Goal: Task Accomplishment & Management: Manage account settings

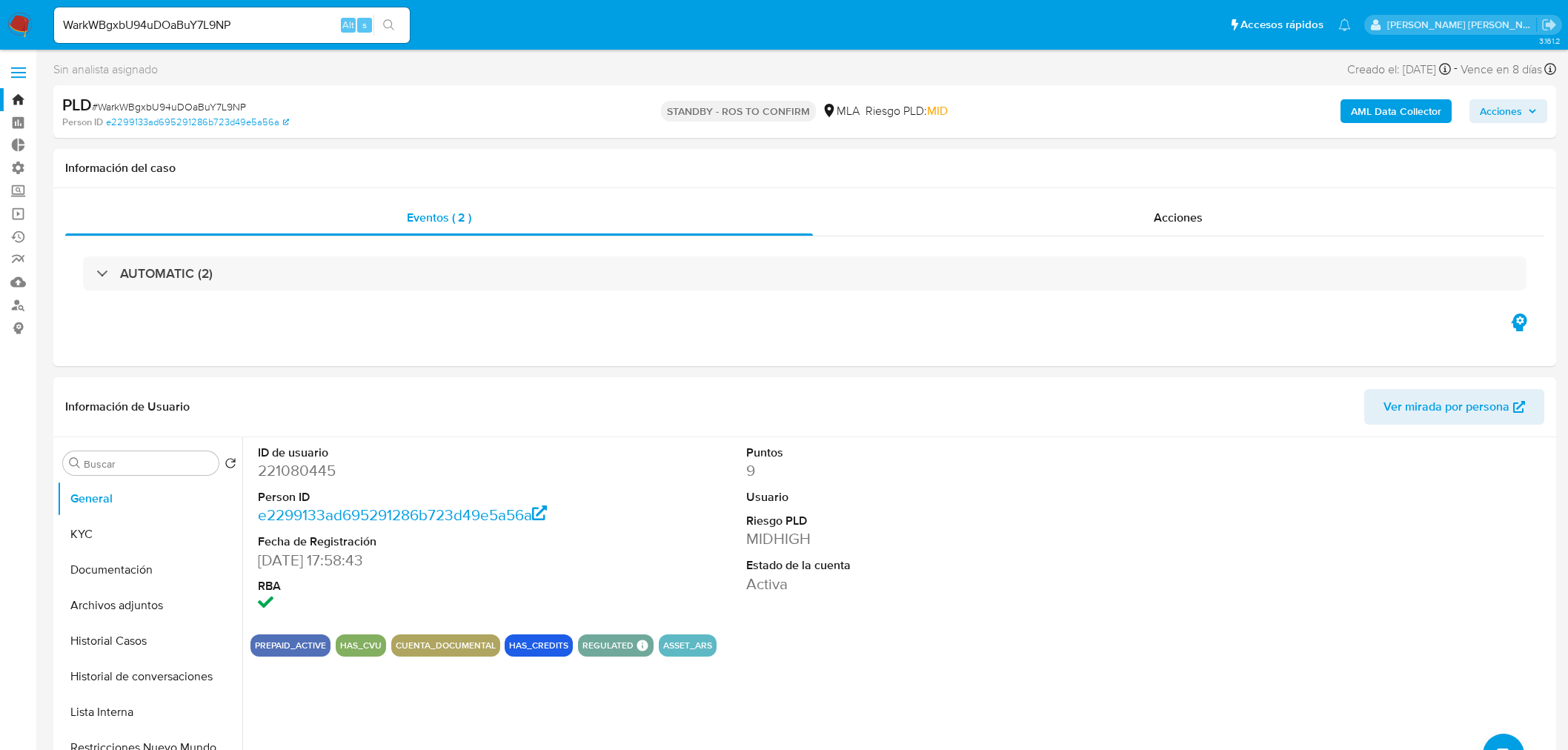
select select "10"
click at [24, 17] on img at bounding box center [20, 25] width 25 height 25
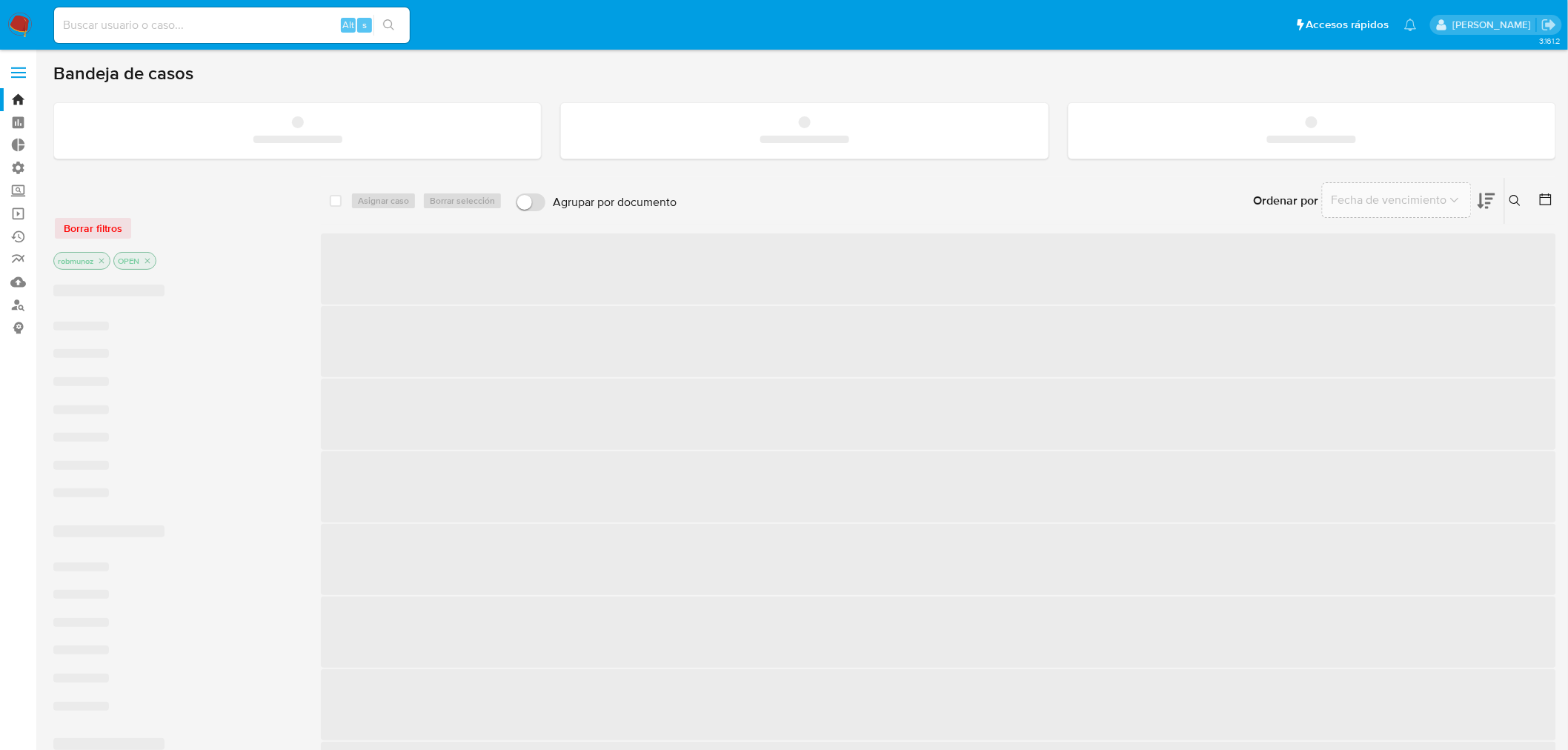
click at [236, 17] on input at bounding box center [232, 25] width 355 height 19
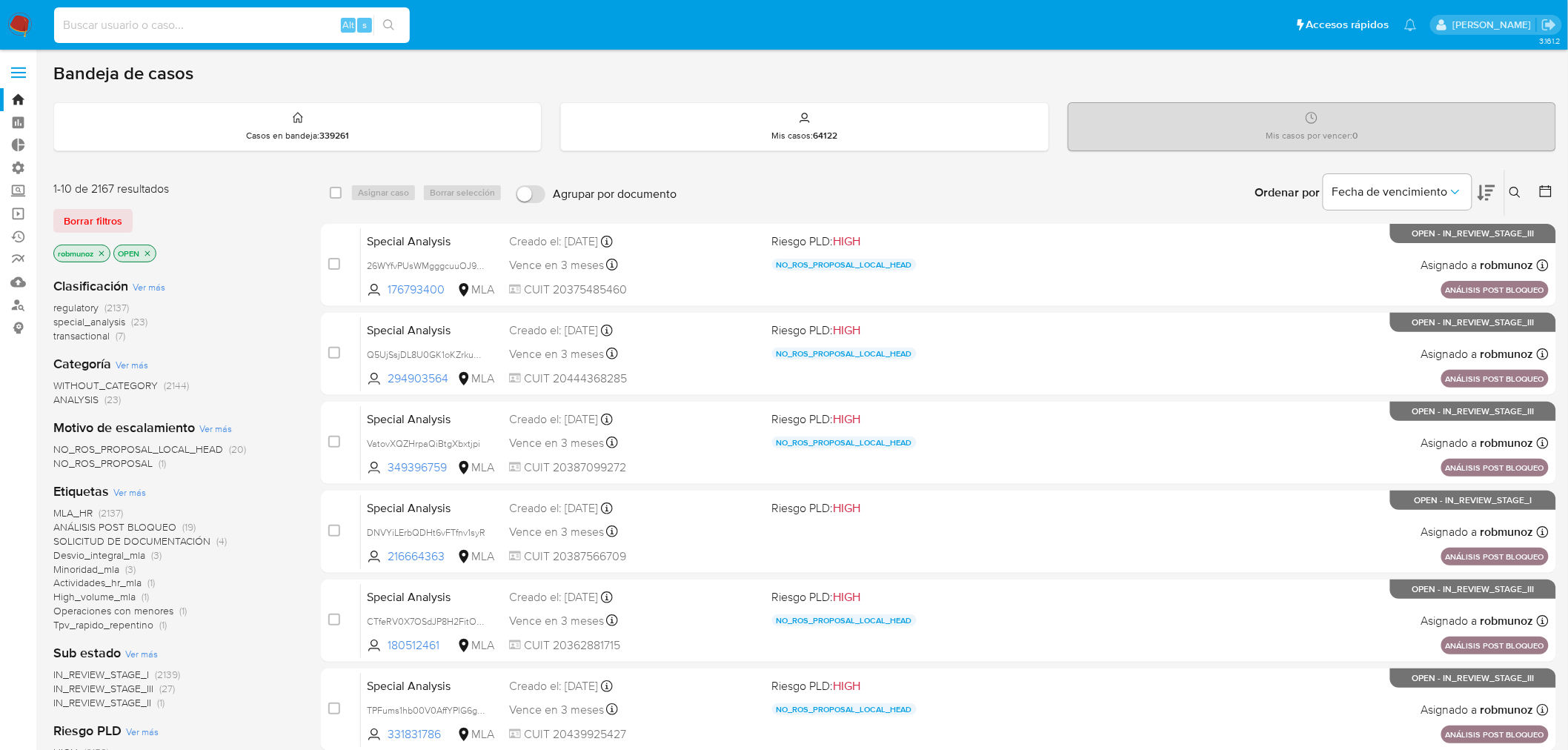
paste input "FERSUAREZ96"
type input "FERSUAREZ96"
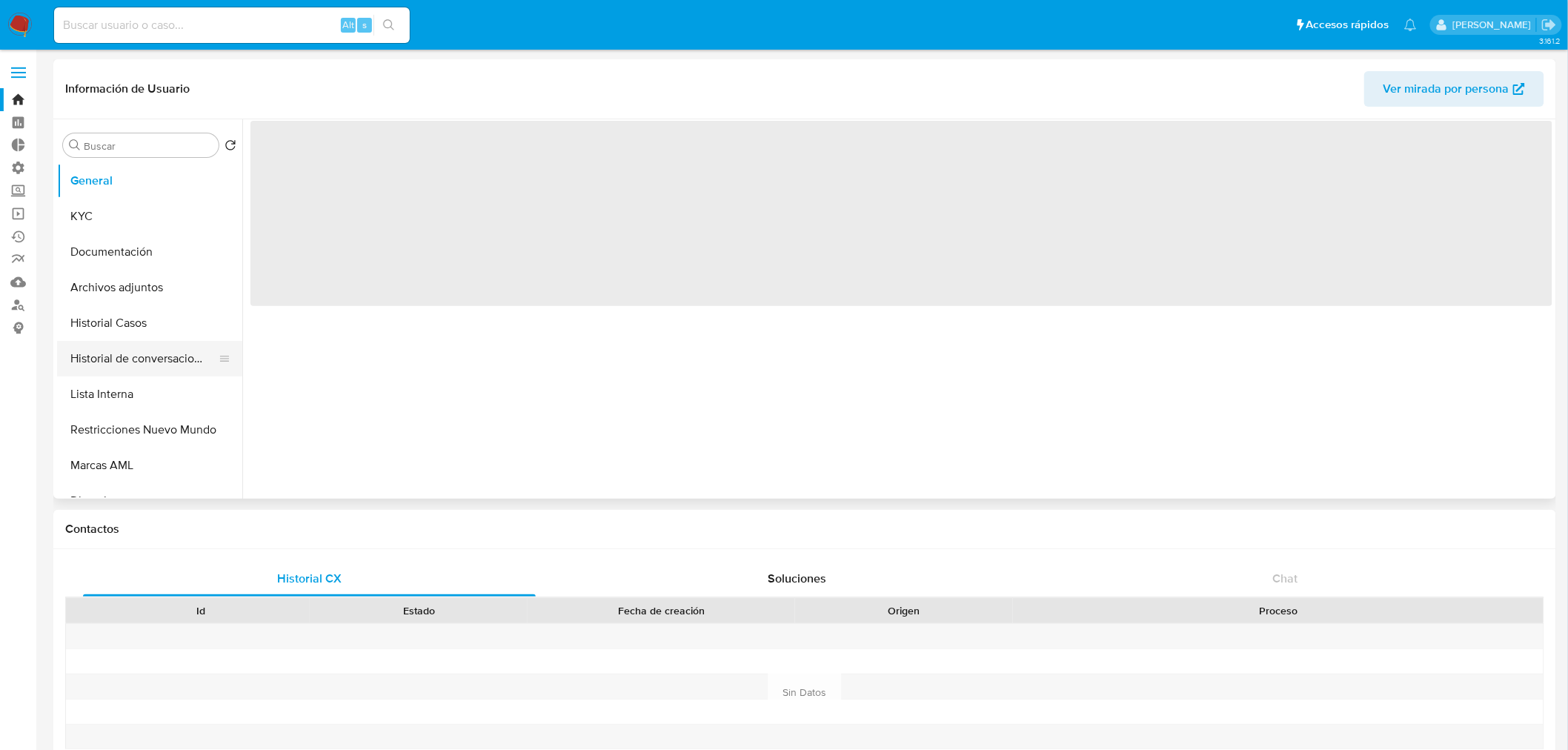
select select "10"
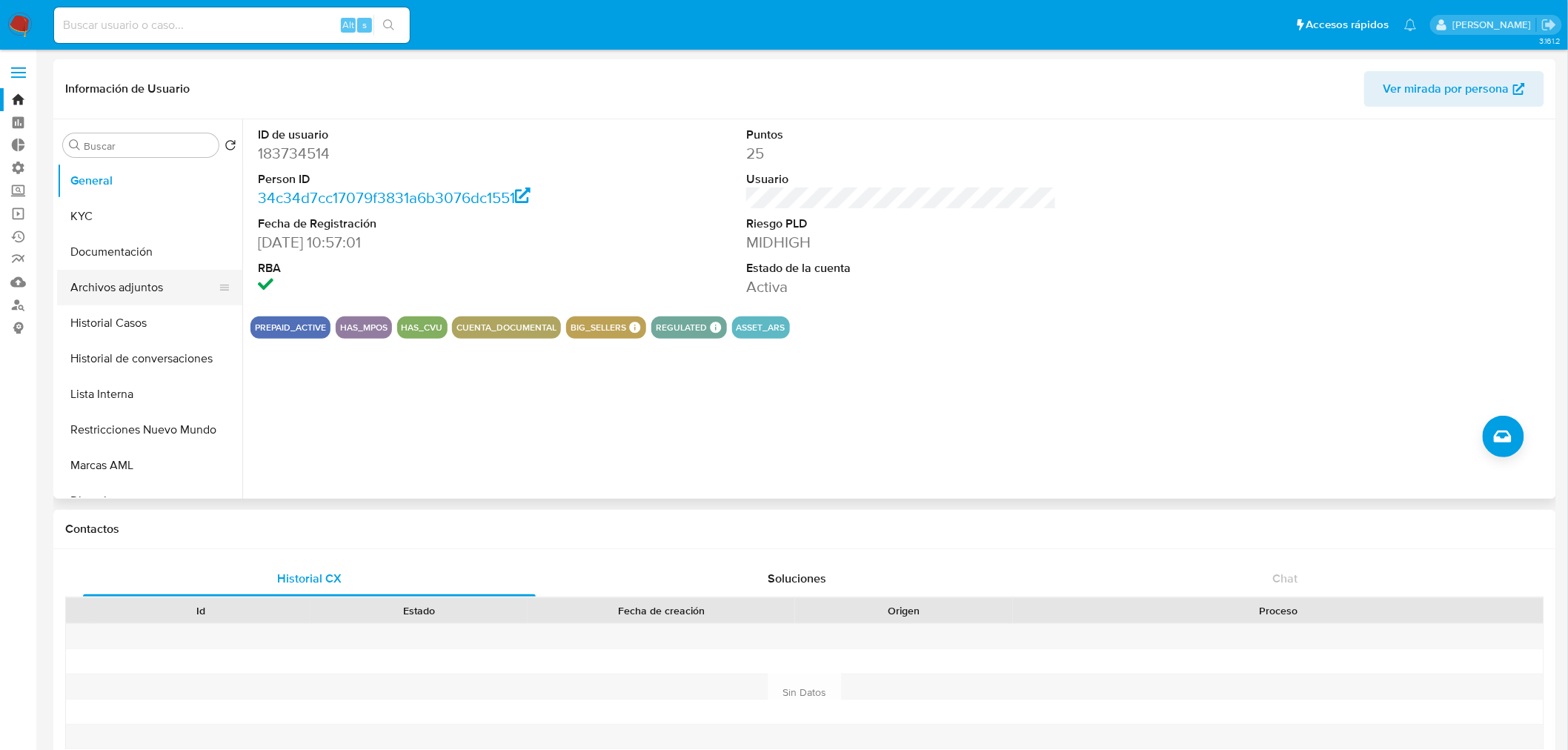
click at [147, 282] on button "Archivos adjuntos" at bounding box center [144, 287] width 173 height 36
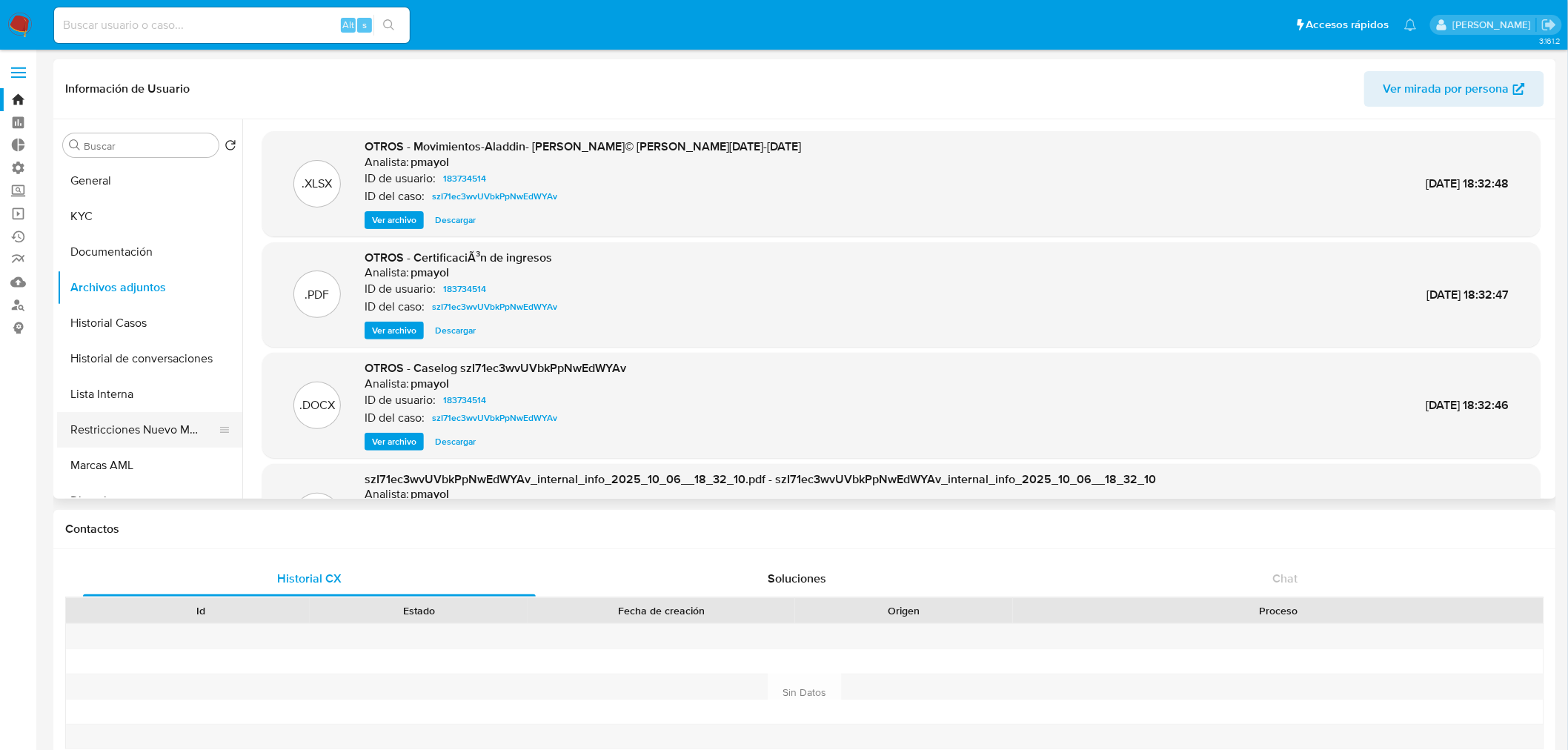
click at [90, 426] on button "Restricciones Nuevo Mundo" at bounding box center [144, 430] width 173 height 36
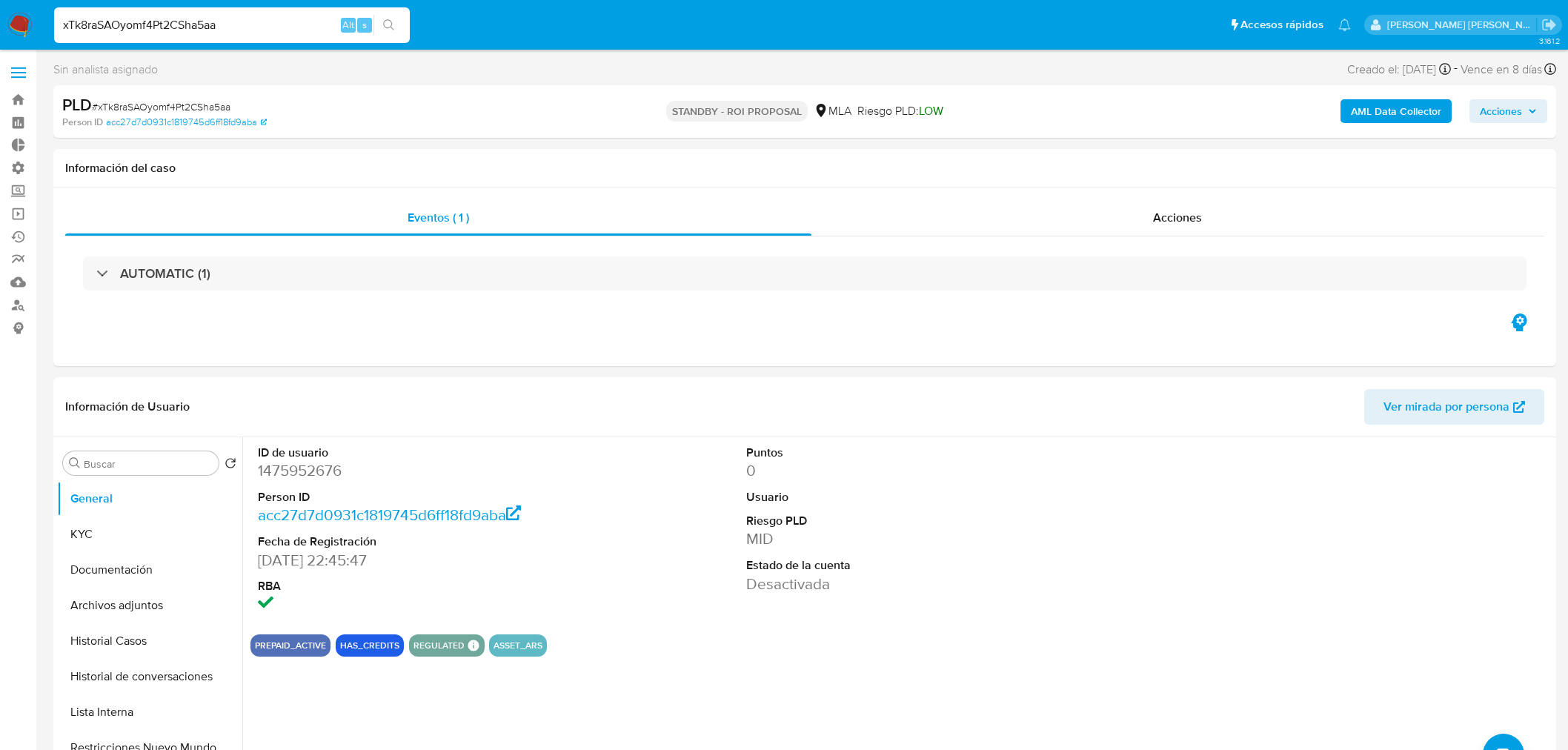
select select "10"
click at [234, 26] on input "xTk8raSAOyomf4Pt2CSha5aa" at bounding box center [232, 25] width 355 height 19
click at [234, 25] on input "xTk8raSAOyomf4Pt2CSha5aa" at bounding box center [232, 25] width 355 height 19
paste input "dI6vKqe3vh2nMqWC95fVRo68"
type input "dI6vKqe3vh2nMqWC95fVRo68"
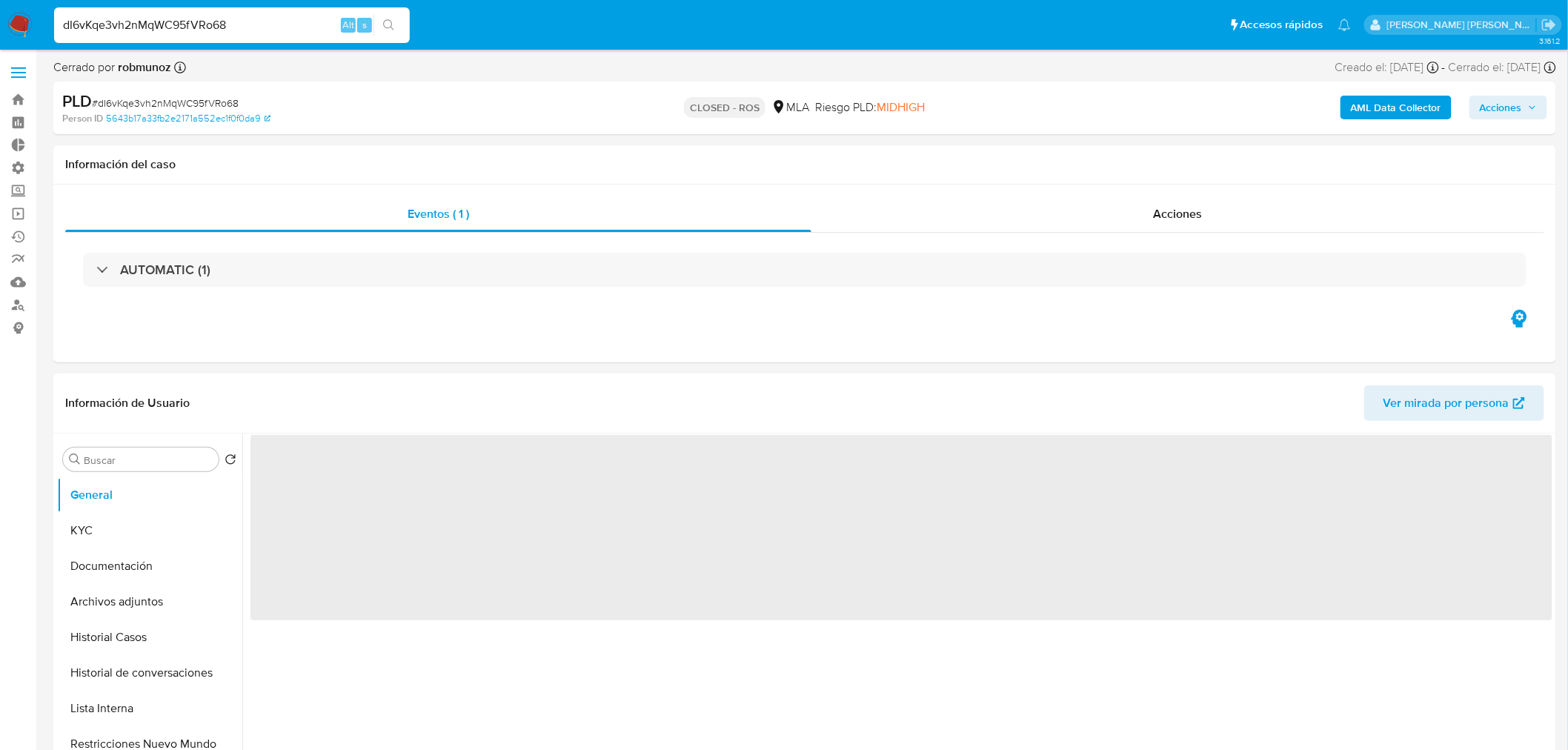
select select "10"
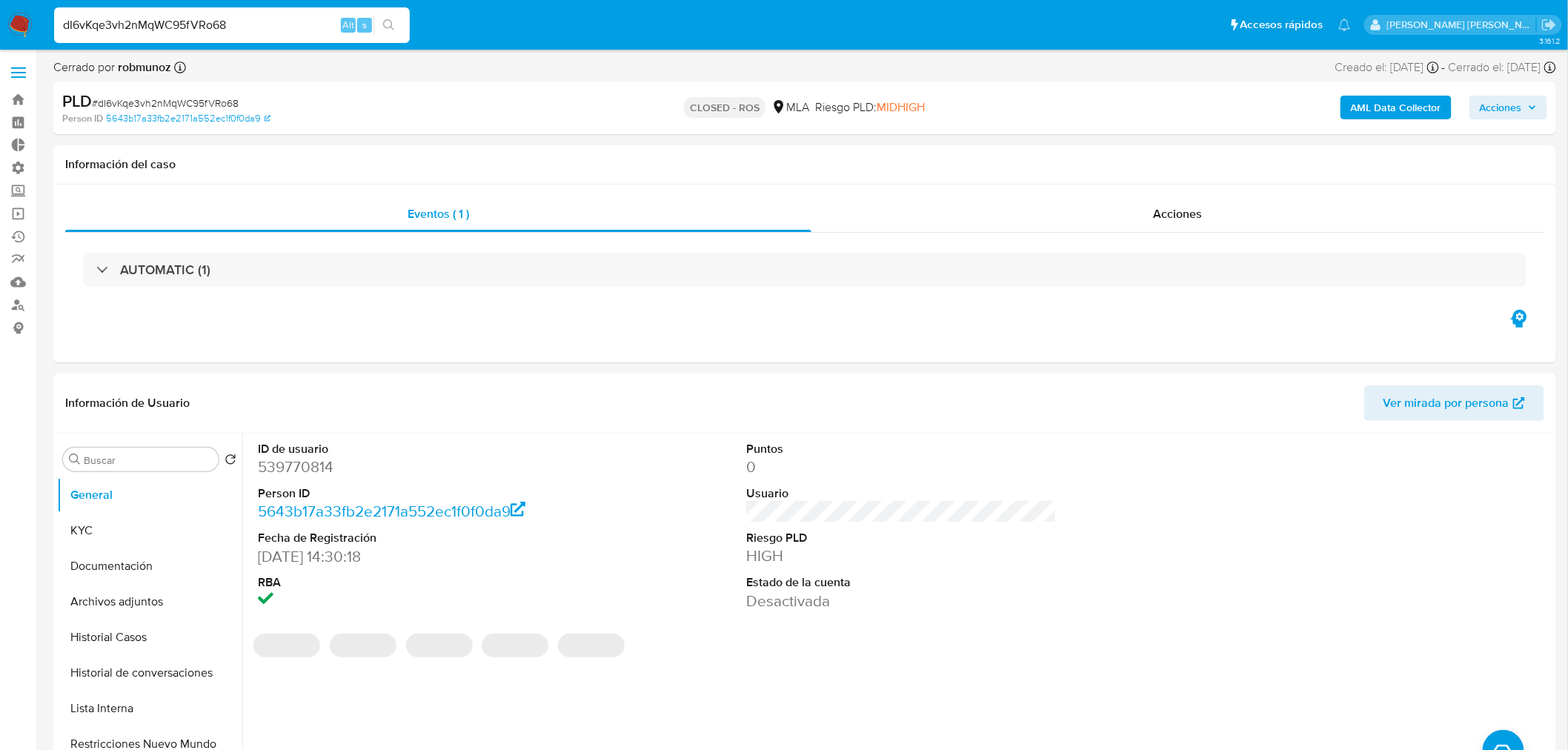
click at [234, 22] on input "dI6vKqe3vh2nMqWC95fVRo68" at bounding box center [232, 25] width 355 height 19
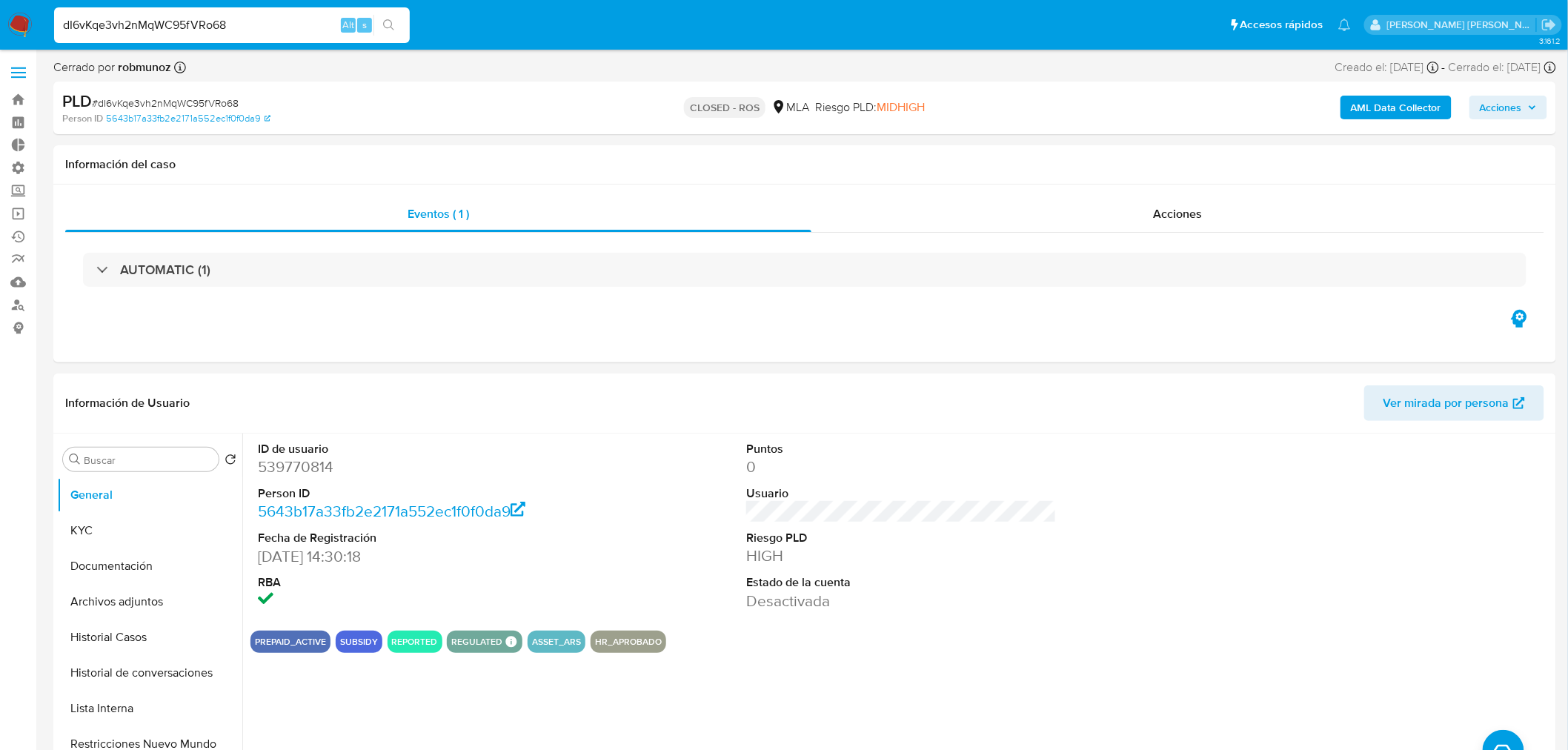
paste input "DSfnt0eJEeCrZ4YxyRAWpB17"
type input "DSfnt0eJEeCrZ4YxyRAWpB17"
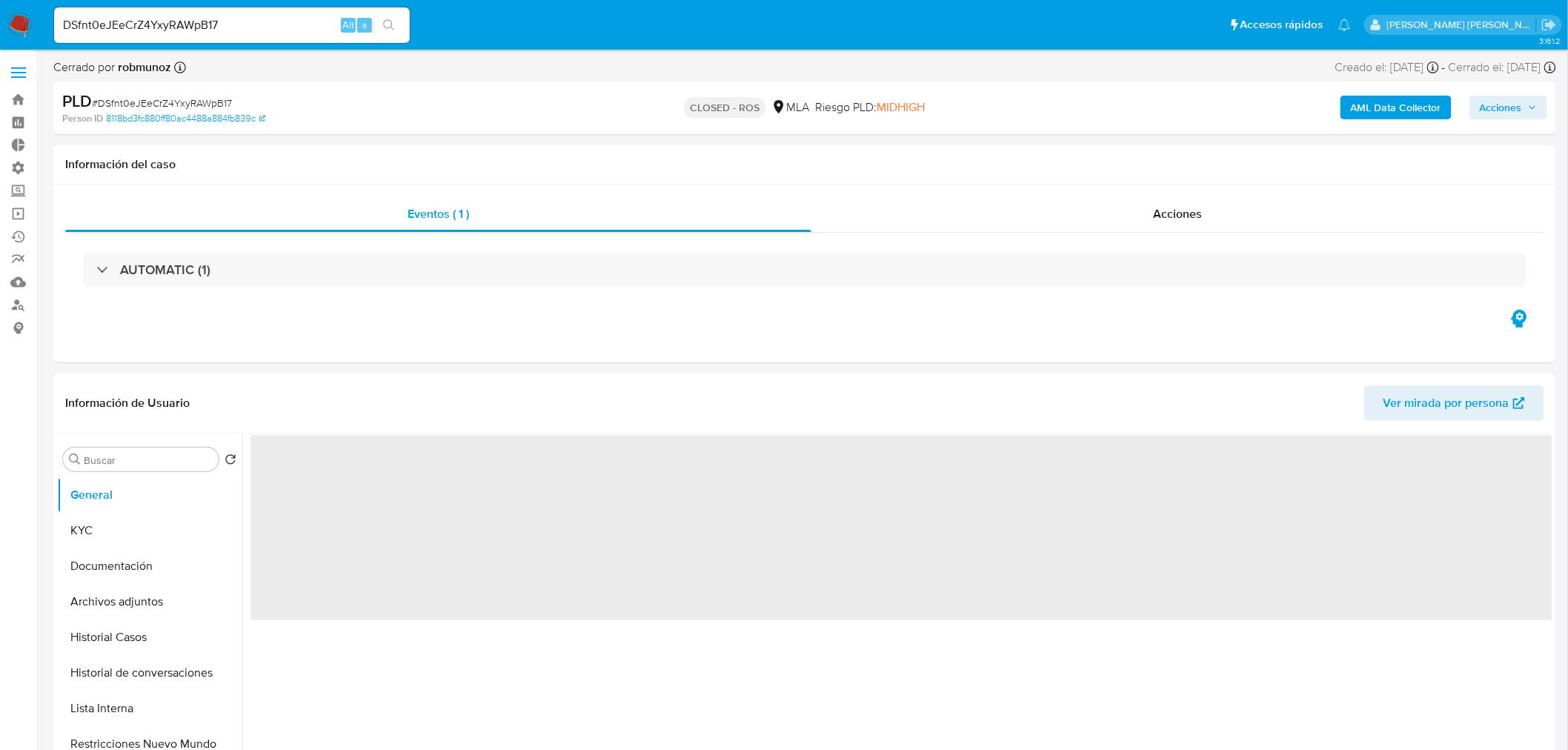
select select "10"
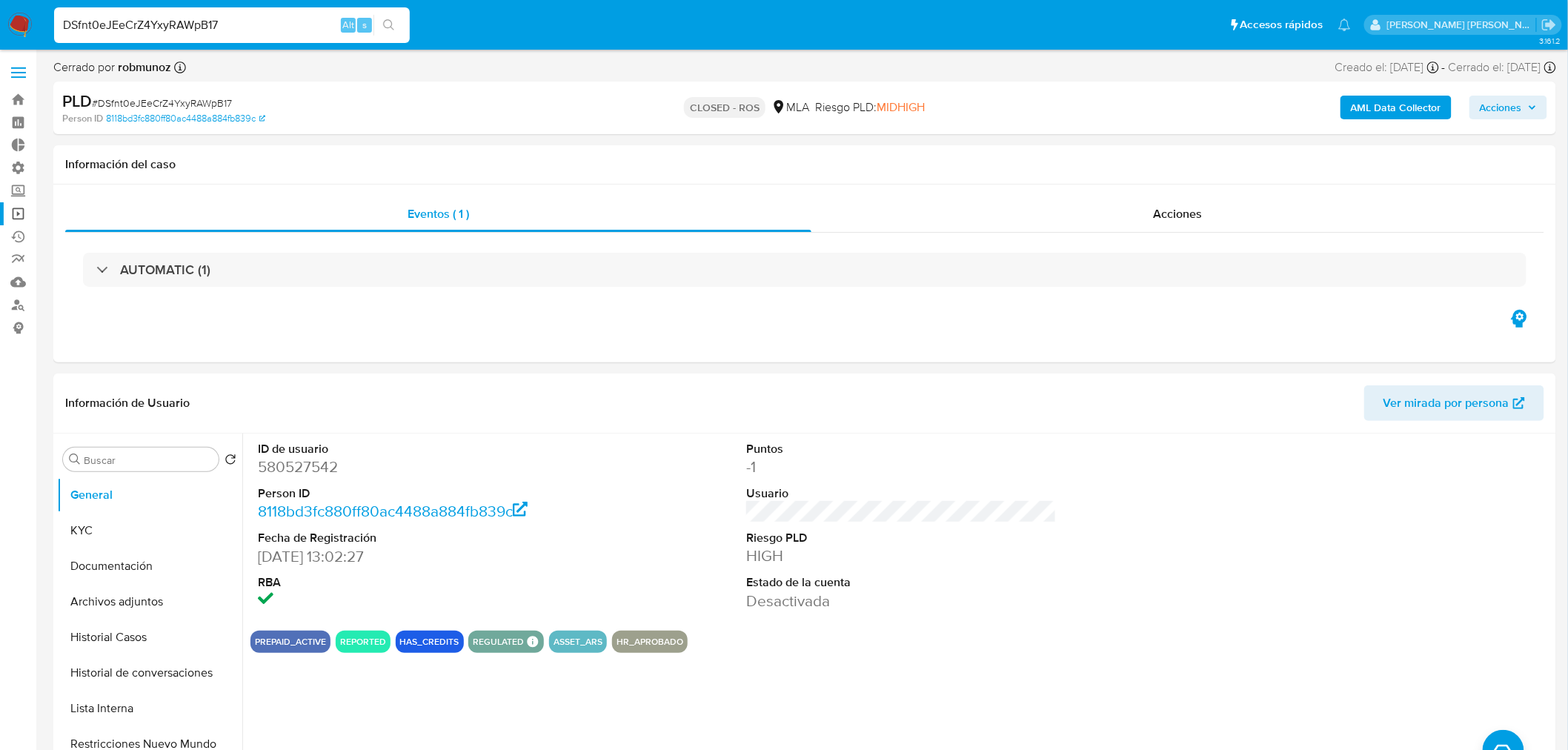
click at [19, 215] on link "Operaciones masivas" at bounding box center [88, 214] width 176 height 23
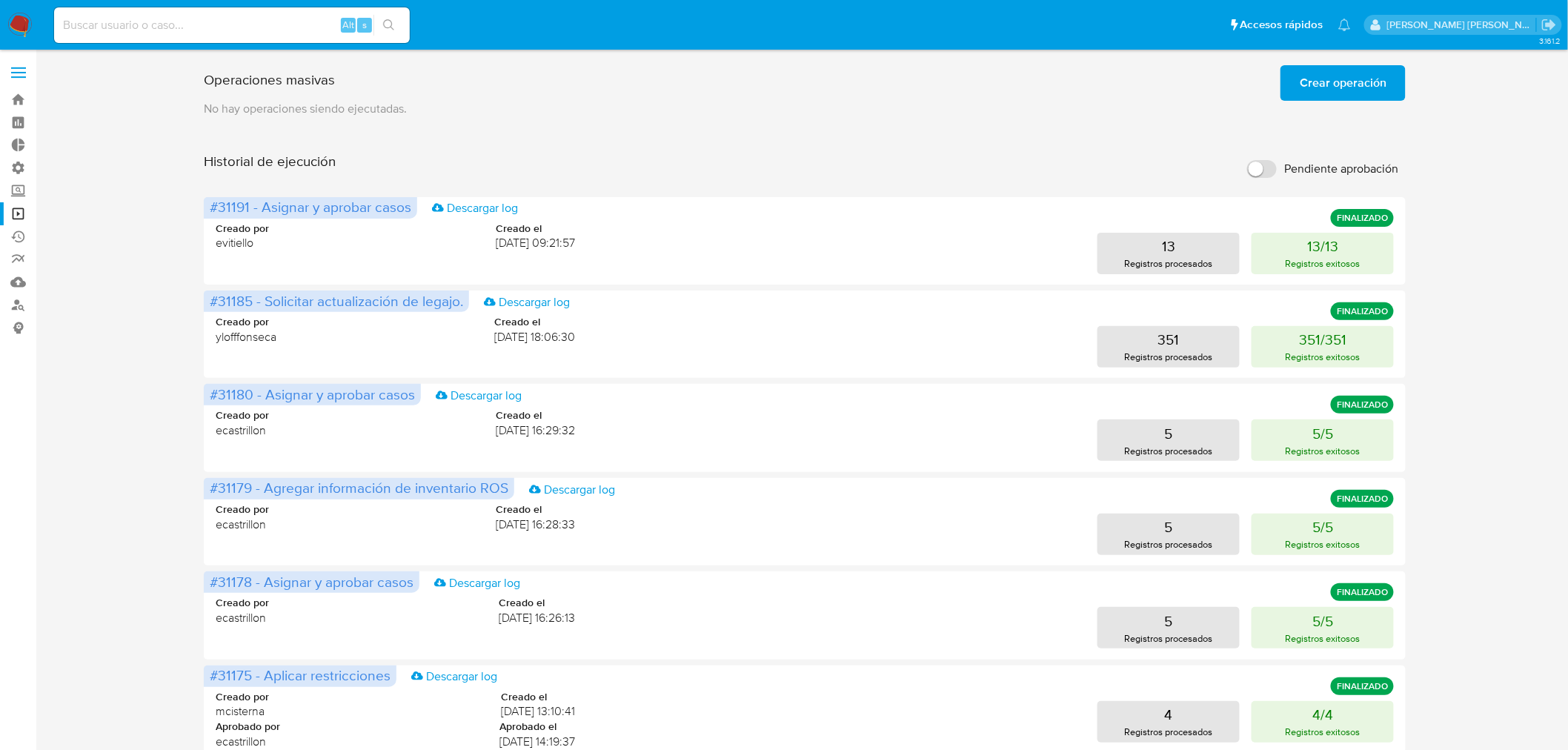
click at [1352, 88] on span "Crear operación" at bounding box center [1342, 82] width 87 height 32
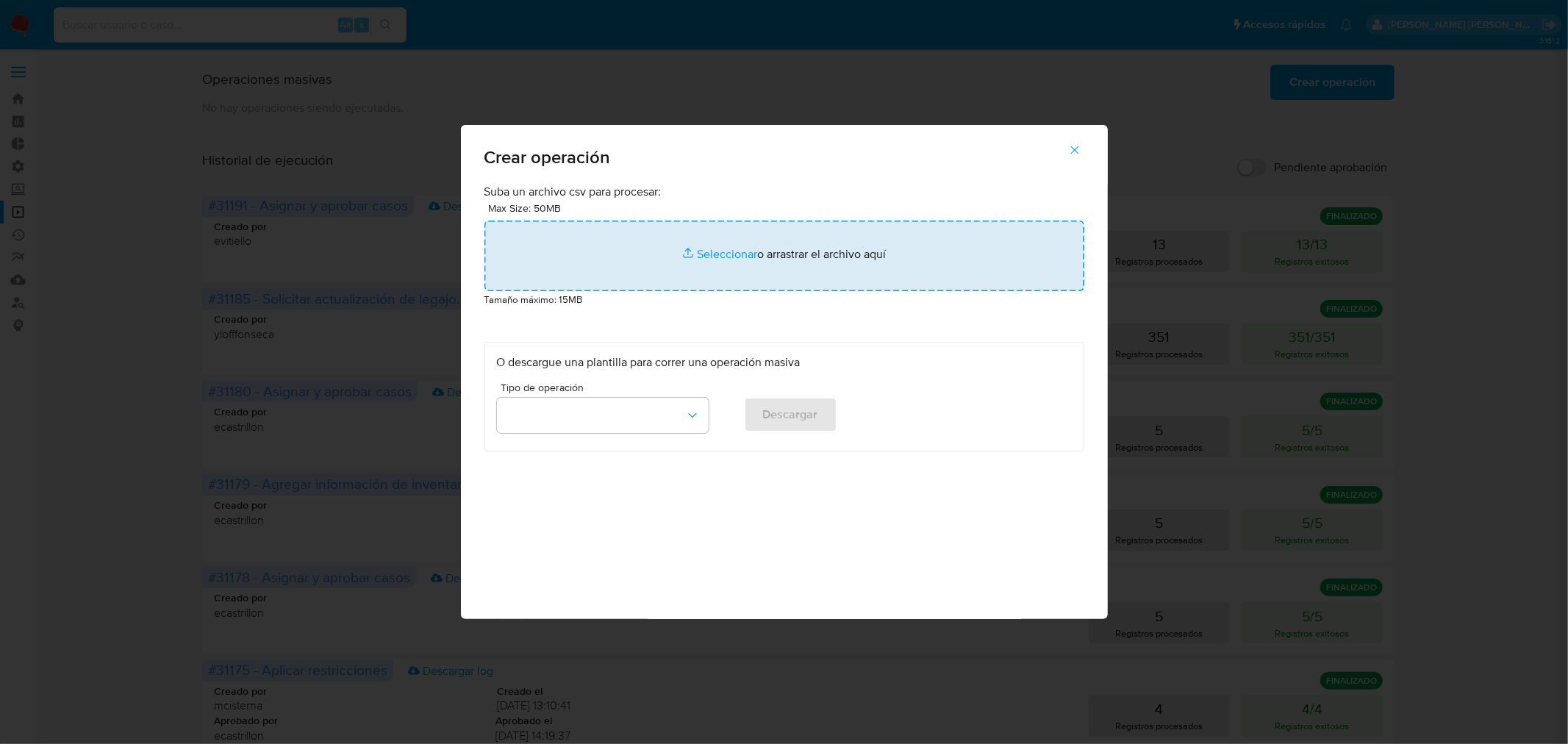
click at [824, 268] on input "file" at bounding box center [784, 255] width 600 height 71
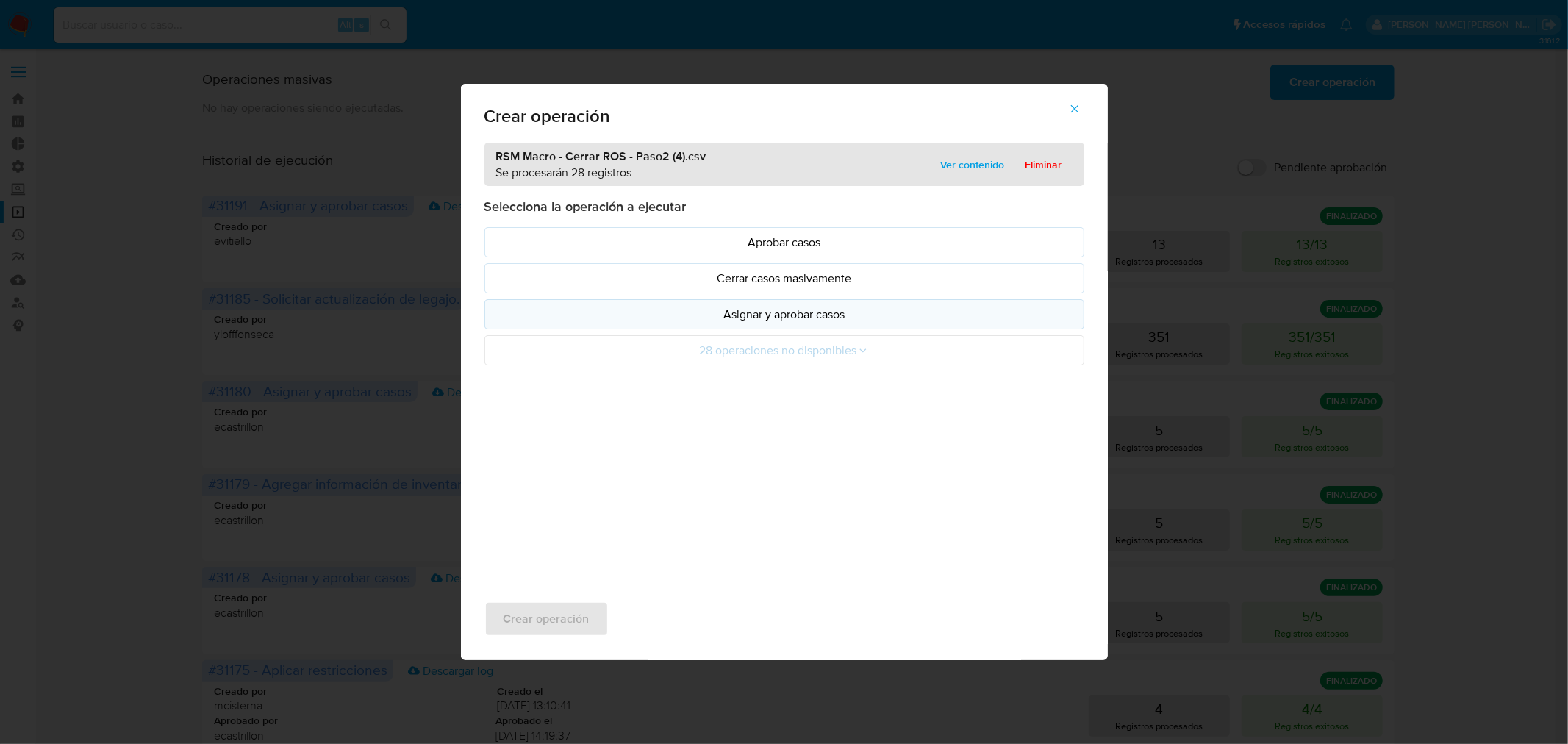
drag, startPoint x: 824, startPoint y: 268, endPoint x: 842, endPoint y: 317, distance: 52.2
click at [842, 317] on p "Asignar y aprobar casos" at bounding box center [784, 313] width 575 height 16
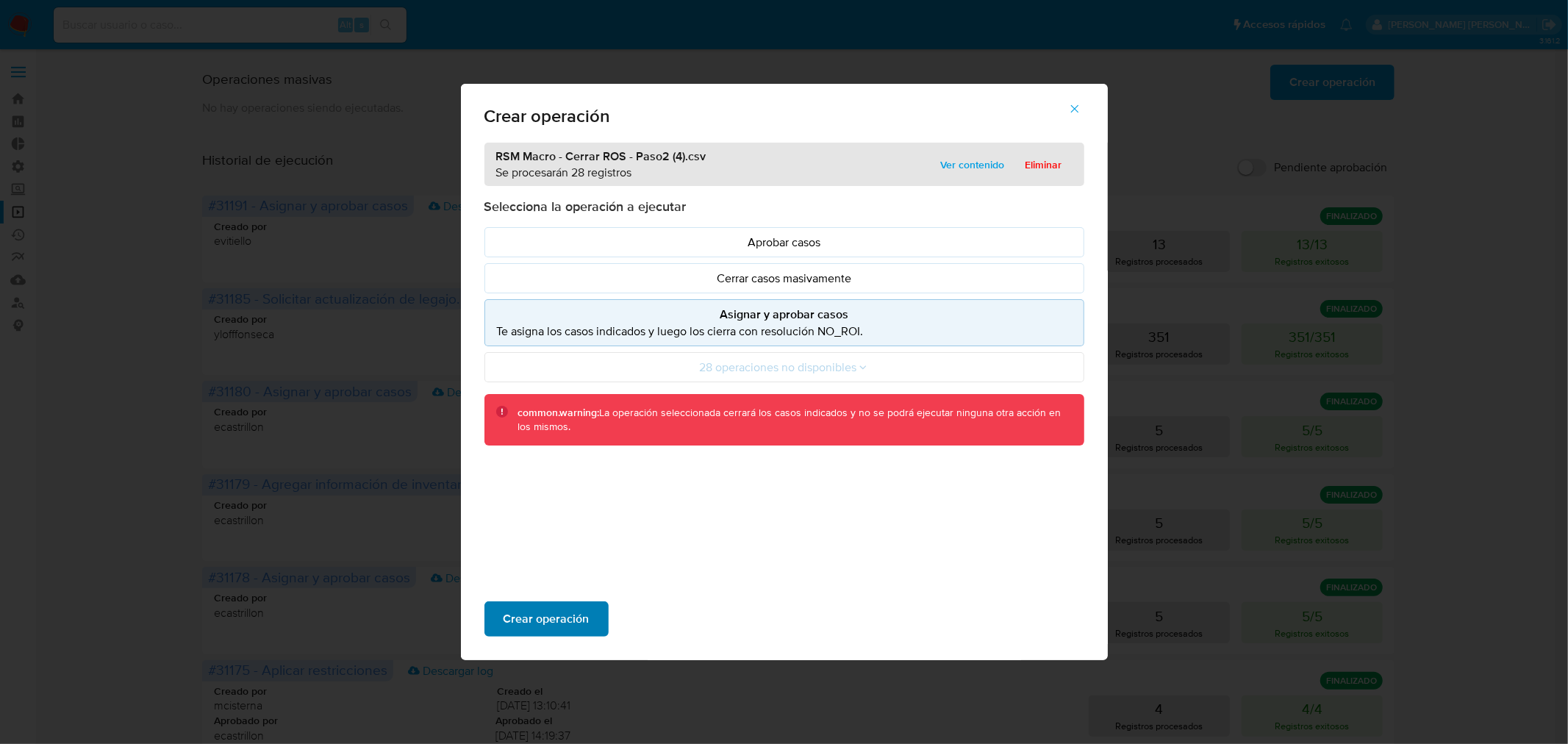
click at [584, 623] on span "Crear operación" at bounding box center [546, 618] width 86 height 32
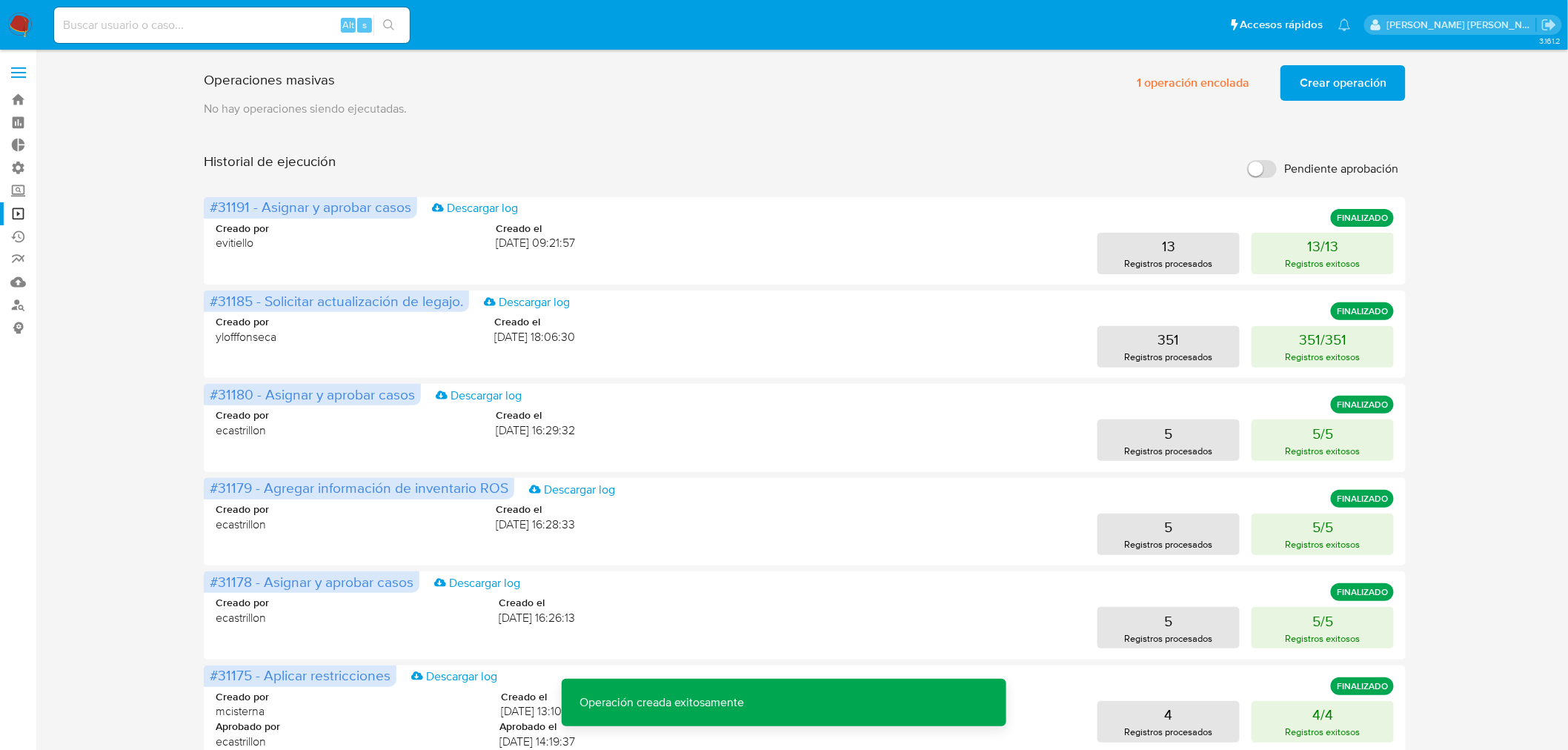
click at [1336, 73] on span "Crear operación" at bounding box center [1342, 82] width 87 height 32
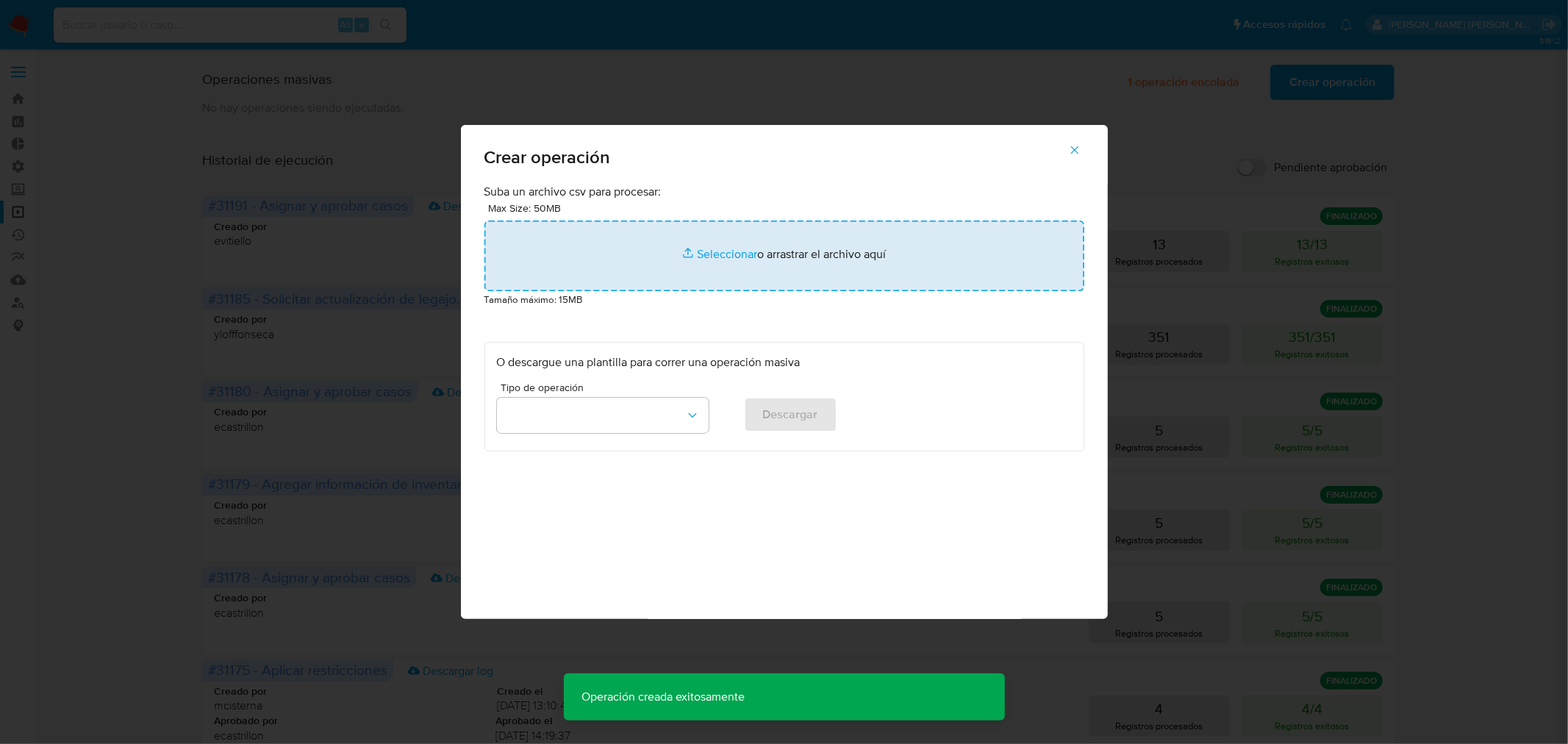
click at [804, 275] on input "file" at bounding box center [784, 255] width 600 height 71
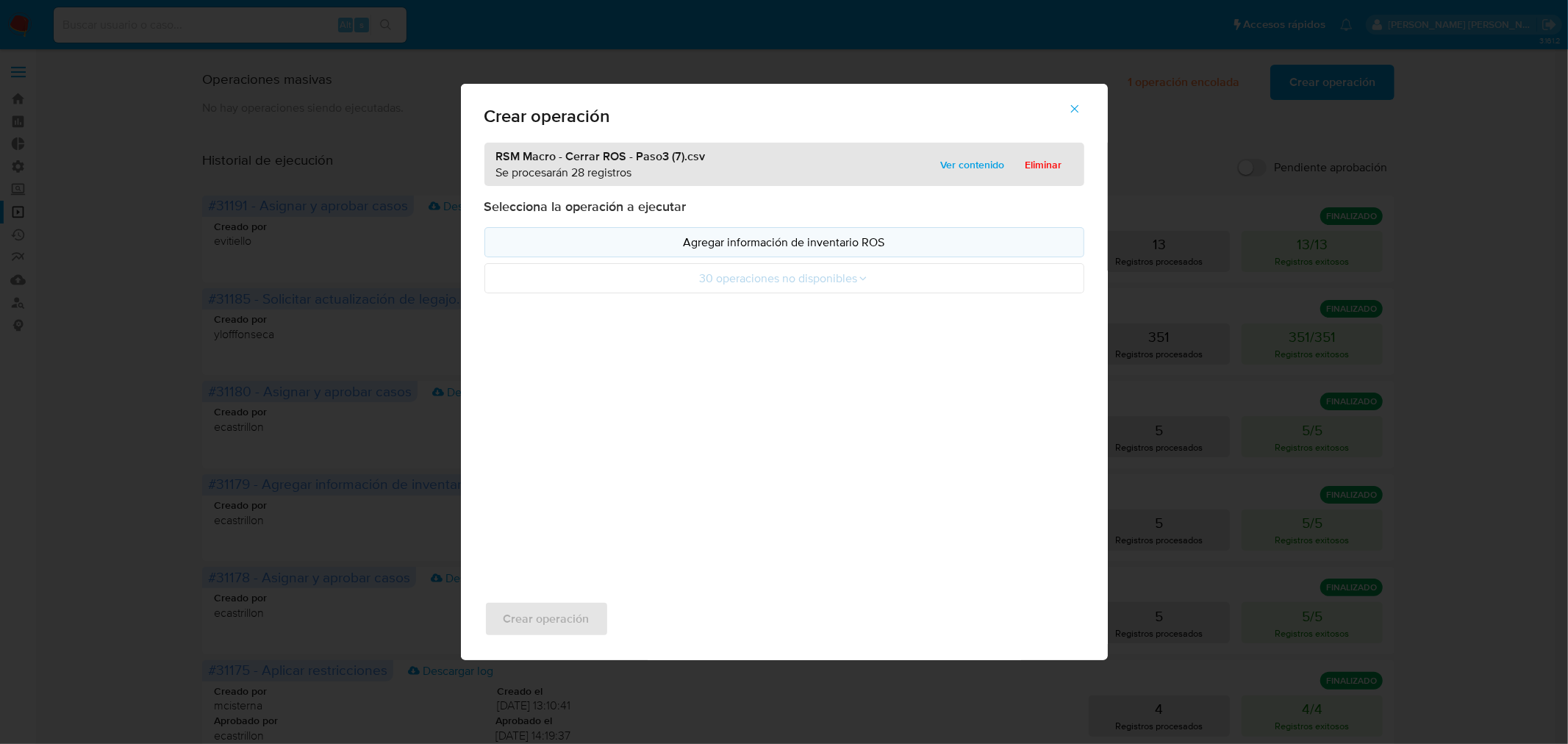
click at [781, 250] on p "Agregar información de inventario ROS" at bounding box center [784, 242] width 575 height 16
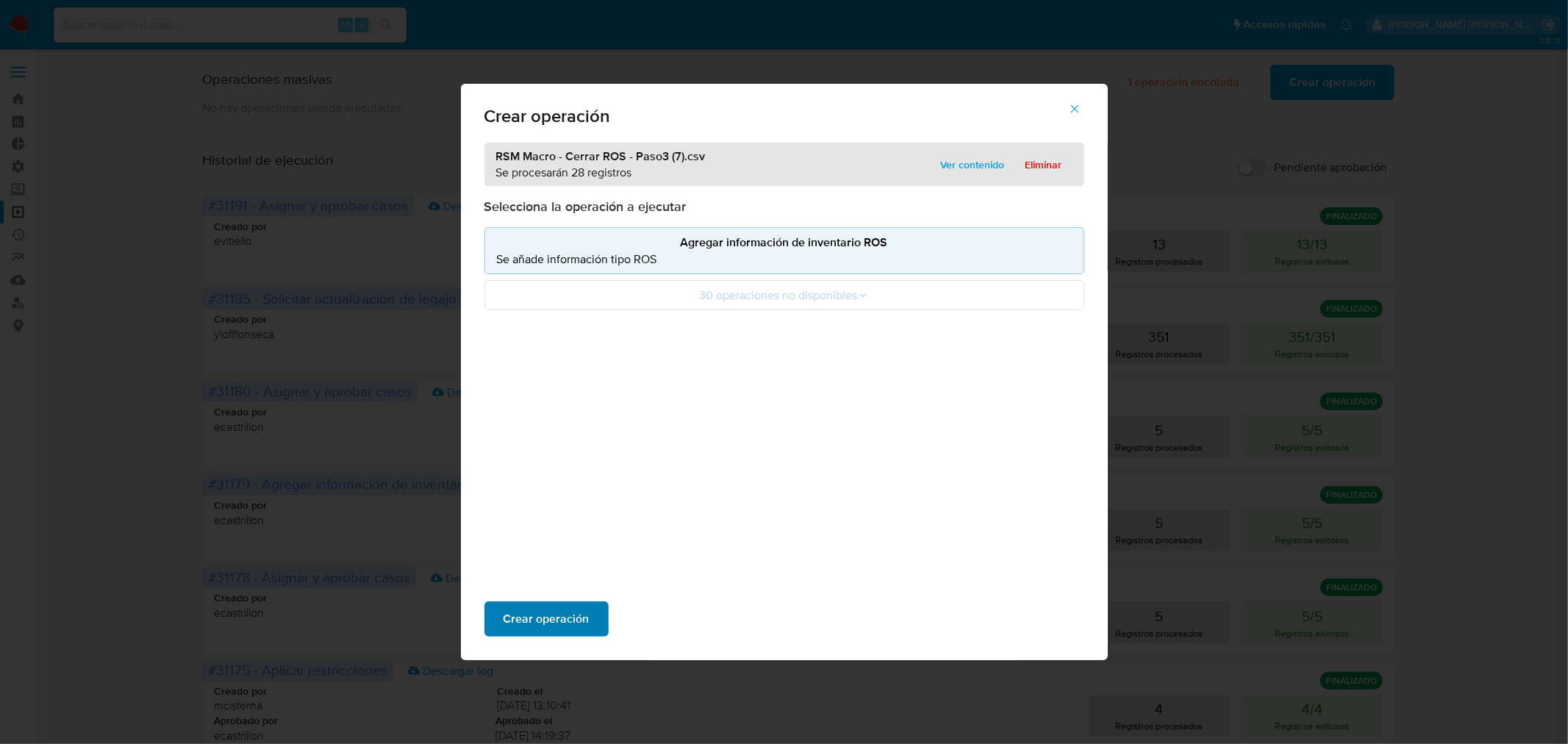
click at [586, 604] on span "Crear operación" at bounding box center [546, 618] width 86 height 32
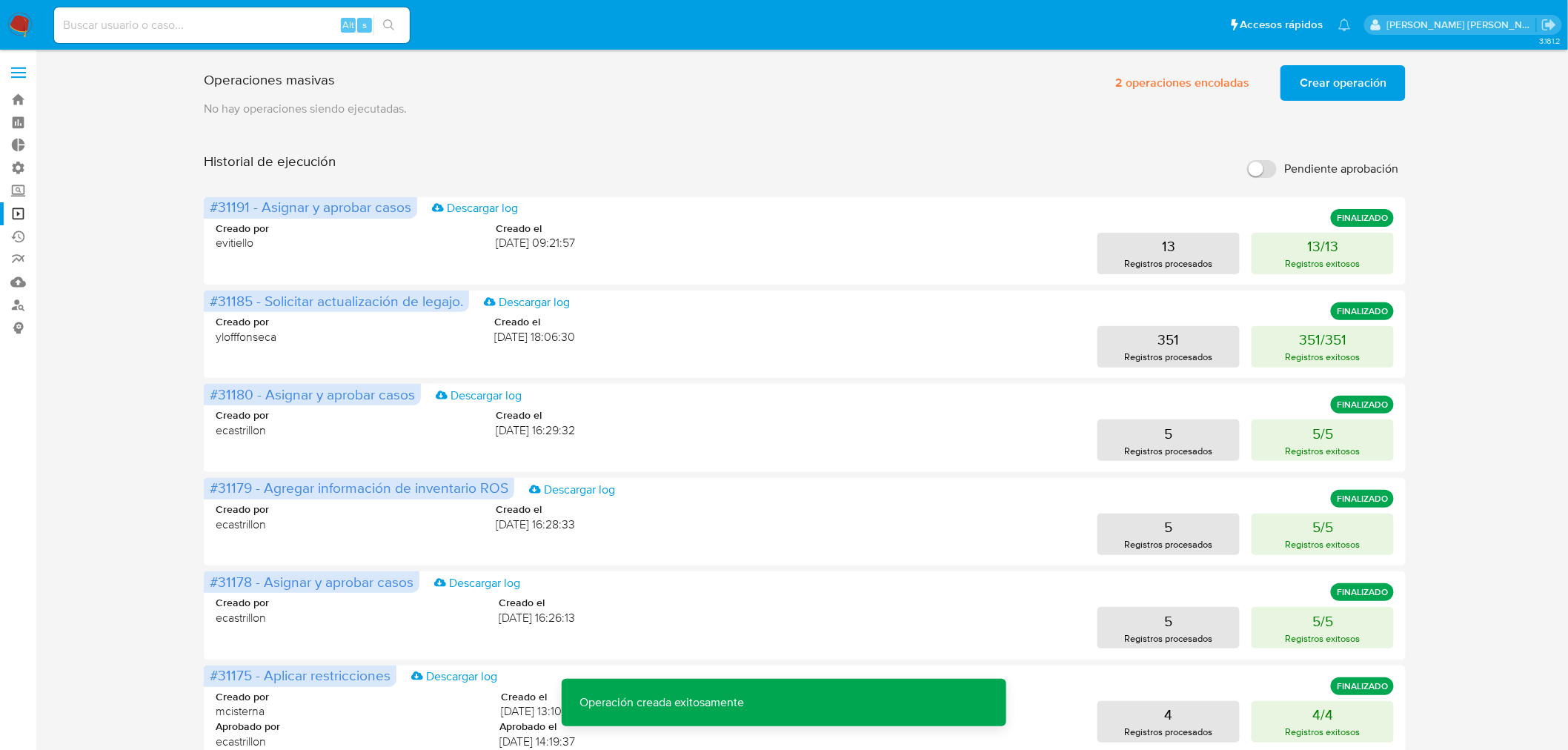
click at [1324, 98] on span "Crear operación" at bounding box center [1342, 82] width 87 height 32
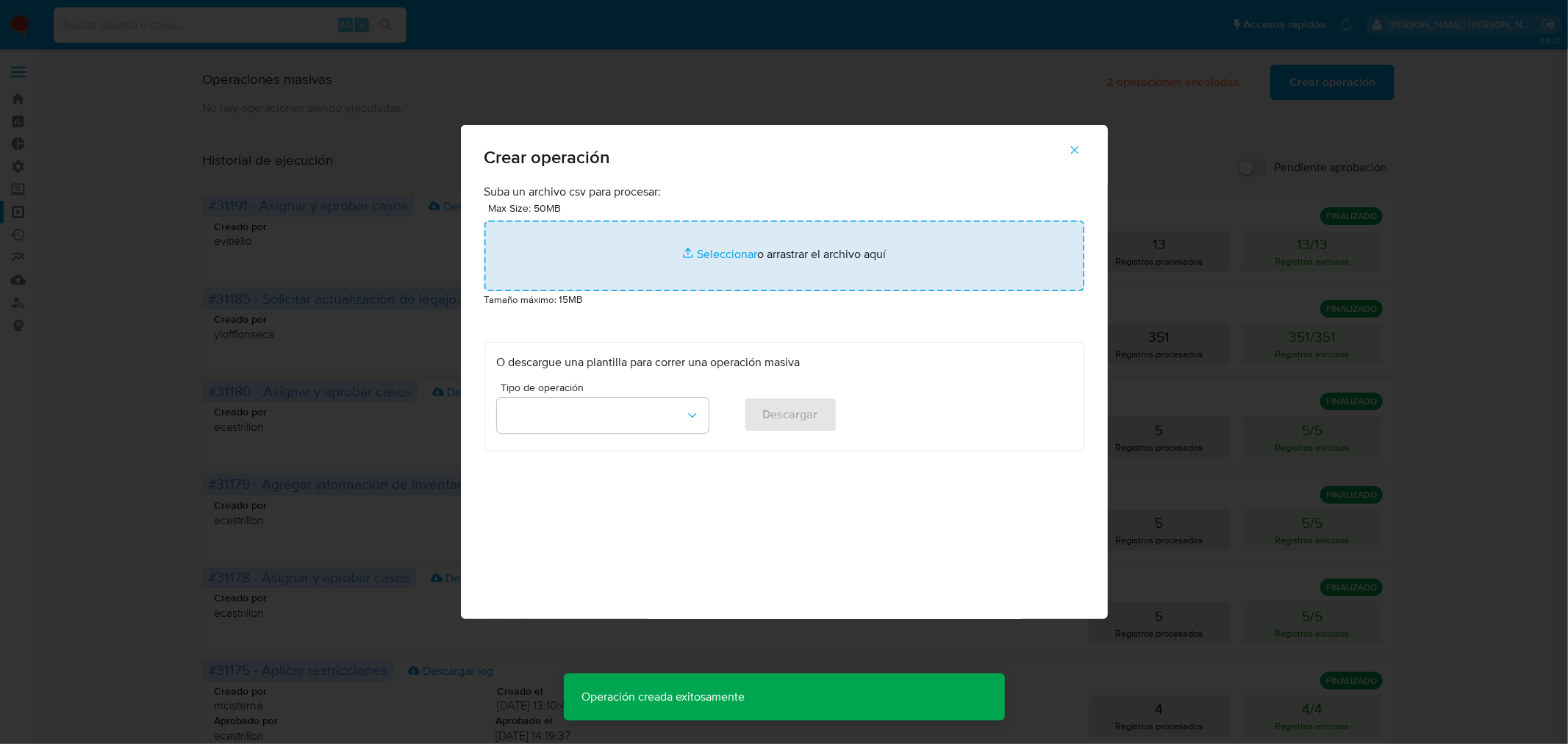
click at [858, 275] on input "file" at bounding box center [784, 255] width 600 height 71
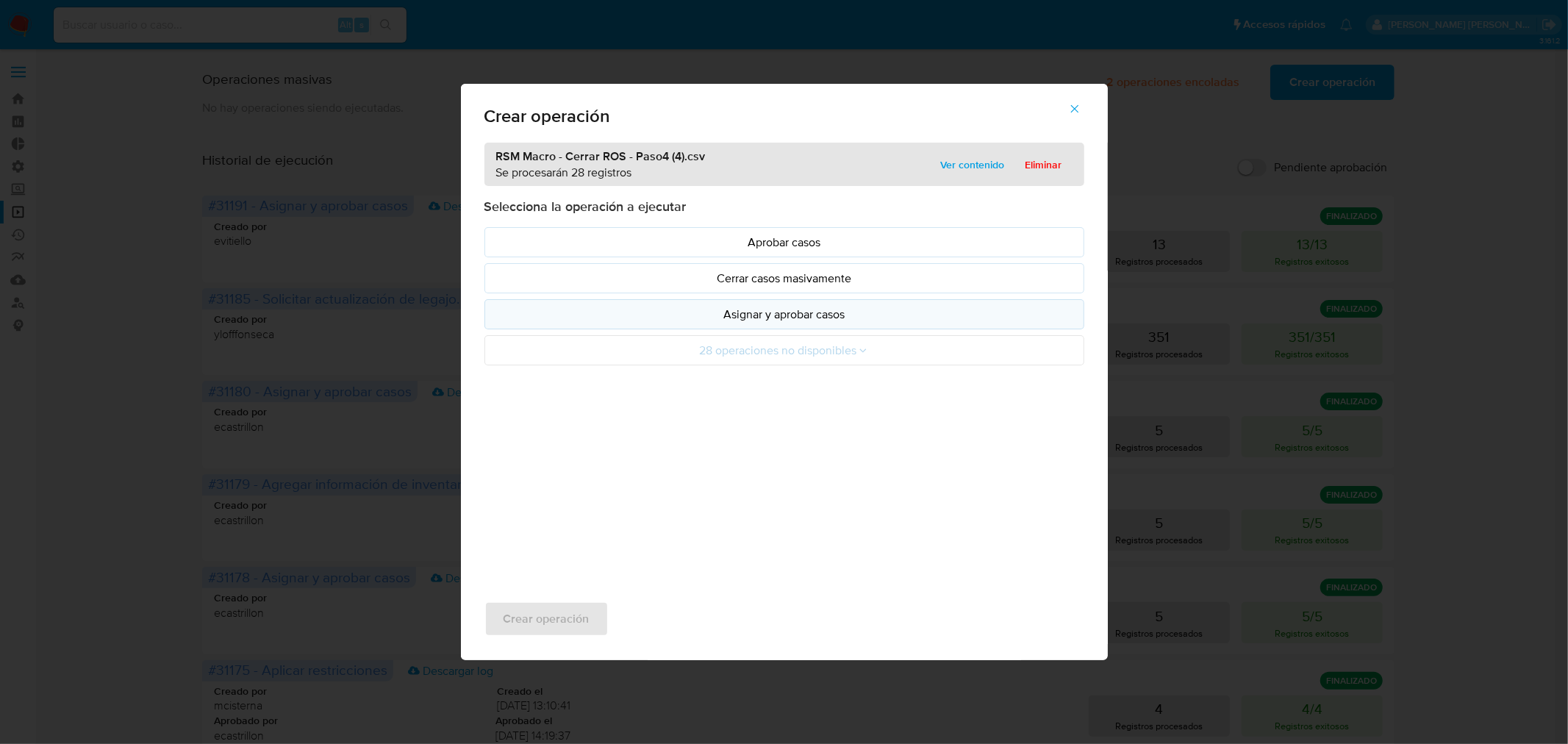
drag, startPoint x: 858, startPoint y: 275, endPoint x: 837, endPoint y: 318, distance: 47.9
click at [837, 318] on p "Asignar y aprobar casos" at bounding box center [784, 313] width 575 height 16
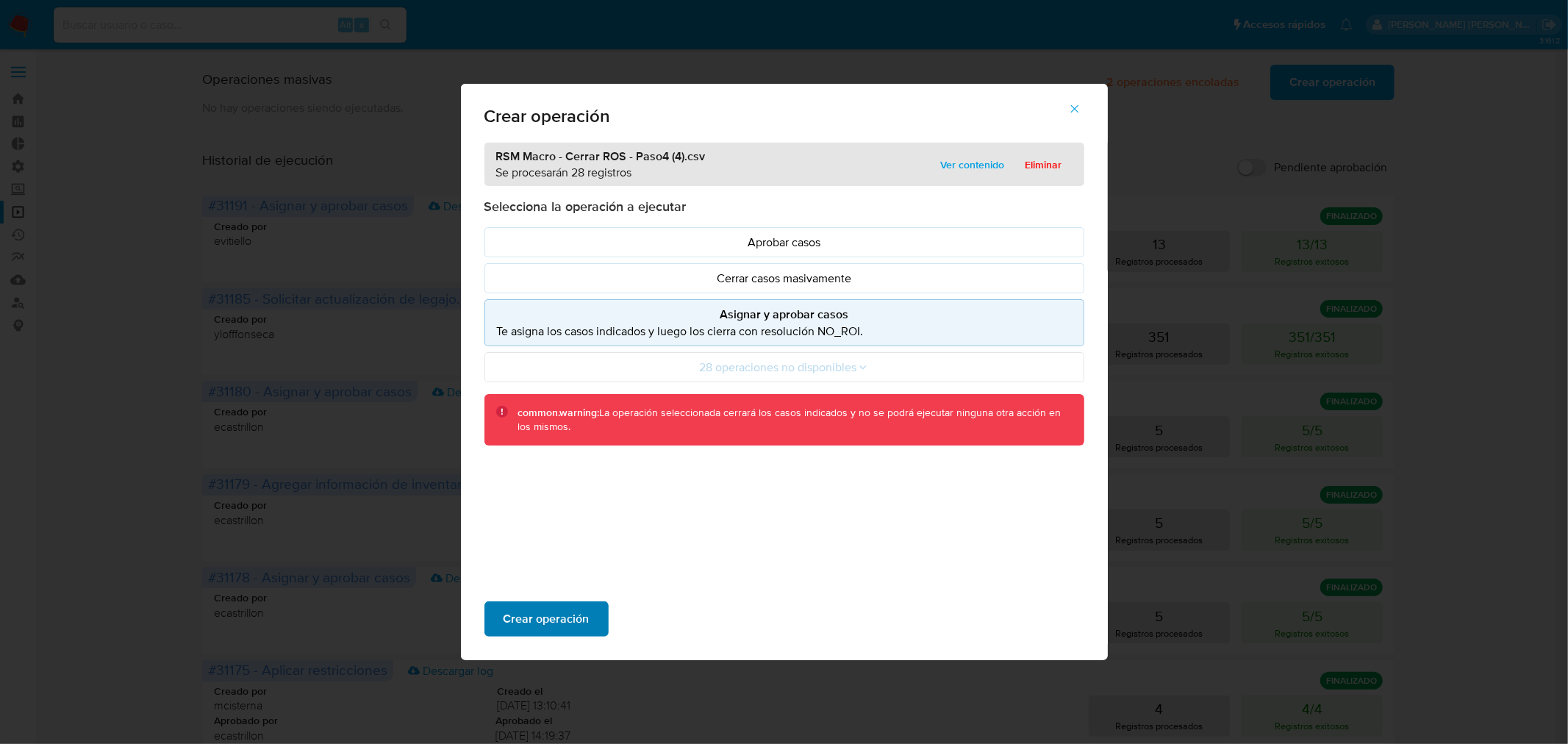
click at [486, 620] on button "Crear operación" at bounding box center [546, 618] width 125 height 36
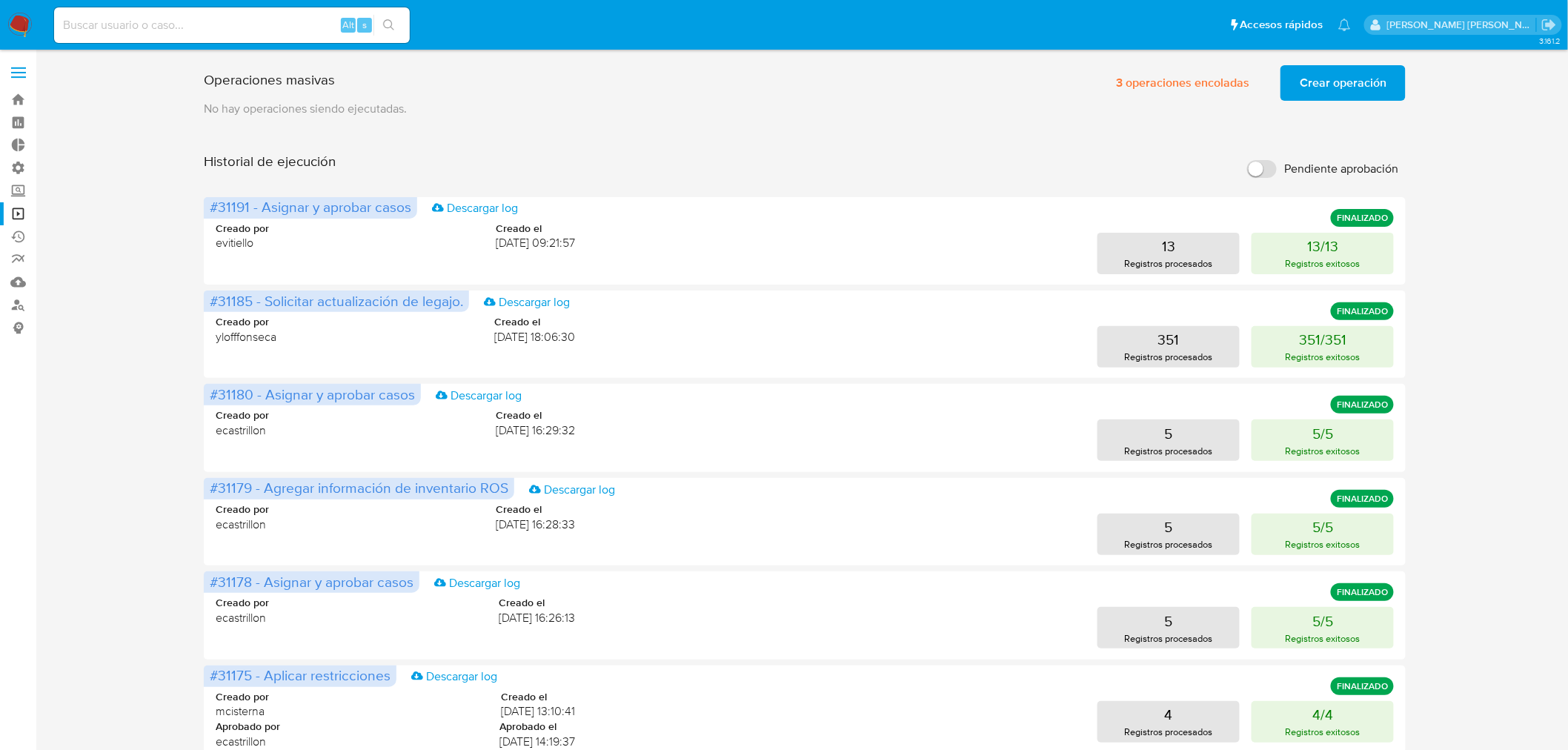
click at [298, 20] on input at bounding box center [232, 25] width 355 height 19
paste input "WarkWBgxbU94uDOaBuY7L9NP"
type input "WarkWBgxbU94uDOaBuY7L9NP"
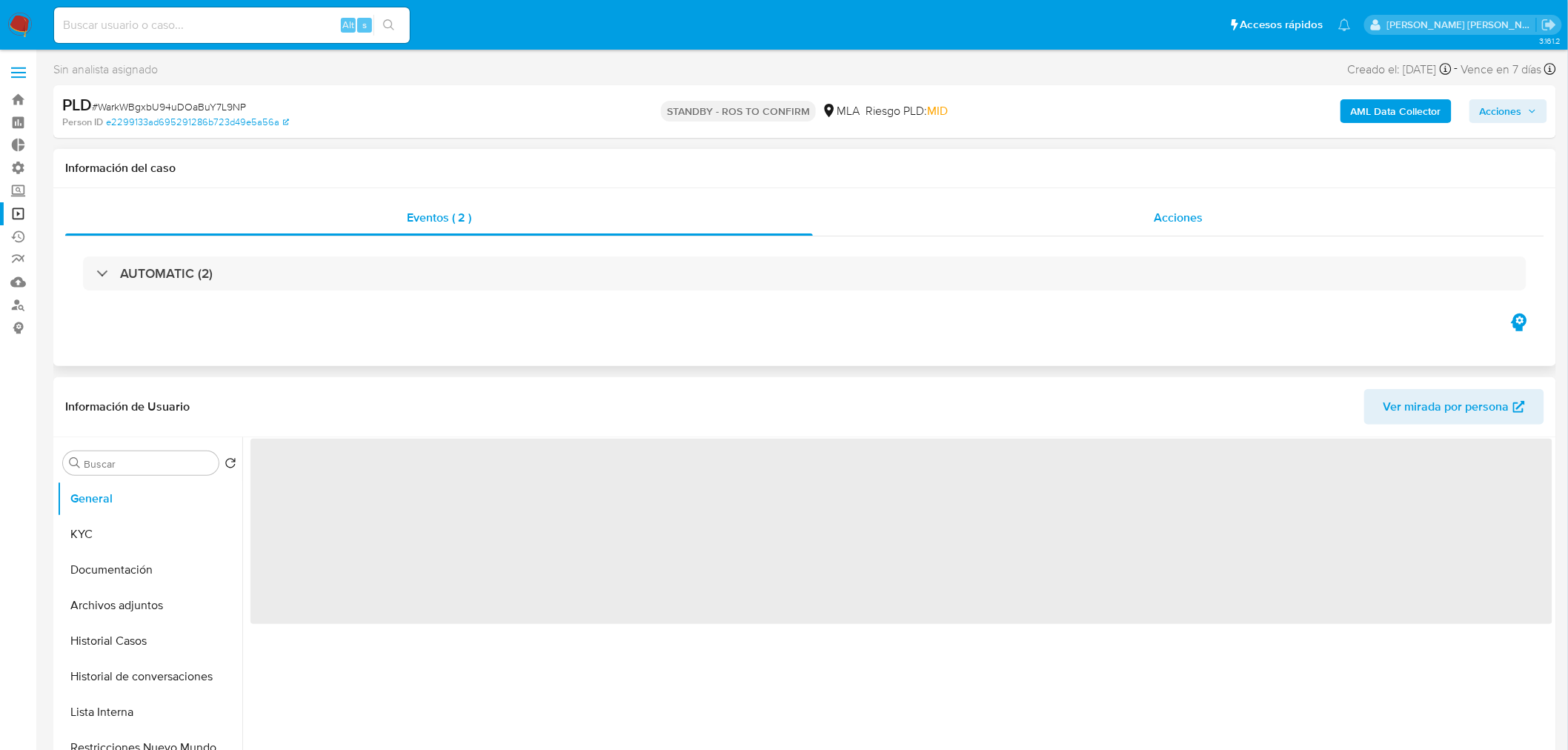
select select "10"
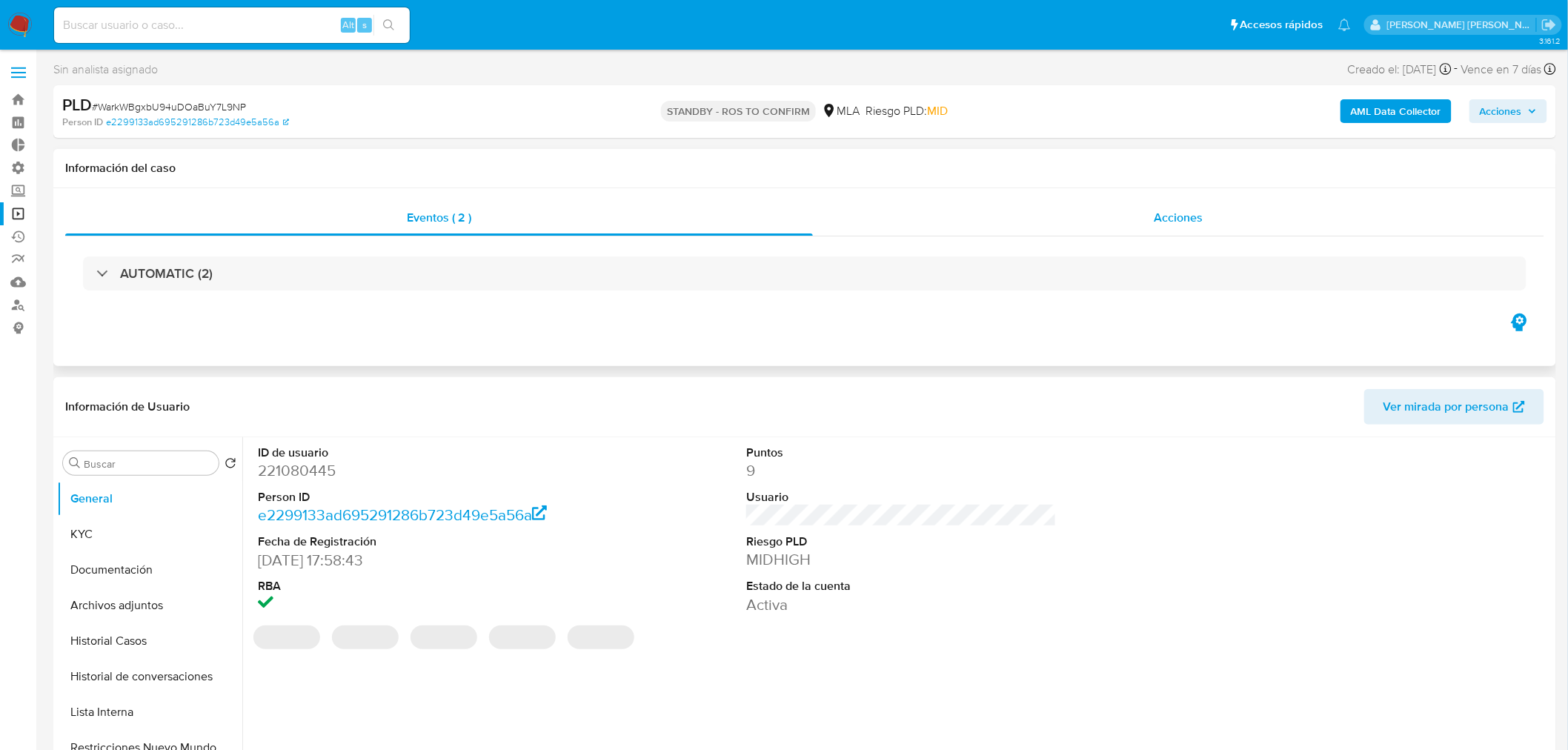
click at [1194, 201] on div "Acciones" at bounding box center [1179, 217] width 732 height 36
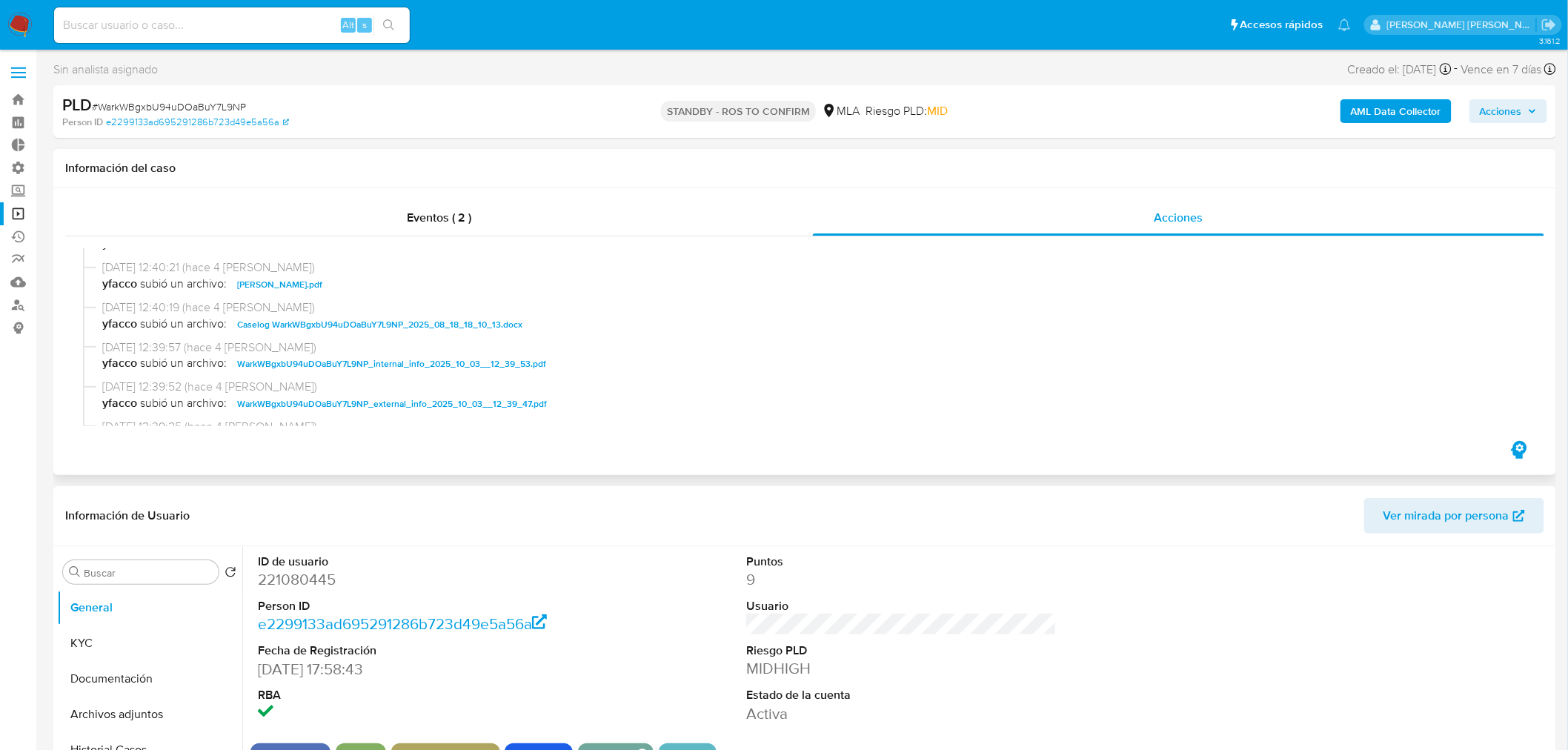
scroll to position [741, 0]
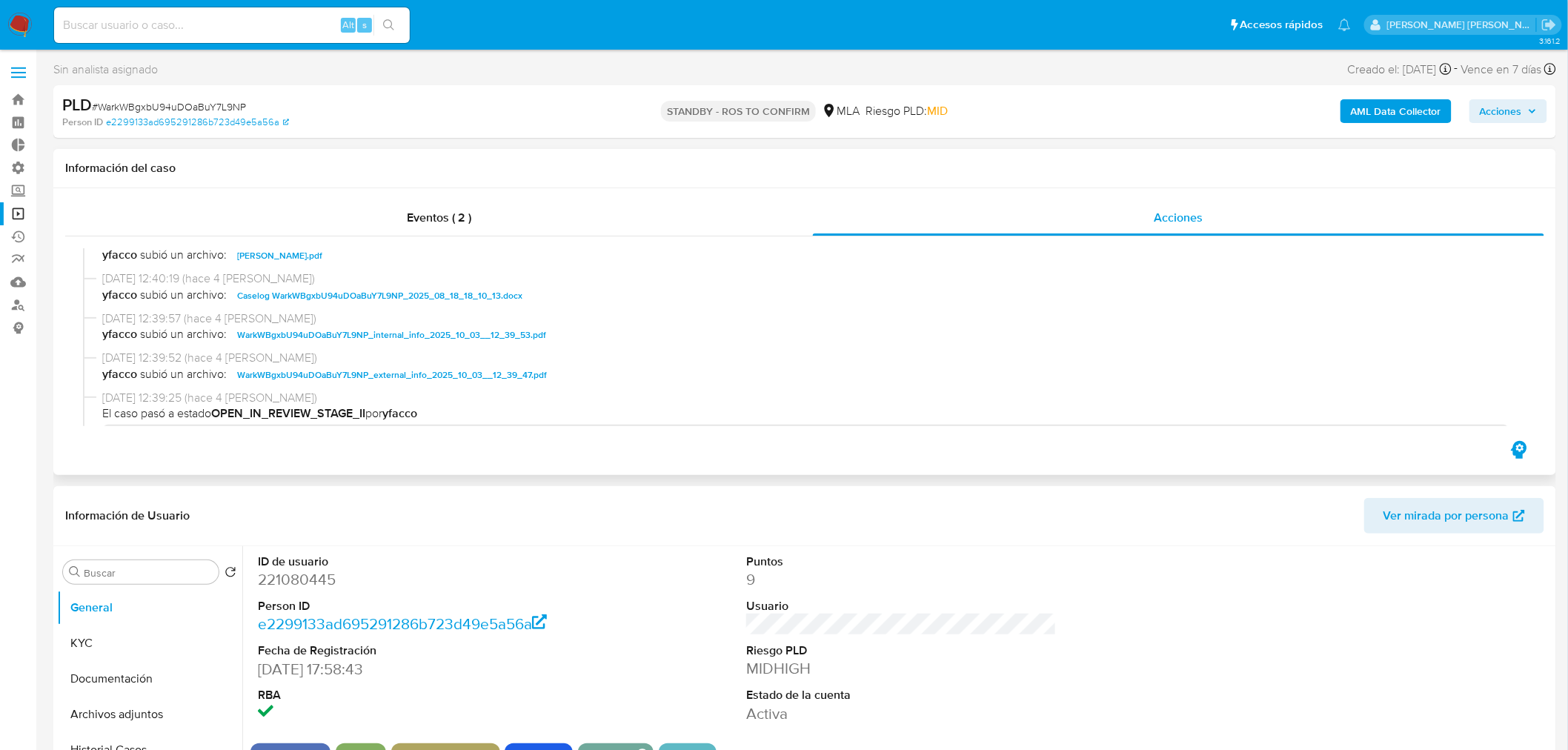
click at [477, 300] on span "Caselog WarkWBgxbU94uDOaBuY7L9NP_2025_08_18_18_10_13.docx" at bounding box center [379, 295] width 285 height 18
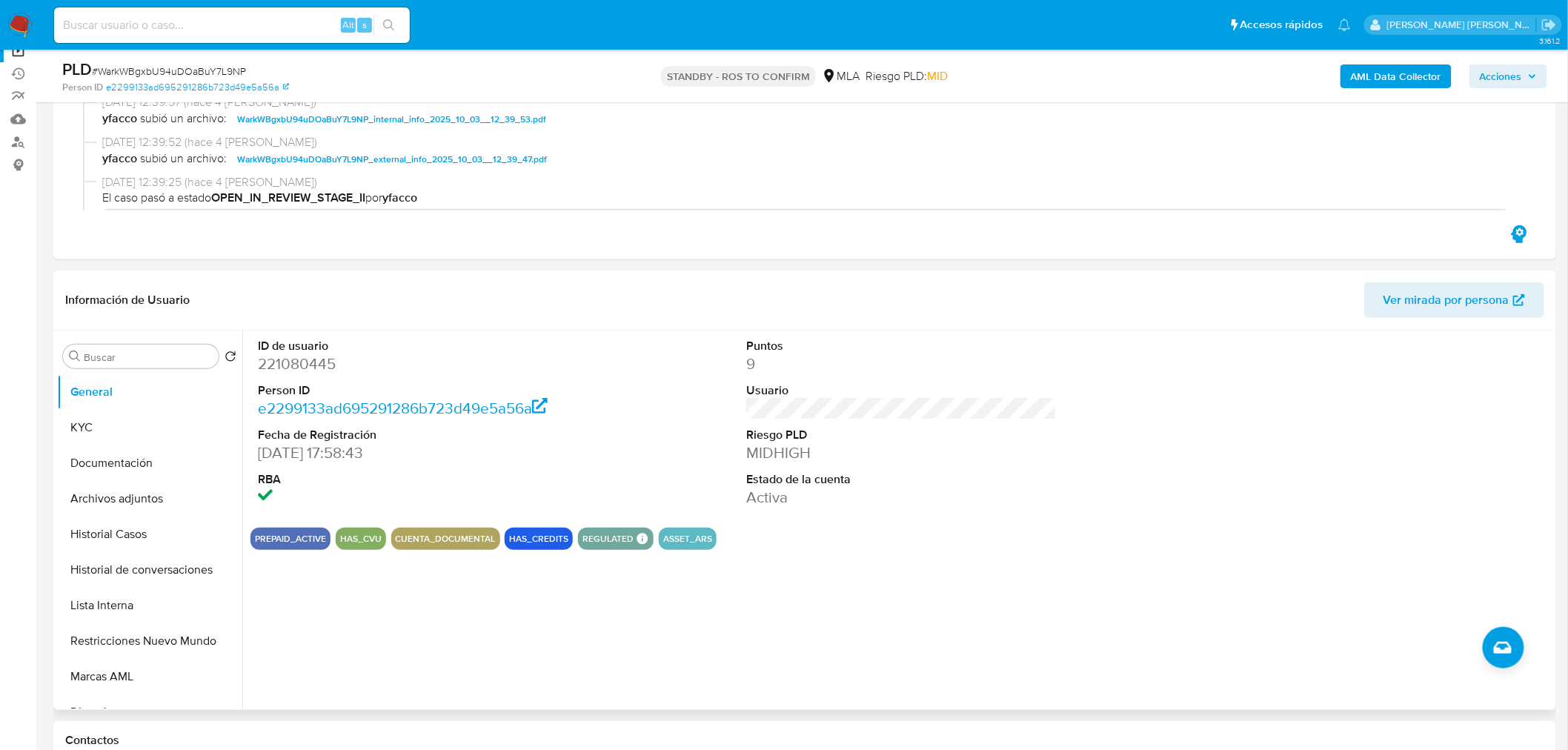
scroll to position [165, 0]
click at [87, 630] on button "Restricciones Nuevo Mundo" at bounding box center [144, 639] width 173 height 36
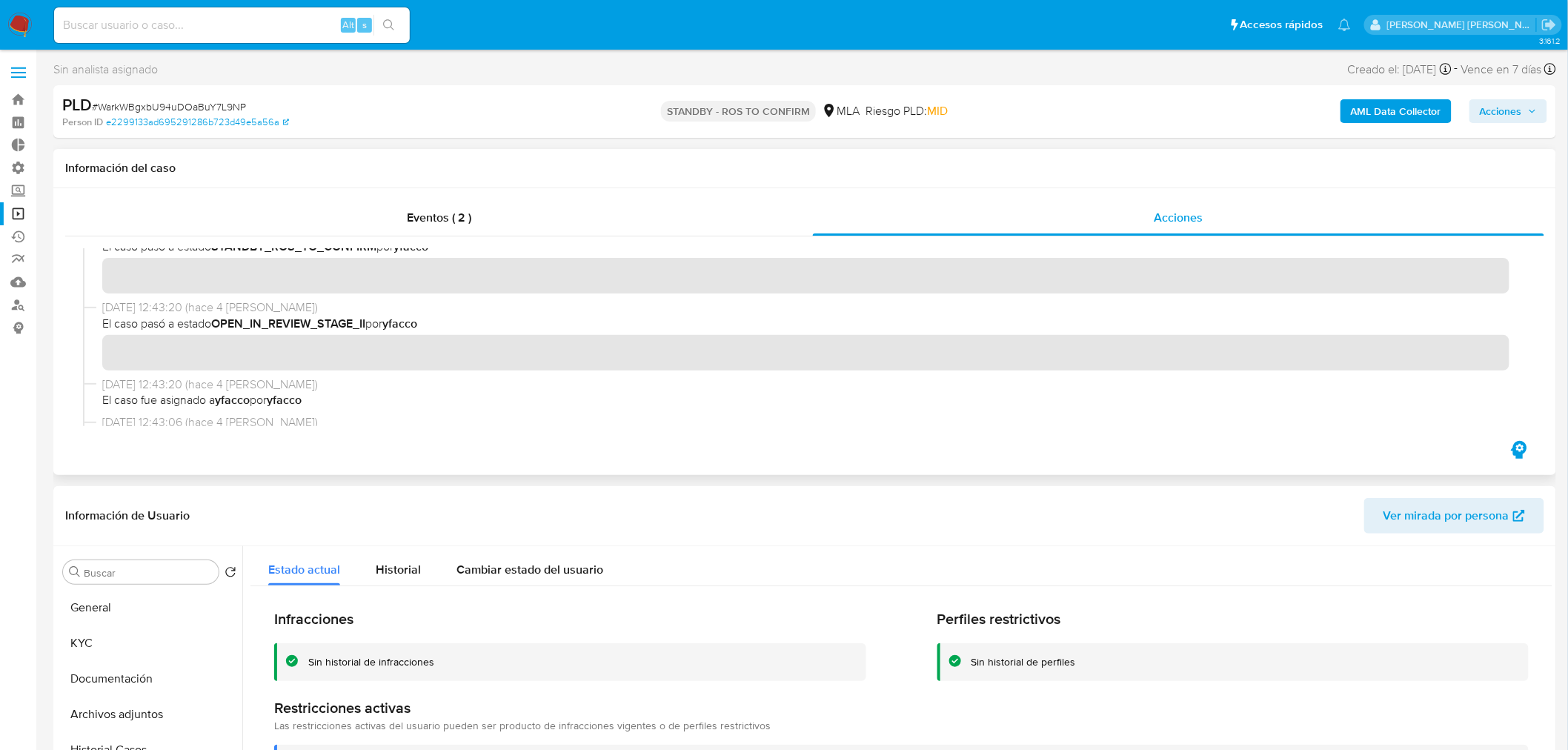
scroll to position [0, 0]
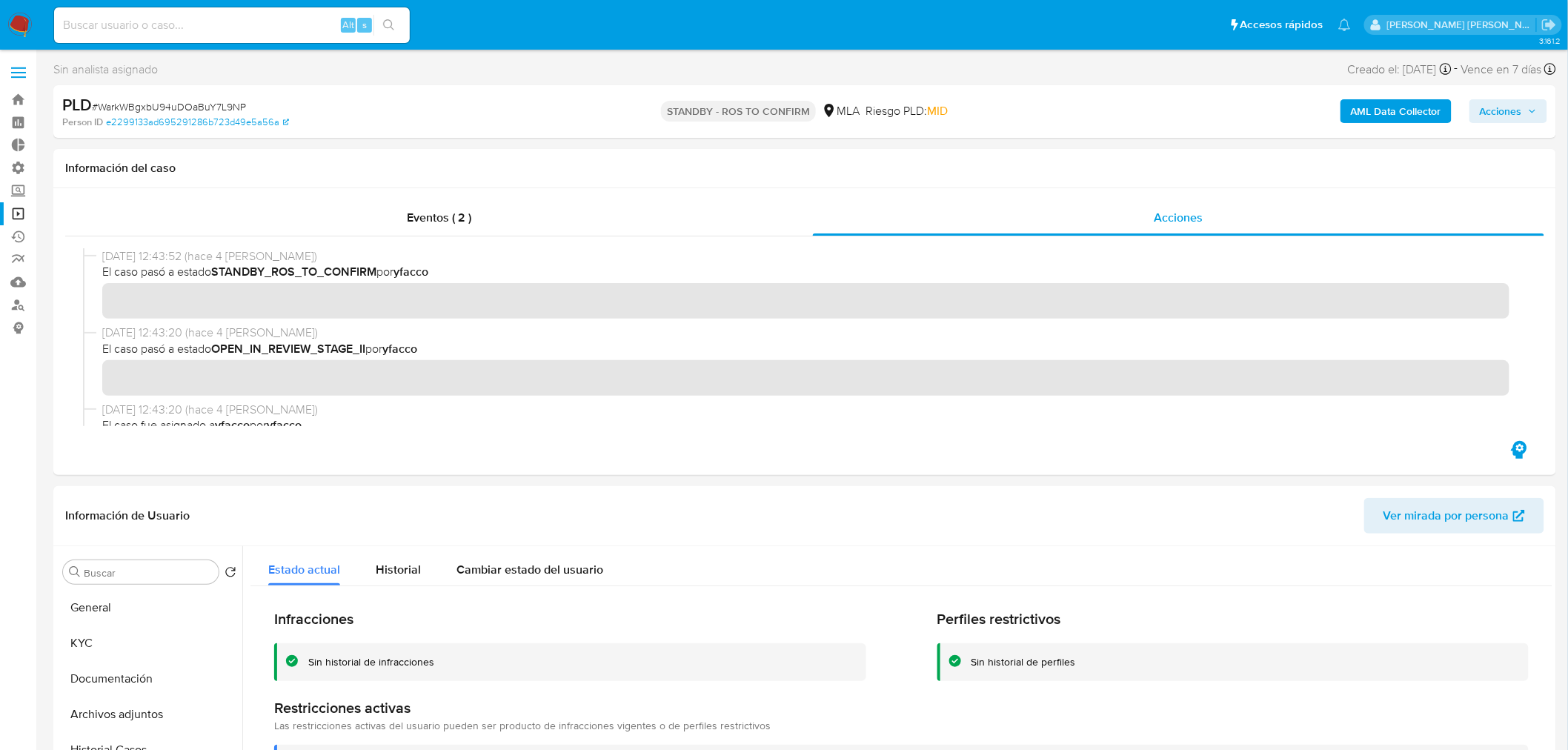
click at [19, 26] on img at bounding box center [20, 25] width 25 height 25
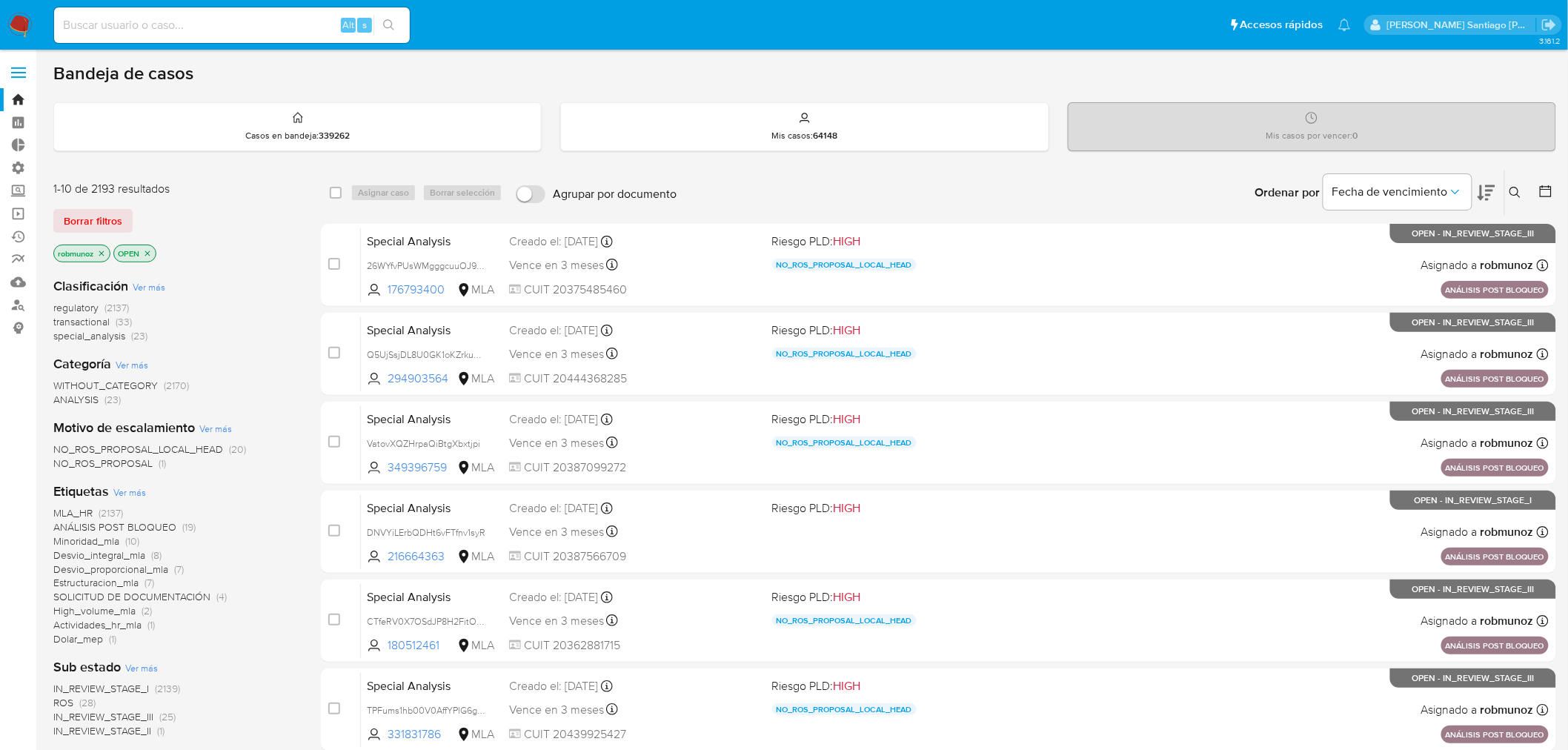
click at [1519, 191] on icon at bounding box center [1515, 193] width 12 height 12
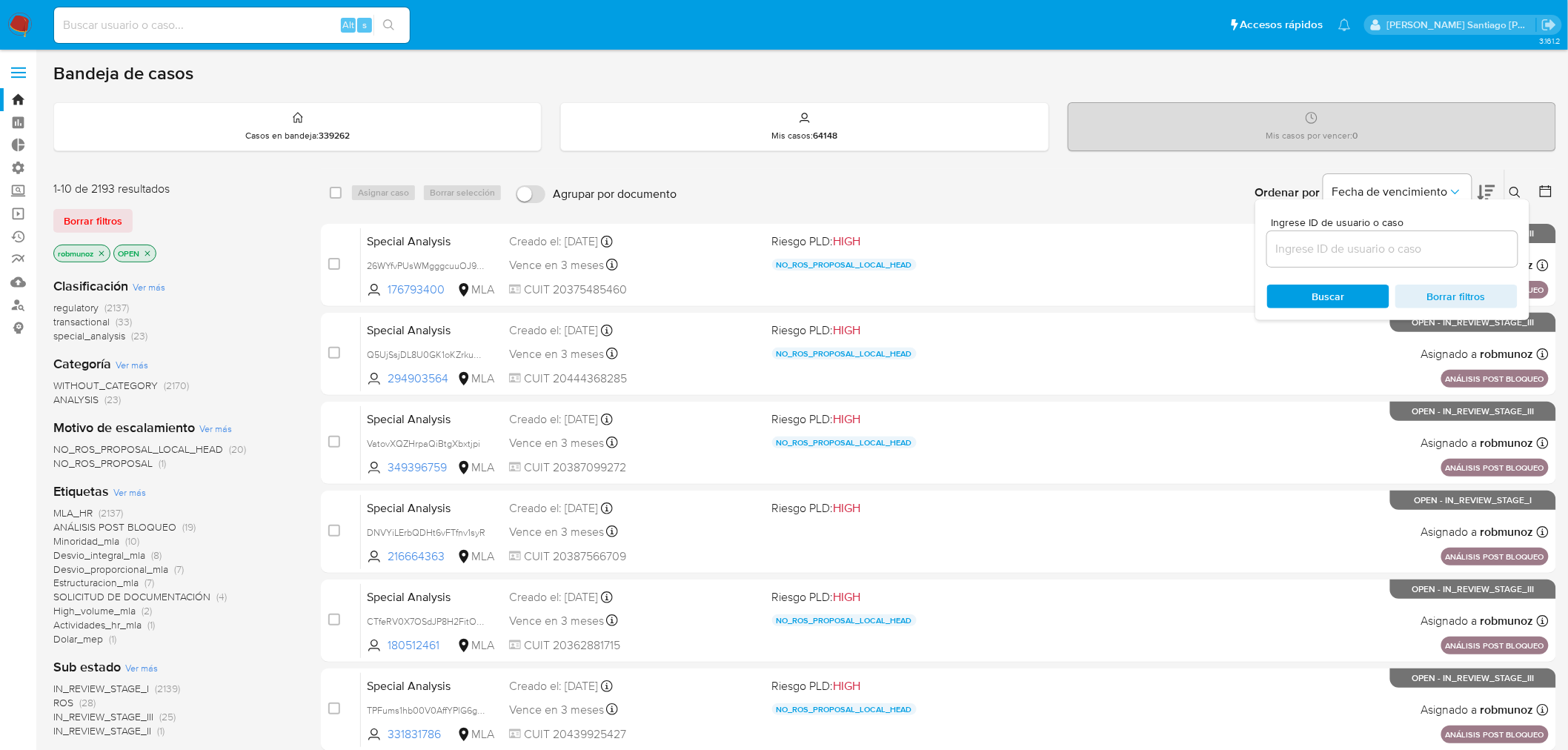
click at [1447, 254] on input at bounding box center [1392, 249] width 250 height 19
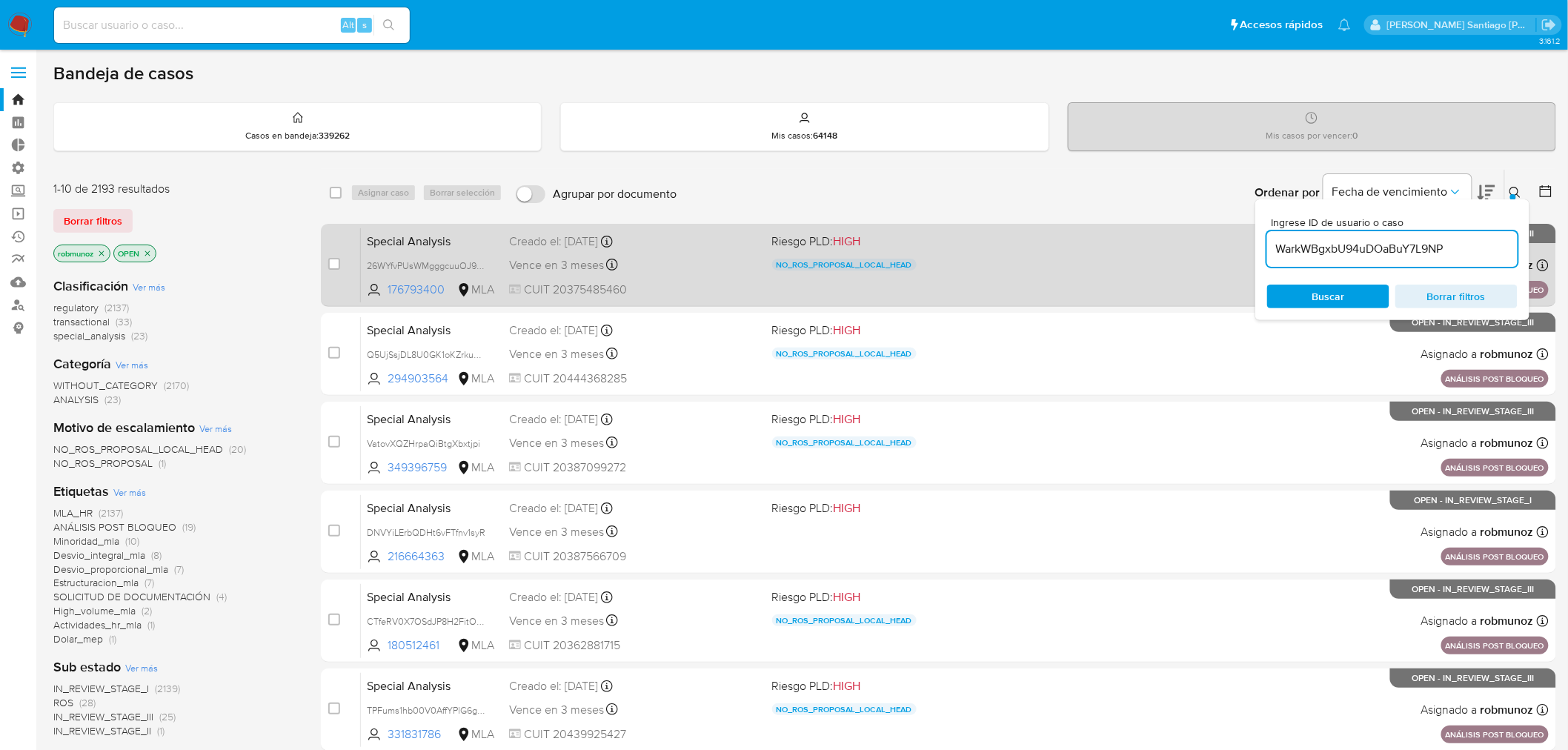
type input "WarkWBgxbU94uDOaBuY7L9NP"
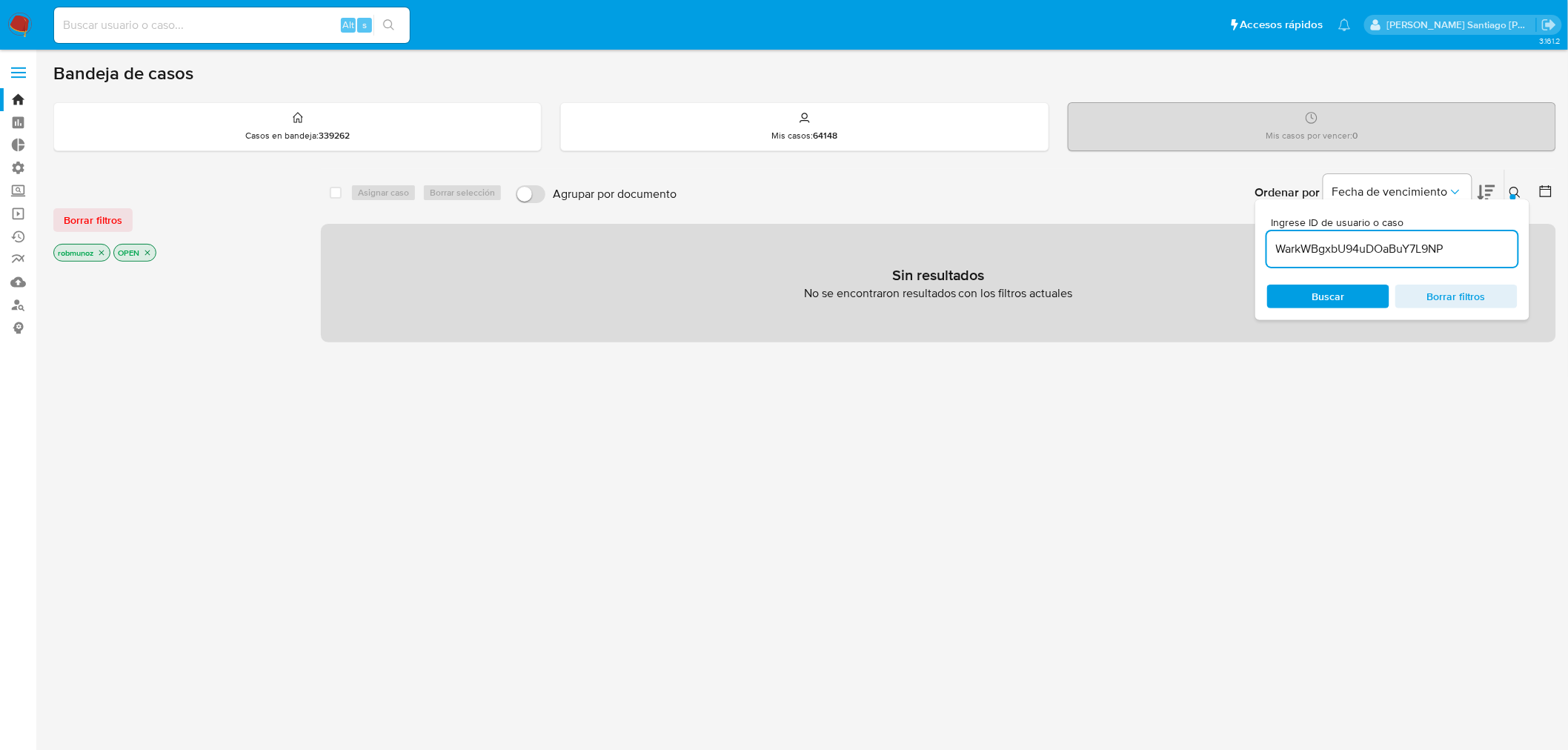
drag, startPoint x: 106, startPoint y: 209, endPoint x: 240, endPoint y: 212, distance: 134.0
click at [105, 209] on span "Borrar filtros" at bounding box center [93, 219] width 58 height 20
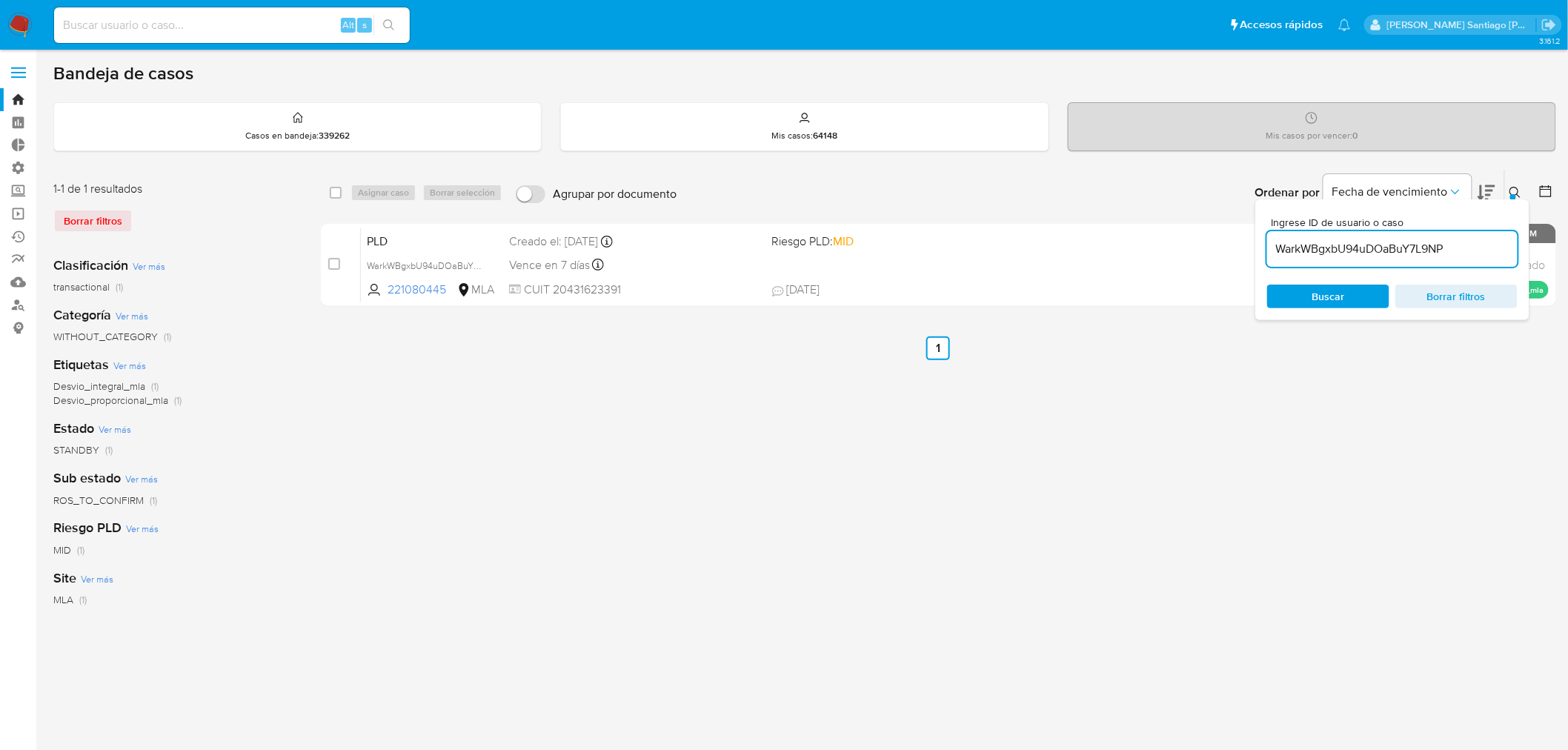
click at [1516, 189] on icon at bounding box center [1515, 193] width 12 height 12
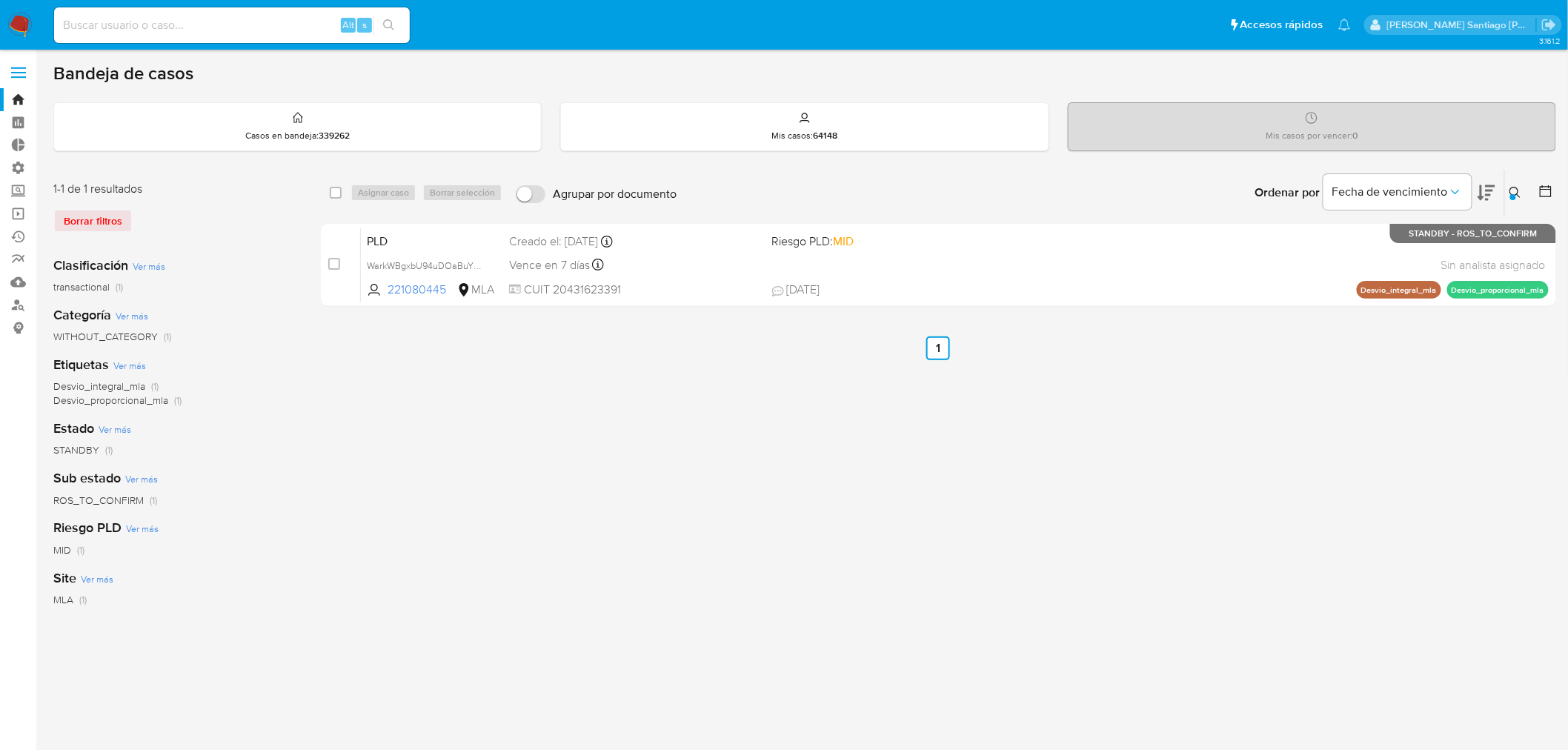
drag, startPoint x: 329, startPoint y: 262, endPoint x: 360, endPoint y: 211, distance: 59.7
click at [329, 263] on input "checkbox" at bounding box center [334, 264] width 12 height 12
checkbox input "true"
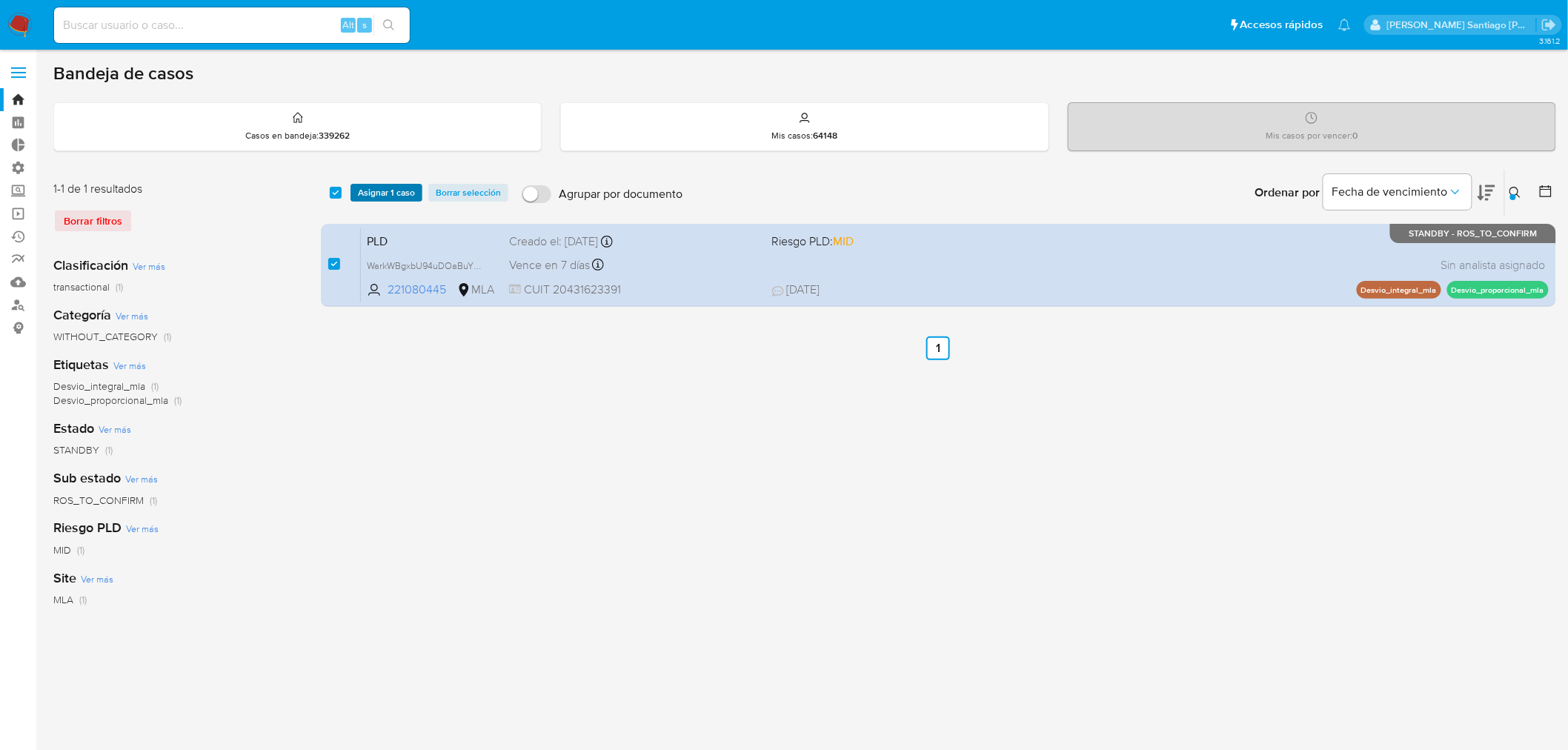
click at [380, 187] on span "Asignar 1 caso" at bounding box center [386, 192] width 57 height 15
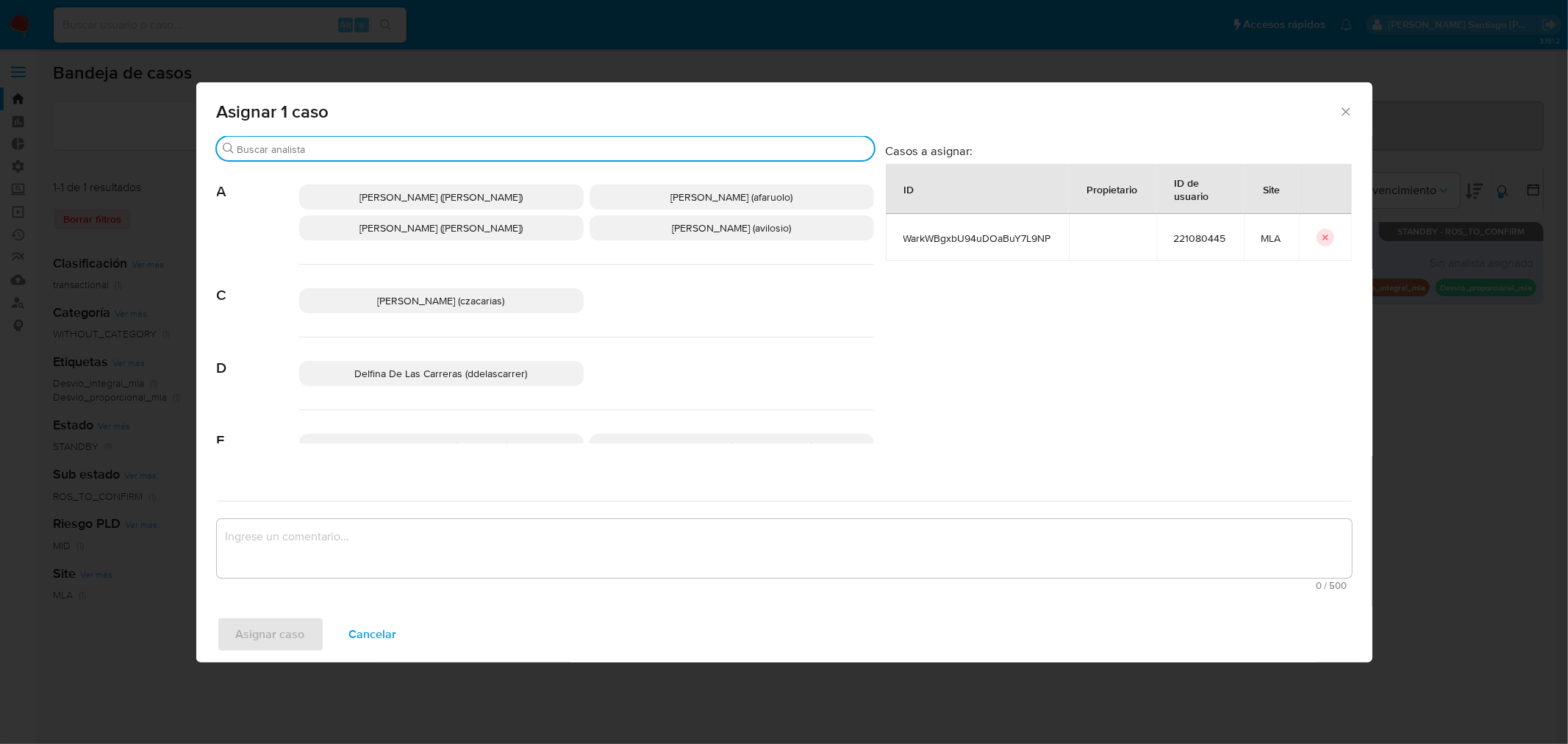
click at [318, 144] on input "Buscar" at bounding box center [553, 150] width 631 height 14
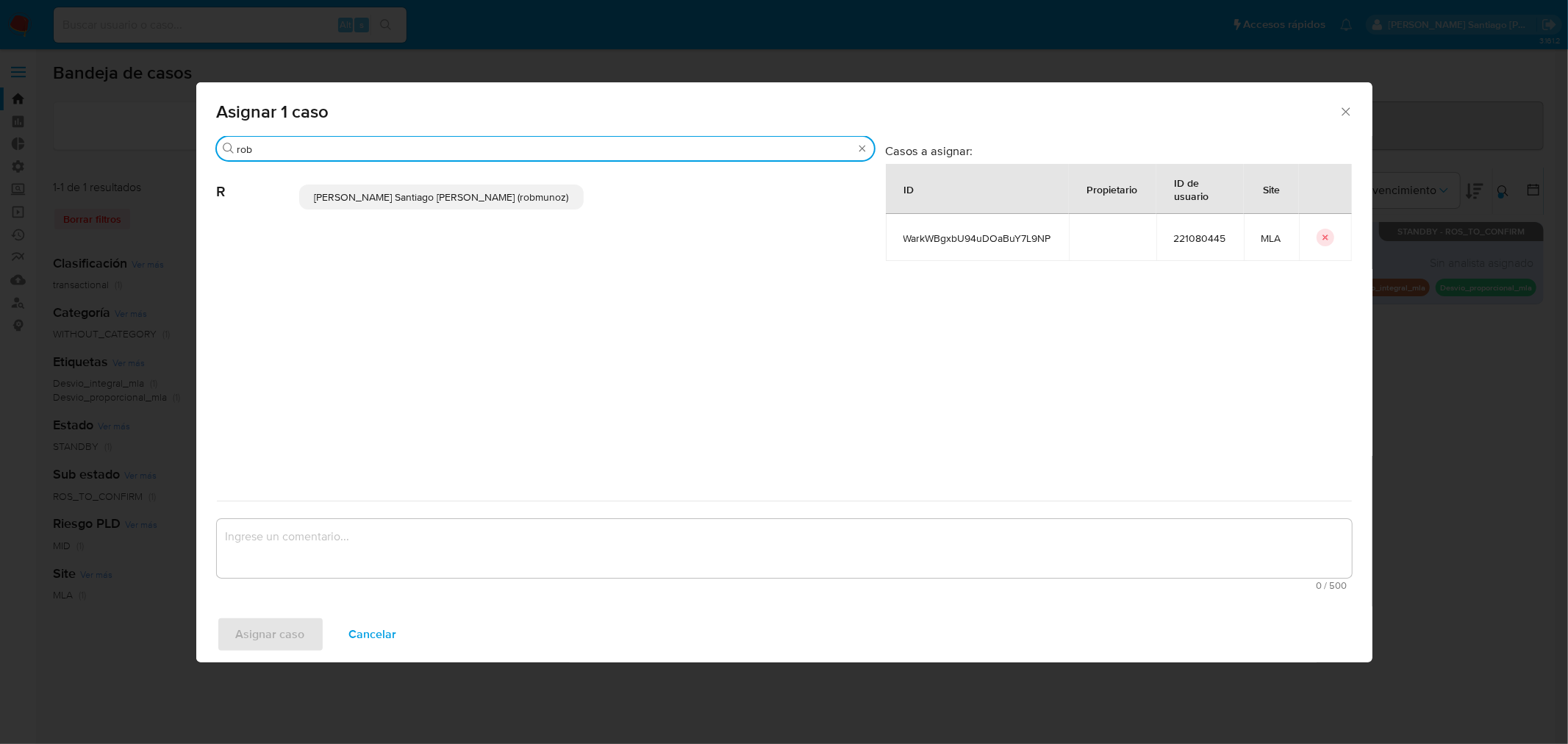
type input "rob"
click at [395, 208] on p "[PERSON_NAME] Santiago [PERSON_NAME] (robmunoz)" at bounding box center [442, 197] width 284 height 25
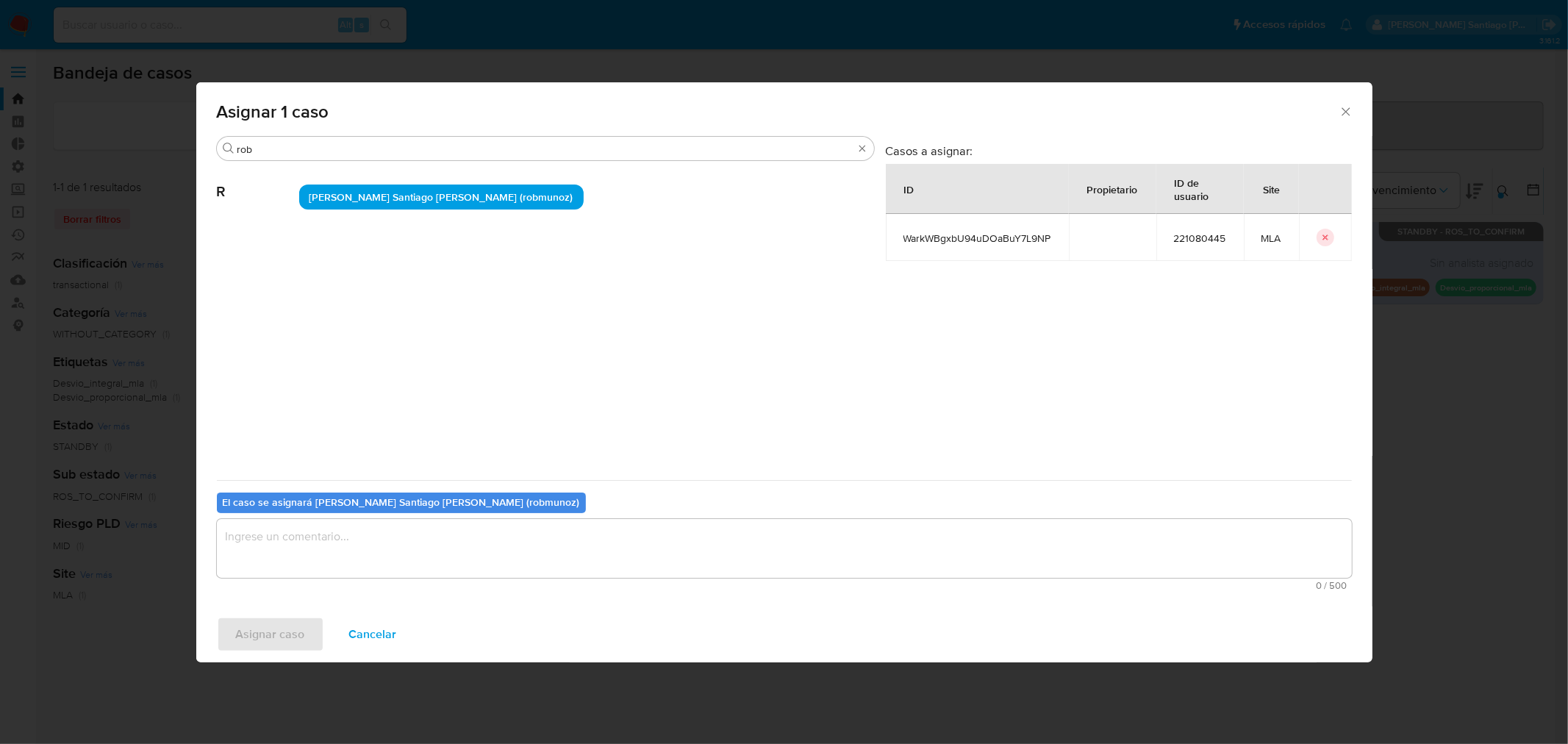
click at [442, 560] on textarea "assign-modal" at bounding box center [784, 548] width 1135 height 59
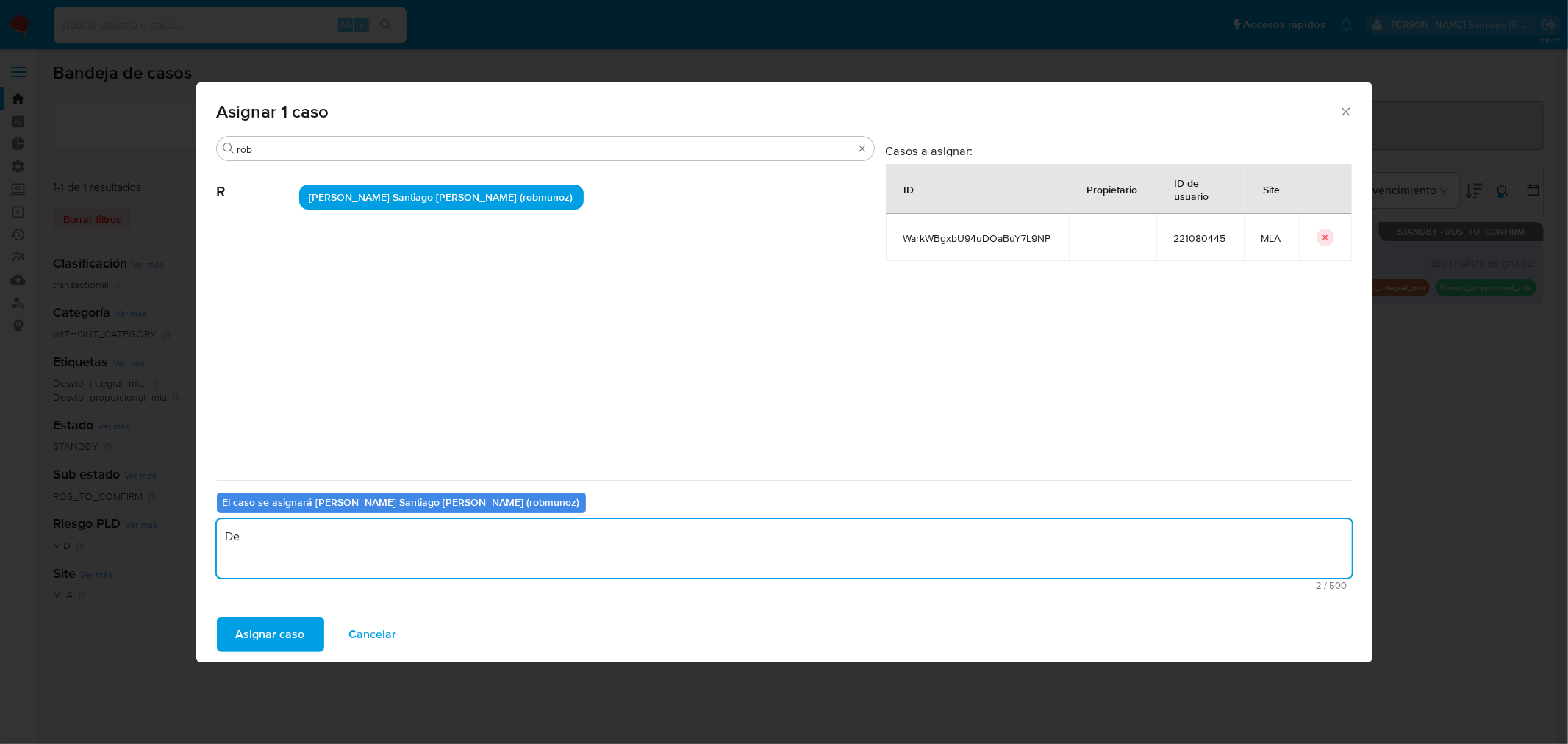
type textarea "D"
type textarea "A"
type textarea "Revision"
click at [279, 638] on span "Asignar caso" at bounding box center [271, 634] width 70 height 32
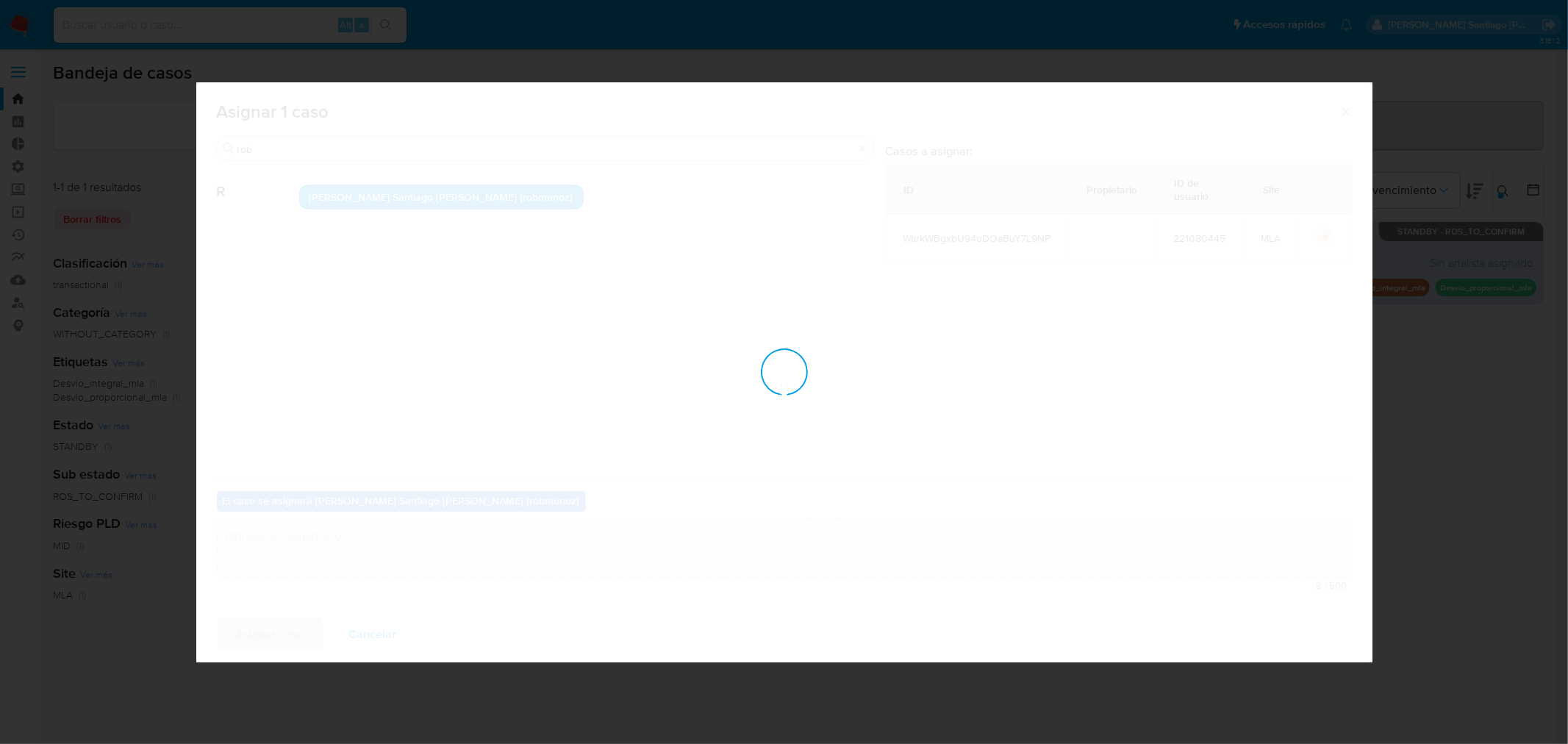
checkbox input "false"
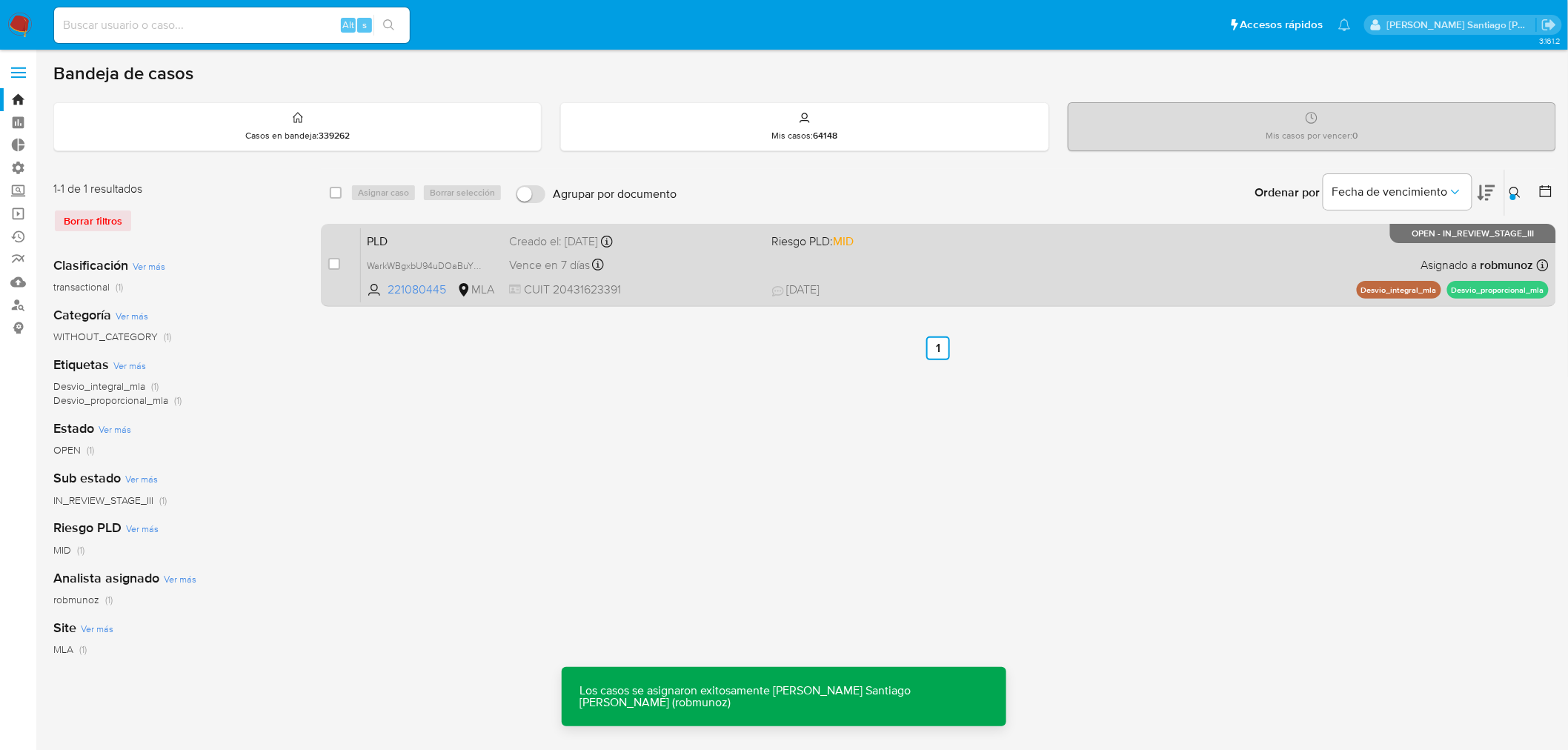
click at [1032, 277] on div "PLD WarkWBgxbU94uDOaBuY7L9NP 221080445 MLA Riesgo PLD: MID Creado el: 12/08/202…" at bounding box center [953, 265] width 1187 height 75
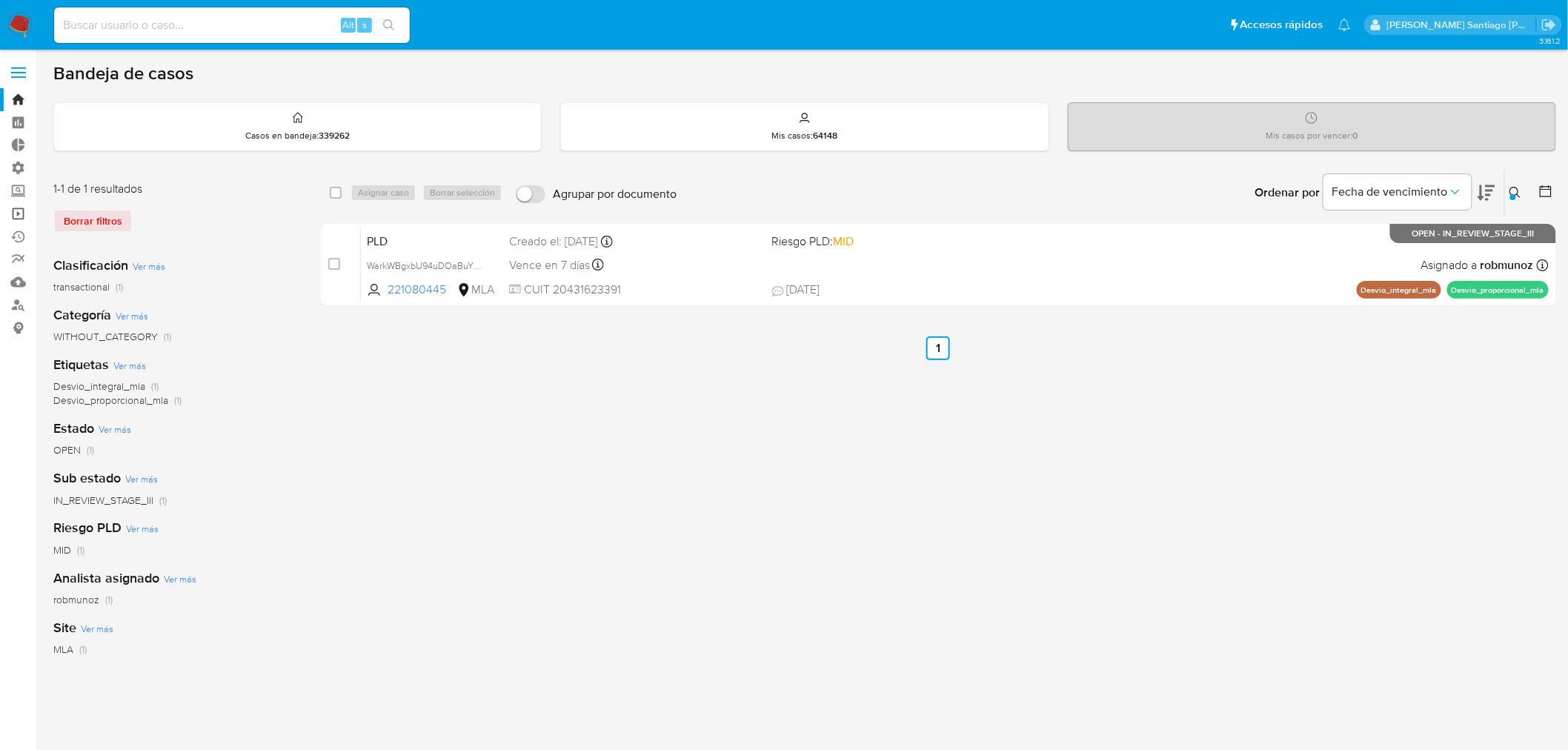
click at [6, 216] on link "Operaciones masivas" at bounding box center [88, 214] width 176 height 23
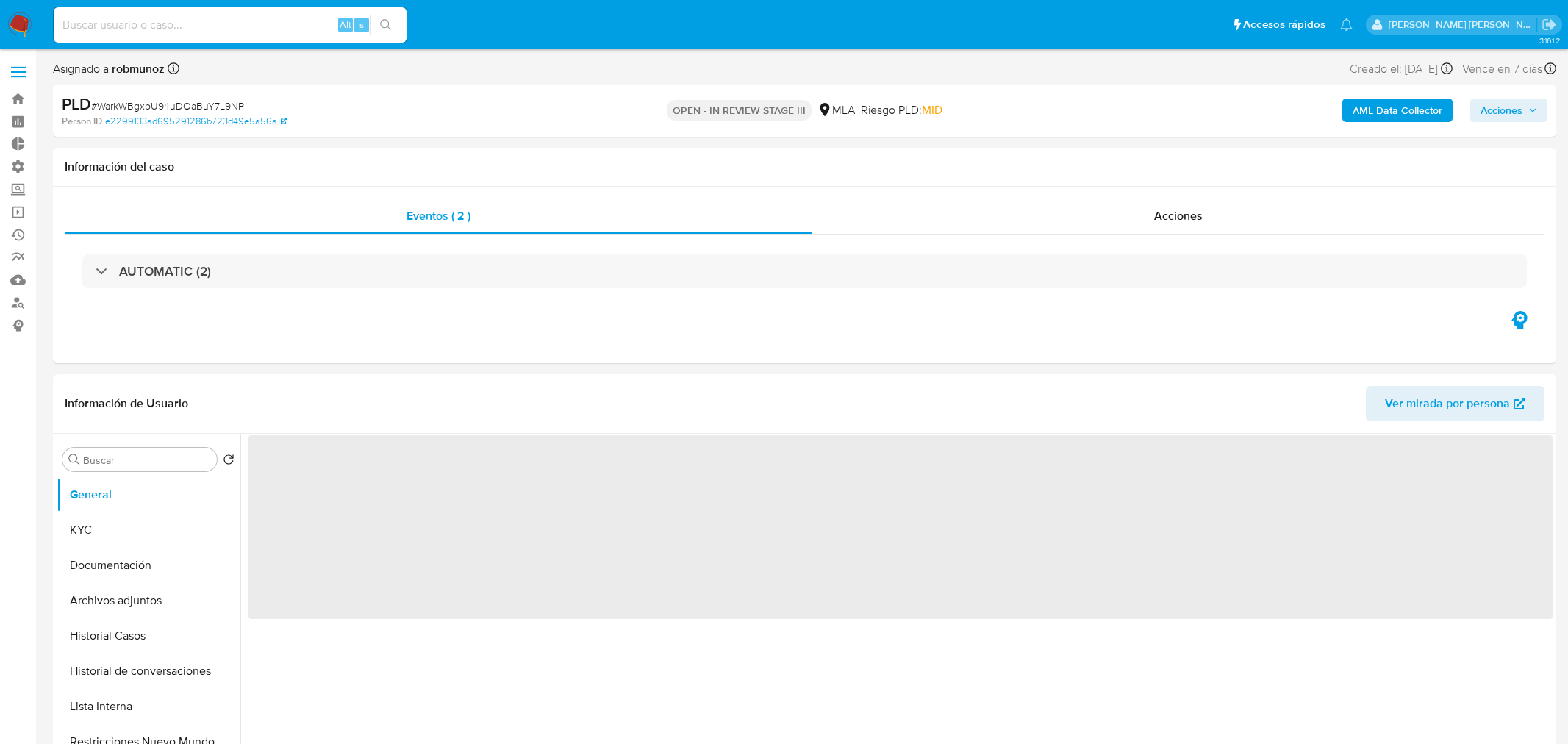
select select "10"
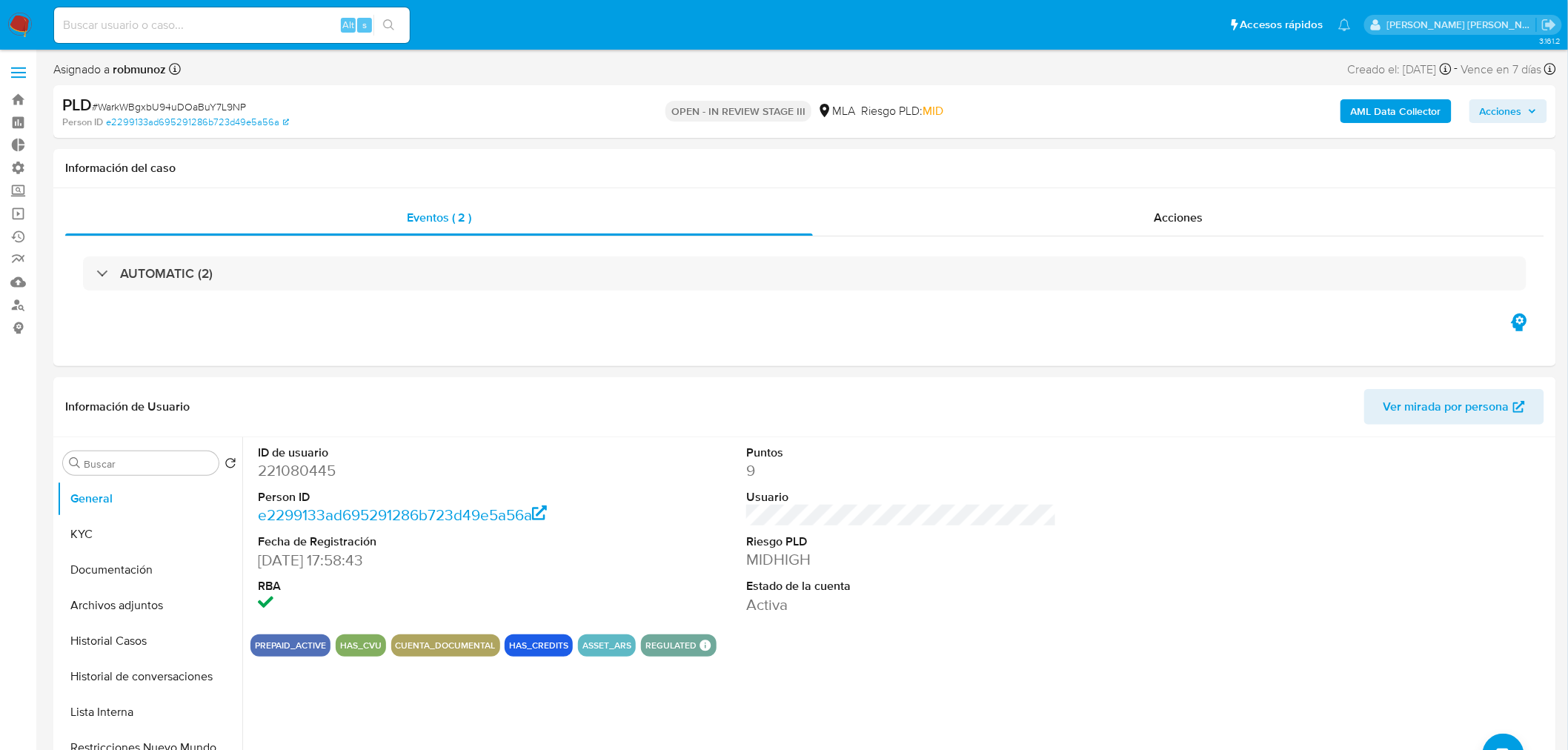
drag, startPoint x: 1491, startPoint y: 101, endPoint x: 1477, endPoint y: 123, distance: 26.1
click at [1492, 104] on span "Acciones" at bounding box center [1500, 111] width 42 height 23
drag, startPoint x: 1149, startPoint y: 152, endPoint x: 1158, endPoint y: 187, distance: 36.1
click at [1149, 152] on span "Alt" at bounding box center [1150, 159] width 12 height 14
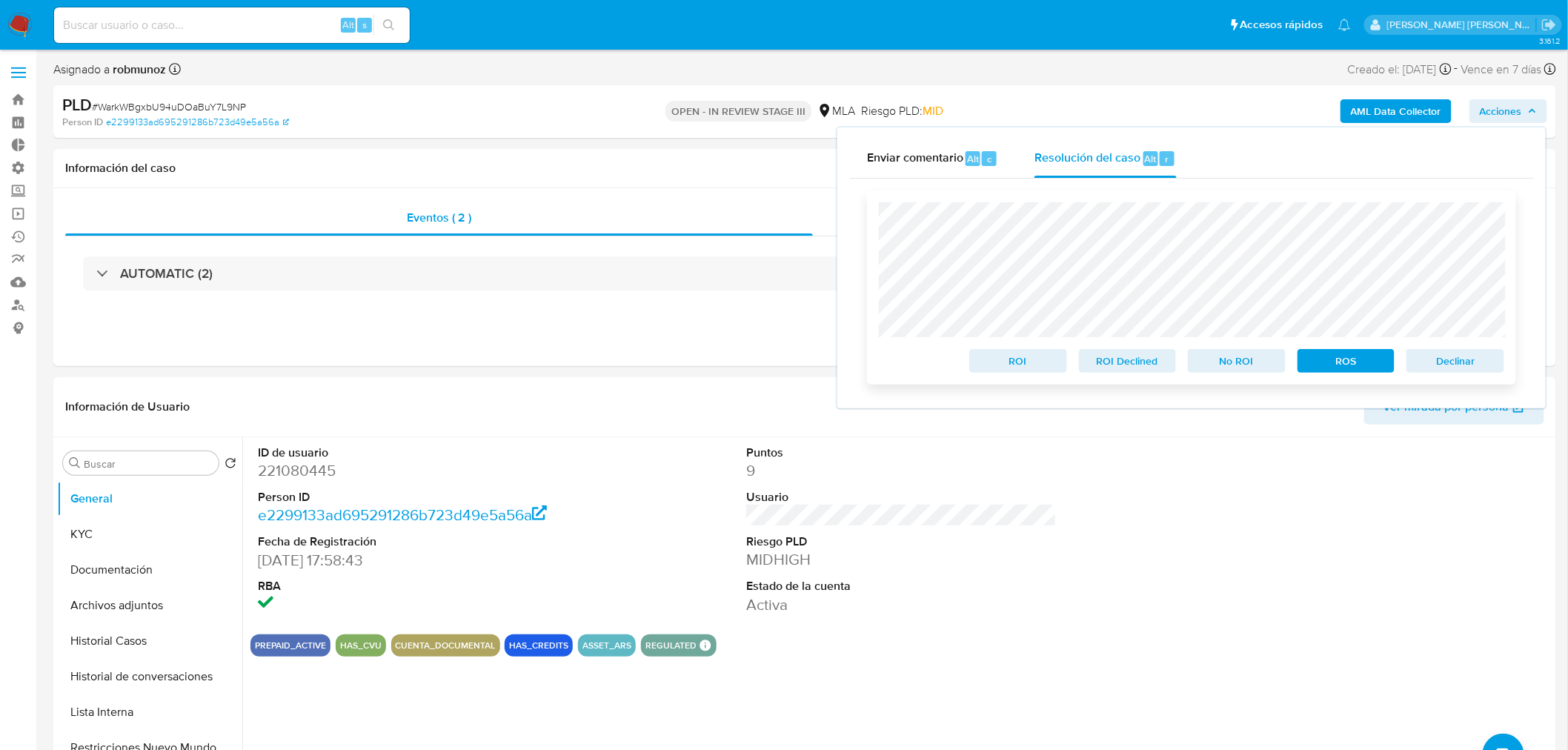
click at [1490, 364] on span "Declinar" at bounding box center [1455, 360] width 77 height 20
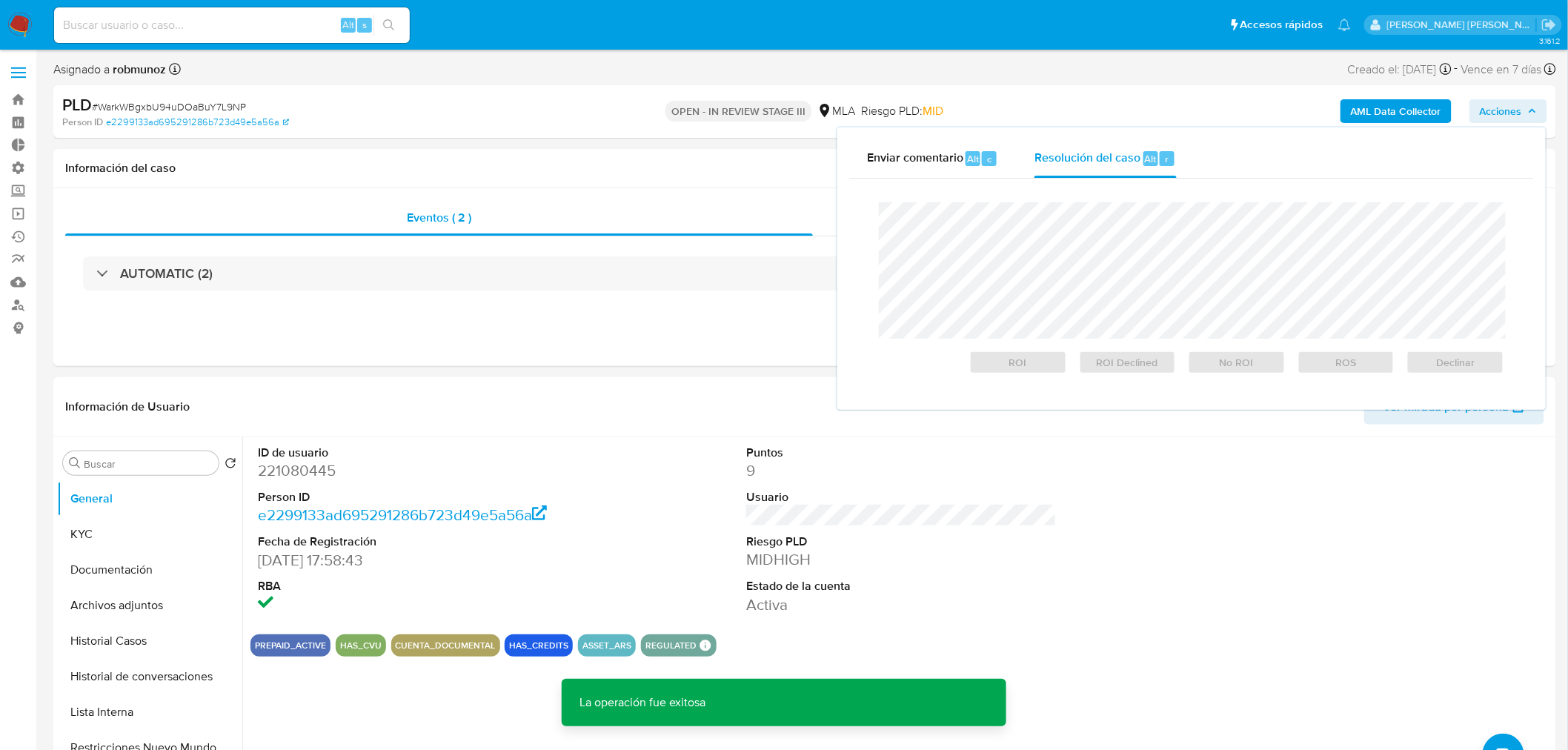
click at [167, 99] on span "# WarkWBgxbU94uDOaBuY7L9NP" at bounding box center [168, 106] width 154 height 15
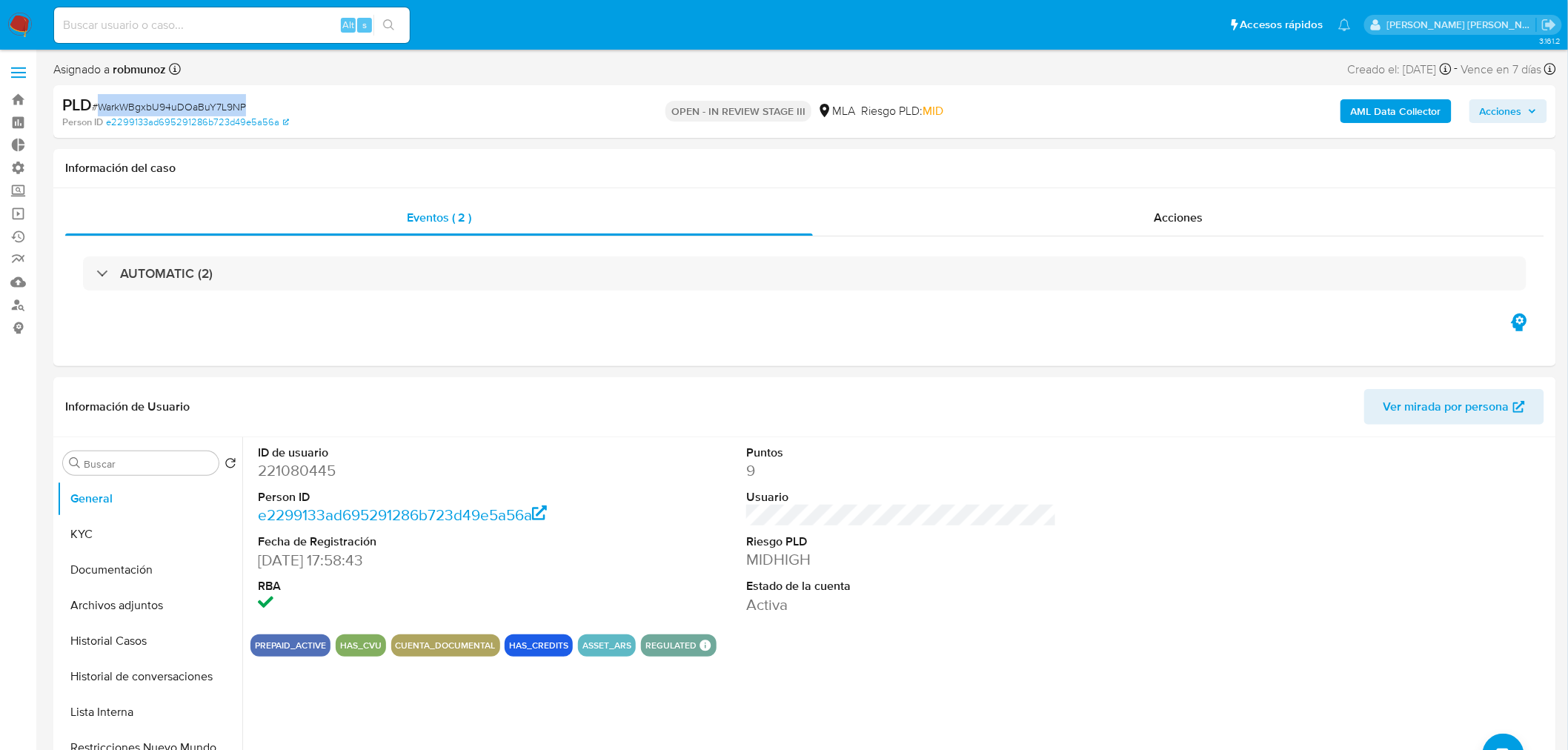
click at [167, 99] on span "# WarkWBgxbU94uDOaBuY7L9NP" at bounding box center [168, 106] width 154 height 15
copy span "WarkWBgxbU94uDOaBuY7L9NP"
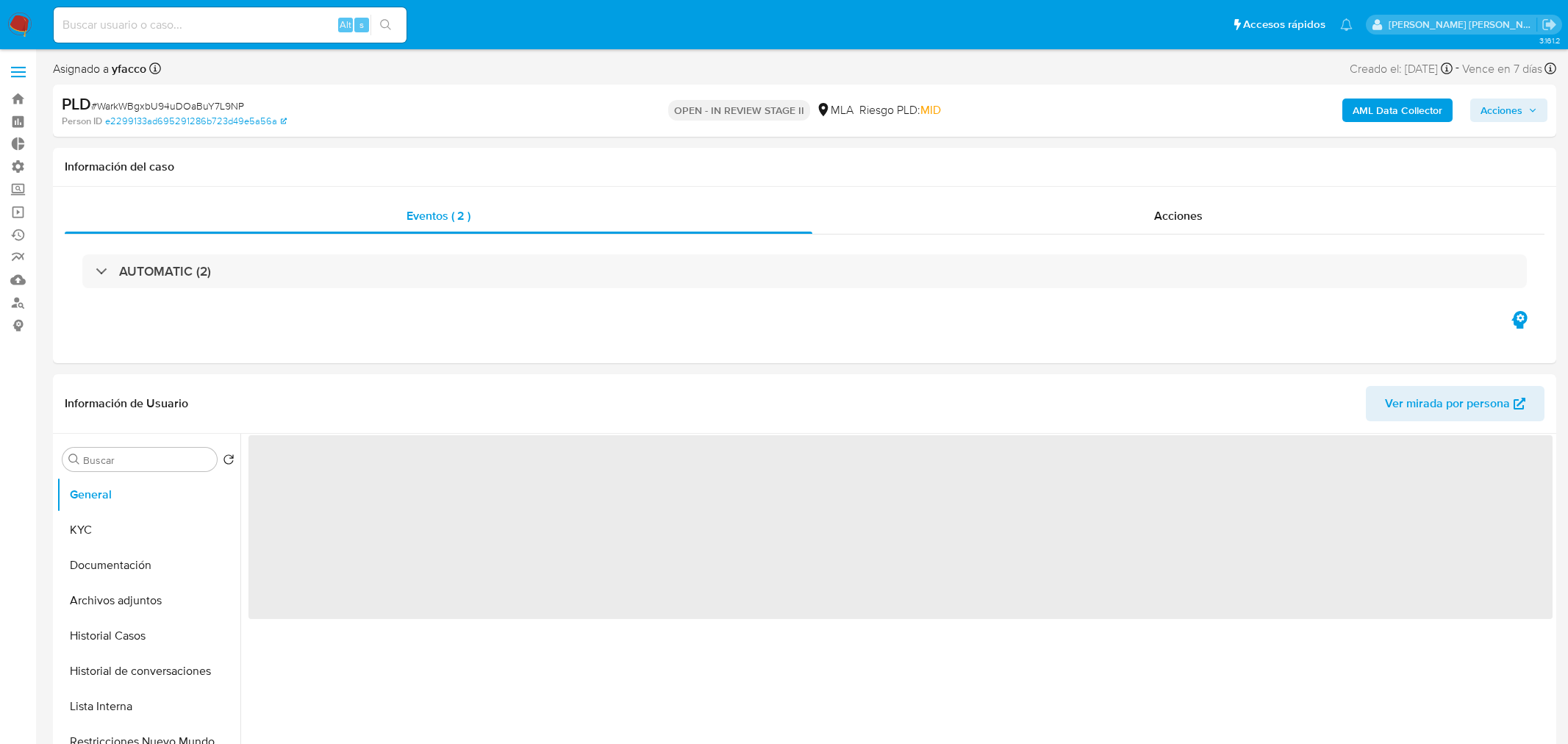
select select "10"
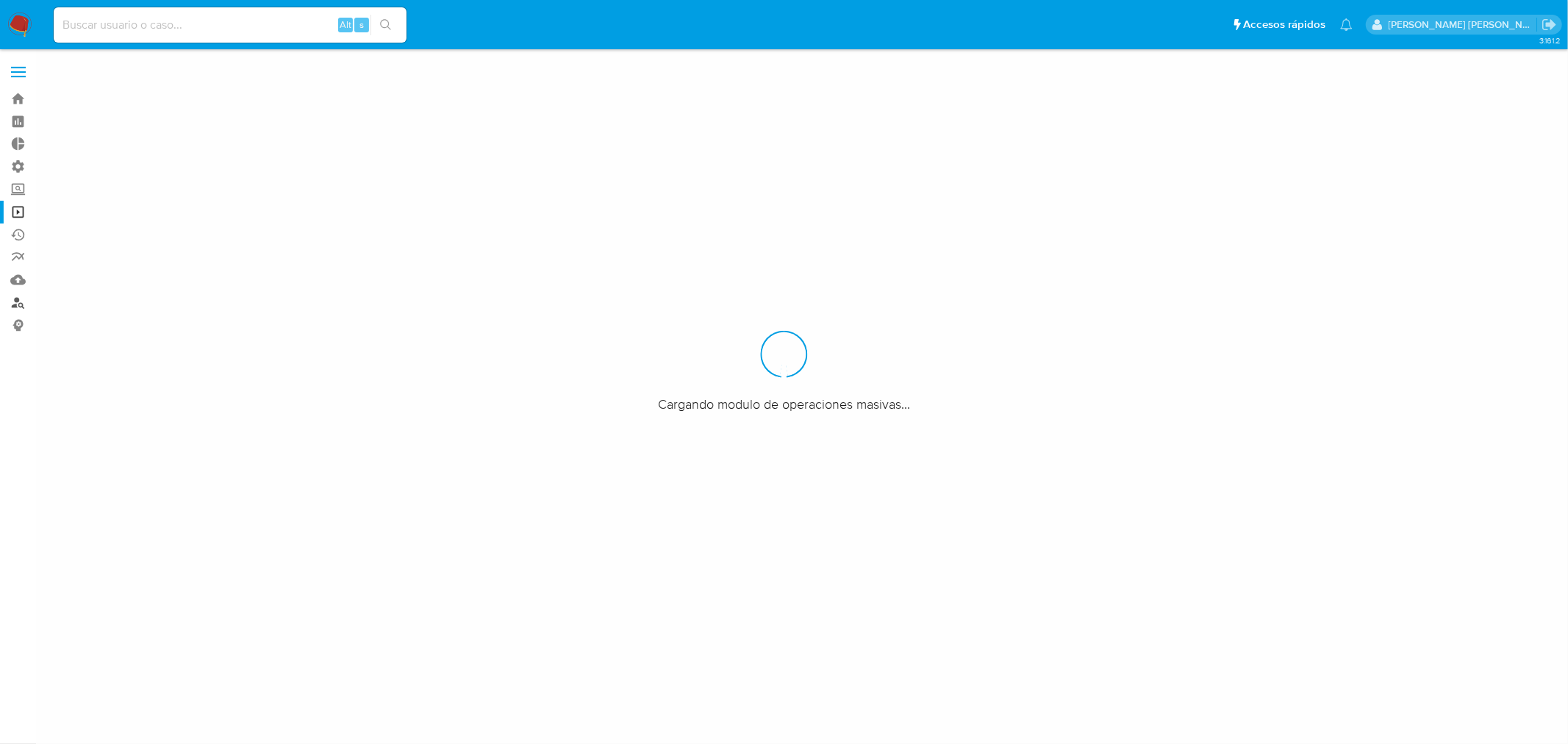
click at [22, 302] on link "Buscador de personas" at bounding box center [87, 302] width 175 height 23
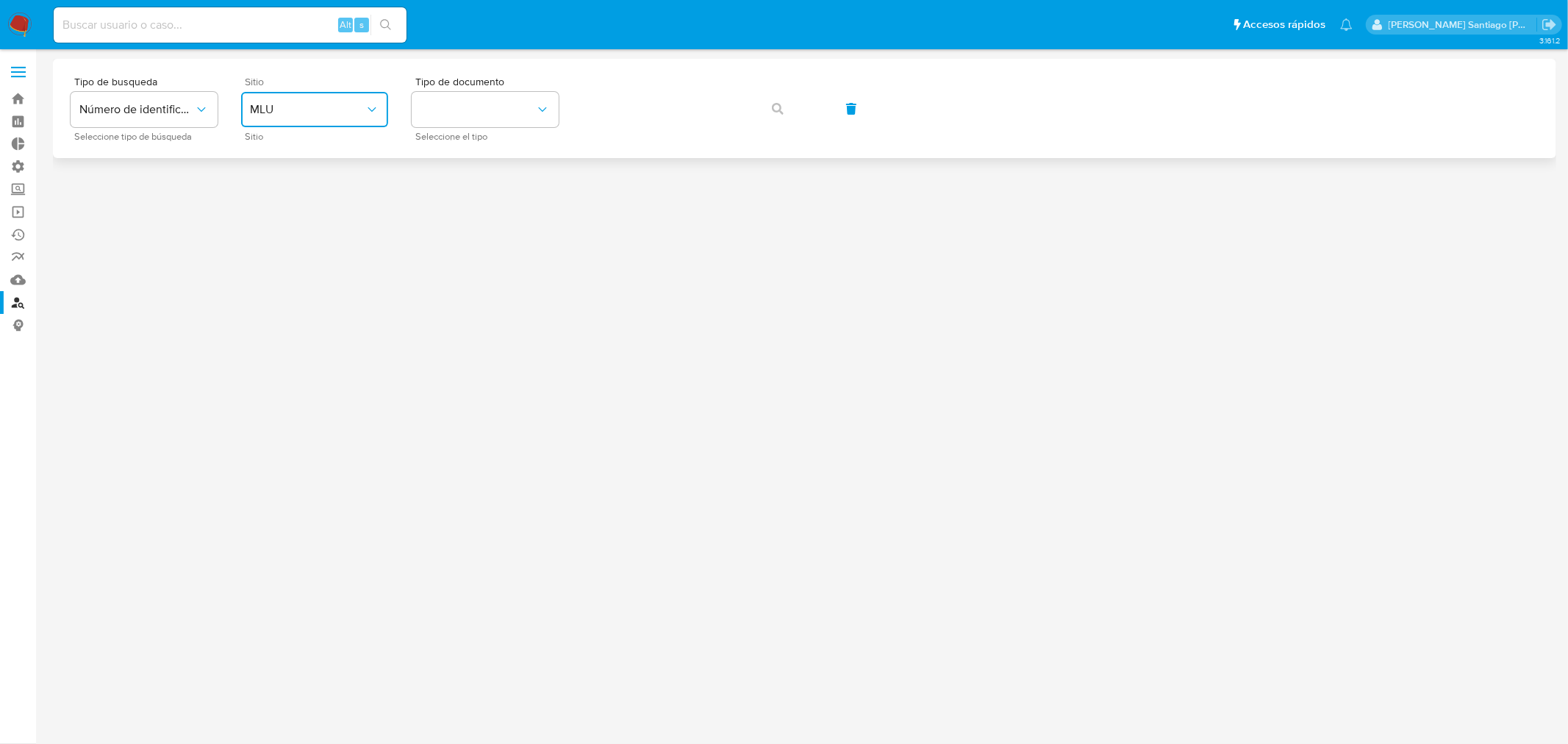
click at [366, 115] on icon "site_id" at bounding box center [371, 109] width 14 height 14
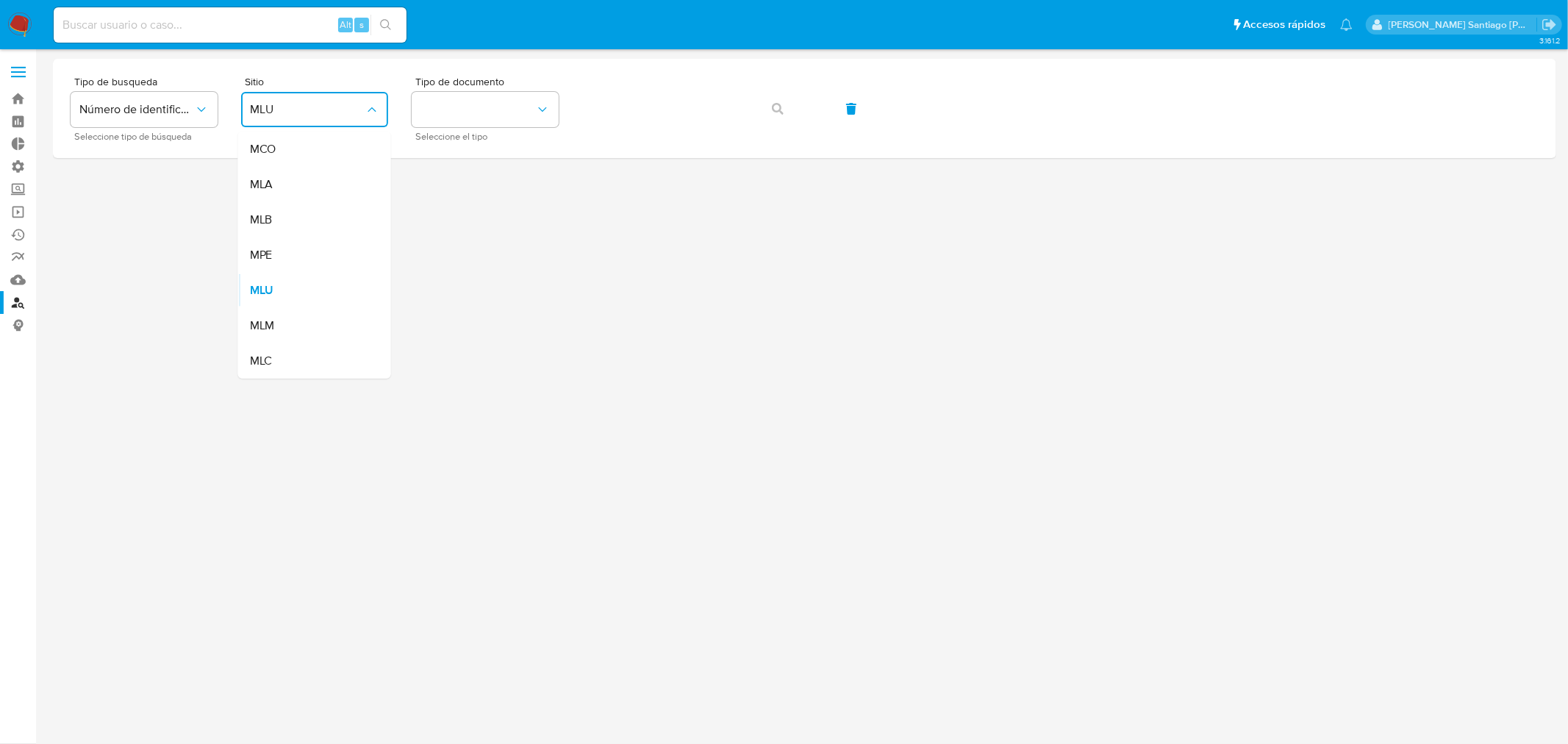
drag, startPoint x: 340, startPoint y: 186, endPoint x: 344, endPoint y: 180, distance: 7.2
click at [341, 184] on div "MLA" at bounding box center [310, 185] width 121 height 36
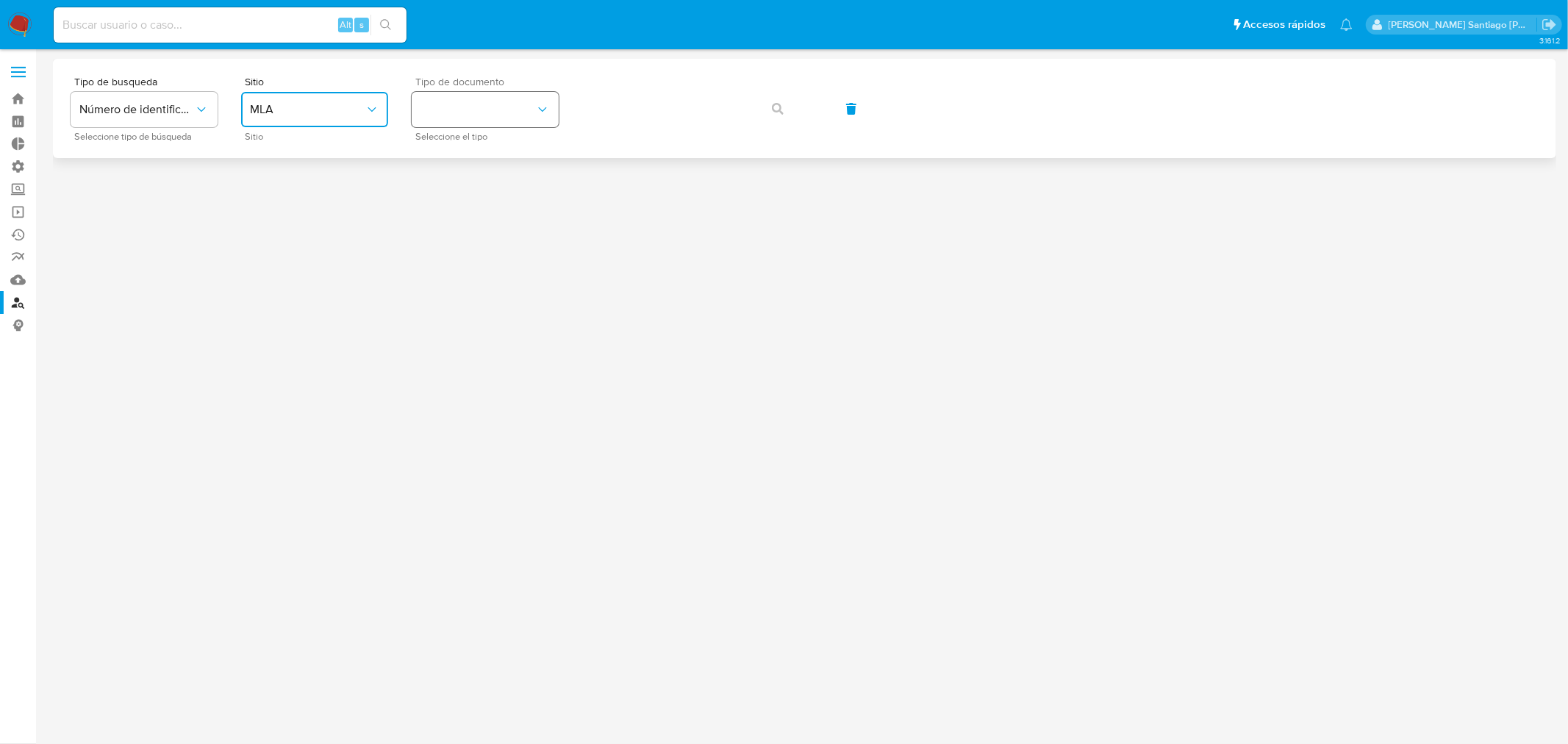
drag, startPoint x: 443, startPoint y: 106, endPoint x: 443, endPoint y: 121, distance: 15.0
click at [443, 107] on button "identificationType" at bounding box center [485, 109] width 147 height 36
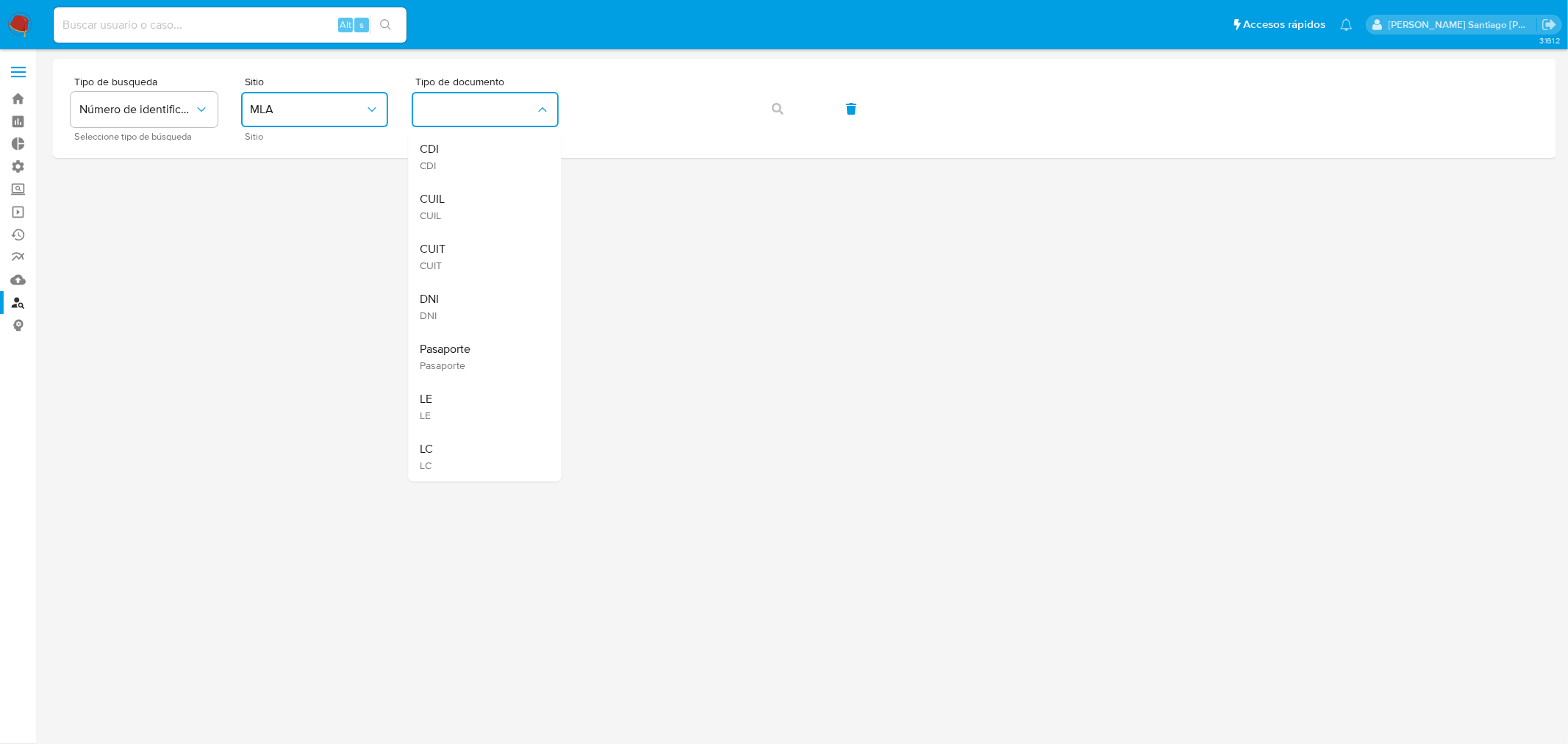
drag, startPoint x: 458, startPoint y: 195, endPoint x: 523, endPoint y: 163, distance: 72.4
click at [460, 191] on div "CUIL CUIL" at bounding box center [480, 207] width 121 height 50
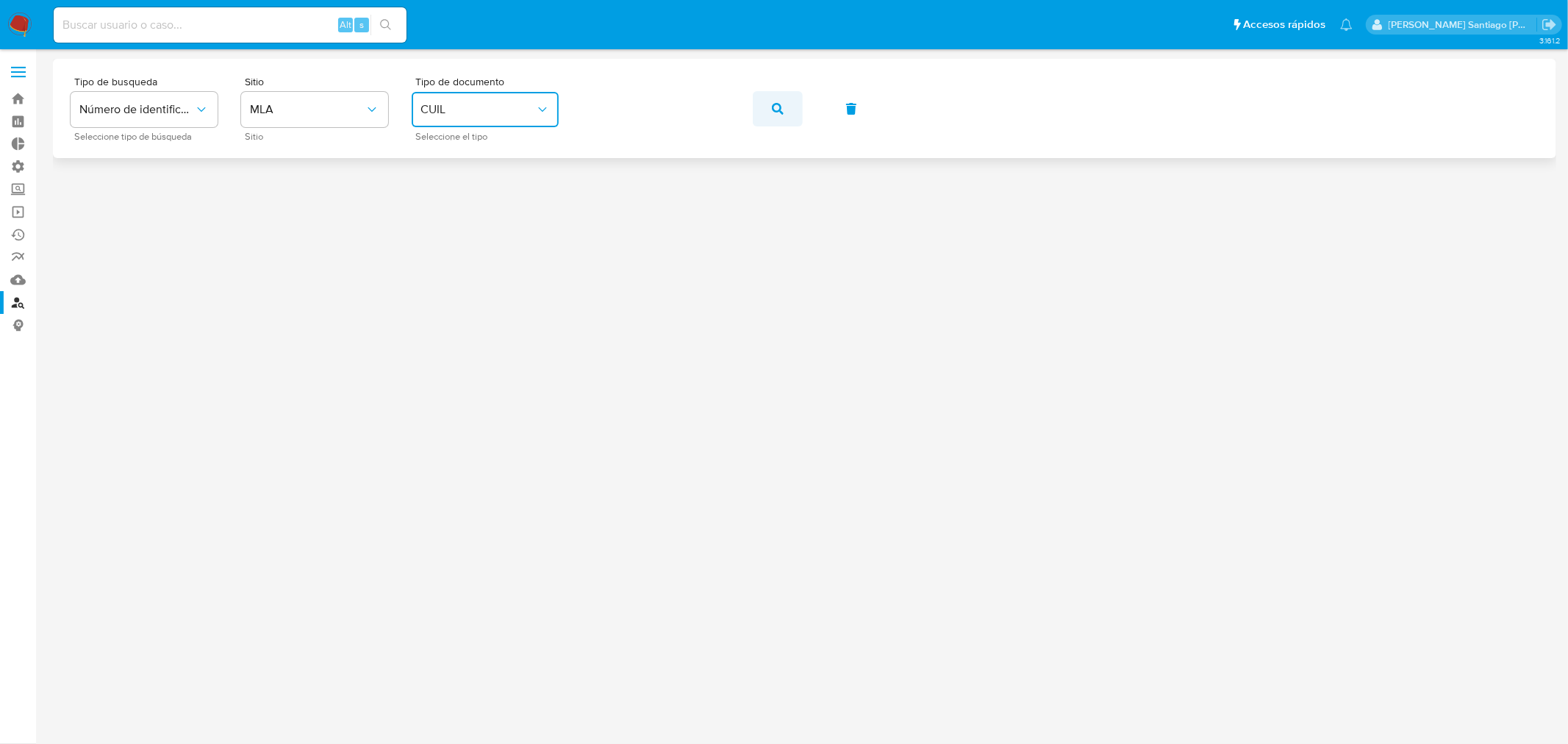
click at [772, 104] on icon "button" at bounding box center [778, 109] width 12 height 12
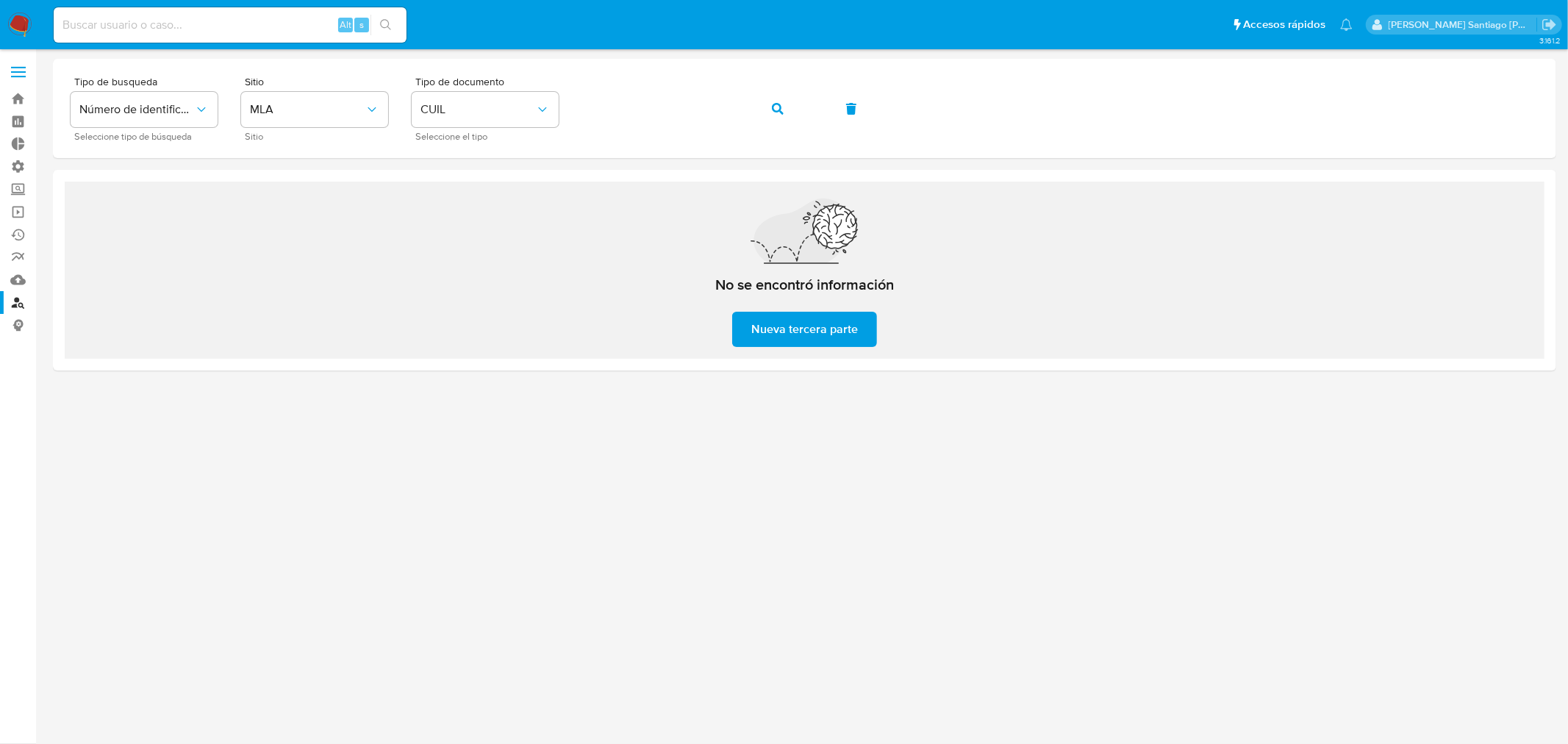
click at [807, 333] on span "Nueva tercera parte" at bounding box center [804, 329] width 106 height 32
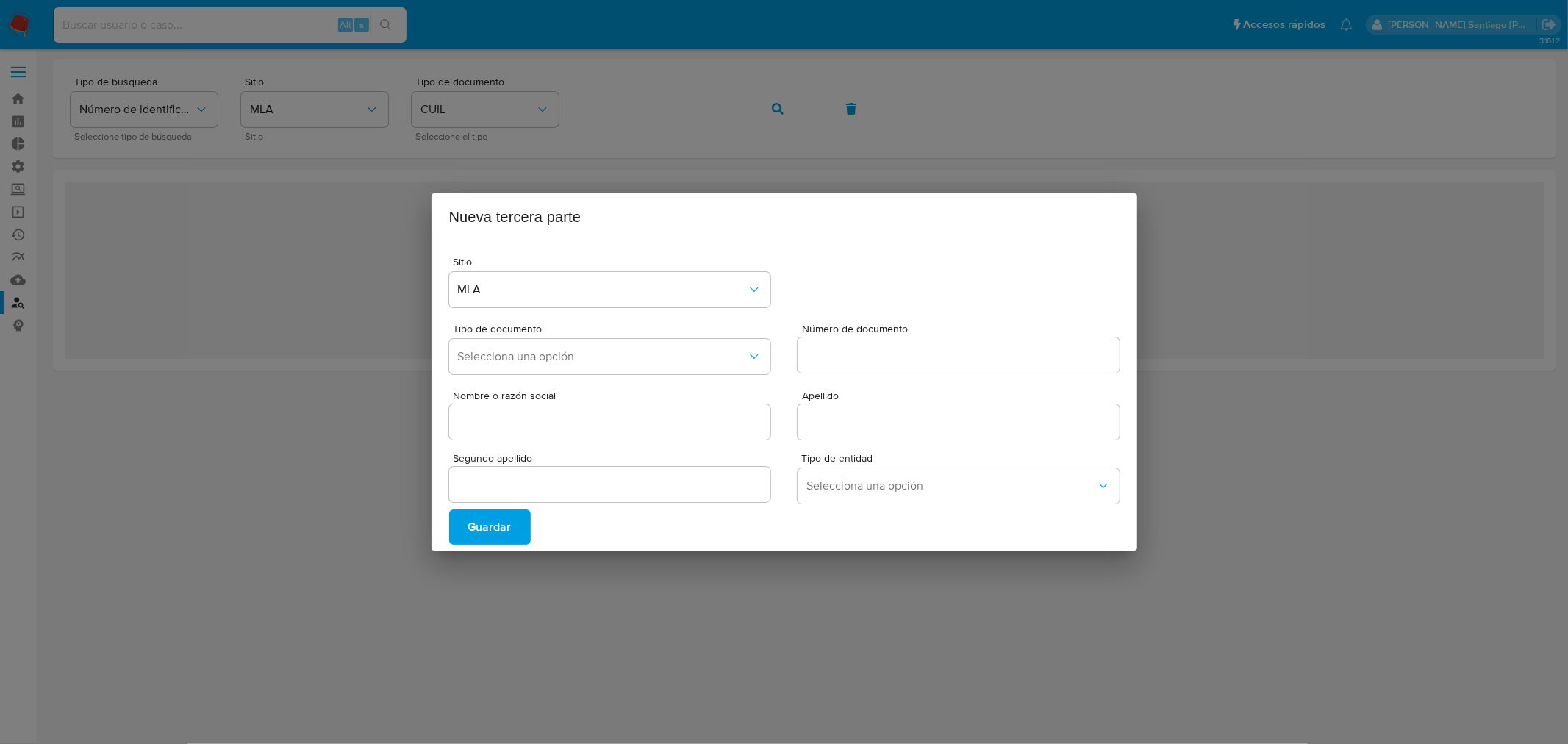
click at [582, 600] on div "Nueva tercera parte Sitio MLA Tipo de documento Selecciona una opción Número de…" at bounding box center [784, 372] width 1568 height 744
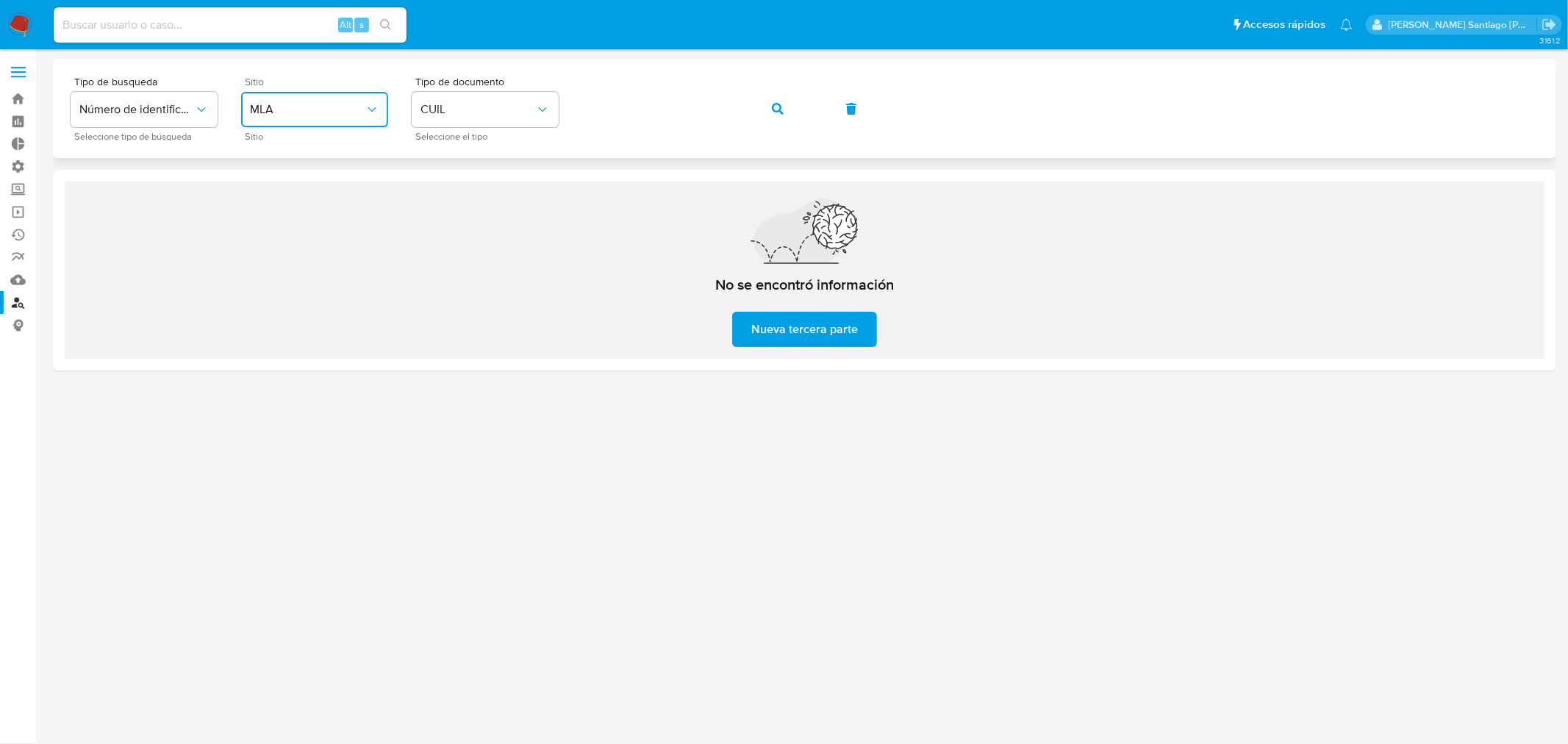
drag, startPoint x: 351, startPoint y: 101, endPoint x: 352, endPoint y: 114, distance: 13.0
click at [349, 103] on span "MLA" at bounding box center [307, 109] width 115 height 14
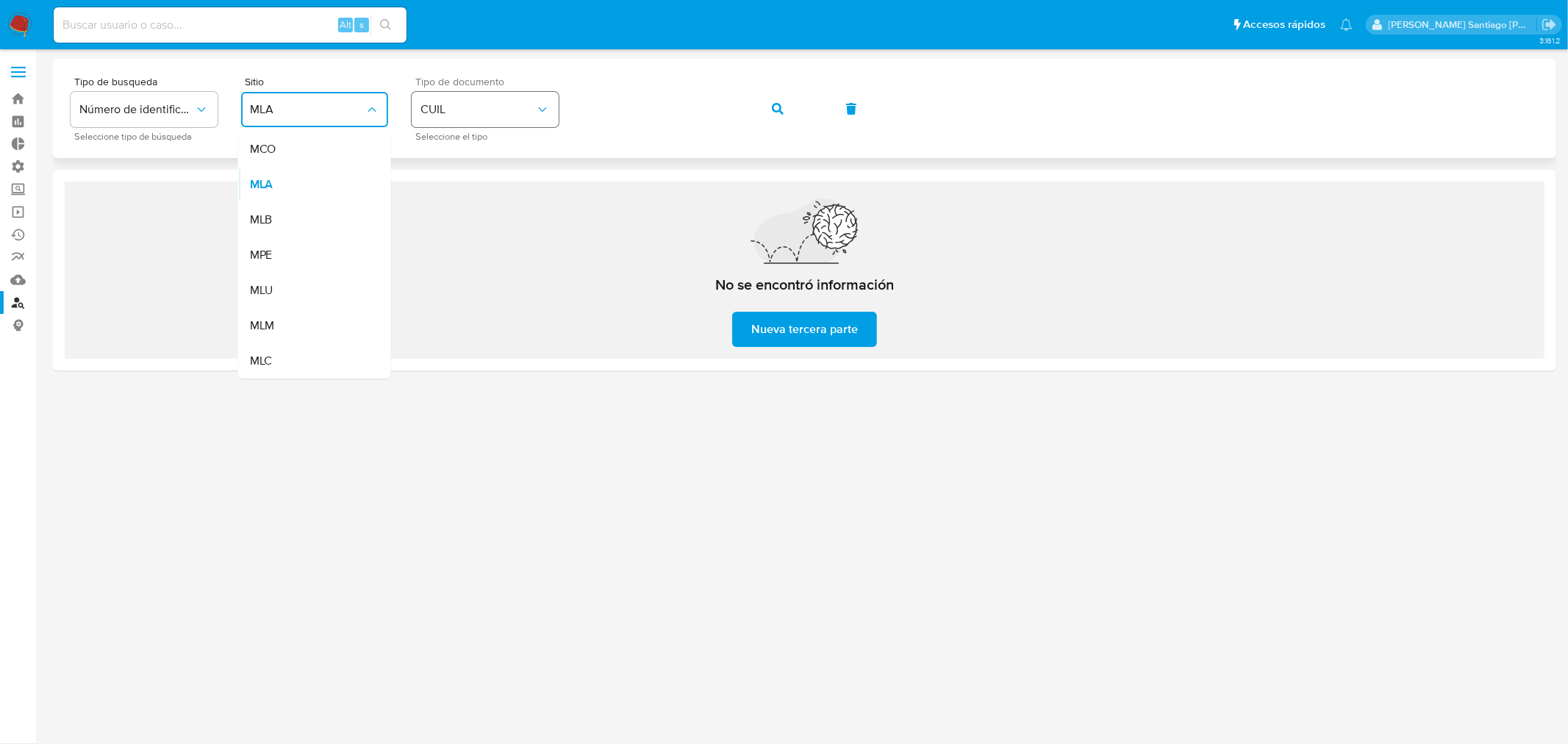
click at [471, 97] on button "CUIL" at bounding box center [485, 109] width 147 height 36
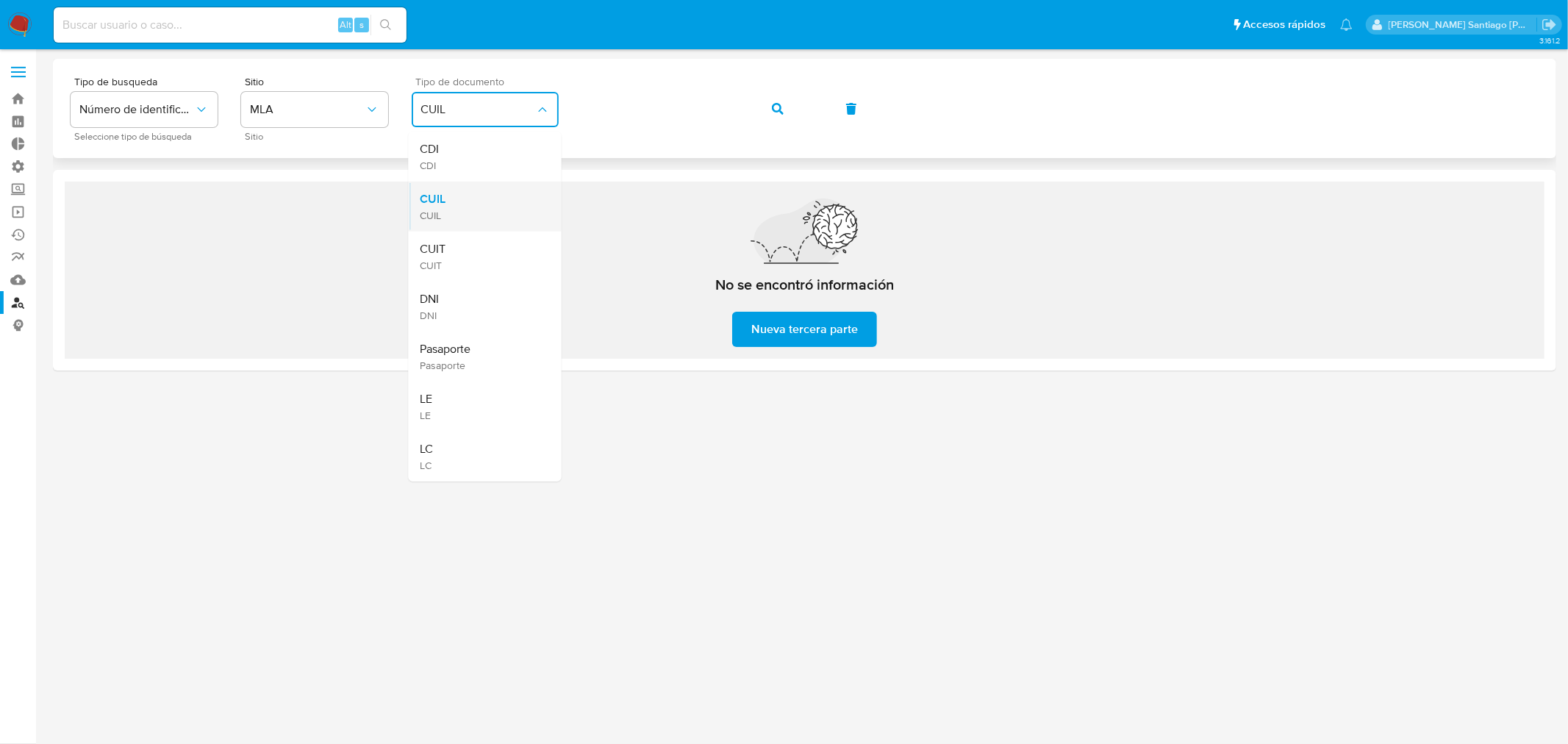
click at [477, 223] on ul "CDI CDI CUIL CUIL CUIT CUIT DNI DNI Pasaporte Pasaporte LE LE LC LC" at bounding box center [485, 306] width 153 height 350
drag, startPoint x: 484, startPoint y: 246, endPoint x: 502, endPoint y: 239, distance: 19.3
click at [484, 245] on div "CUIT CUIT" at bounding box center [480, 257] width 121 height 50
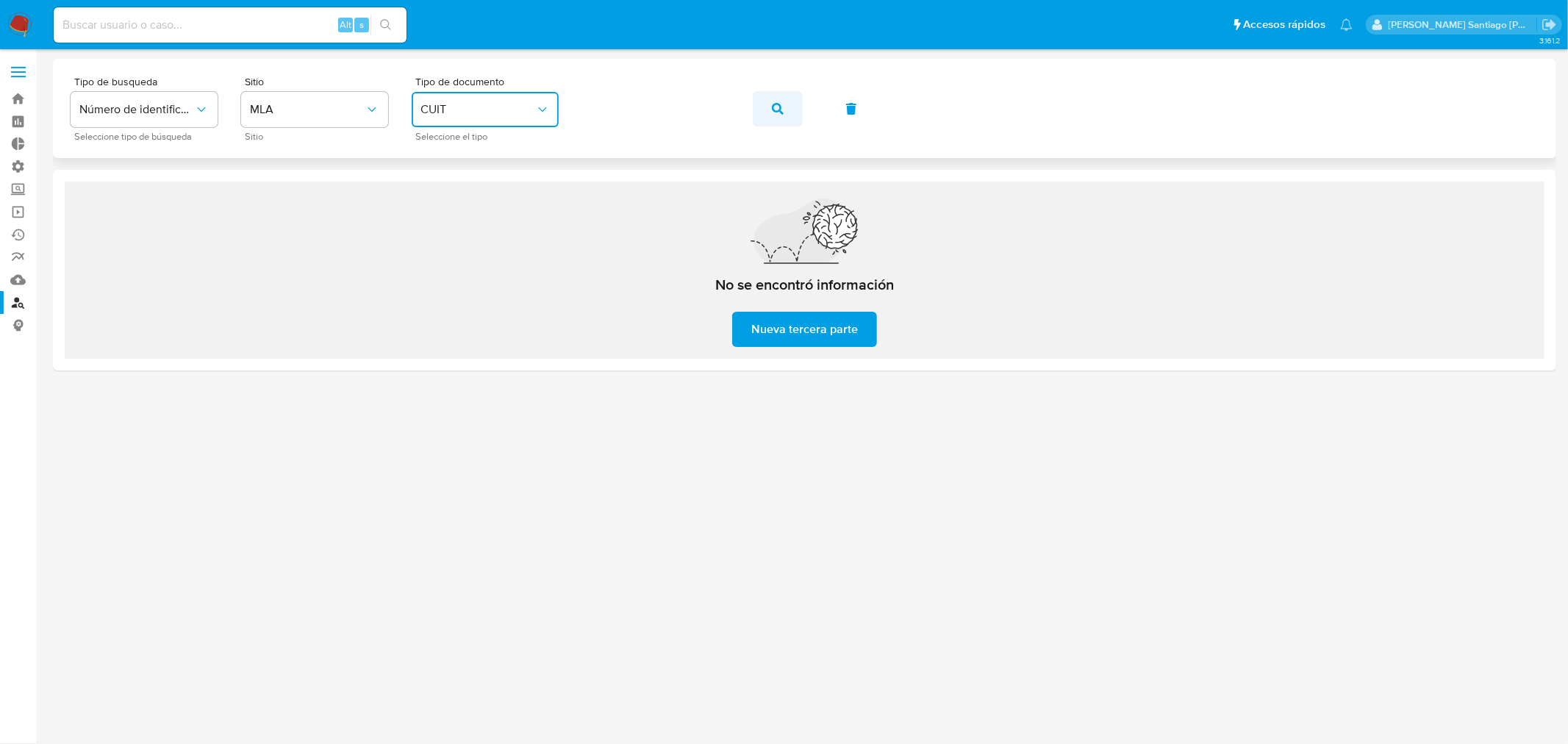
click at [765, 106] on button "button" at bounding box center [778, 108] width 50 height 36
click at [189, 129] on div "Tipo de busqueda Número de identificación Seleccione tipo de búsqueda" at bounding box center [144, 108] width 147 height 64
click at [777, 105] on icon "button" at bounding box center [778, 109] width 12 height 12
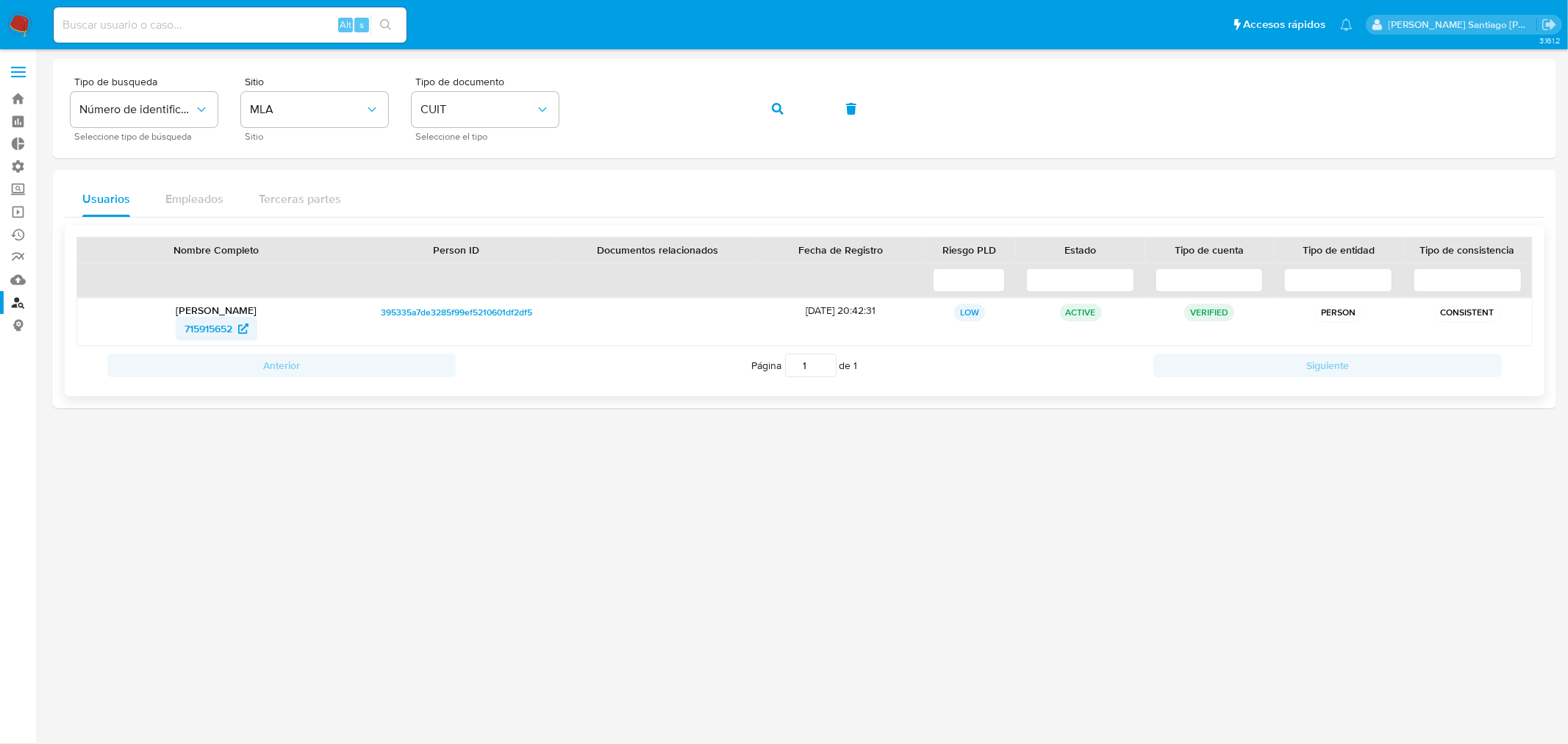
click at [216, 330] on span "715915652" at bounding box center [208, 329] width 47 height 23
click at [464, 124] on div "Tipo de busqueda Número de identificación Seleccione tipo de búsqueda Sitio MLA…" at bounding box center [804, 108] width 1468 height 64
click at [779, 106] on icon "button" at bounding box center [778, 109] width 12 height 12
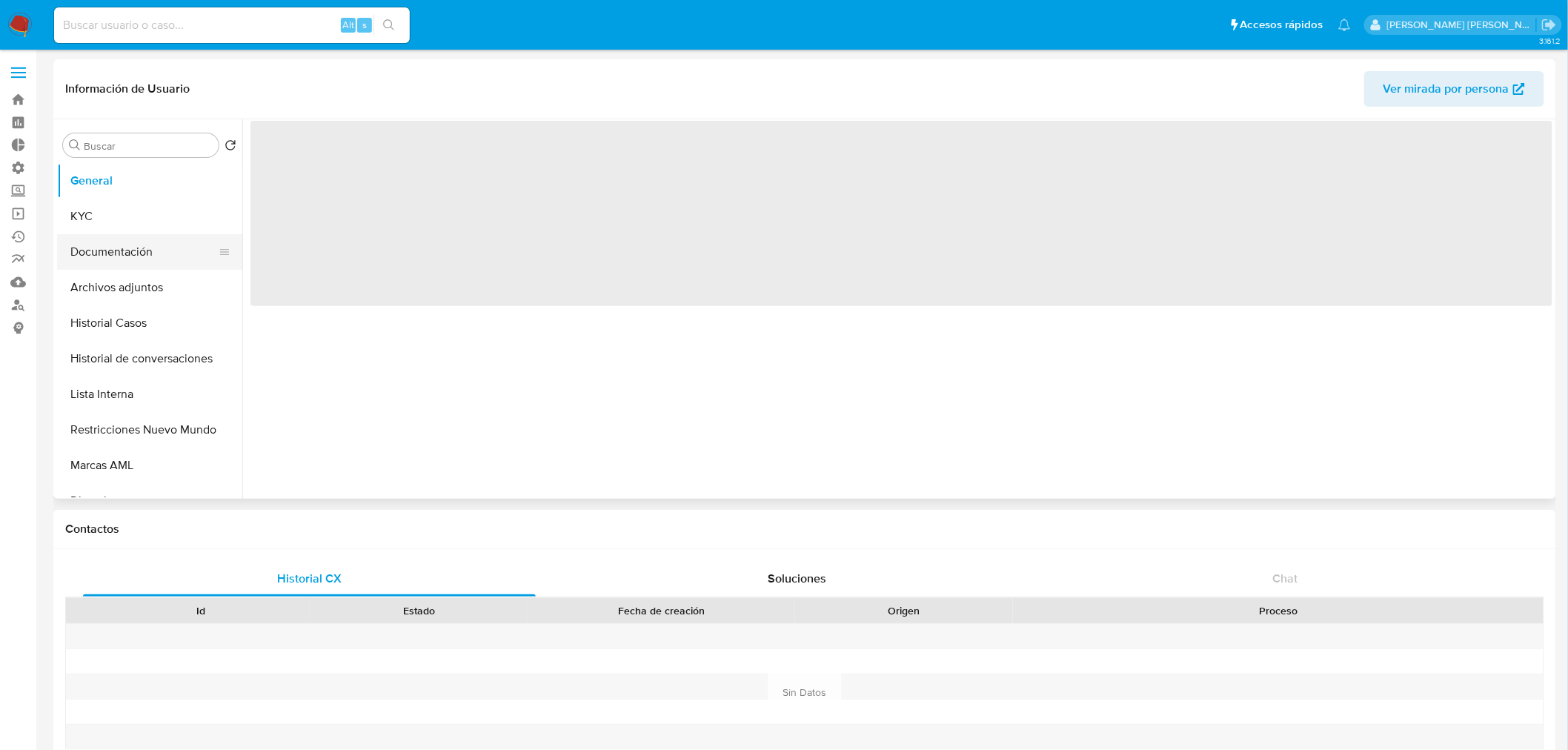
select select "10"
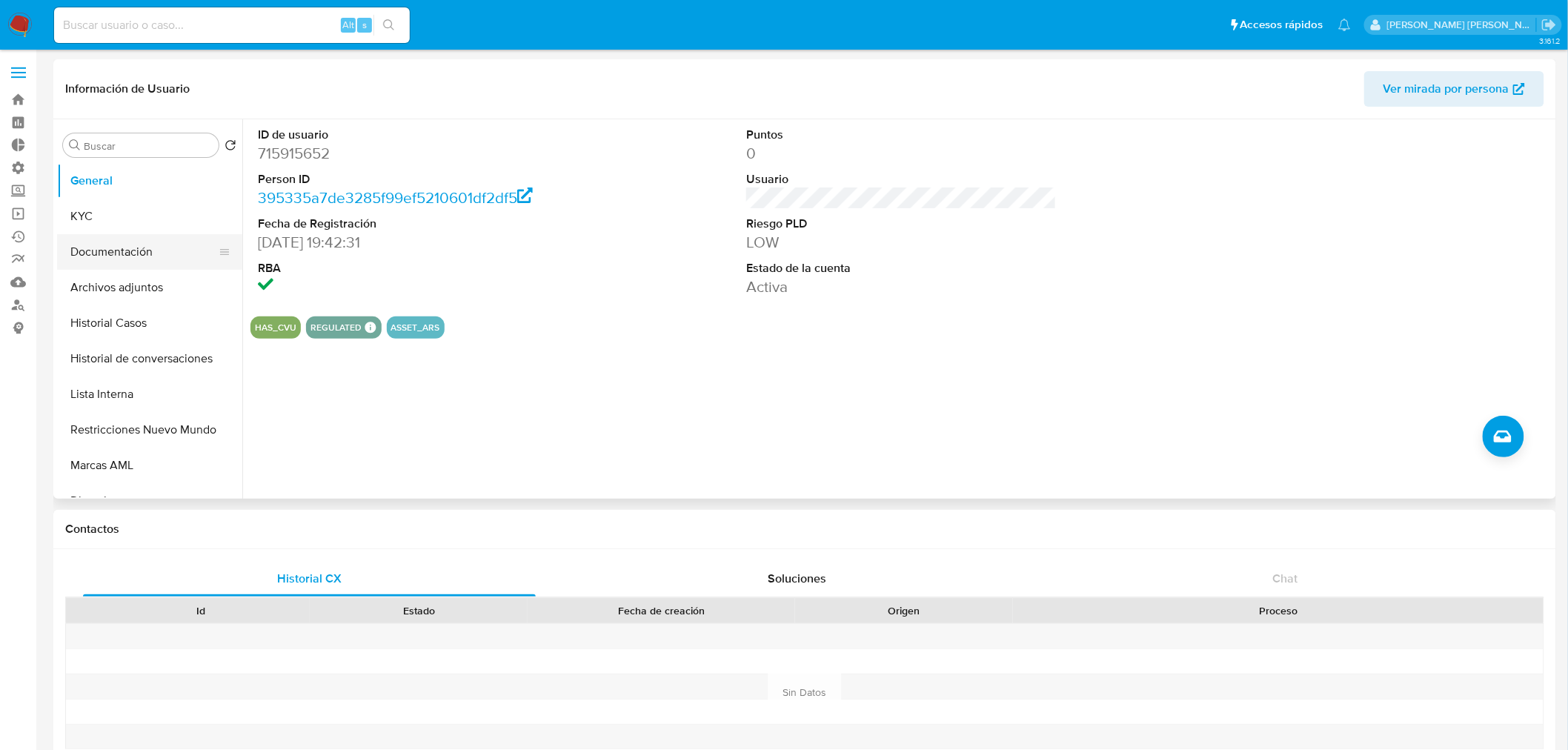
click at [129, 245] on button "Documentación" at bounding box center [144, 251] width 173 height 36
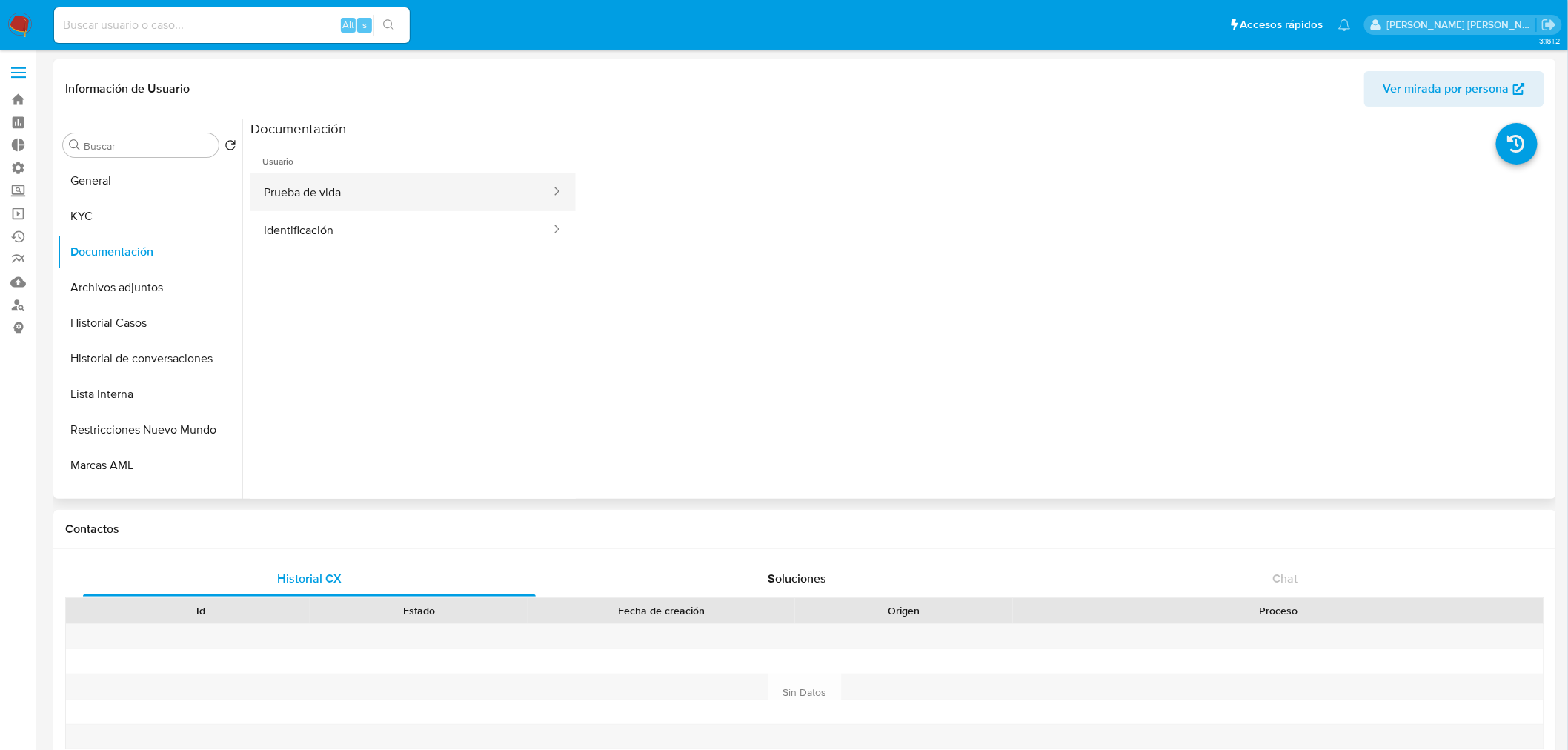
click at [372, 193] on button "Prueba de vida" at bounding box center [401, 192] width 302 height 38
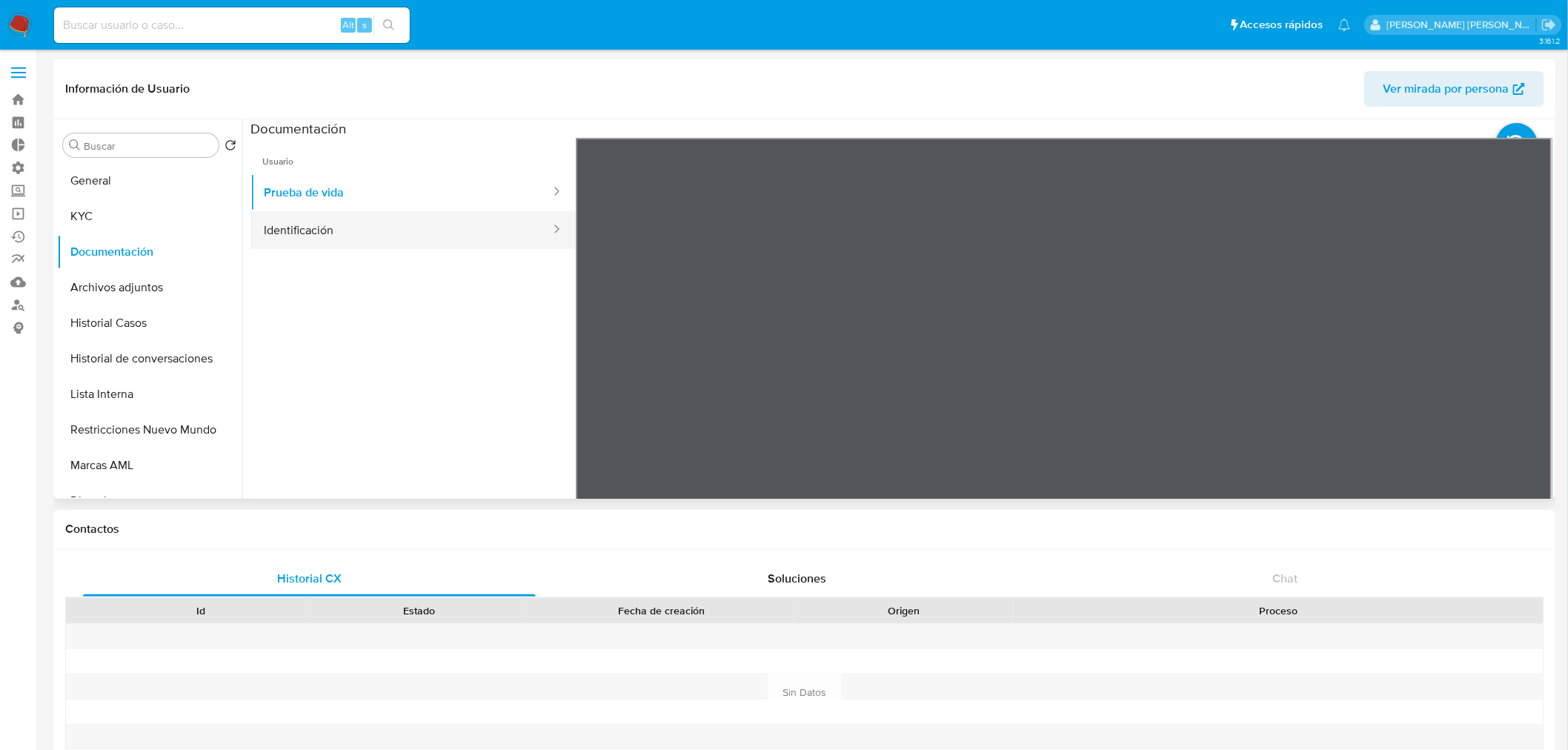
click at [336, 226] on button "Identificación" at bounding box center [401, 230] width 302 height 38
click at [1529, 380] on icon at bounding box center [1533, 378] width 9 height 15
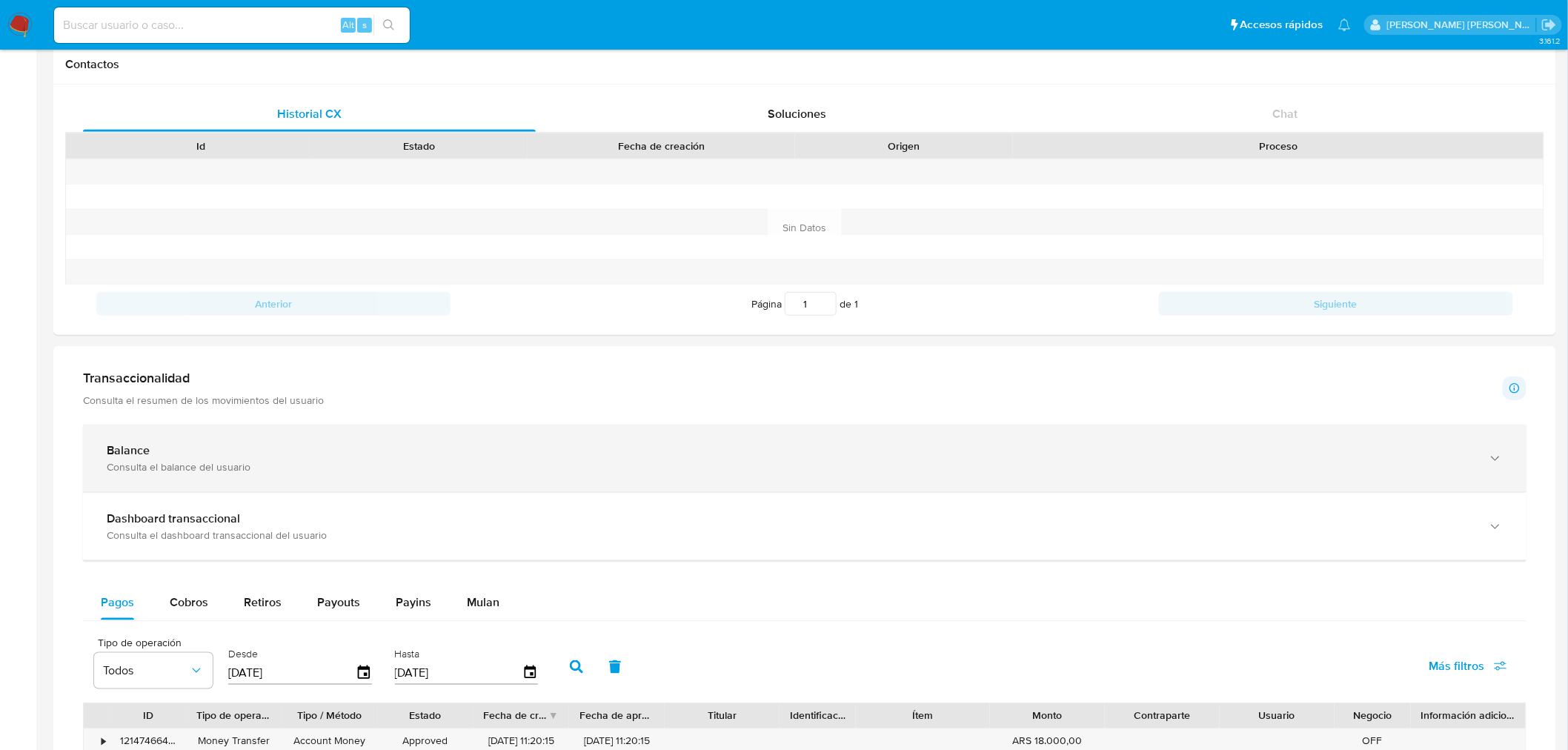
scroll to position [494, 0]
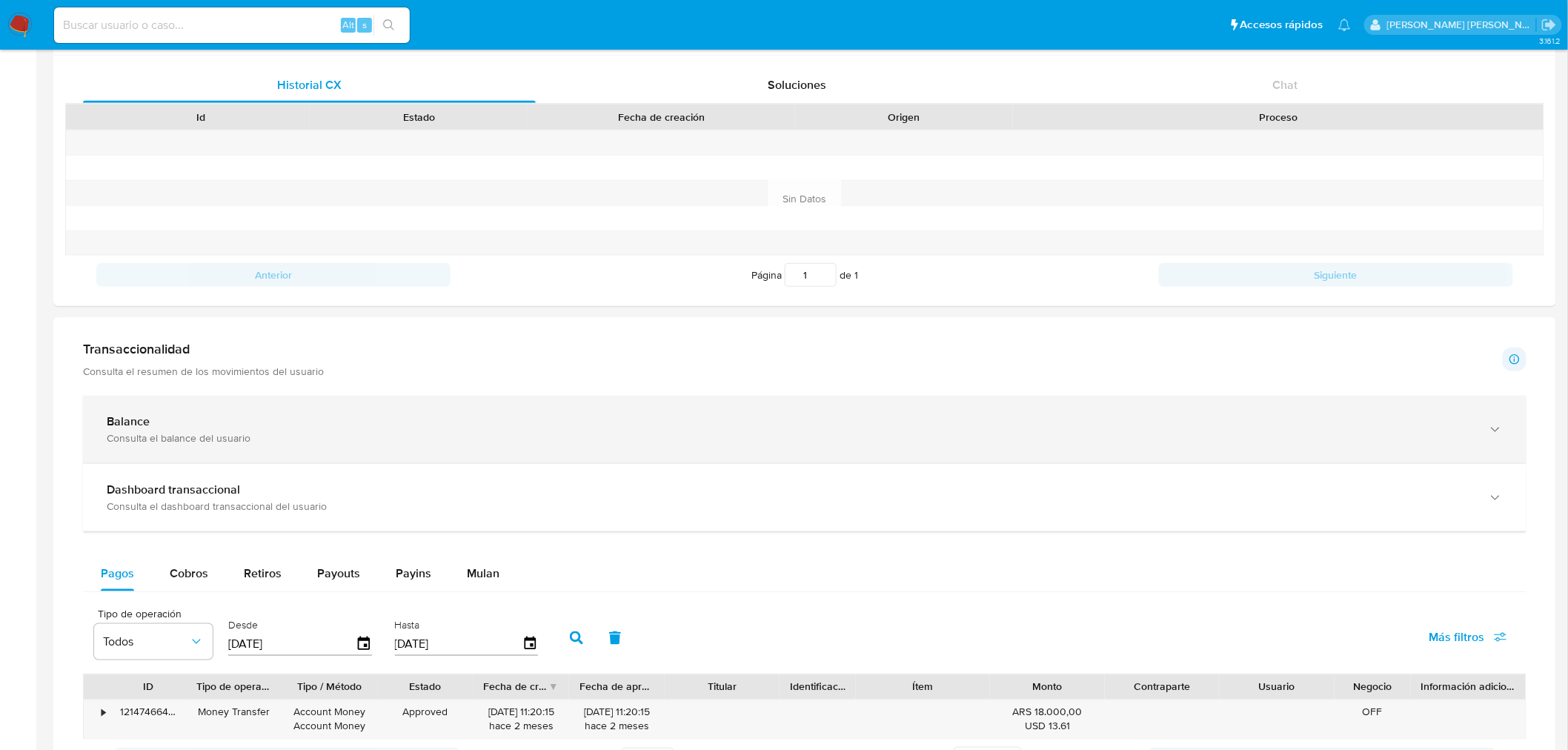
click at [454, 432] on div "Consulta el balance del usuario" at bounding box center [790, 438] width 1366 height 14
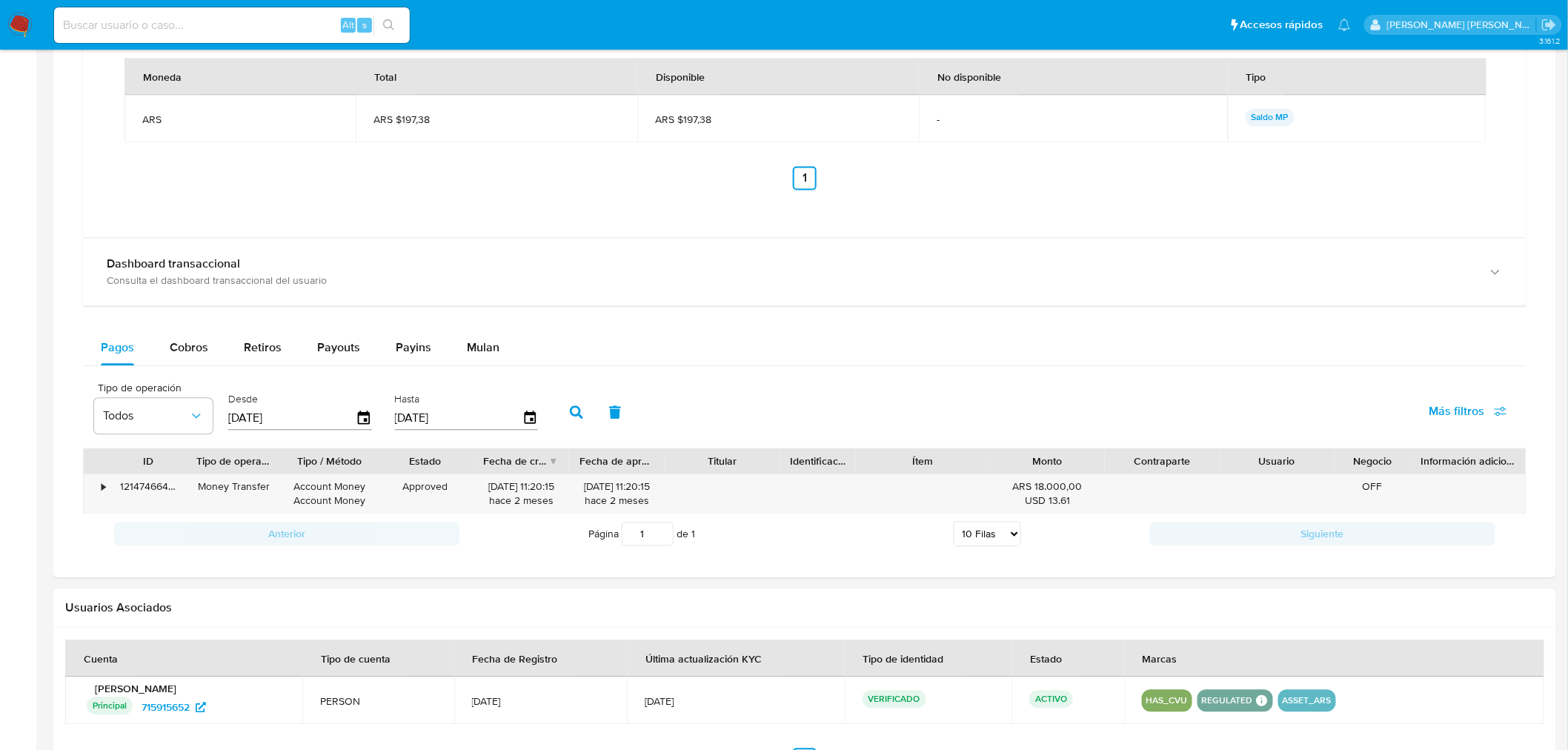
scroll to position [1317, 0]
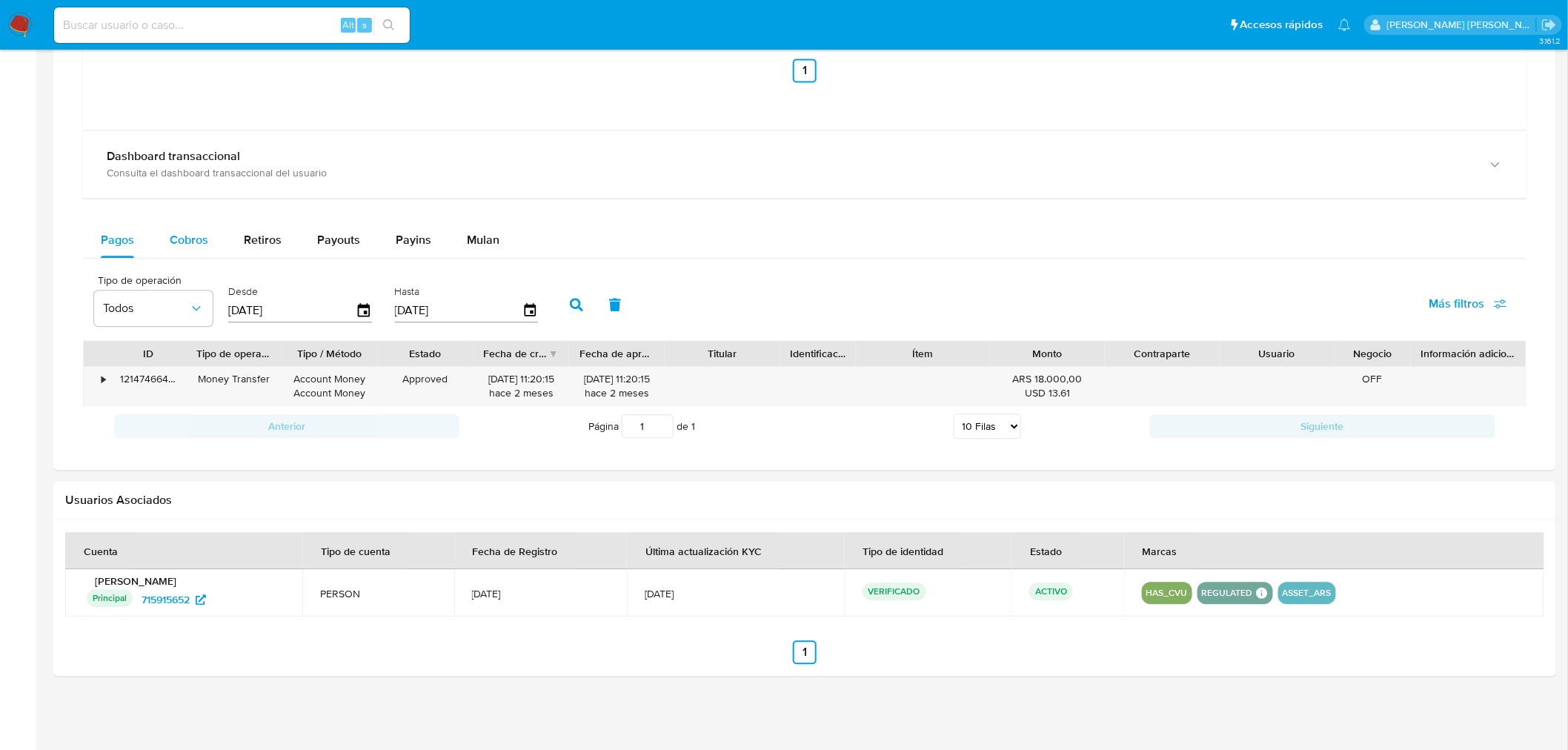
click at [160, 232] on button "Cobros" at bounding box center [189, 240] width 74 height 36
select select "10"
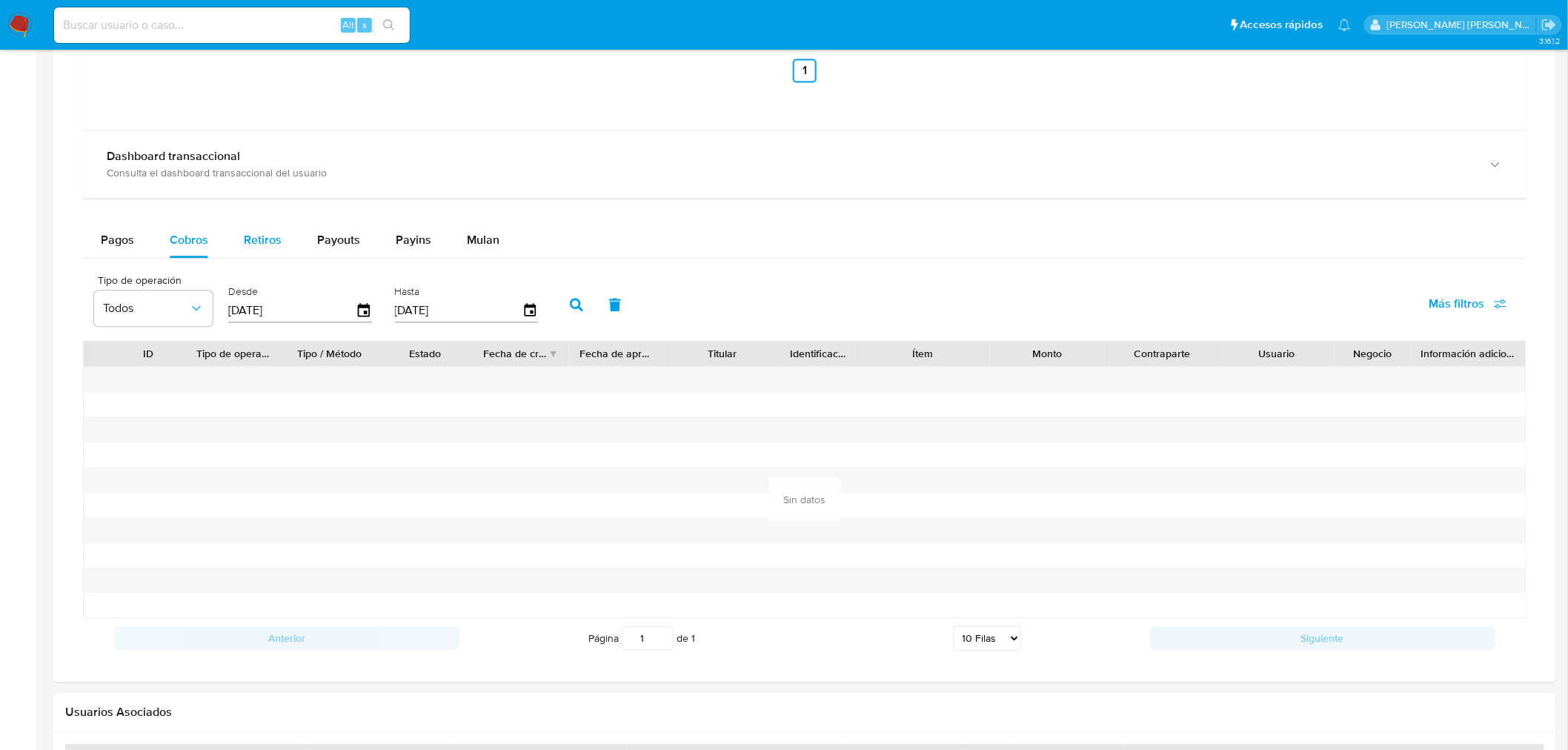
click at [234, 238] on button "Retiros" at bounding box center [262, 240] width 73 height 36
select select "10"
click at [344, 249] on div "Payouts" at bounding box center [339, 240] width 43 height 36
select select "10"
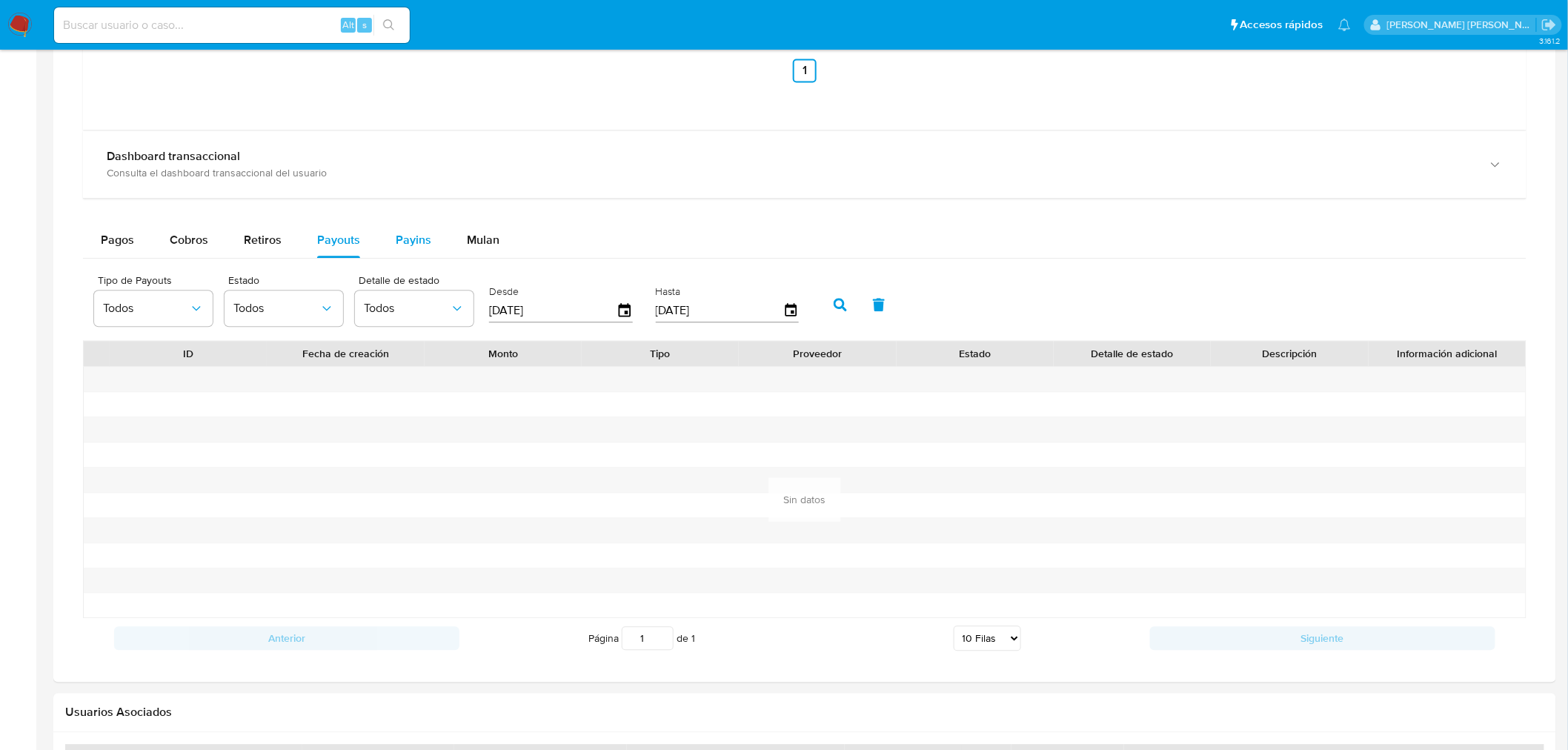
click at [418, 252] on div "Payins" at bounding box center [413, 240] width 36 height 36
select select "10"
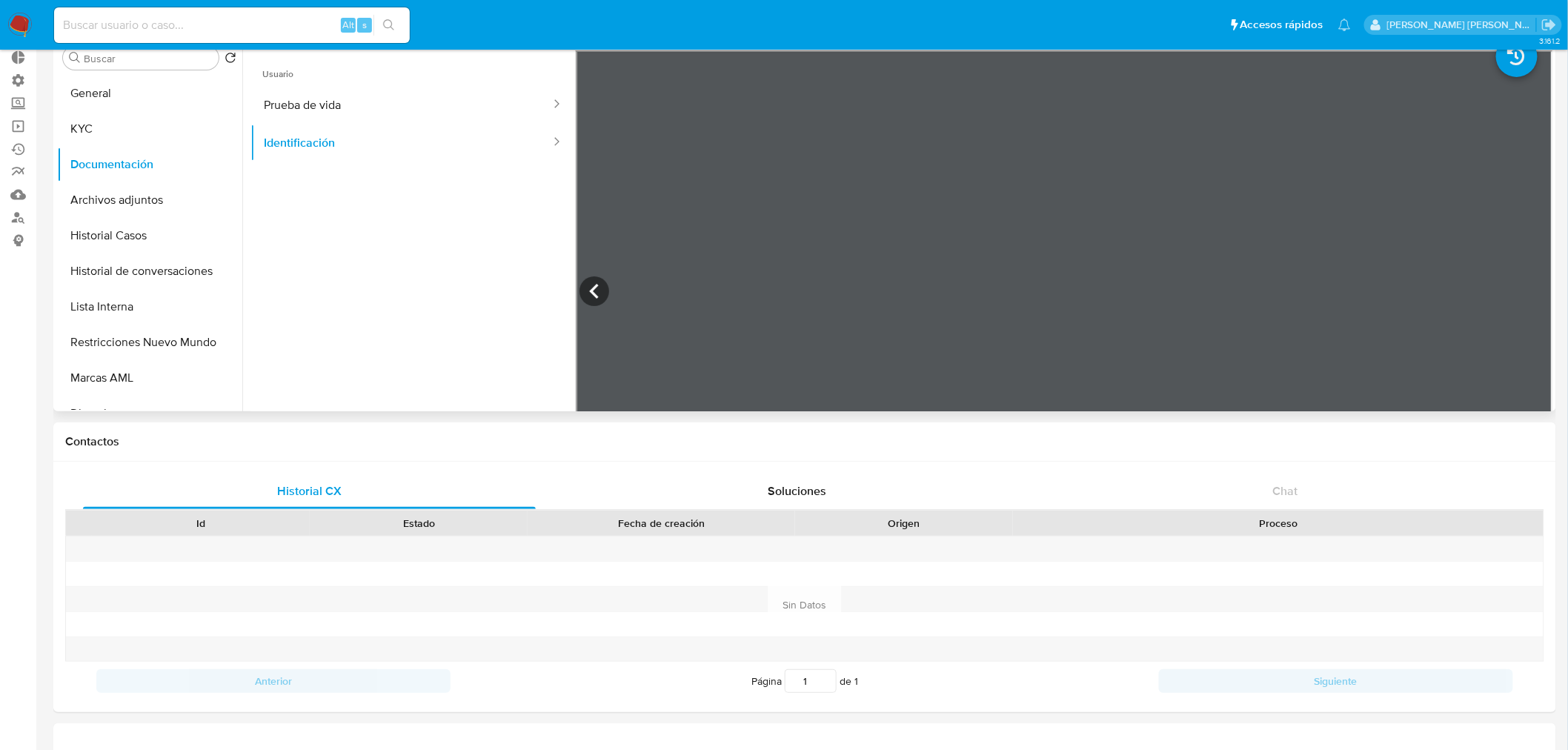
scroll to position [0, 0]
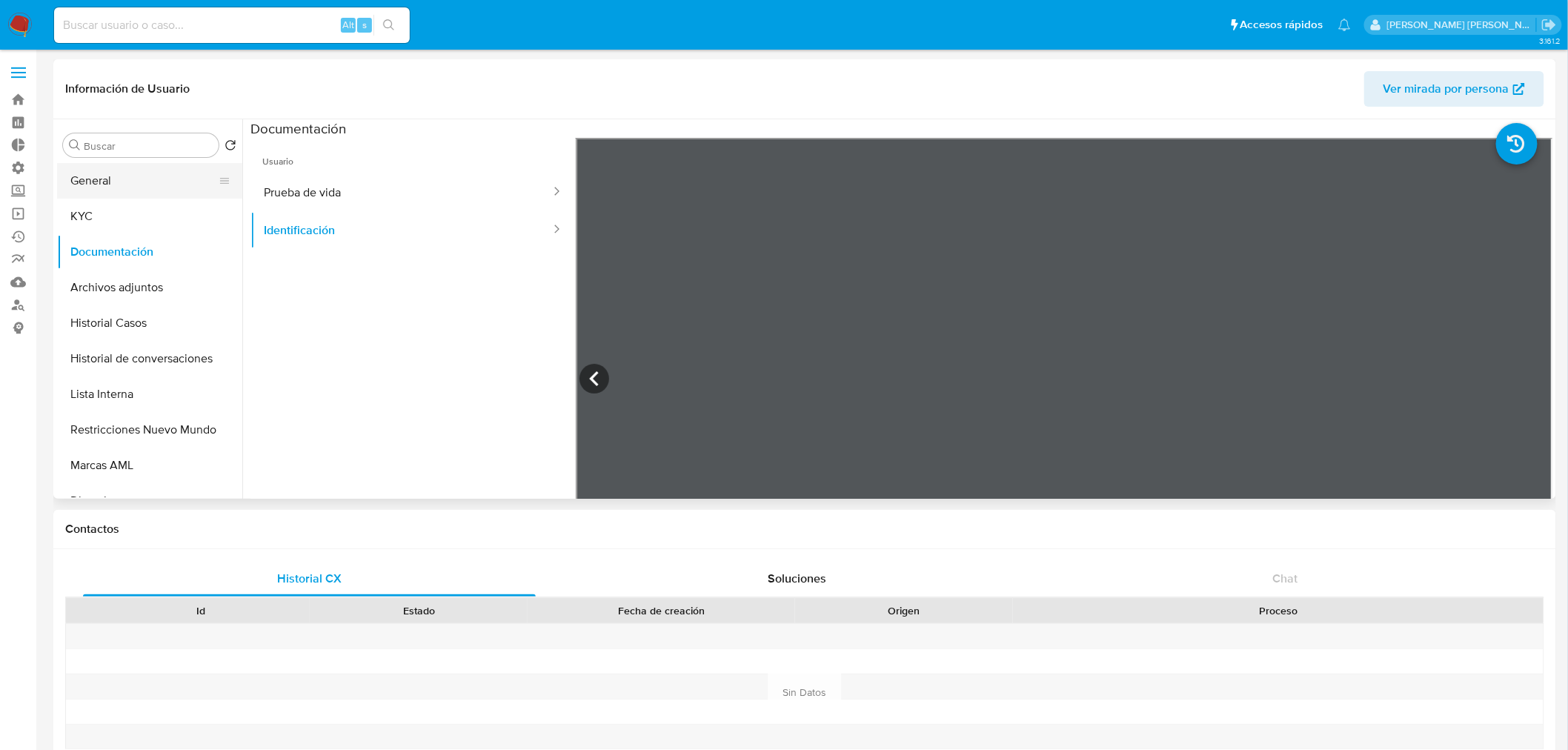
click at [166, 181] on button "General" at bounding box center [144, 180] width 173 height 36
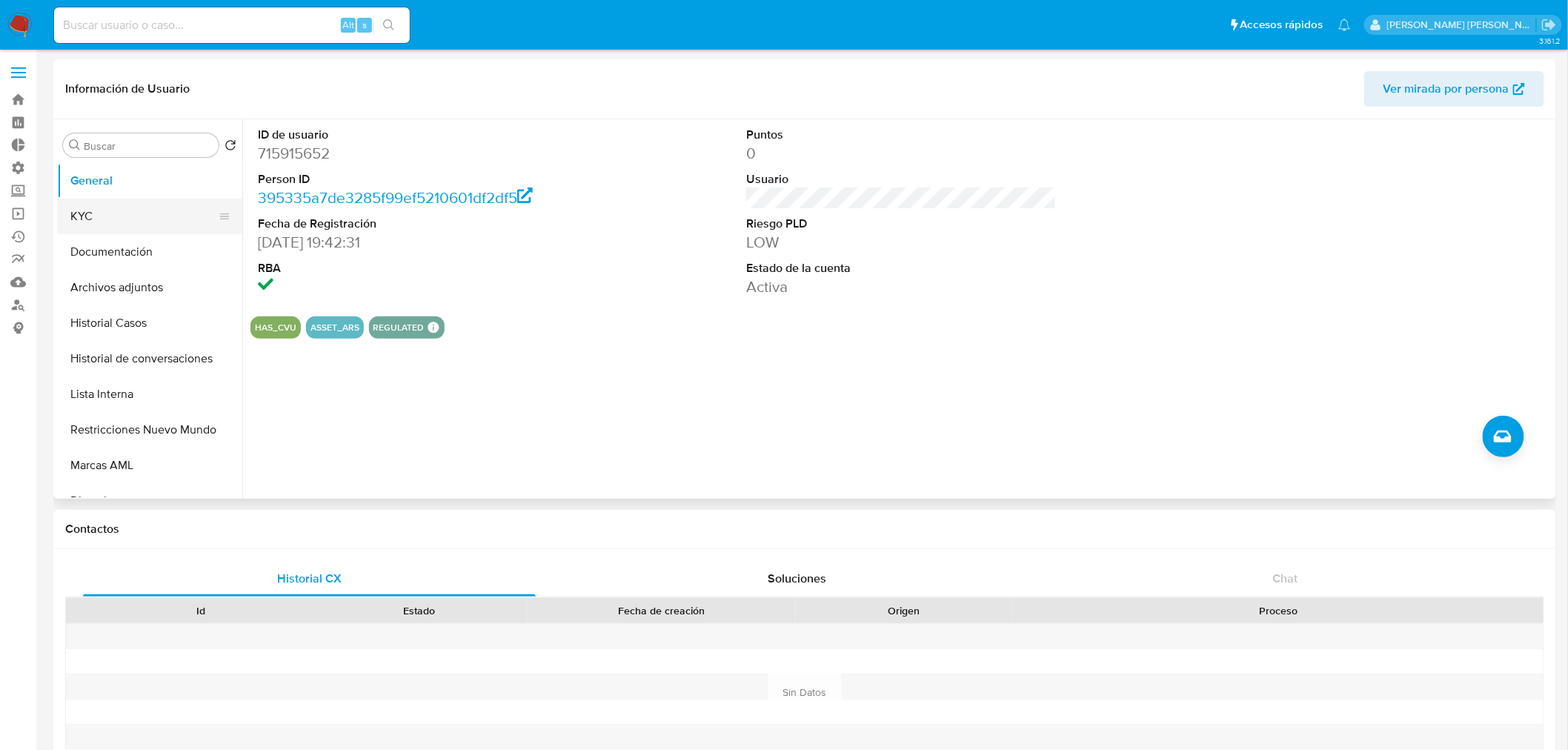
click at [151, 218] on button "KYC" at bounding box center [144, 216] width 173 height 36
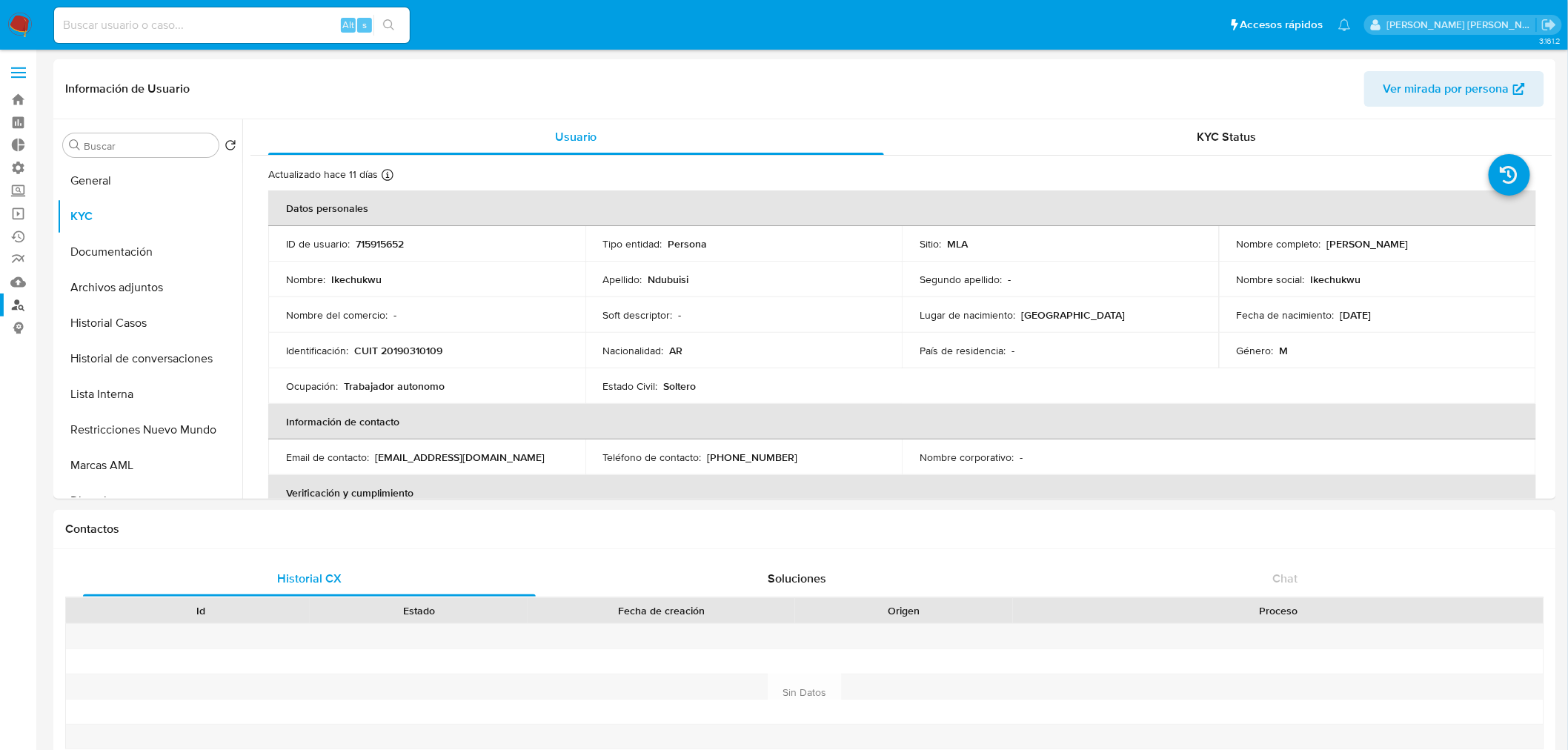
click at [17, 307] on link "Buscador de personas" at bounding box center [88, 305] width 176 height 23
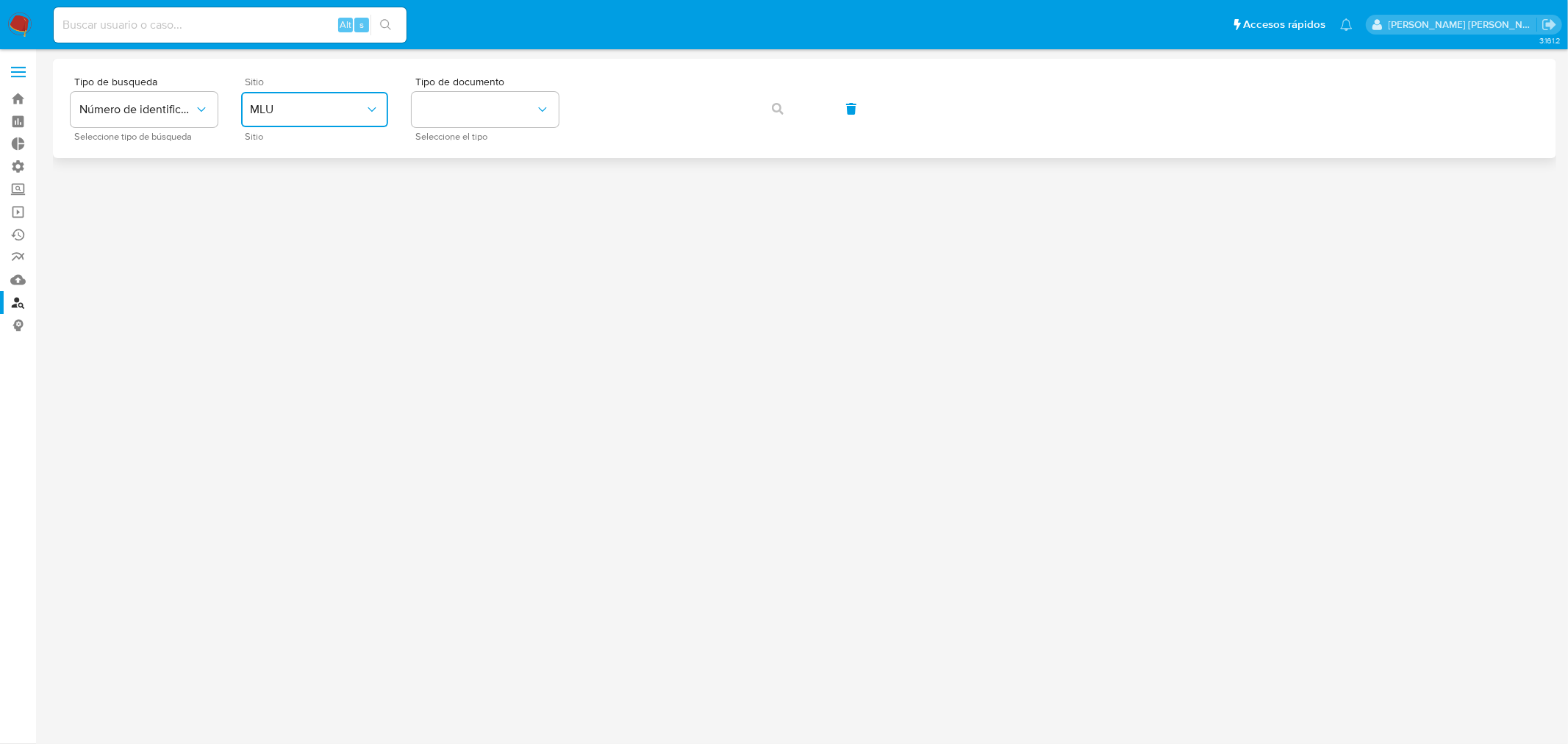
drag, startPoint x: 356, startPoint y: 112, endPoint x: 351, endPoint y: 126, distance: 14.9
click at [356, 113] on span "MLU" at bounding box center [307, 109] width 115 height 14
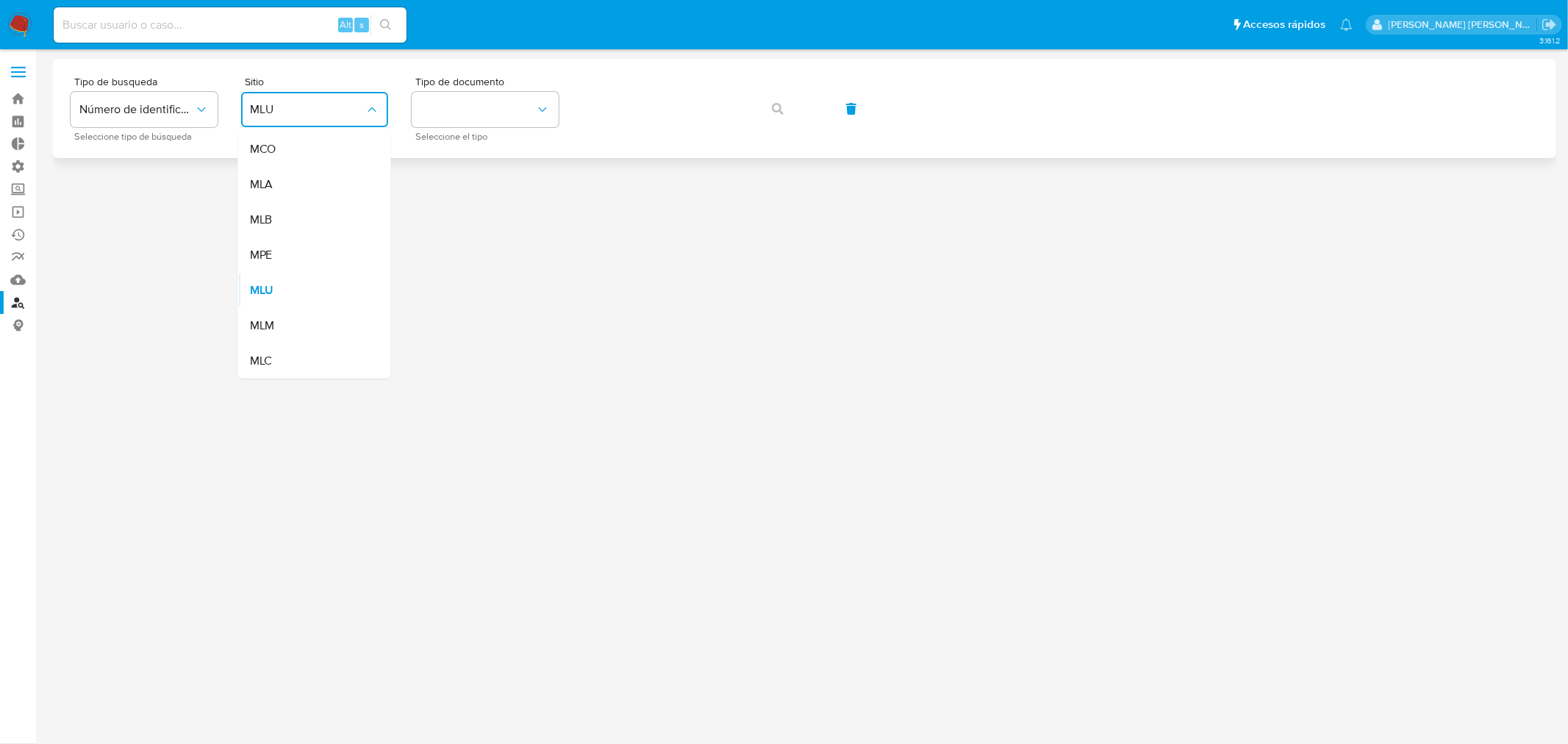
click at [333, 146] on div "MCO" at bounding box center [310, 149] width 121 height 36
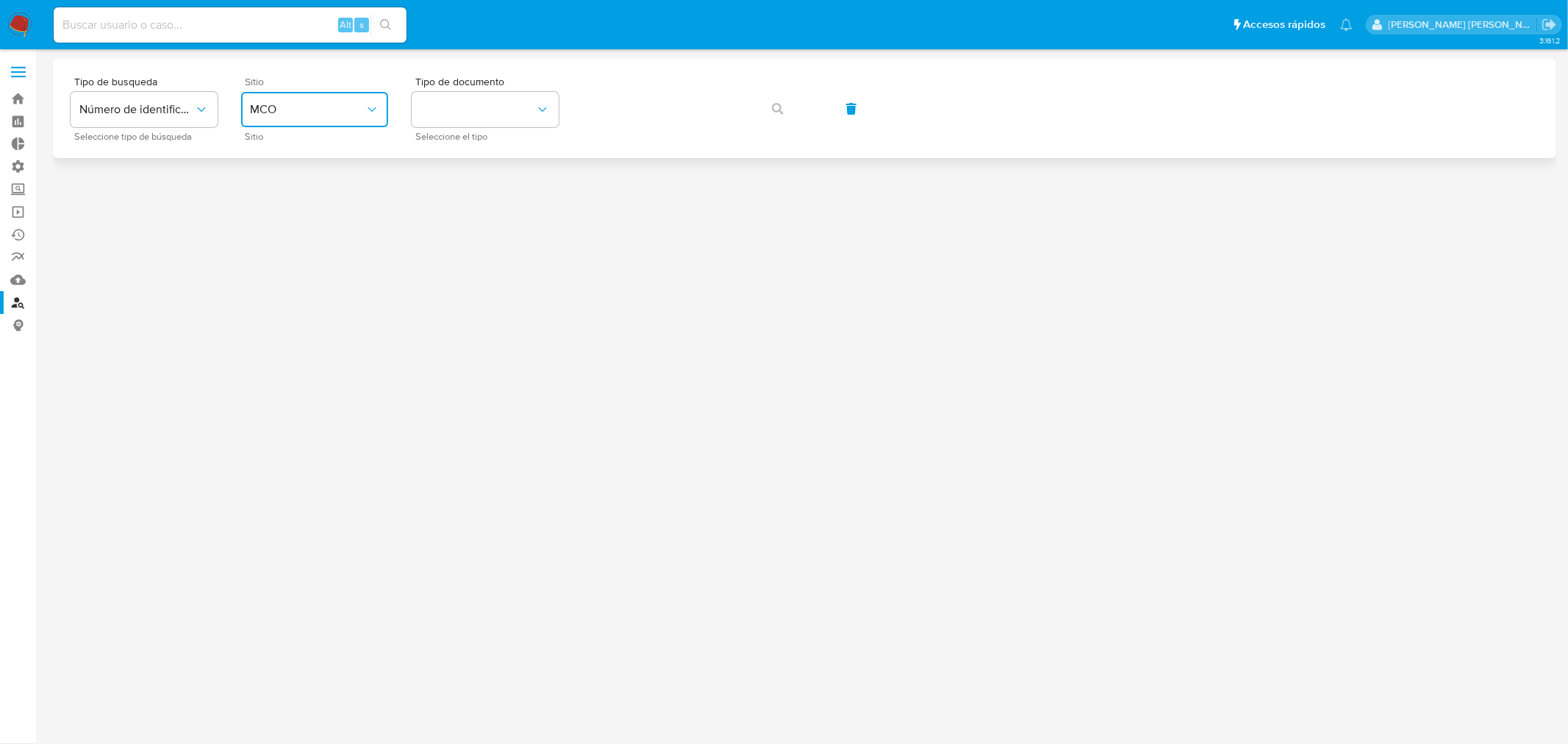
click at [330, 116] on span "MCO" at bounding box center [307, 109] width 115 height 14
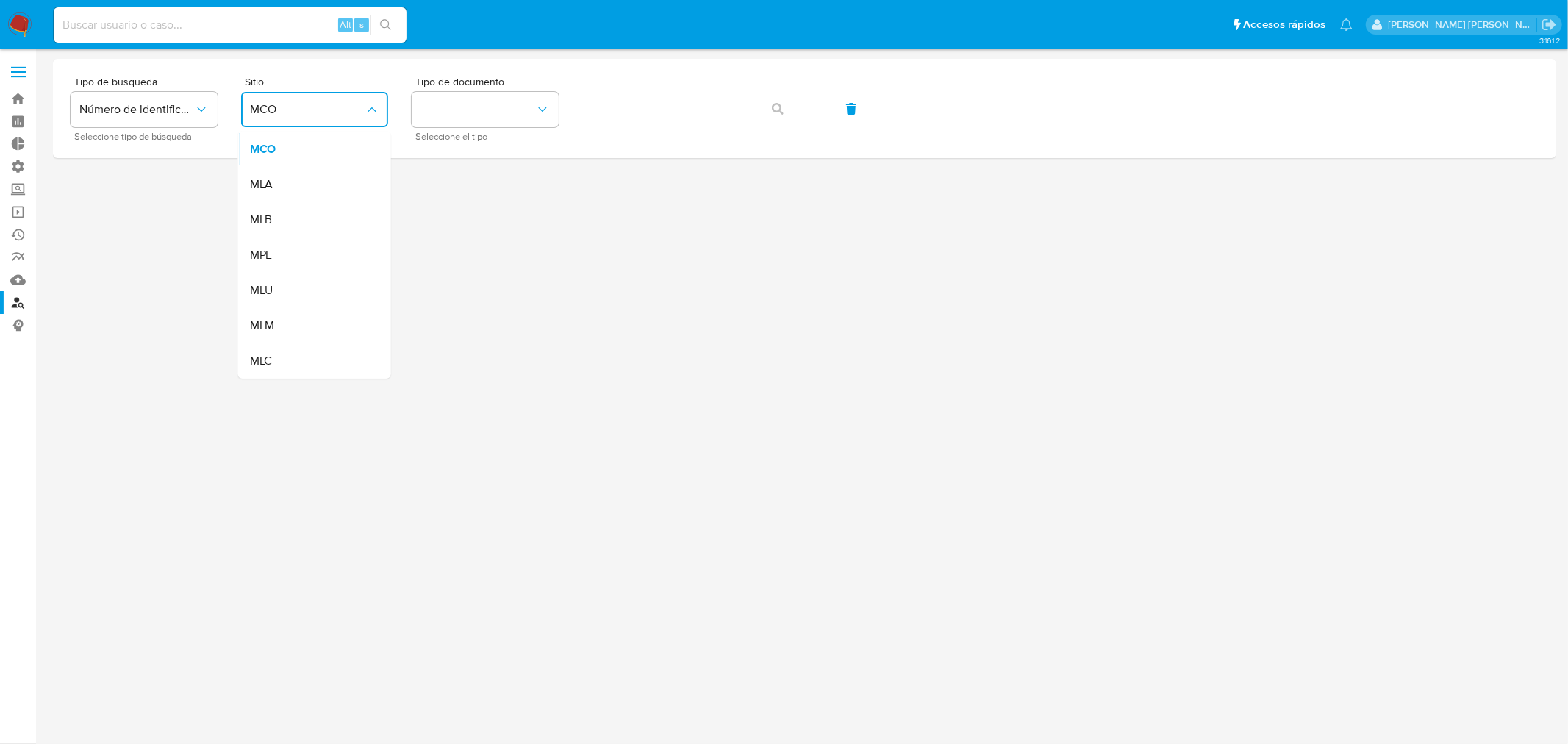
click at [329, 173] on div "MLA" at bounding box center [310, 185] width 121 height 36
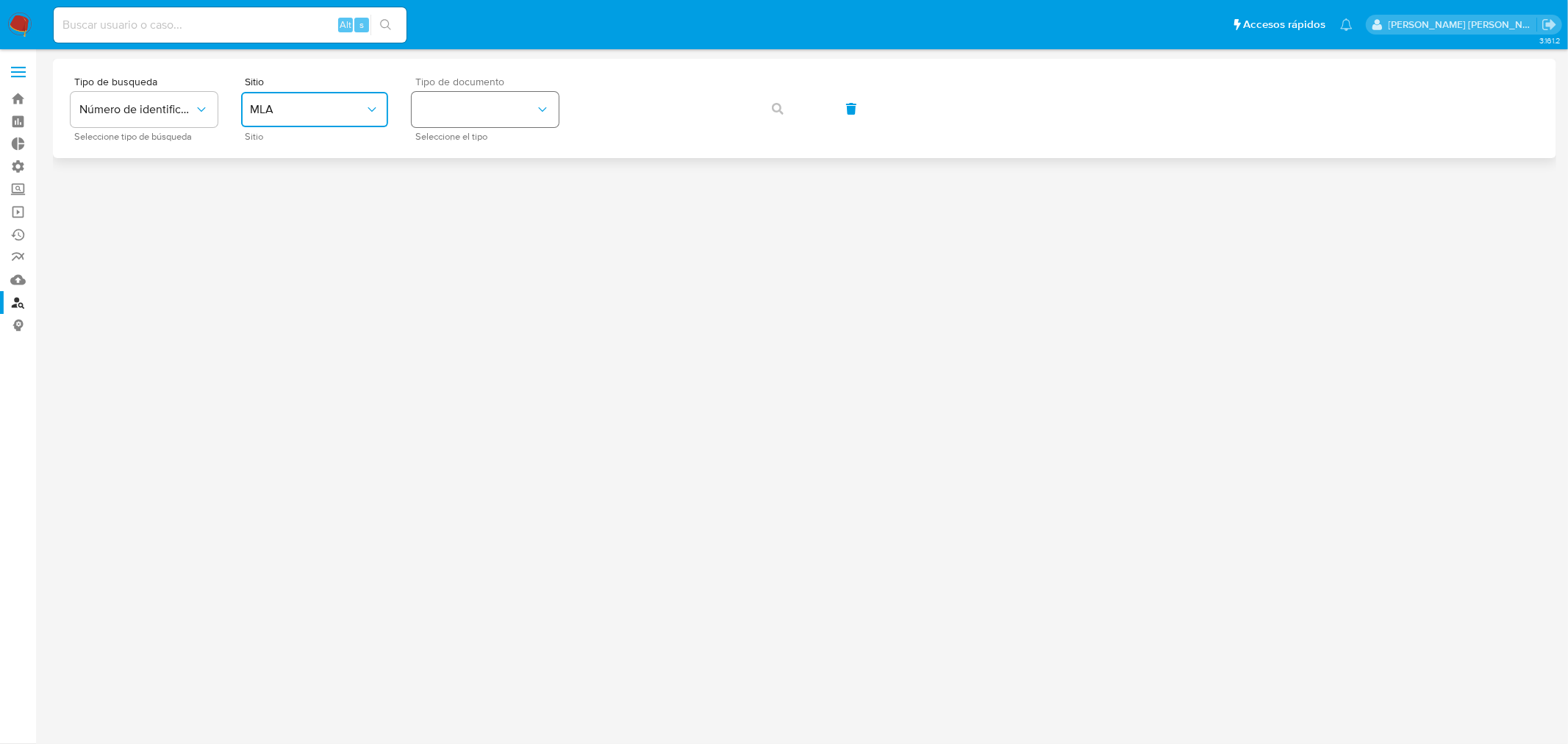
drag, startPoint x: 441, startPoint y: 109, endPoint x: 445, endPoint y: 124, distance: 15.5
click at [441, 110] on button "identificationType" at bounding box center [485, 109] width 147 height 36
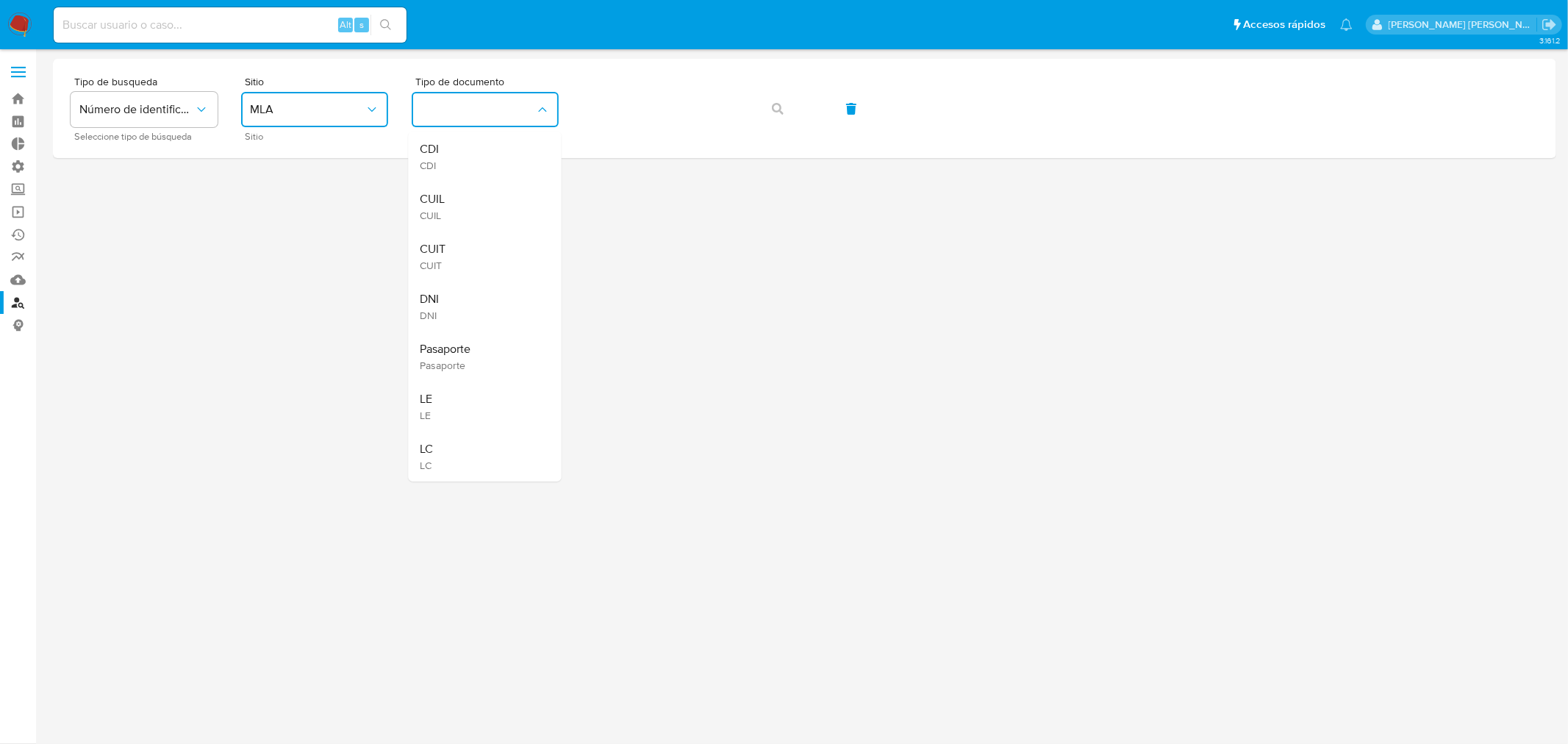
drag, startPoint x: 478, startPoint y: 201, endPoint x: 469, endPoint y: 189, distance: 15.0
click at [471, 196] on div "CUIL CUIL" at bounding box center [480, 207] width 121 height 50
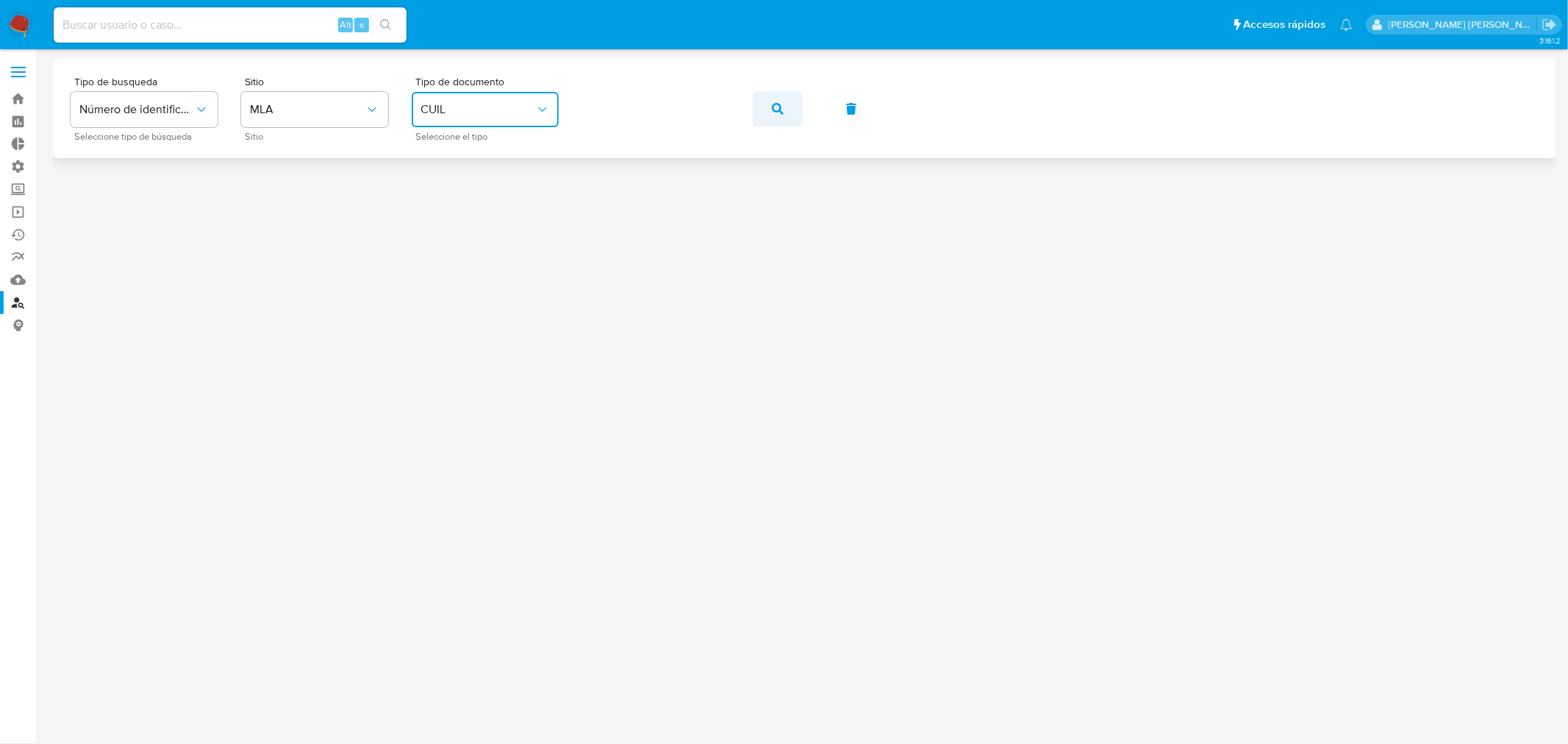
click at [766, 111] on button "button" at bounding box center [778, 108] width 50 height 36
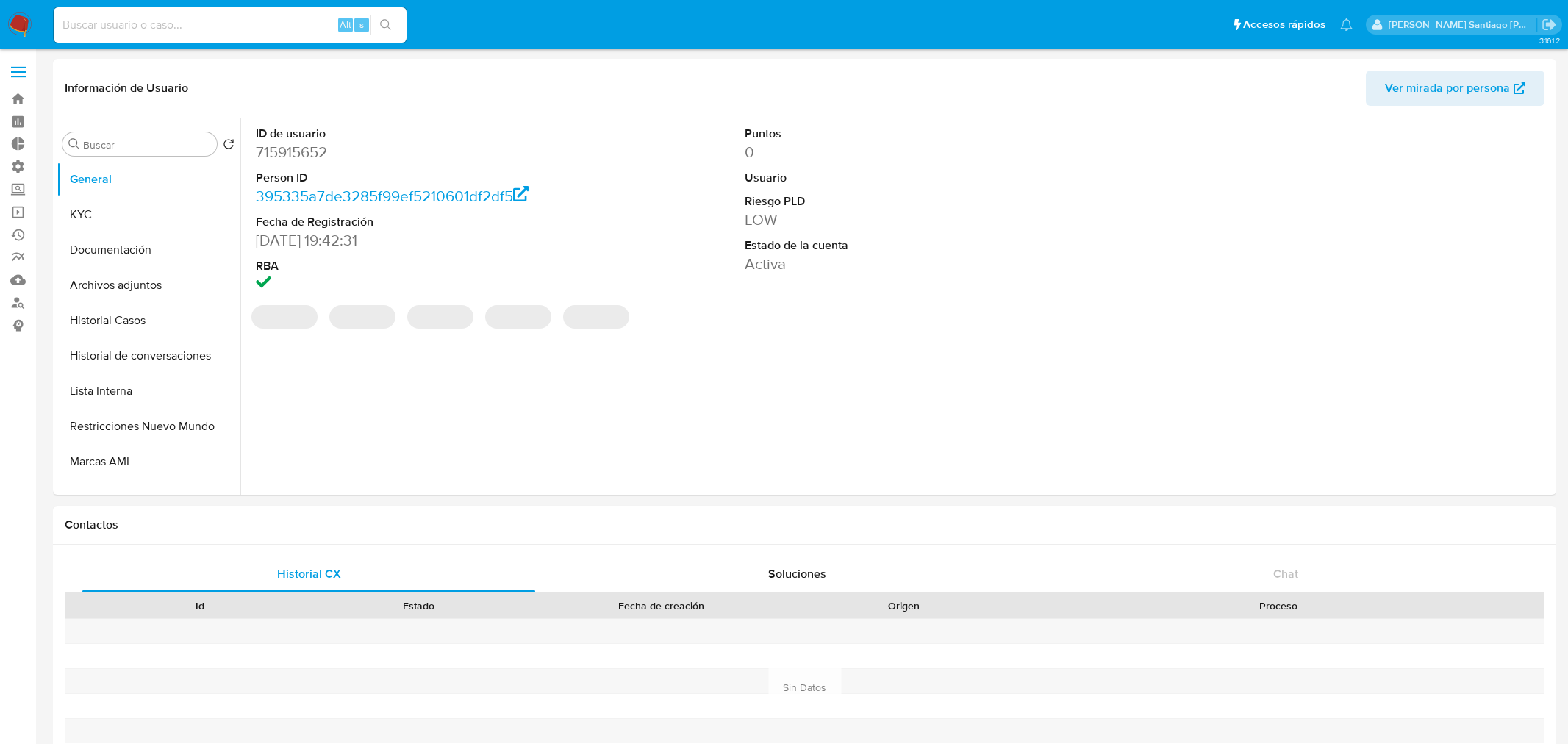
select select "10"
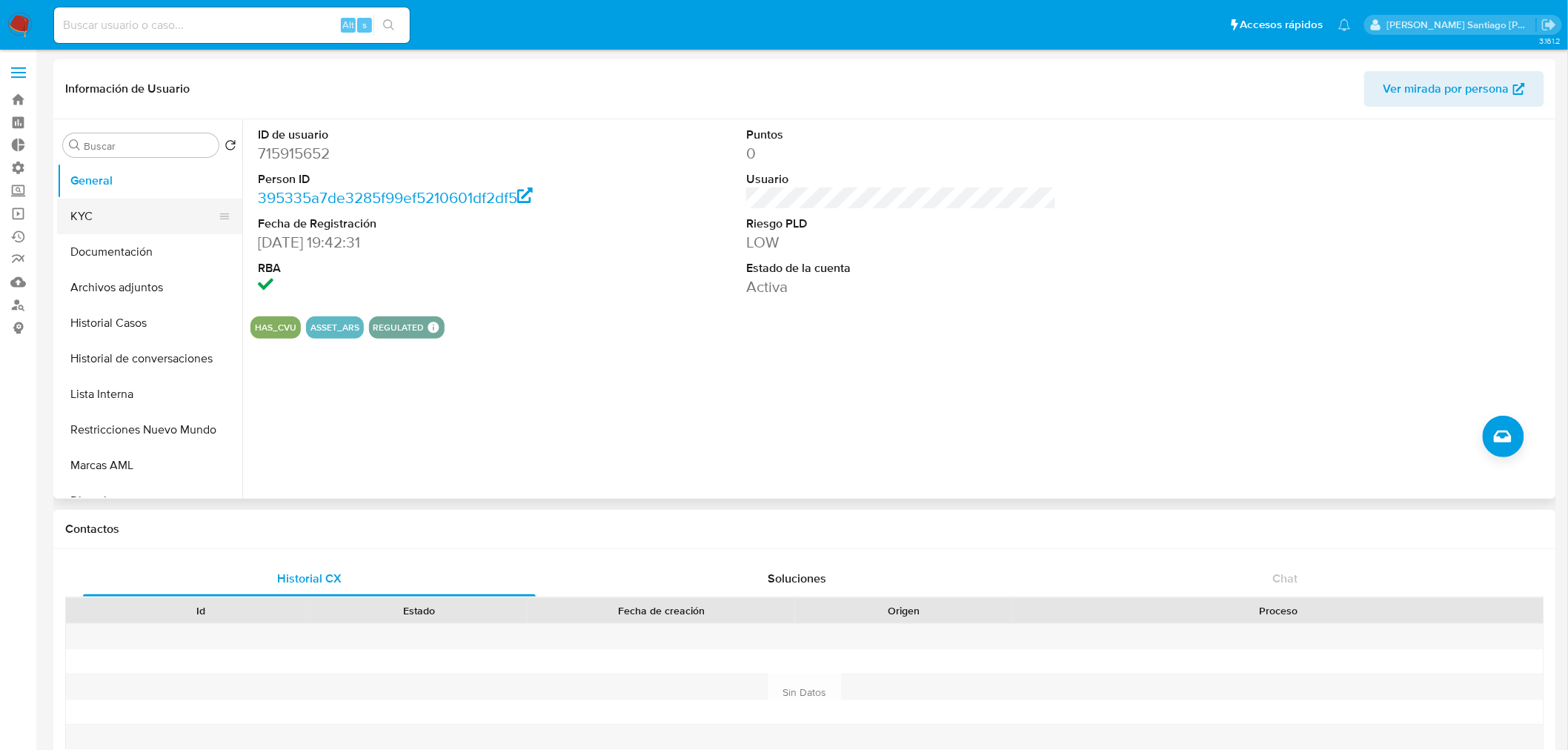
click at [112, 210] on button "KYC" at bounding box center [144, 216] width 173 height 36
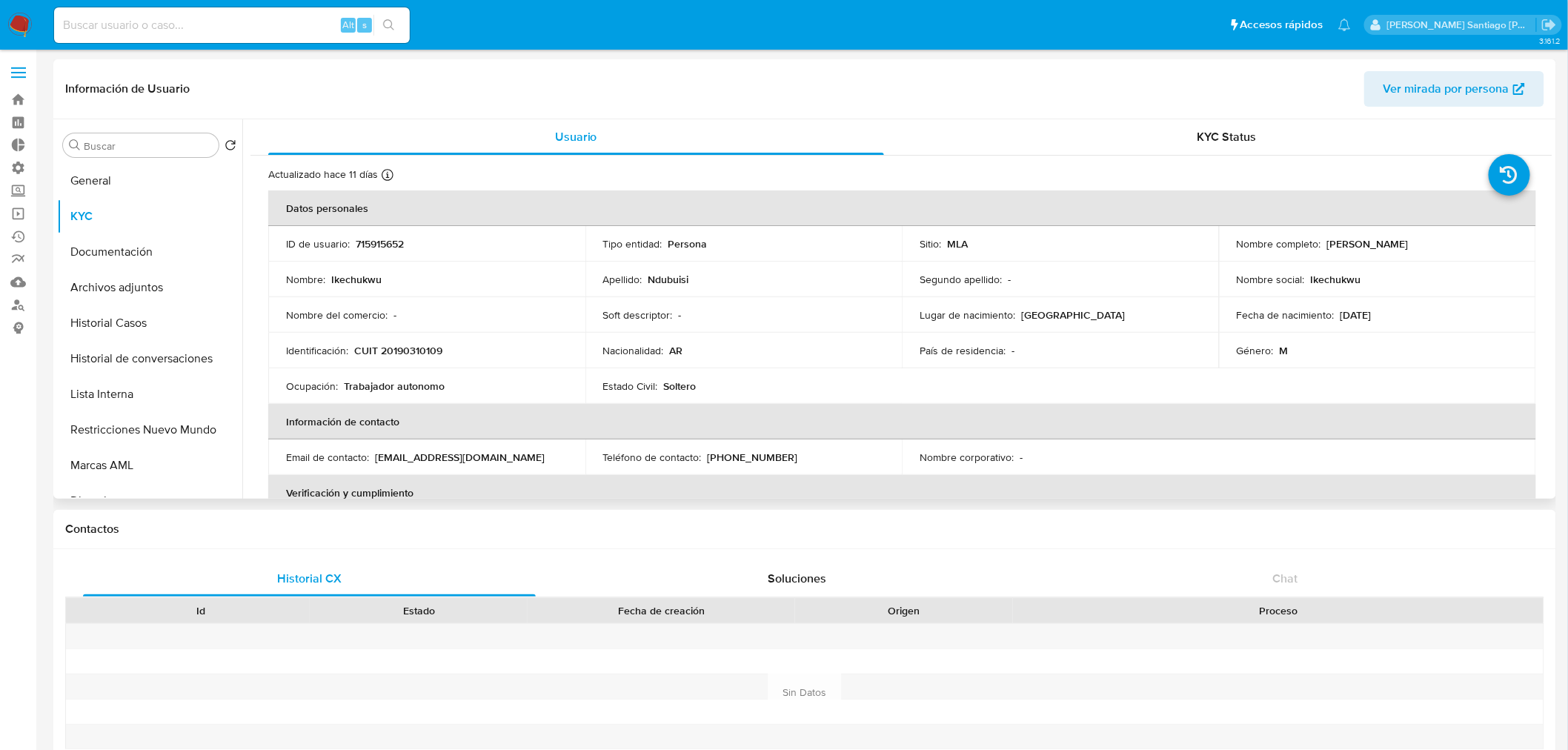
click at [355, 281] on p "Ikechukwu" at bounding box center [356, 280] width 51 height 14
click at [354, 281] on p "Ikechukwu" at bounding box center [356, 280] width 51 height 14
copy p "Ikechukwu"
click at [683, 281] on p "Ndubuisi" at bounding box center [669, 280] width 41 height 14
click at [683, 281] on p "Ndubuisi" at bounding box center [669, 280] width 41 height 14
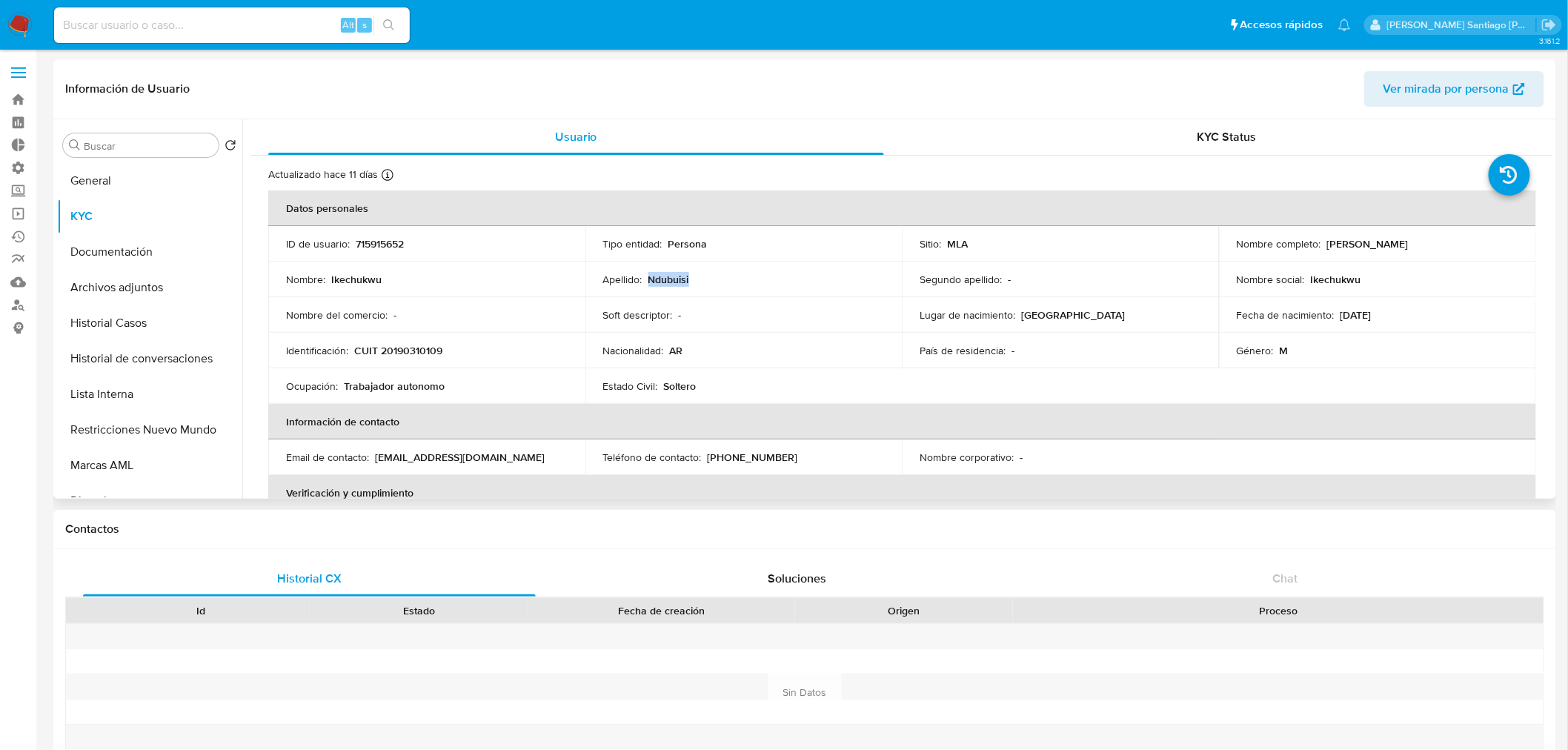
copy p "Ndubuisi"
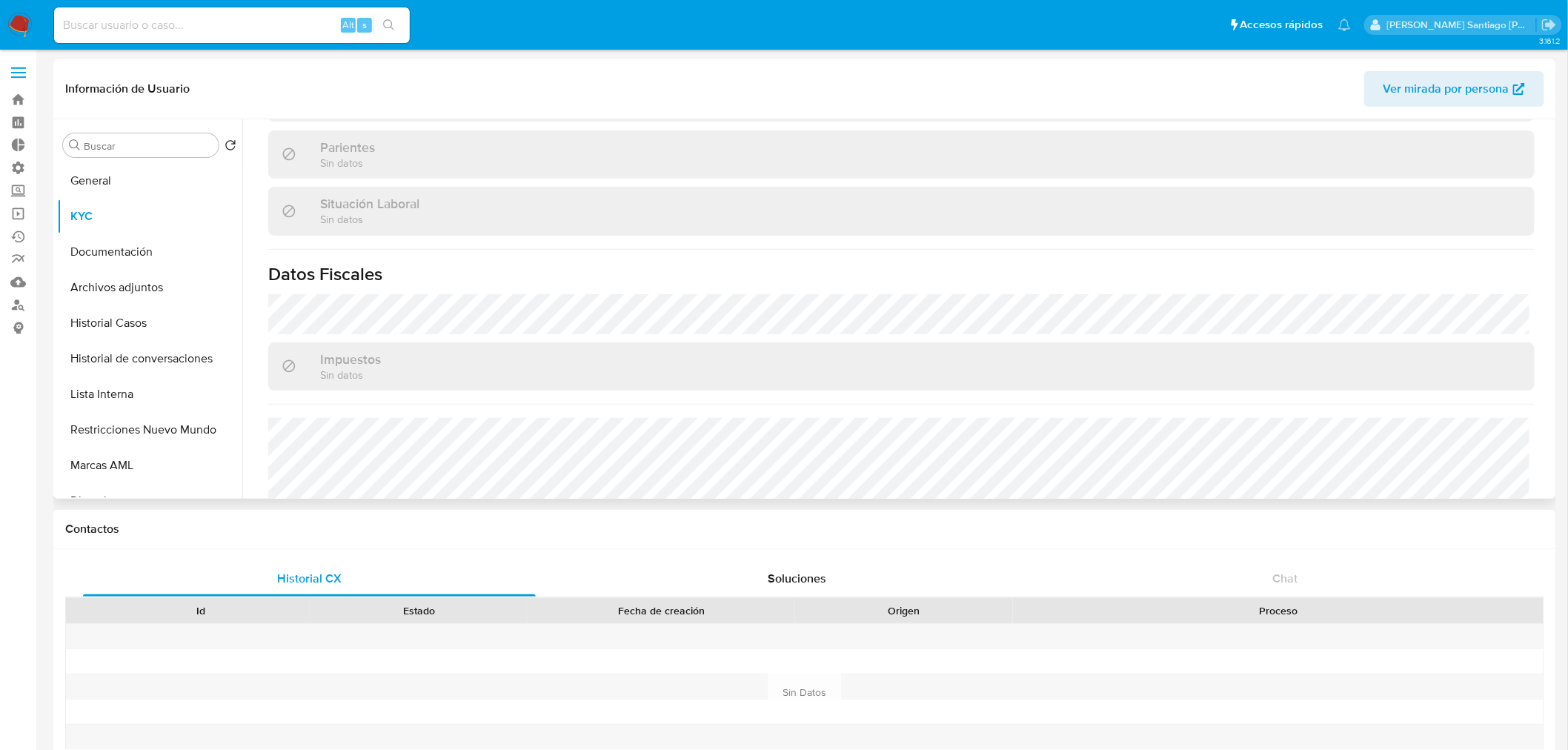
scroll to position [741, 0]
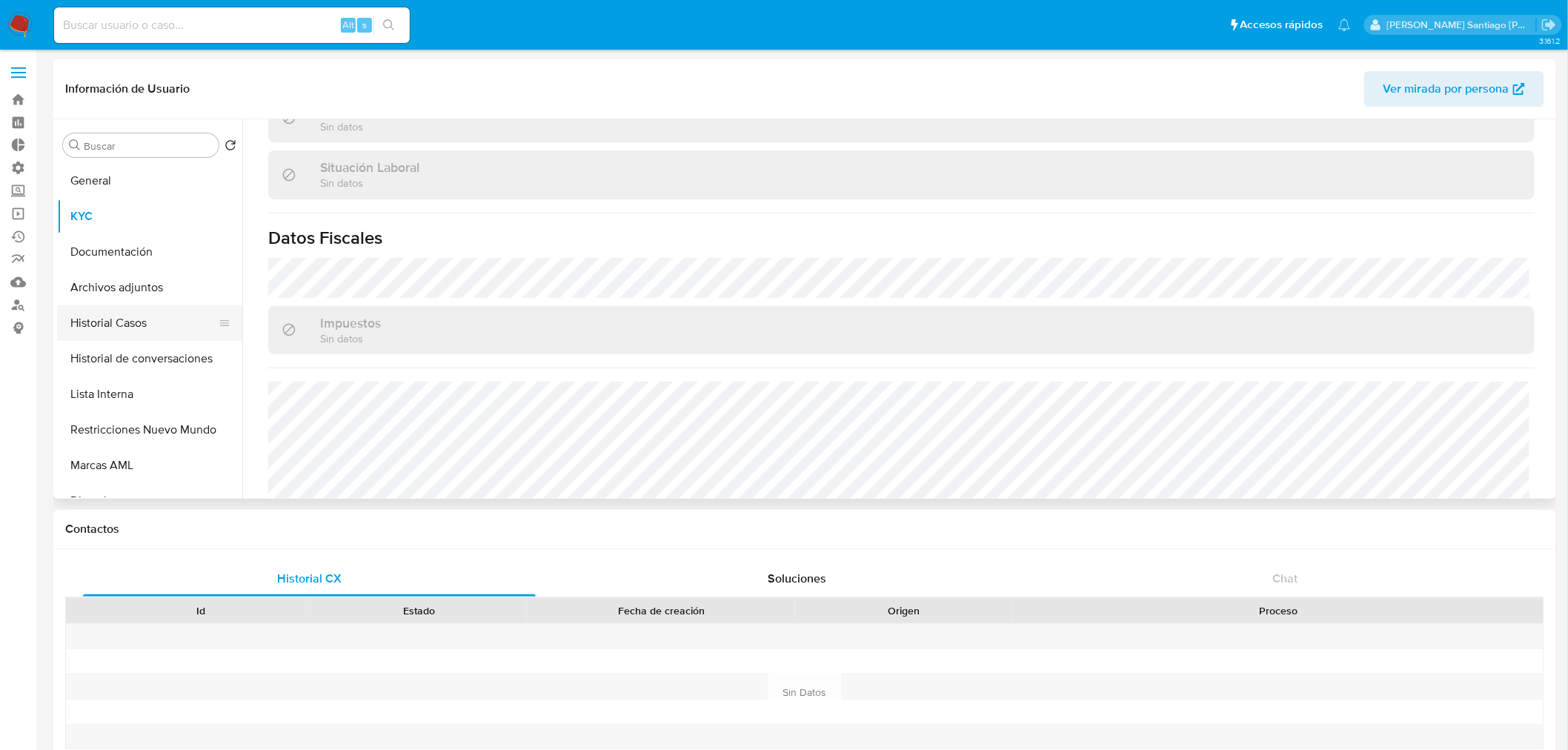
click at [133, 336] on button "Historial Casos" at bounding box center [144, 322] width 173 height 36
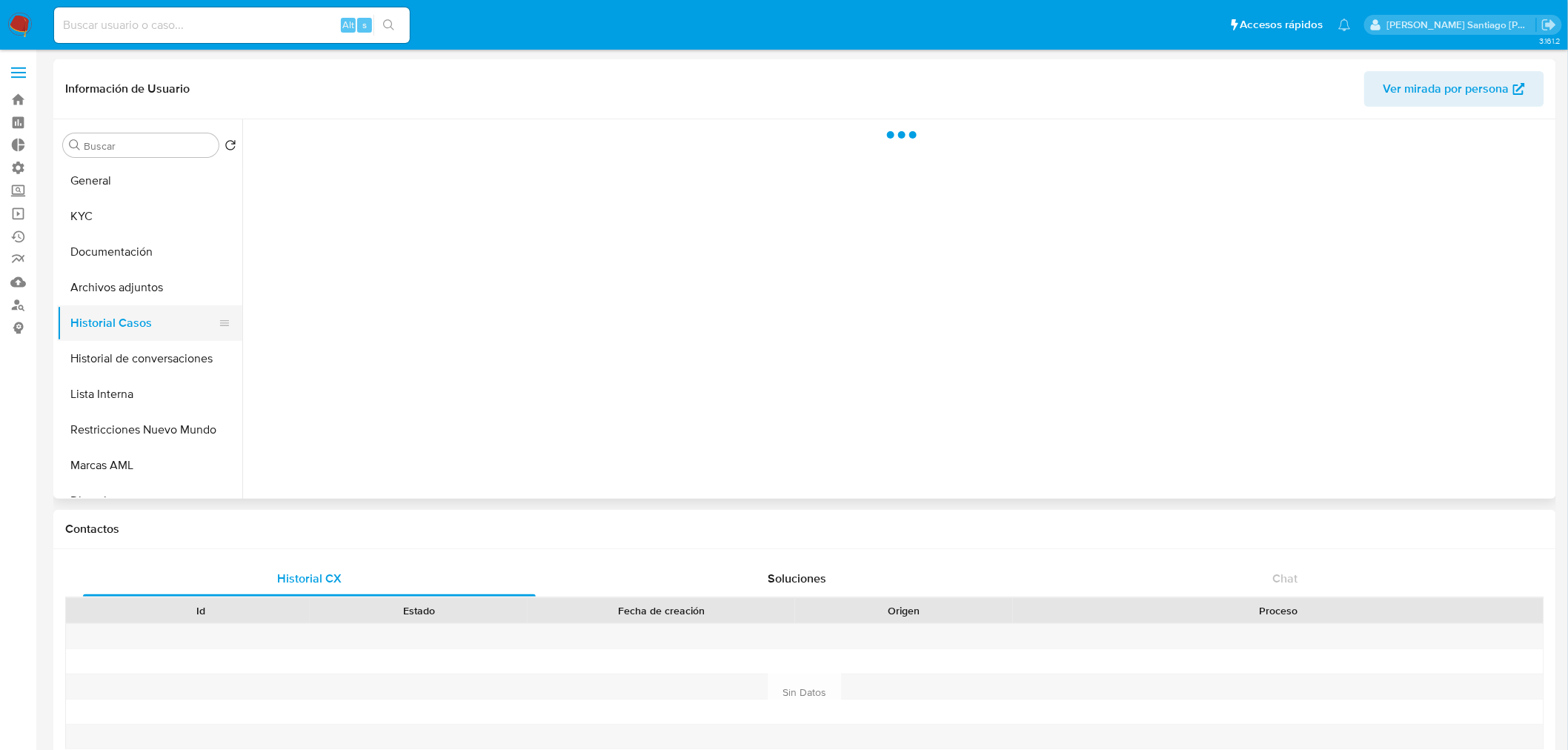
scroll to position [0, 0]
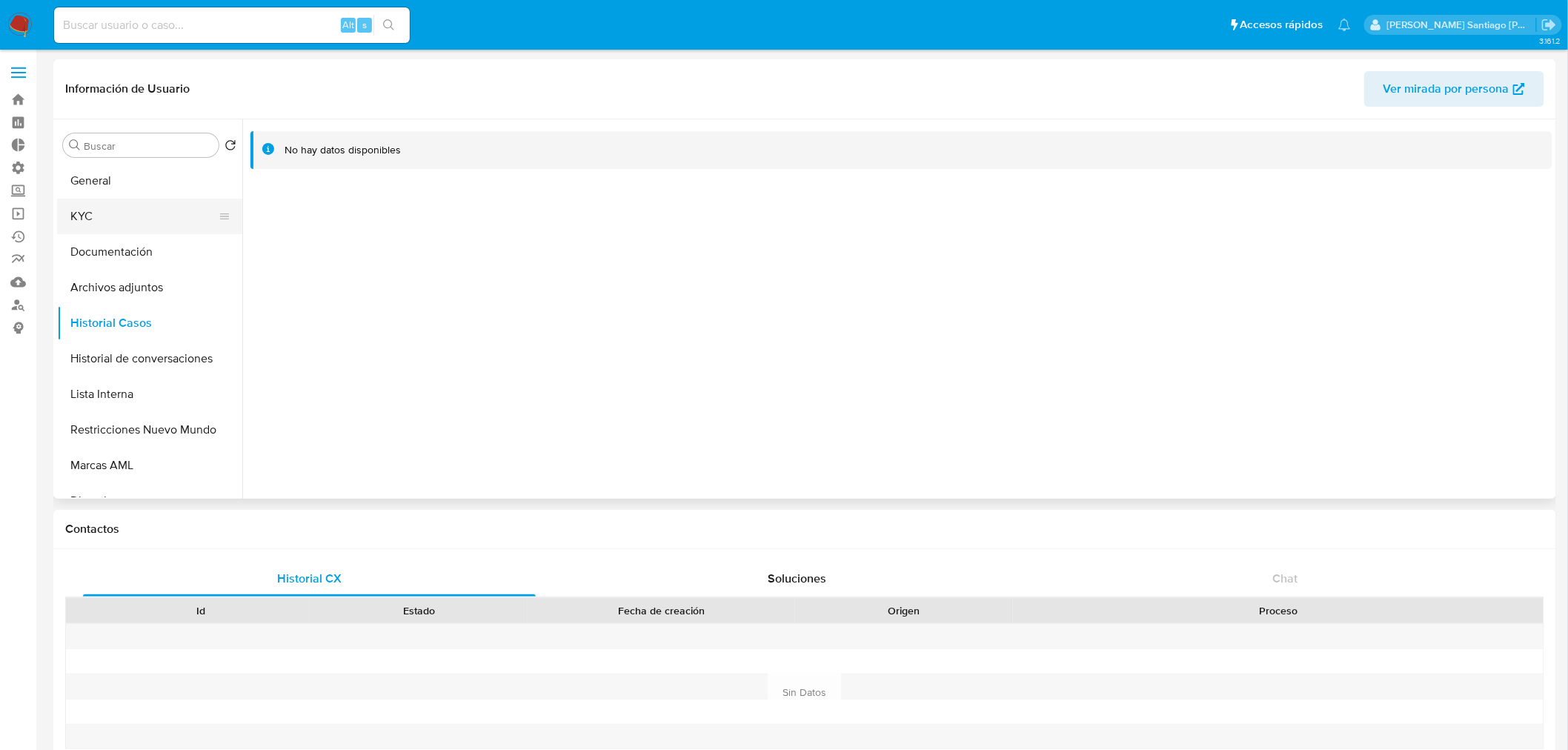
click at [143, 212] on button "KYC" at bounding box center [144, 216] width 173 height 36
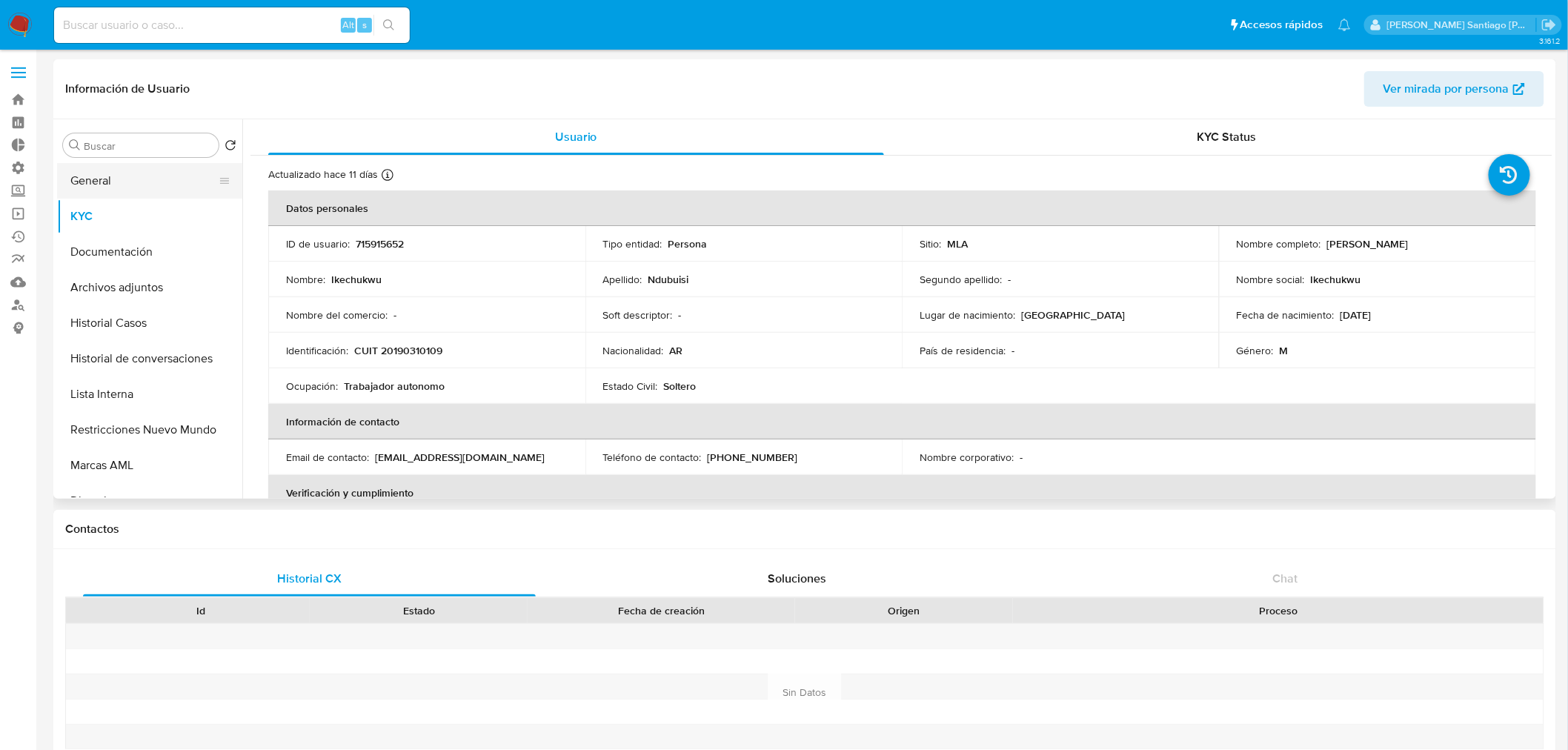
click at [104, 179] on button "General" at bounding box center [144, 180] width 173 height 36
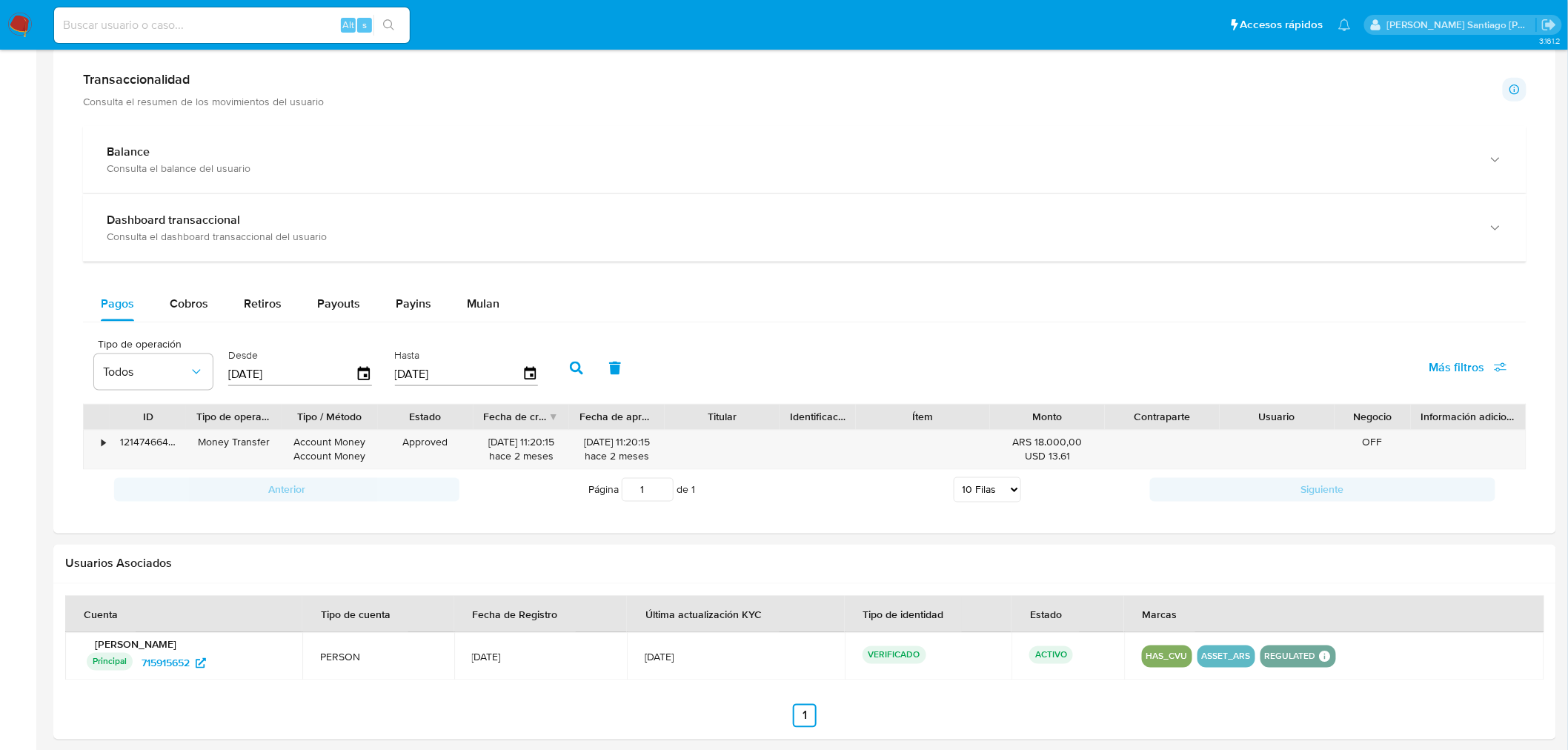
scroll to position [828, 0]
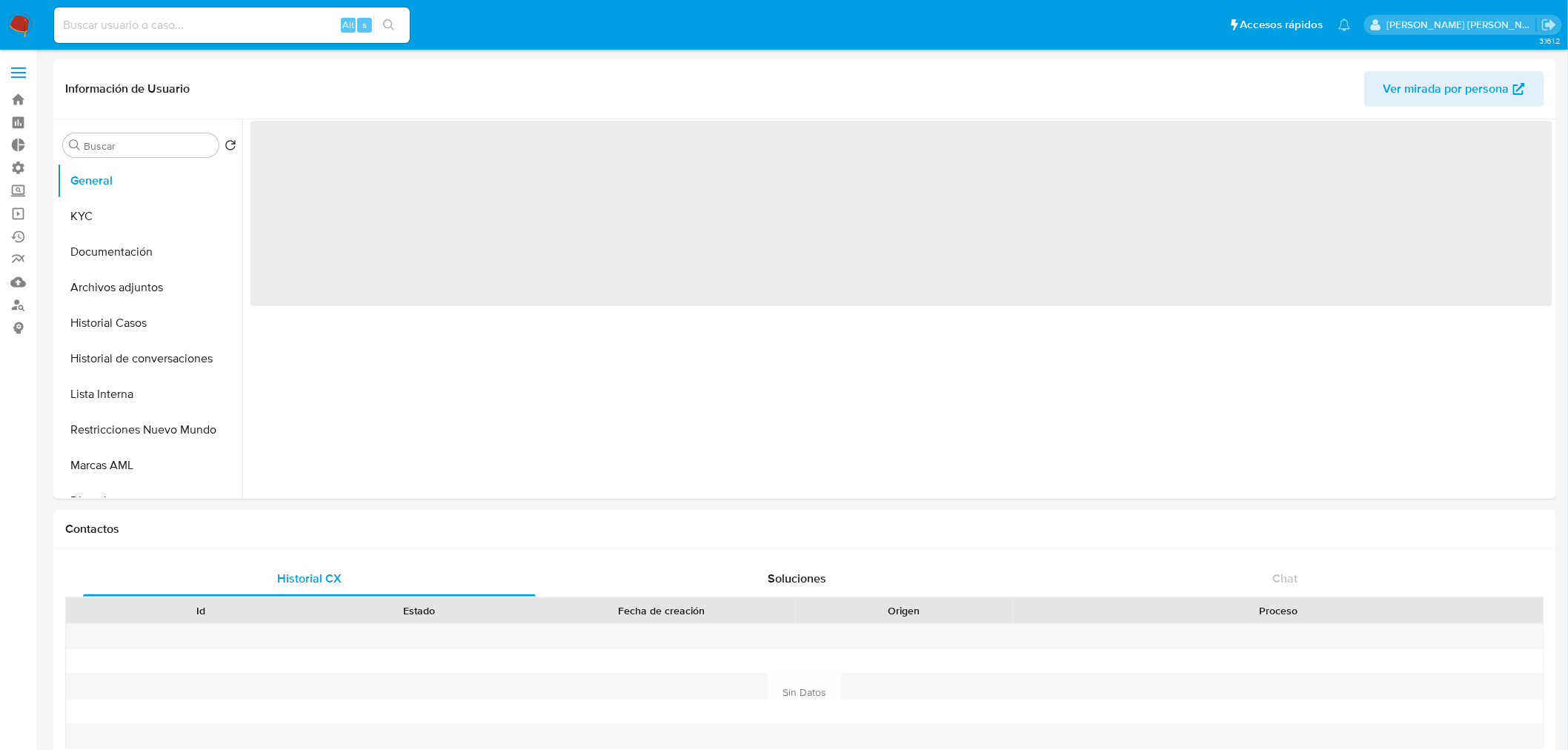
select select "10"
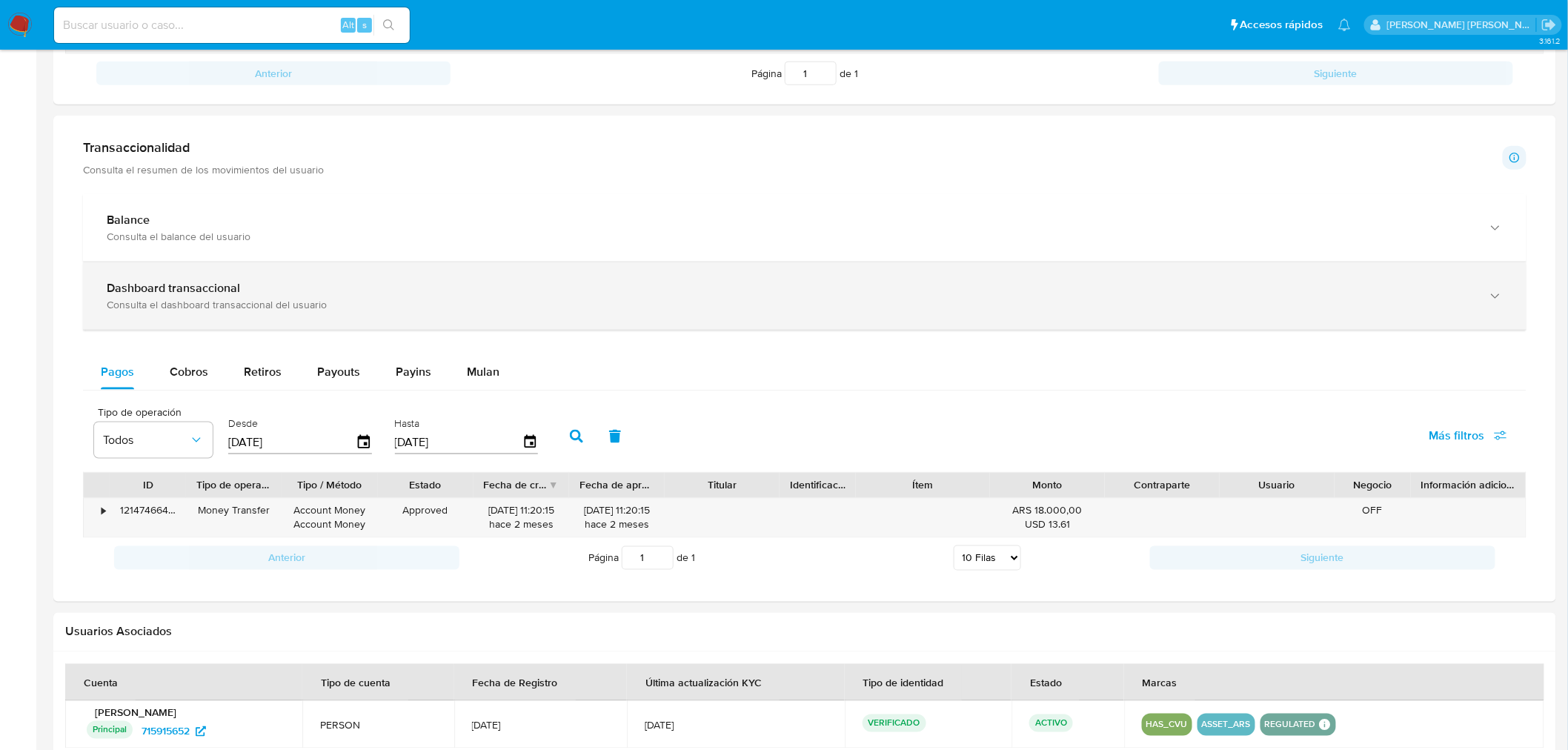
scroll to position [828, 0]
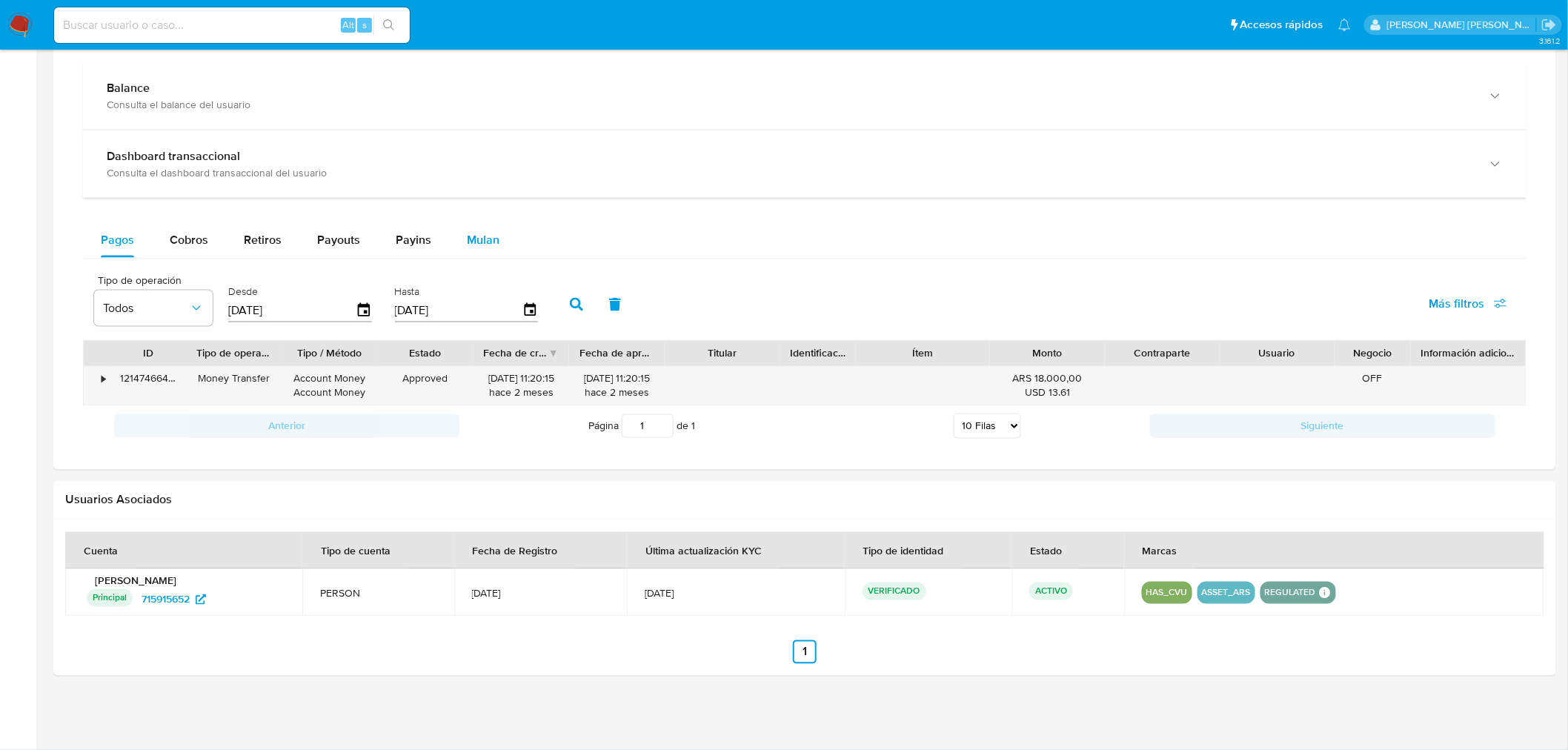
click at [497, 238] on button "Mulan" at bounding box center [483, 240] width 68 height 36
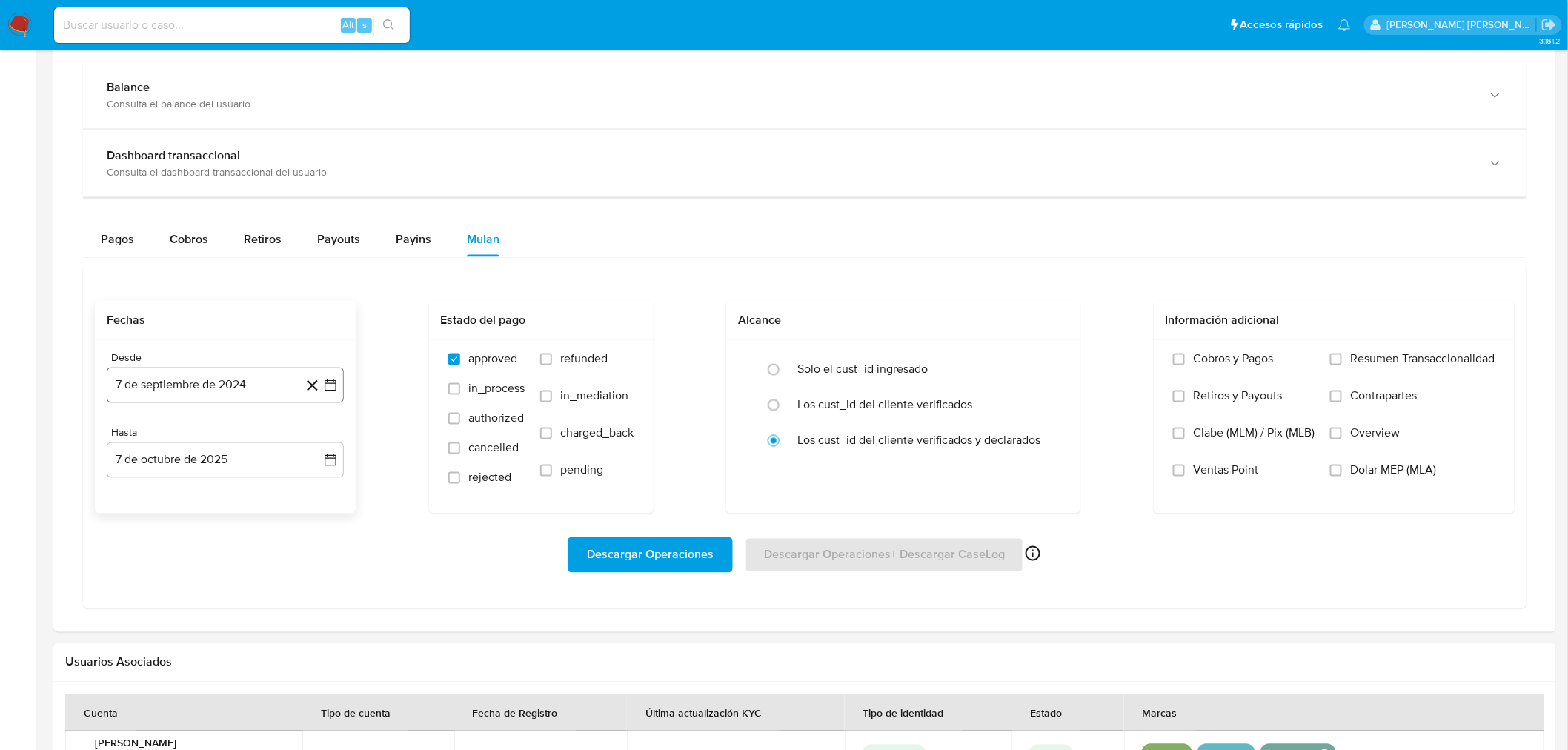
click at [225, 382] on button "7 de septiembre de 2024" at bounding box center [225, 385] width 237 height 36
click at [131, 440] on icon "Mes anterior" at bounding box center [132, 439] width 6 height 11
click at [131, 441] on icon "Mes anterior" at bounding box center [133, 439] width 18 height 18
click at [131, 439] on icon "Mes anterior" at bounding box center [133, 439] width 18 height 18
click at [131, 438] on icon "Mes anterior" at bounding box center [133, 439] width 18 height 18
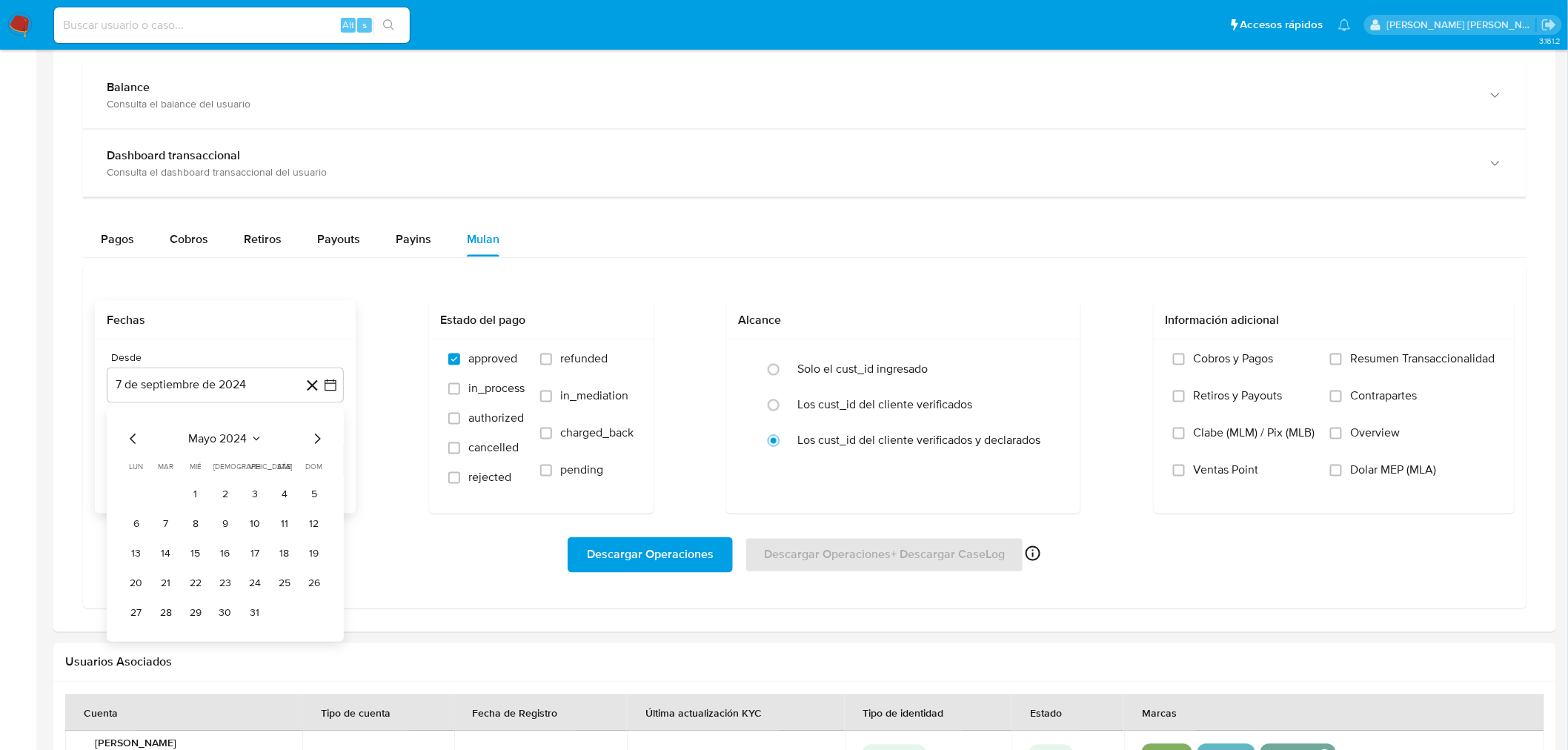
click at [131, 438] on icon "Mes anterior" at bounding box center [133, 439] width 18 height 18
click at [131, 438] on icon "Mes anterior" at bounding box center [132, 439] width 6 height 11
click at [131, 437] on icon "Mes anterior" at bounding box center [133, 439] width 18 height 18
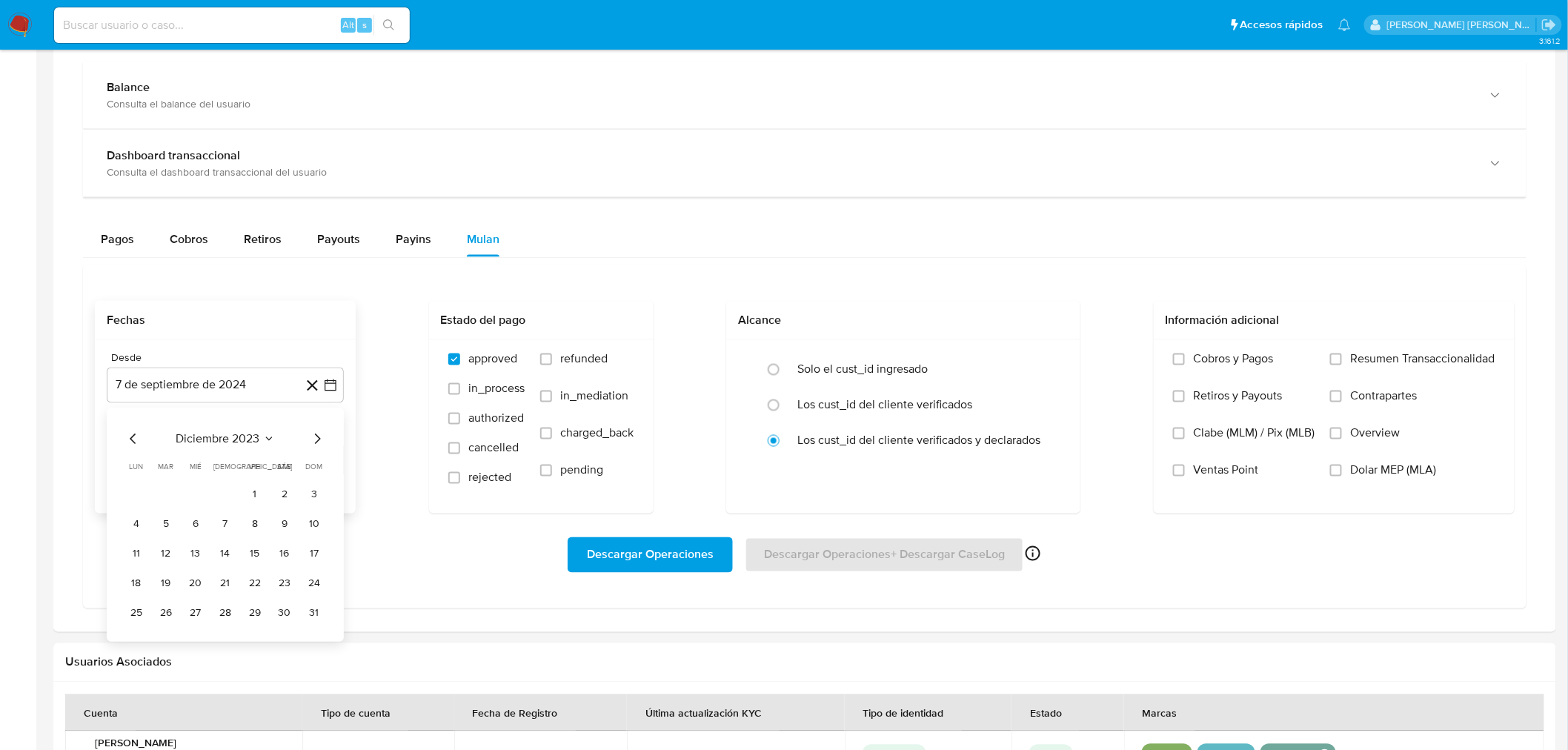
click at [131, 437] on icon "Mes anterior" at bounding box center [133, 439] width 18 height 18
click at [320, 499] on button "1" at bounding box center [314, 494] width 23 height 23
click at [280, 464] on button "7 de octubre de 2025" at bounding box center [225, 460] width 237 height 36
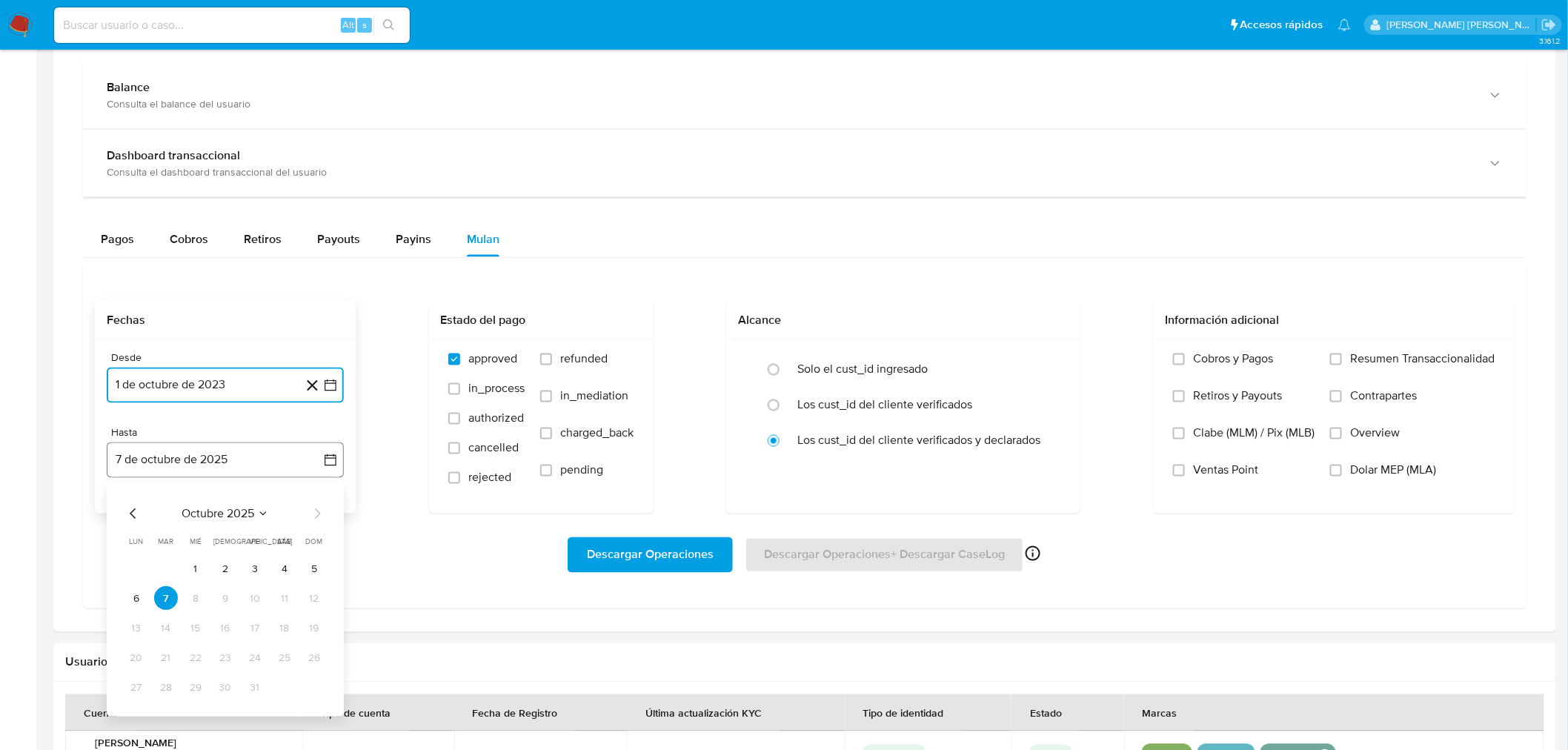
click at [280, 464] on button "7 de octubre de 2025" at bounding box center [225, 460] width 237 height 36
click at [541, 365] on input "refunded" at bounding box center [546, 359] width 12 height 12
checkbox input "true"
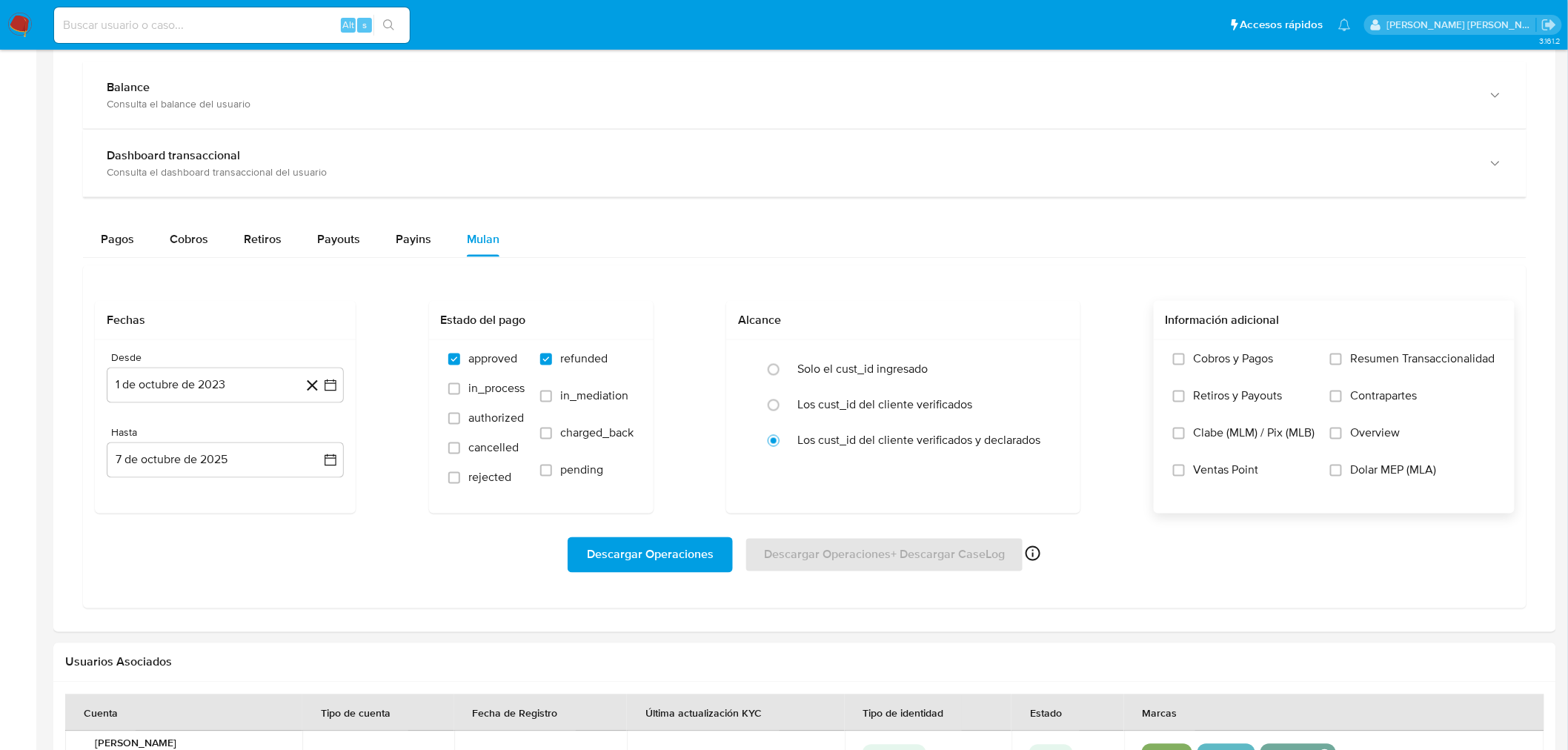
click at [1349, 469] on label "Dolar MEP (MLA)" at bounding box center [1413, 481] width 166 height 37
click at [1342, 469] on input "Dolar MEP (MLA)" at bounding box center [1336, 470] width 12 height 12
click at [651, 563] on span "Descargar Operaciones" at bounding box center [651, 554] width 127 height 32
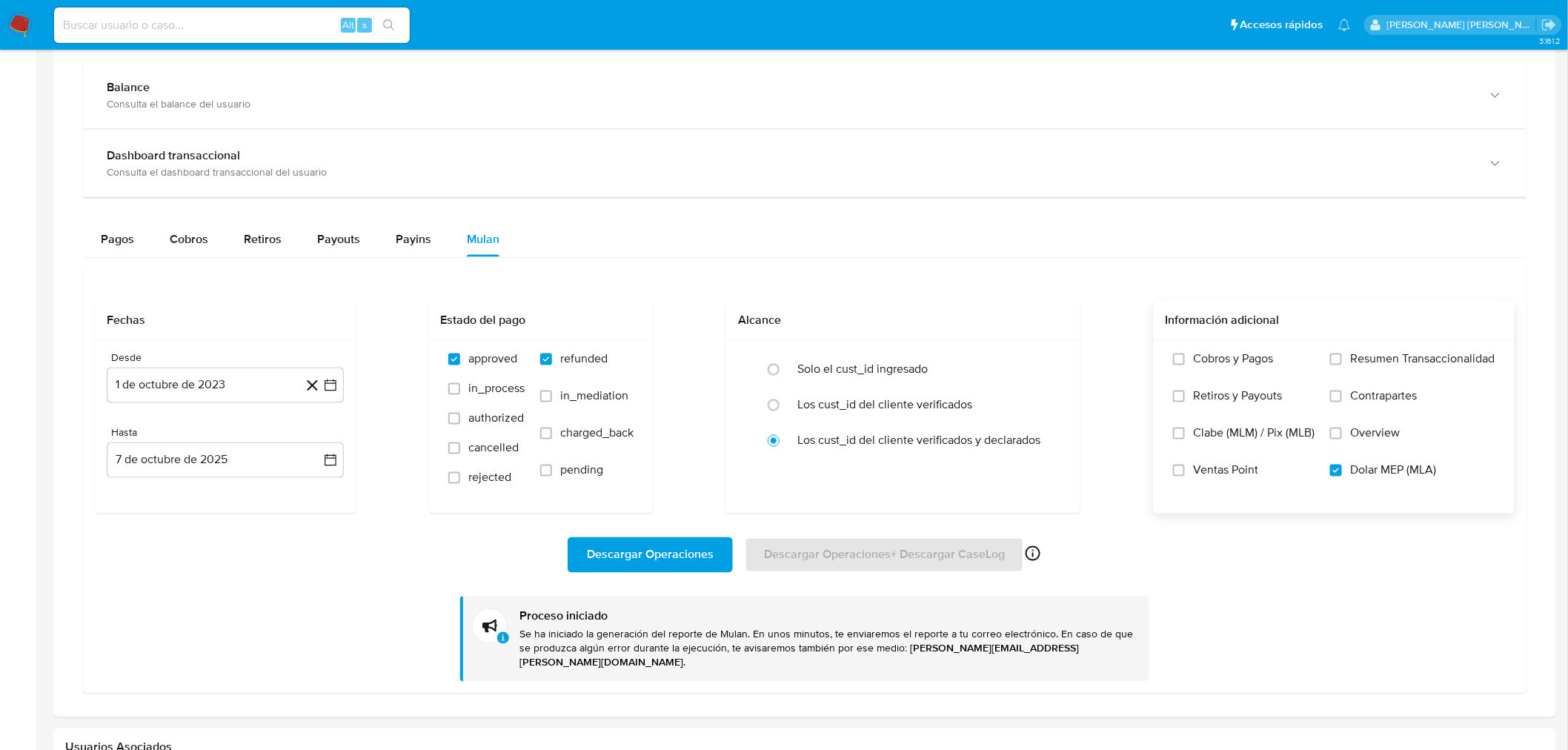
click at [23, 17] on img at bounding box center [20, 25] width 25 height 25
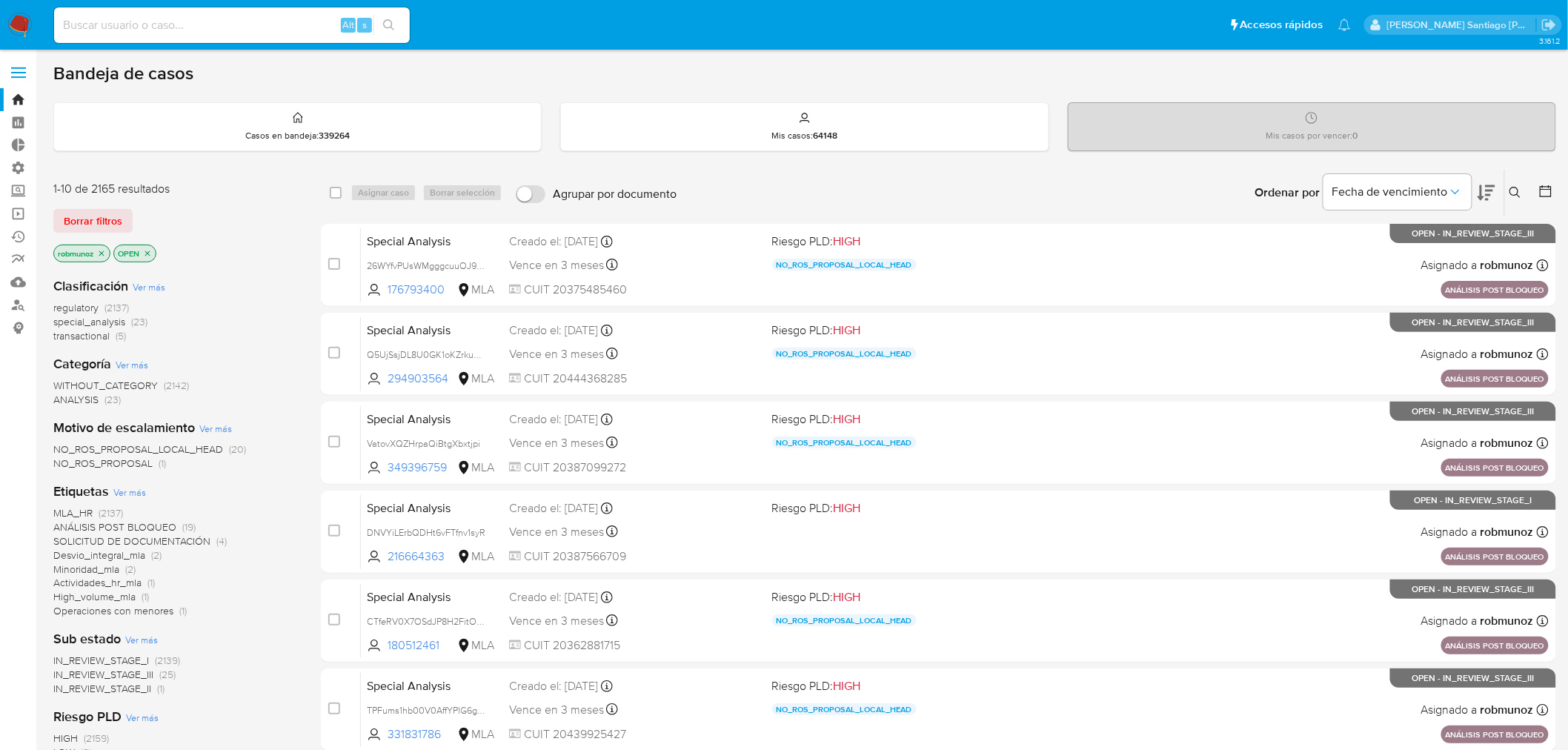
click at [1515, 188] on icon at bounding box center [1515, 193] width 12 height 12
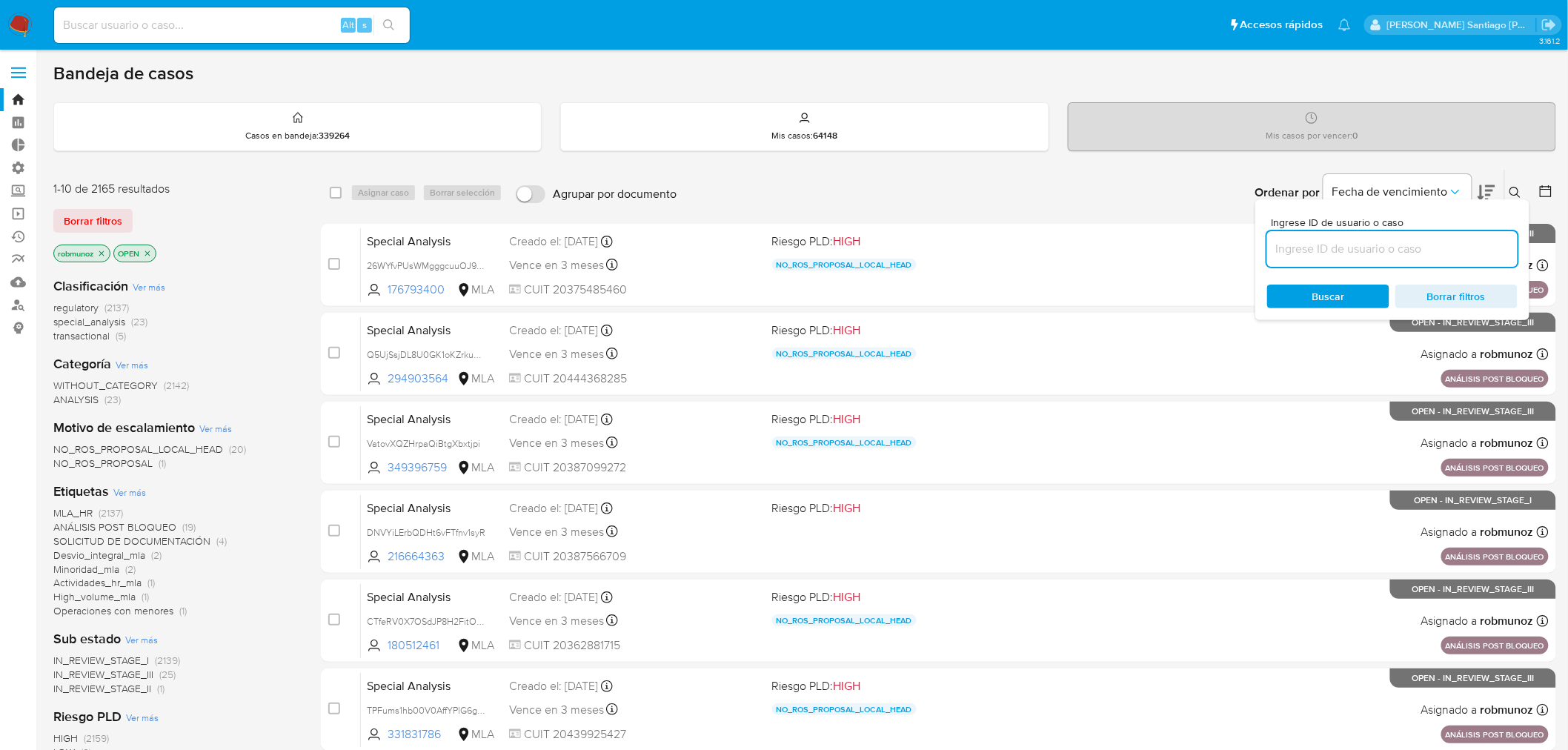
click at [1457, 245] on input at bounding box center [1392, 249] width 250 height 19
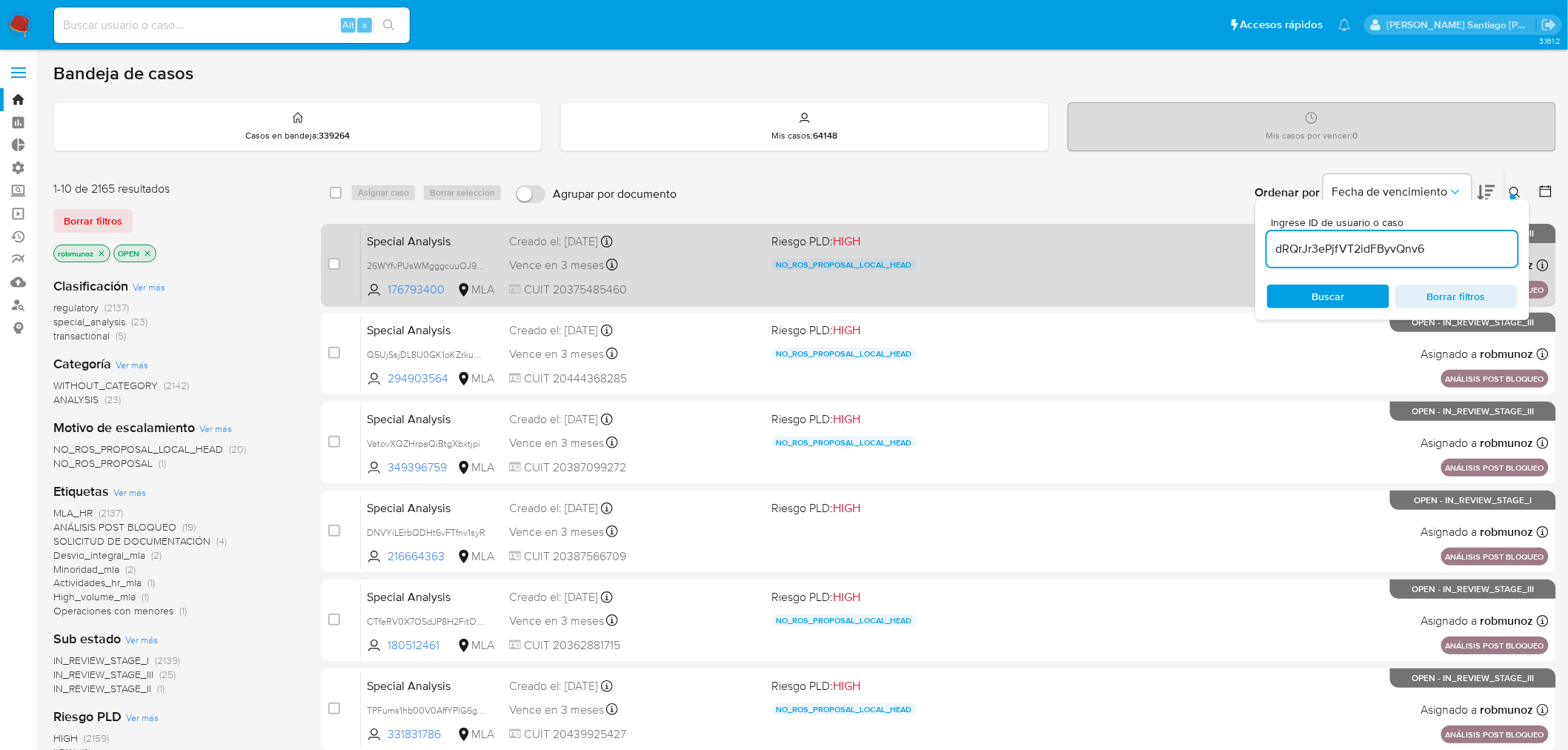
type input "dRQrJr3ePjfVT2idFByvQnv6"
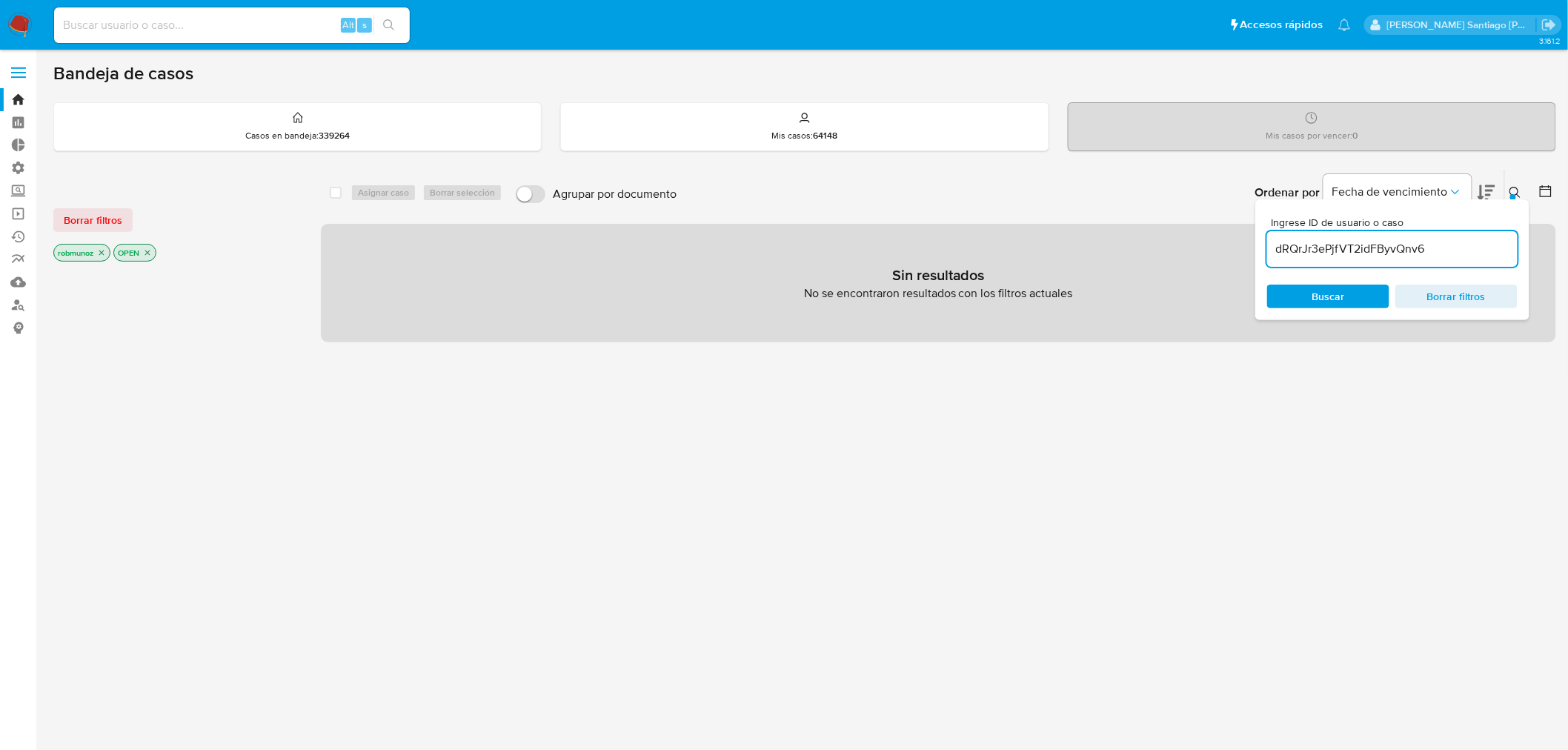
drag, startPoint x: 111, startPoint y: 219, endPoint x: 158, endPoint y: 225, distance: 47.4
click at [111, 222] on span "Borrar filtros" at bounding box center [93, 219] width 58 height 20
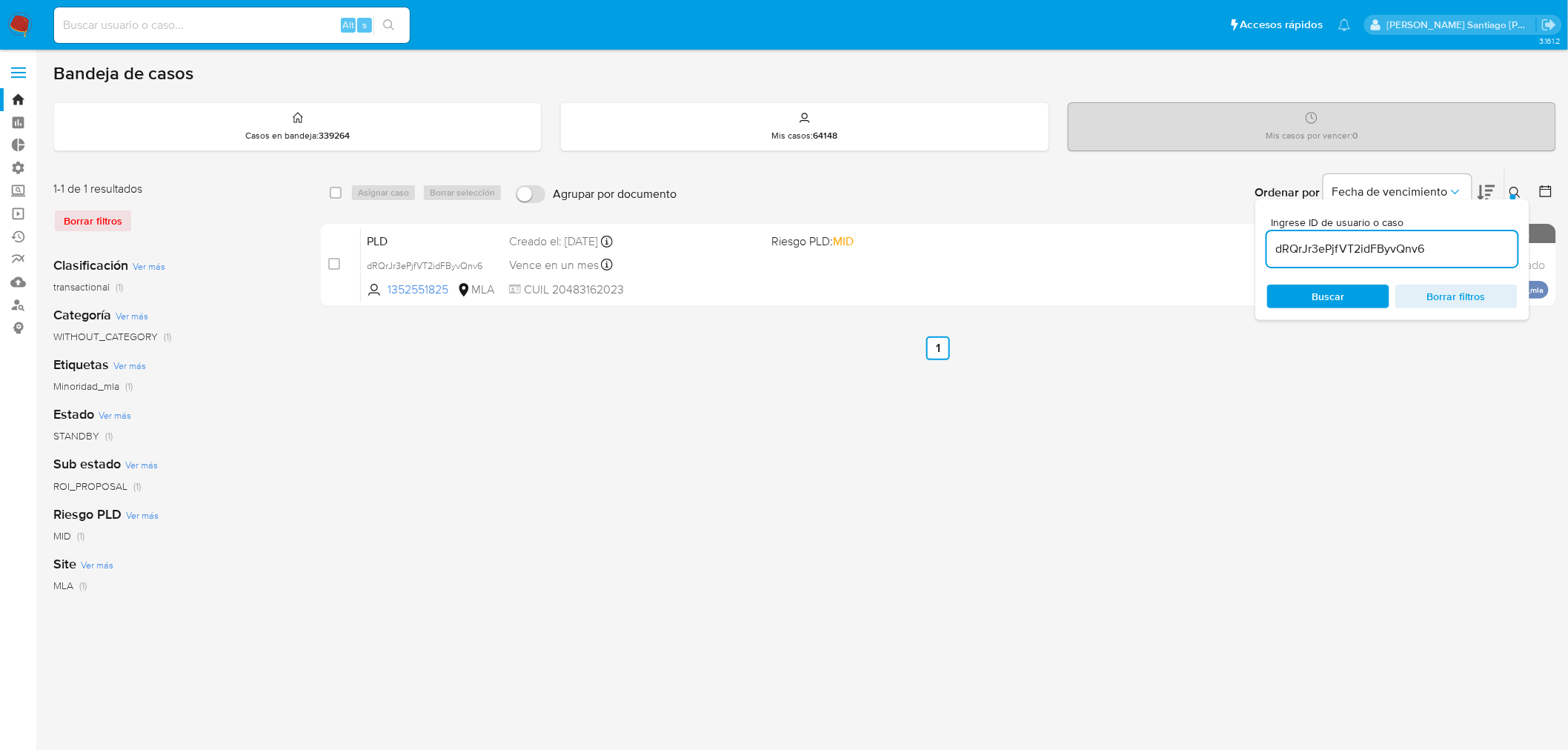
click at [1515, 184] on button at bounding box center [1516, 193] width 24 height 18
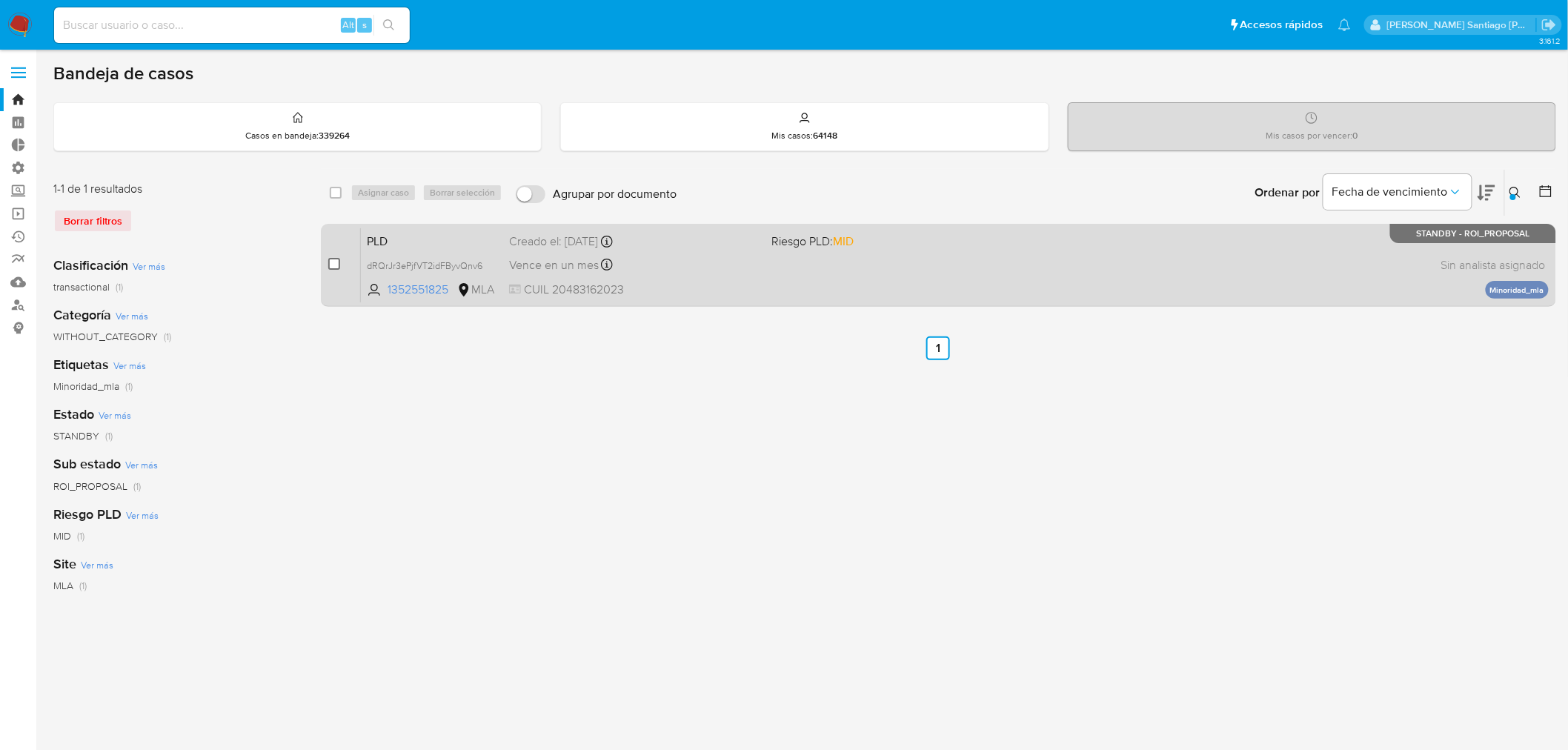
click at [333, 258] on input "checkbox" at bounding box center [334, 264] width 12 height 12
checkbox input "true"
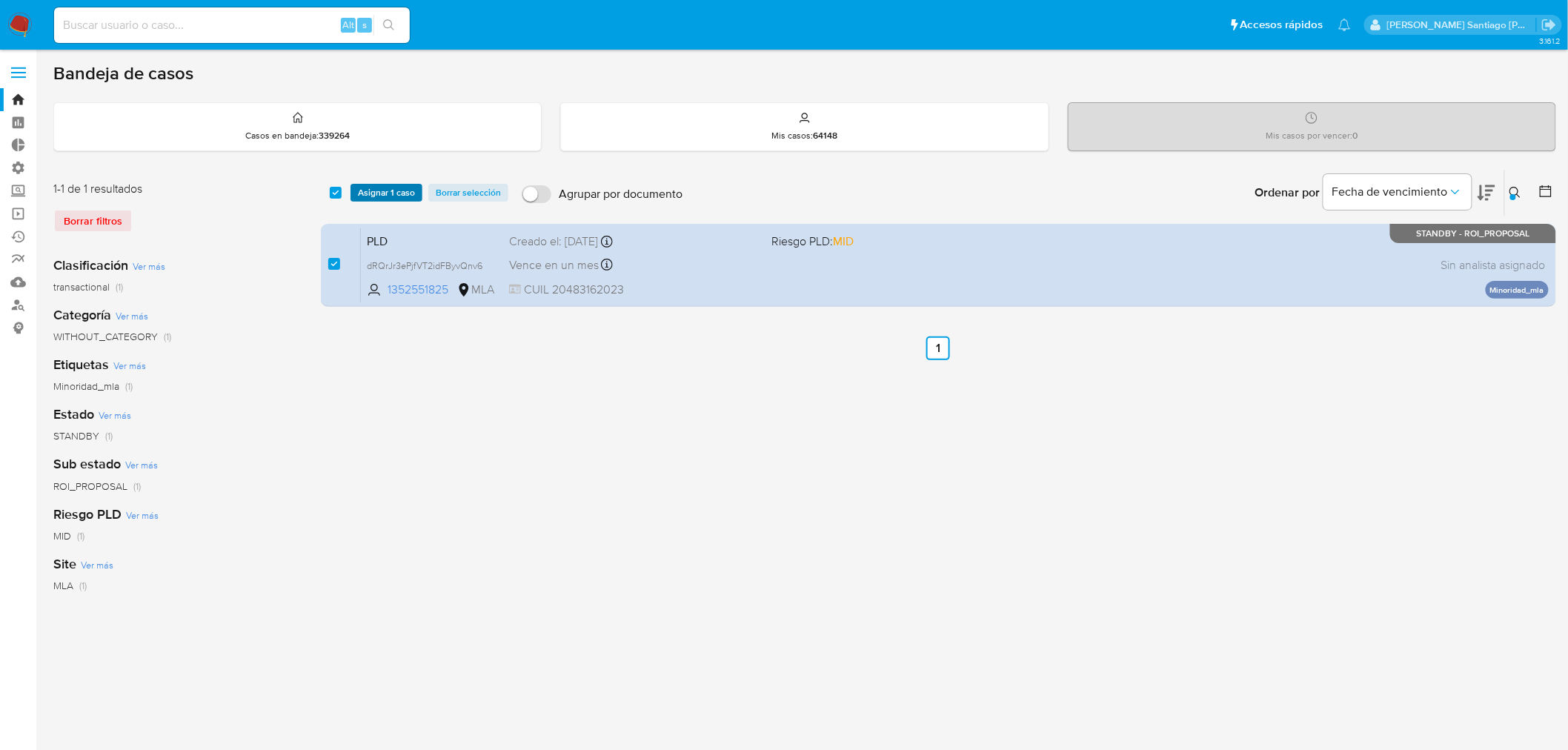
click at [378, 185] on span "Asignar 1 caso" at bounding box center [386, 192] width 57 height 15
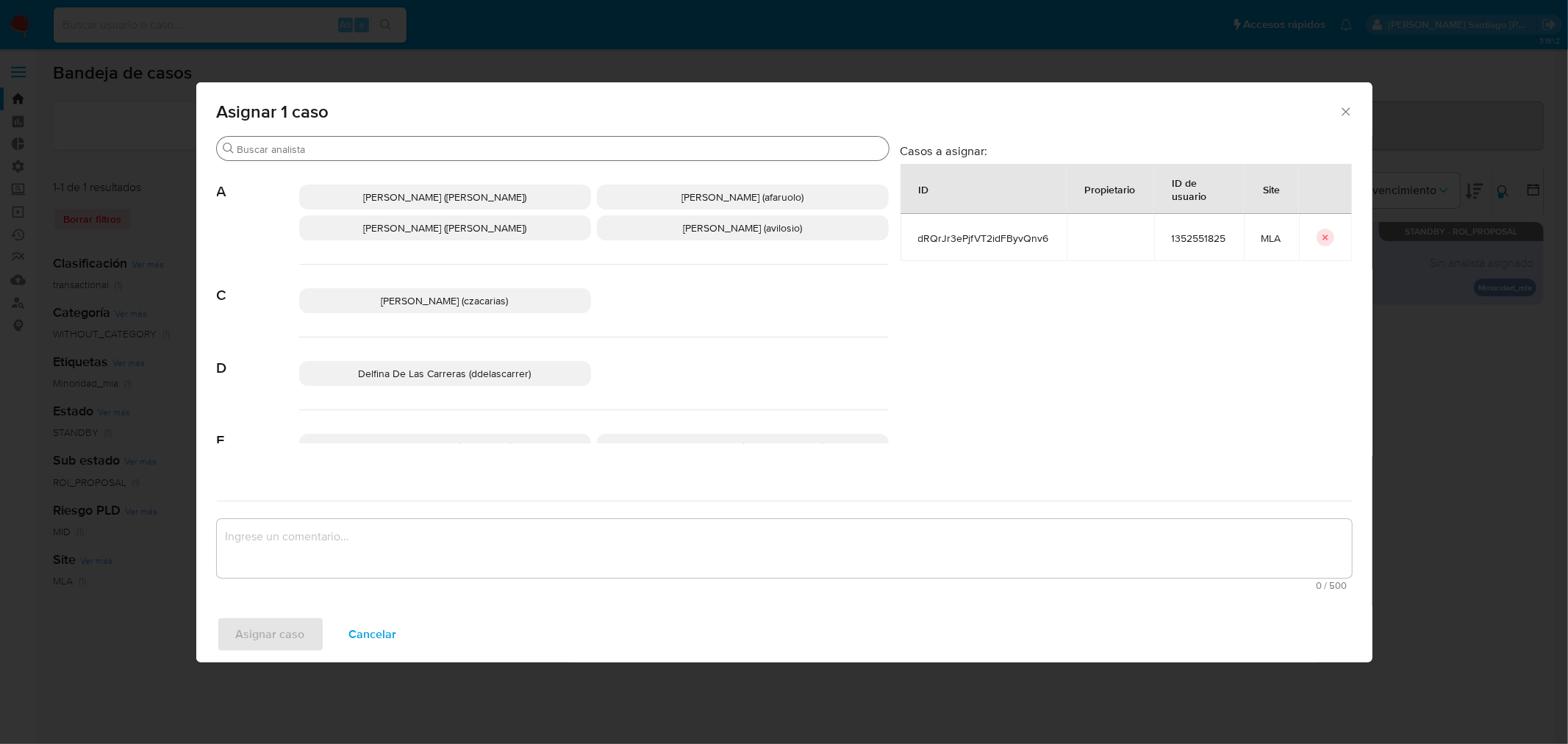
click at [368, 147] on input "Buscar" at bounding box center [560, 150] width 645 height 14
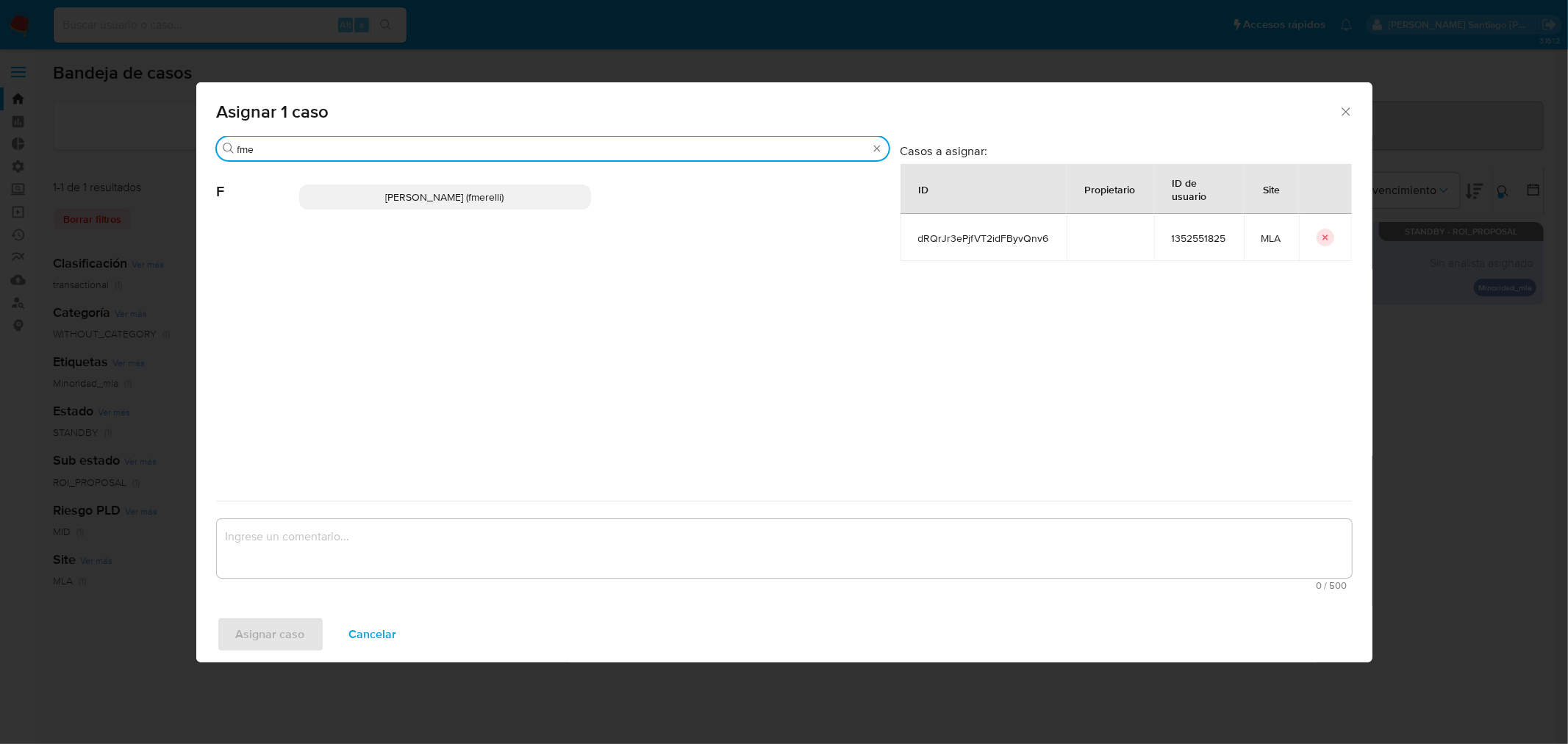
type input "fme"
click at [483, 195] on span "Florencia Paula Merelli (fmerelli)" at bounding box center [444, 196] width 118 height 14
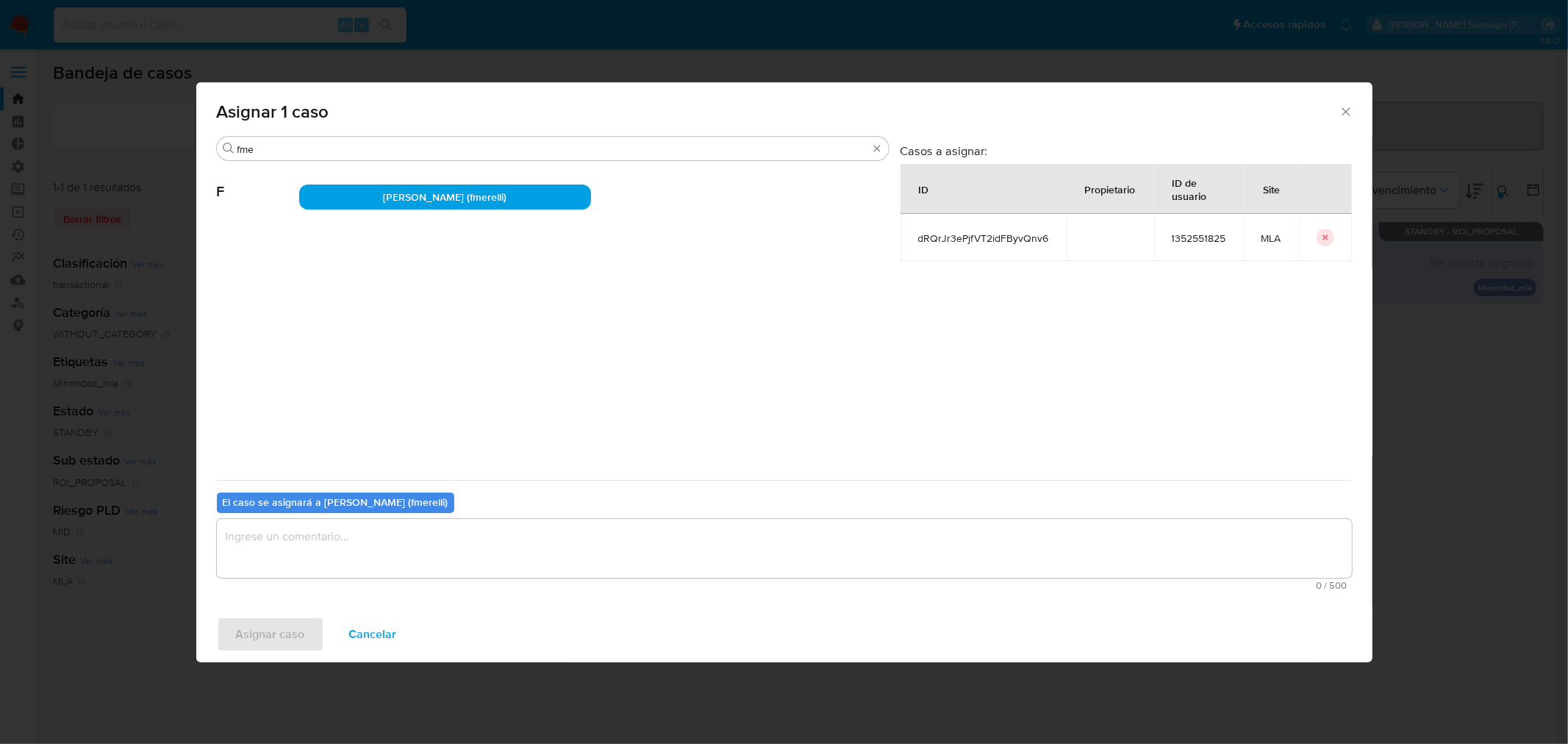
click at [373, 545] on textarea "assign-modal" at bounding box center [784, 548] width 1135 height 59
click at [263, 632] on span "Asignar caso" at bounding box center [271, 634] width 70 height 32
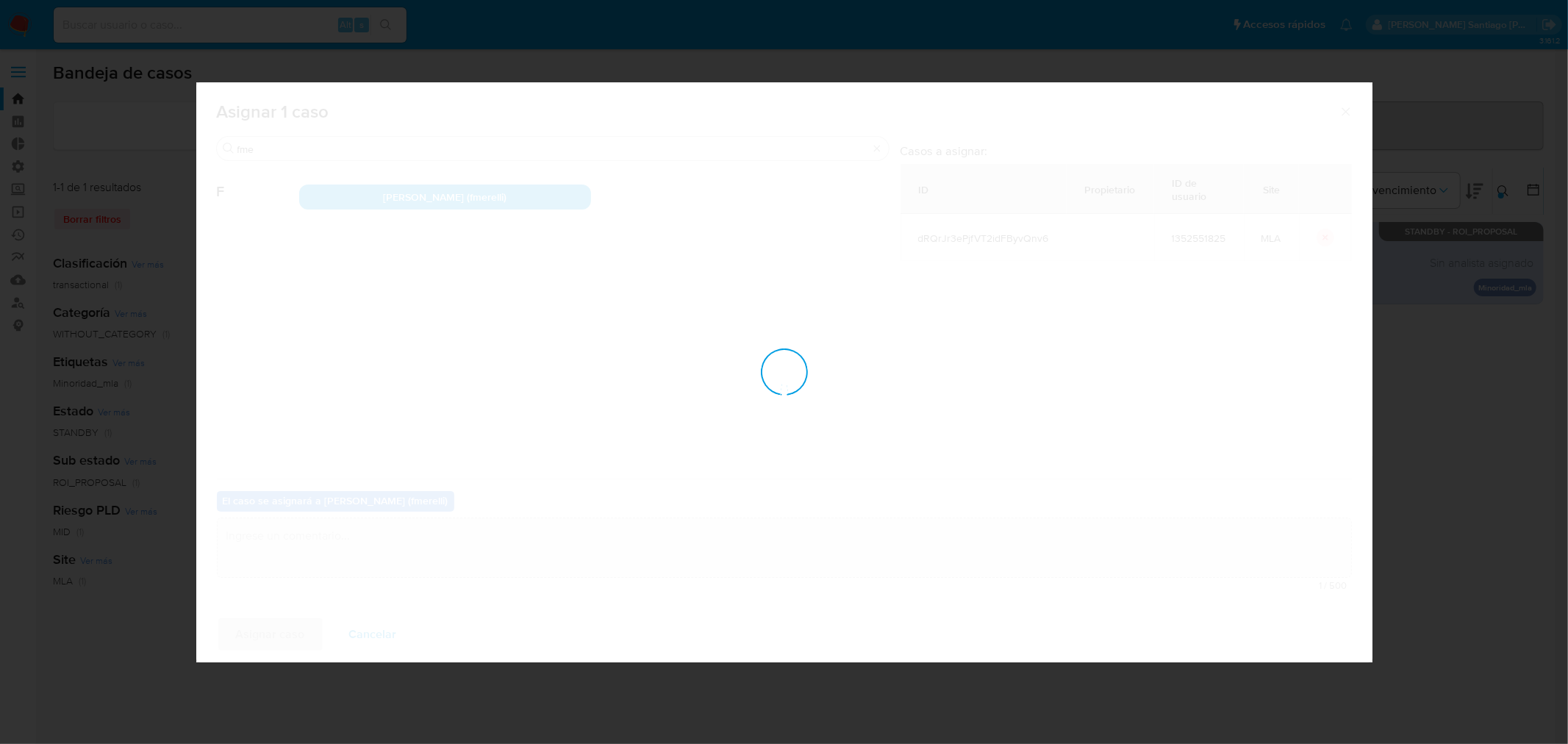
checkbox input "false"
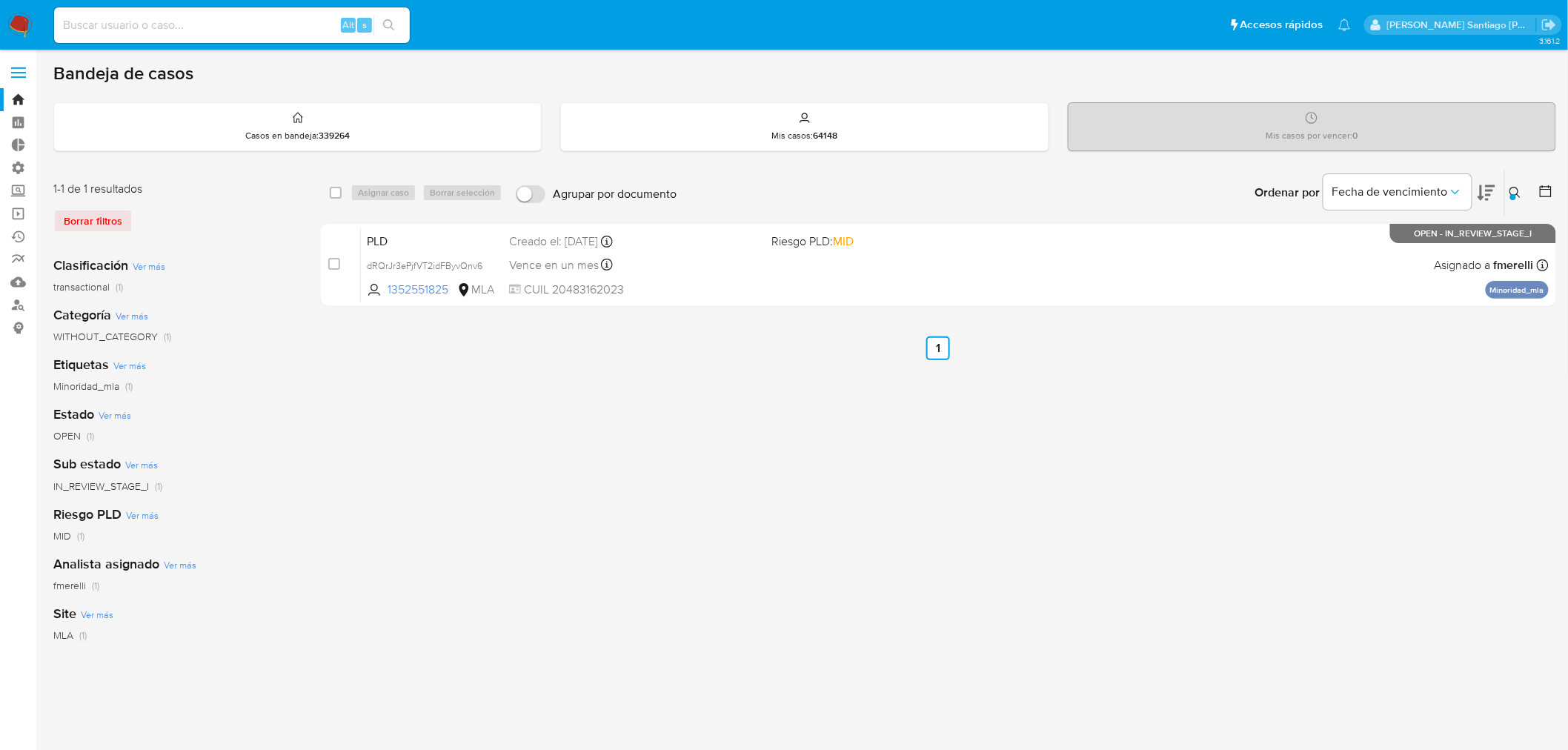
click at [180, 23] on input at bounding box center [232, 25] width 355 height 19
paste input "228546155"
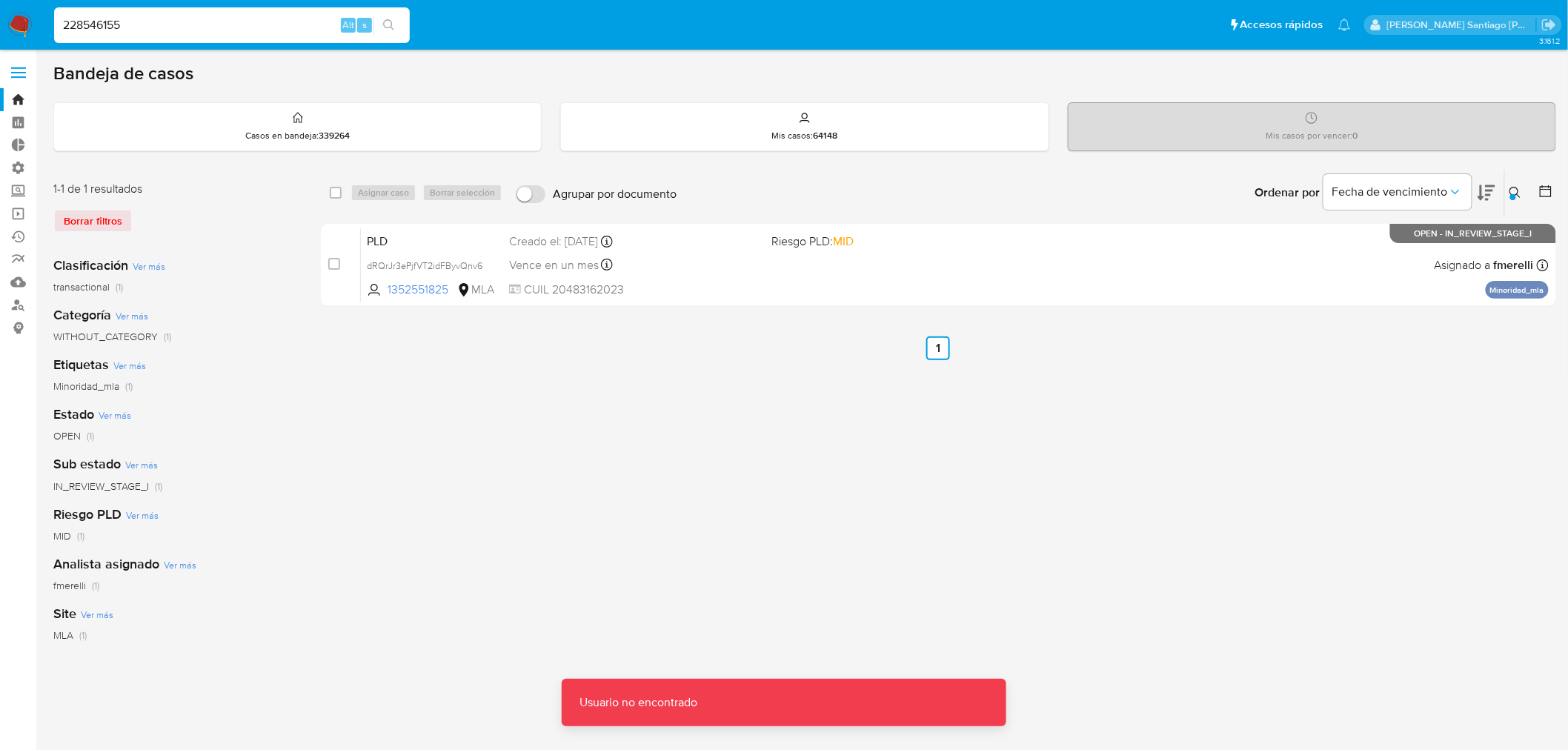
click at [180, 19] on input "228546155" at bounding box center [232, 25] width 355 height 19
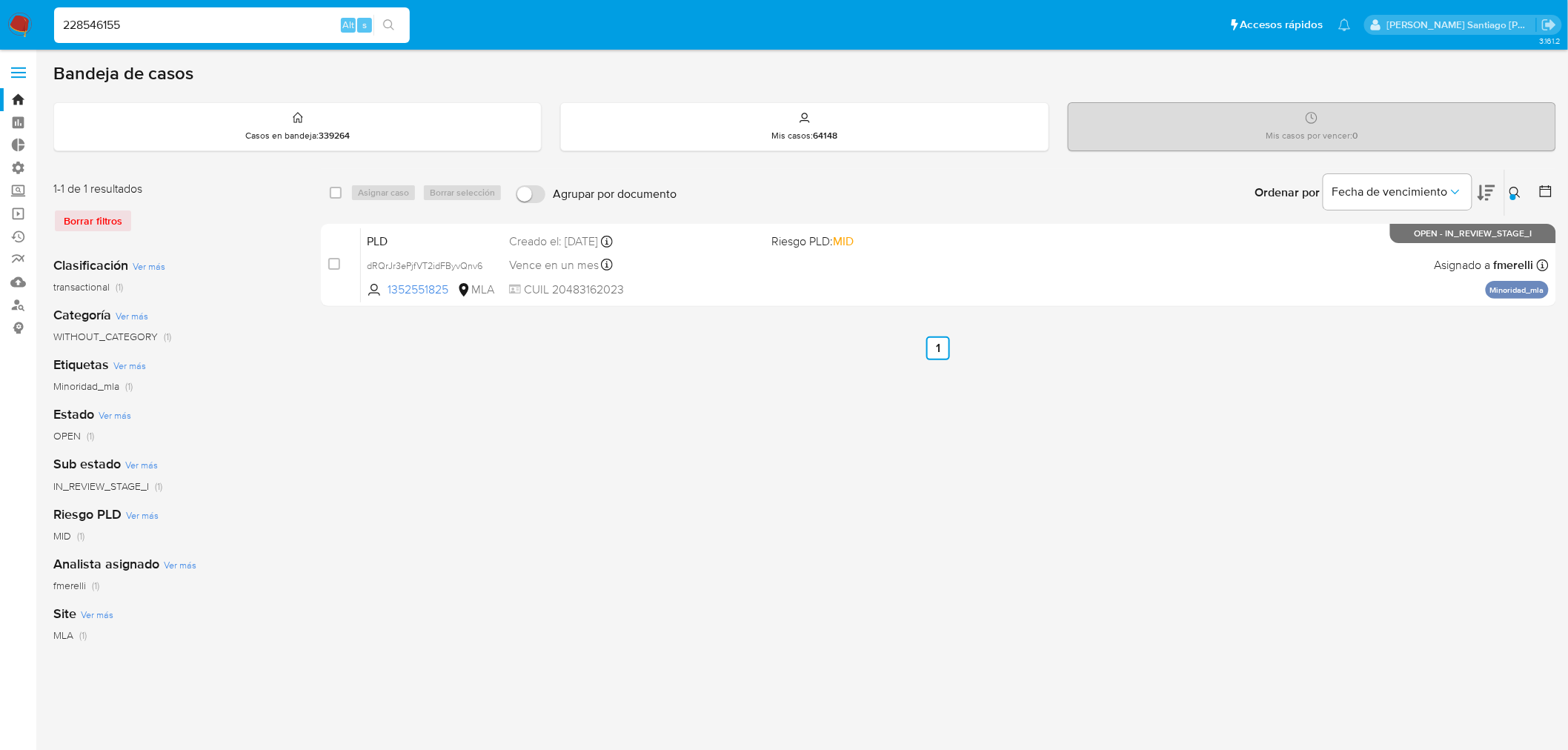
type input "228546155"
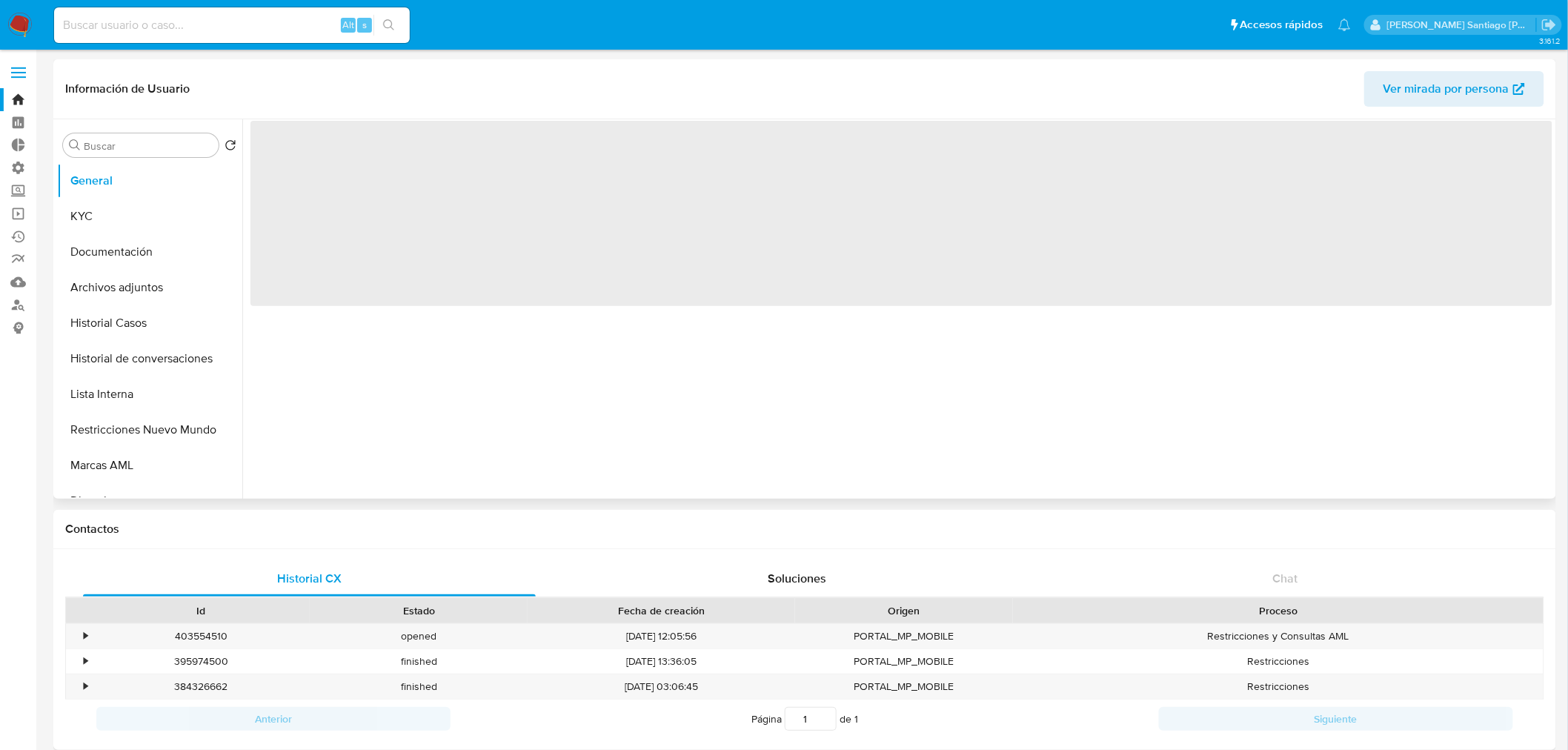
select select "10"
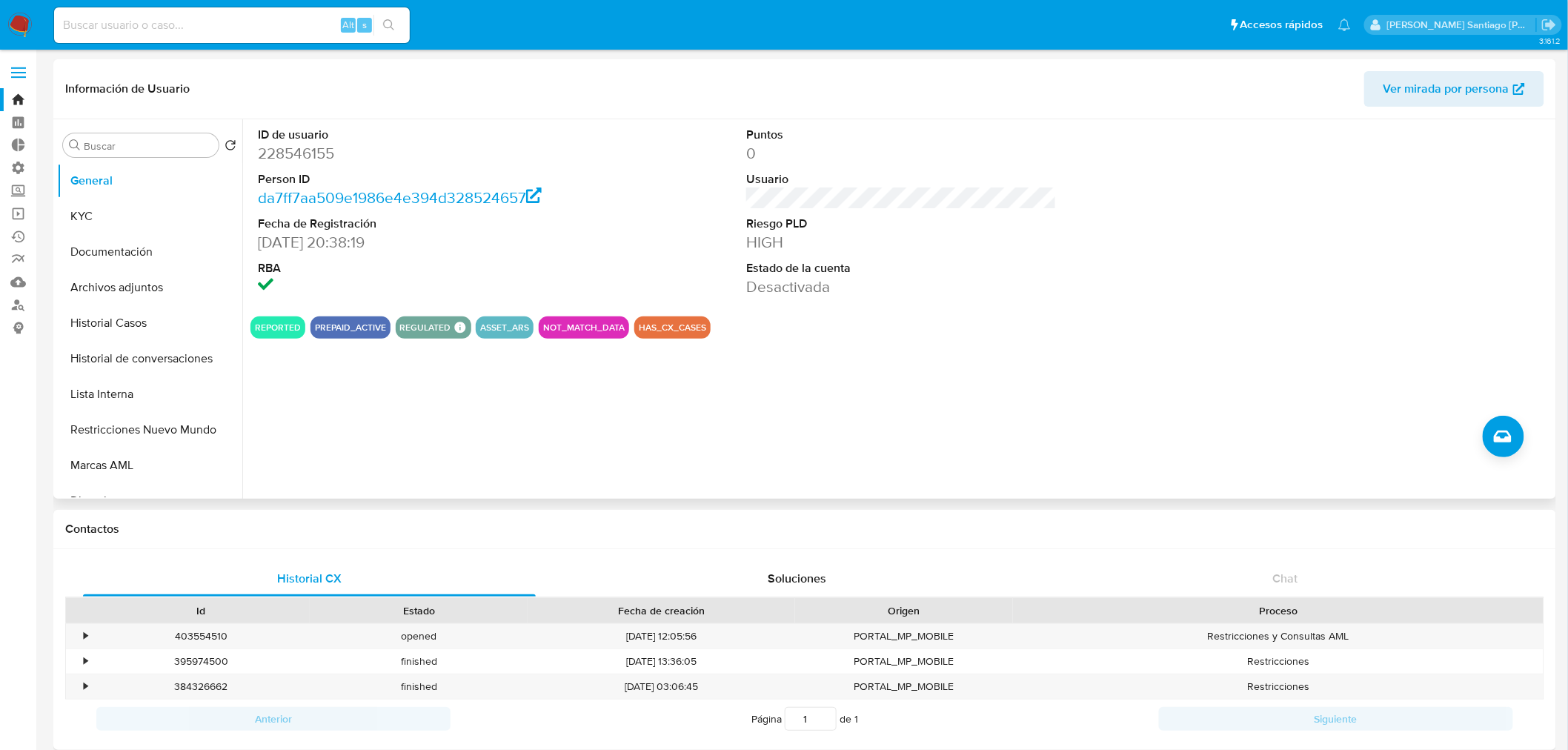
click at [298, 152] on dd "228546155" at bounding box center [413, 153] width 311 height 20
copy dd "228546155"
click at [141, 420] on button "Restricciones Nuevo Mundo" at bounding box center [144, 430] width 173 height 36
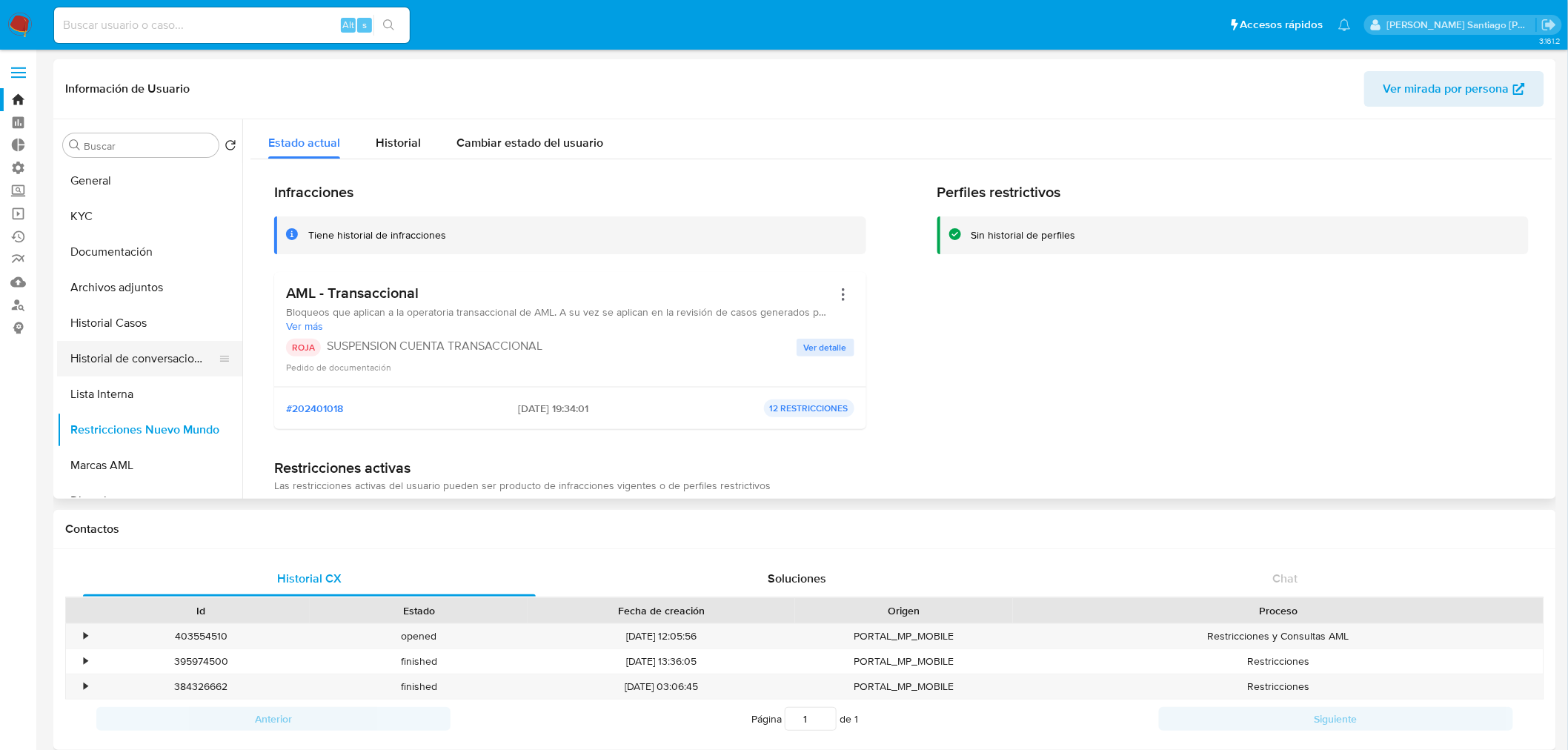
click at [133, 349] on button "Historial de conversaciones" at bounding box center [144, 358] width 173 height 36
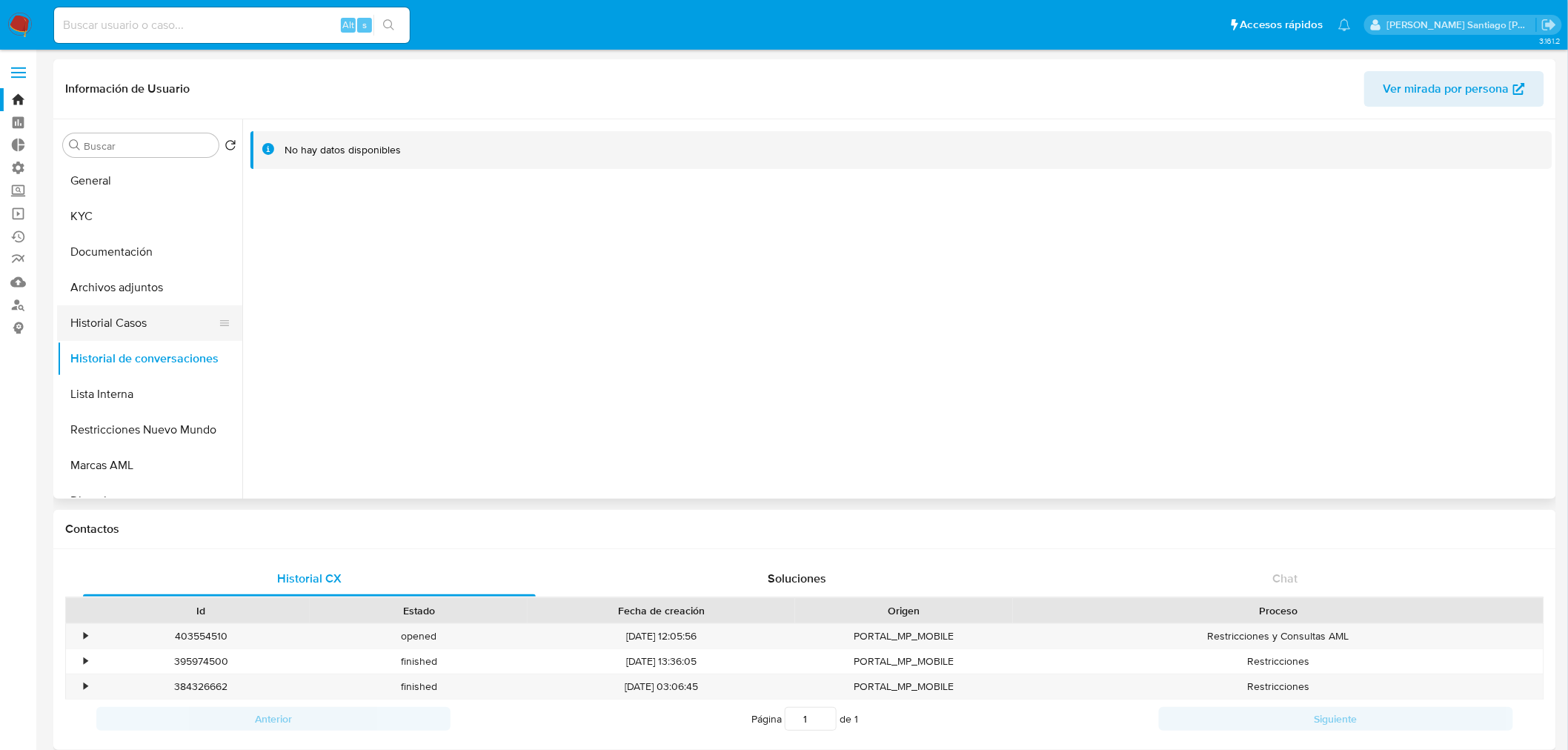
click at [133, 331] on button "Historial Casos" at bounding box center [144, 322] width 173 height 36
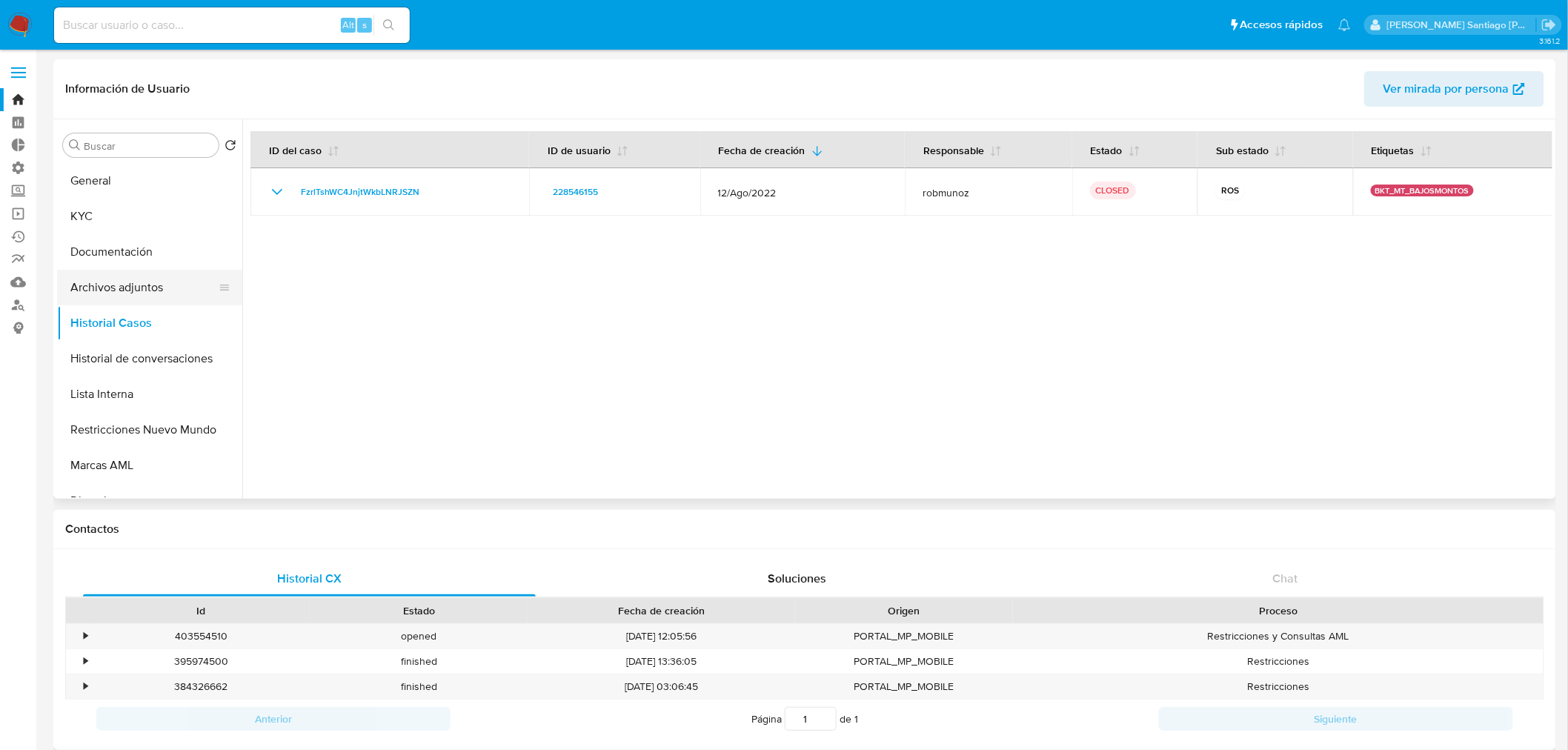
click at [133, 293] on button "Archivos adjuntos" at bounding box center [144, 287] width 173 height 36
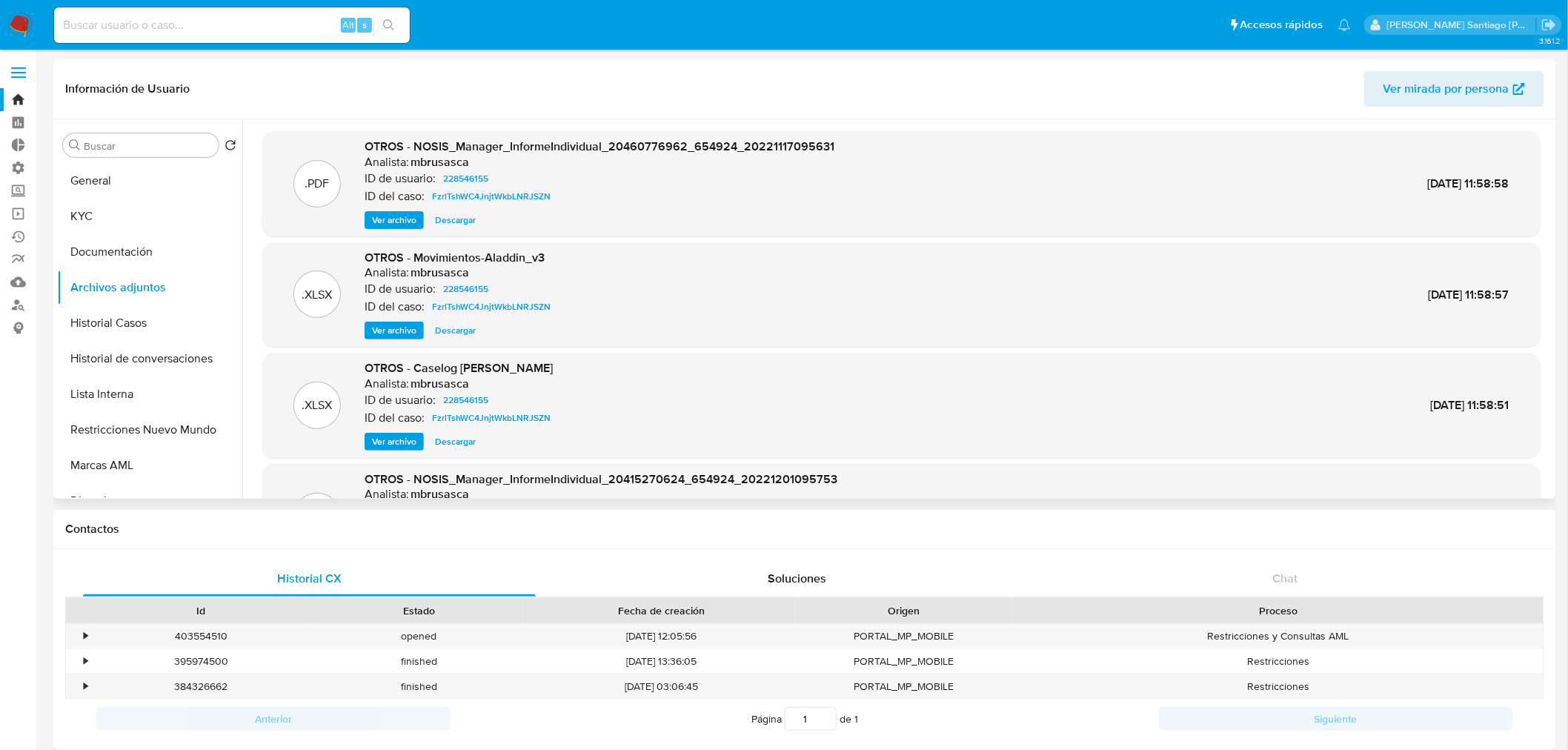
click at [397, 440] on span "Ver archivo" at bounding box center [394, 441] width 45 height 15
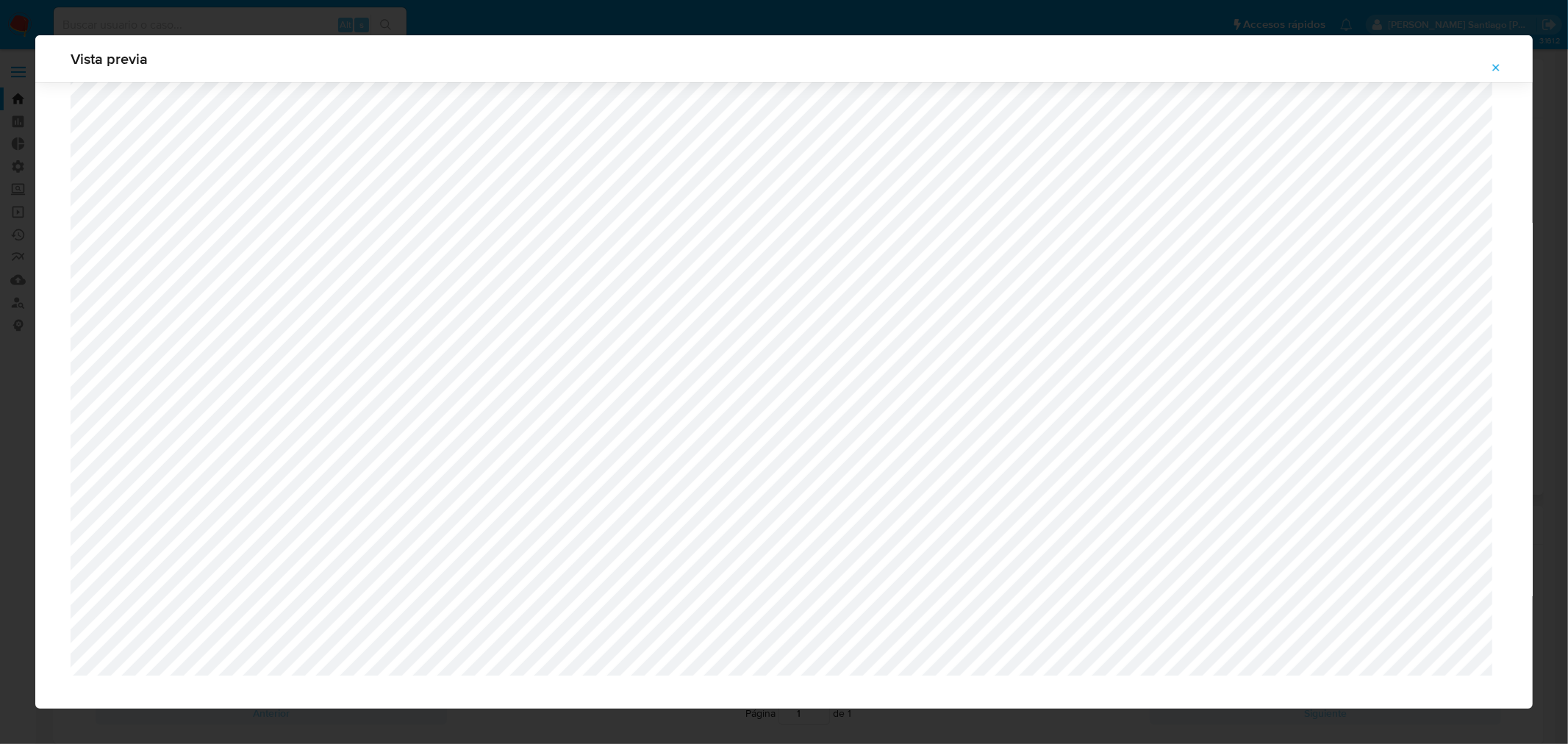
scroll to position [522, 0]
click at [1496, 57] on span "Attachment preview" at bounding box center [1496, 67] width 12 height 20
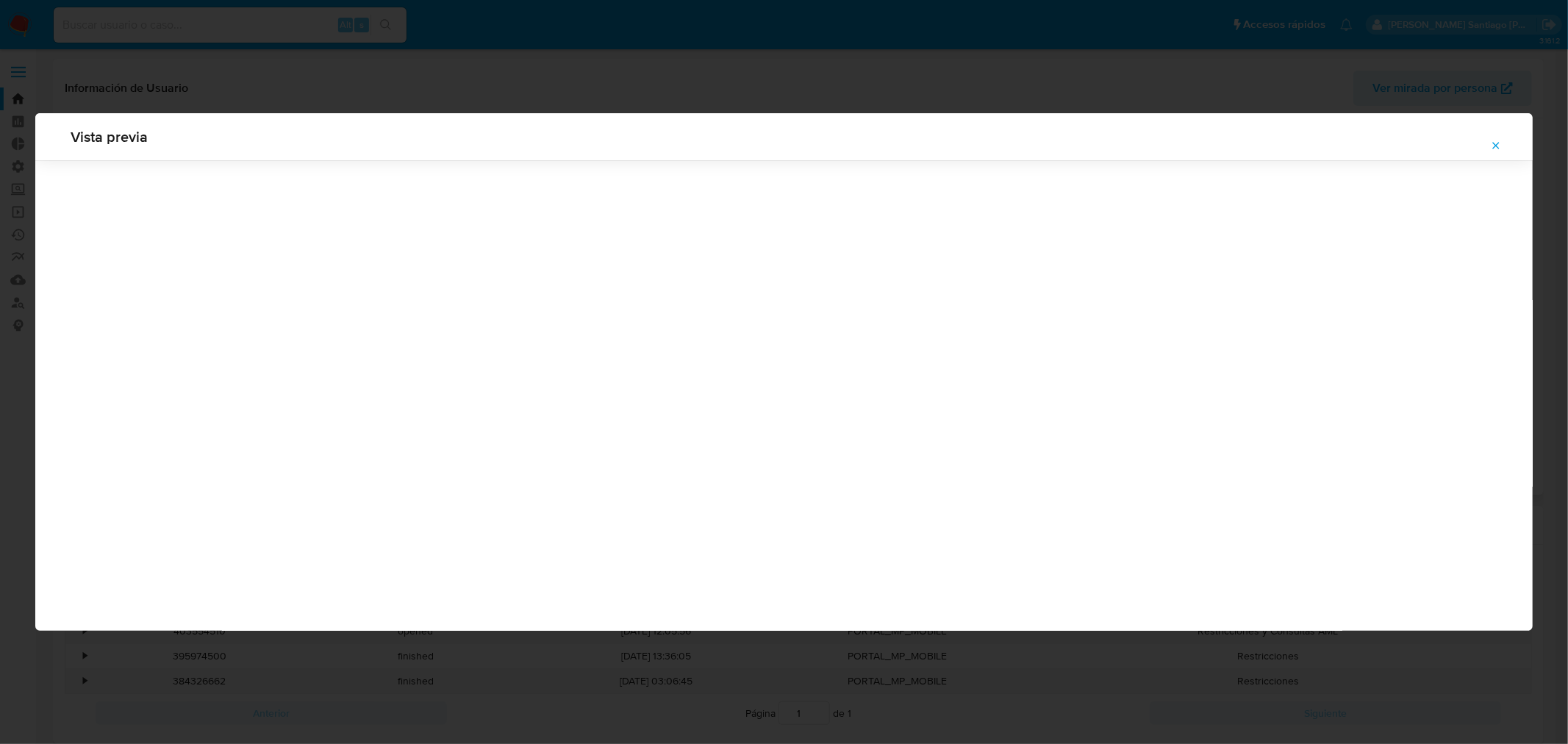
scroll to position [0, 0]
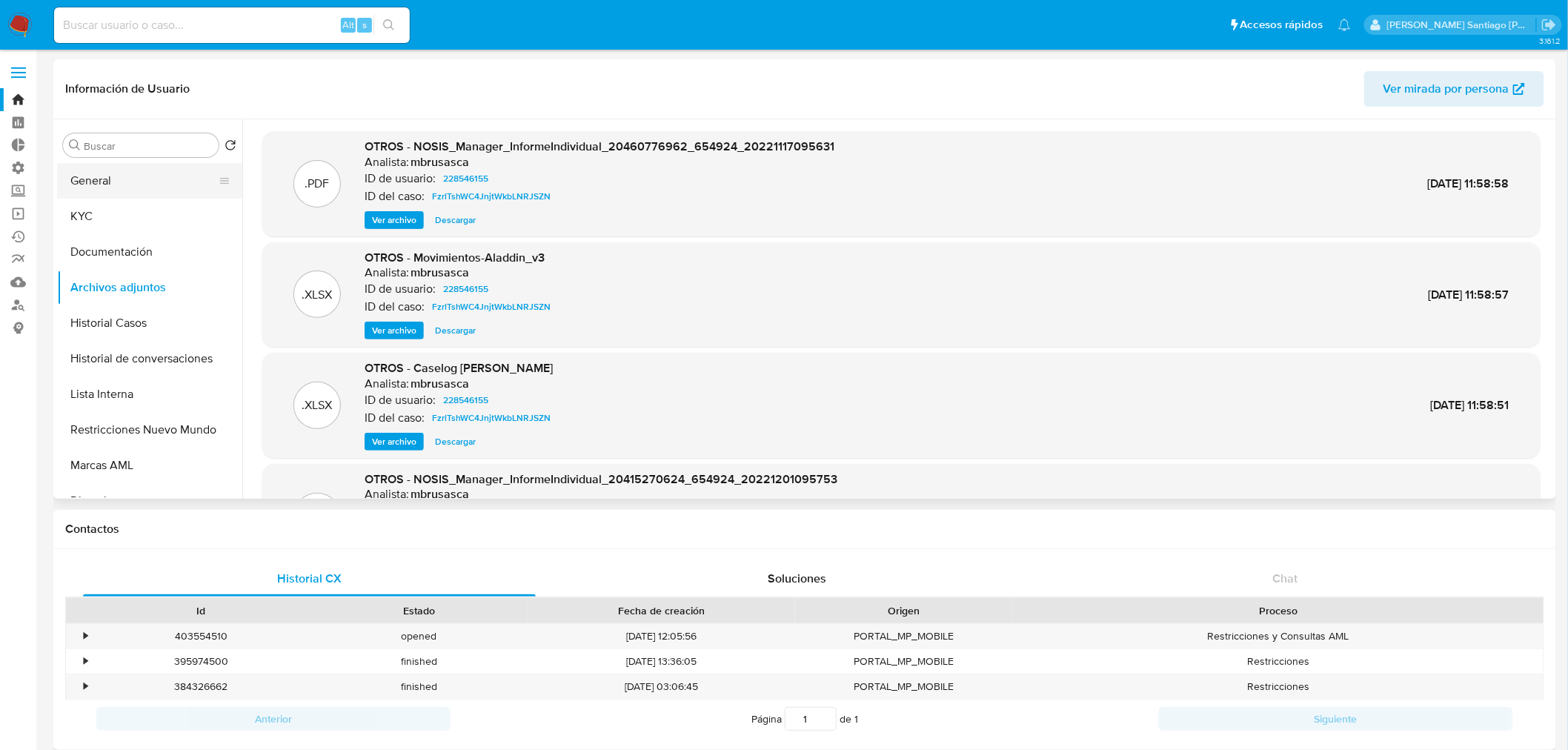
click at [109, 181] on button "General" at bounding box center [144, 180] width 173 height 36
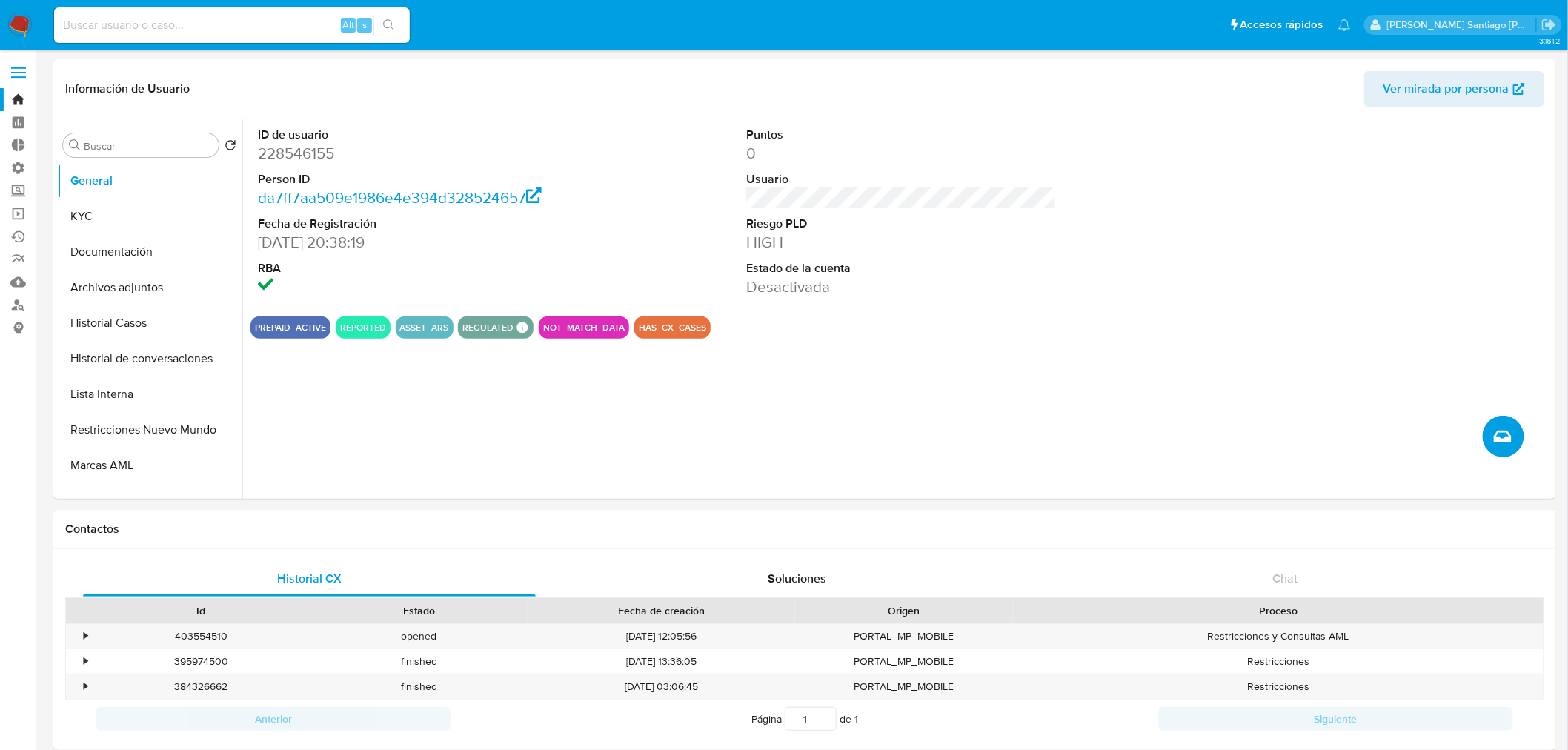
click at [1510, 434] on icon "Crear caso manual" at bounding box center [1503, 436] width 18 height 18
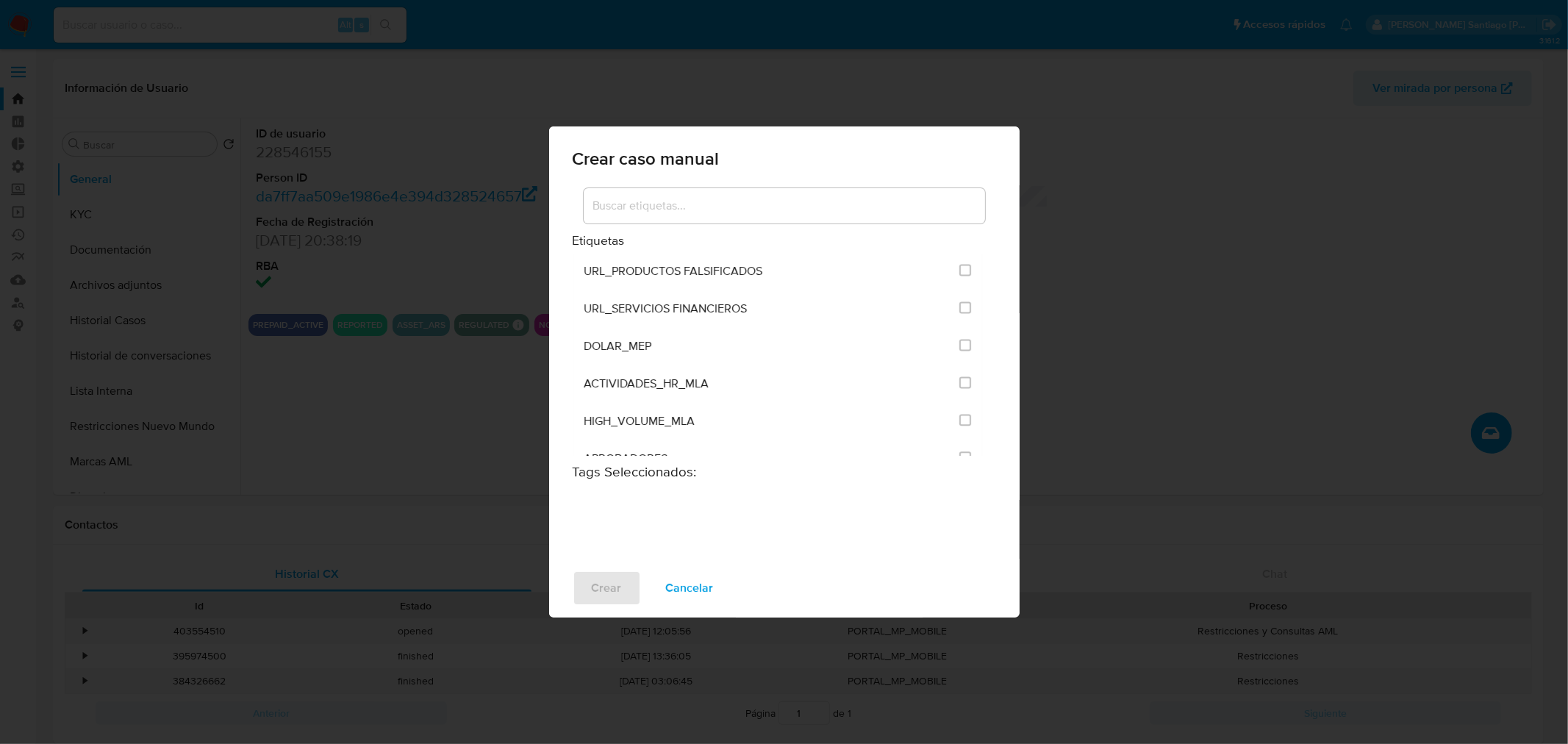
scroll to position [2940, 0]
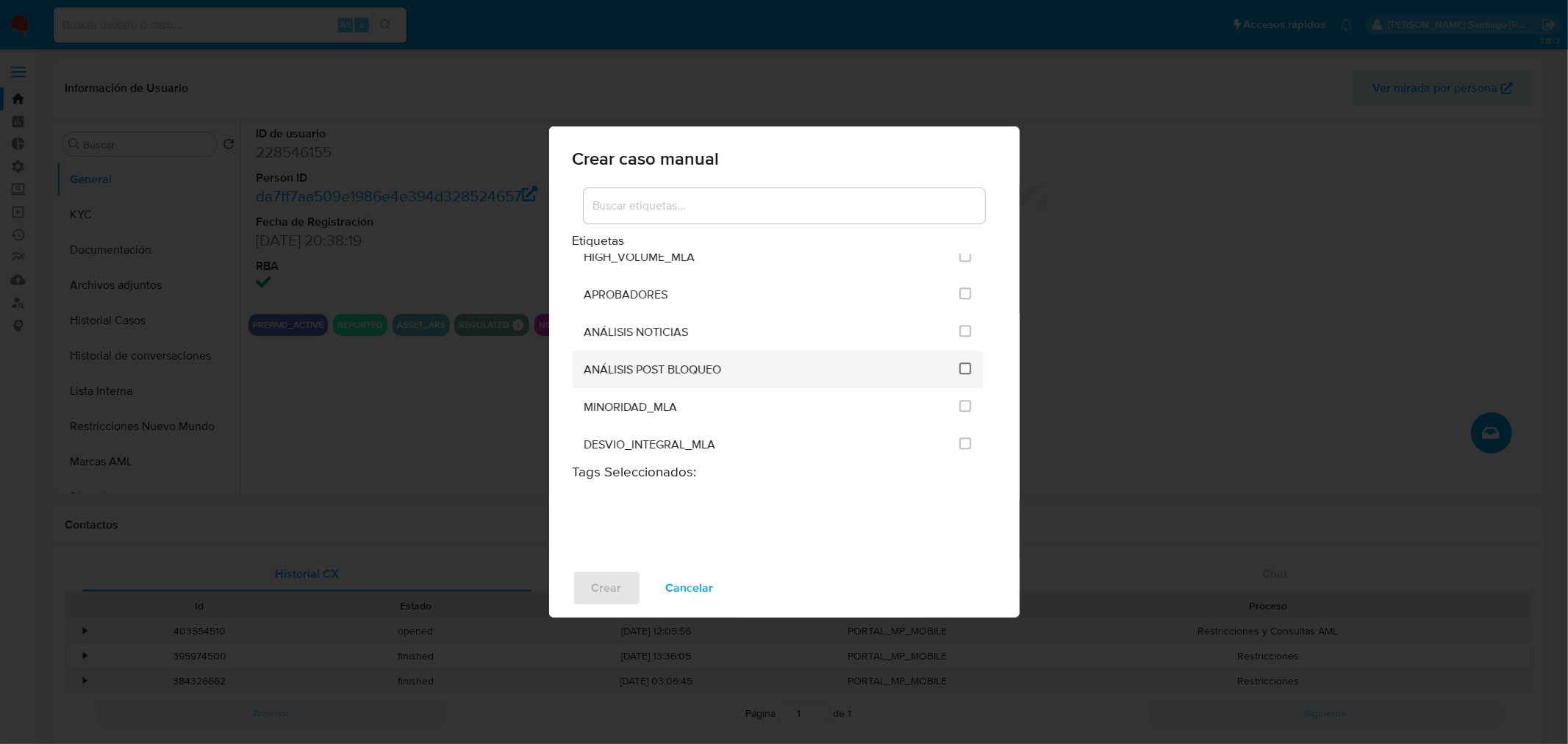
click at [959, 362] on input "3249" at bounding box center [965, 368] width 12 height 12
checkbox input "true"
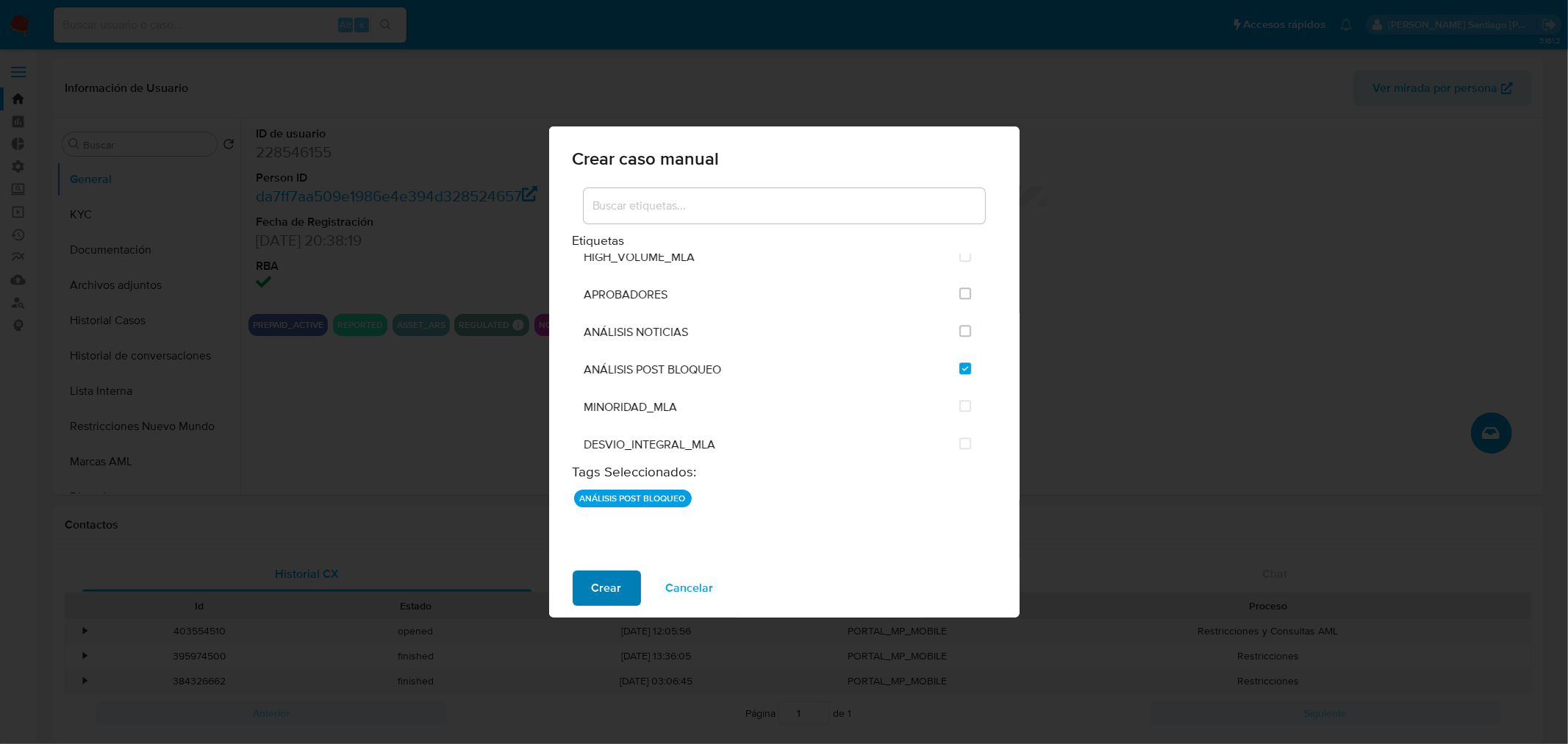
click at [596, 597] on span "Crear" at bounding box center [606, 587] width 30 height 32
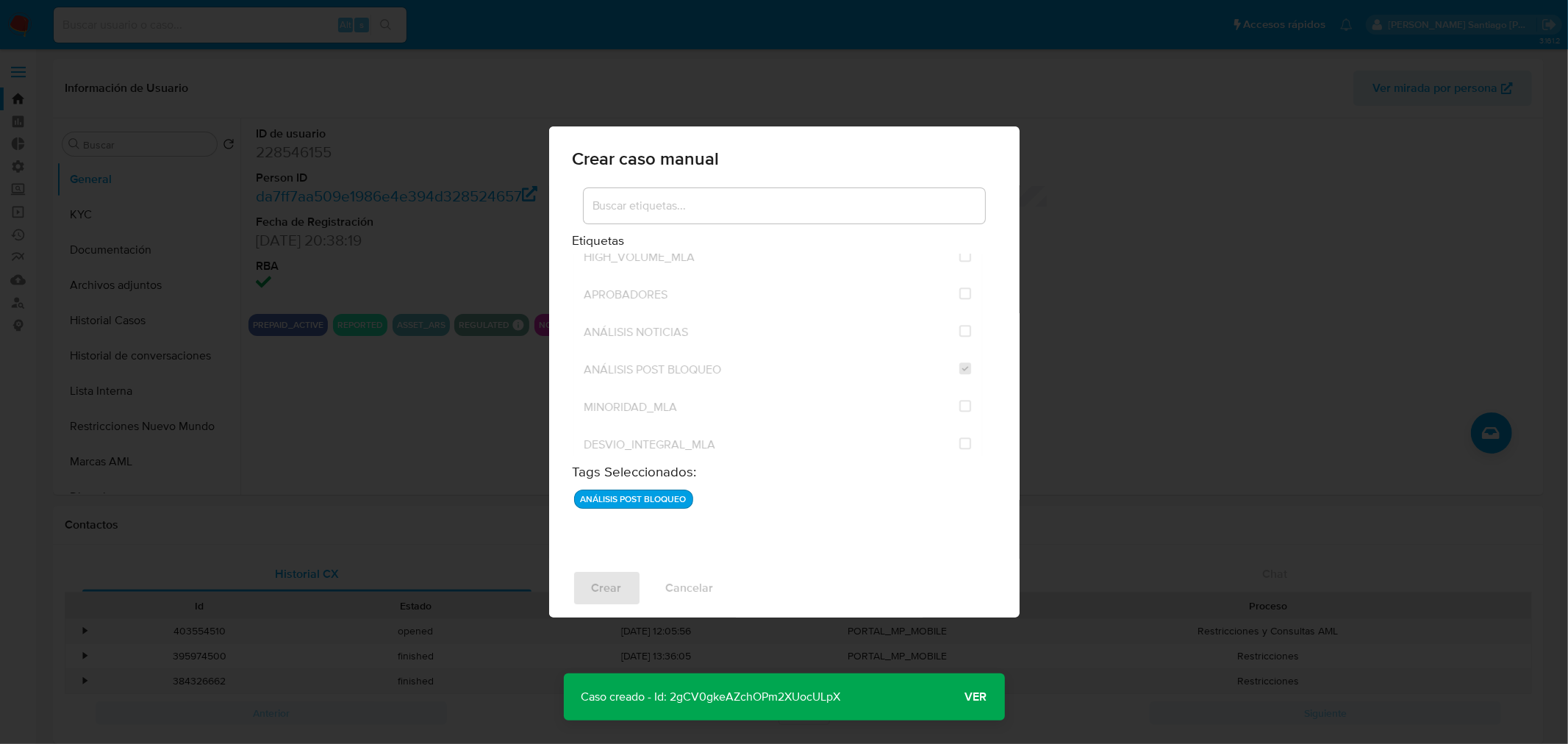
click at [972, 697] on span "Ver" at bounding box center [976, 697] width 22 height 0
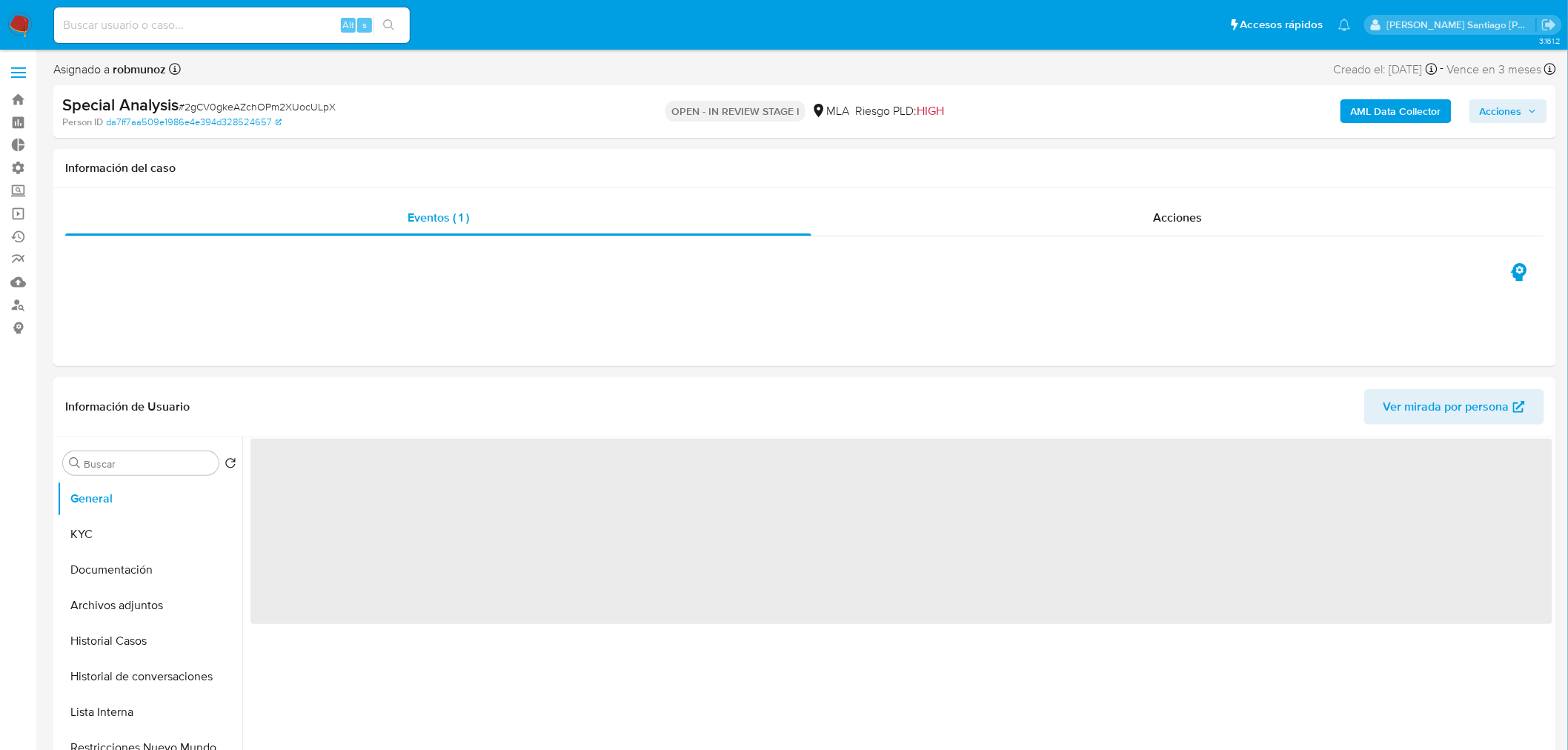
select select "10"
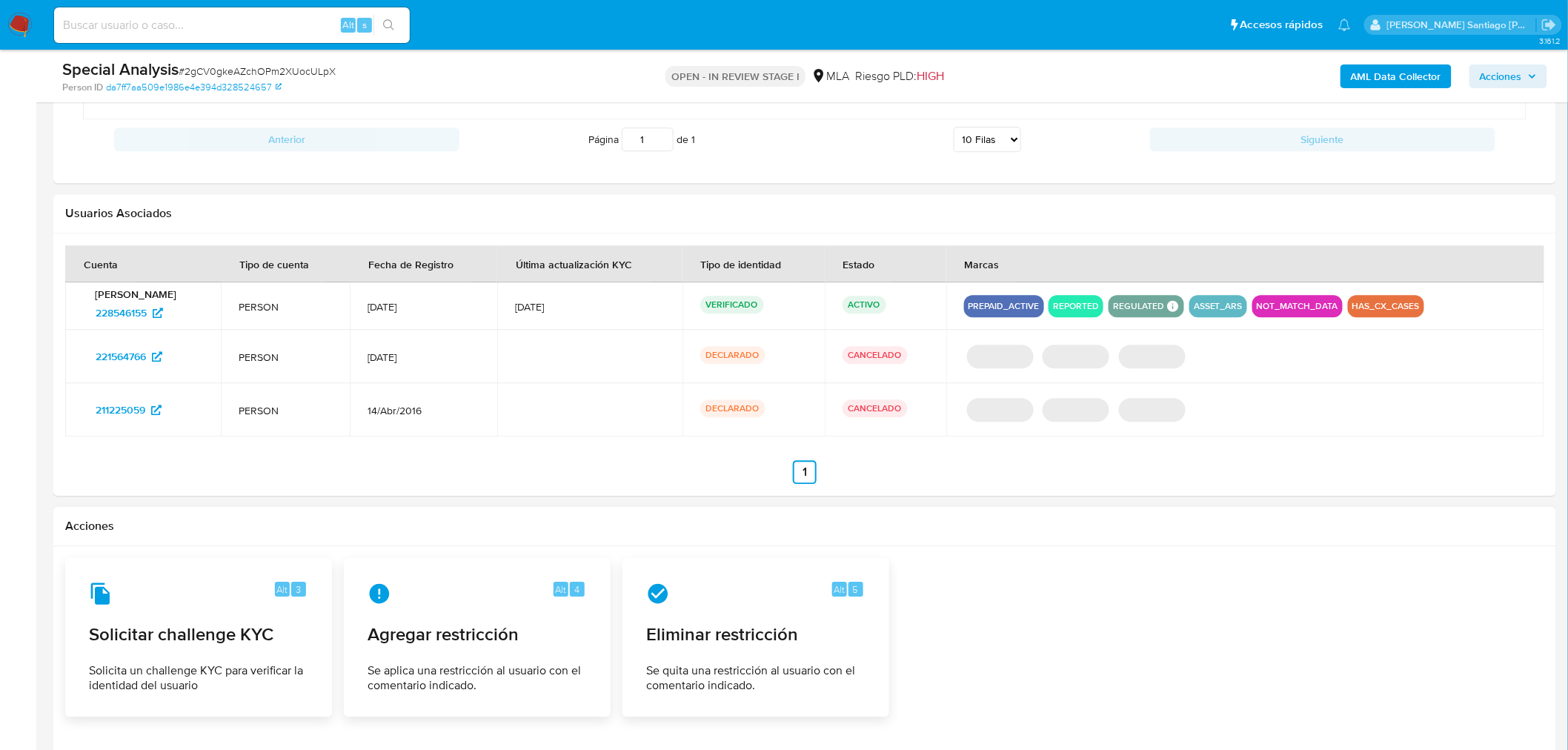
scroll to position [1729, 0]
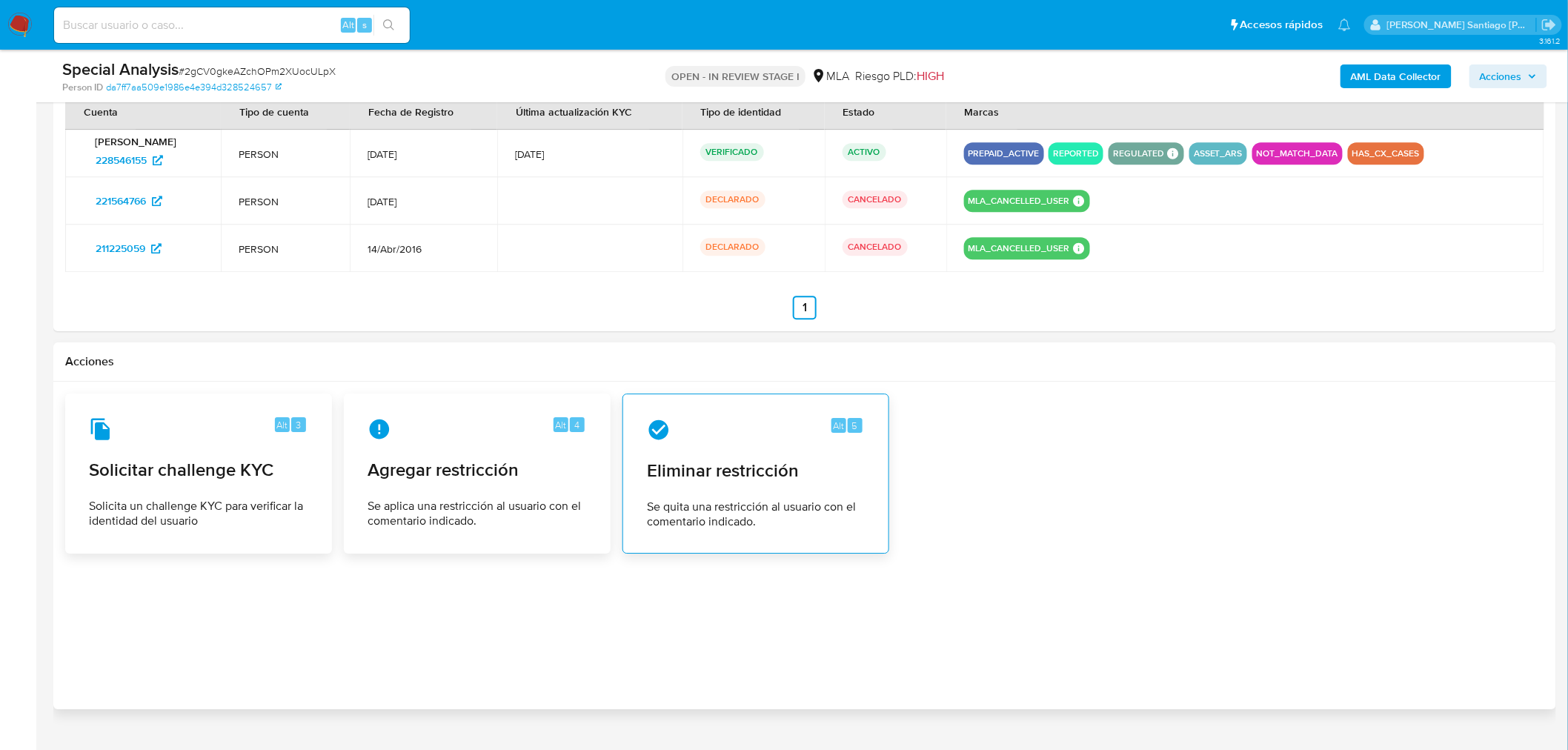
click at [781, 485] on div "Alt 5 Eliminar restricción Se quita una restricción al usuario con el comentari…" at bounding box center [756, 473] width 242 height 134
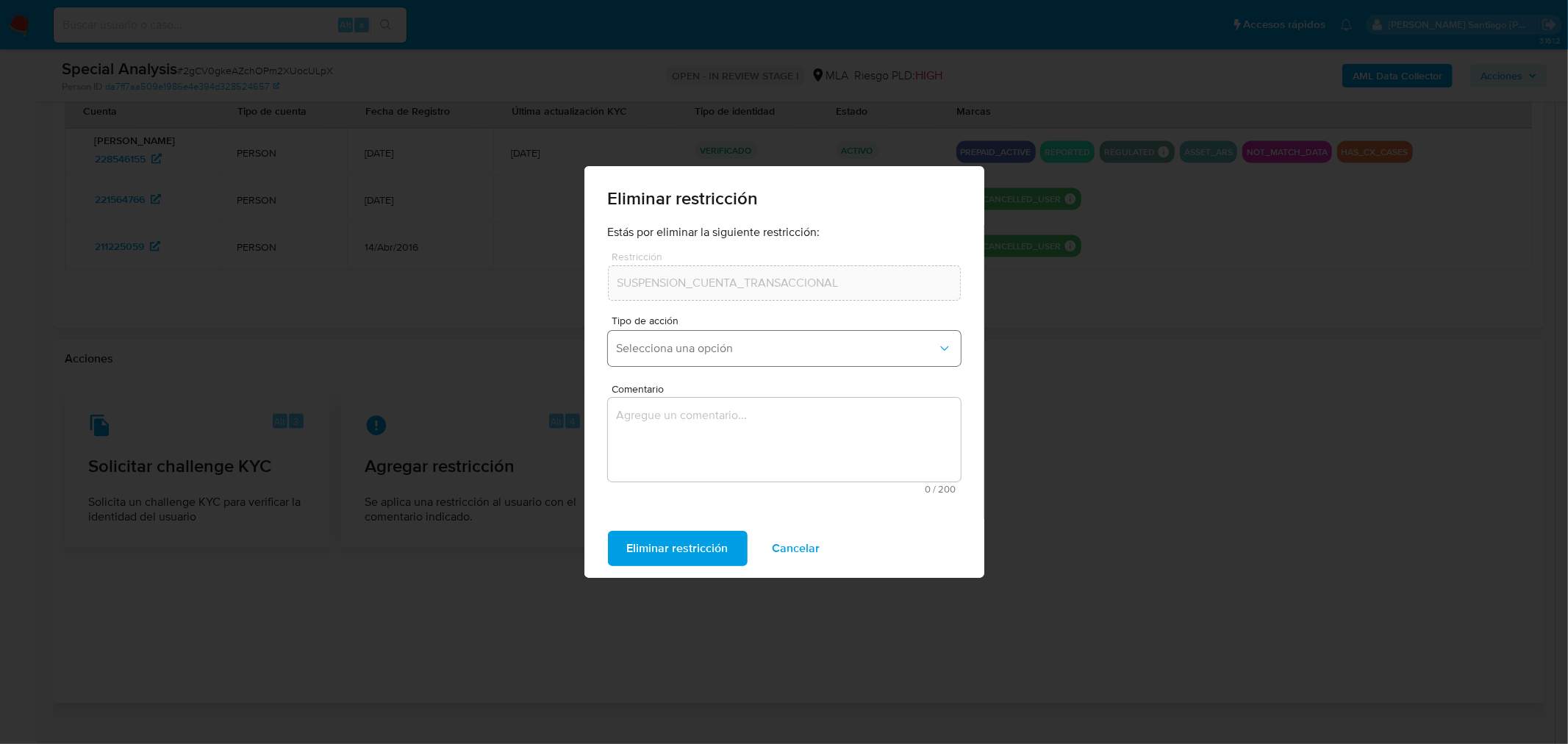
drag, startPoint x: 741, startPoint y: 336, endPoint x: 741, endPoint y: 361, distance: 25.0
click at [741, 336] on button "Selecciona una opción" at bounding box center [784, 348] width 353 height 36
drag, startPoint x: 726, startPoint y: 397, endPoint x: 728, endPoint y: 409, distance: 12.2
click at [726, 398] on div "Rehabilitación" at bounding box center [780, 387] width 327 height 36
click at [732, 446] on textarea "Comentario" at bounding box center [784, 440] width 353 height 84
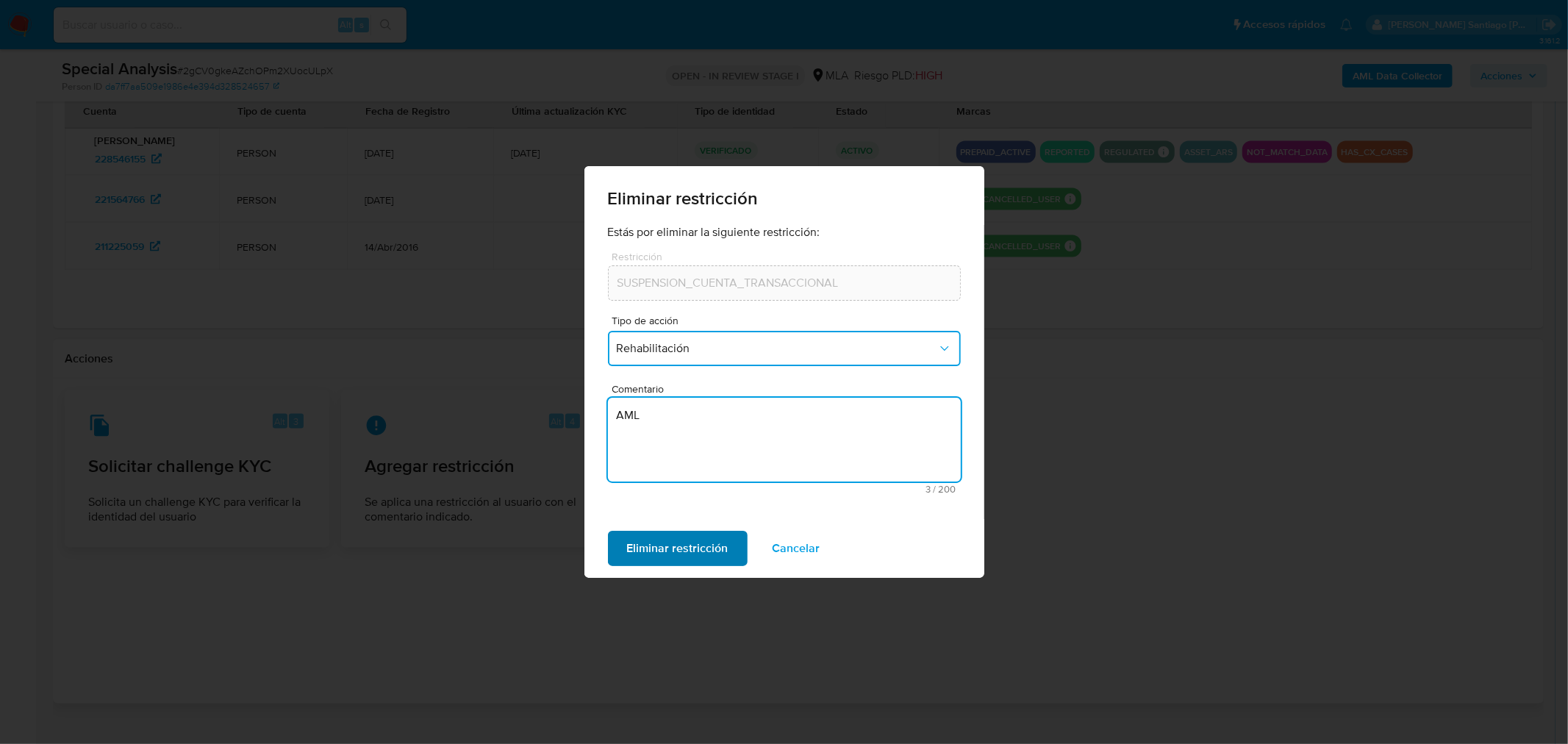
type textarea "AML"
click at [727, 539] on button "Eliminar restricción" at bounding box center [677, 548] width 140 height 36
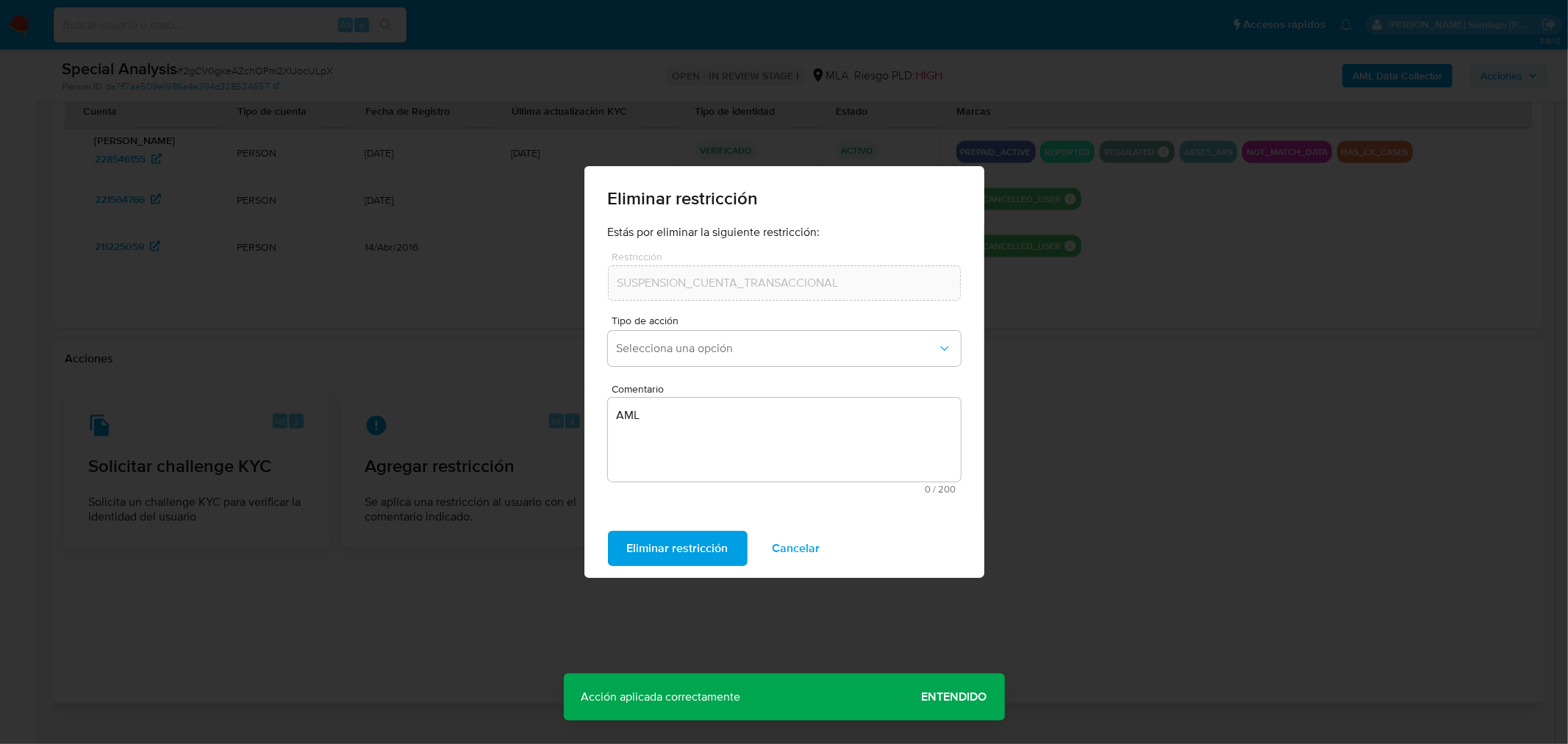
click at [939, 697] on span "Entendido" at bounding box center [955, 697] width 66 height 0
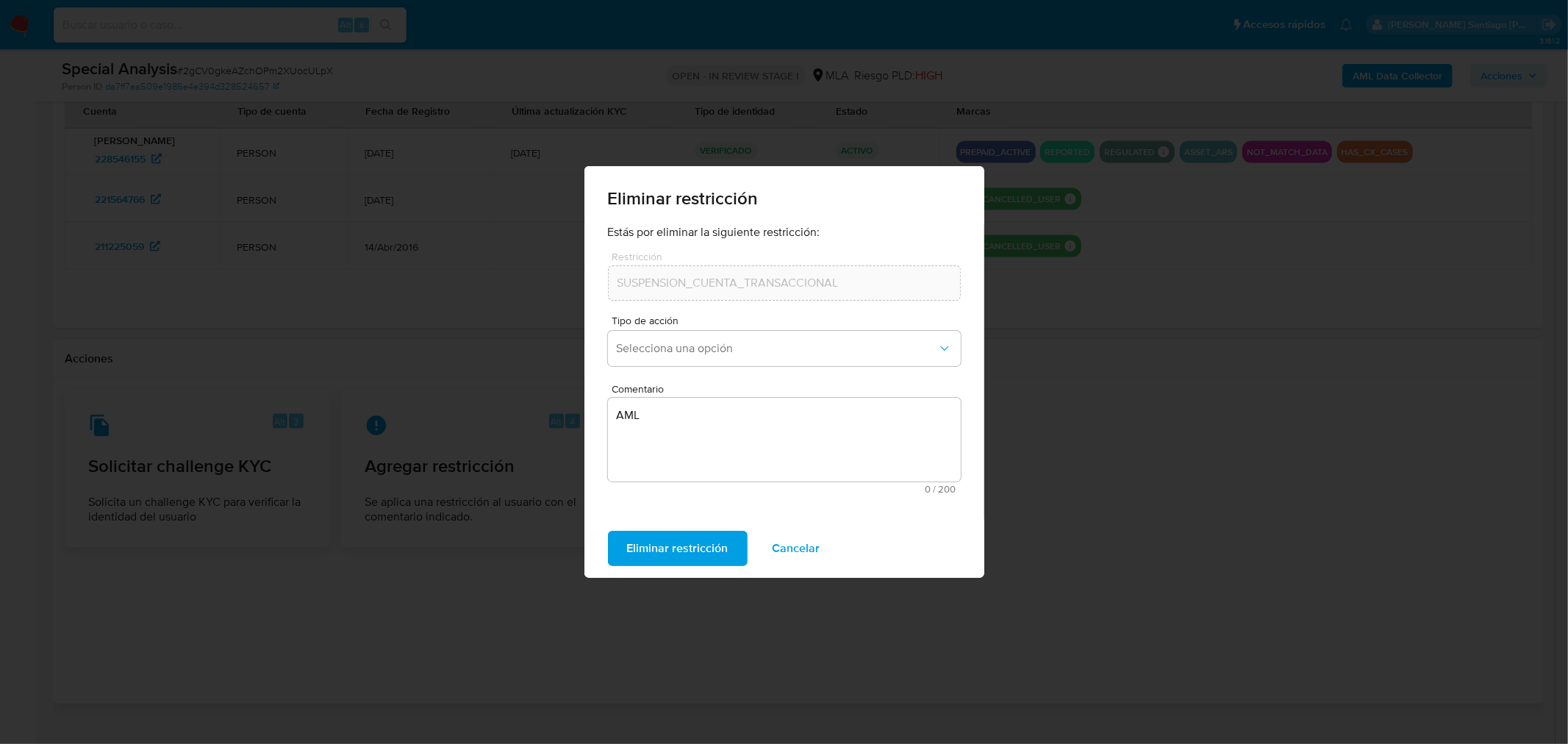
click at [814, 550] on button "Cancelar" at bounding box center [796, 548] width 86 height 36
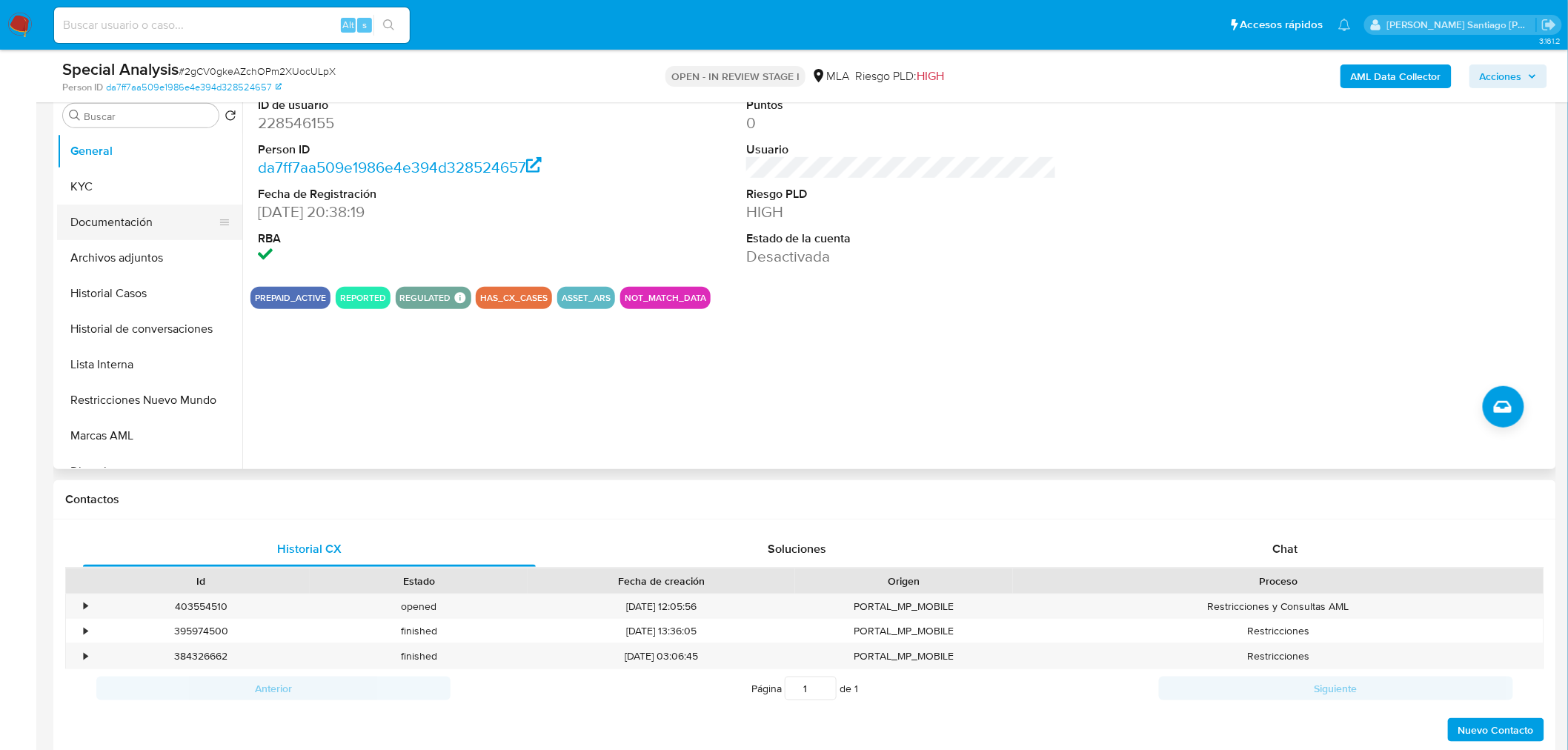
scroll to position [82, 0]
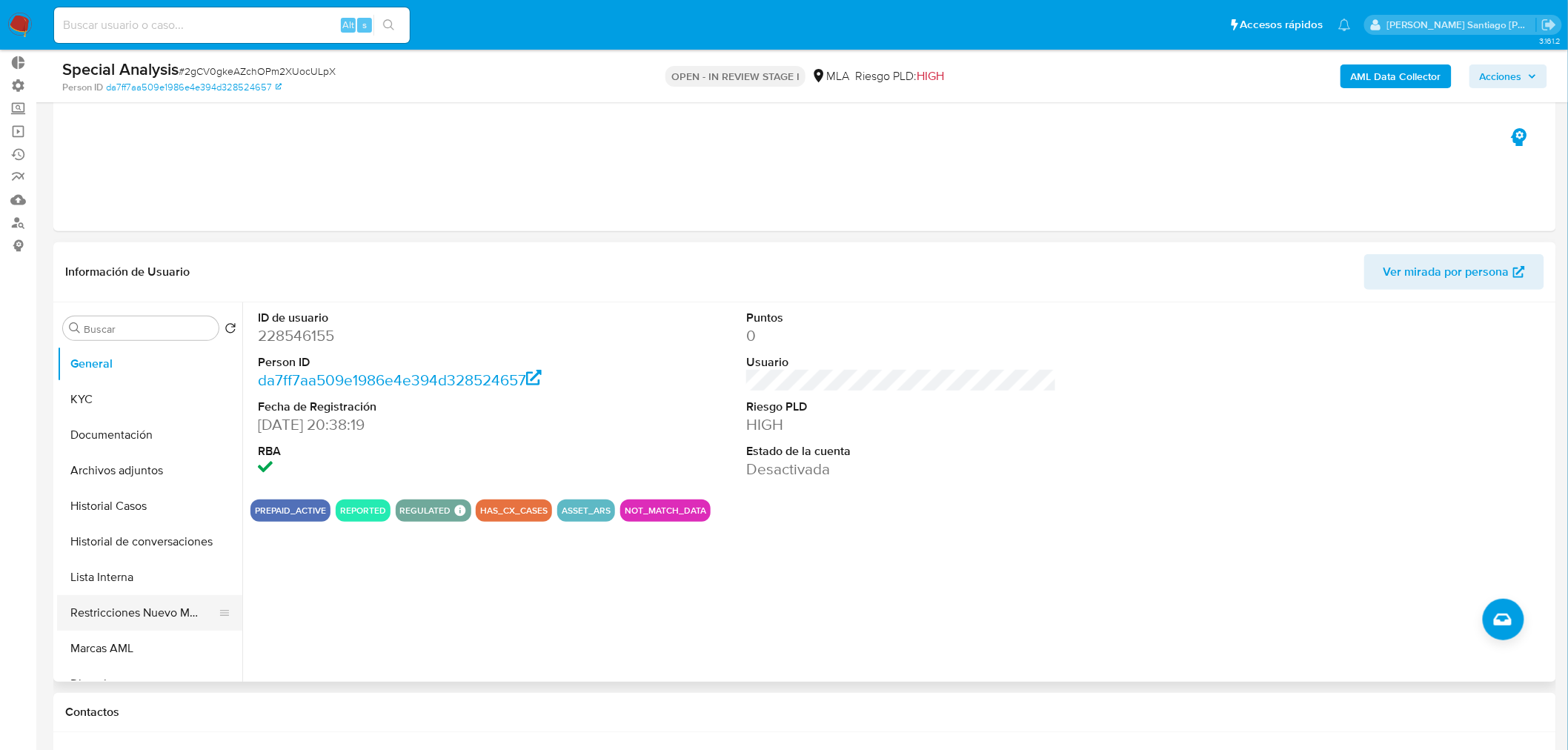
click at [180, 624] on button "Restricciones Nuevo Mundo" at bounding box center [144, 613] width 173 height 36
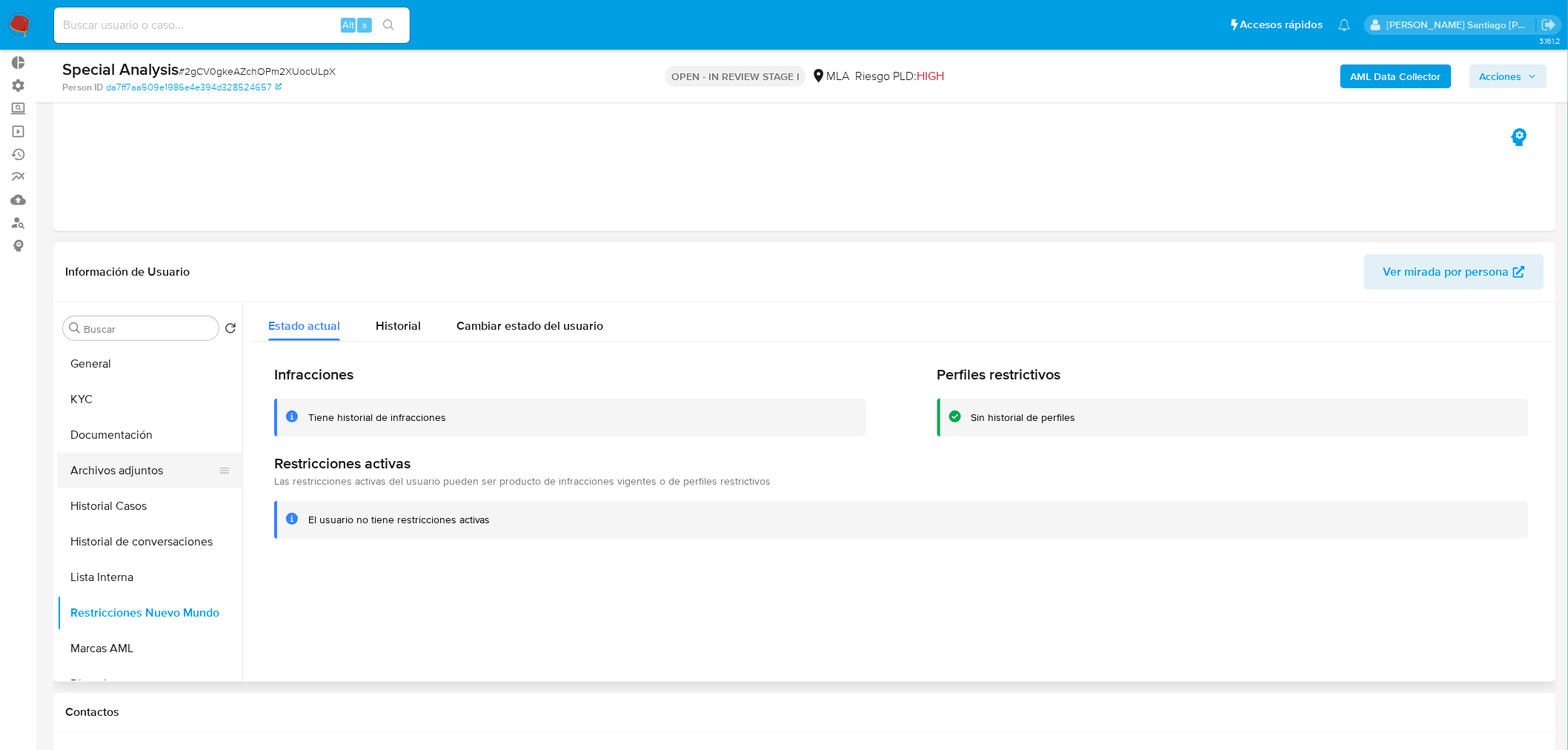
click at [165, 475] on button "Archivos adjuntos" at bounding box center [144, 470] width 173 height 36
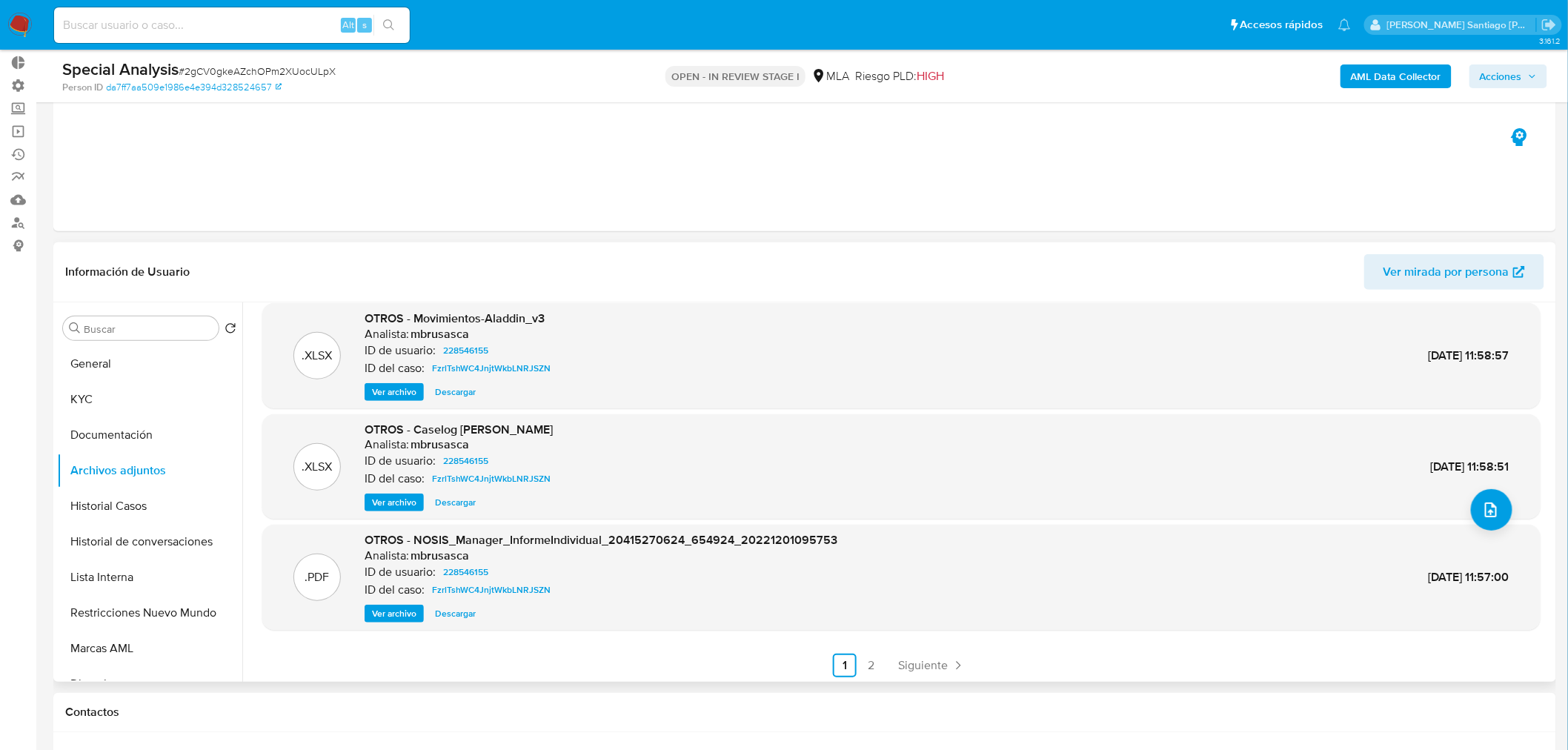
scroll to position [124, 0]
click at [1473, 520] on button "upload-file" at bounding box center [1491, 507] width 42 height 42
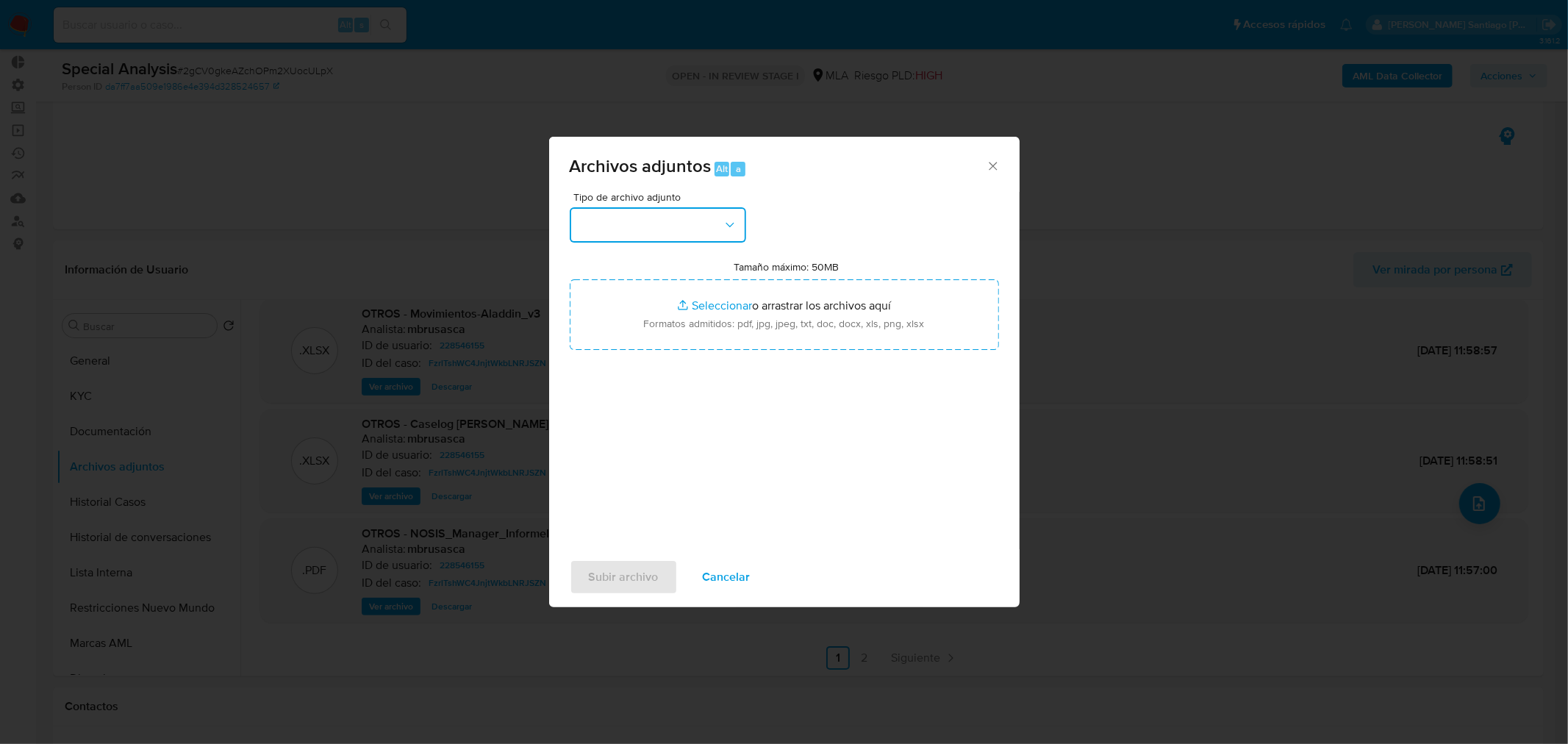
click at [721, 226] on button "button" at bounding box center [658, 225] width 177 height 36
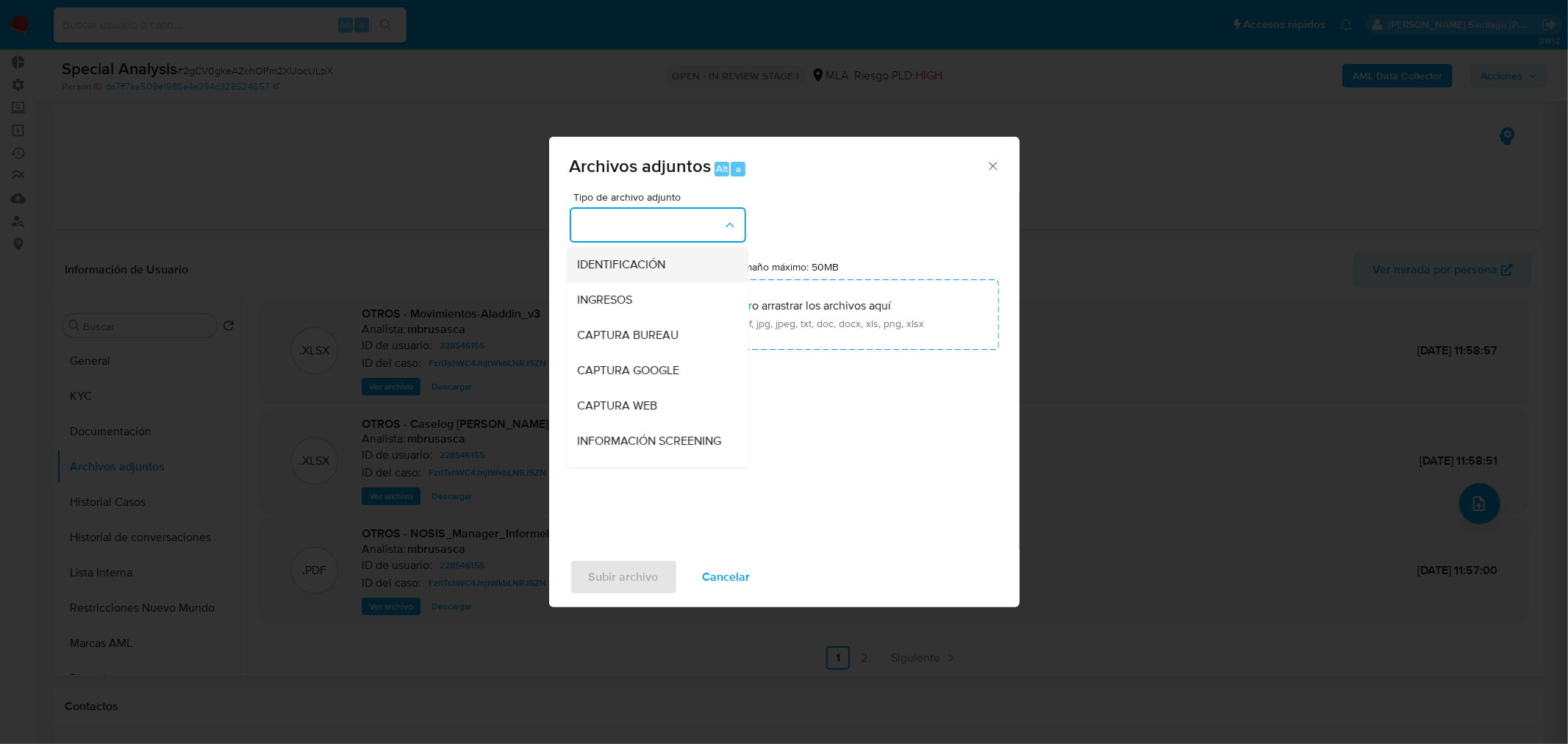
click at [688, 269] on div "IDENTIFICACIÓN" at bounding box center [652, 264] width 150 height 36
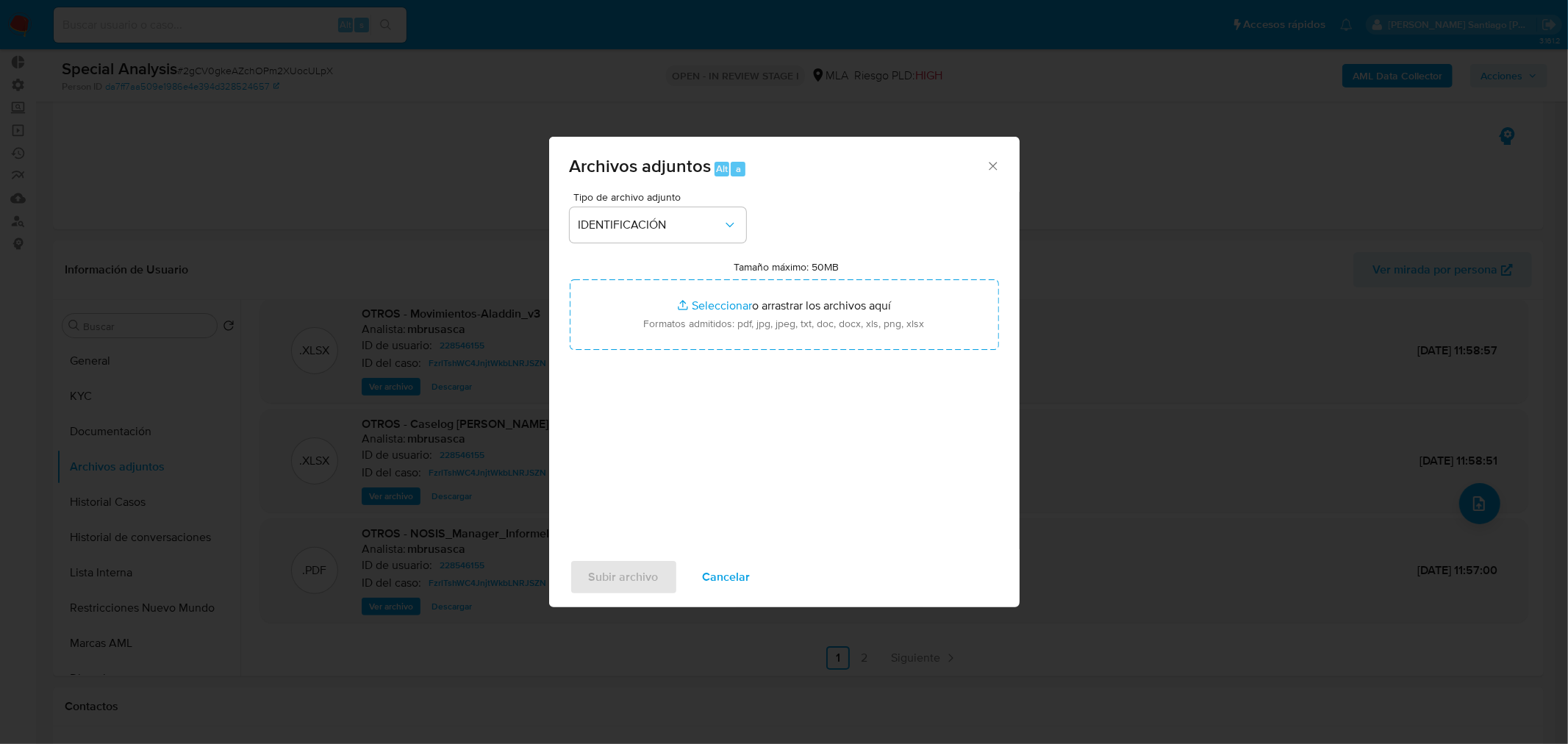
click at [989, 167] on icon "Cerrar" at bounding box center [992, 165] width 14 height 14
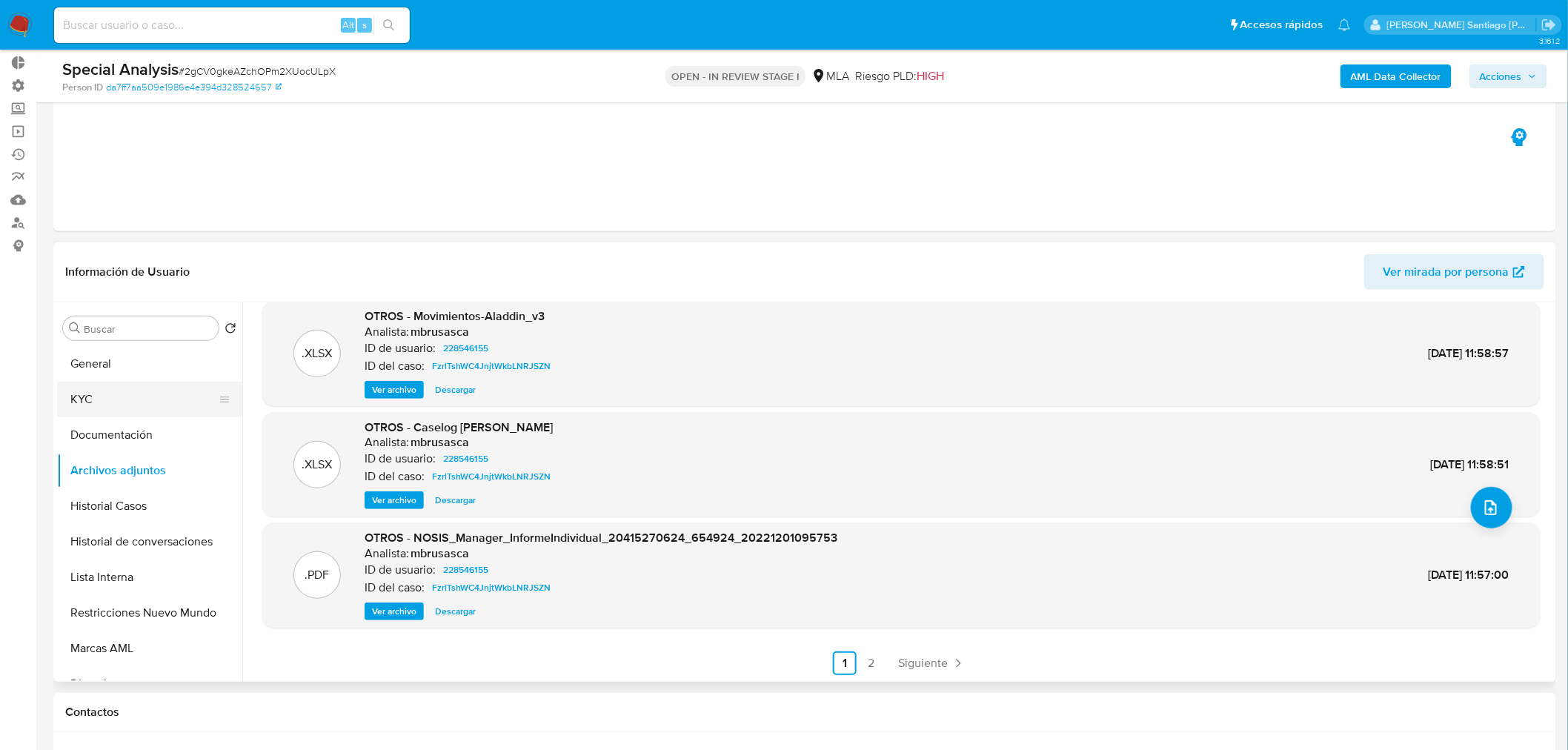
click at [131, 406] on button "KYC" at bounding box center [144, 399] width 173 height 36
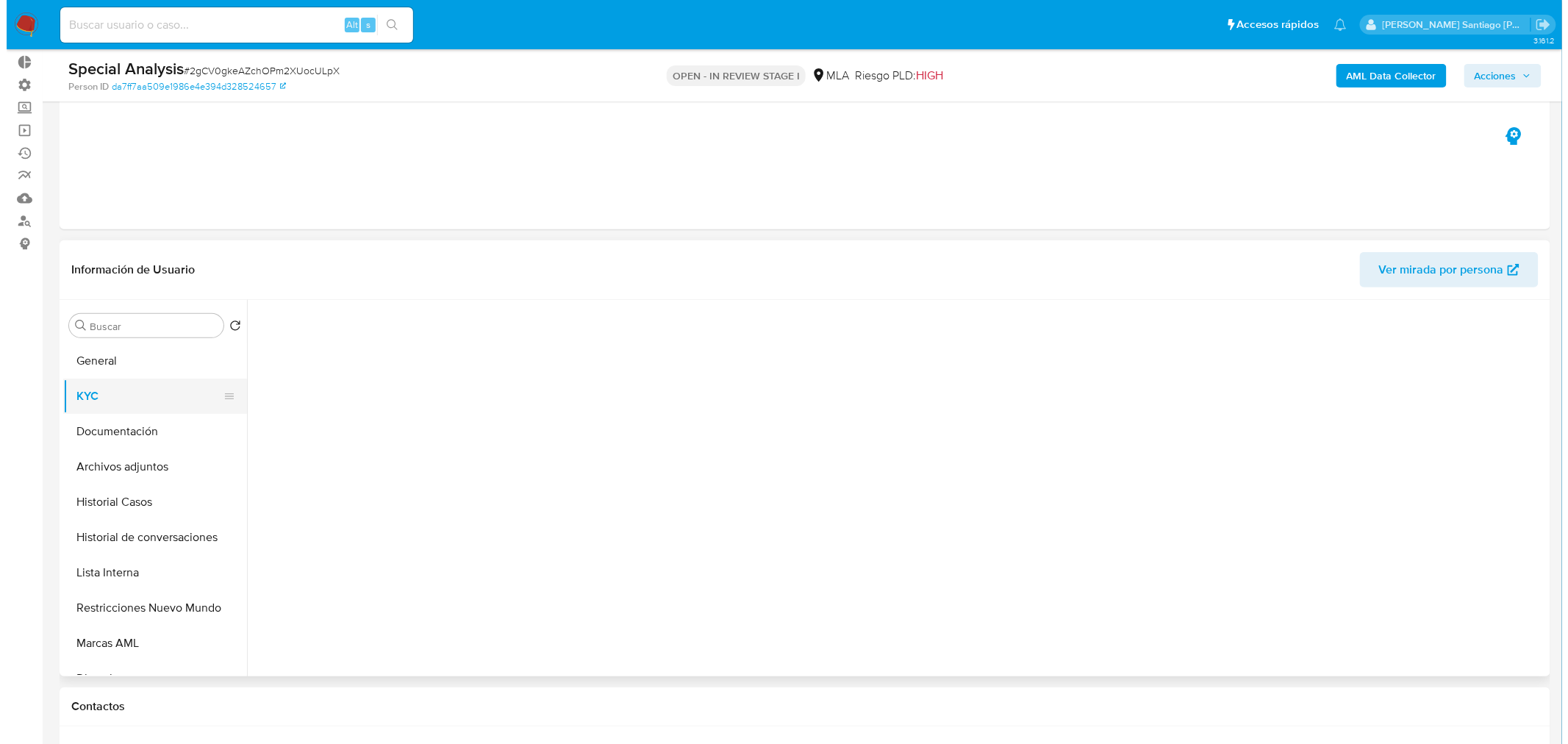
scroll to position [0, 0]
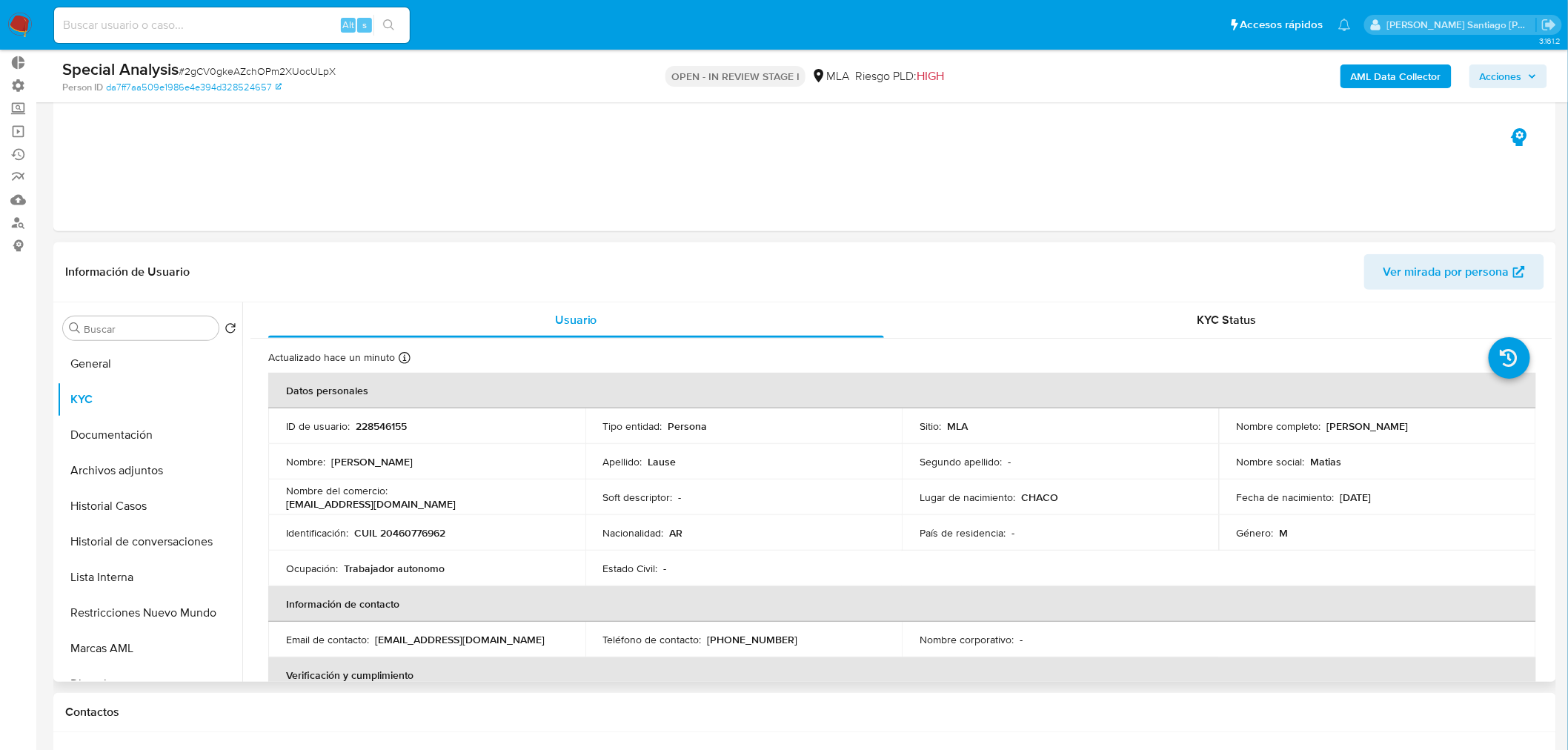
click at [443, 528] on p "CUIL 20460776962" at bounding box center [400, 533] width 92 height 14
click at [443, 527] on p "CUIL 20460776962" at bounding box center [400, 533] width 92 height 14
click at [431, 535] on p "CUIL 20460776962" at bounding box center [400, 533] width 92 height 14
copy p "20460776962"
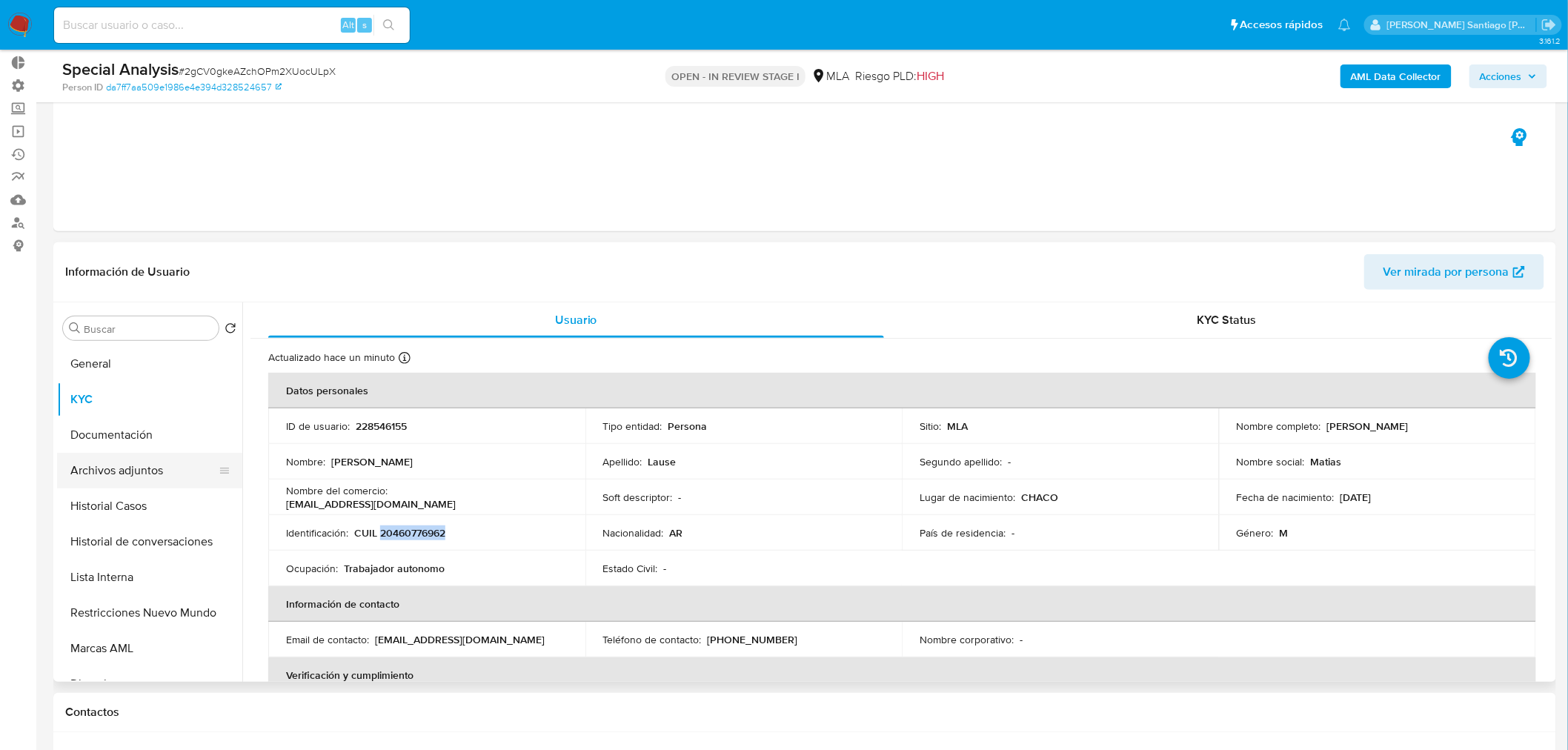
click at [131, 469] on button "Archivos adjuntos" at bounding box center [144, 470] width 173 height 36
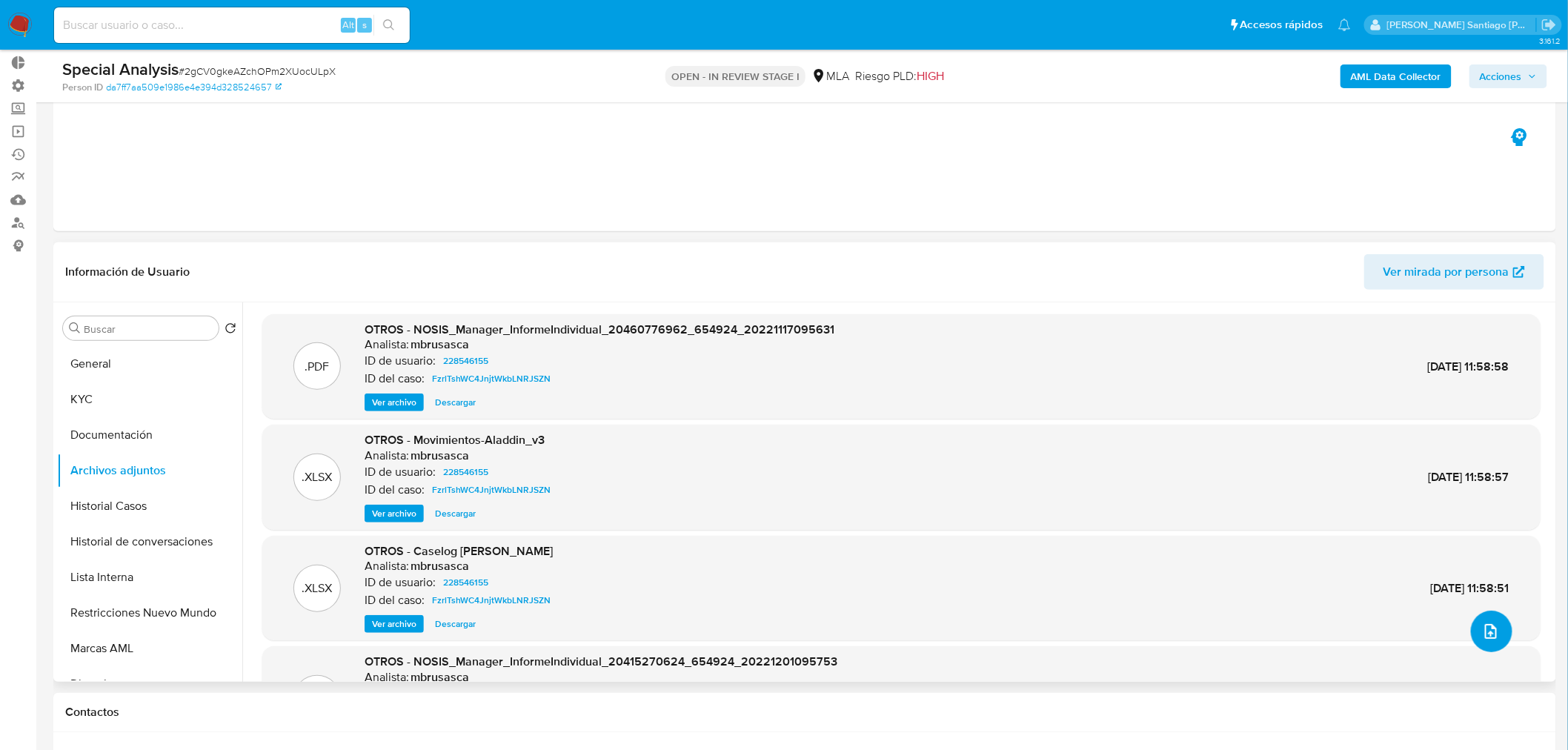
click at [1488, 627] on icon "upload-file" at bounding box center [1491, 631] width 18 height 18
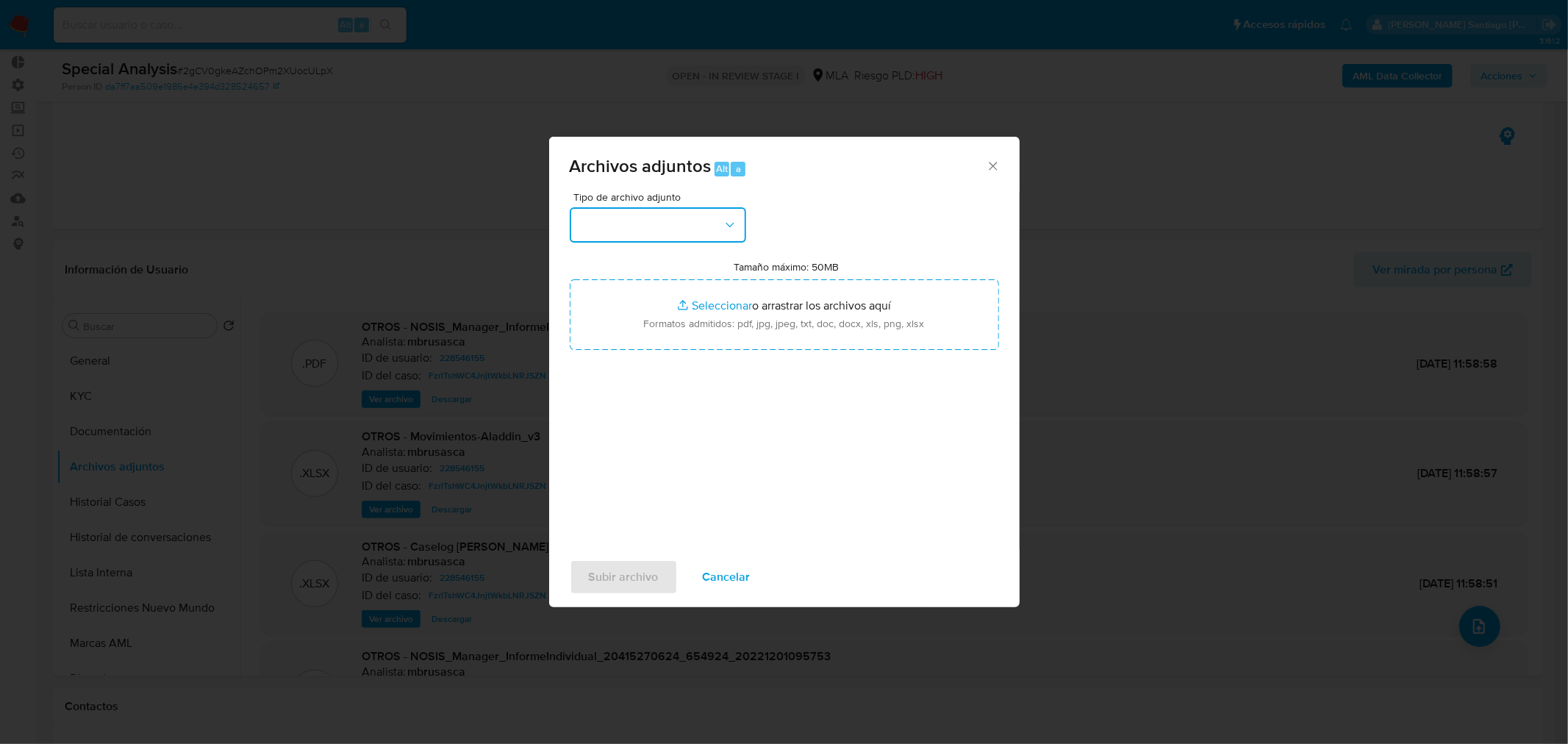
click at [706, 215] on button "button" at bounding box center [658, 225] width 177 height 36
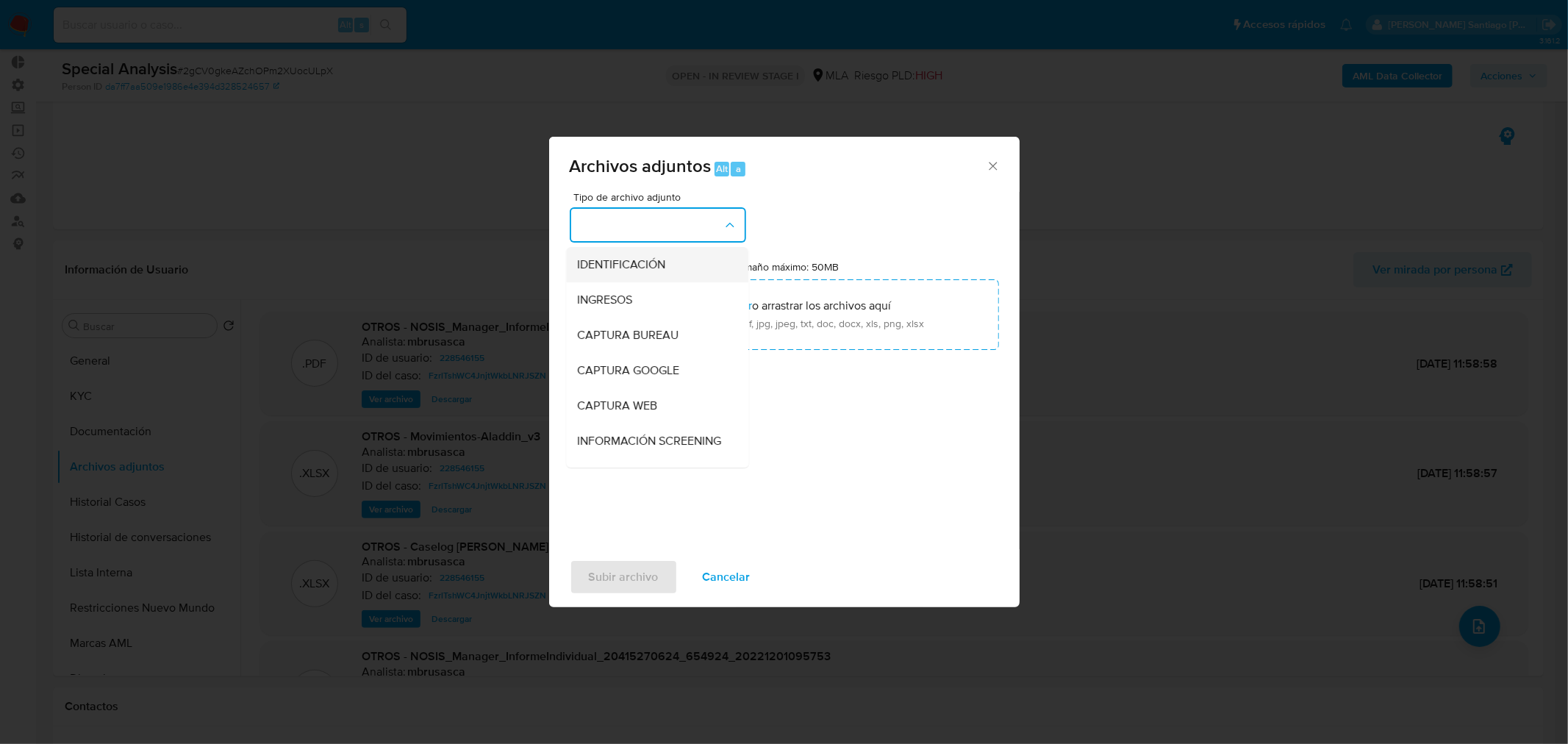
click at [697, 263] on div "IDENTIFICACIÓN" at bounding box center [652, 264] width 150 height 36
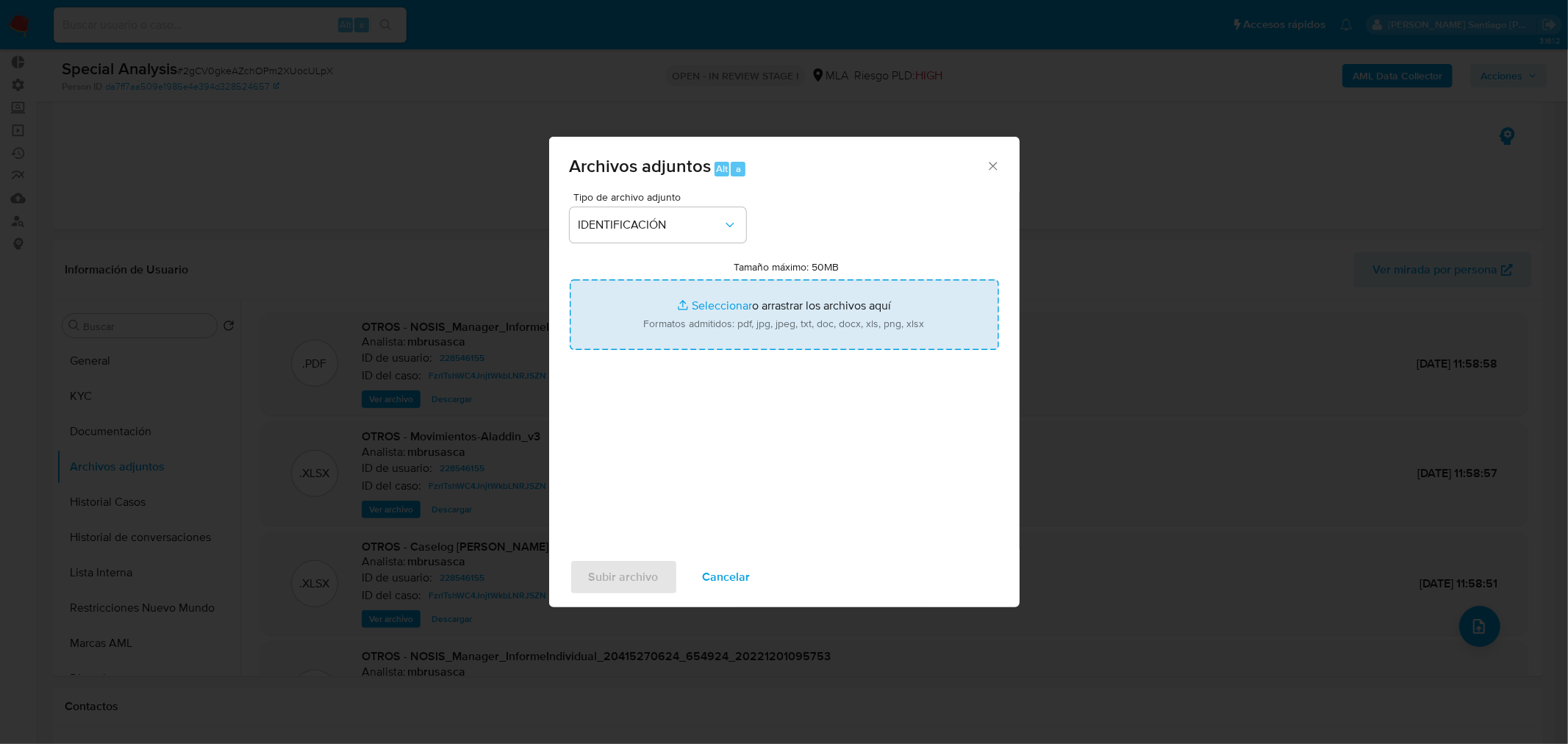
click at [783, 333] on input "Tamaño máximo: 50MB Seleccionar archivos" at bounding box center [784, 314] width 429 height 71
type input "C:\fakepath\NOSIS_Manager_InformeIndividual_20460776962_654927_20251007101900.p…"
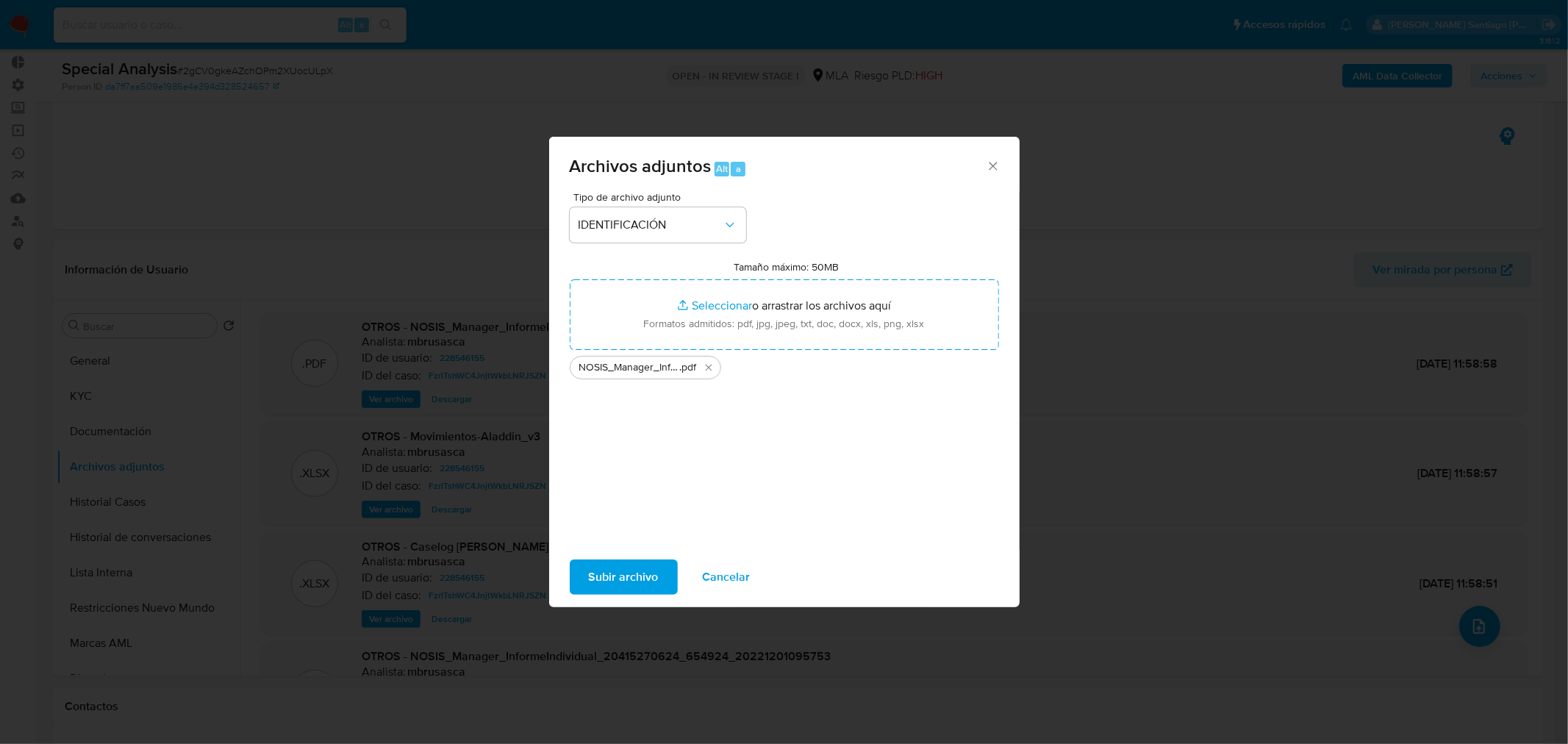
drag, startPoint x: 783, startPoint y: 333, endPoint x: 635, endPoint y: 579, distance: 287.1
click at [635, 579] on span "Subir archivo" at bounding box center [623, 576] width 70 height 32
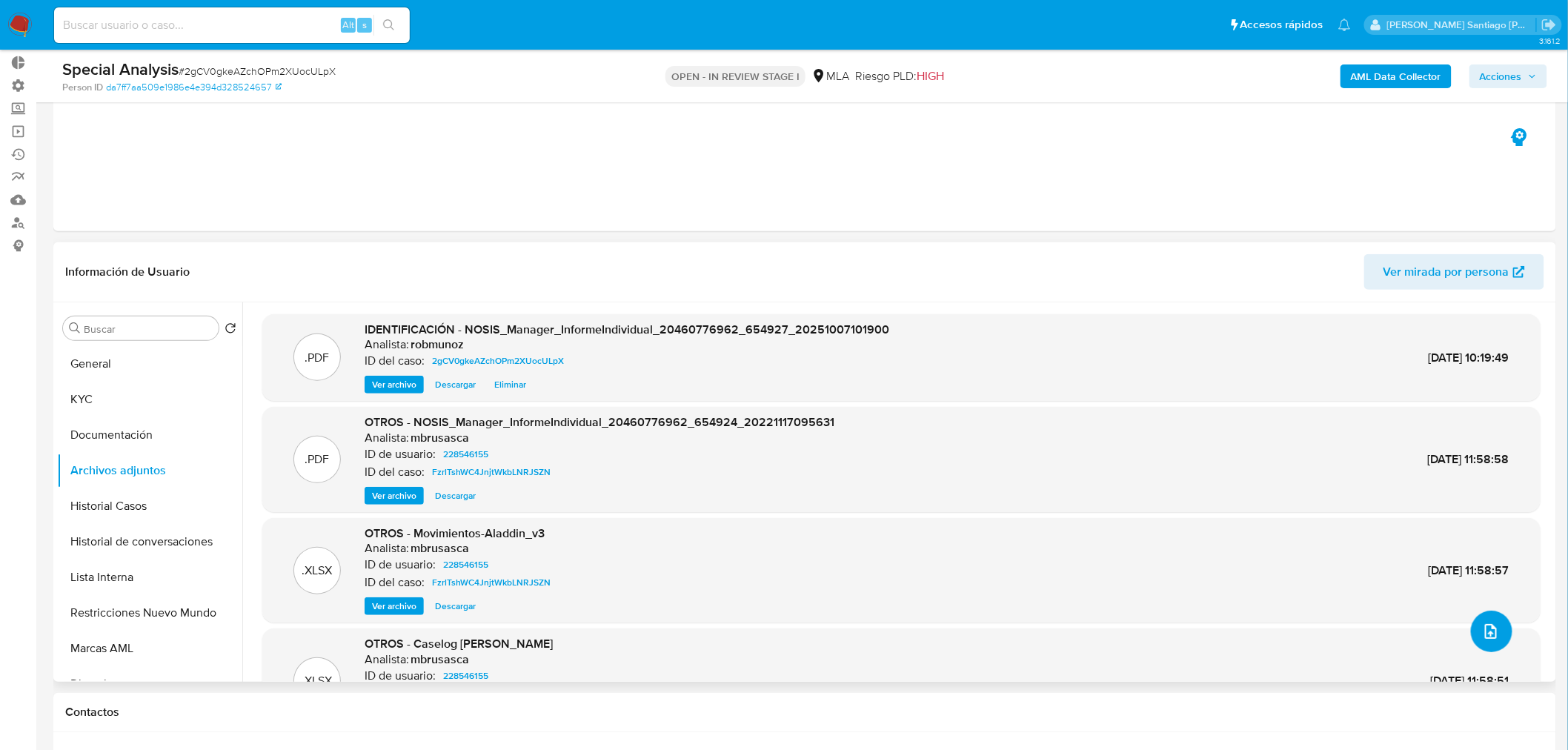
click at [1497, 638] on button "upload-file" at bounding box center [1491, 631] width 42 height 42
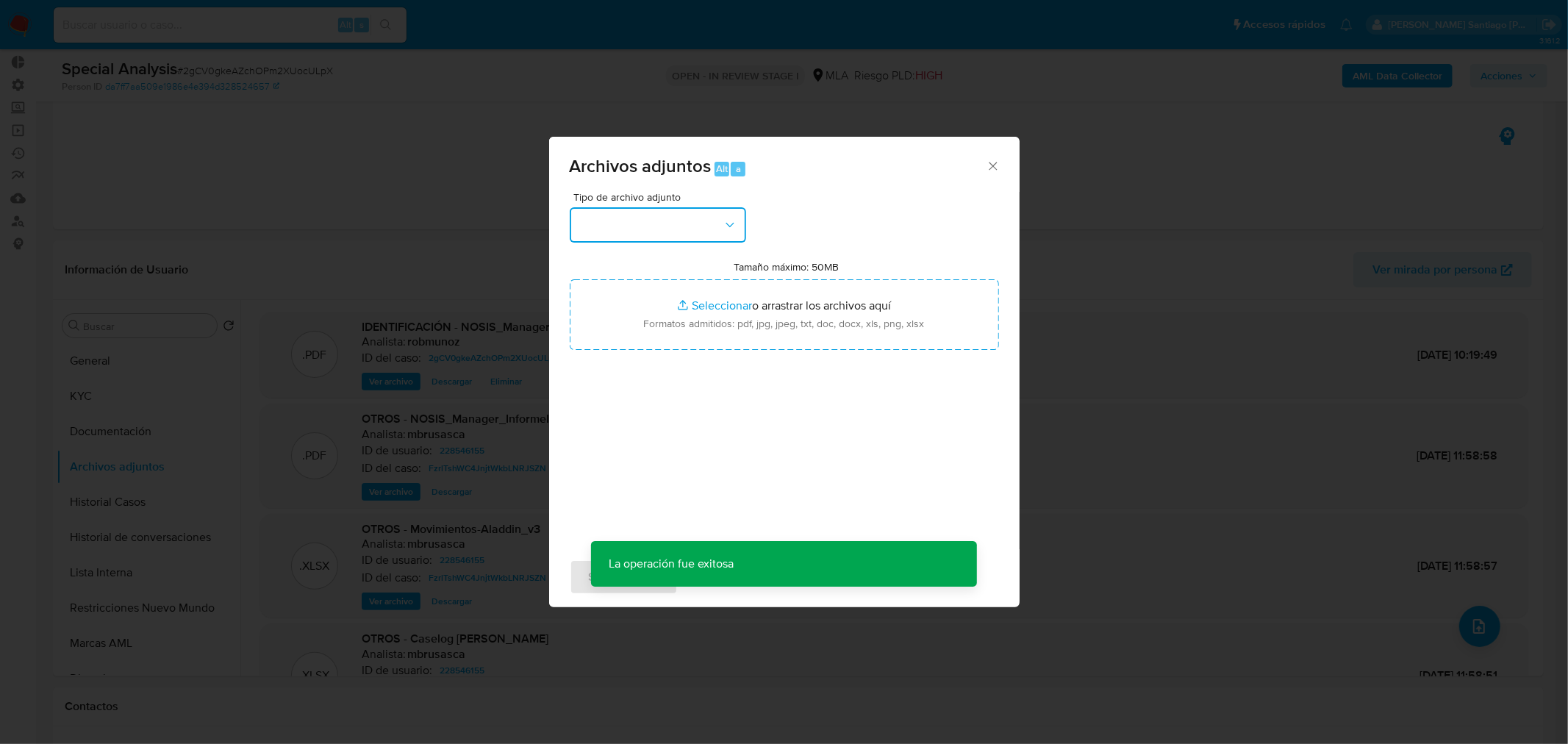
click at [738, 222] on button "button" at bounding box center [658, 225] width 177 height 36
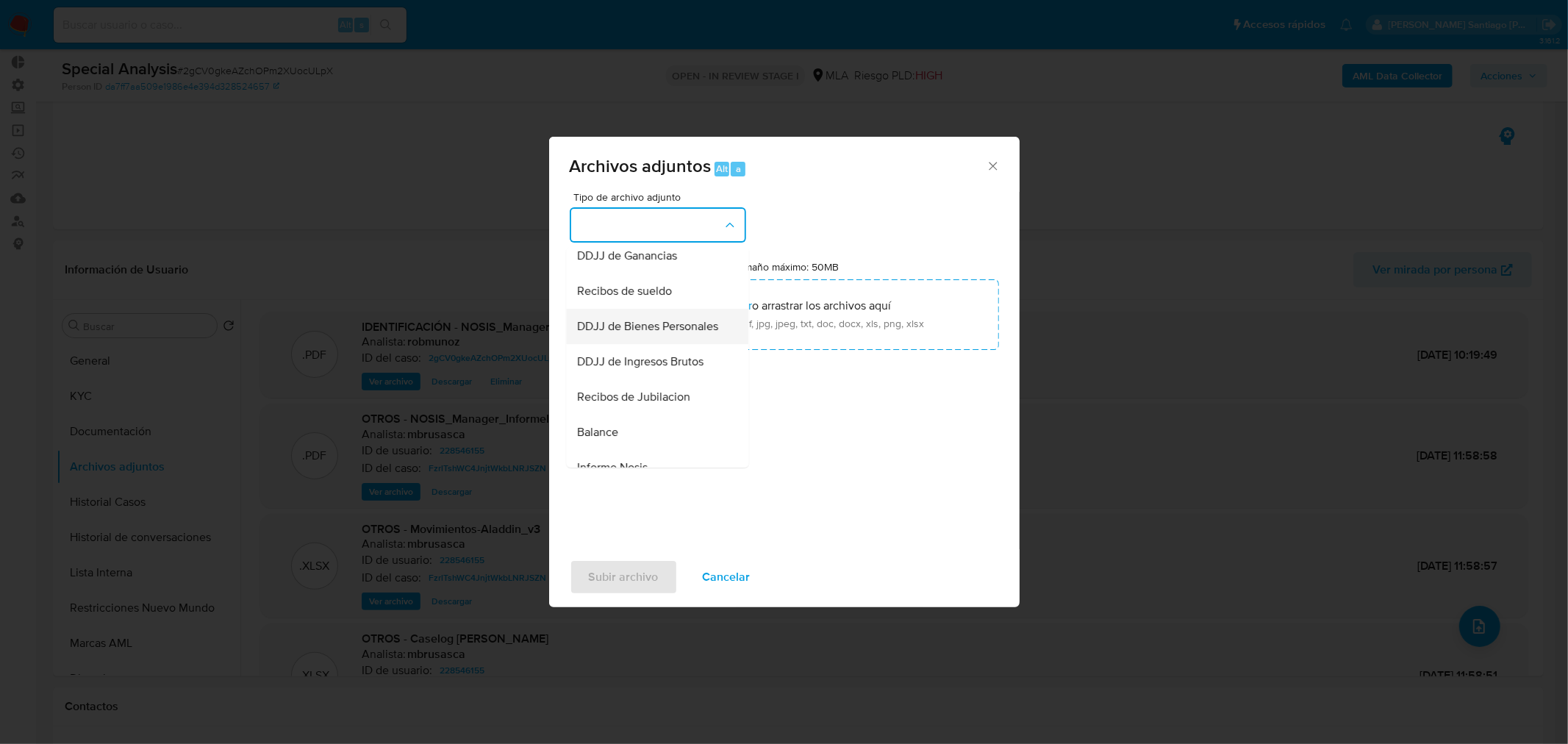
scroll to position [338, 0]
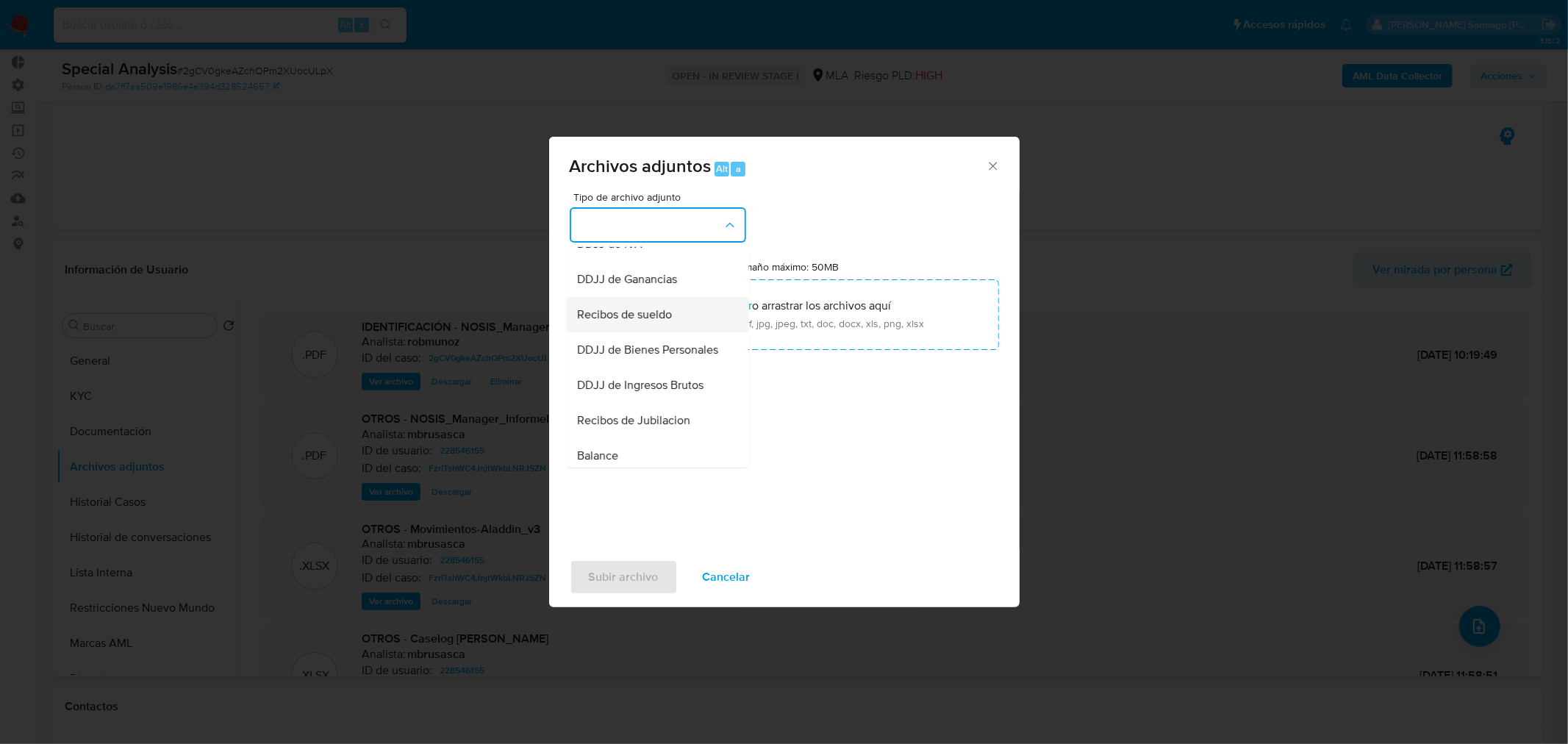
click at [678, 331] on div "Recibos de sueldo" at bounding box center [652, 314] width 150 height 36
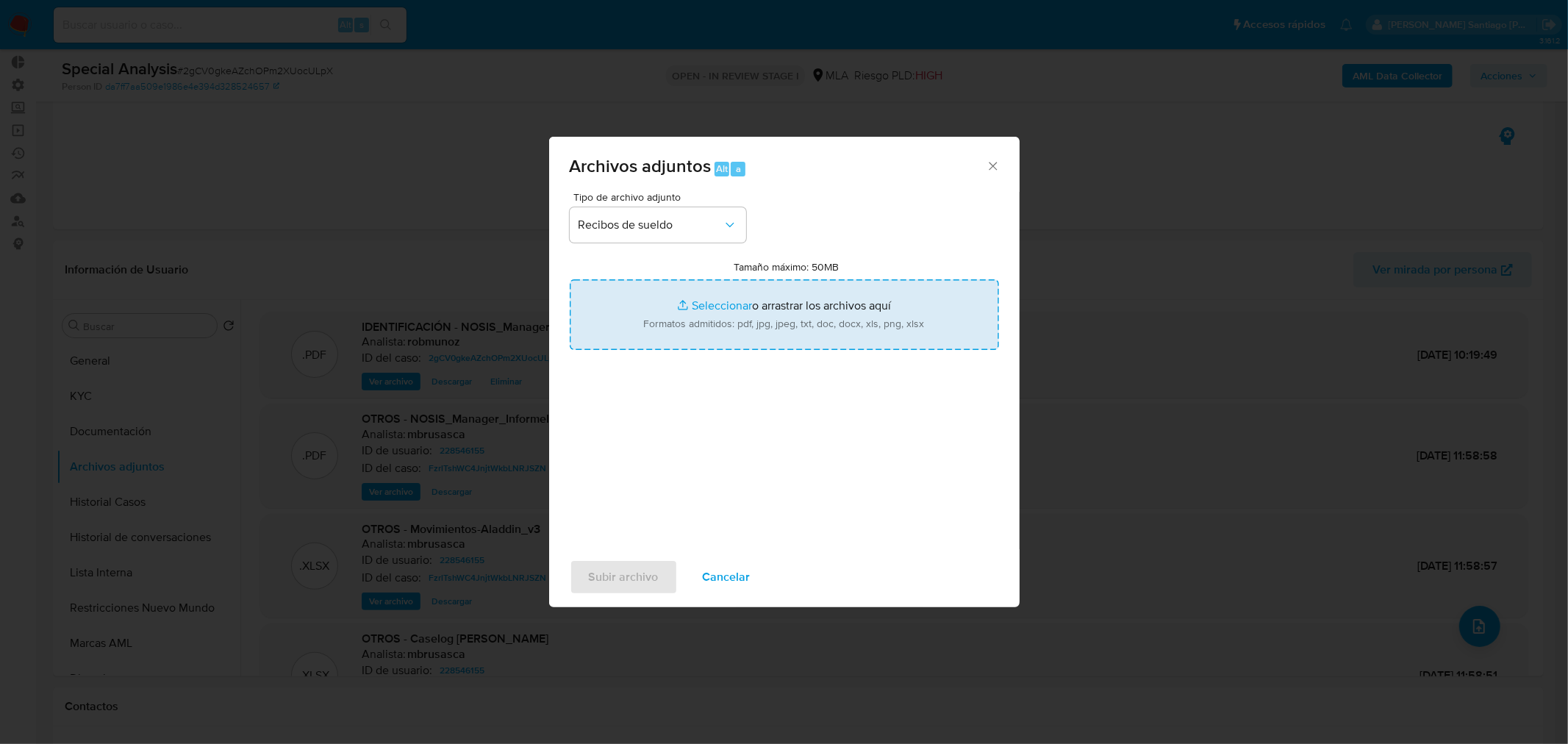
click at [721, 309] on input "Tamaño máximo: 50MB Seleccionar archivos" at bounding box center [784, 314] width 429 height 71
type input "C:\fakepath\Recibo de sueldo junio 25.png"
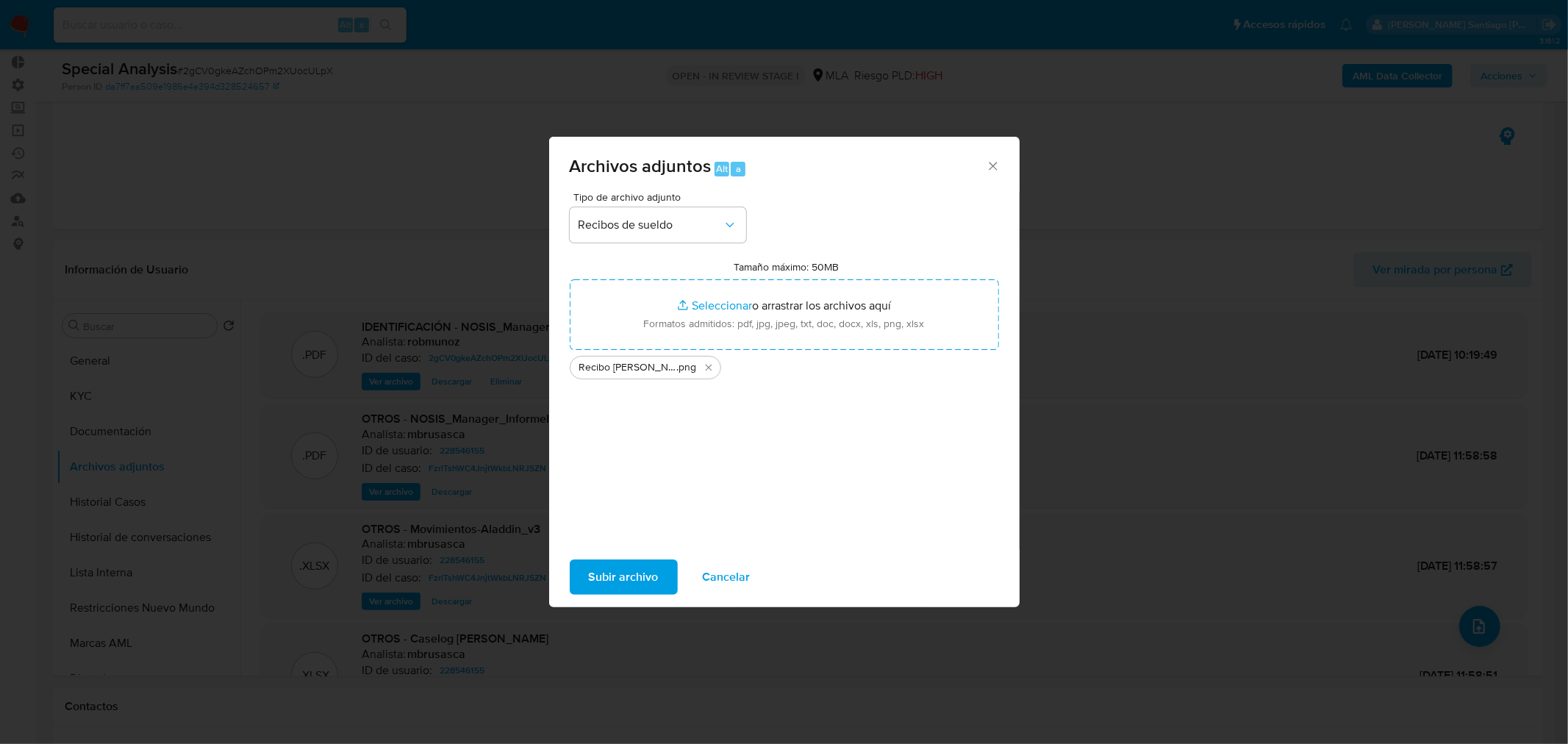
click at [615, 586] on span "Subir archivo" at bounding box center [623, 576] width 70 height 32
click at [613, 585] on span "Subir archivo" at bounding box center [623, 576] width 70 height 32
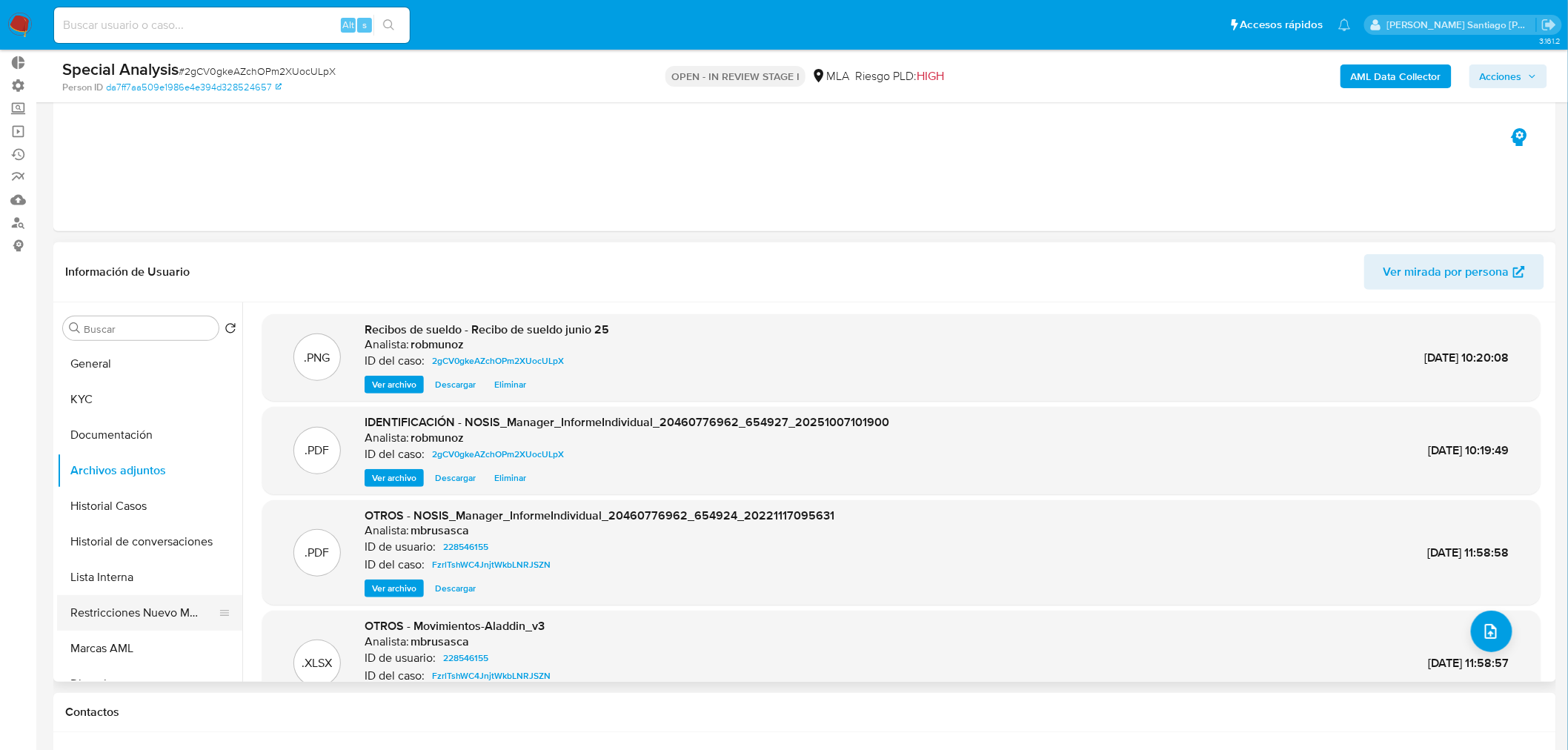
click at [83, 610] on button "Restricciones Nuevo Mundo" at bounding box center [144, 613] width 173 height 36
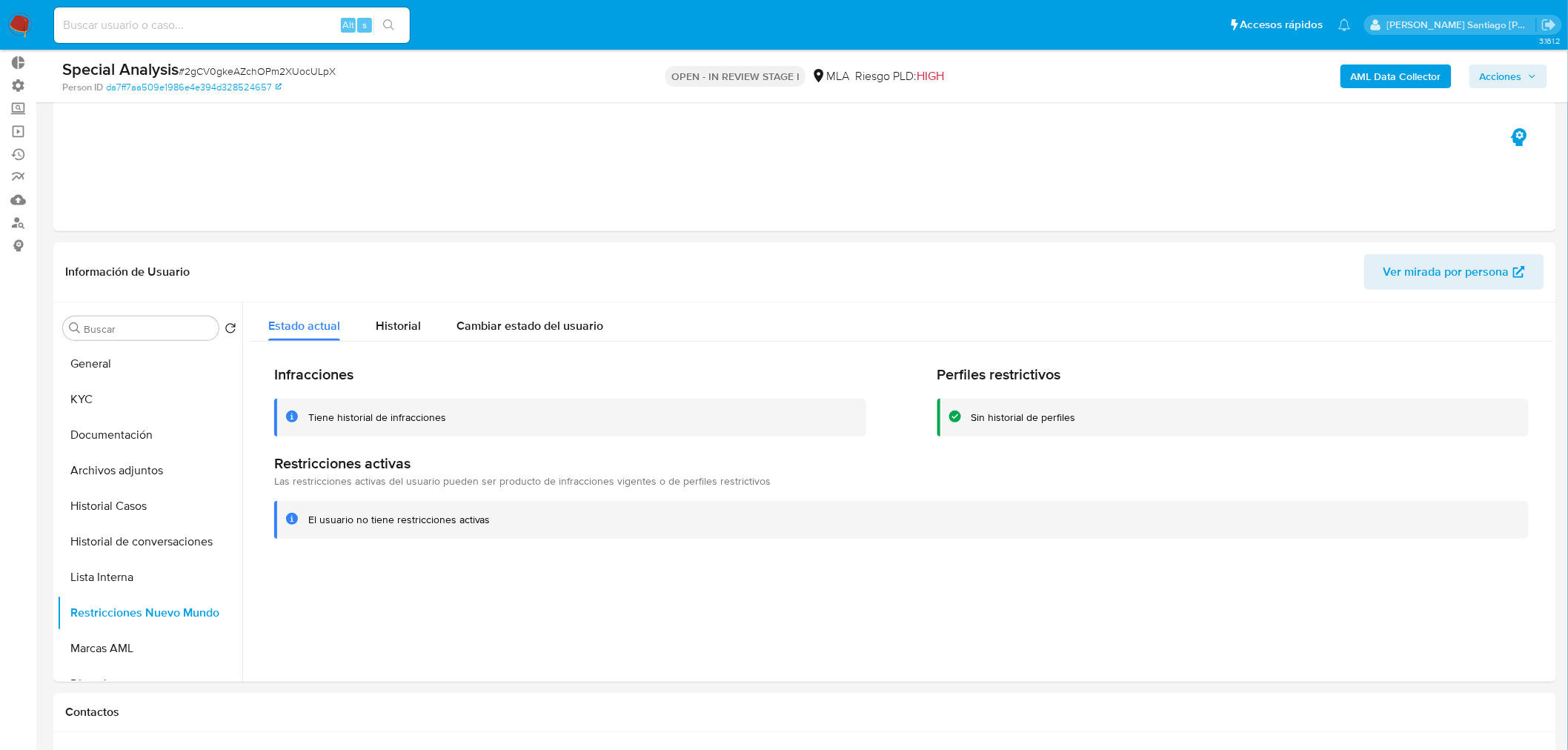
click at [1515, 76] on span "Acciones" at bounding box center [1500, 76] width 42 height 23
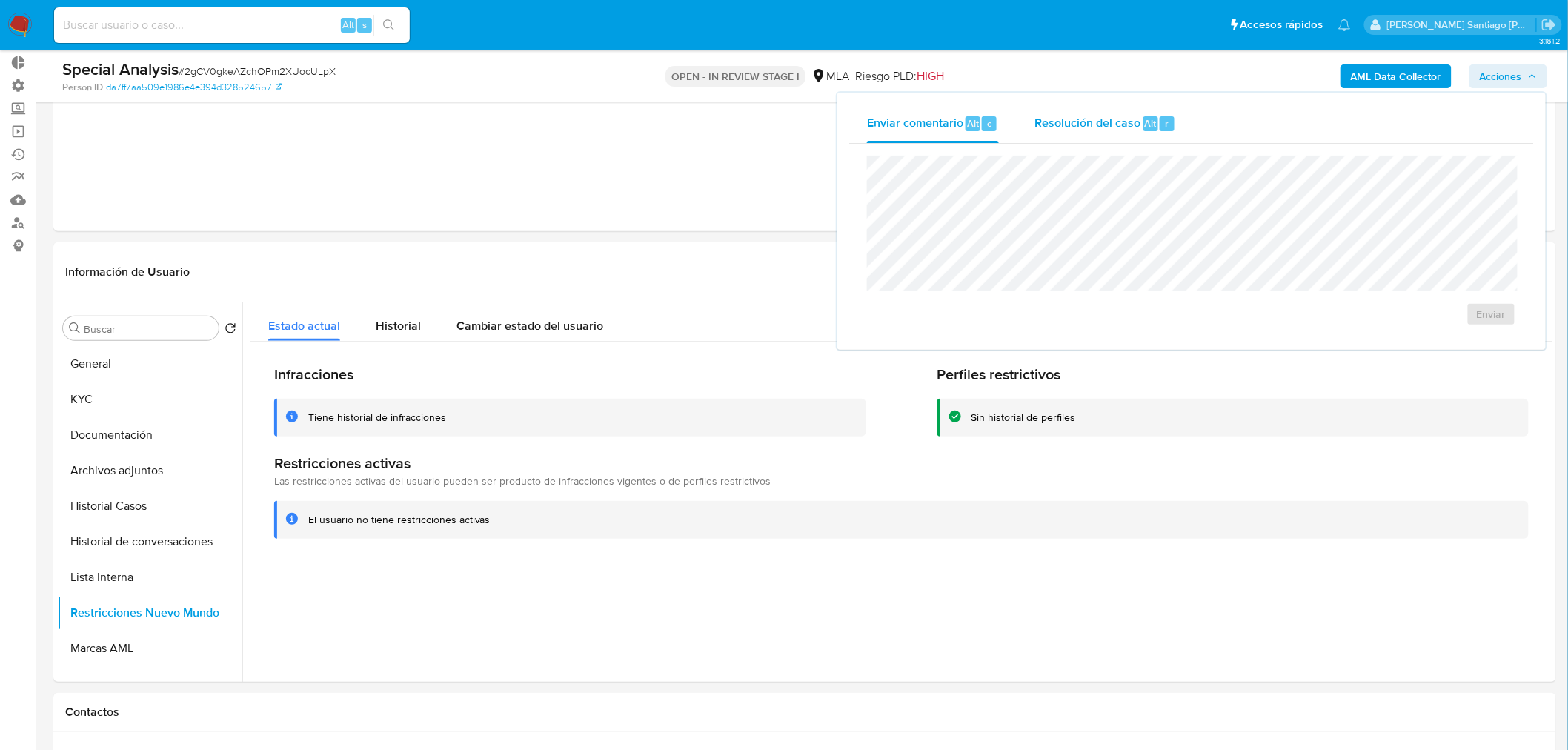
click at [1098, 130] on div "Resolución del caso Alt r" at bounding box center [1104, 124] width 141 height 39
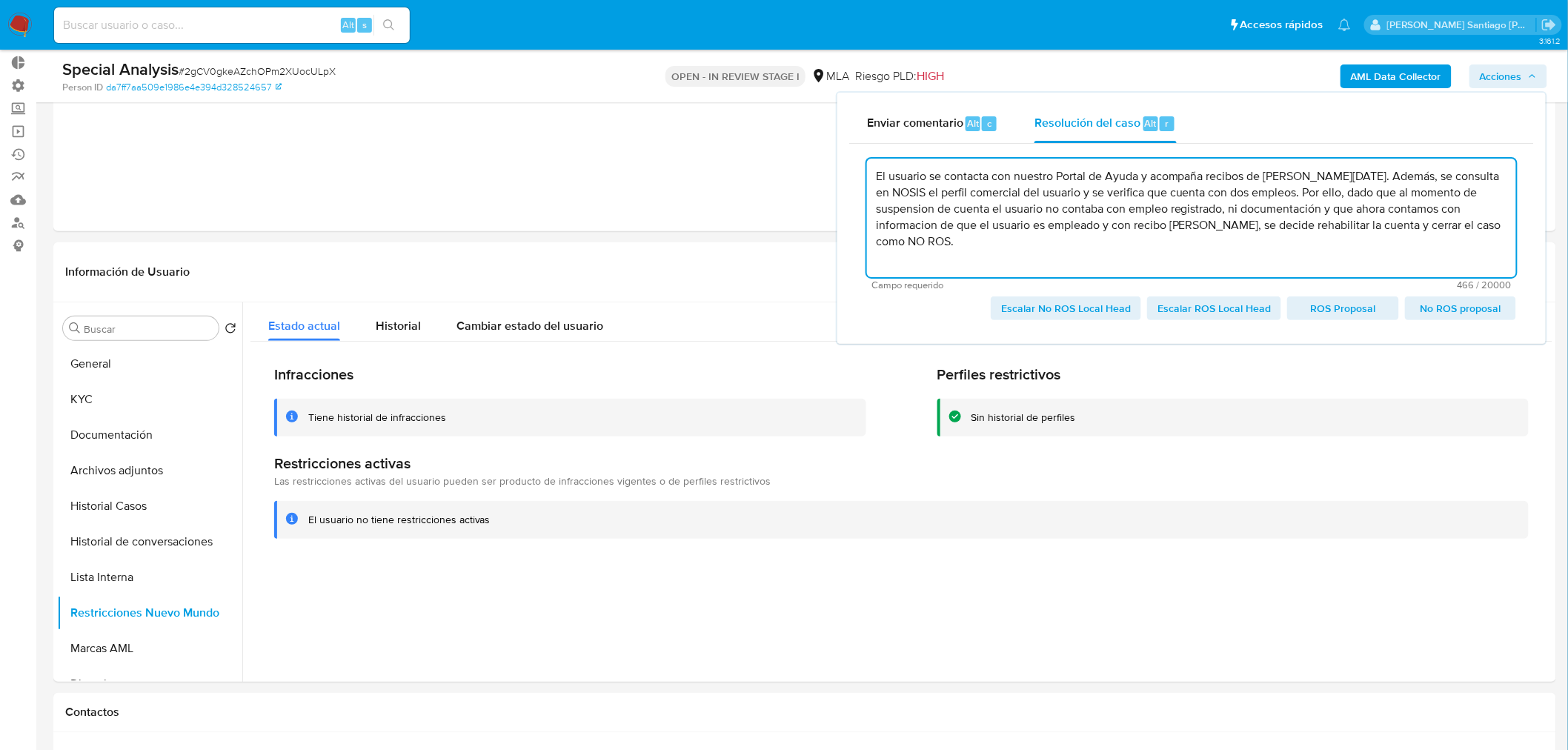
click at [1116, 306] on span "Escalar No ROS Local Head" at bounding box center [1065, 308] width 130 height 20
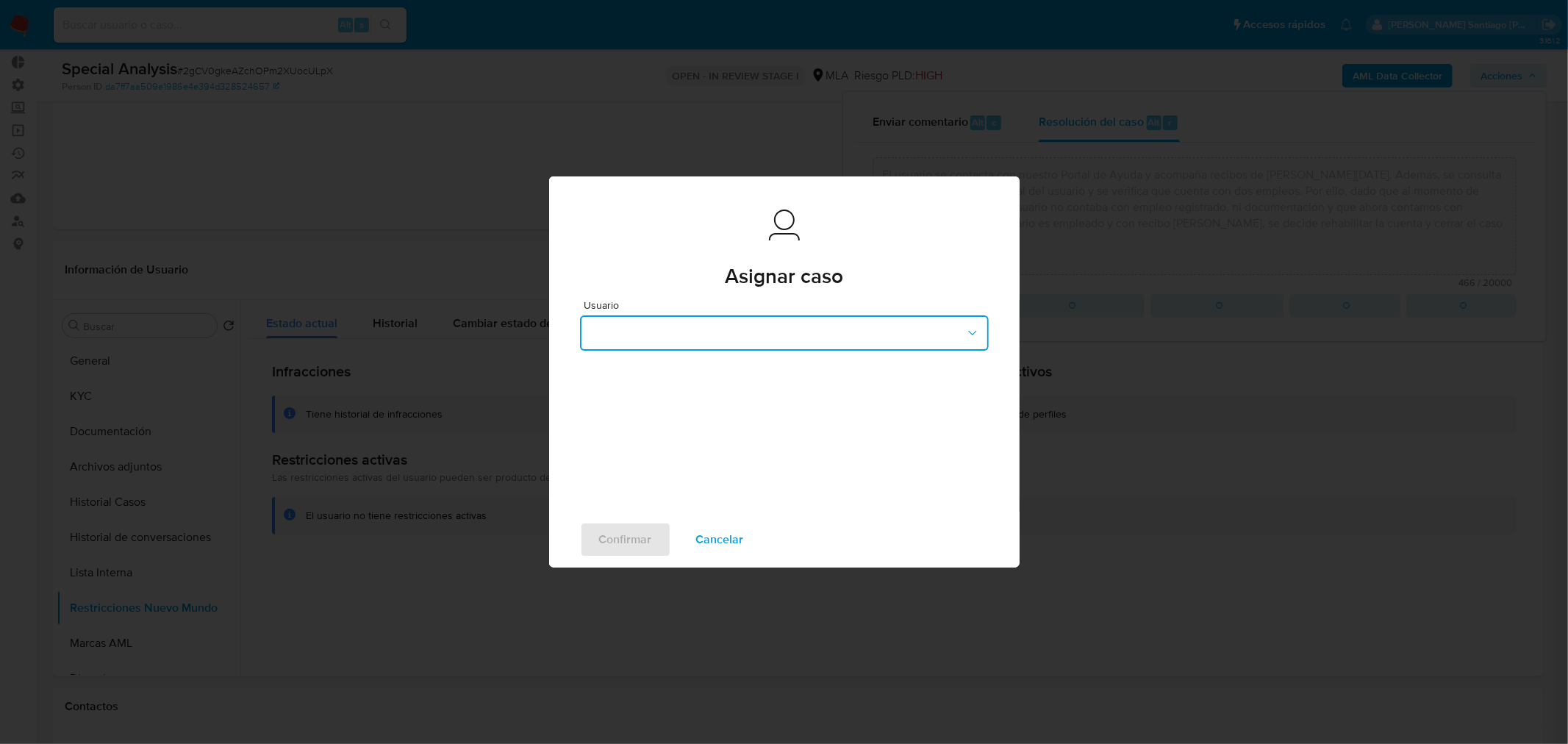
click at [794, 346] on button "button" at bounding box center [784, 332] width 409 height 36
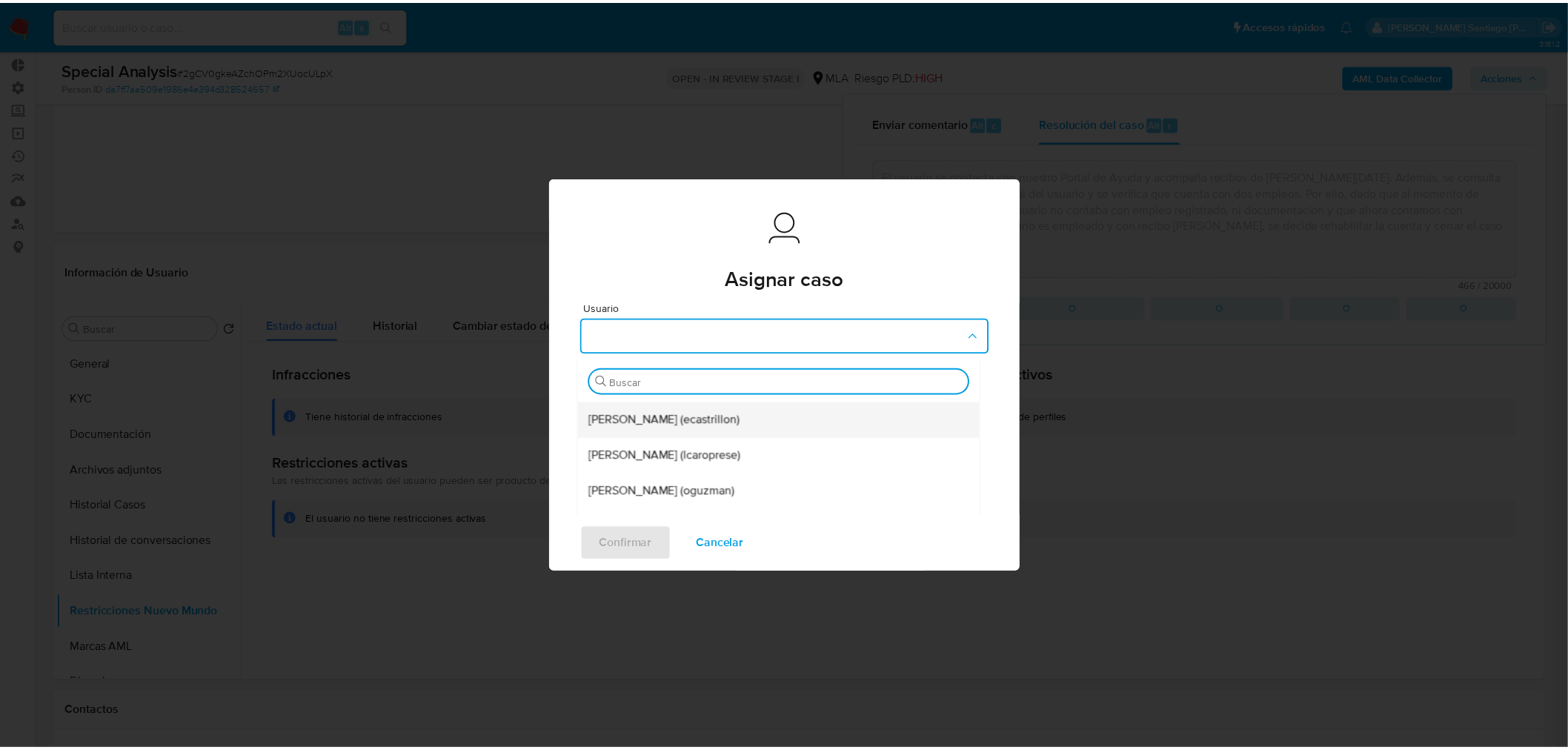
scroll to position [329, 0]
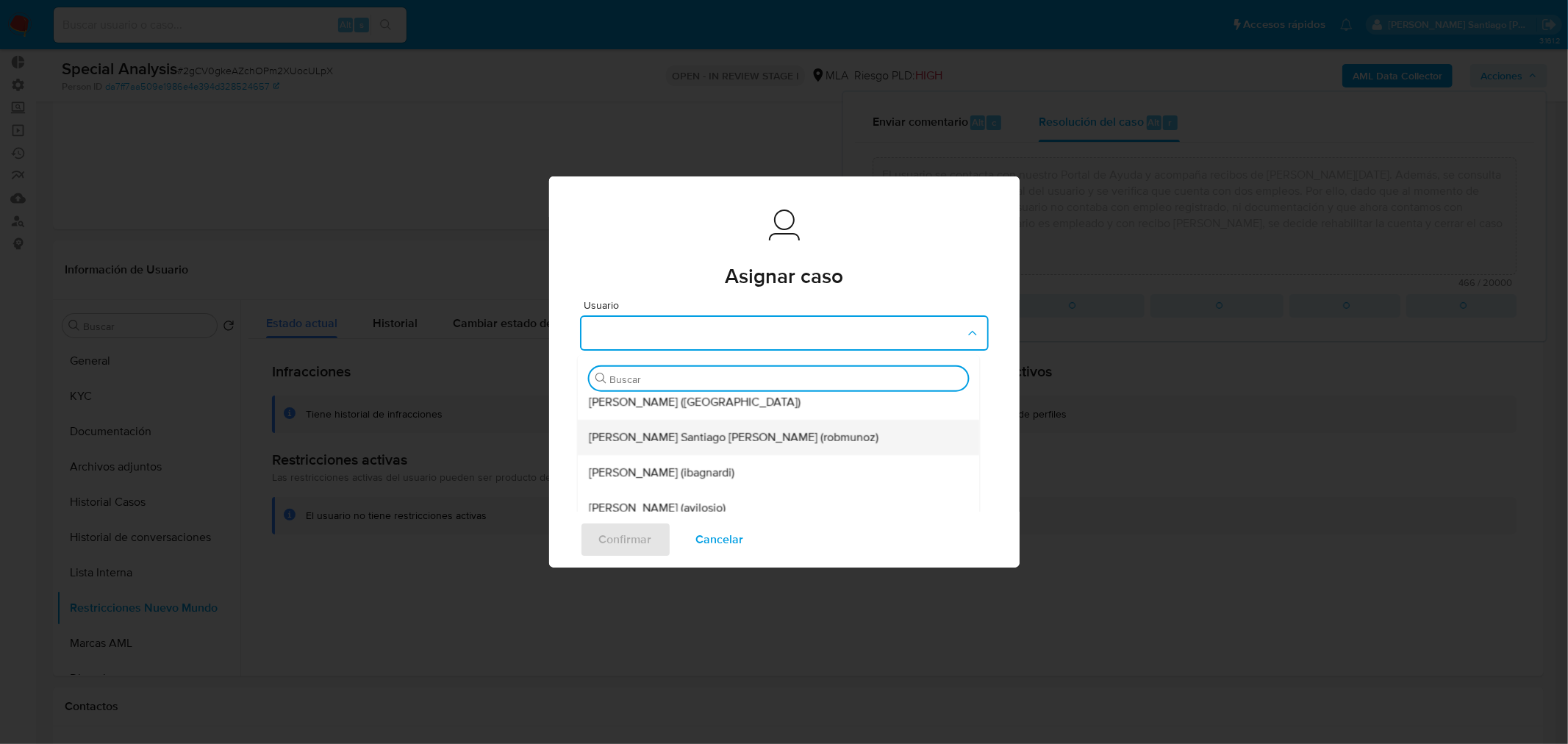
click at [751, 444] on span "Roberto Santiago Munoz (robmunoz)" at bounding box center [733, 437] width 290 height 14
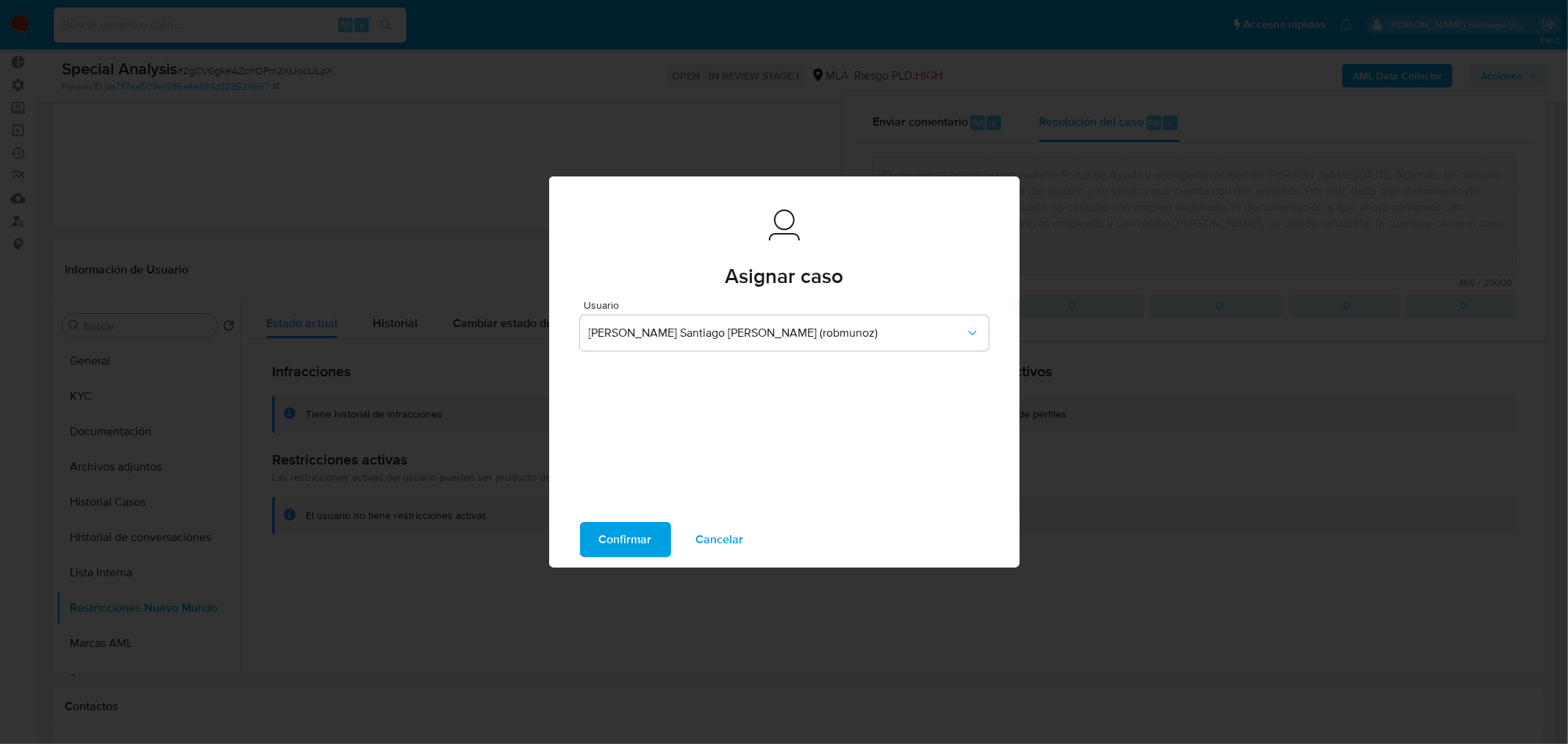
click at [613, 538] on span "Confirmar" at bounding box center [625, 539] width 53 height 32
type textarea "El usuario se contacta con nuestro Portal de Ayuda y acompaña recibos de sueldo…"
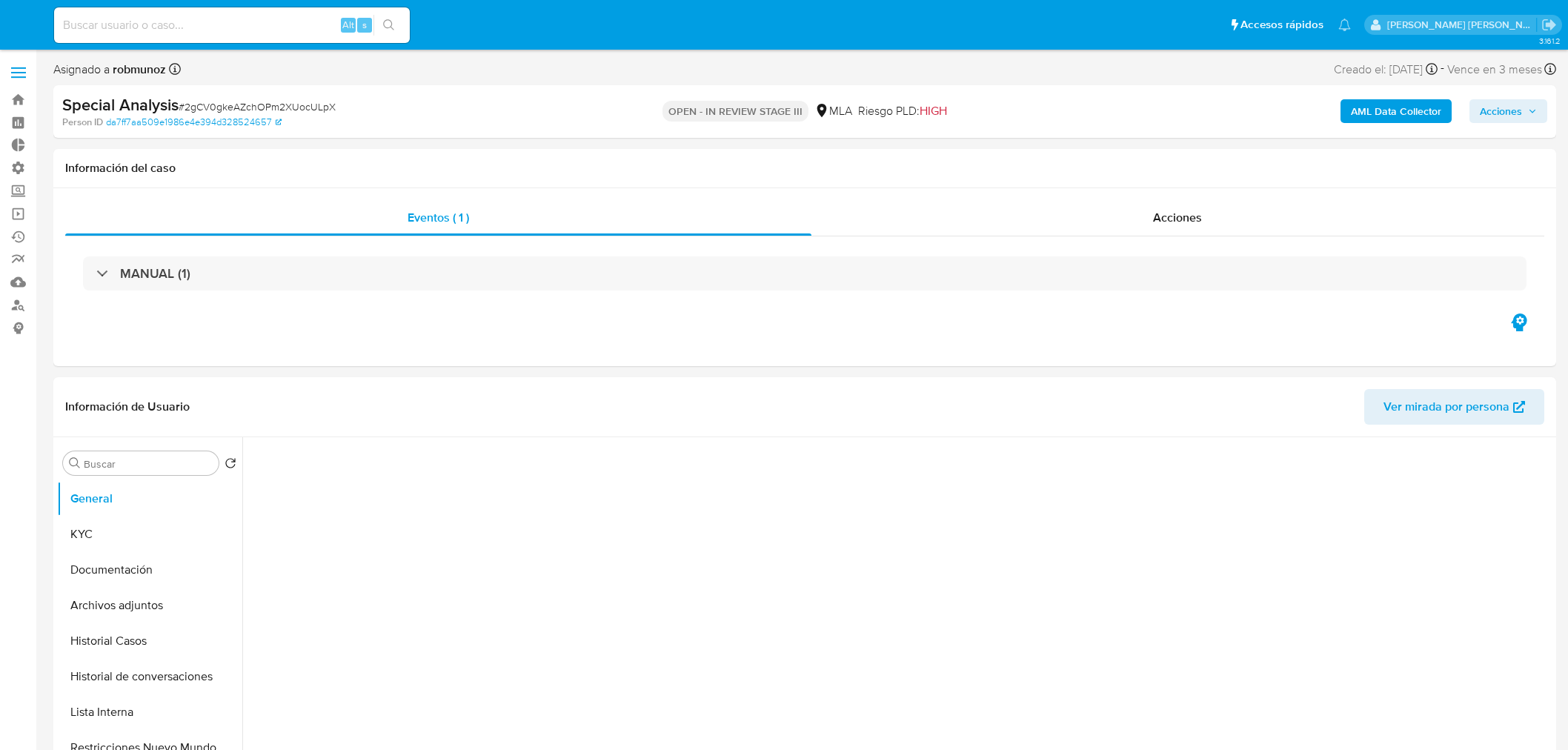
select select "10"
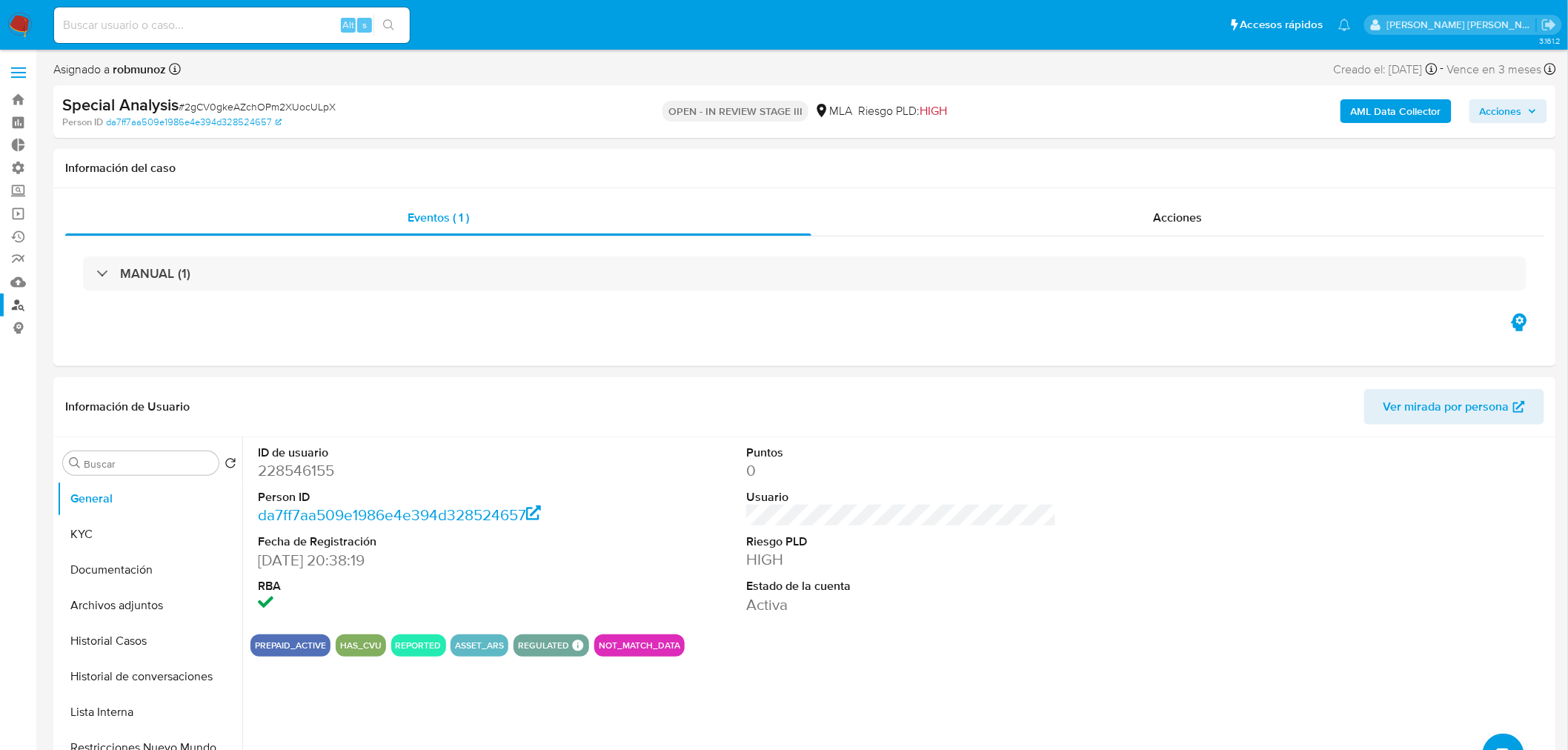
click at [19, 314] on link "Buscador de personas" at bounding box center [88, 305] width 176 height 23
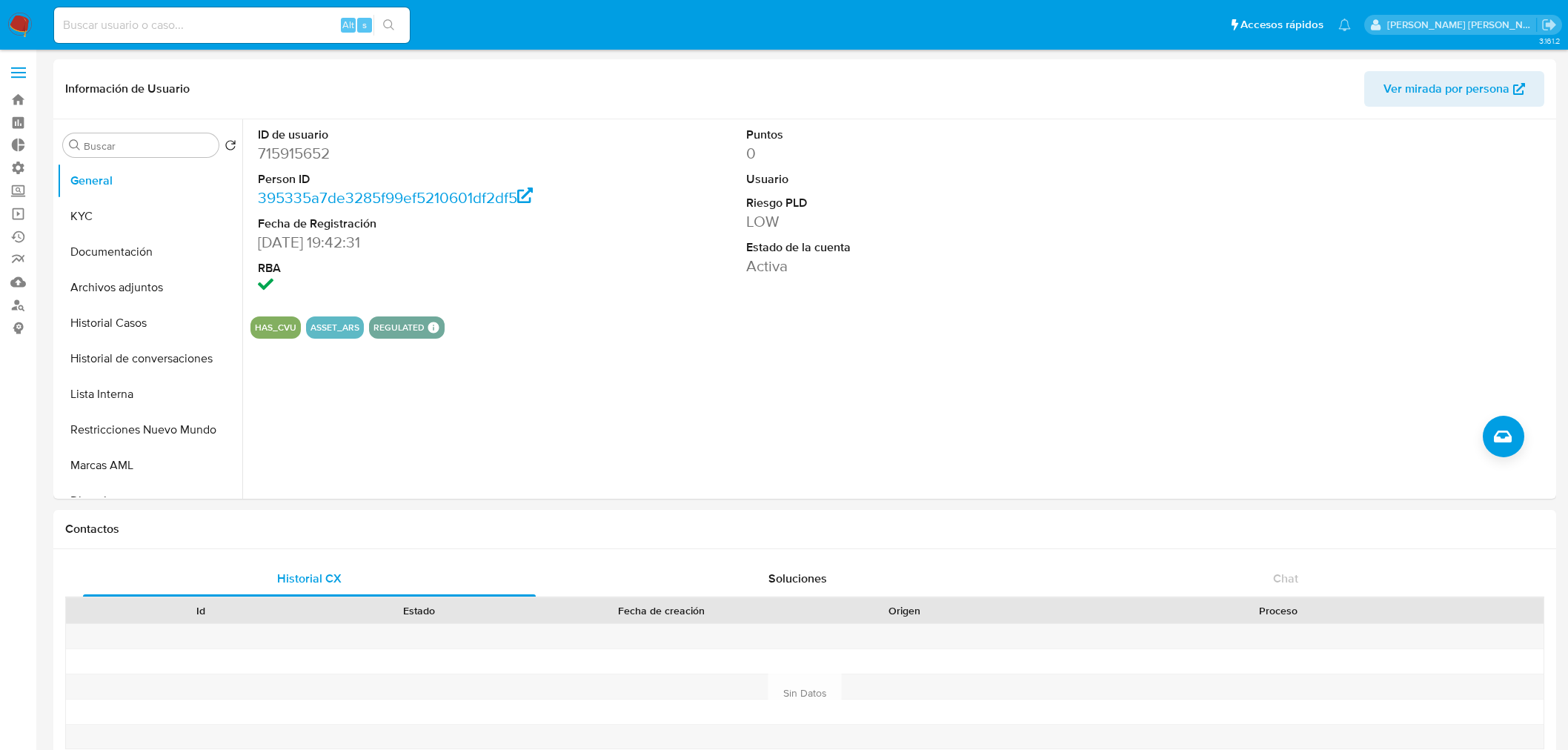
select select "10"
click at [312, 156] on dd "715915652" at bounding box center [413, 153] width 311 height 20
copy dd "715915652"
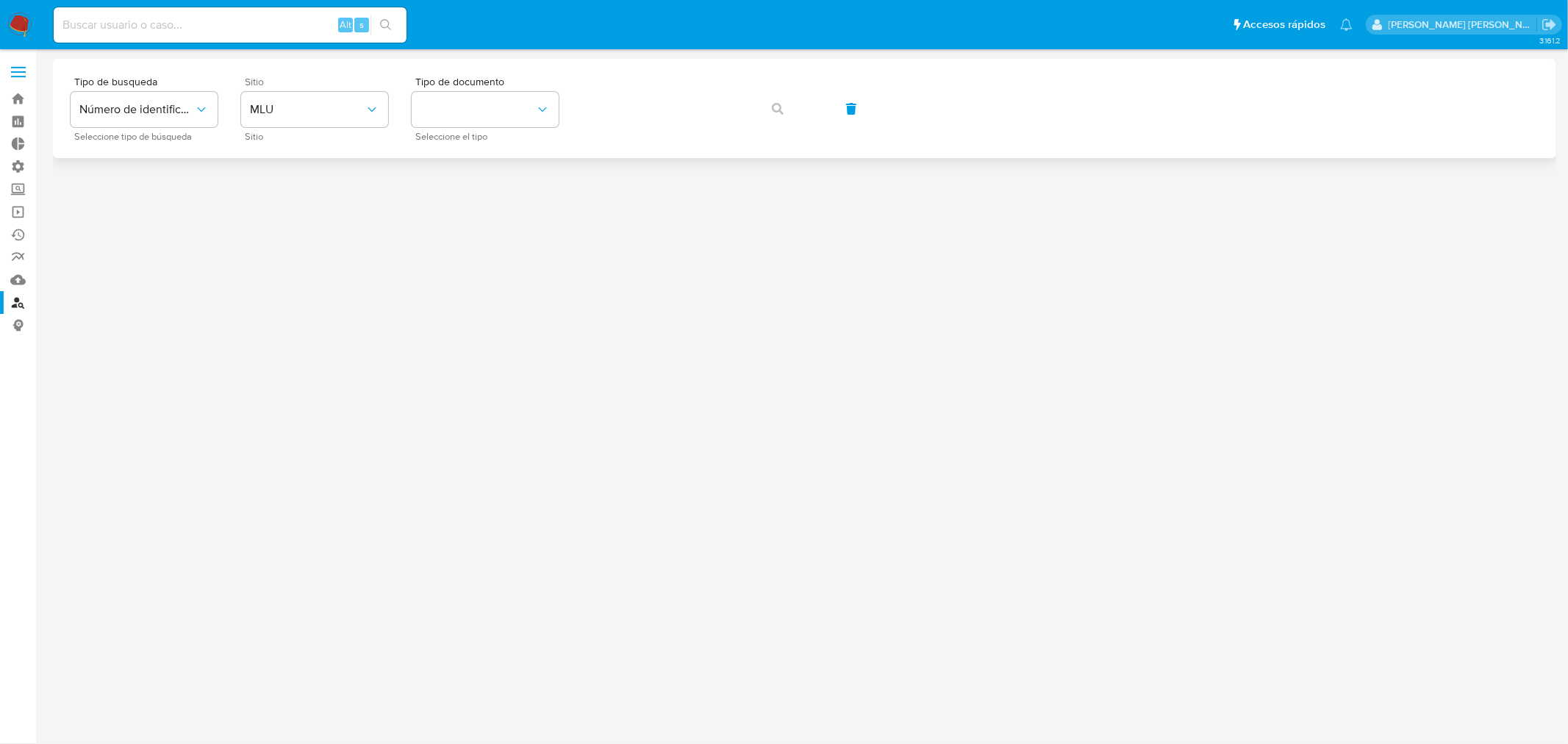
click at [351, 84] on span "Sitio" at bounding box center [318, 81] width 147 height 11
click at [354, 110] on span "MLU" at bounding box center [307, 109] width 115 height 14
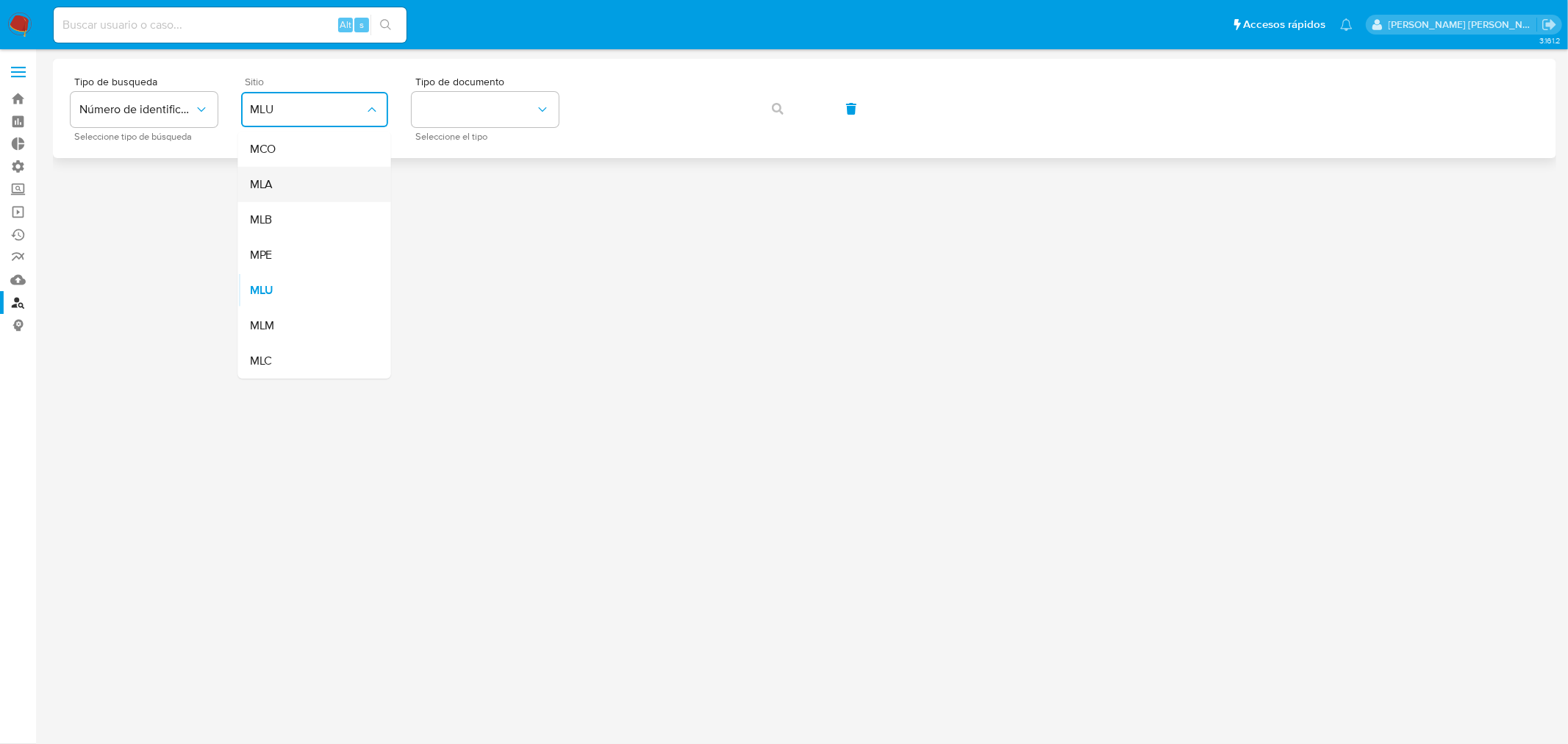
click at [325, 183] on div "MLA" at bounding box center [310, 185] width 121 height 36
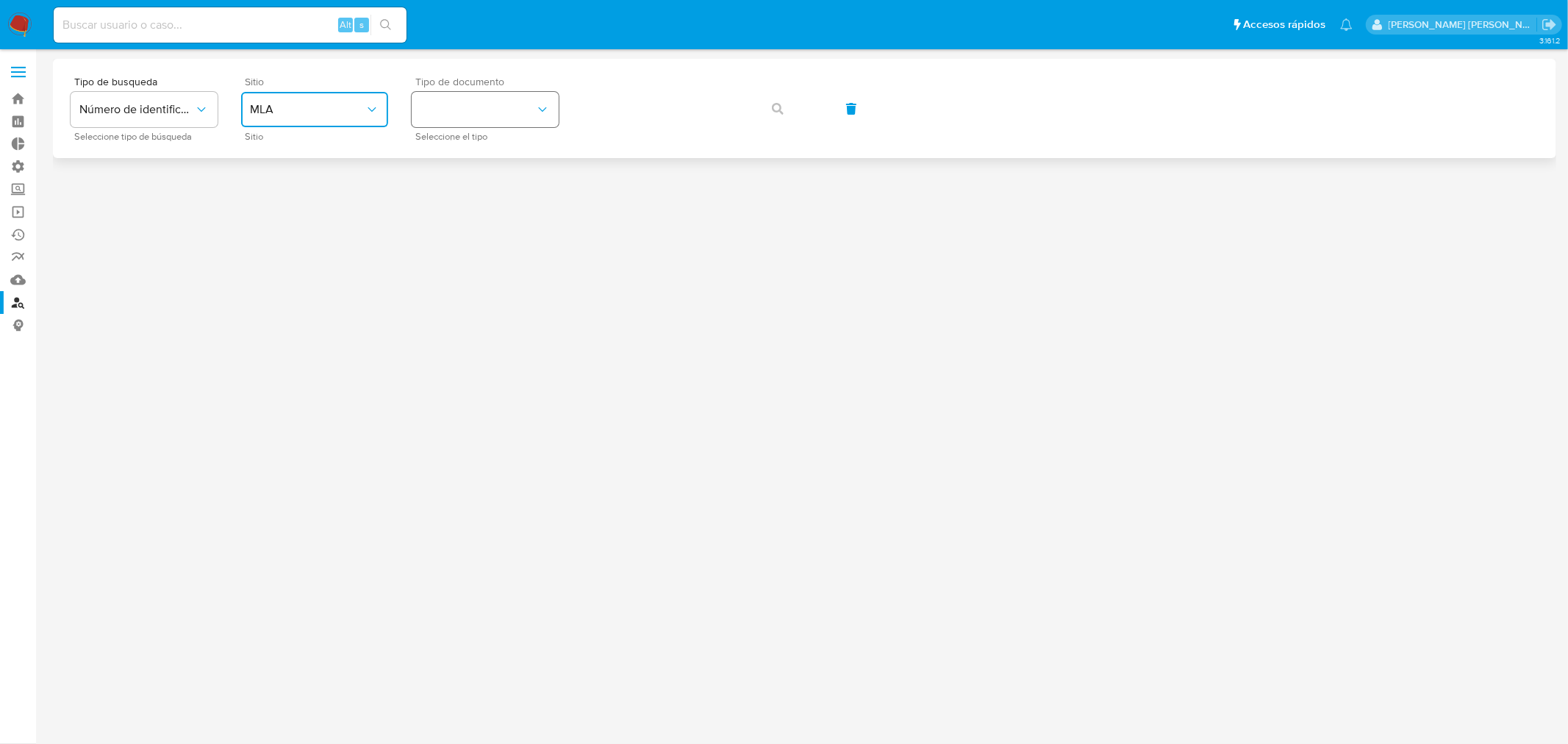
click at [502, 108] on button "identificationType" at bounding box center [485, 109] width 147 height 36
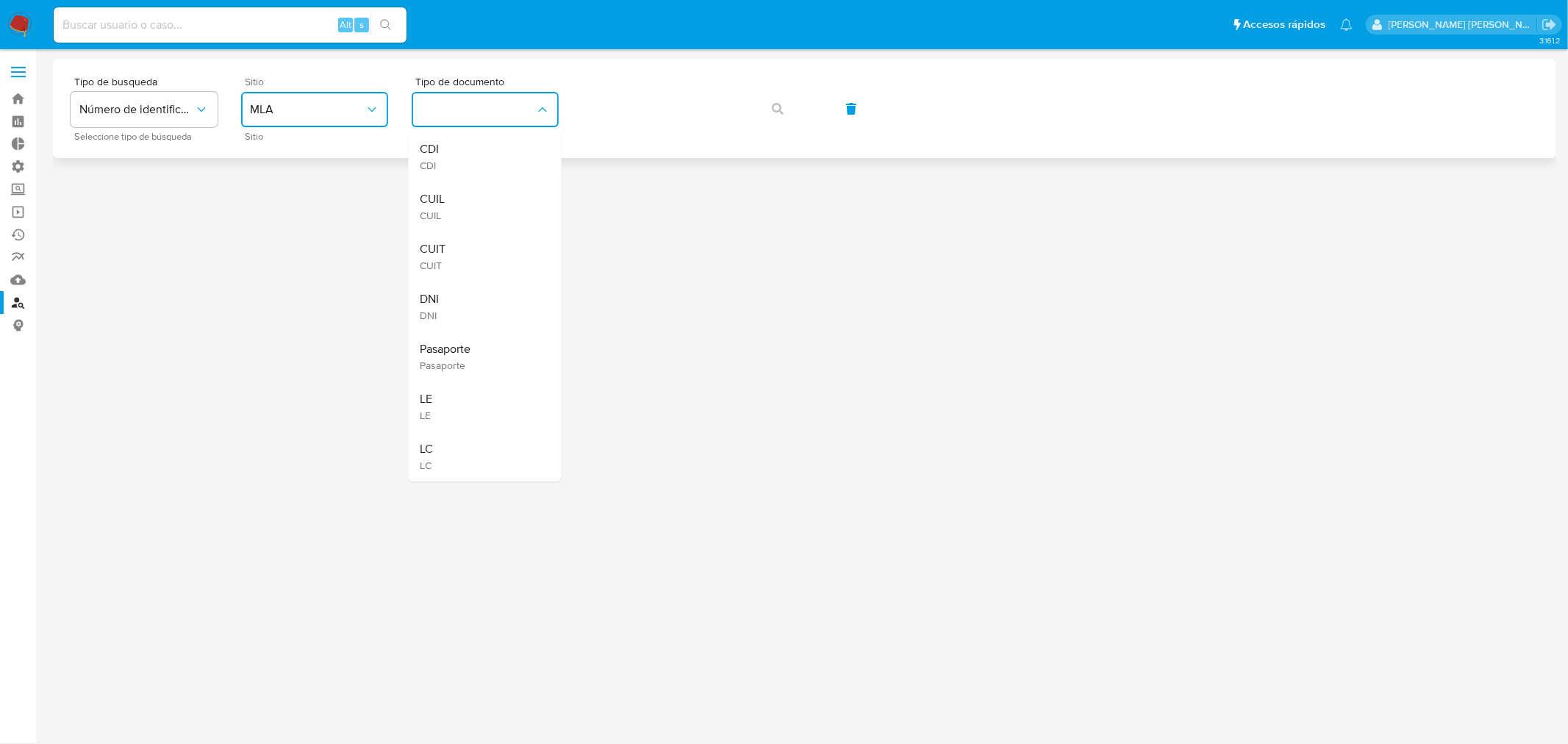
drag, startPoint x: 487, startPoint y: 207, endPoint x: 620, endPoint y: 133, distance: 152.2
click at [490, 193] on div "CUIL CUIL" at bounding box center [480, 207] width 121 height 50
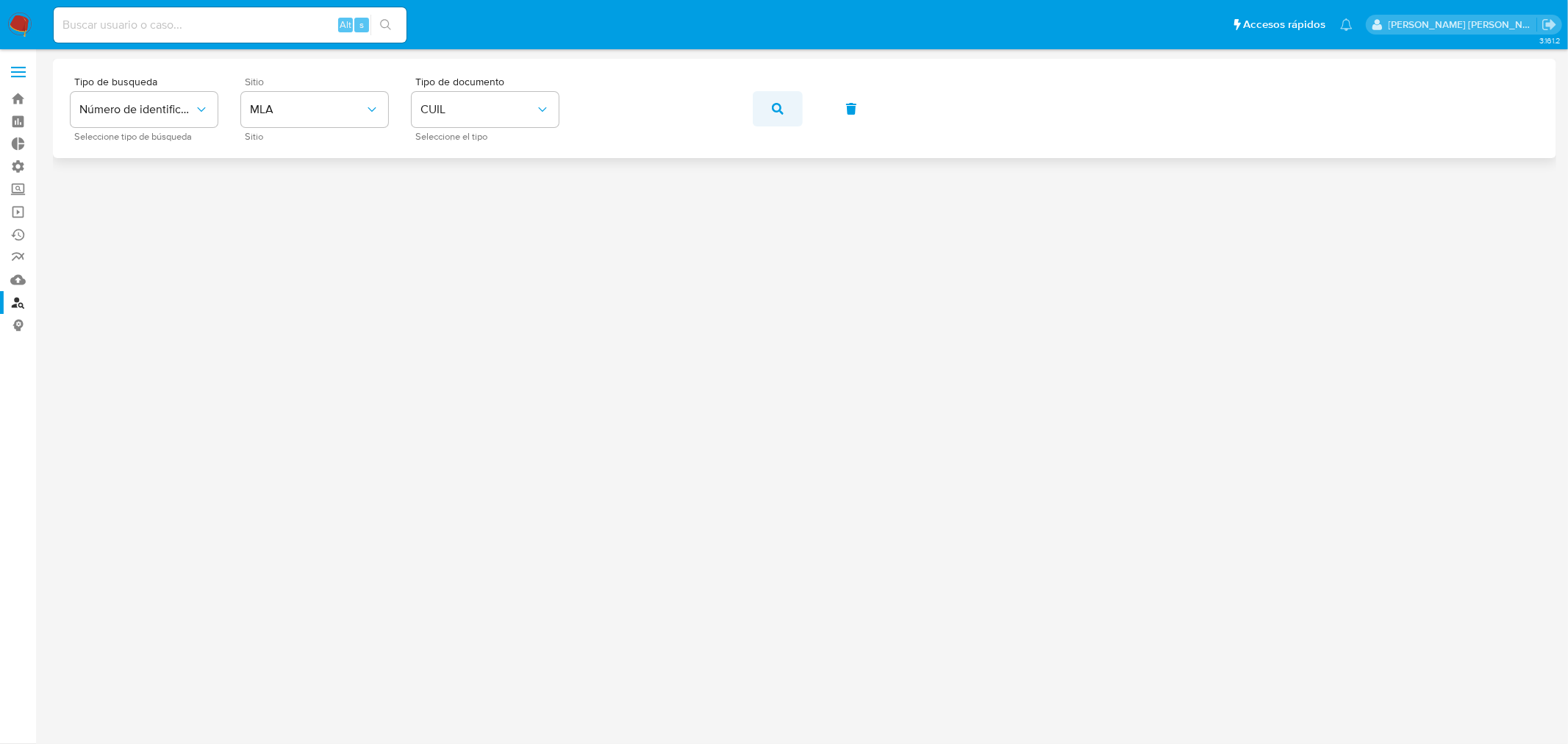
click at [772, 122] on span "button" at bounding box center [778, 108] width 12 height 32
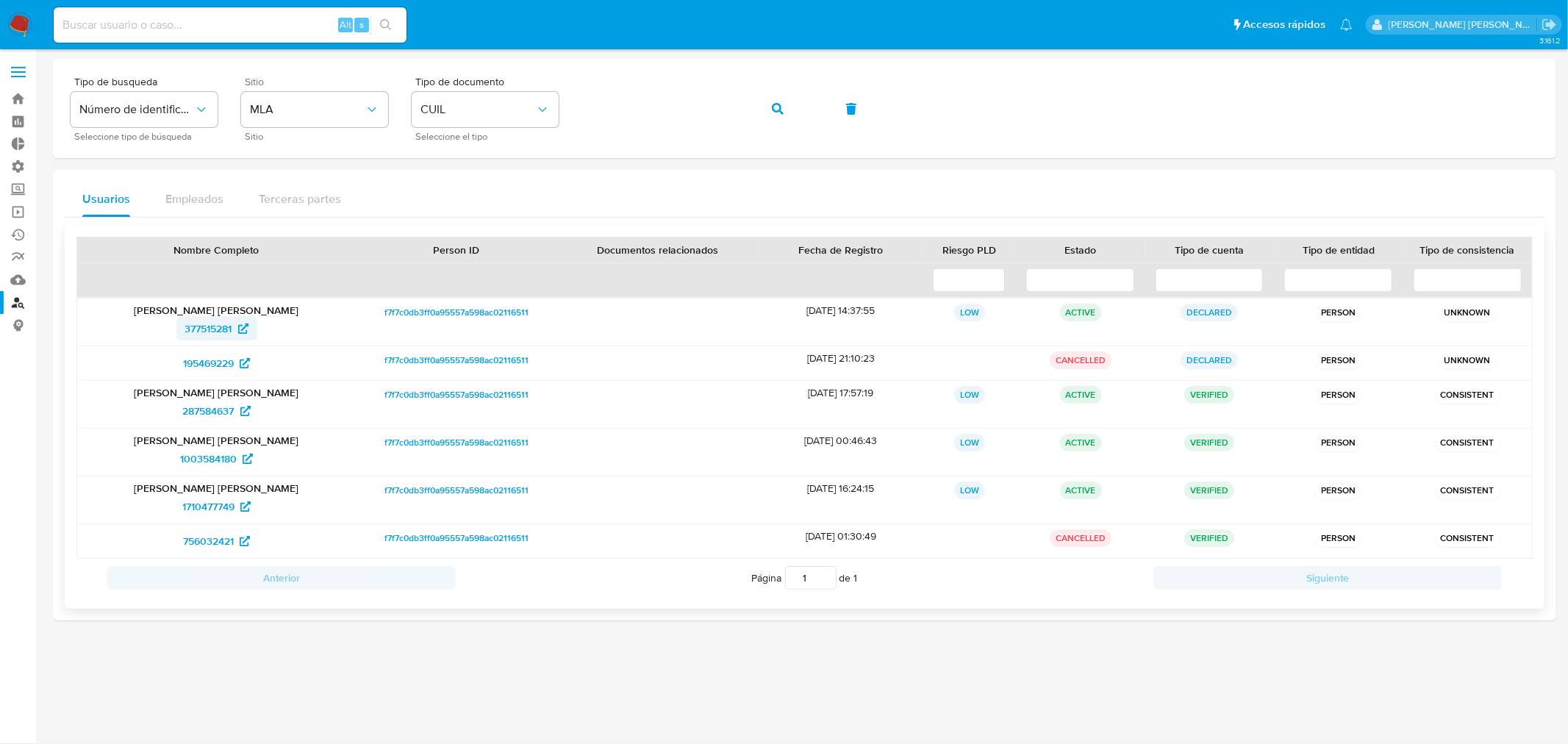
click at [218, 328] on span "377515281" at bounding box center [209, 329] width 47 height 23
click at [297, 20] on input at bounding box center [230, 25] width 353 height 19
paste input "135657420"
type input "135657420"
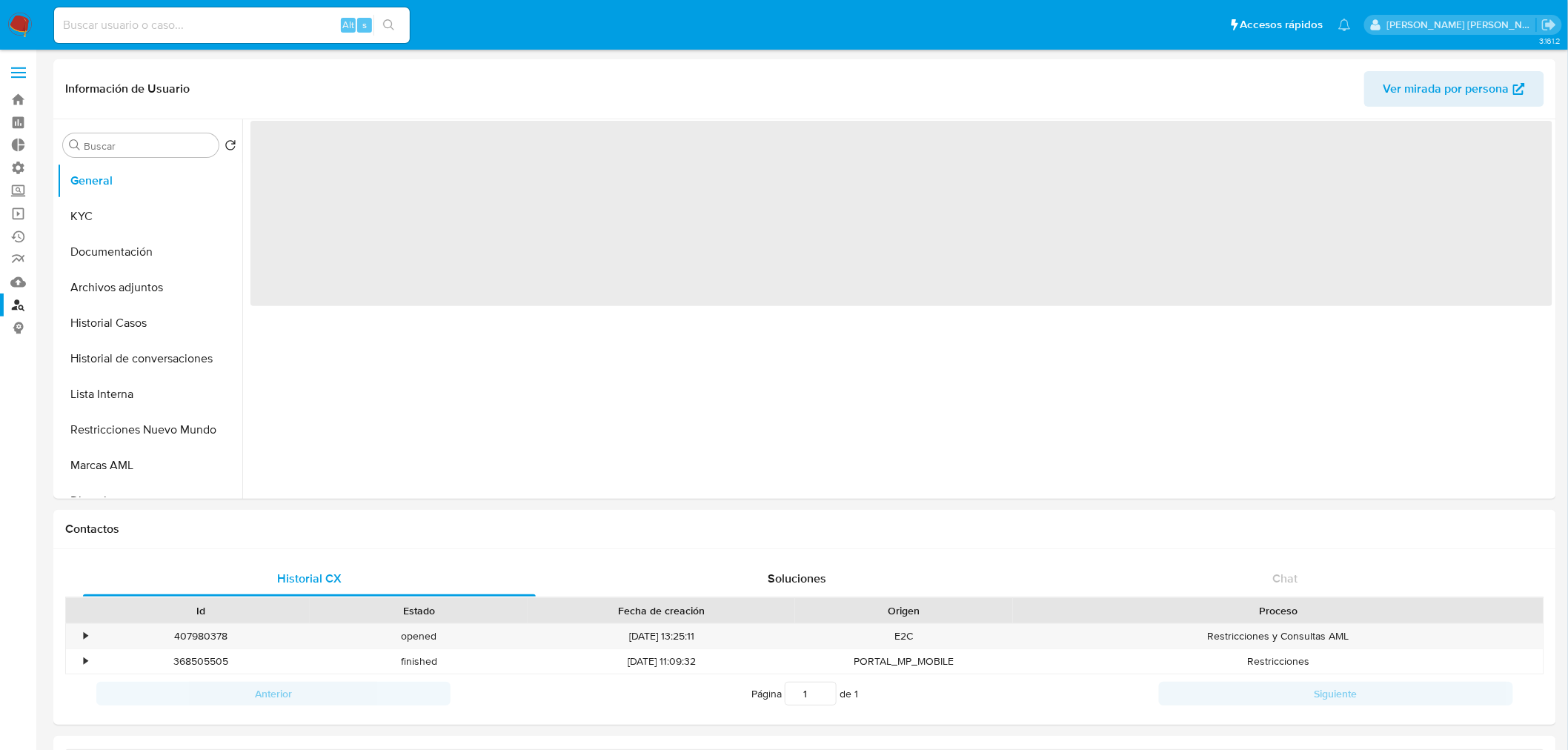
select select "10"
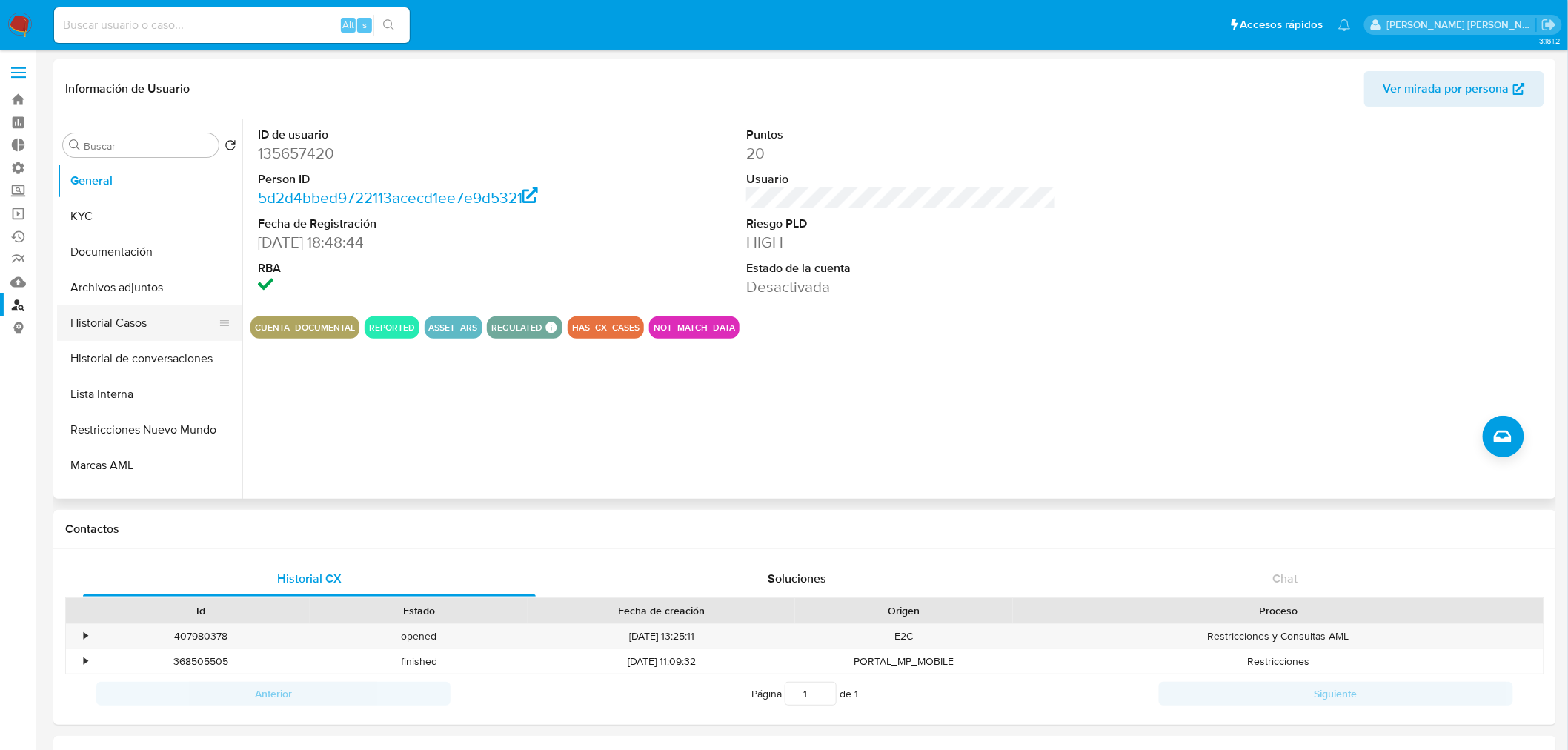
click at [148, 327] on button "Historial Casos" at bounding box center [144, 322] width 173 height 36
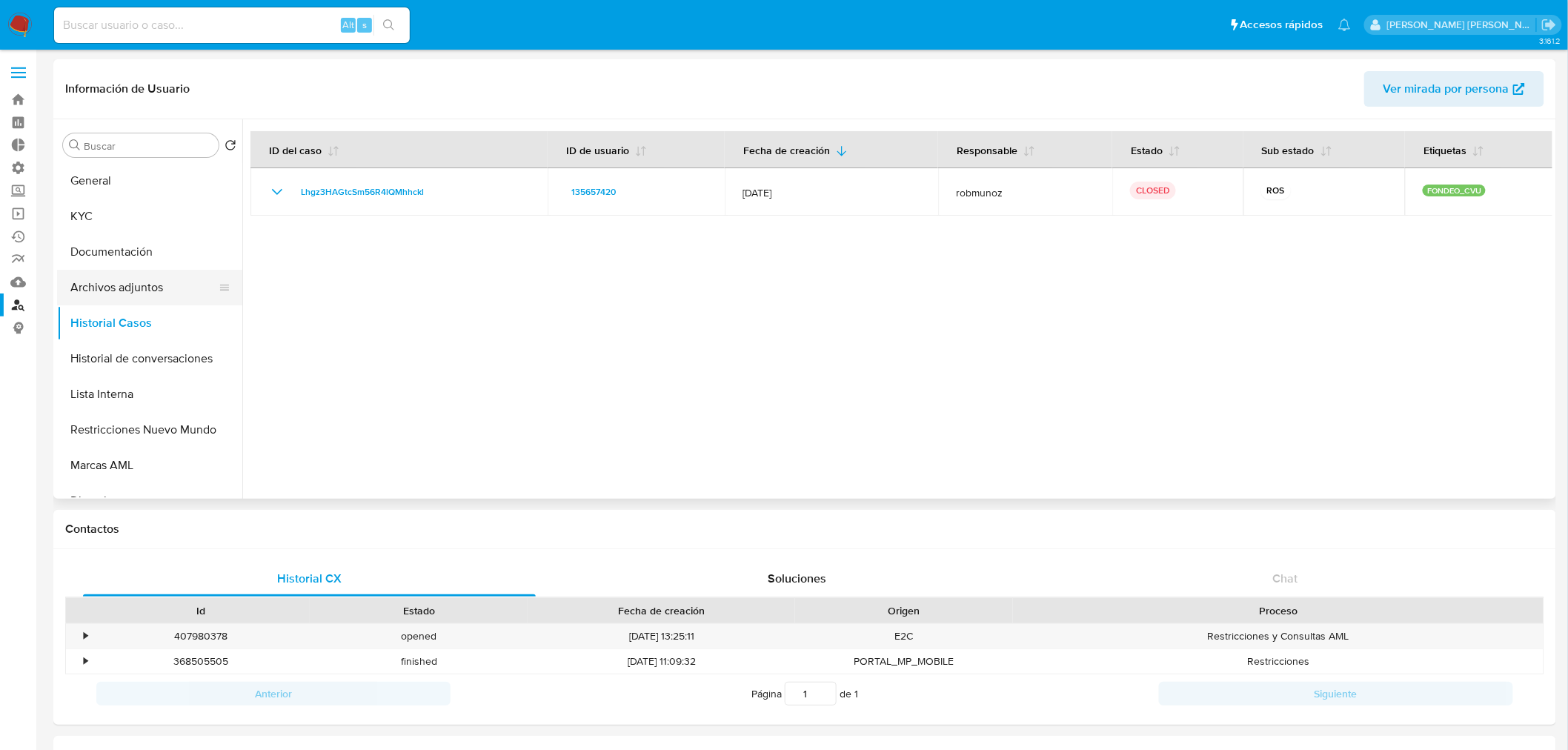
click at [156, 289] on button "Archivos adjuntos" at bounding box center [144, 287] width 173 height 36
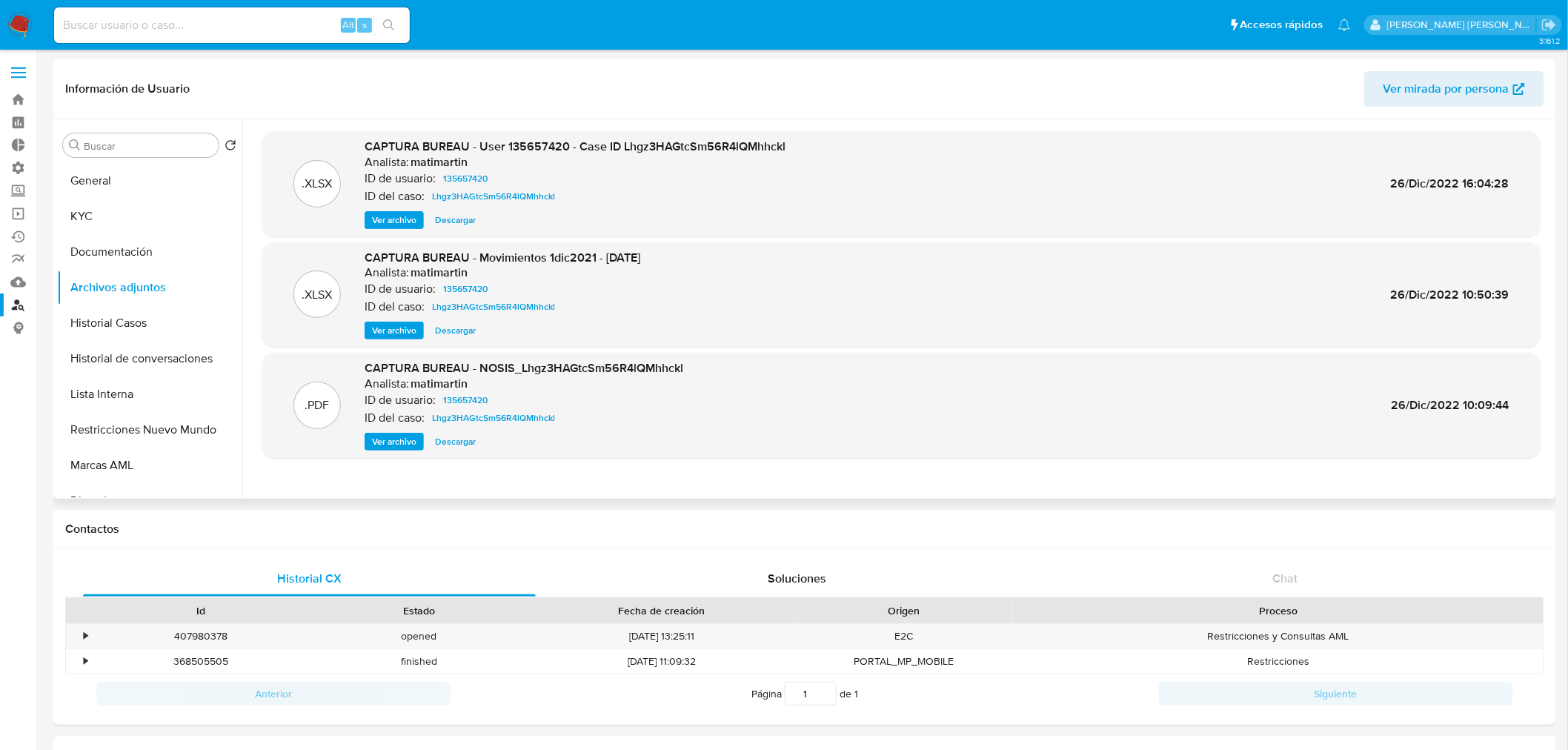
click at [406, 220] on span "Ver archivo" at bounding box center [394, 219] width 45 height 15
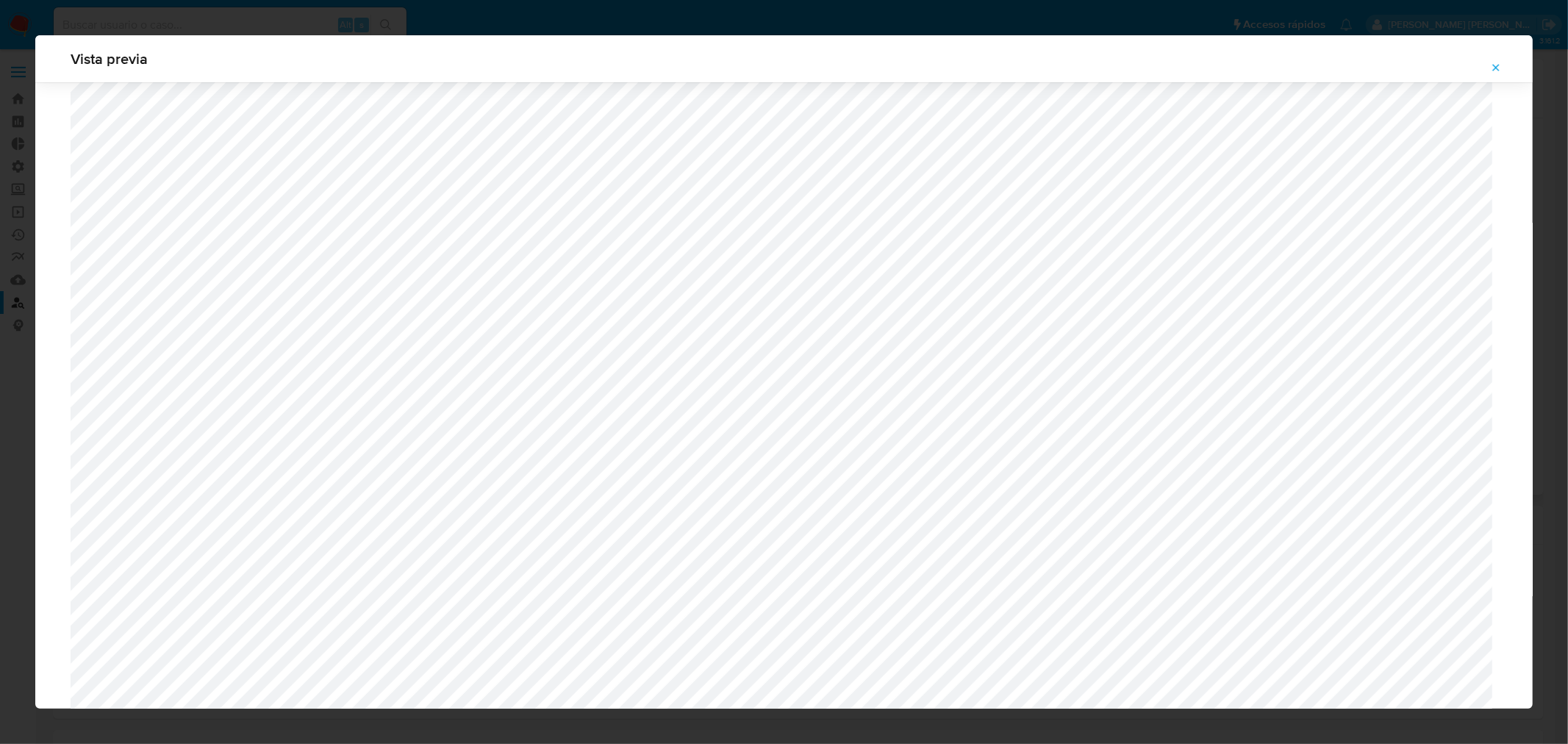
scroll to position [422, 0]
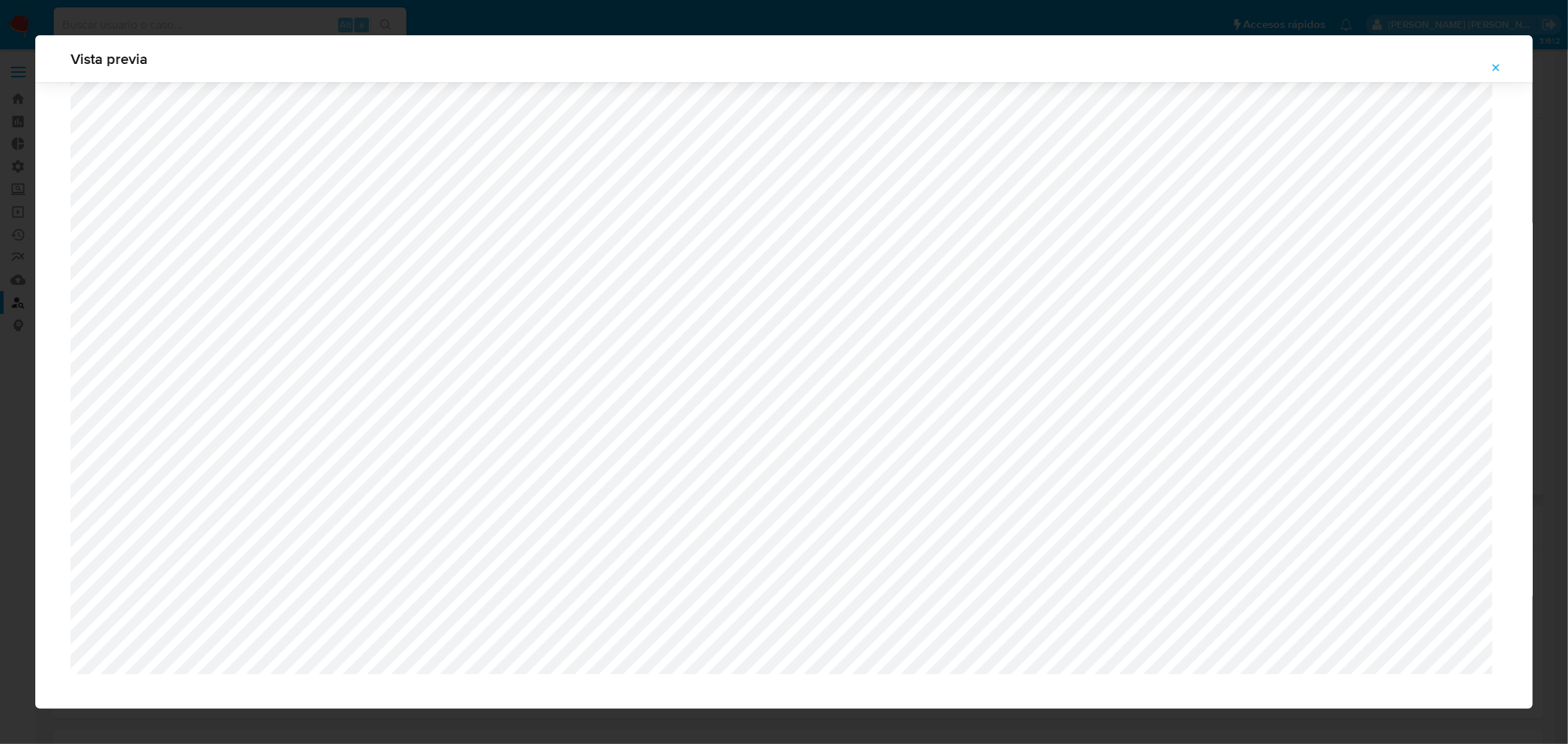
click at [1497, 65] on icon "Attachment preview" at bounding box center [1496, 68] width 12 height 12
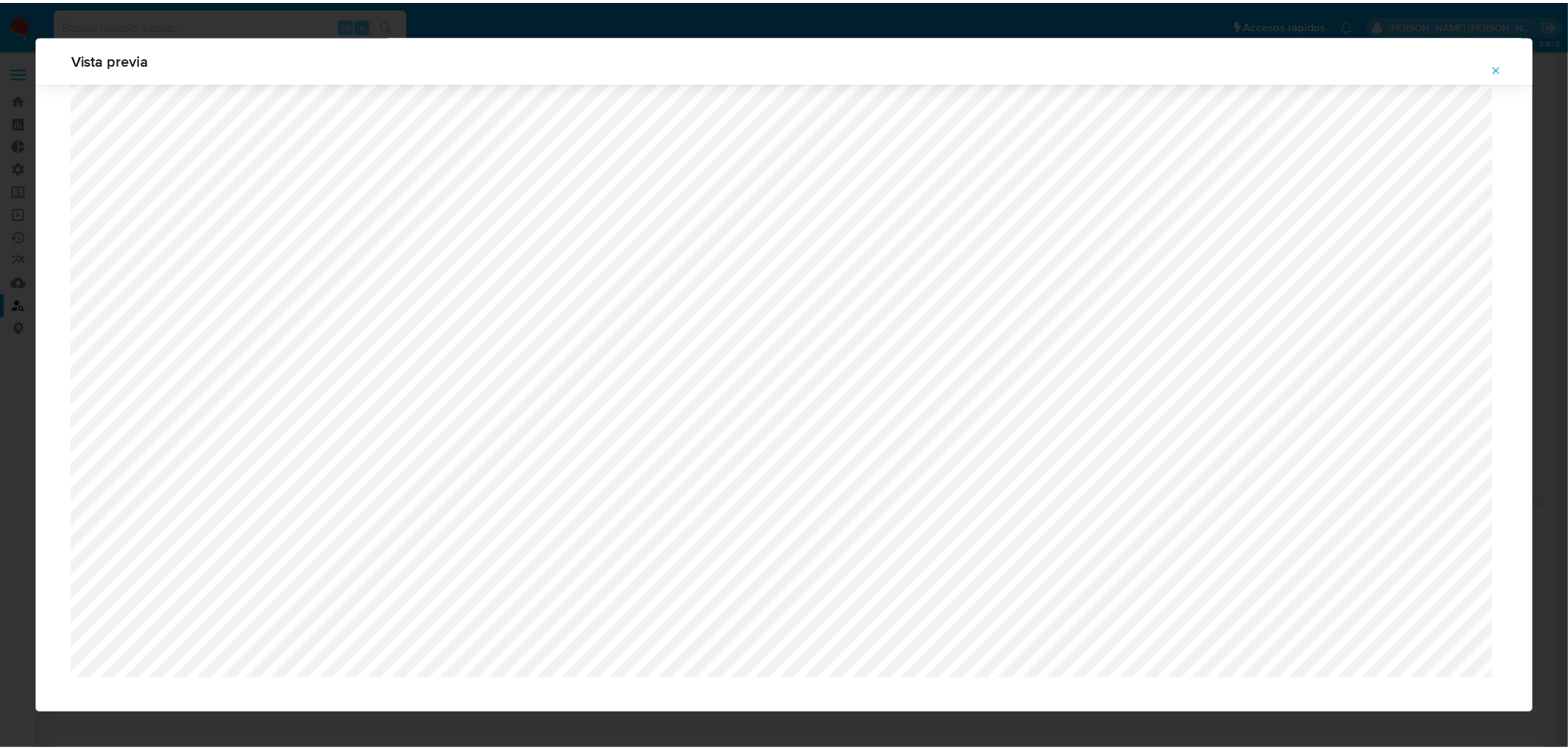
scroll to position [0, 0]
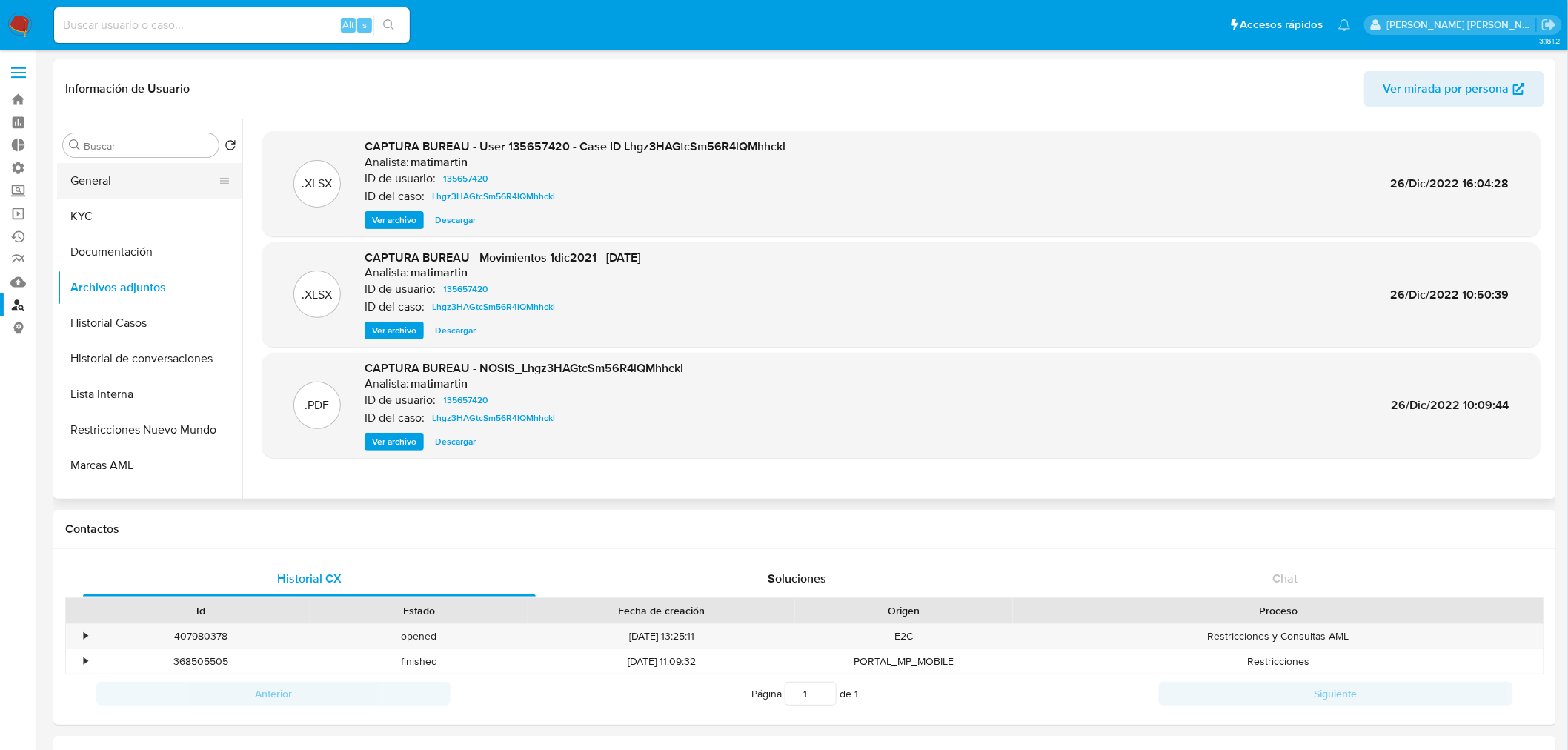
click at [165, 175] on button "General" at bounding box center [144, 180] width 173 height 36
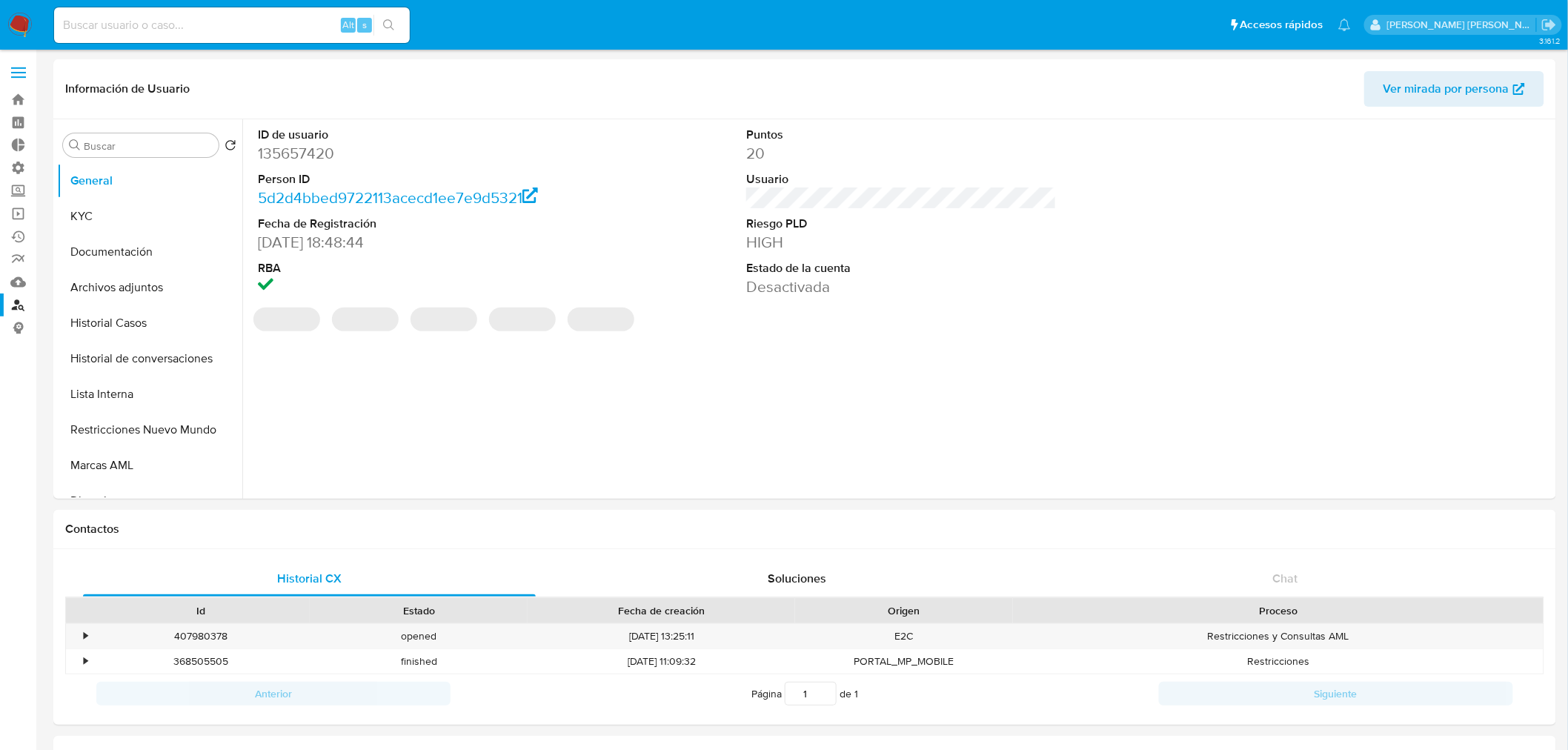
click at [317, 147] on dd "135657420" at bounding box center [413, 153] width 311 height 20
click at [316, 147] on dd "135657420" at bounding box center [413, 153] width 311 height 20
copy dd "135657420"
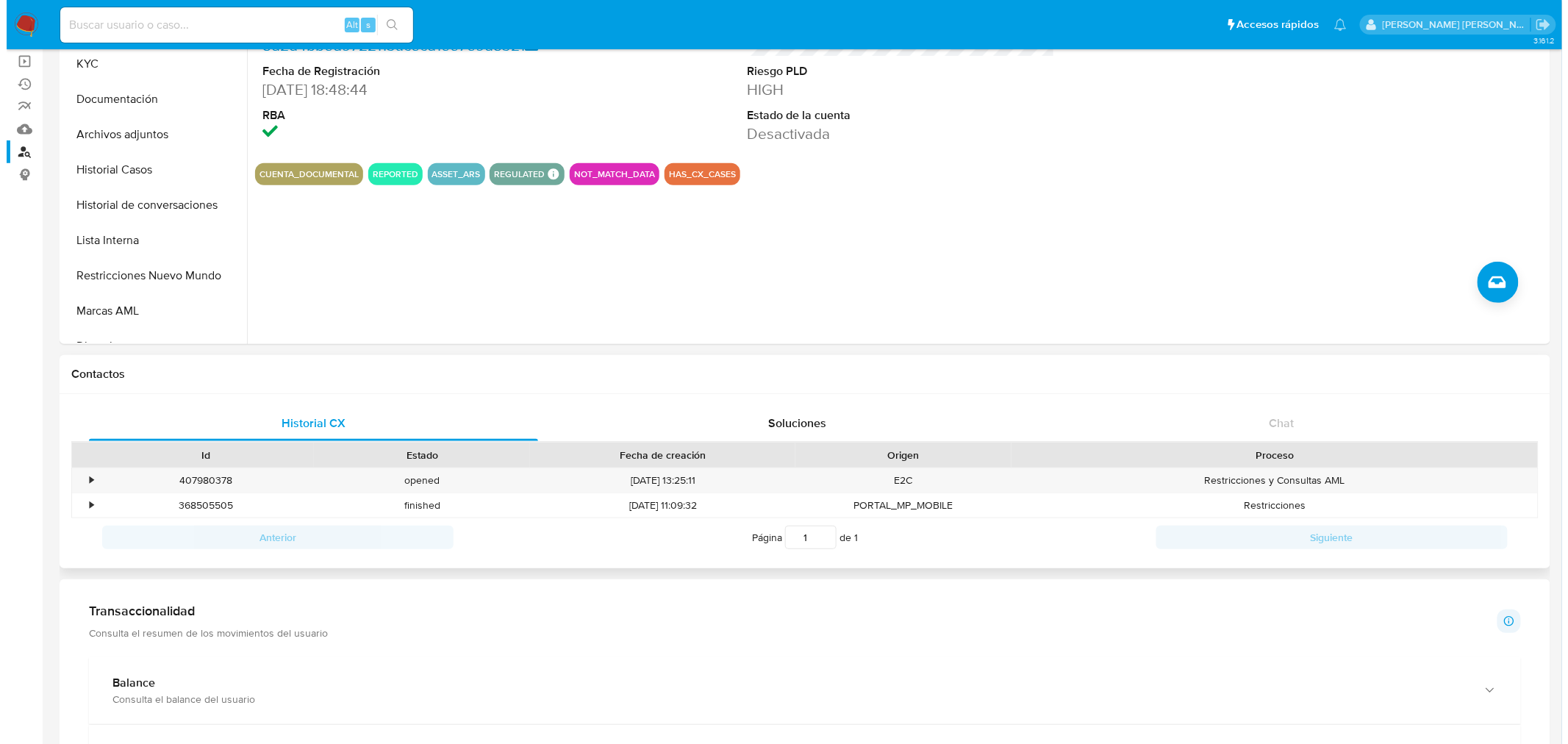
scroll to position [140, 0]
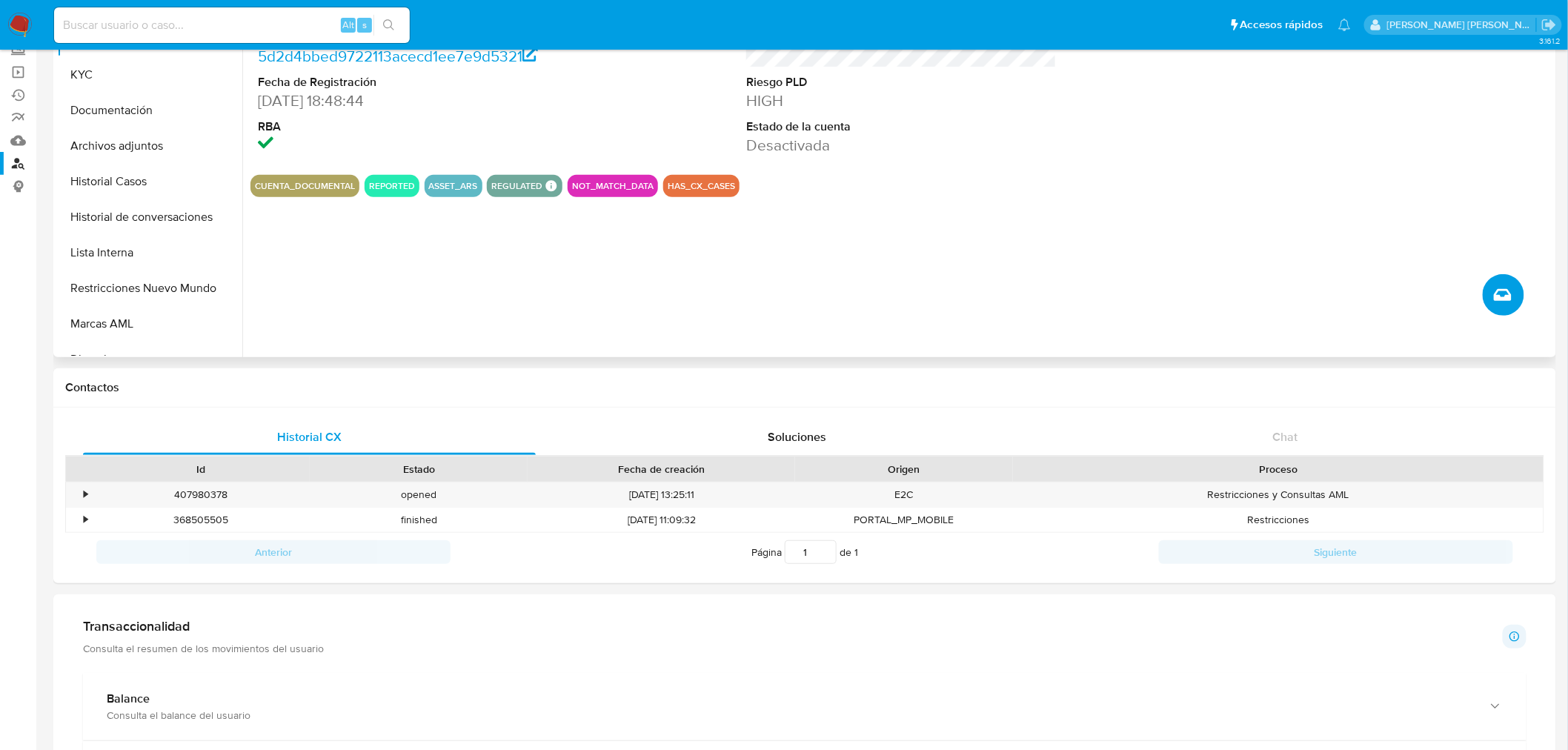
click at [1507, 310] on button "Crear caso manual" at bounding box center [1503, 294] width 42 height 42
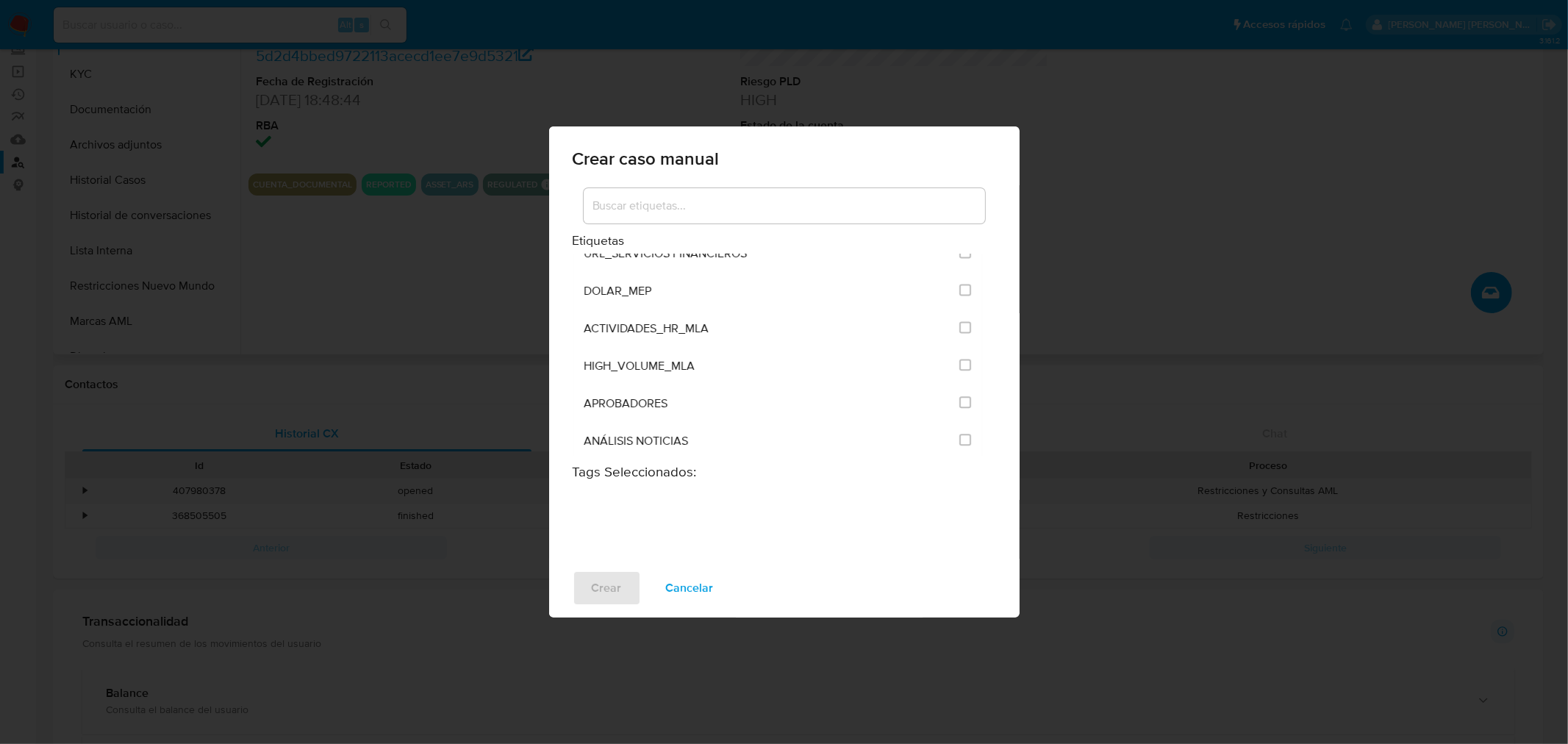
scroll to position [2858, 0]
click at [959, 444] on input "3249" at bounding box center [965, 450] width 12 height 12
checkbox input "true"
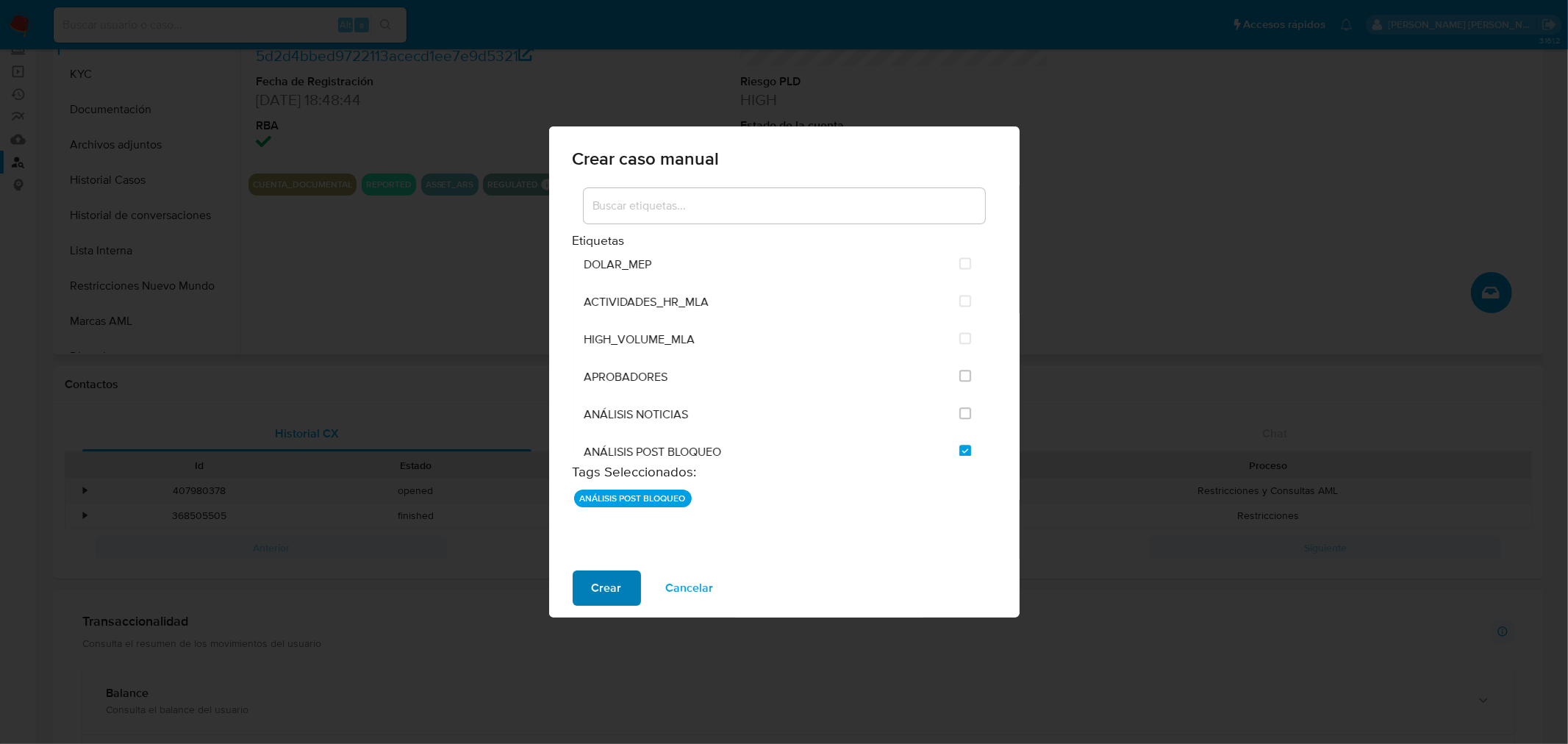
click at [608, 592] on span "Crear" at bounding box center [606, 587] width 30 height 32
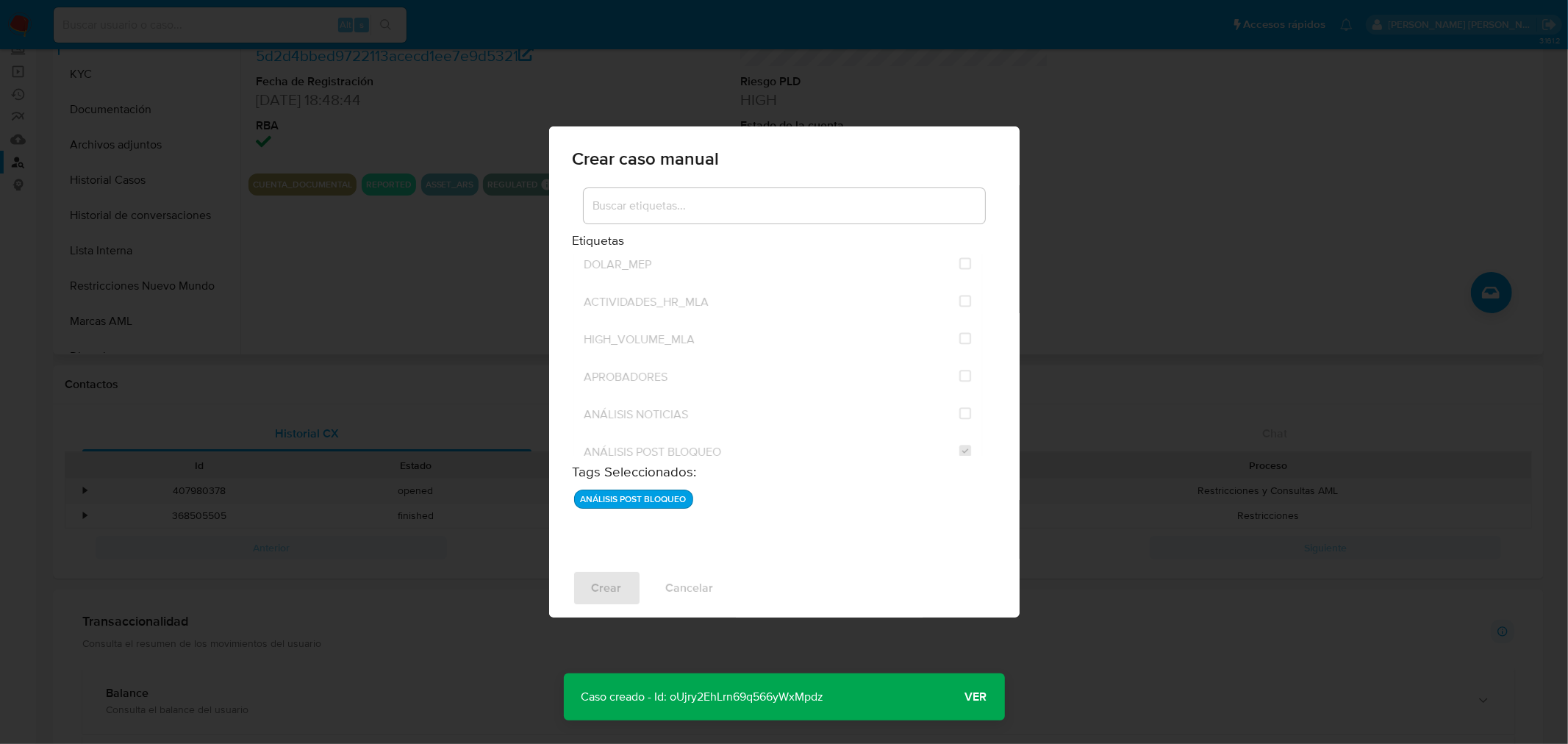
click at [968, 697] on span "Ver" at bounding box center [976, 697] width 22 height 0
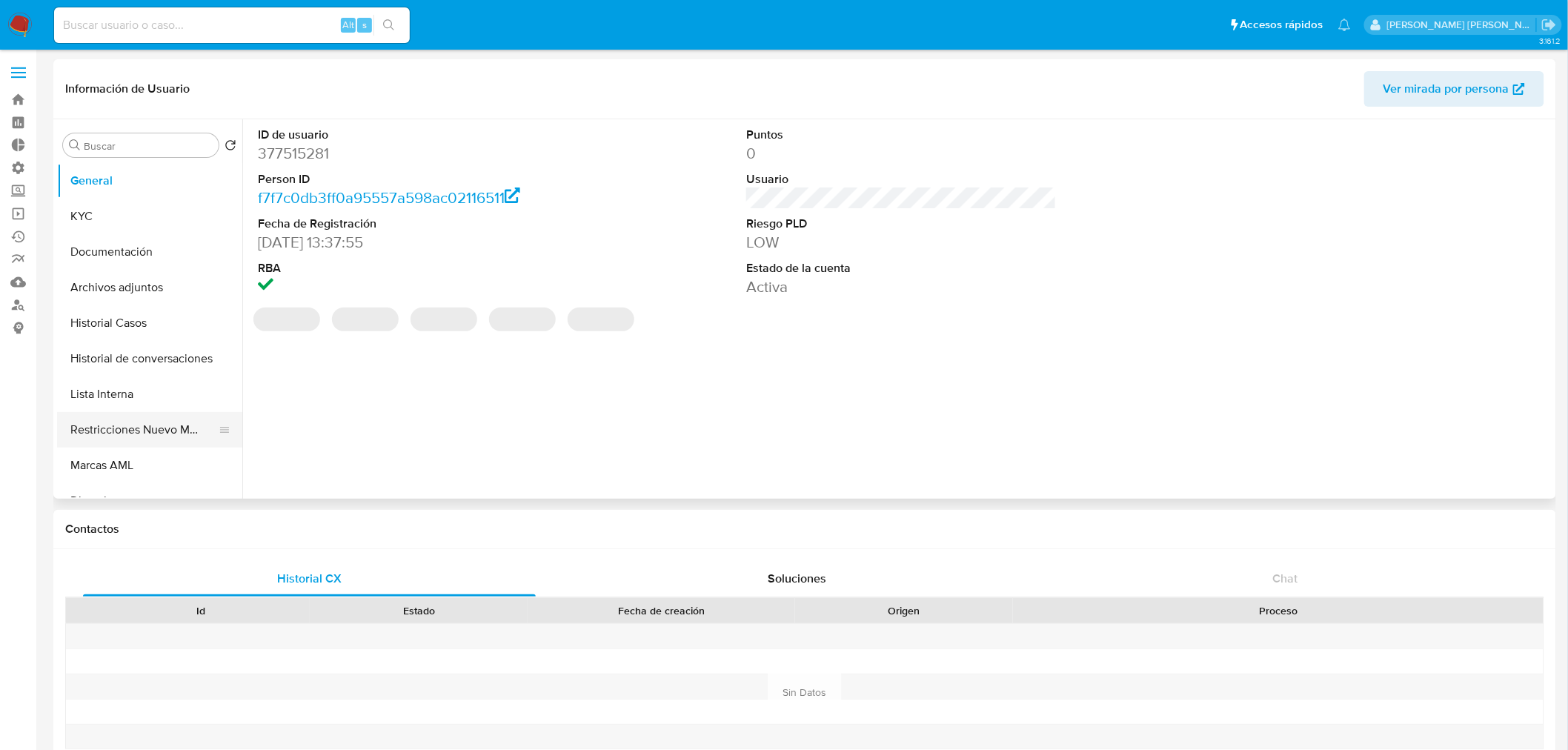
select select "10"
click at [176, 424] on button "Restricciones Nuevo Mundo" at bounding box center [144, 430] width 173 height 36
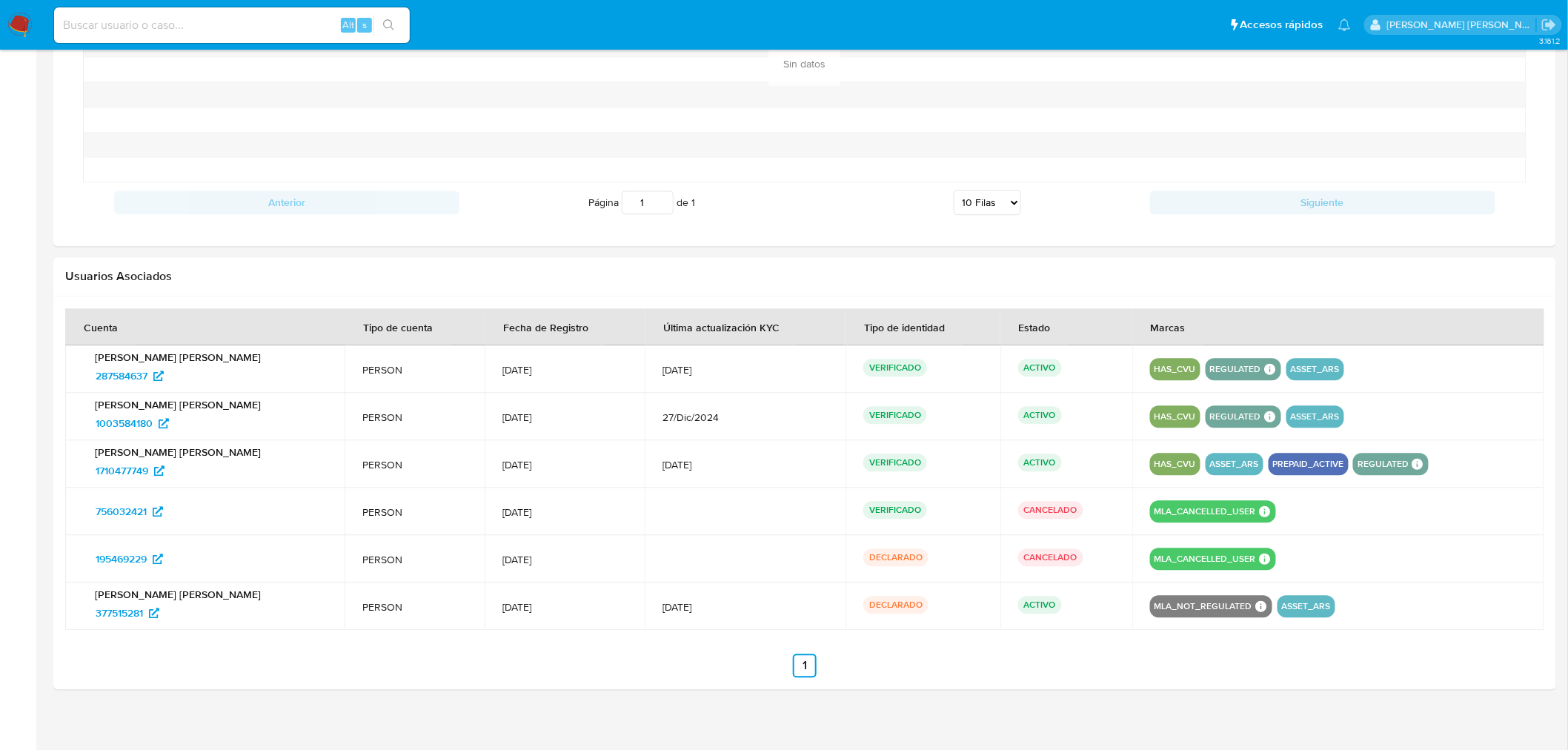
scroll to position [1278, 0]
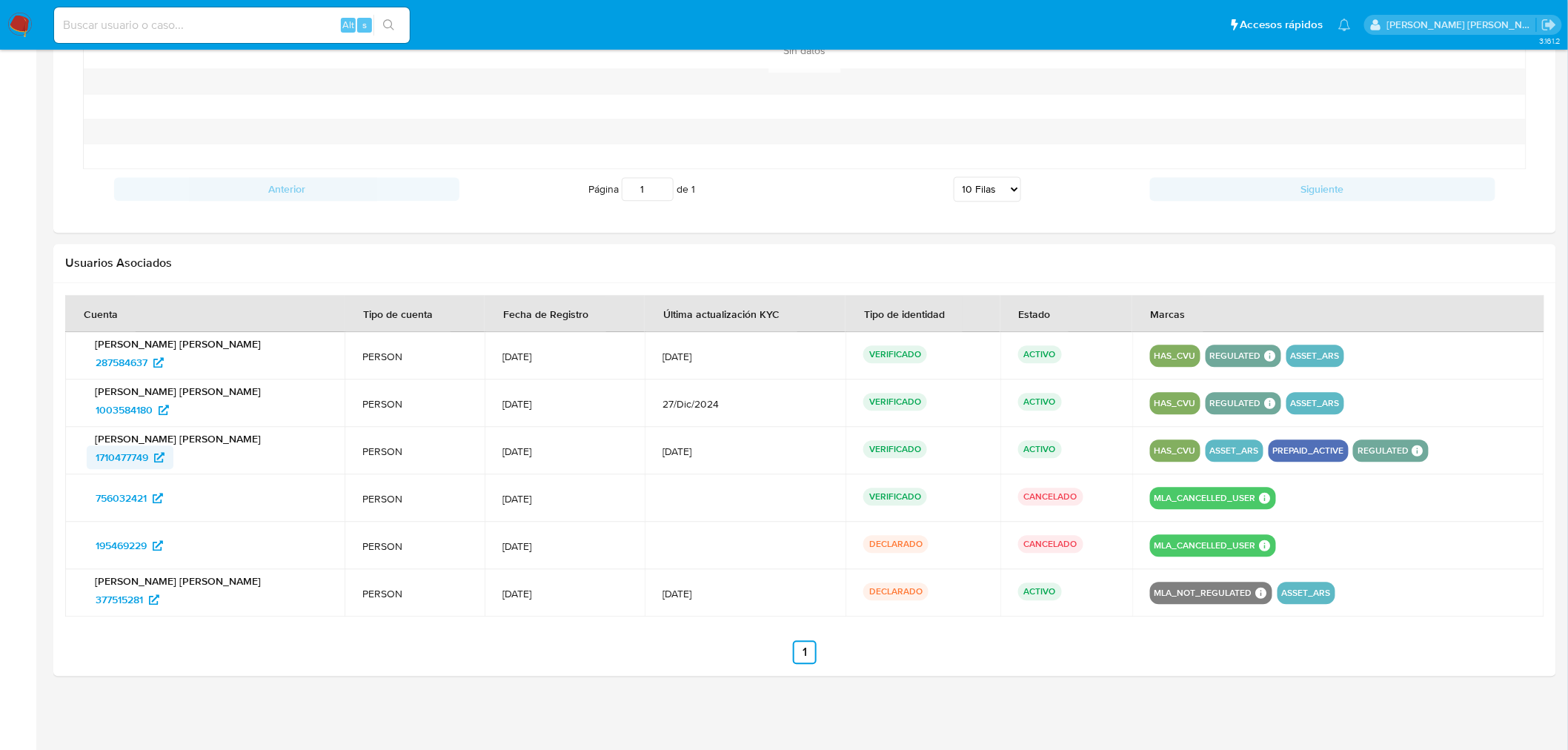
click at [143, 452] on span "1710477749" at bounding box center [122, 457] width 53 height 23
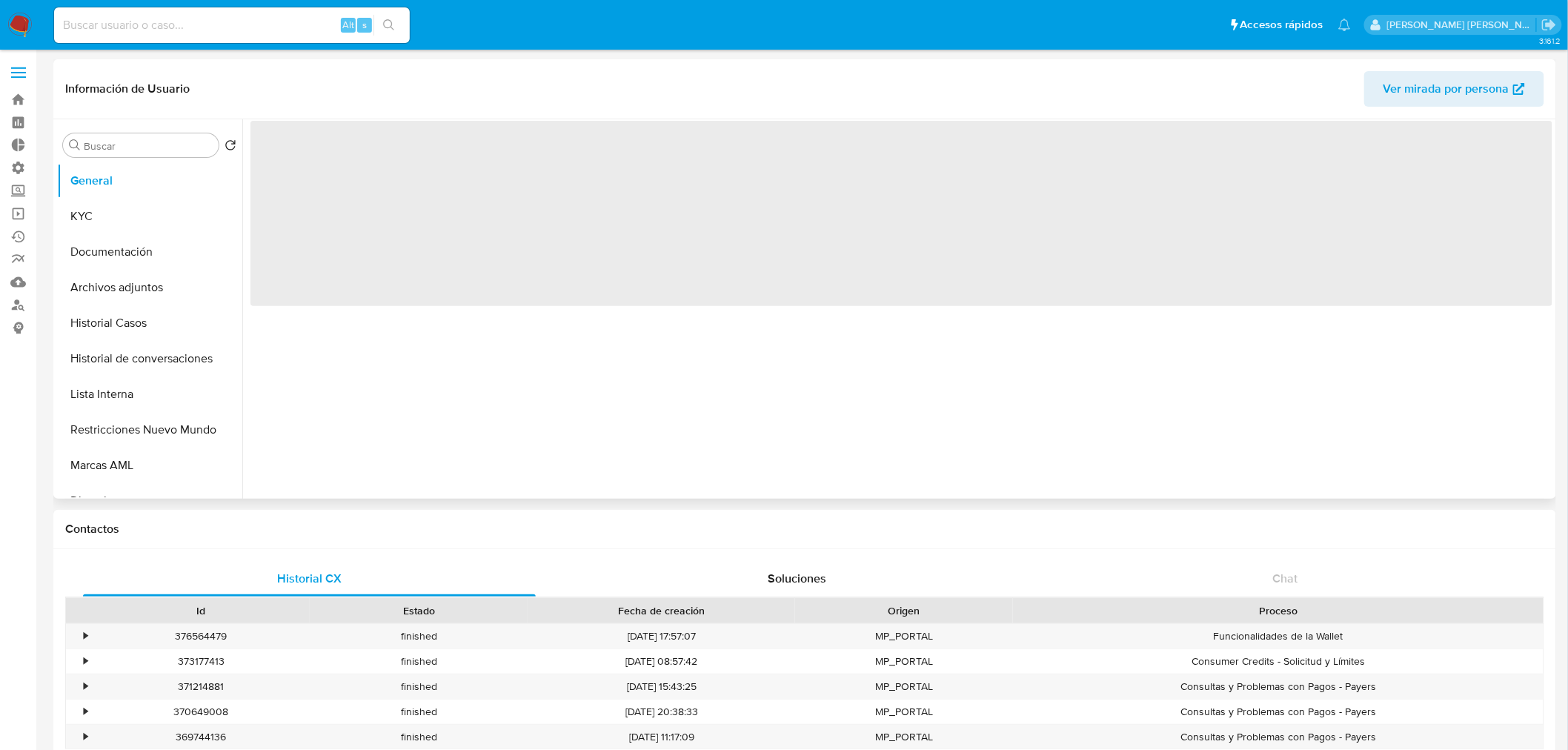
select select "10"
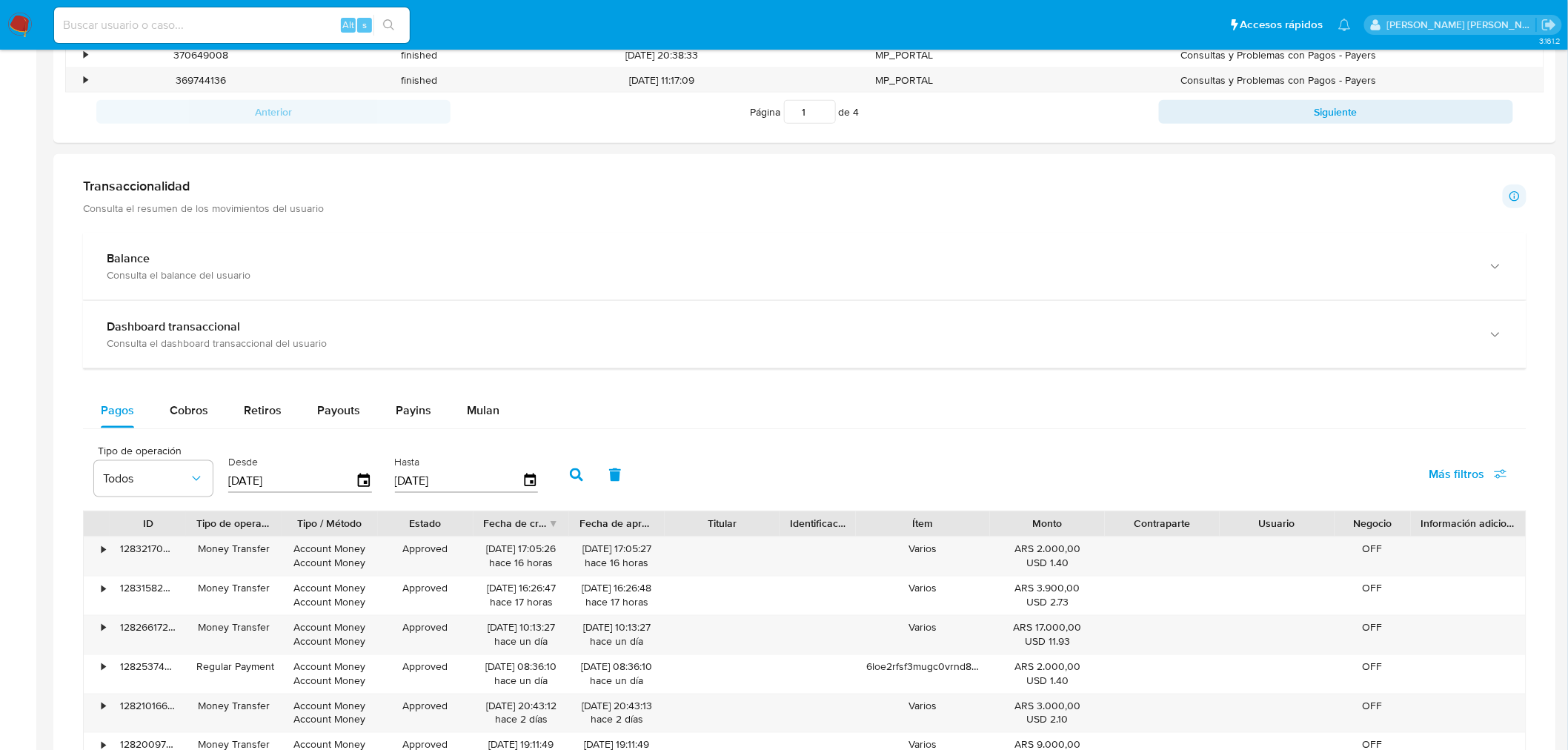
scroll to position [658, 0]
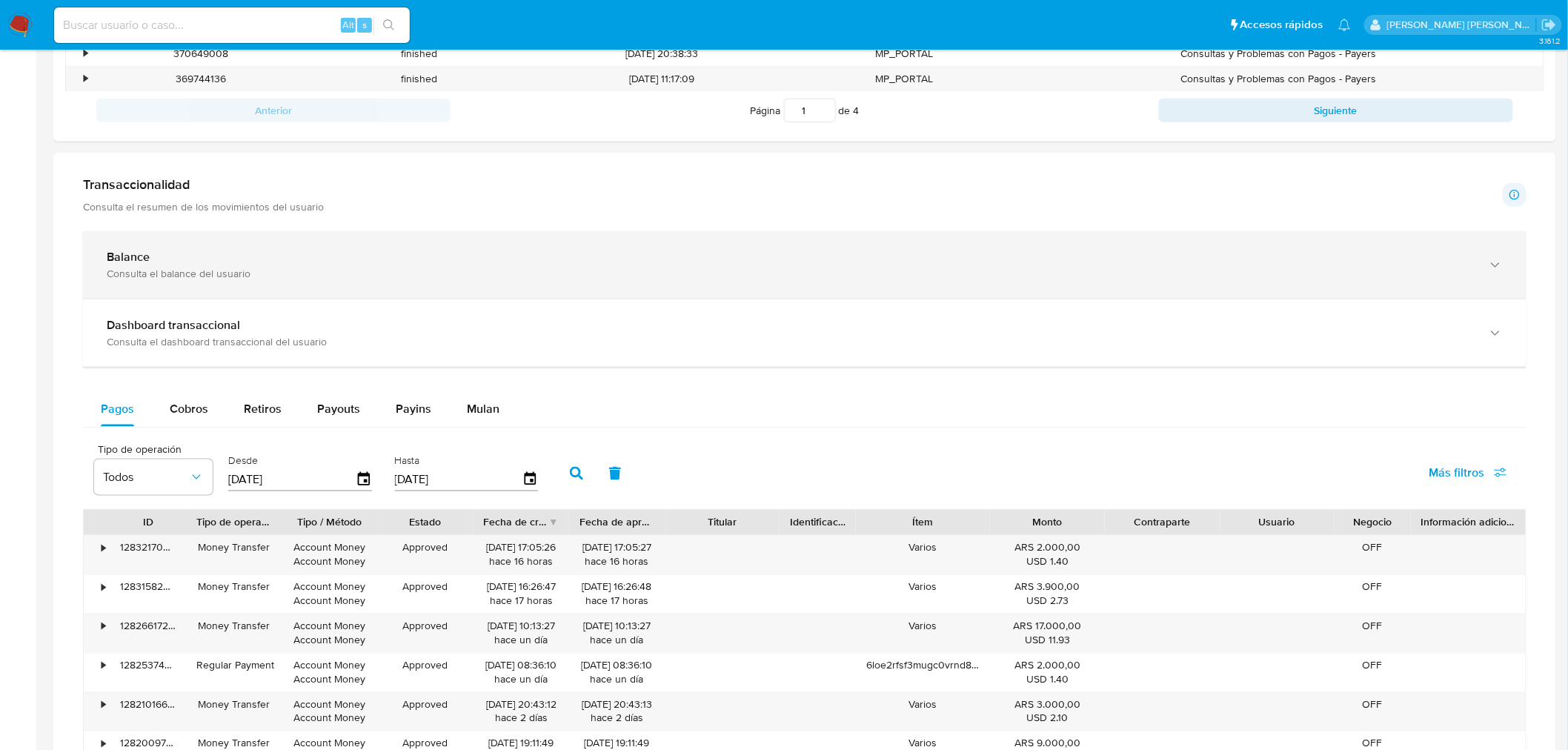
click at [244, 275] on div "Consulta el balance del usuario" at bounding box center [790, 274] width 1366 height 14
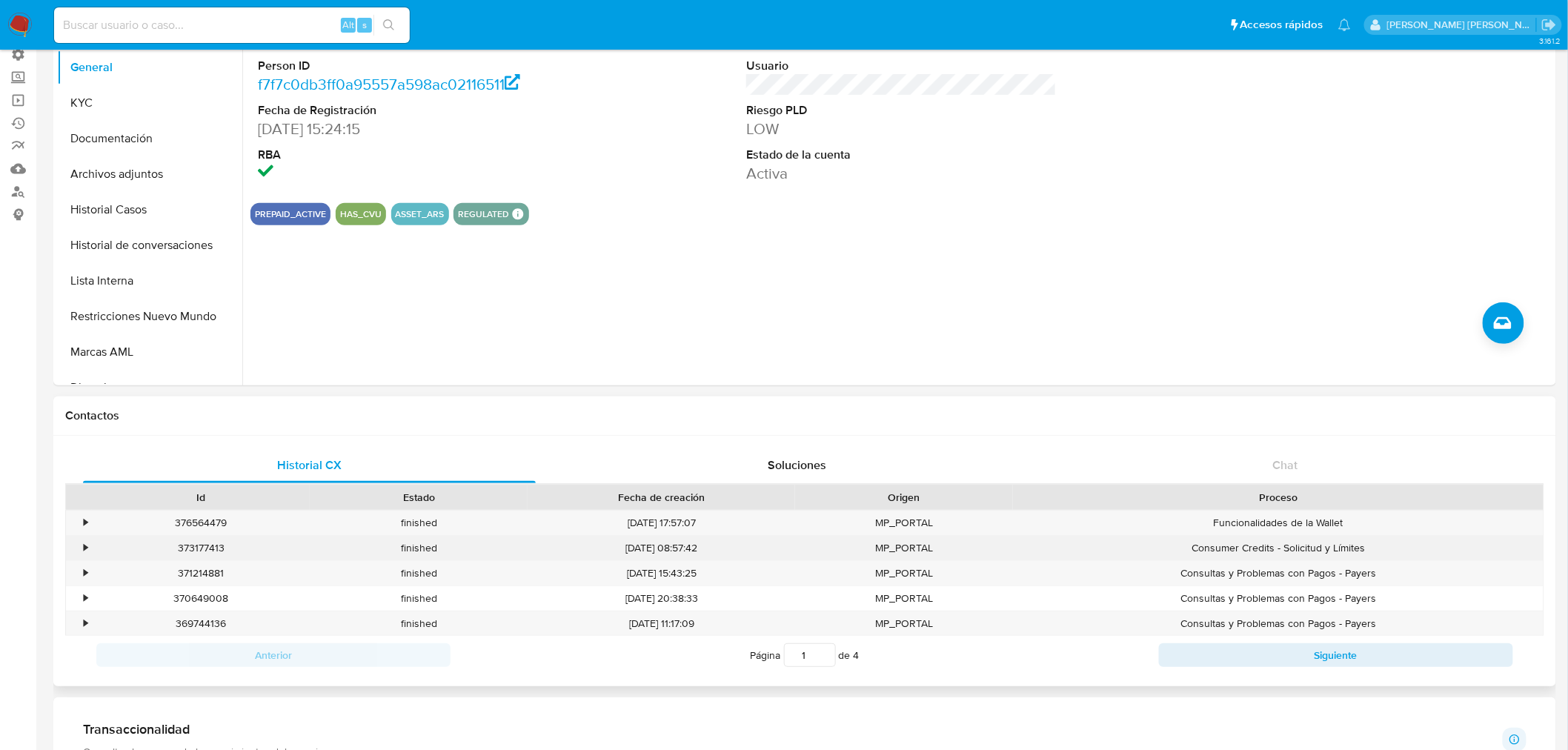
scroll to position [0, 0]
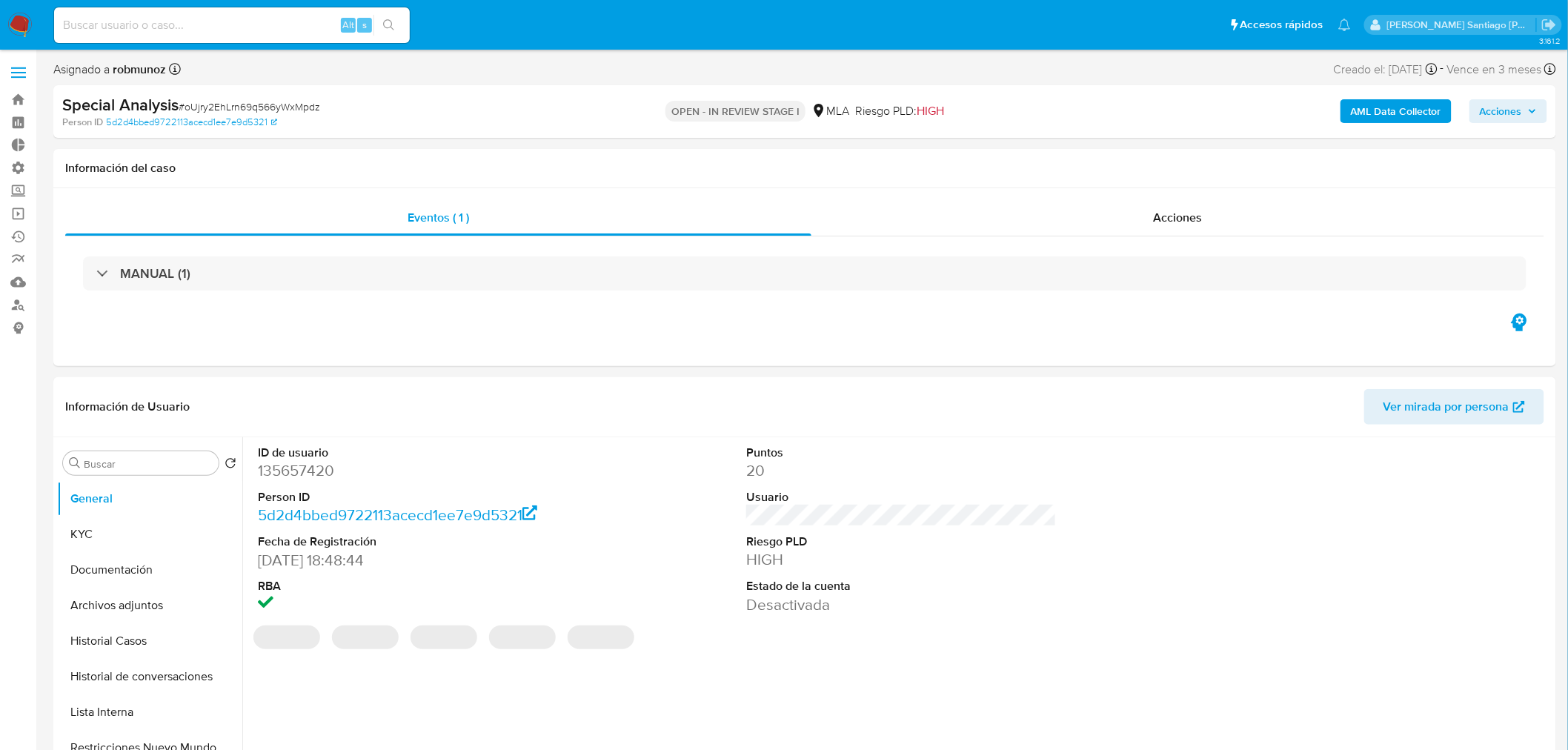
select select "10"
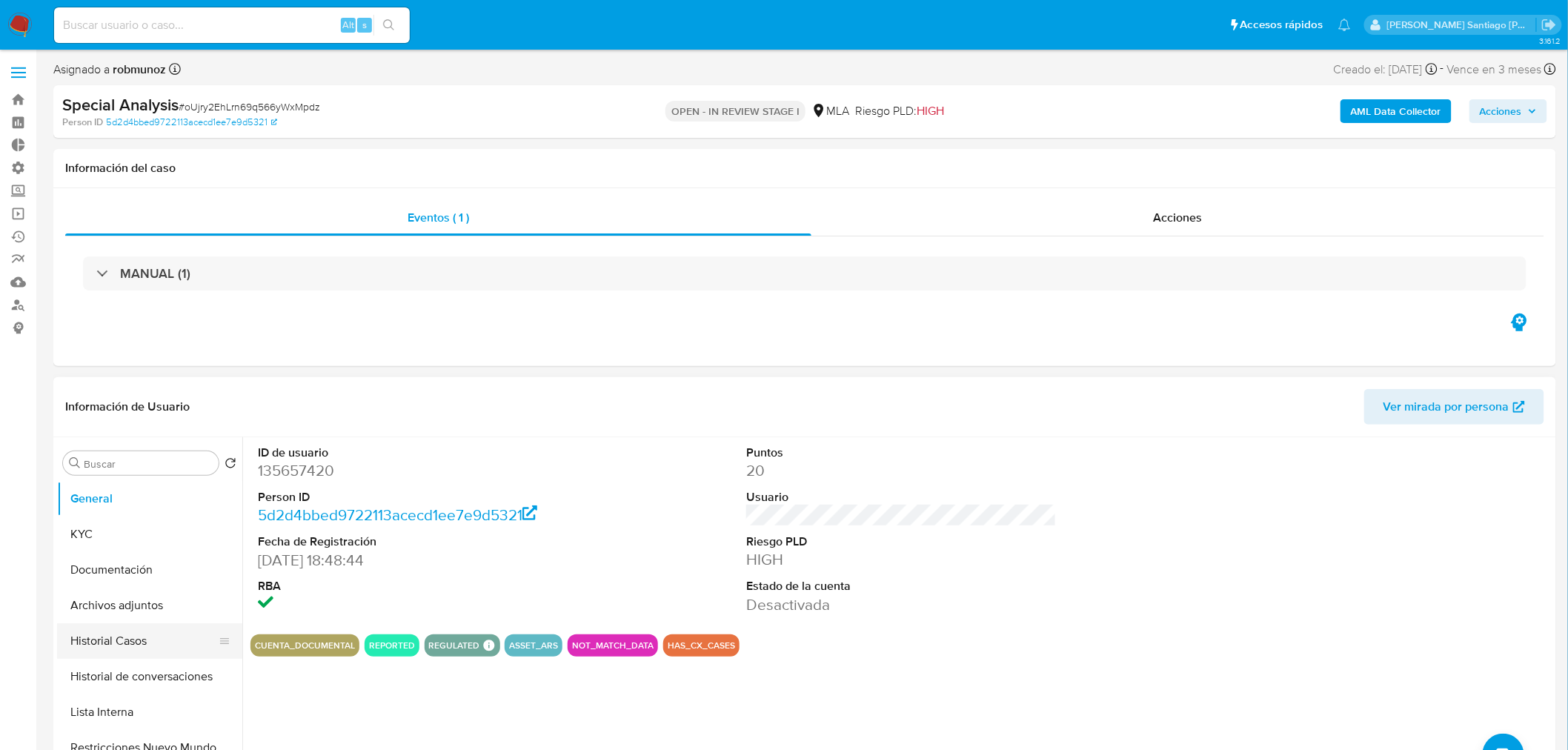
click at [171, 645] on button "Historial Casos" at bounding box center [144, 641] width 173 height 36
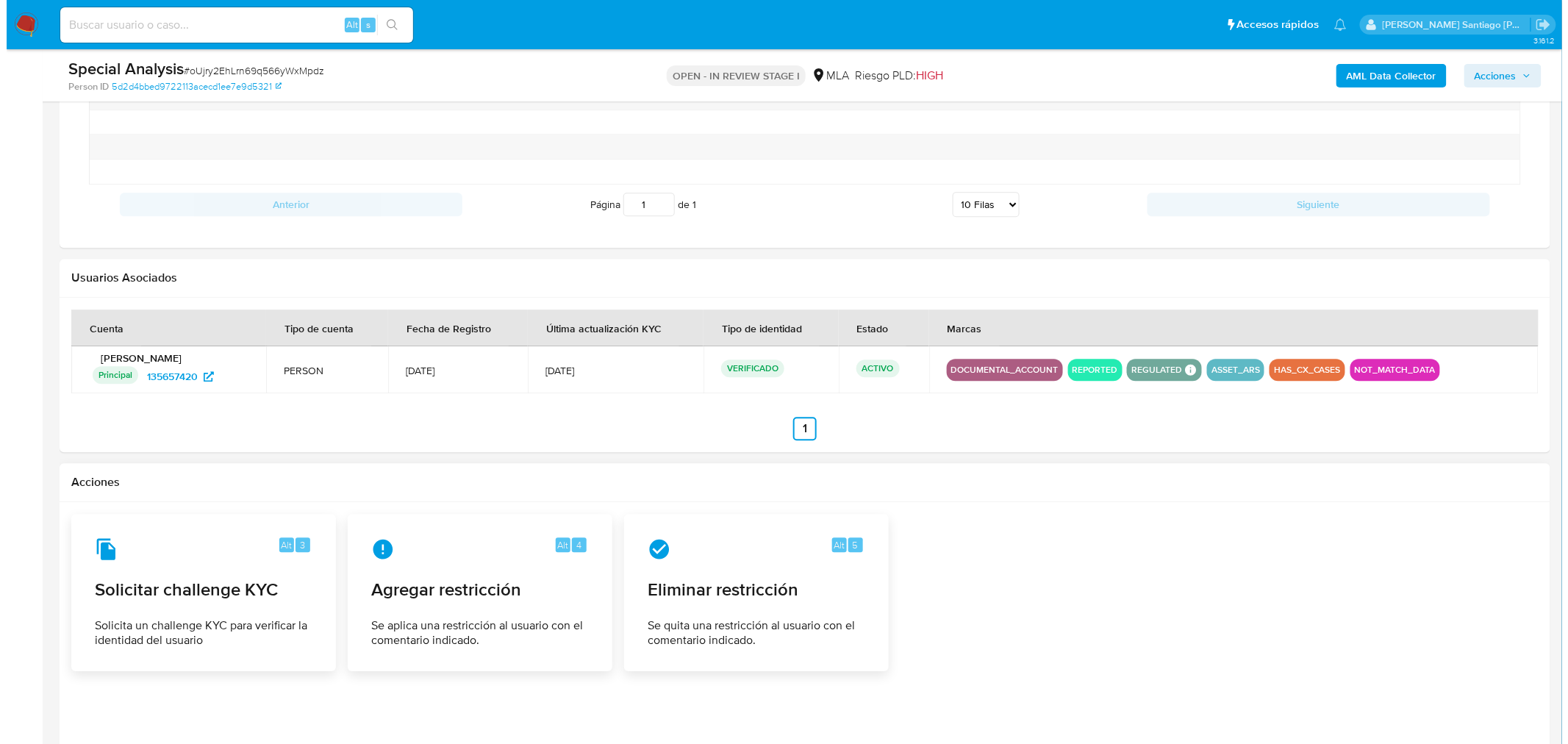
scroll to position [1630, 0]
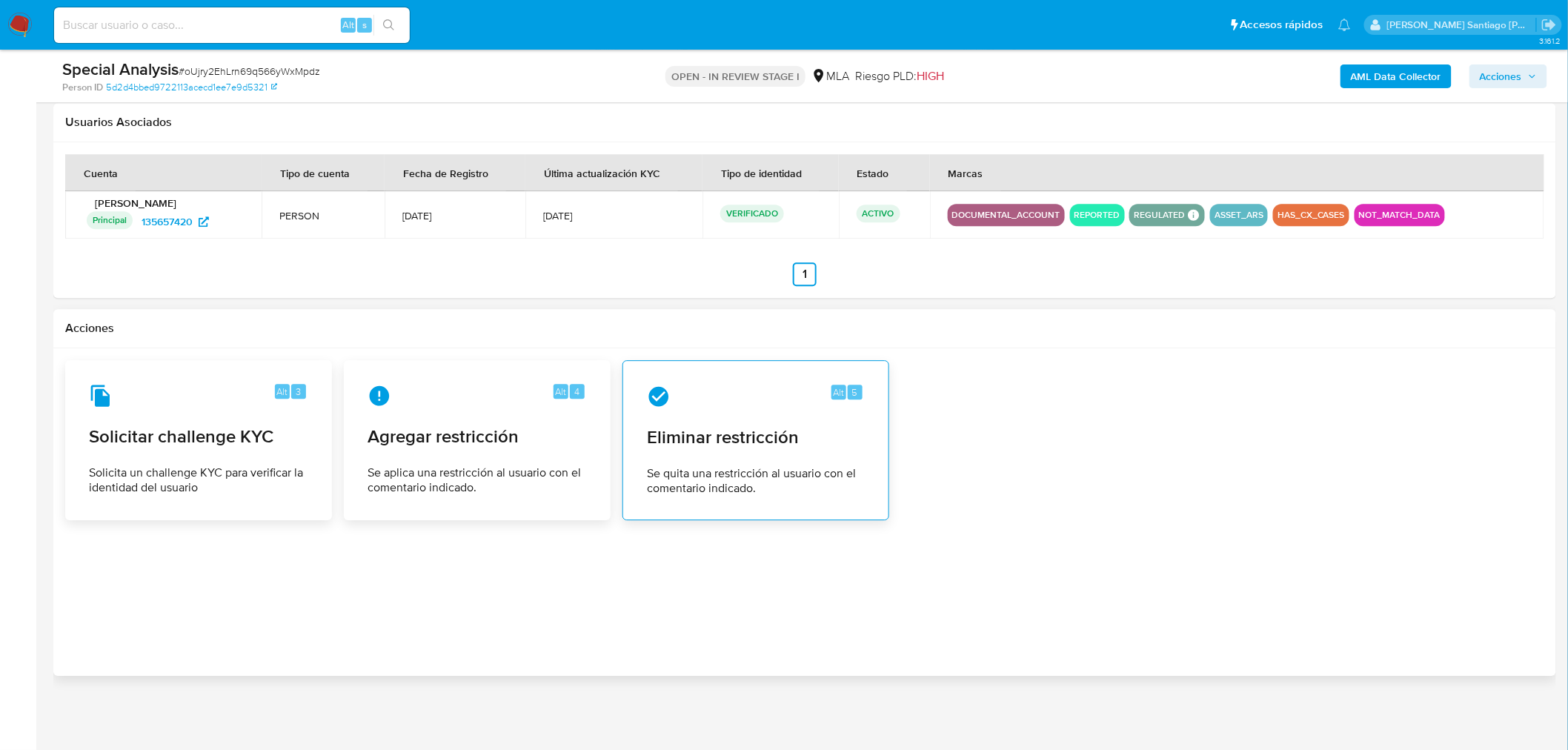
click at [813, 468] on span "Se quita una restricción al usuario con el comentario indicado." at bounding box center [756, 481] width 218 height 29
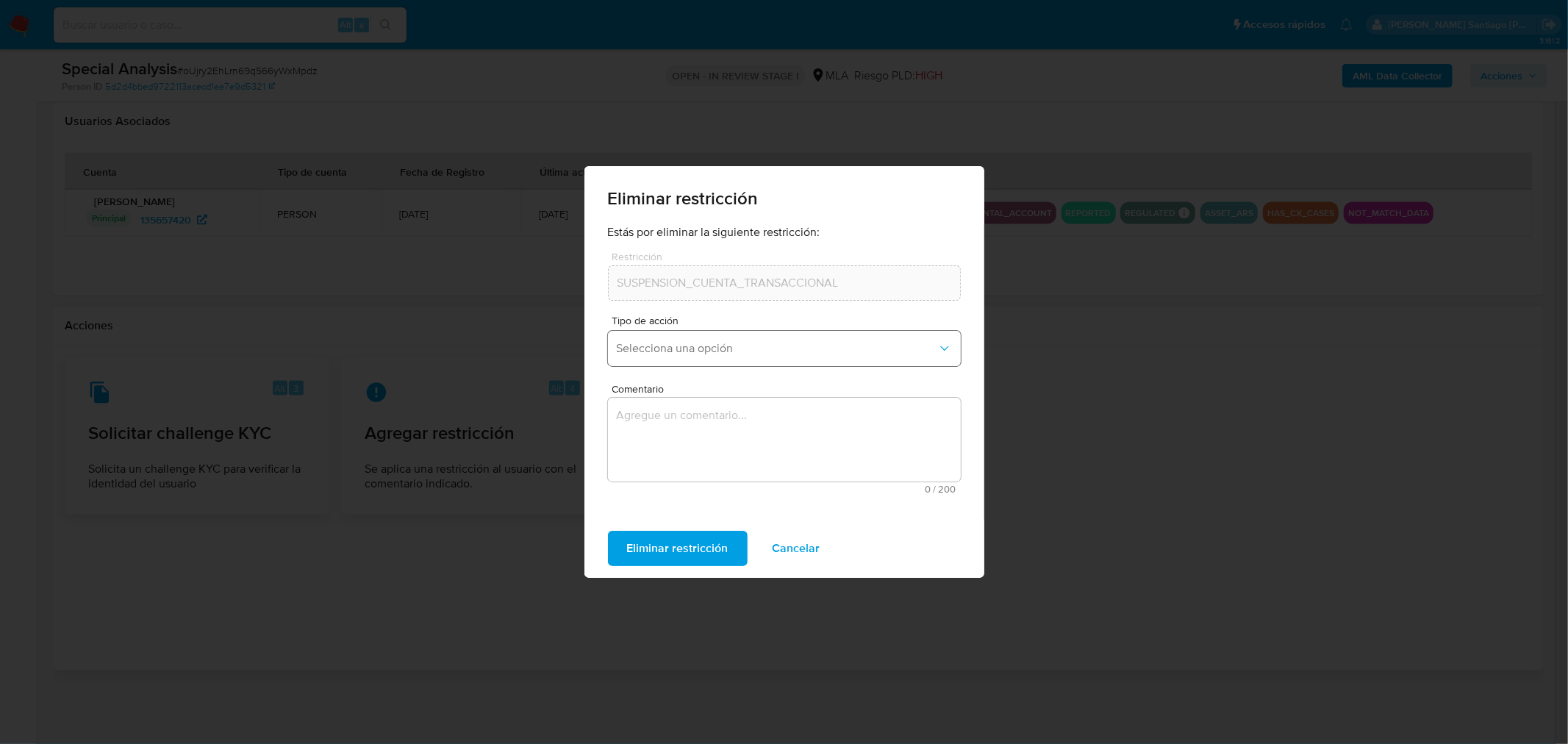
click at [777, 342] on span "Selecciona una opción" at bounding box center [777, 348] width 321 height 14
click at [745, 395] on div "Rehabilitación" at bounding box center [780, 387] width 327 height 36
click at [766, 457] on textarea "Comentario" at bounding box center [784, 440] width 353 height 84
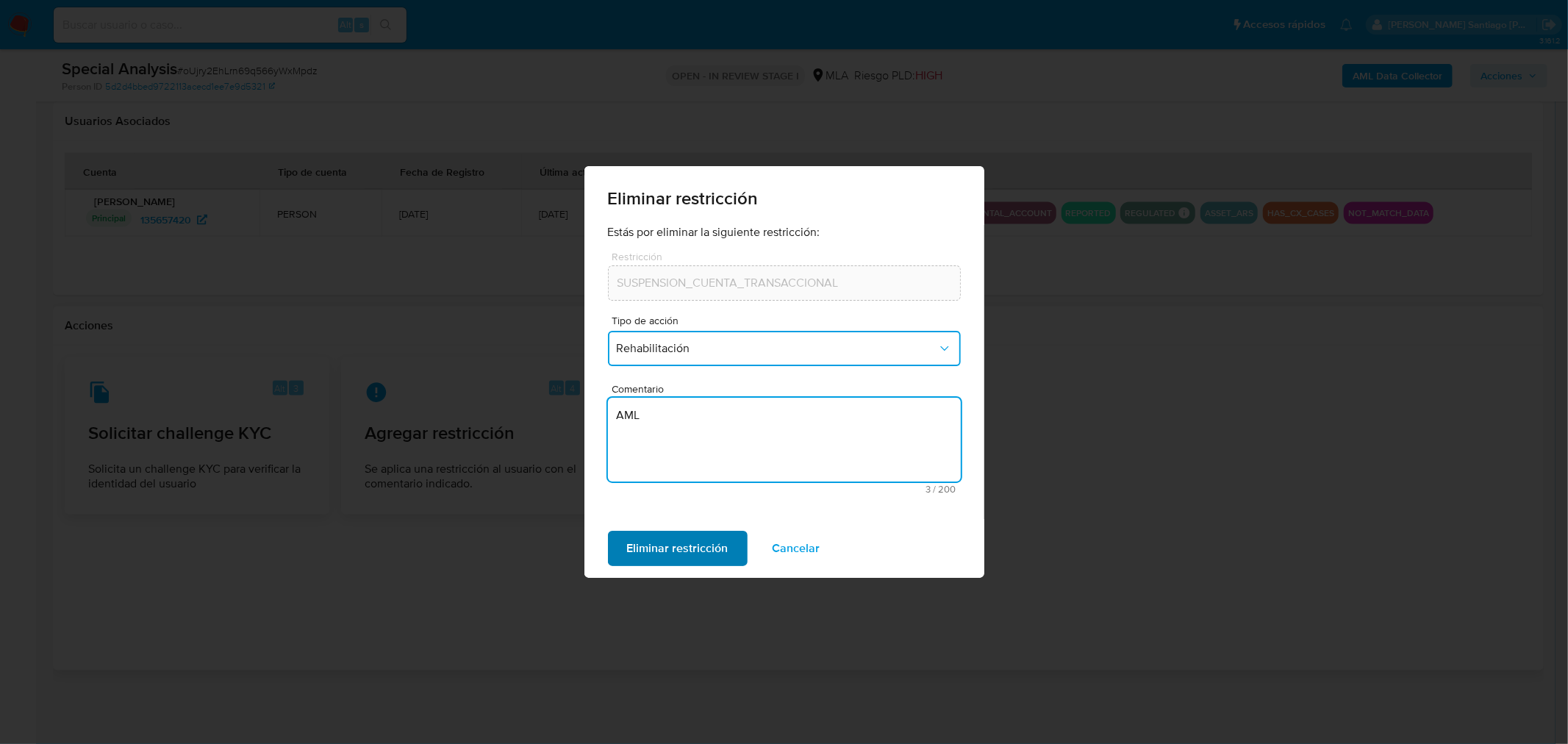
type textarea "AML"
click at [714, 557] on span "Eliminar restricción" at bounding box center [677, 548] width 101 height 32
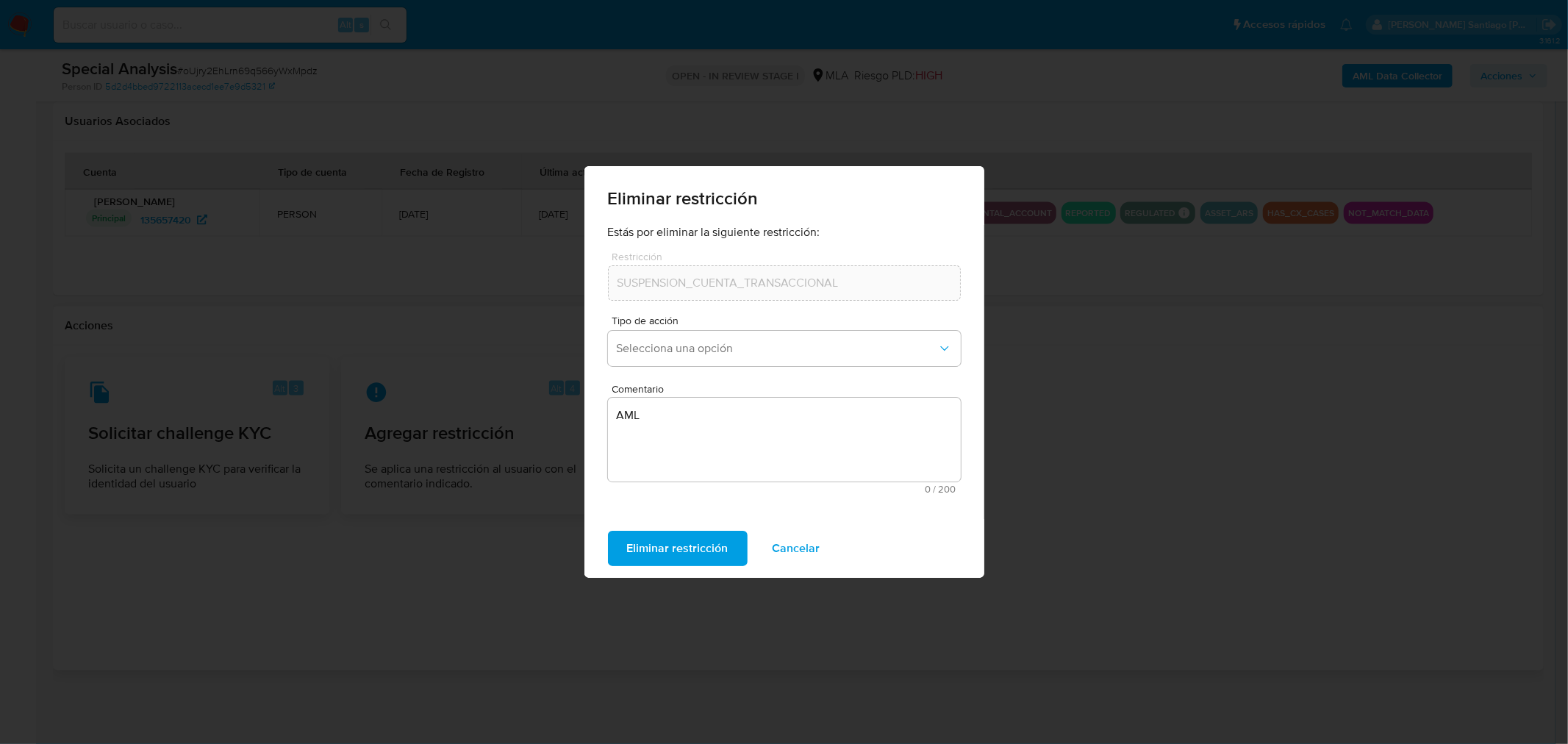
click at [809, 550] on span "Cancelar" at bounding box center [796, 548] width 47 height 32
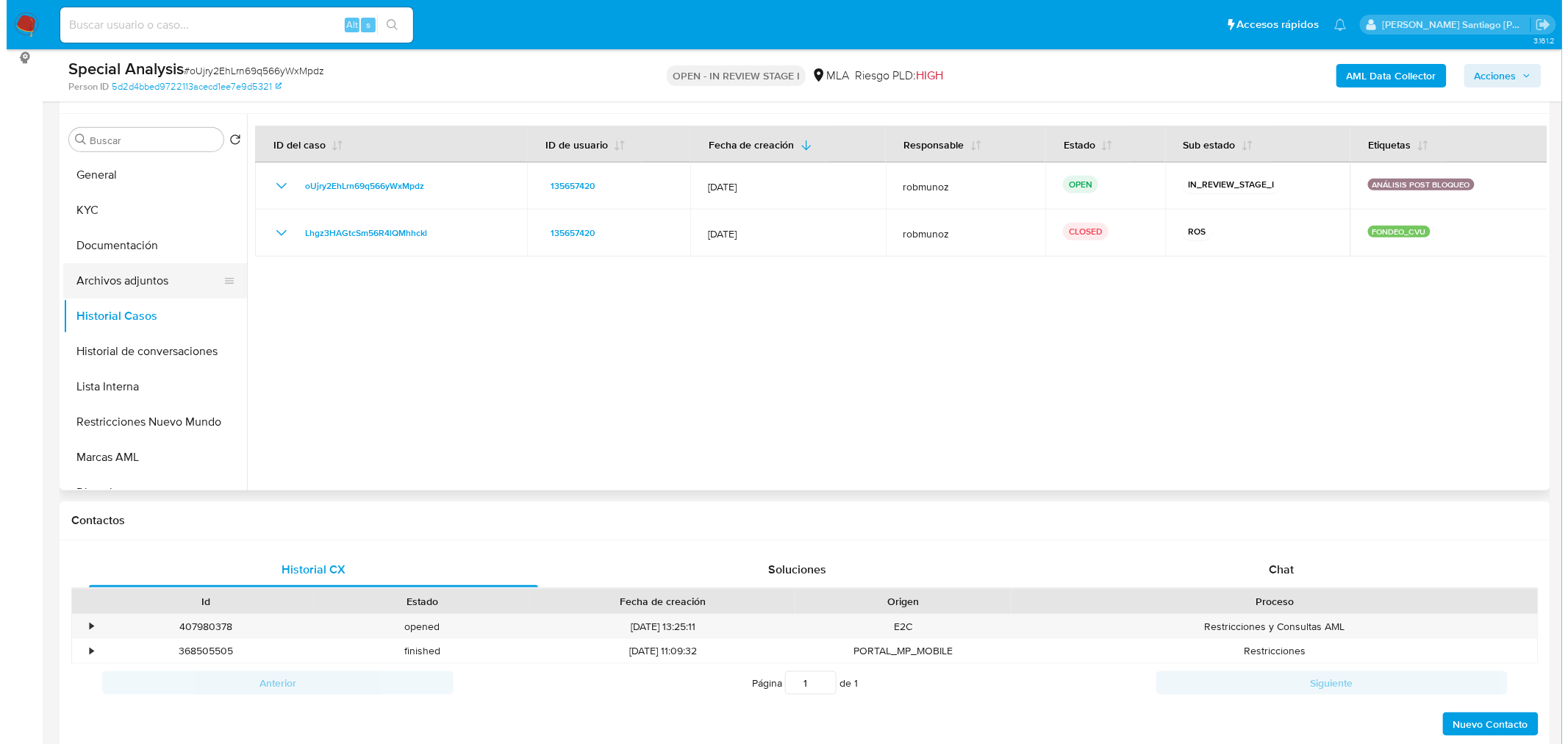
scroll to position [78, 0]
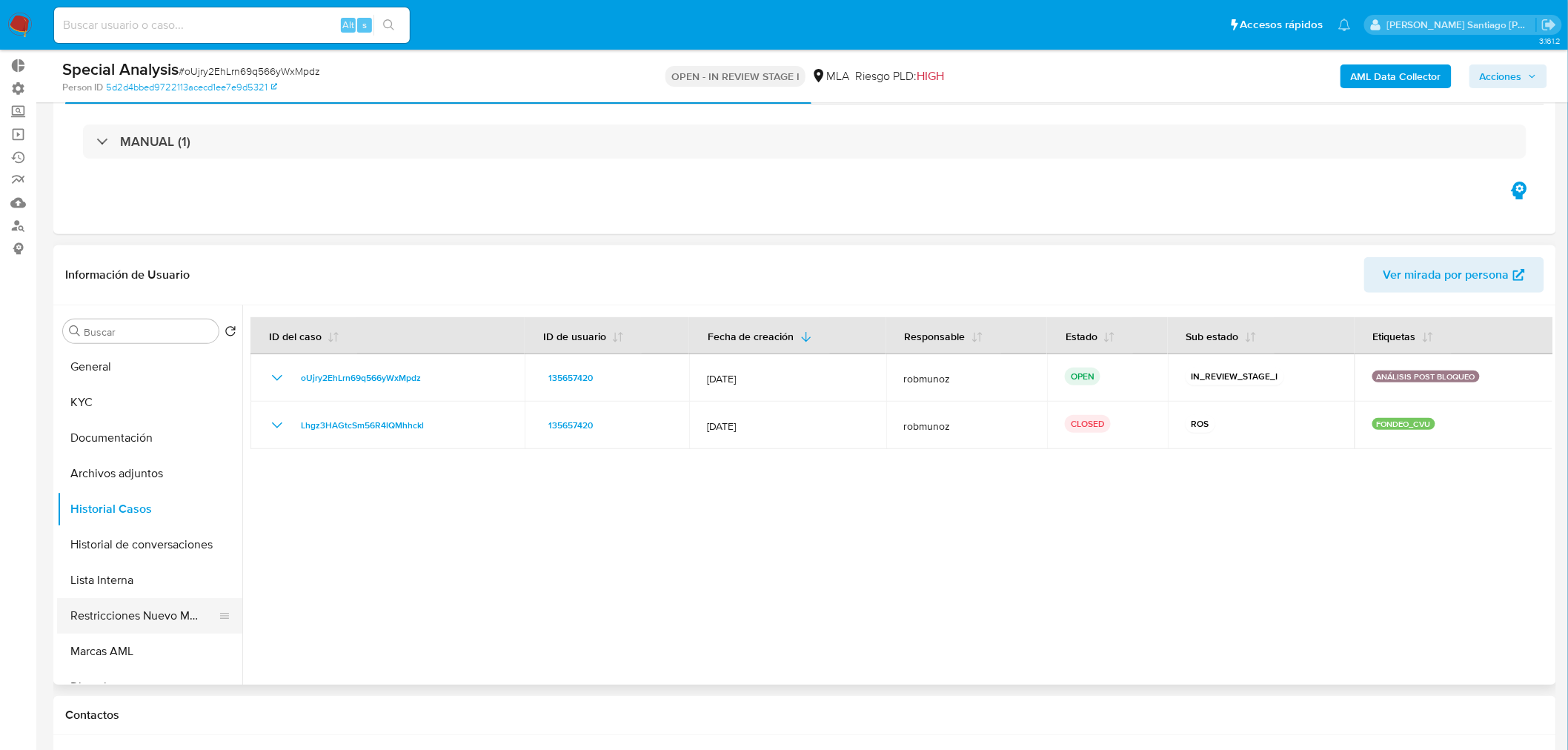
click at [195, 627] on button "Restricciones Nuevo Mundo" at bounding box center [144, 616] width 173 height 36
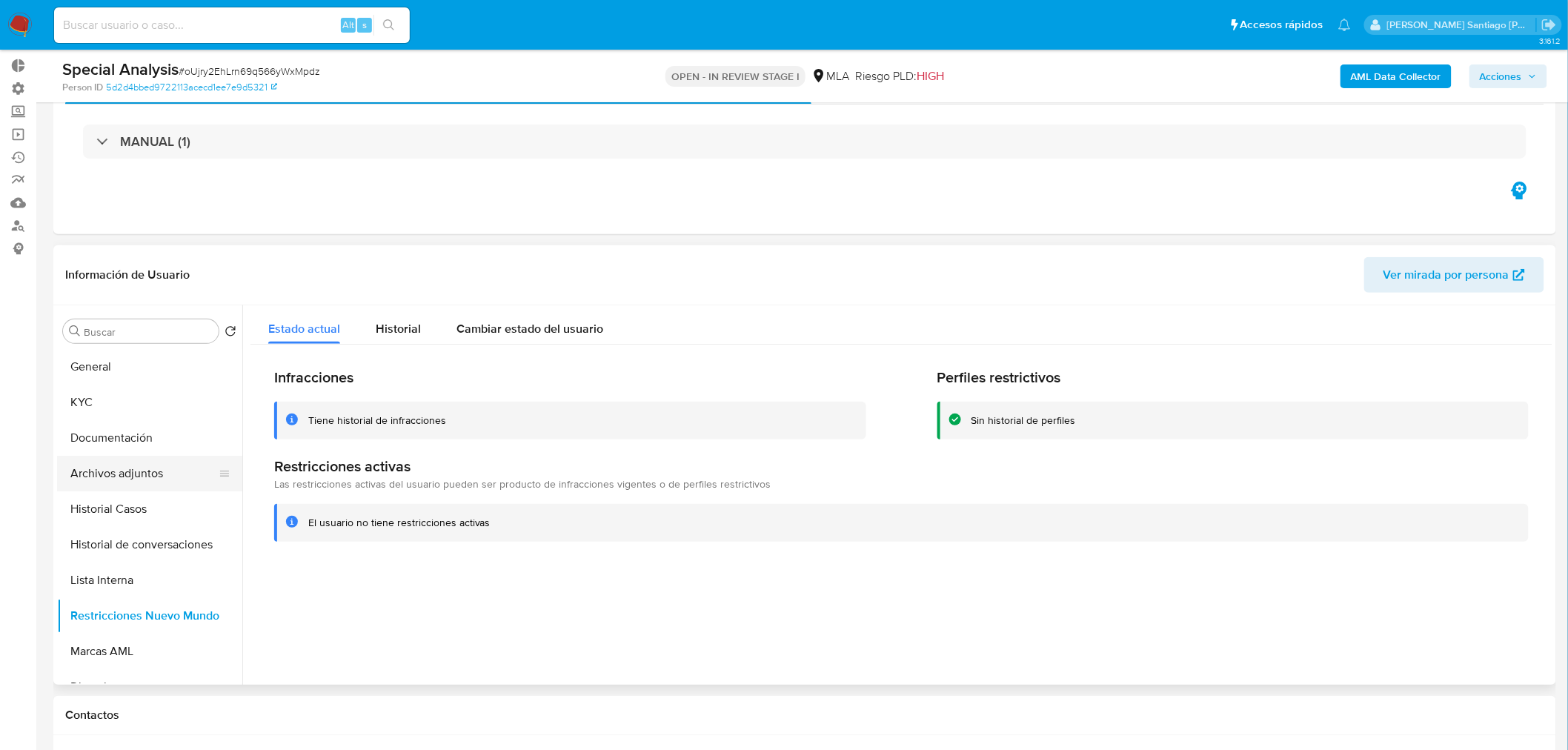
click at [129, 464] on button "Archivos adjuntos" at bounding box center [144, 473] width 173 height 36
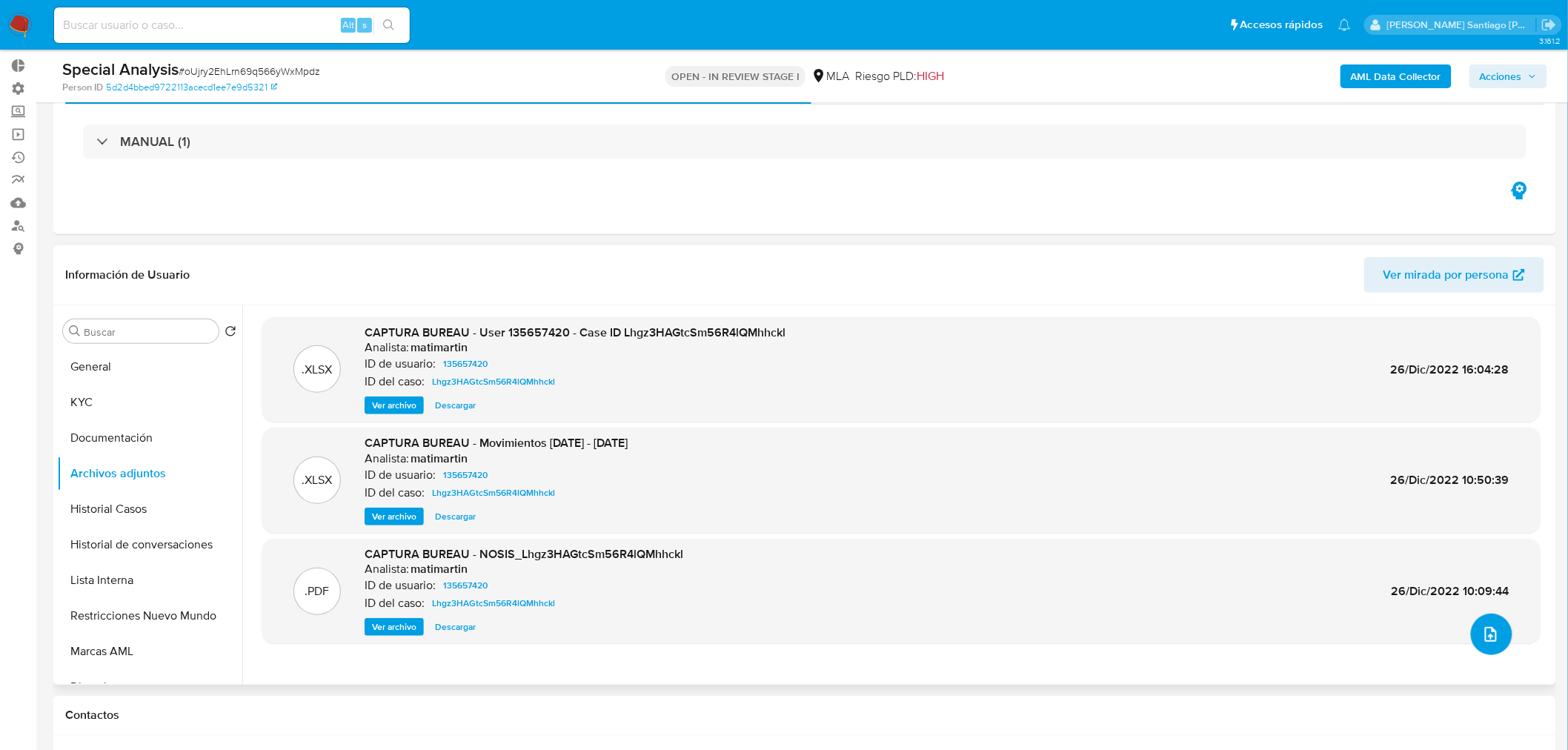
click at [1493, 625] on button "upload-file" at bounding box center [1491, 634] width 42 height 42
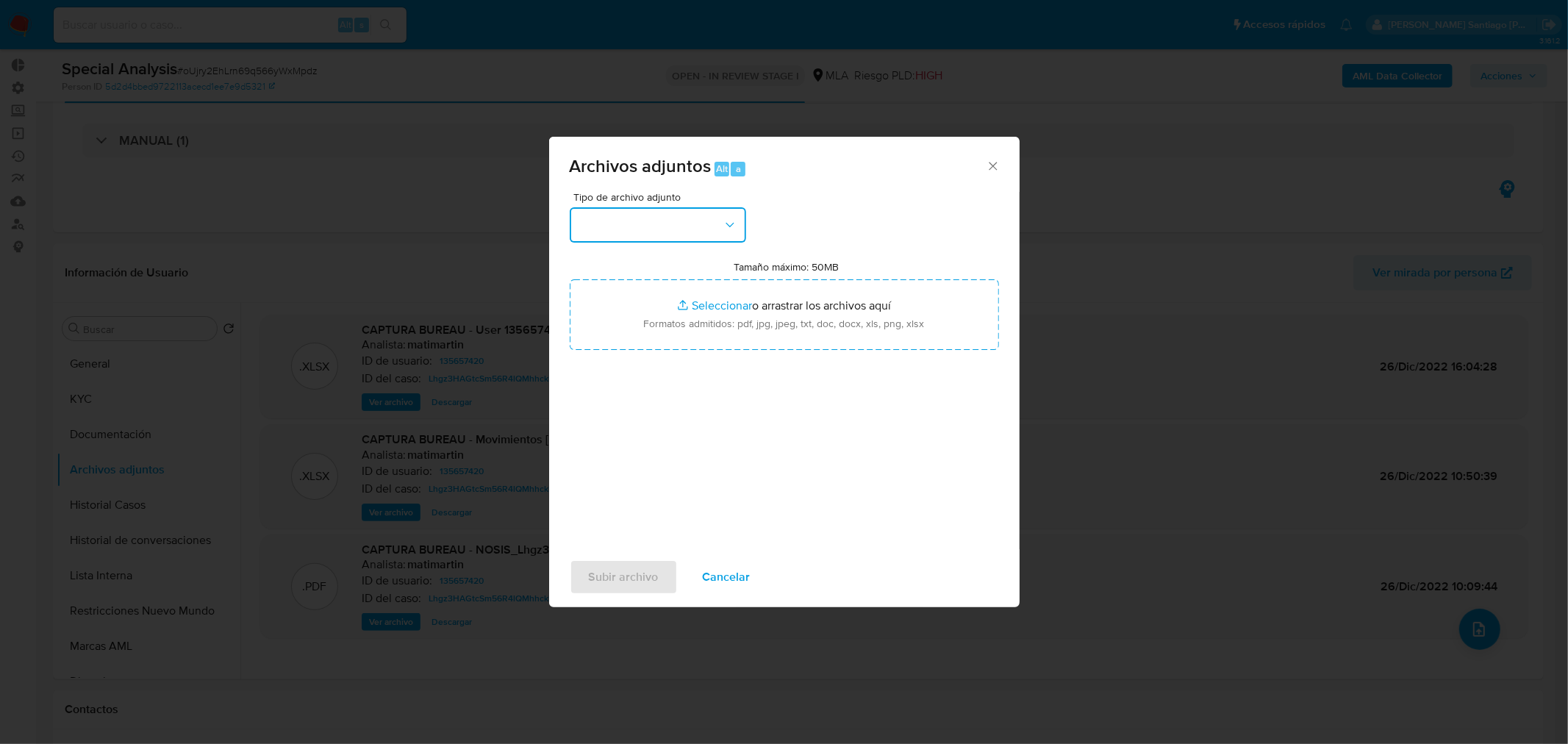
click at [724, 223] on icon "button" at bounding box center [729, 224] width 14 height 14
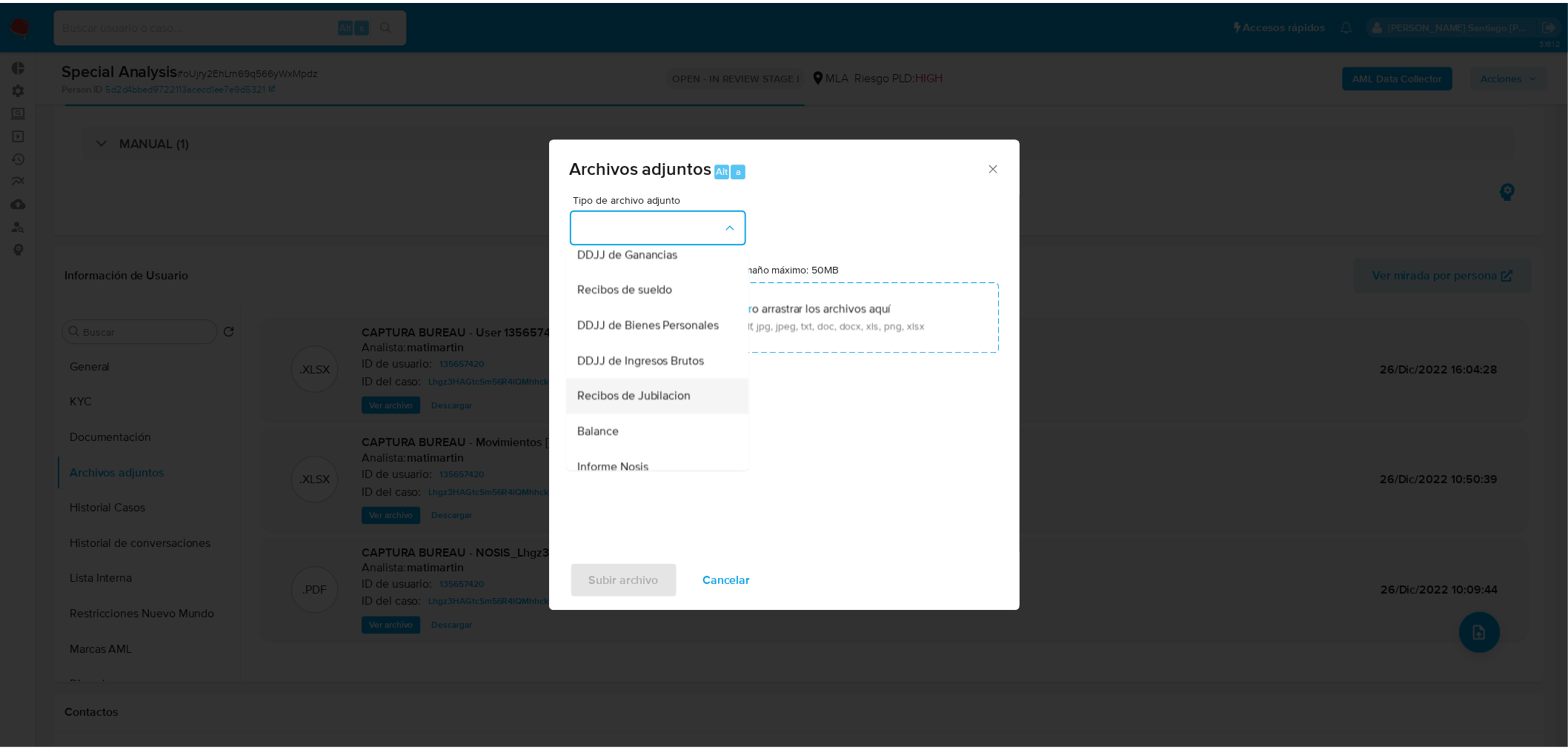
scroll to position [339, 0]
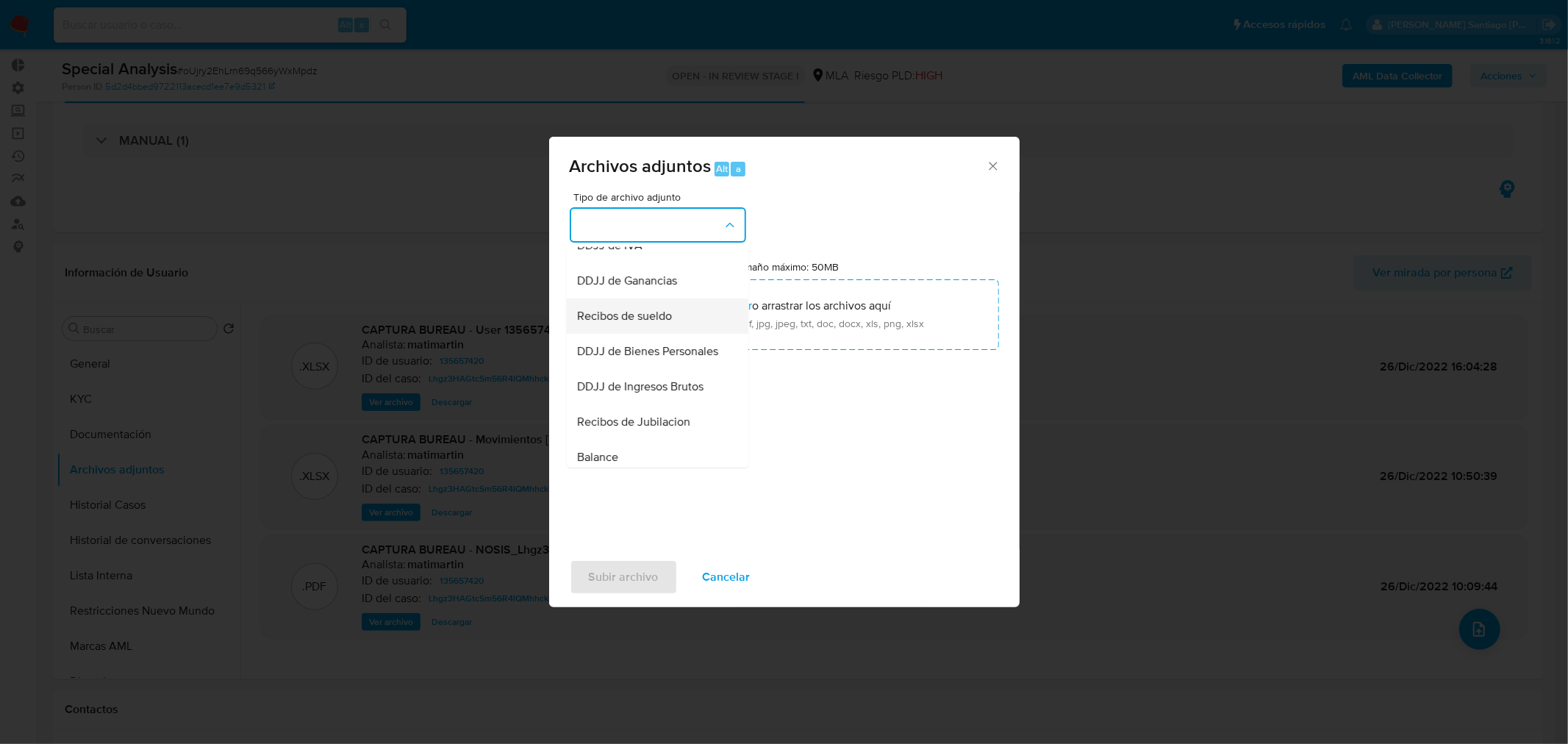
click at [668, 333] on div "Recibos de sueldo" at bounding box center [652, 315] width 150 height 36
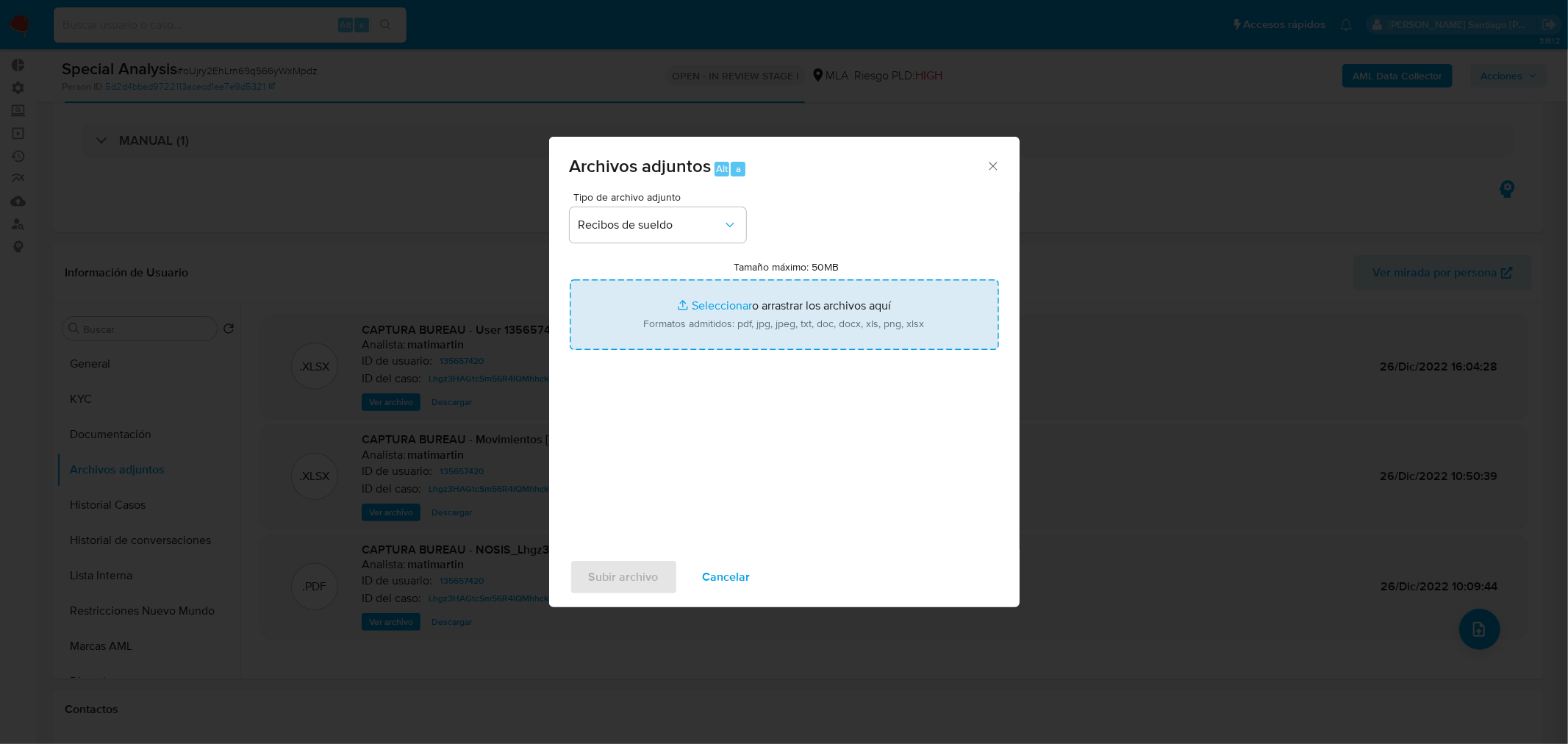
click at [770, 298] on input "Tamaño máximo: 50MB Seleccionar archivos" at bounding box center [784, 314] width 429 height 71
type input "C:\fakepath\Recibo [DATE].pdf"
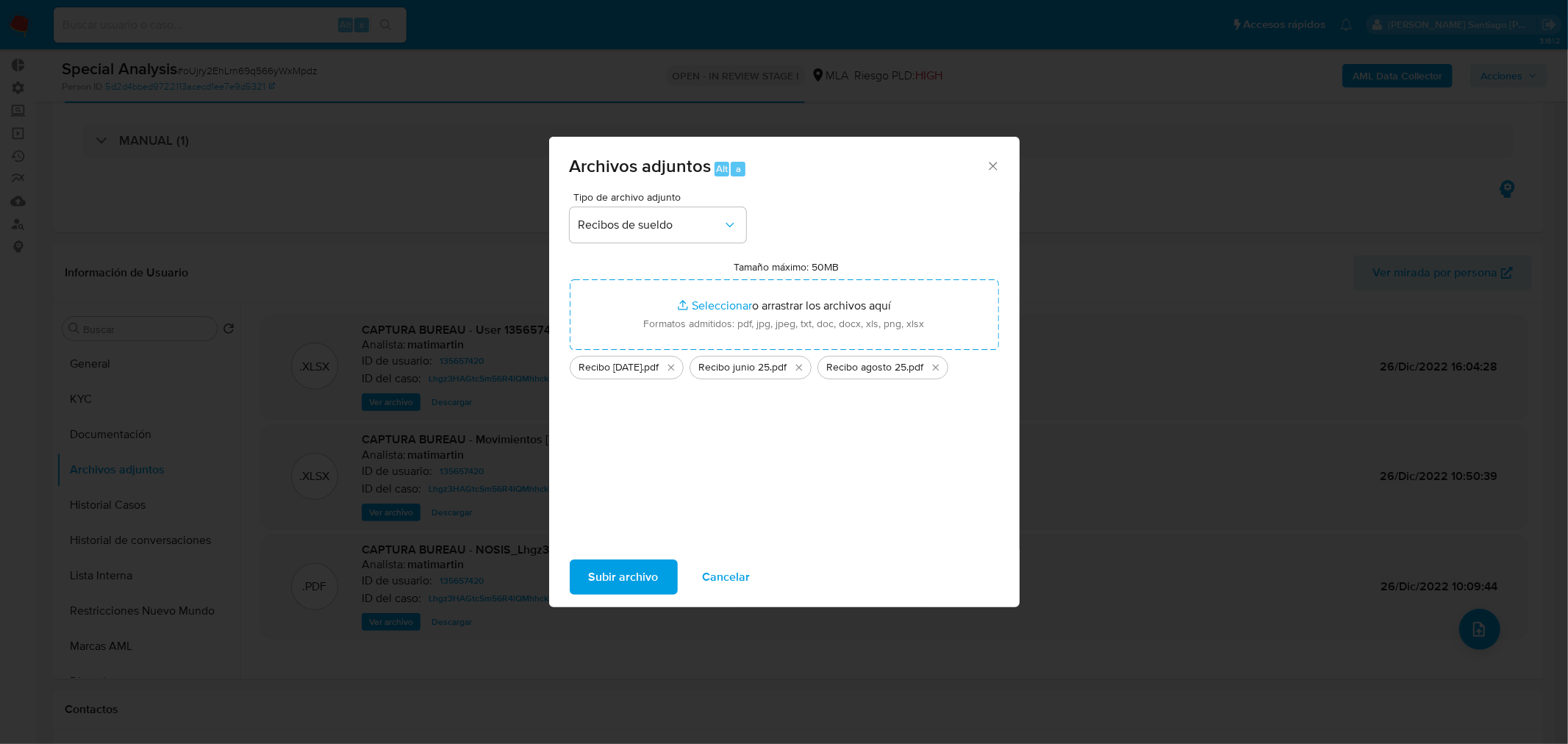
click at [643, 591] on span "Subir archivo" at bounding box center [623, 576] width 70 height 32
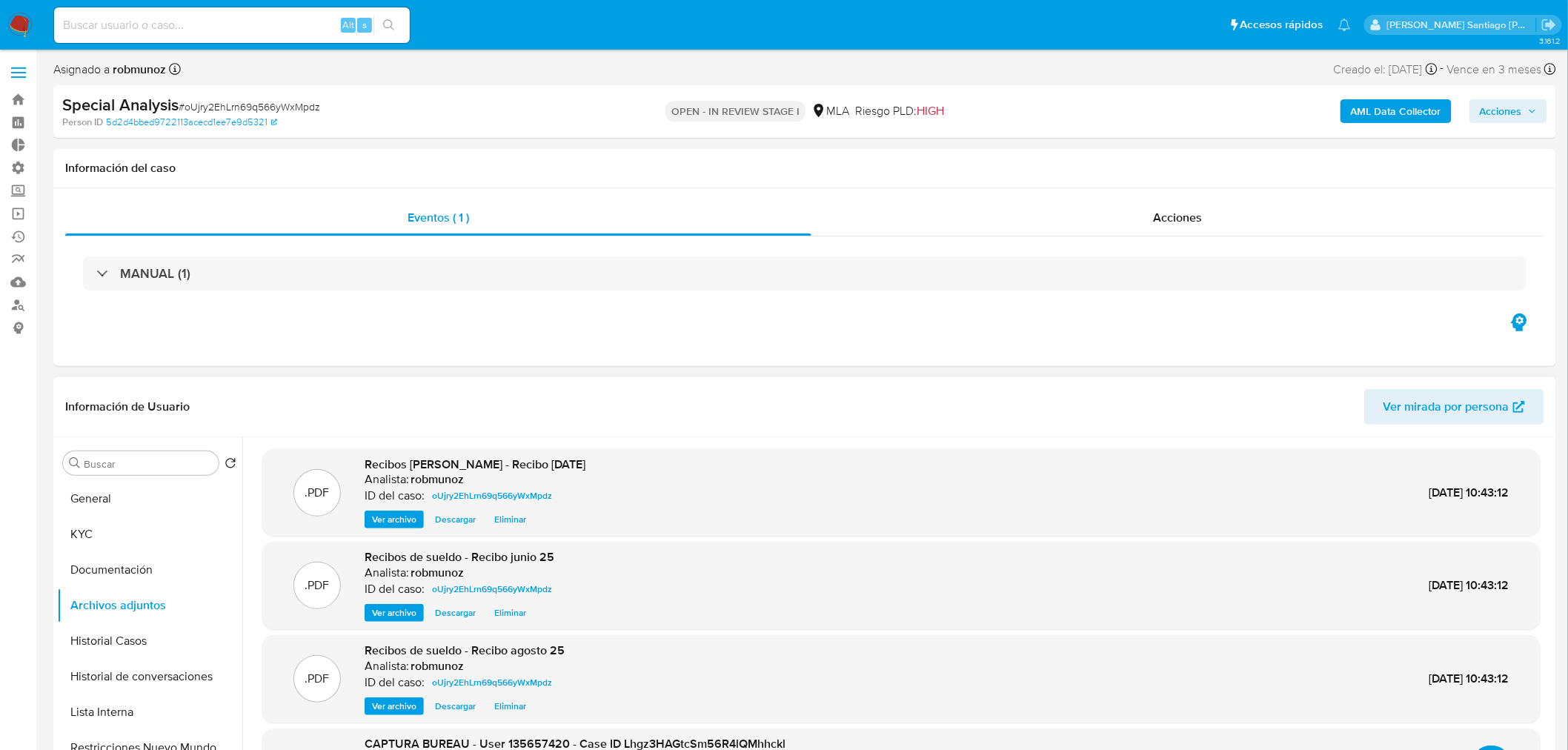
scroll to position [29, 0]
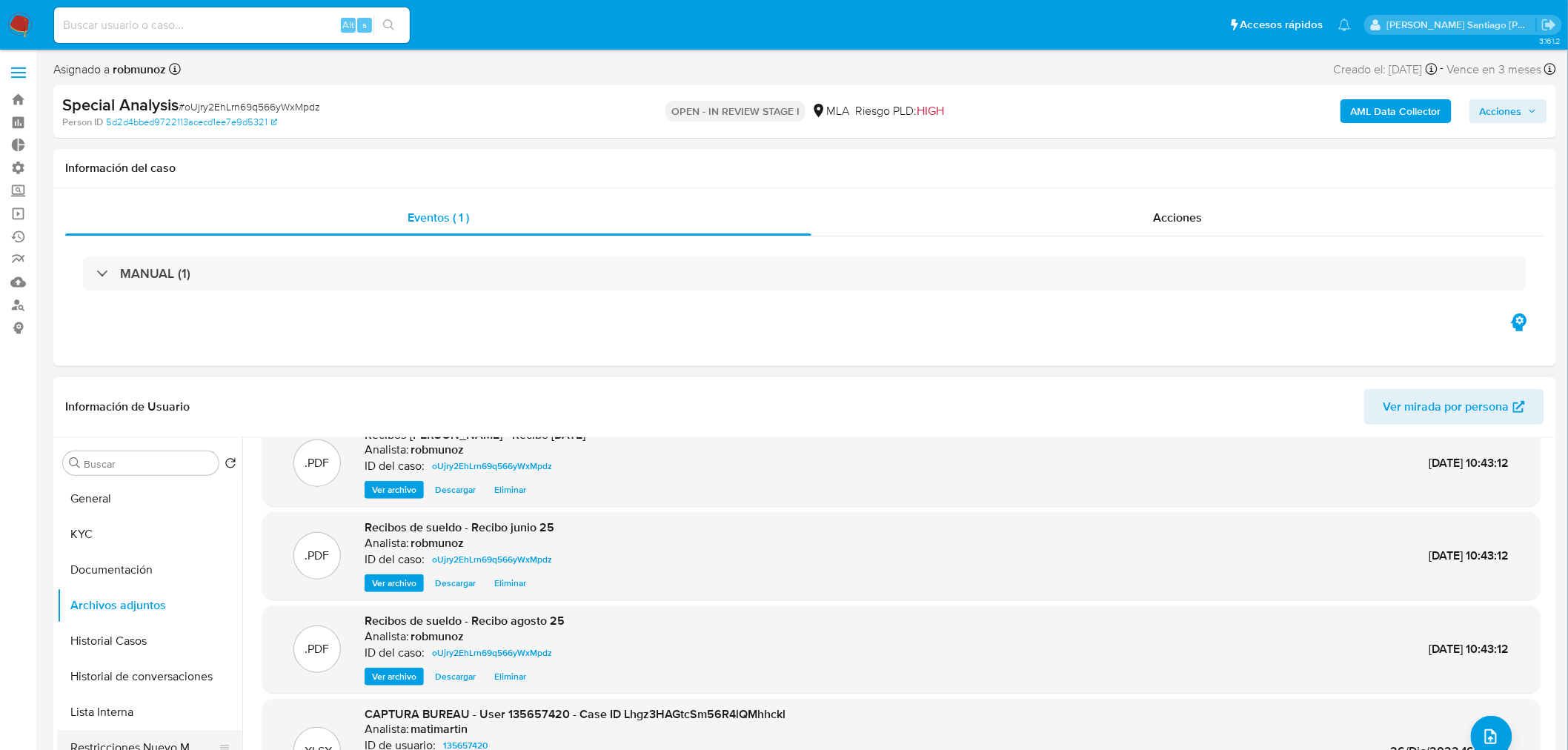
click at [181, 734] on button "Restricciones Nuevo Mundo" at bounding box center [144, 747] width 173 height 36
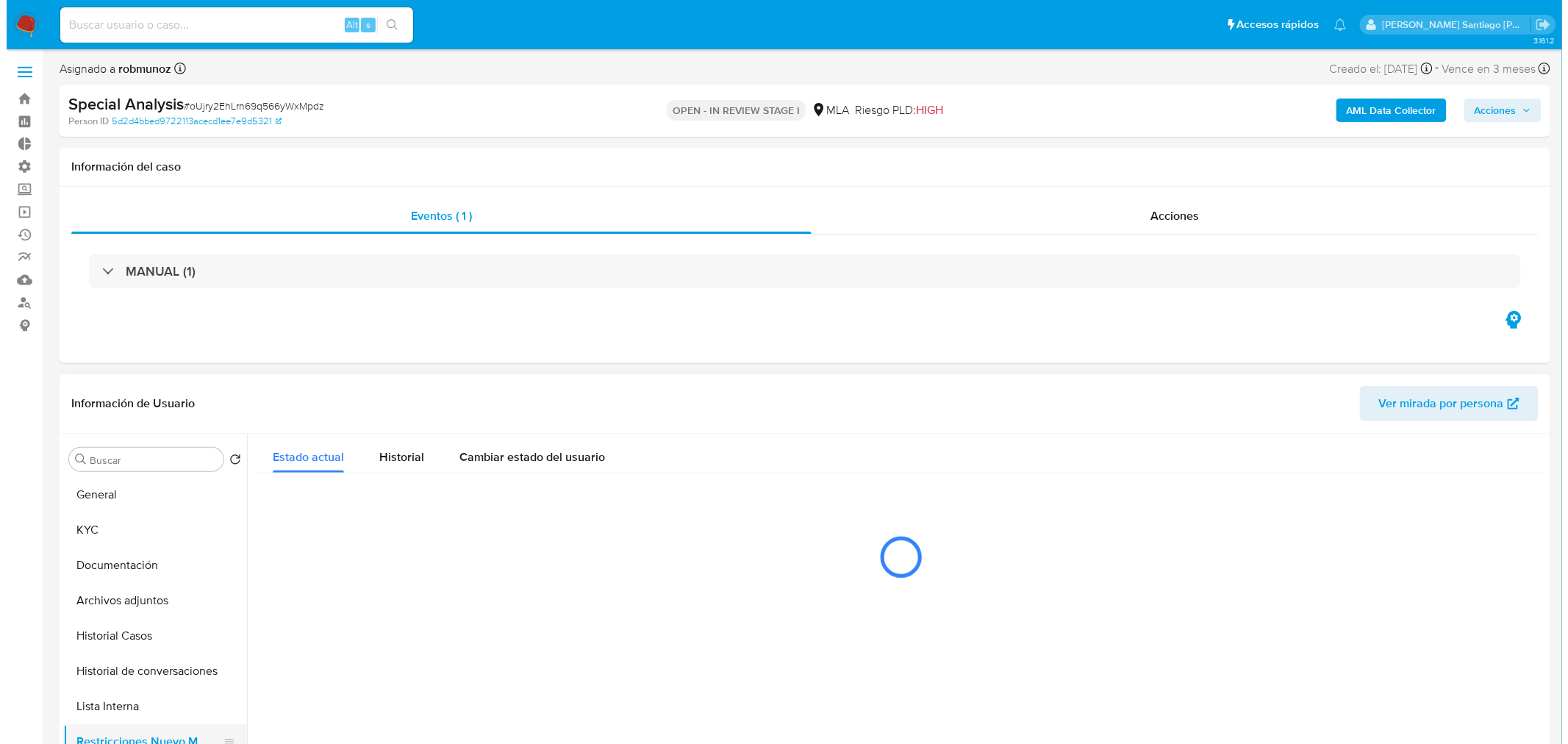
scroll to position [0, 0]
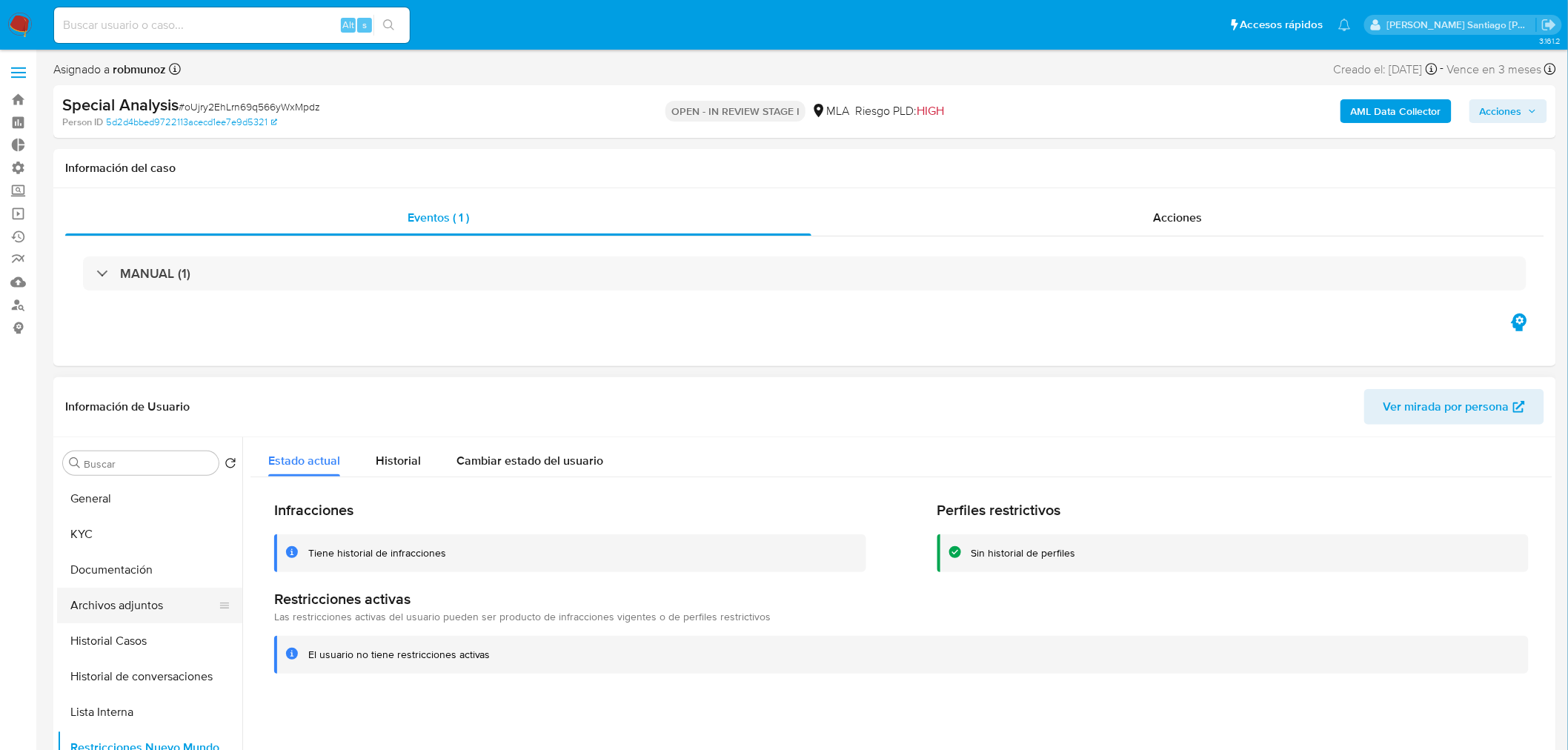
click at [129, 610] on button "Archivos adjuntos" at bounding box center [144, 605] width 173 height 36
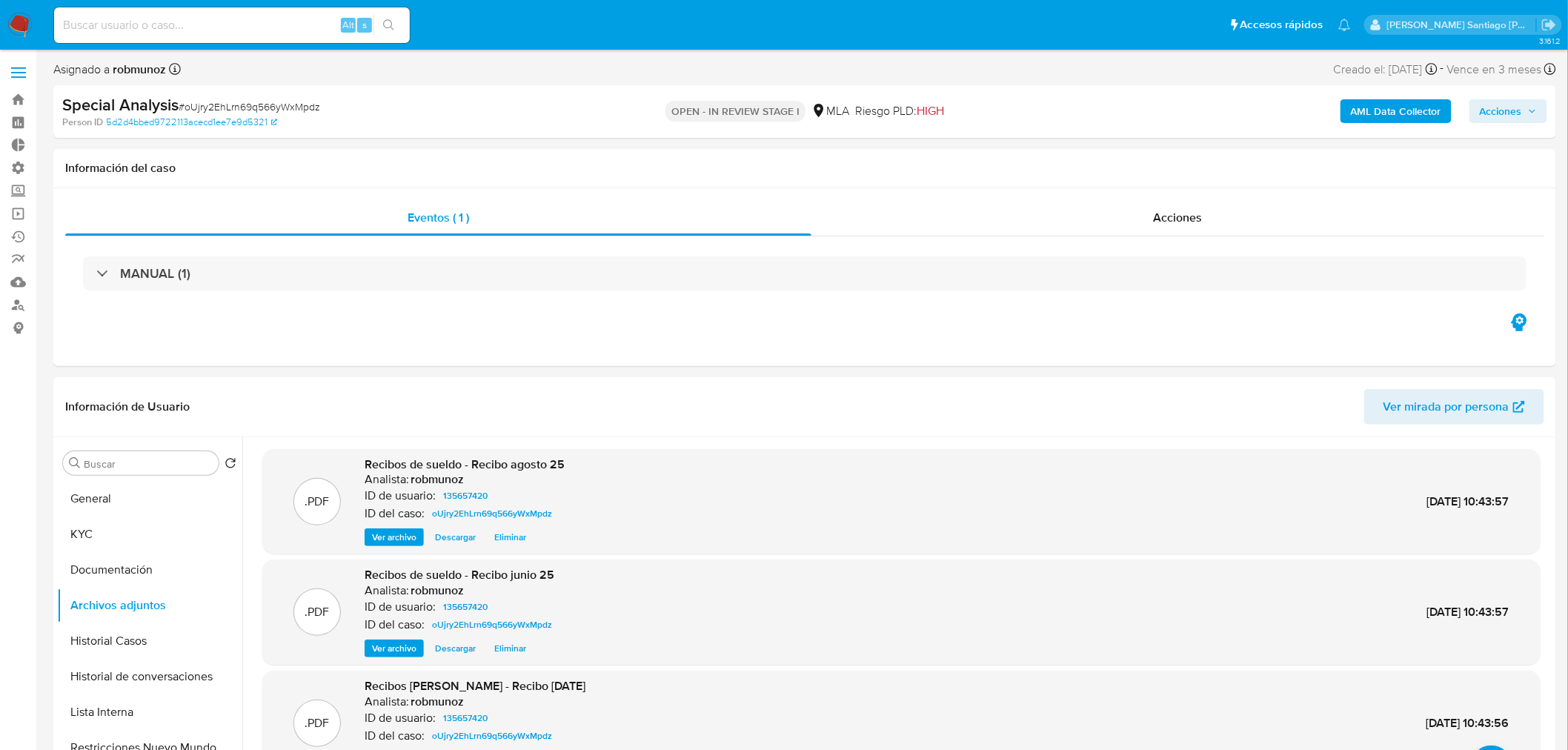
click at [1480, 120] on span "Acciones" at bounding box center [1500, 111] width 42 height 23
click at [1049, 168] on div "Resolución del caso Alt r" at bounding box center [1104, 159] width 141 height 39
click at [1061, 233] on textarea at bounding box center [1191, 253] width 648 height 119
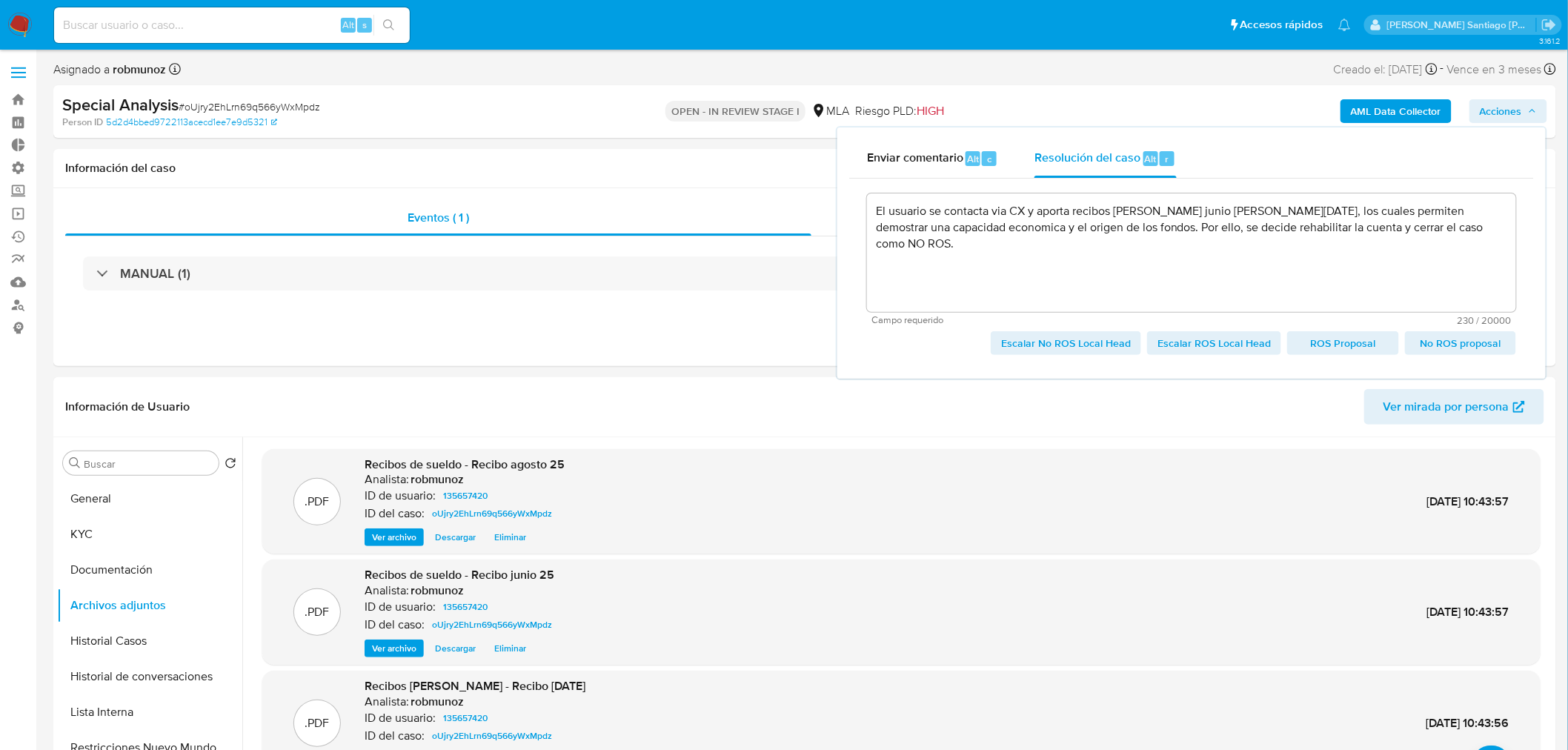
click at [1085, 339] on span "Escalar No ROS Local Head" at bounding box center [1065, 343] width 130 height 20
type textarea "El usuario se contacta via CX y aporta recibos de sueldo junio a agosto 2025, l…"
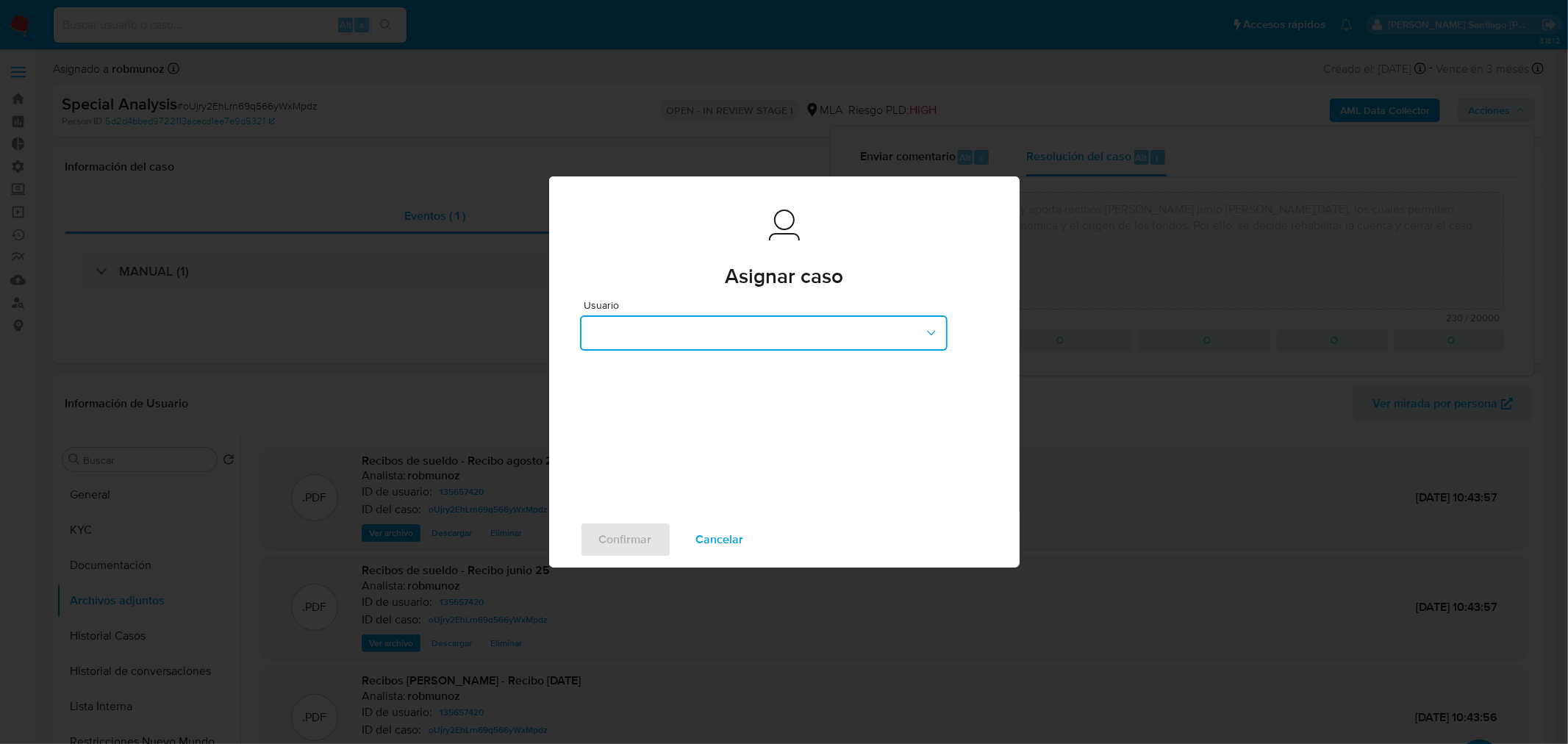
drag, startPoint x: 677, startPoint y: 333, endPoint x: 670, endPoint y: 344, distance: 13.0
click at [677, 335] on button "button" at bounding box center [763, 332] width 367 height 36
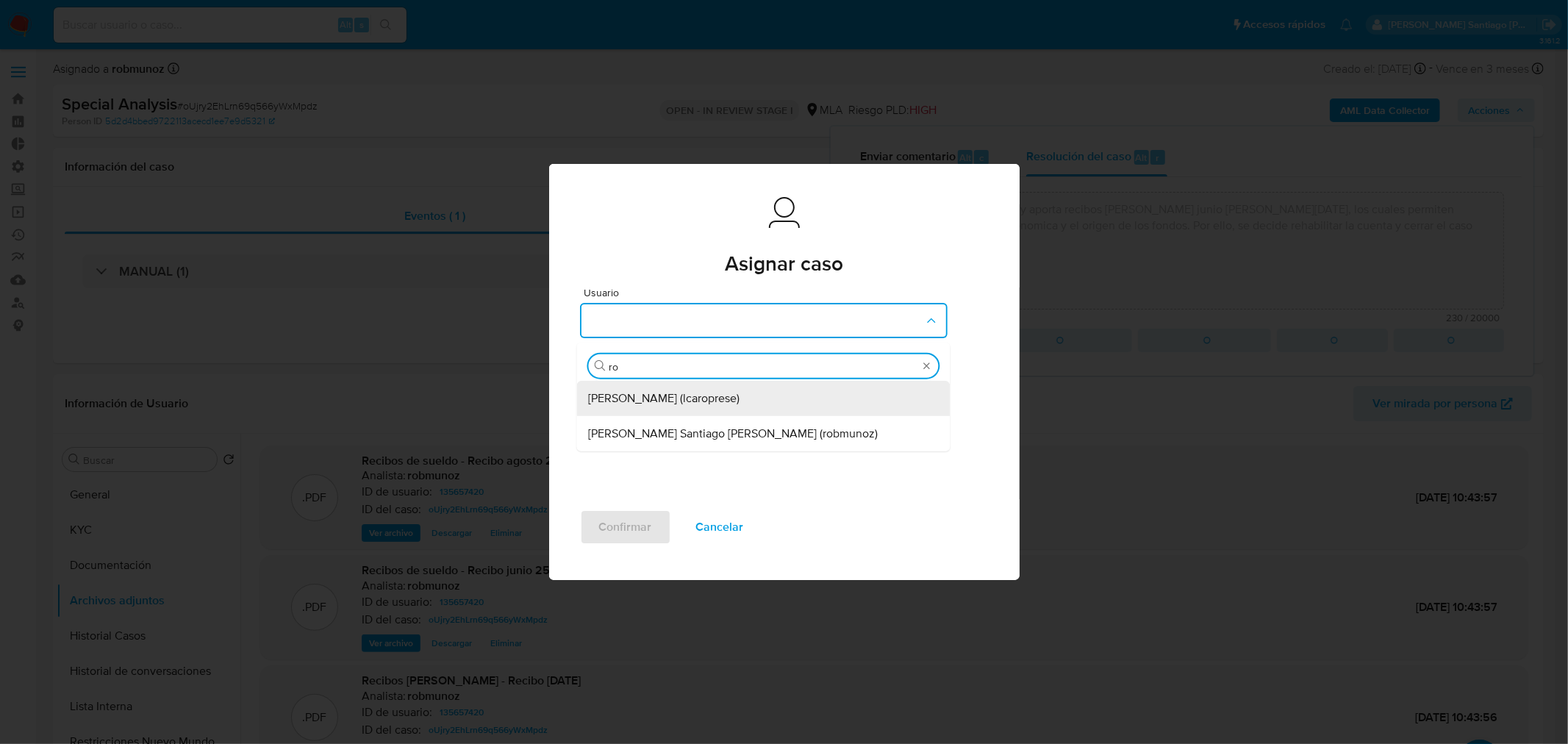
type input "rob"
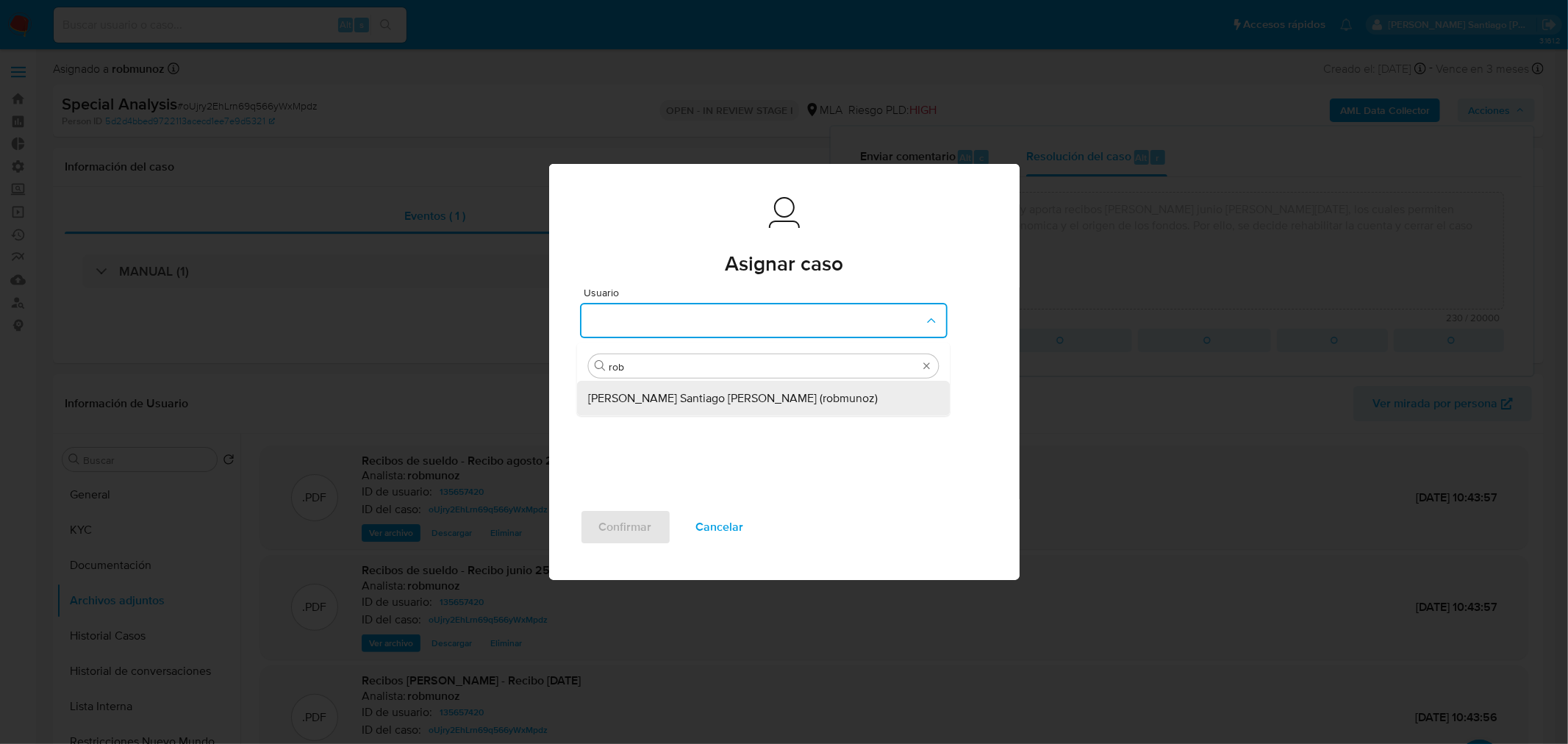
drag, startPoint x: 745, startPoint y: 401, endPoint x: 631, endPoint y: 505, distance: 154.3
click at [744, 401] on span "Roberto Santiago Munoz (robmunoz)" at bounding box center [733, 398] width 290 height 14
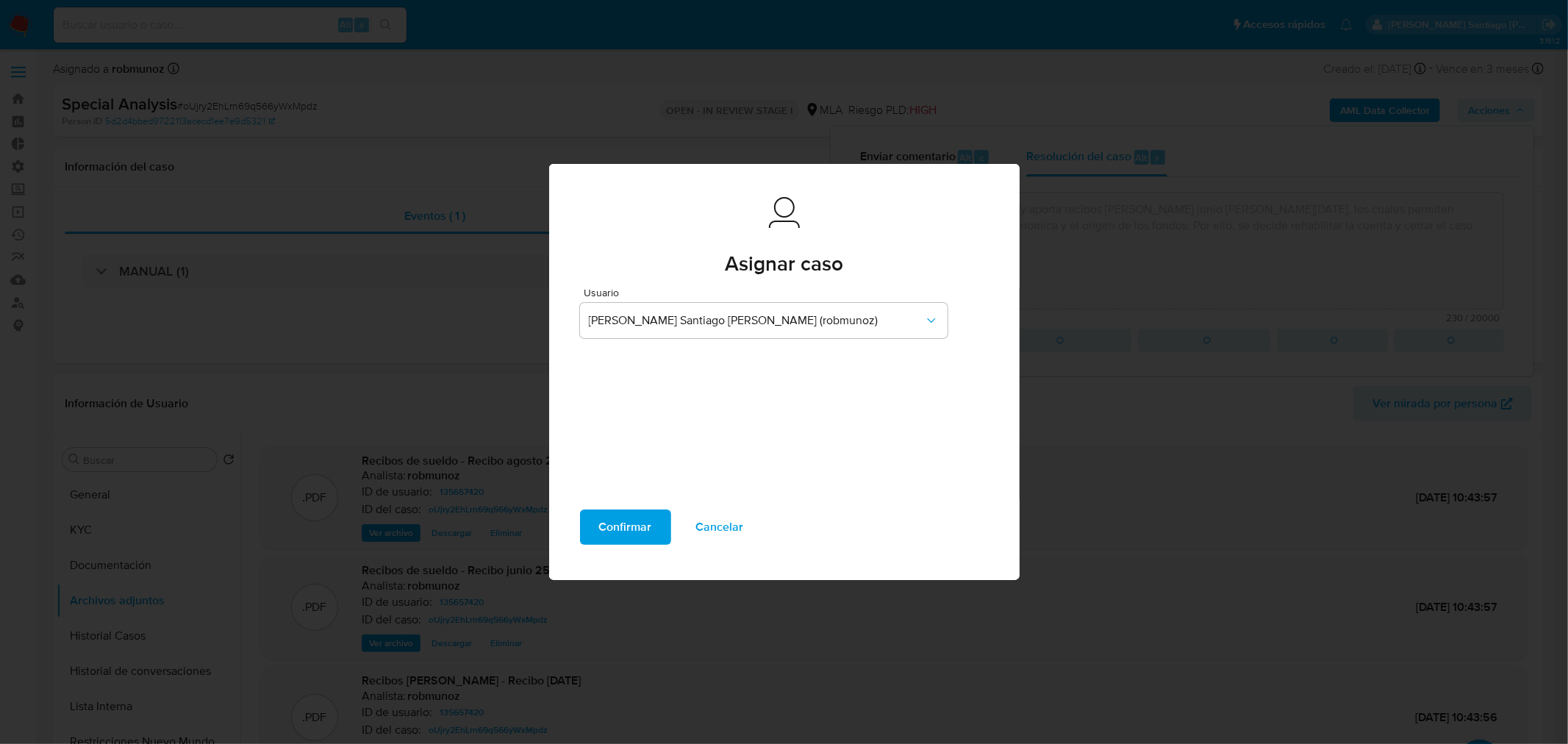
click at [618, 525] on span "Confirmar" at bounding box center [625, 527] width 53 height 32
type textarea "El usuario se contacta via CX y aporta recibos de sueldo junio a agosto 2025, l…"
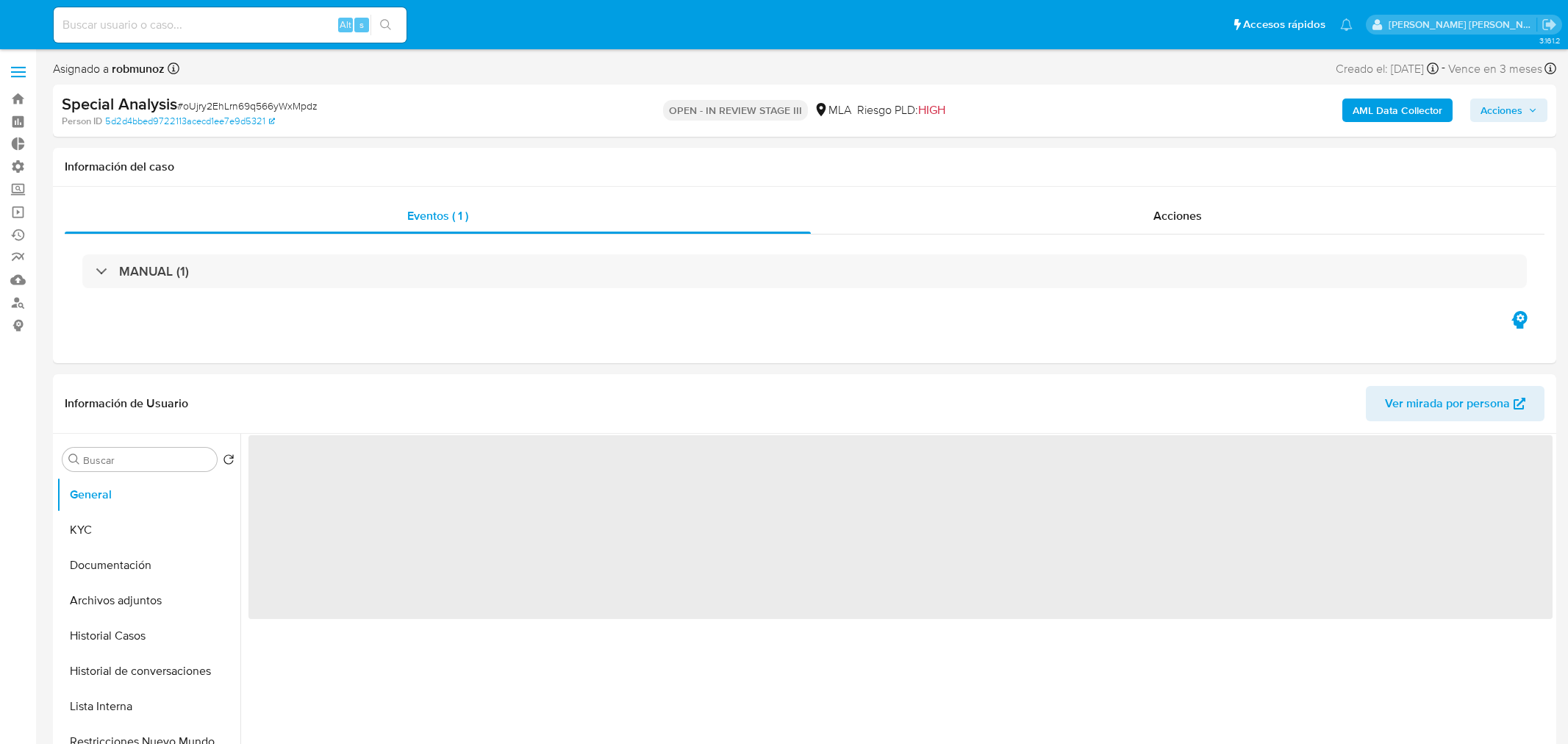
select select "10"
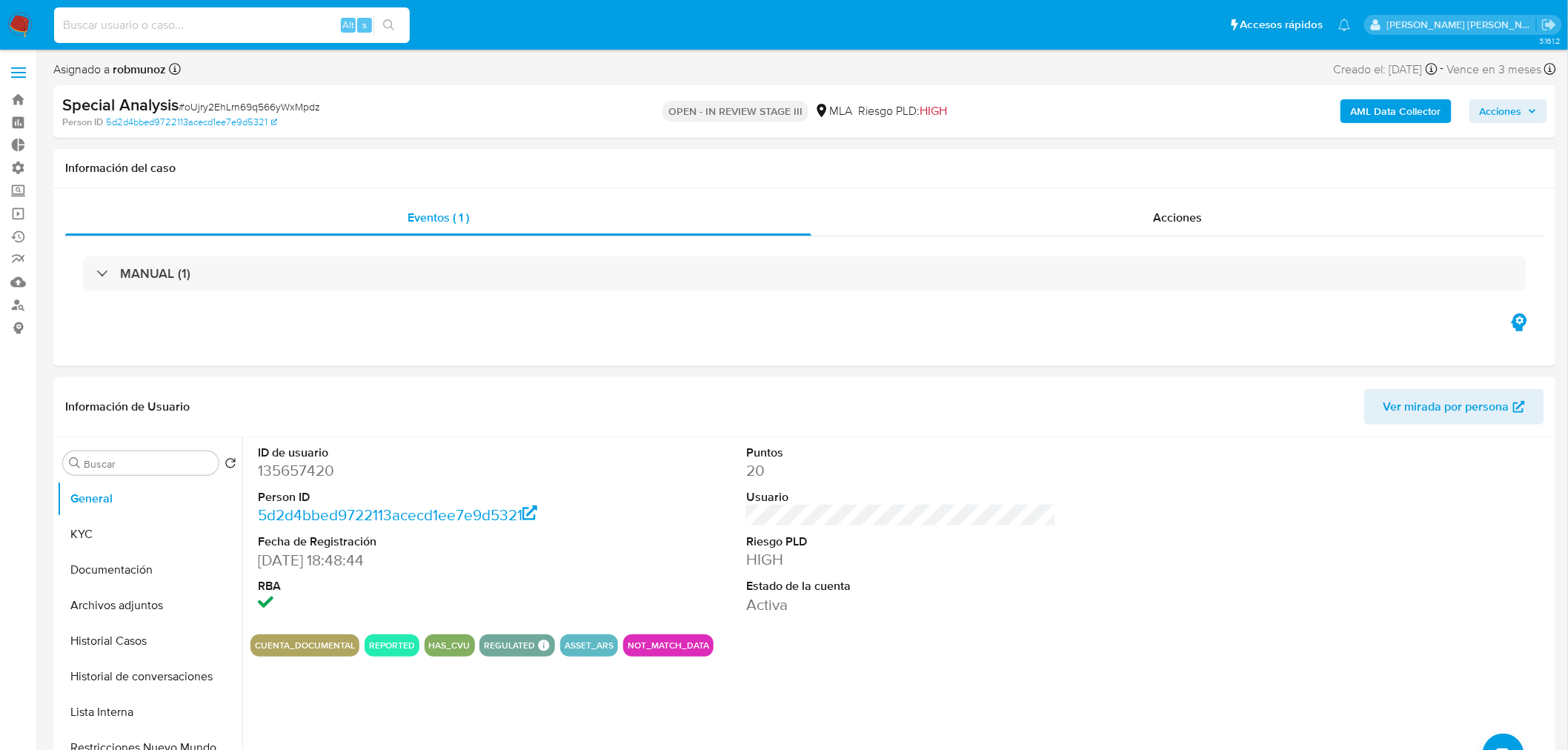
click at [106, 25] on input at bounding box center [232, 25] width 355 height 19
paste input "187576890"
type input "187576890"
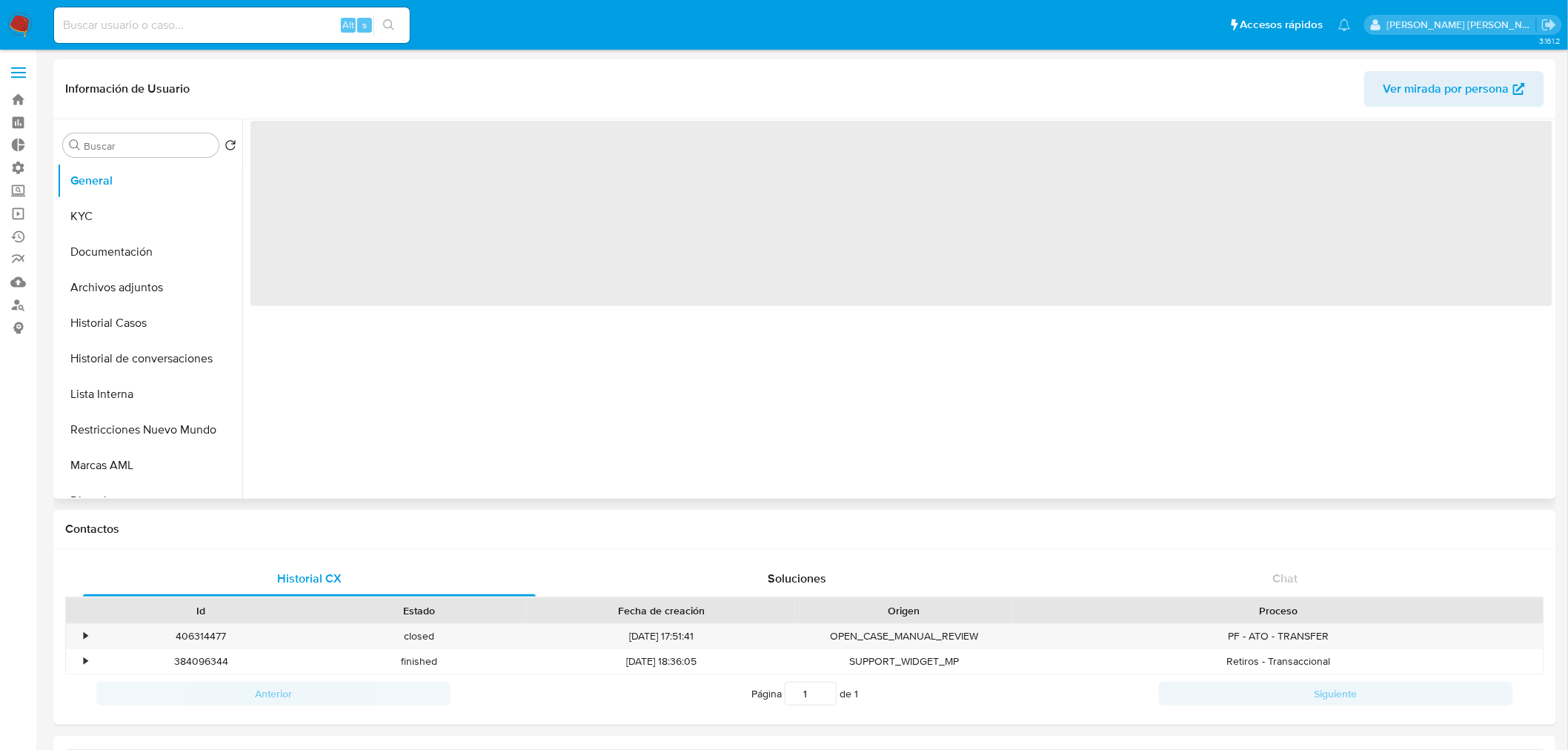
select select "10"
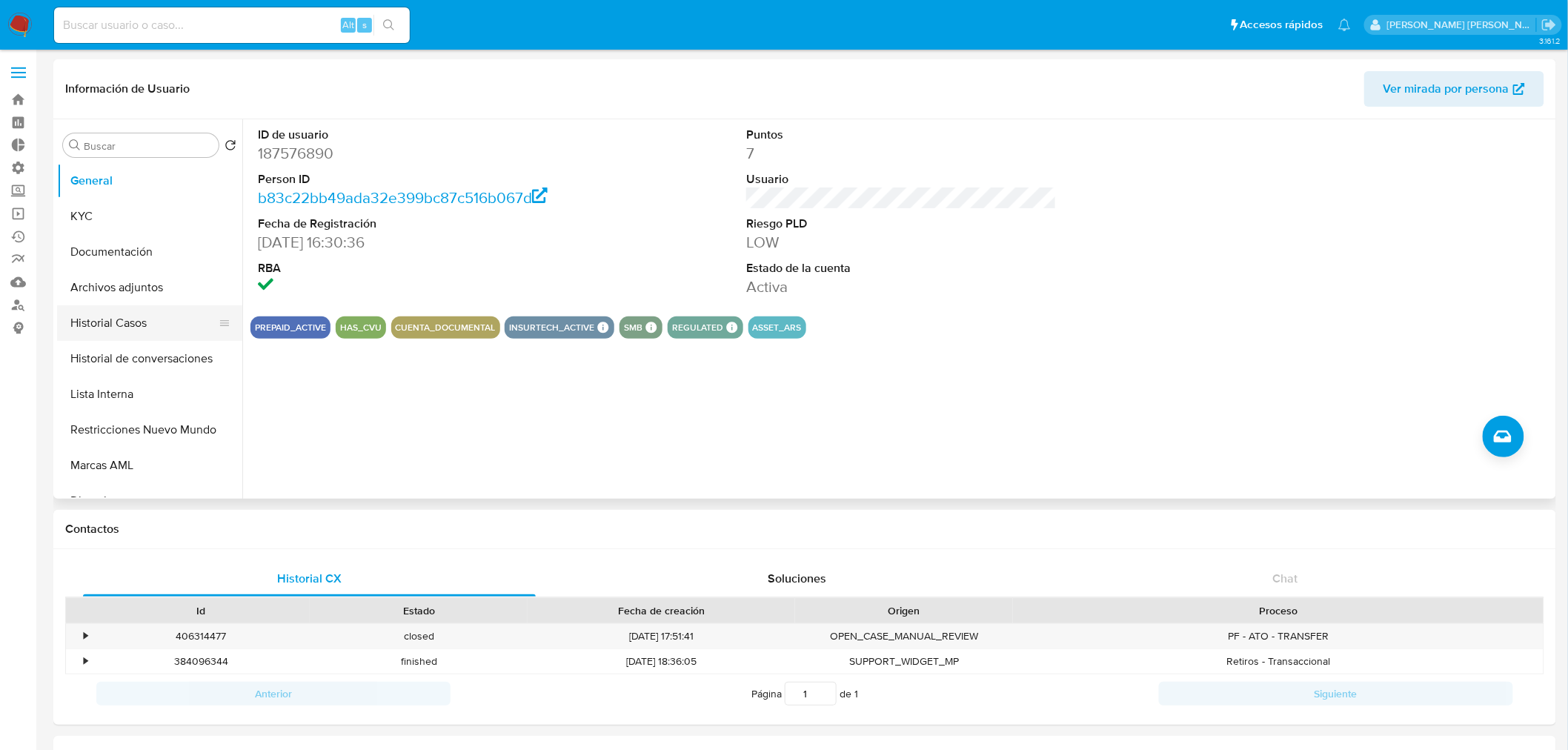
click at [181, 329] on button "Historial Casos" at bounding box center [144, 322] width 173 height 36
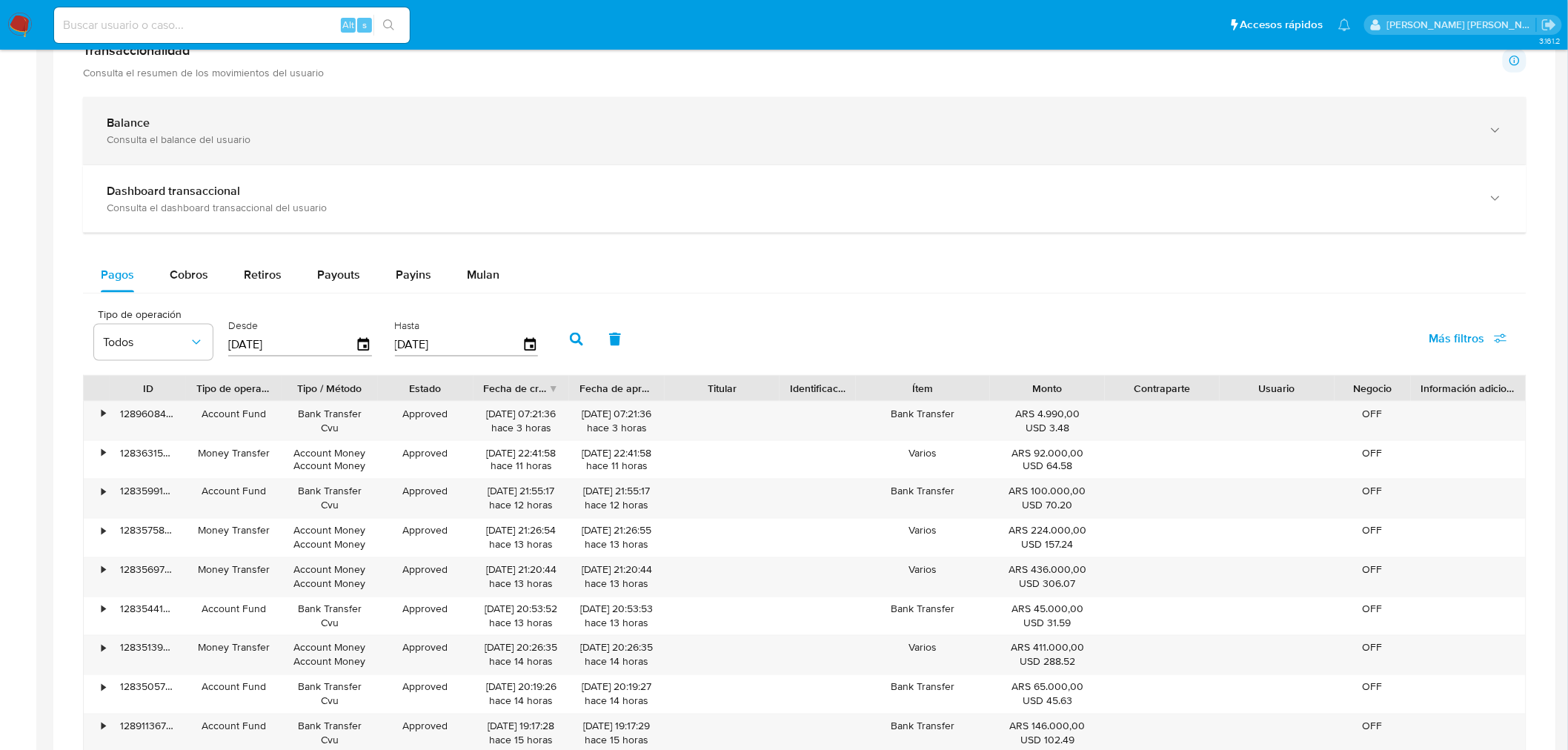
scroll to position [658, 0]
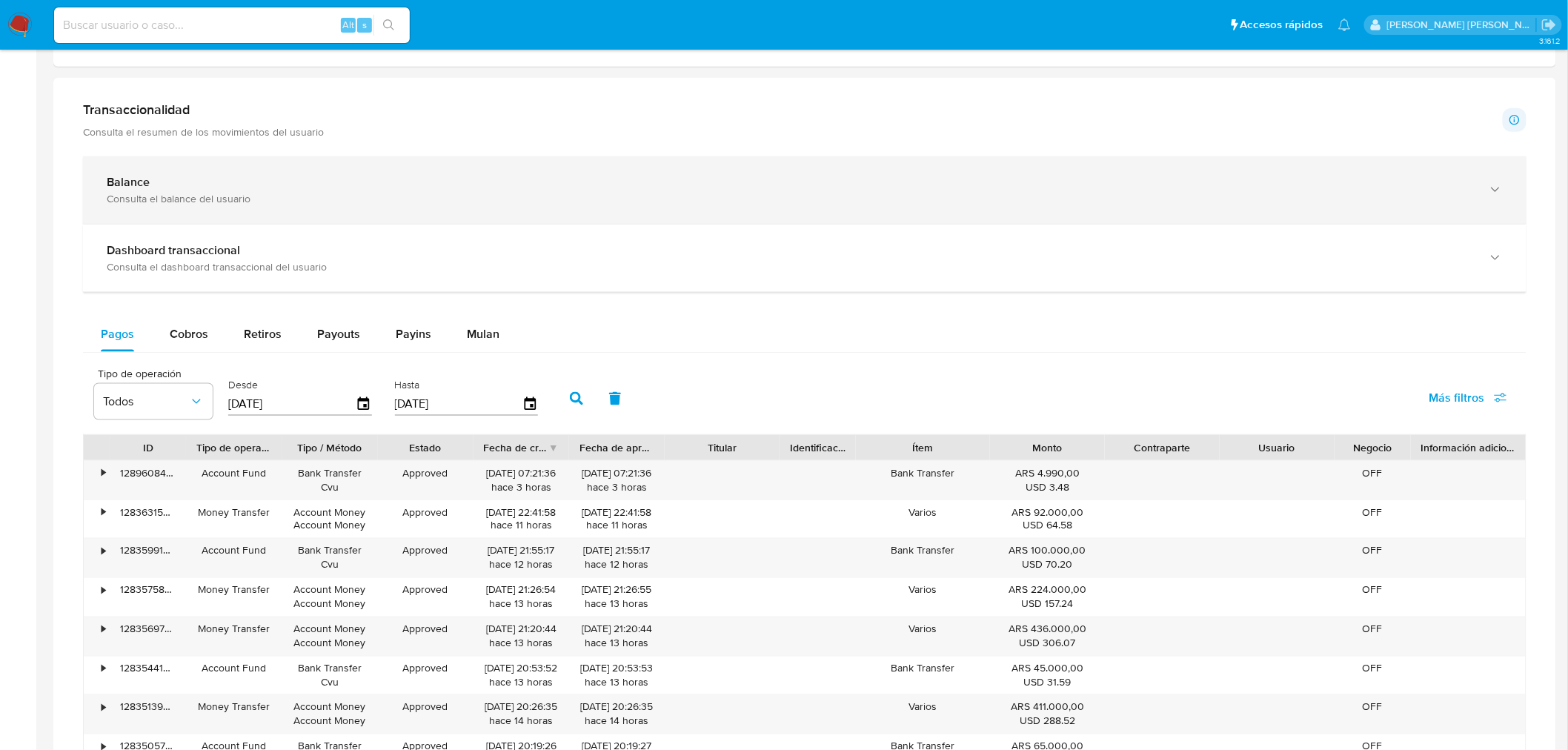
click at [254, 195] on div "Consulta el balance del usuario" at bounding box center [790, 199] width 1366 height 14
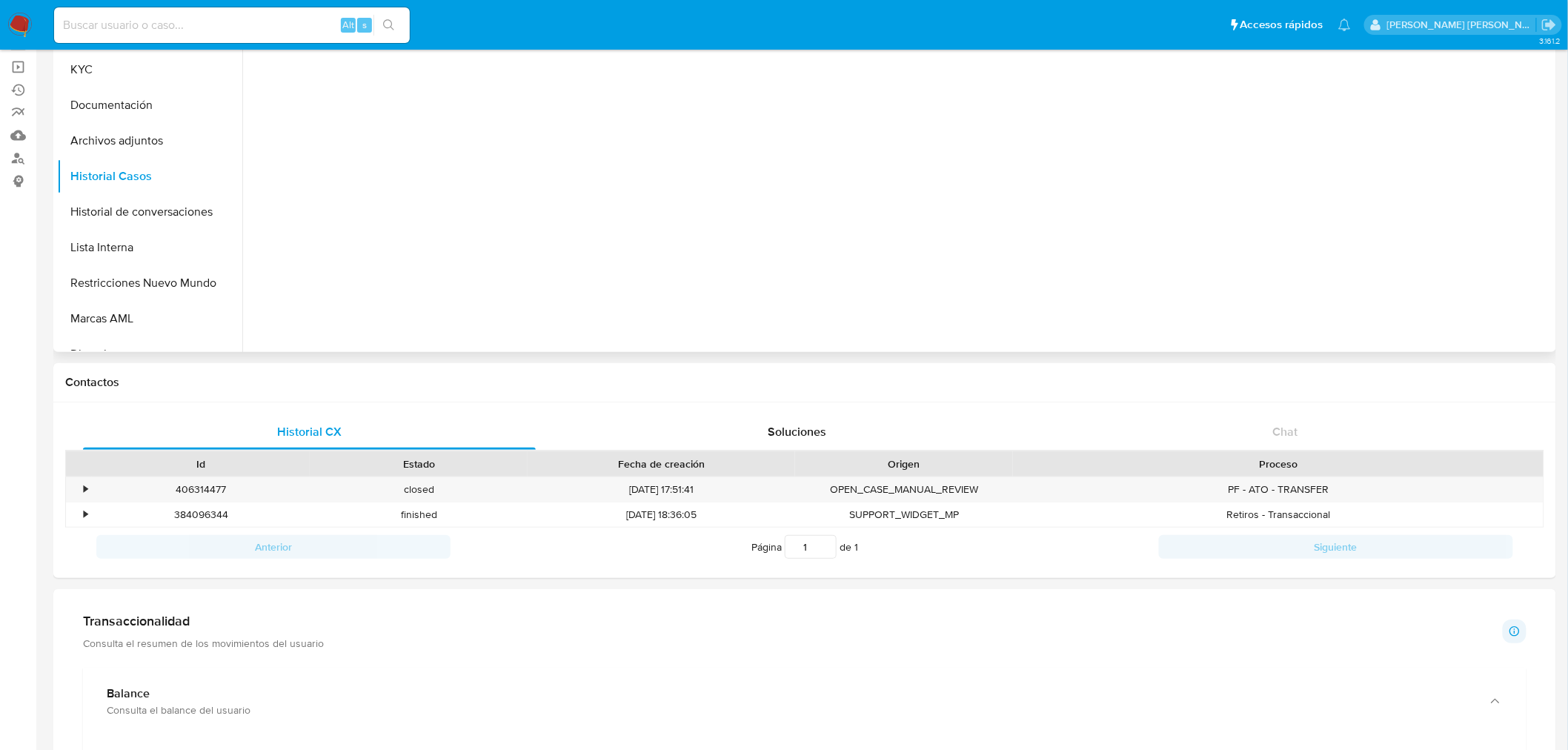
scroll to position [0, 0]
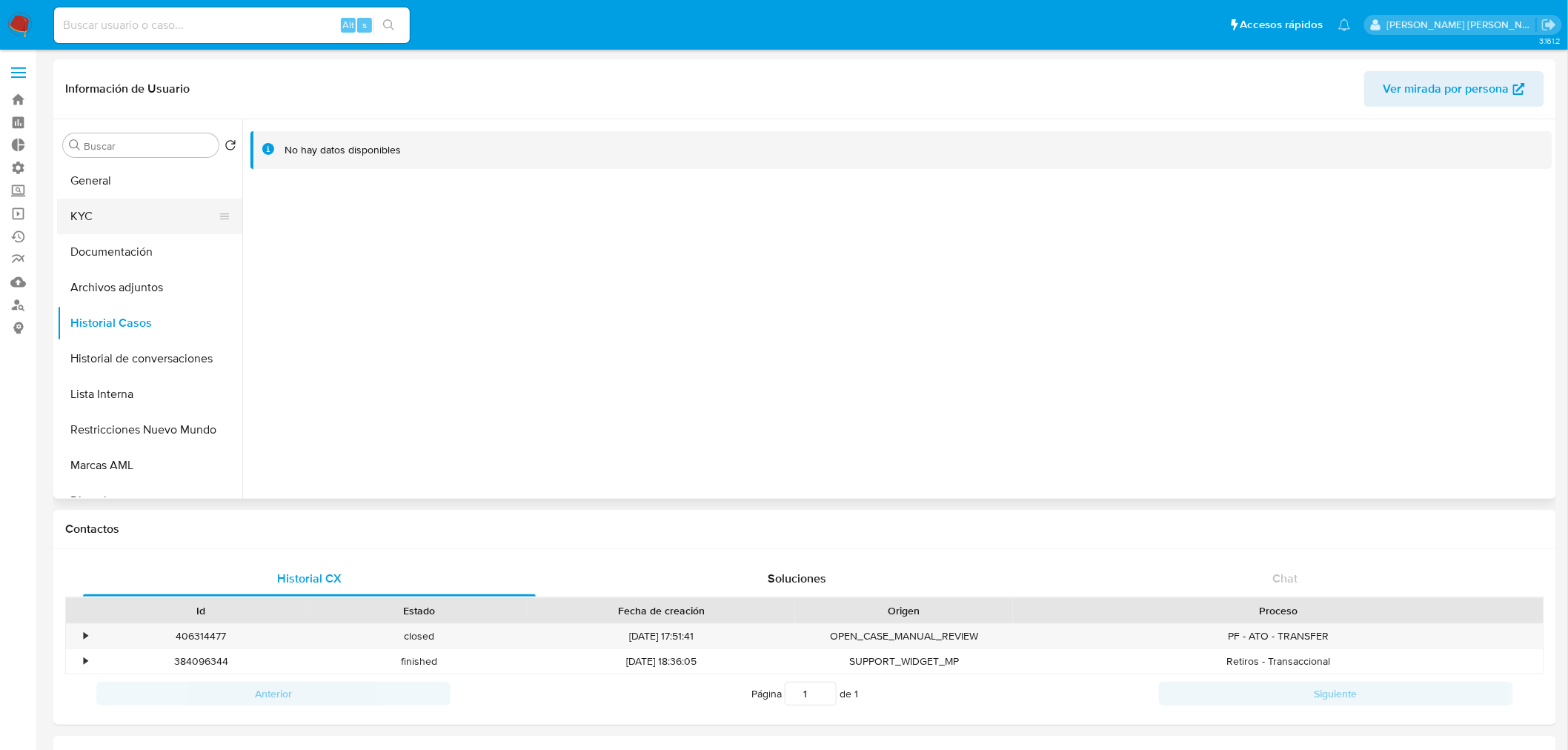
click at [138, 215] on button "KYC" at bounding box center [144, 216] width 173 height 36
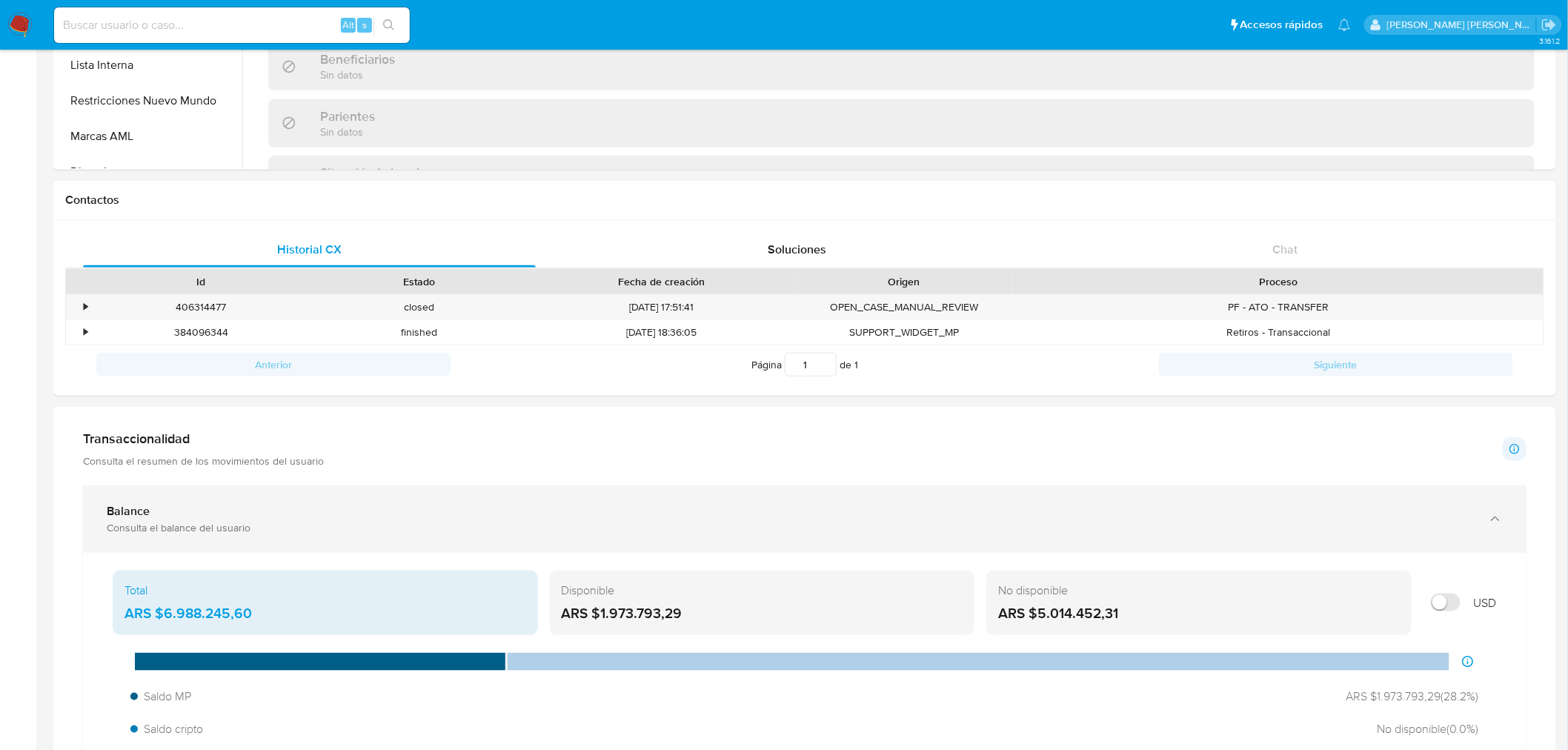
scroll to position [82, 0]
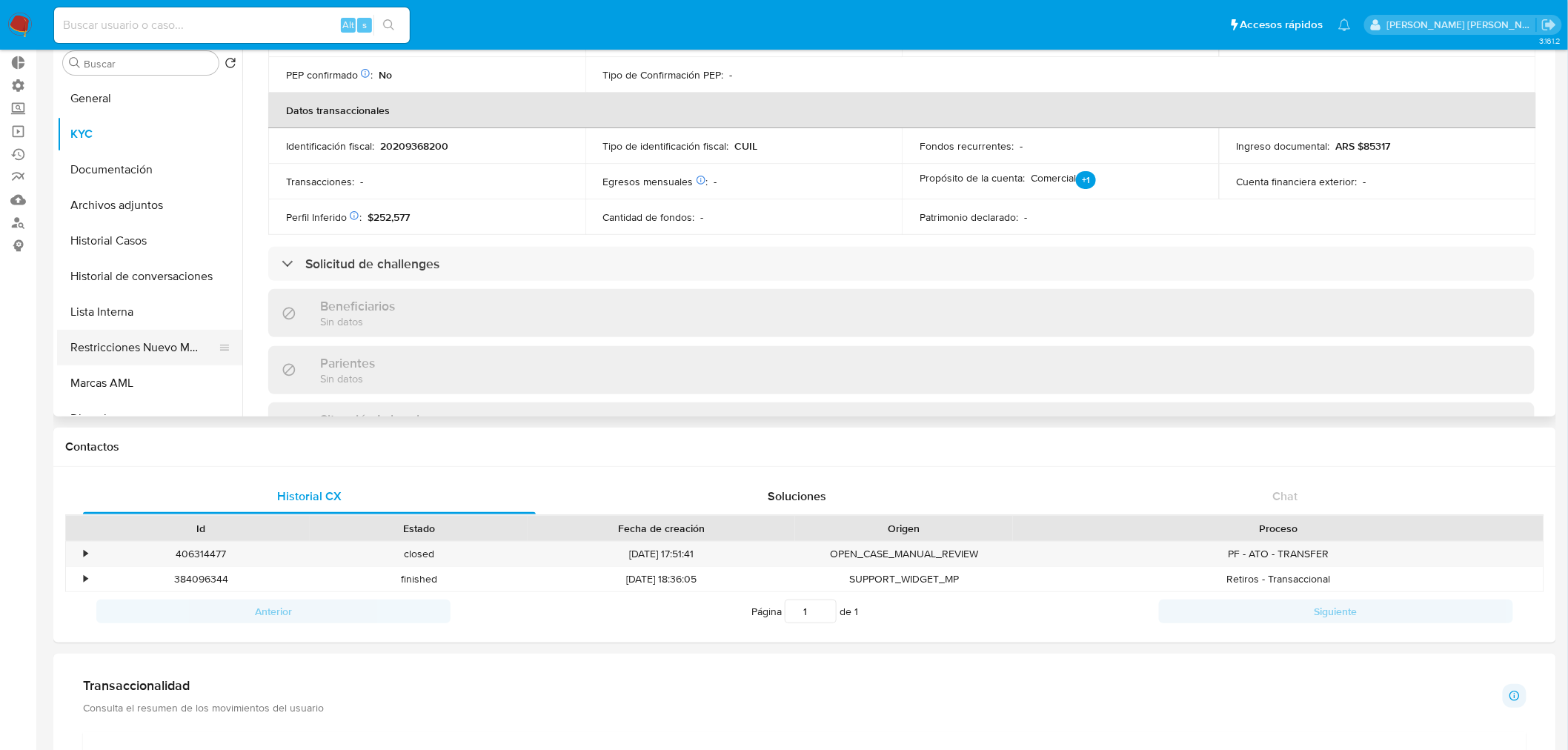
click at [104, 356] on button "Restricciones Nuevo Mundo" at bounding box center [144, 348] width 173 height 36
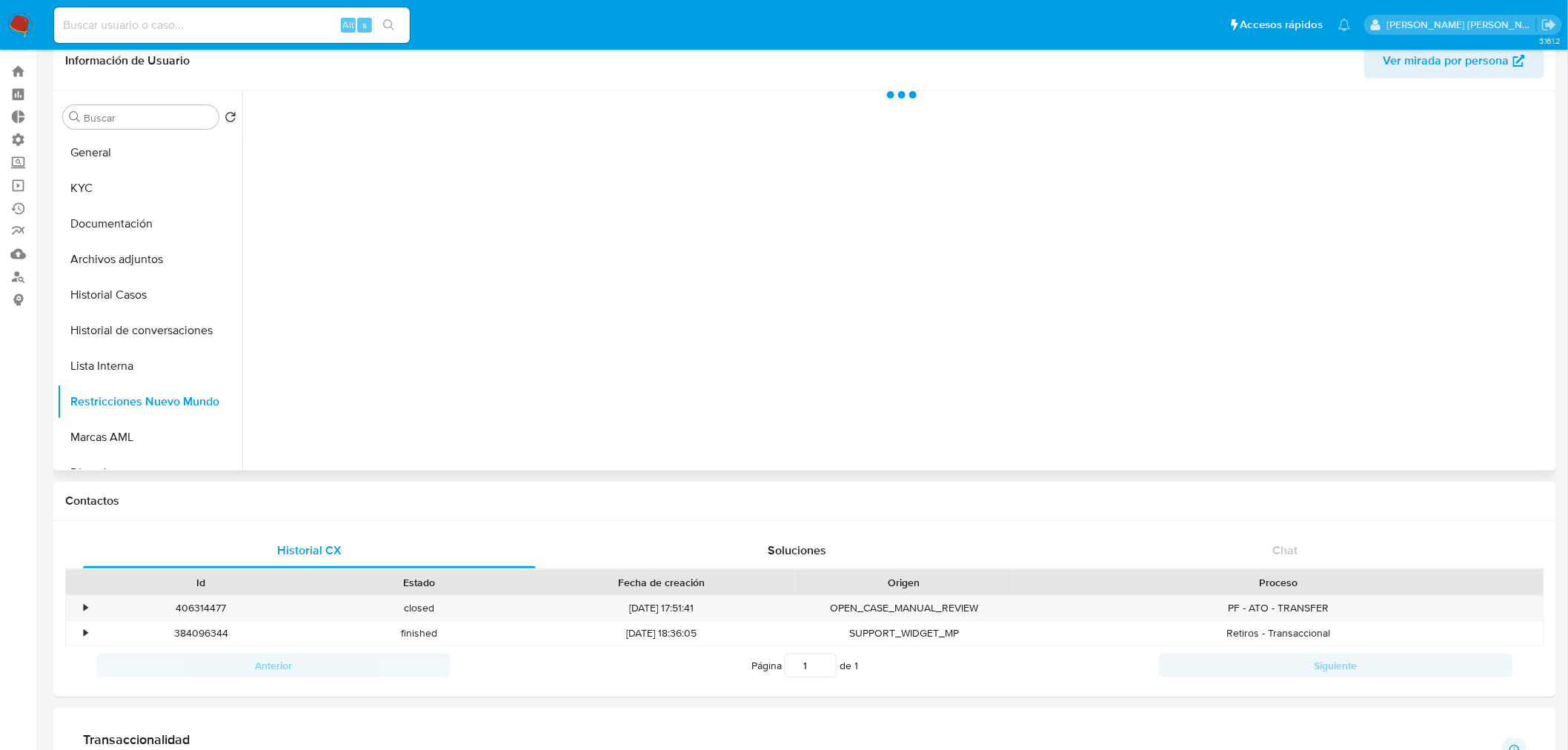
scroll to position [0, 0]
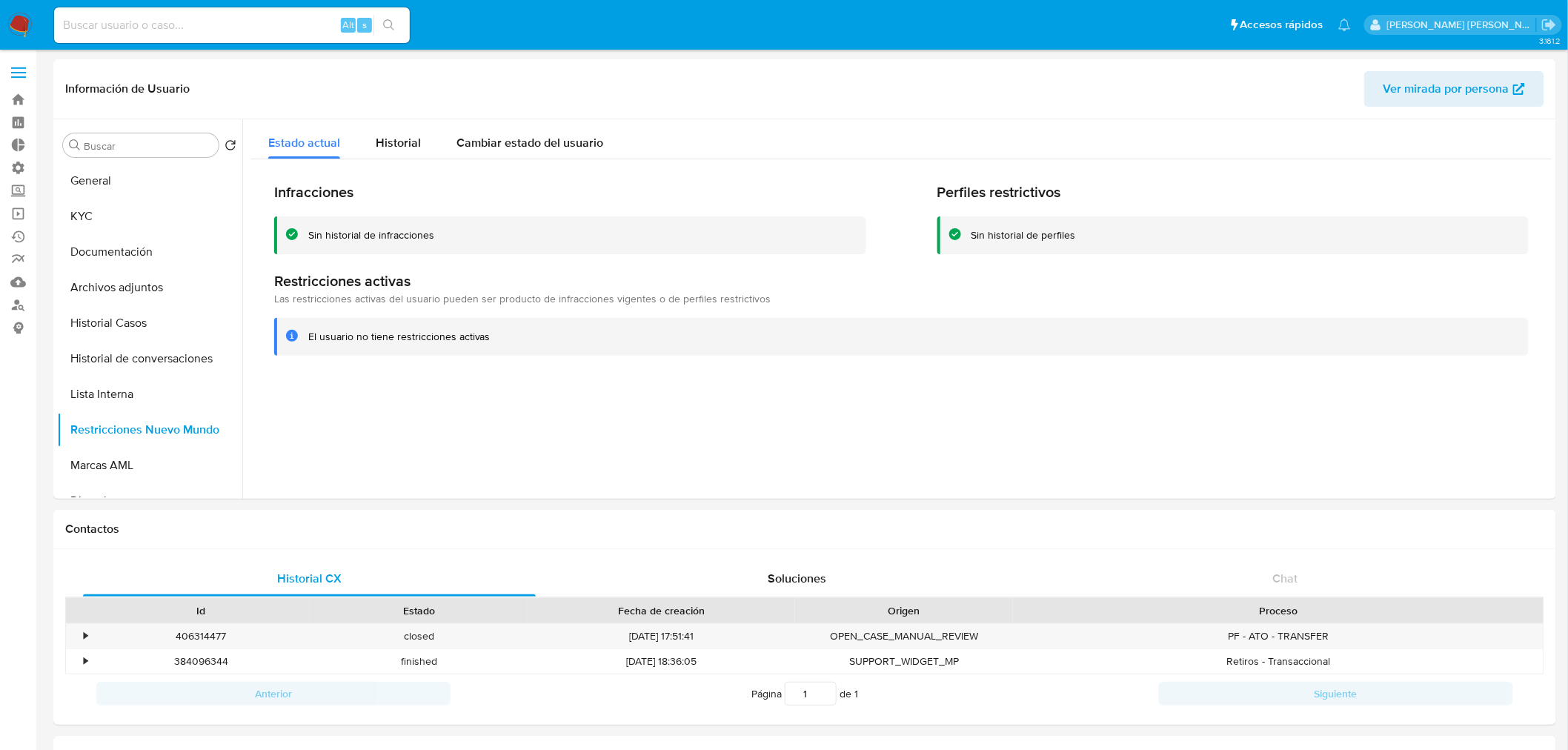
click at [106, 17] on input at bounding box center [232, 25] width 355 height 19
paste input "1710477749"
type input "1710477749"
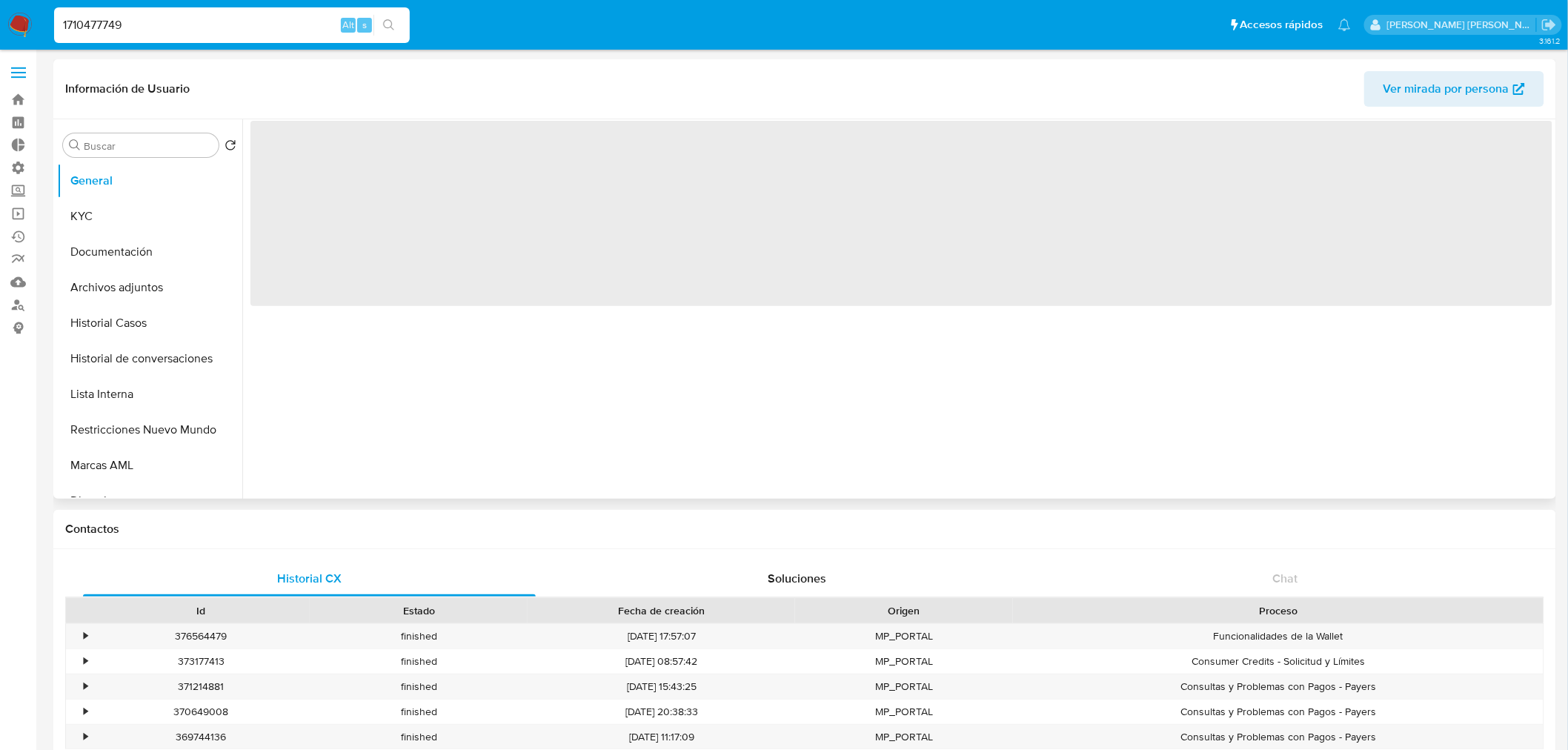
select select "10"
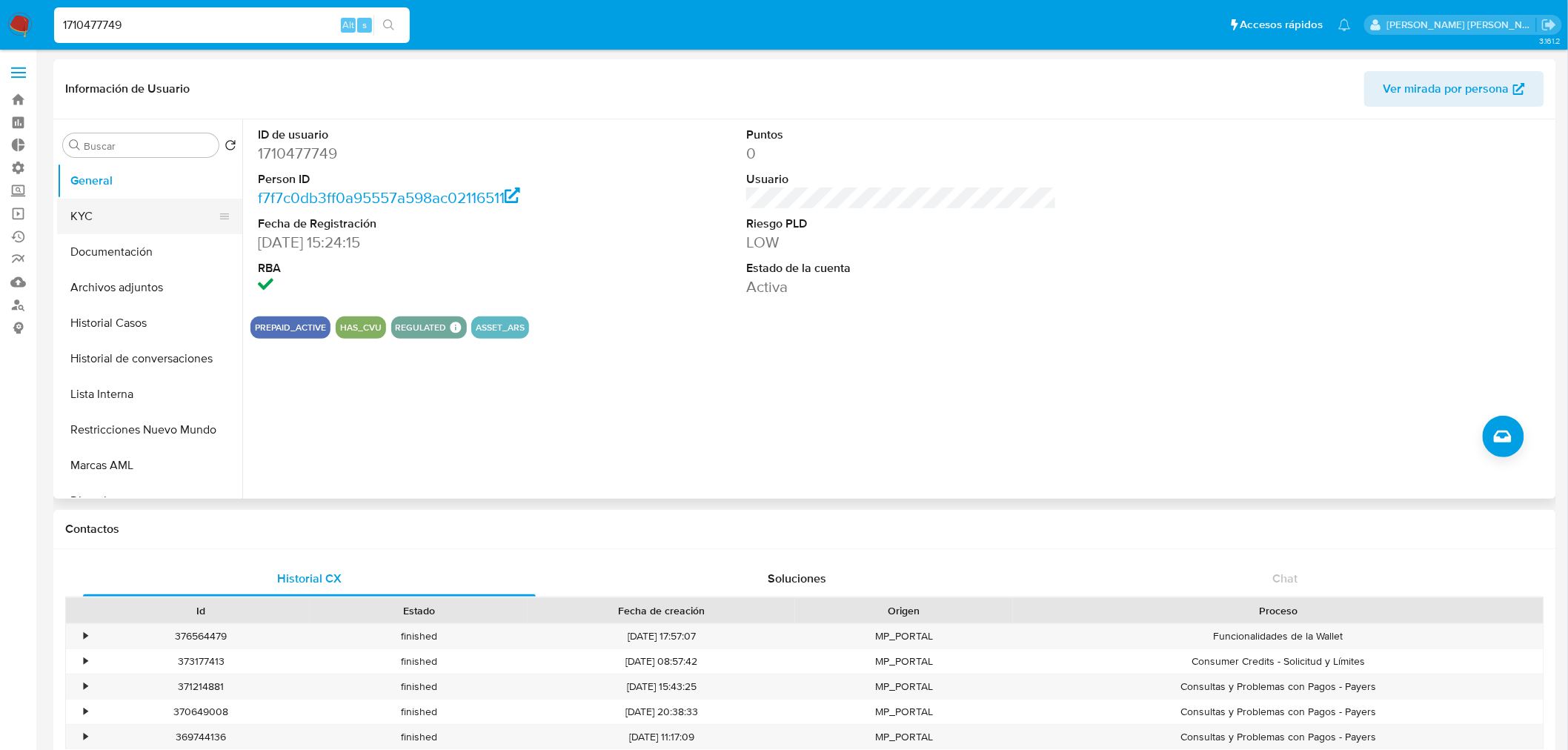
click at [126, 210] on button "KYC" at bounding box center [144, 216] width 173 height 36
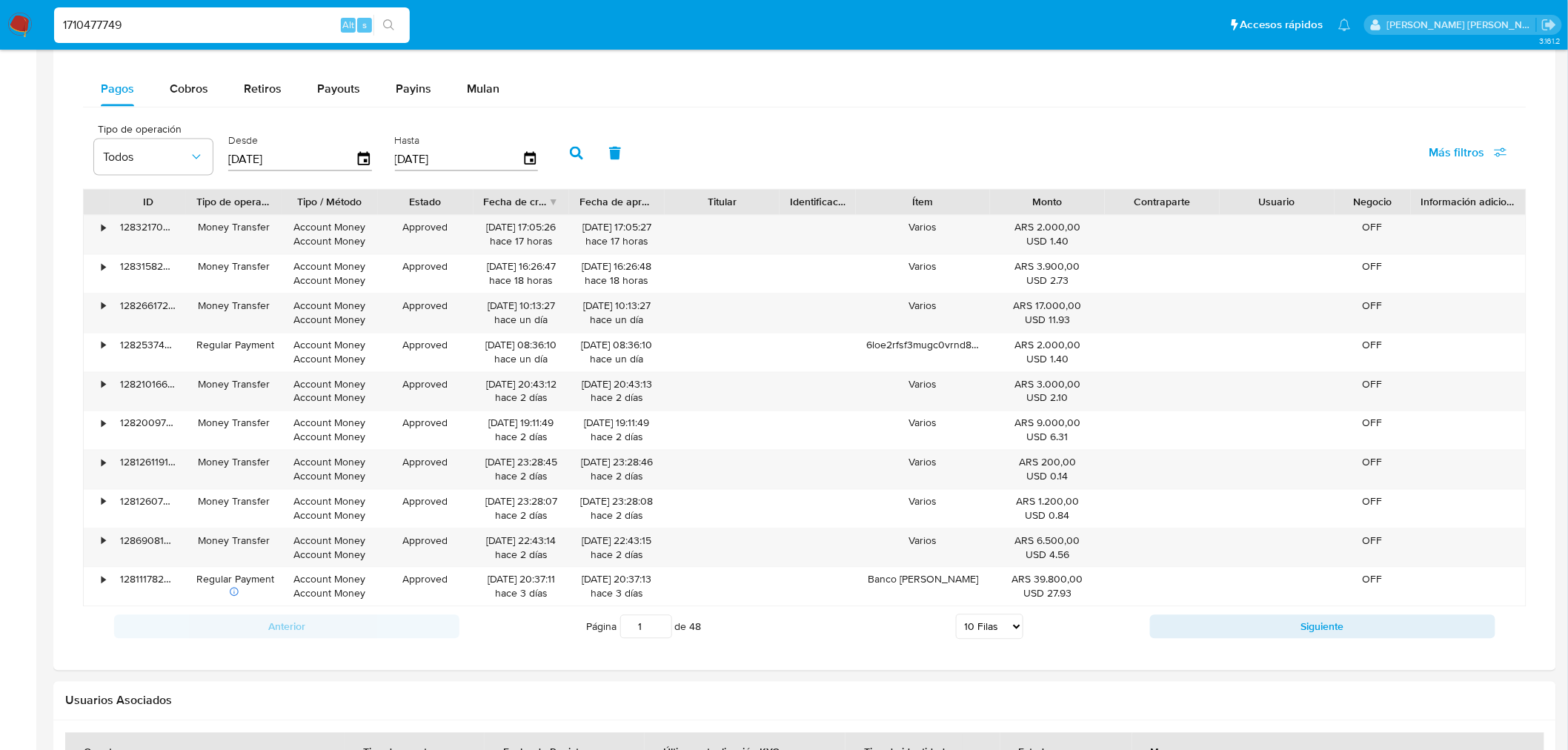
scroll to position [988, 0]
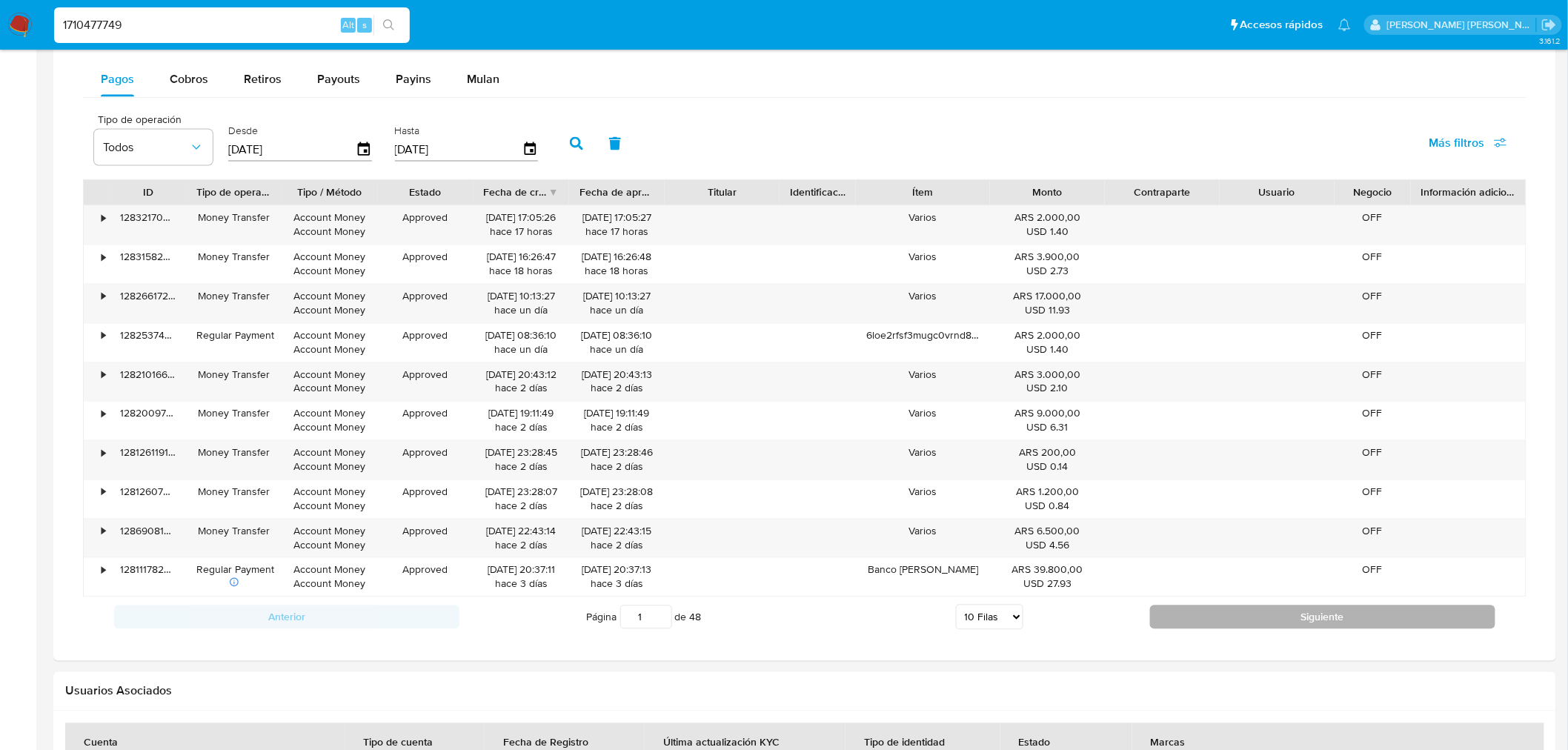
click at [1390, 612] on button "Siguiente" at bounding box center [1323, 618] width 346 height 23
type input "2"
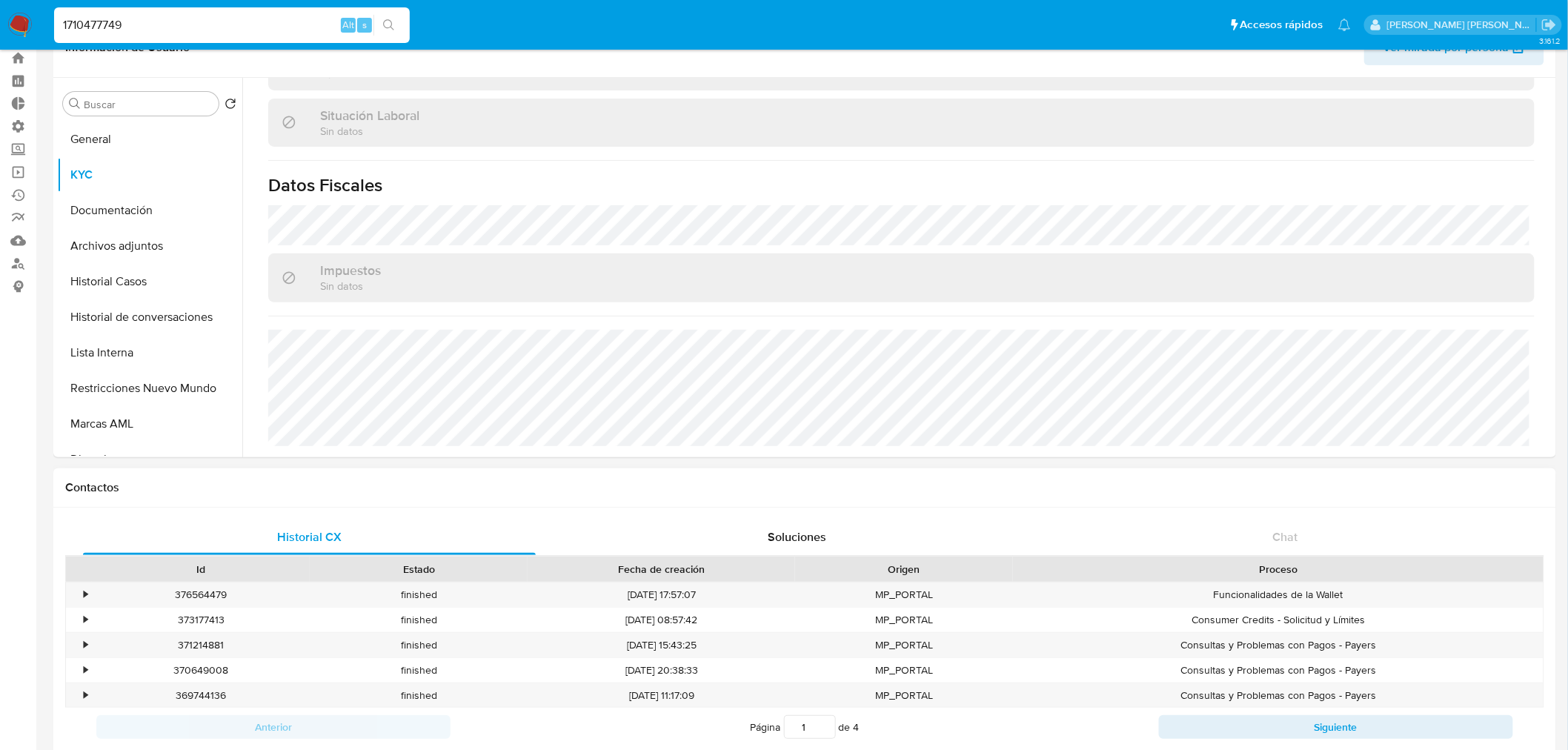
scroll to position [0, 0]
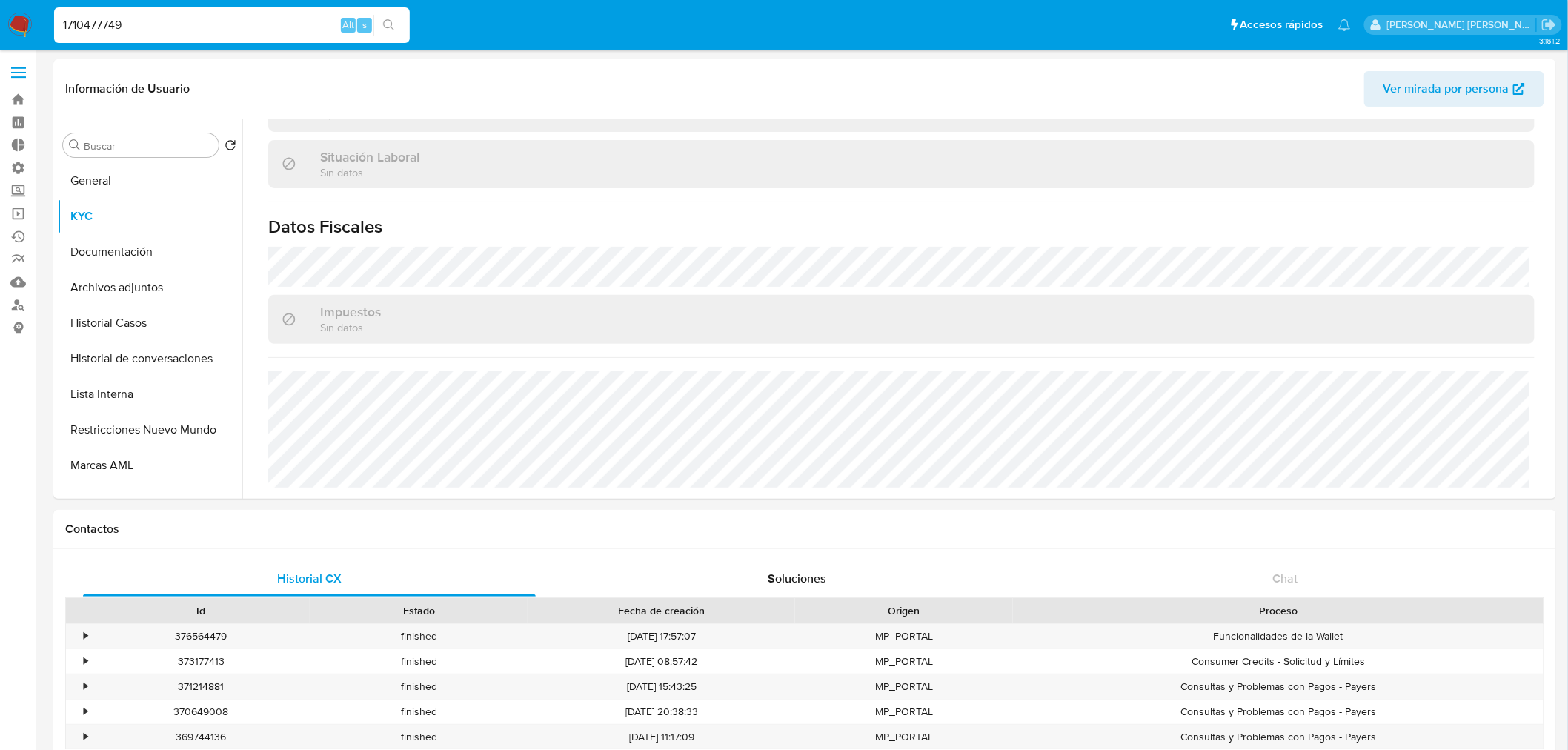
click at [160, 20] on input "1710477749" at bounding box center [232, 25] width 355 height 19
paste input "87576890"
type input "187576890"
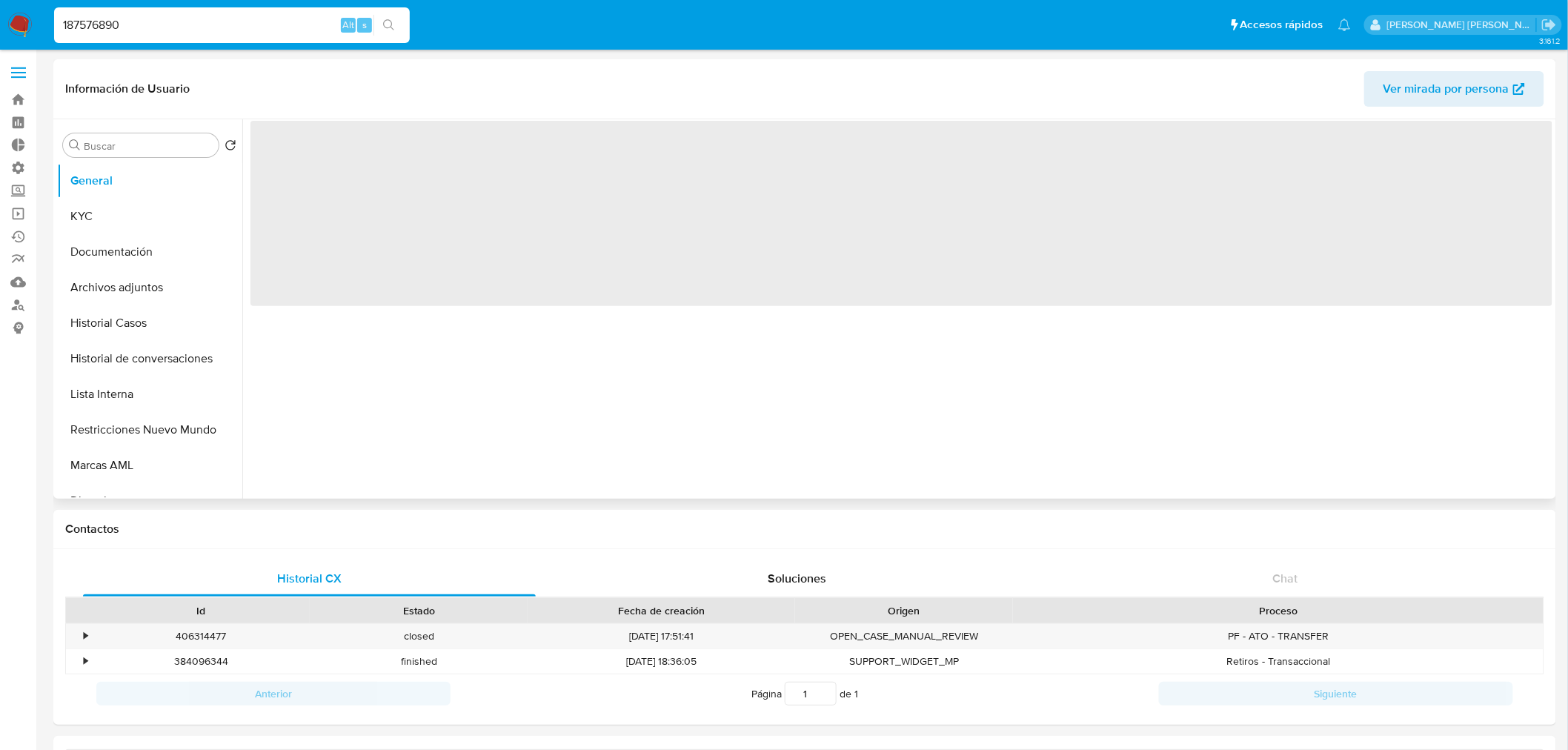
select select "10"
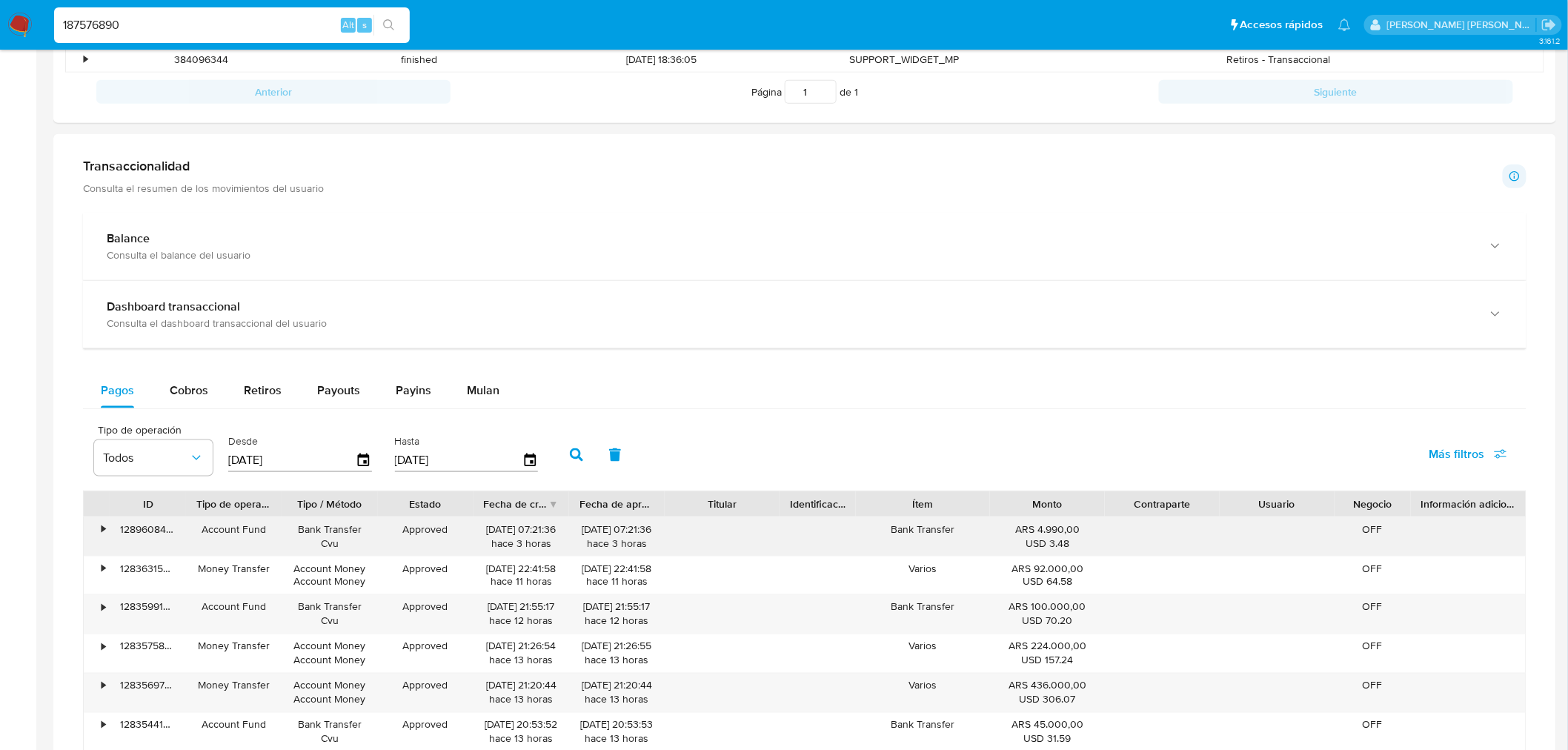
scroll to position [658, 0]
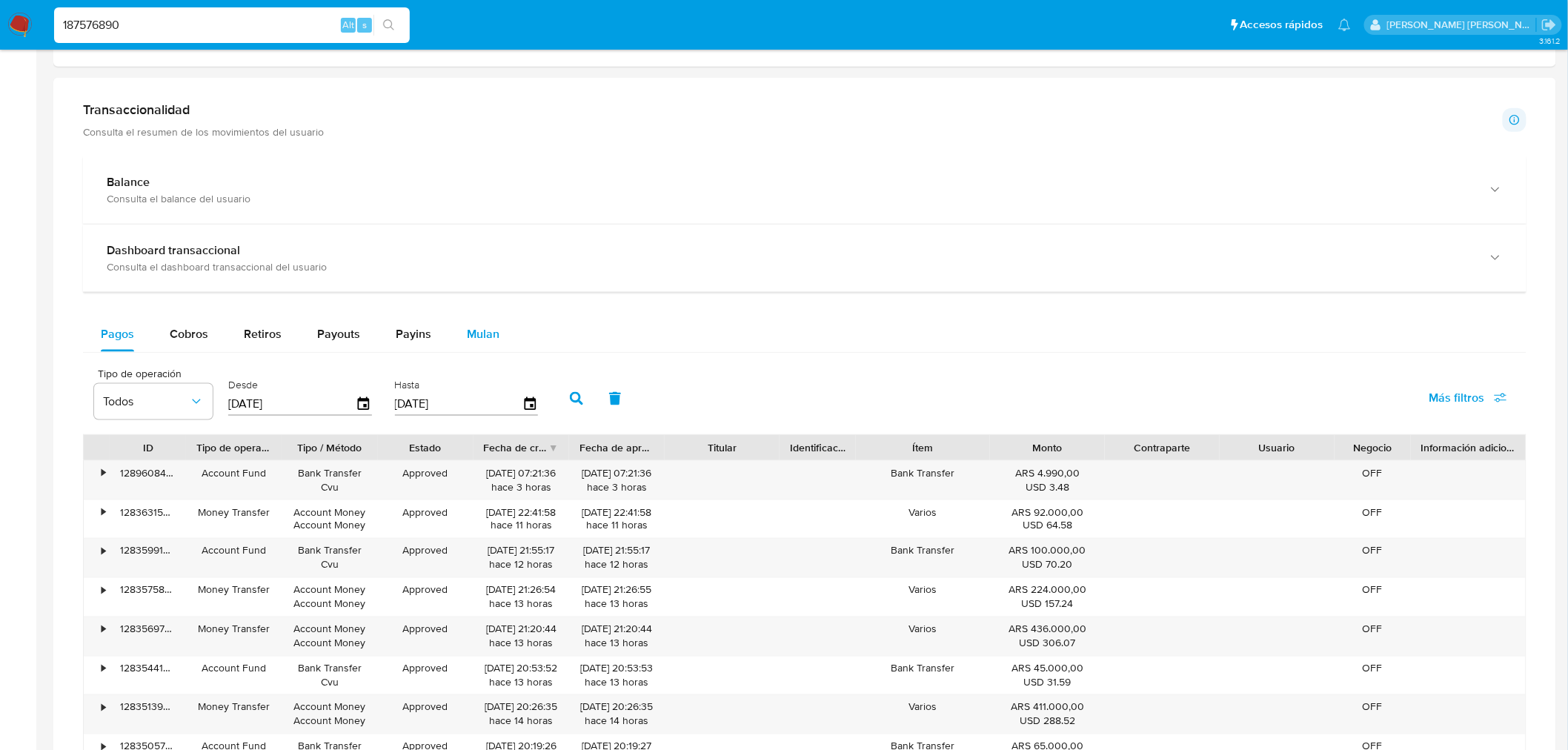
click at [487, 342] on span "Mulan" at bounding box center [482, 333] width 32 height 17
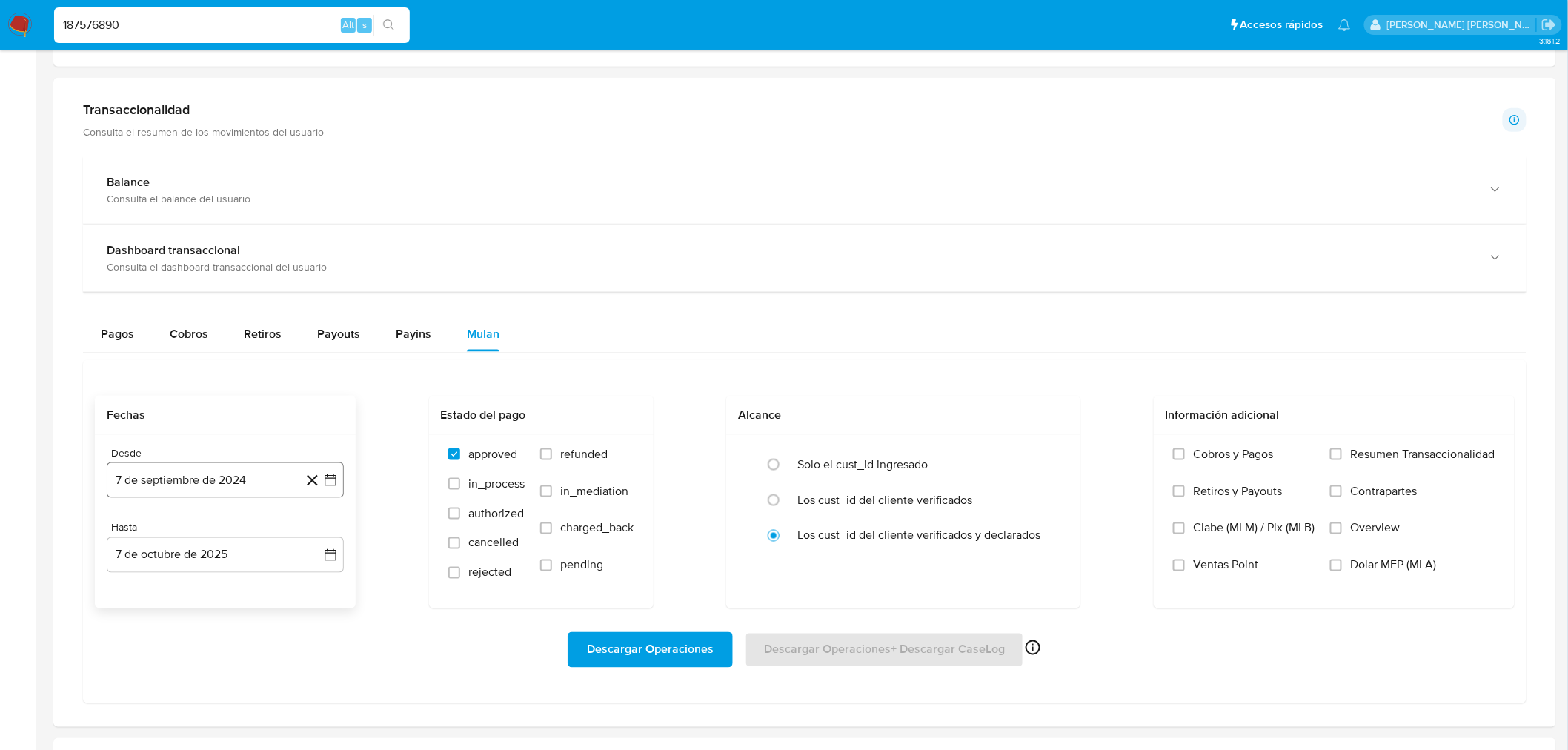
click at [205, 489] on button "7 de septiembre de 2024" at bounding box center [225, 480] width 237 height 36
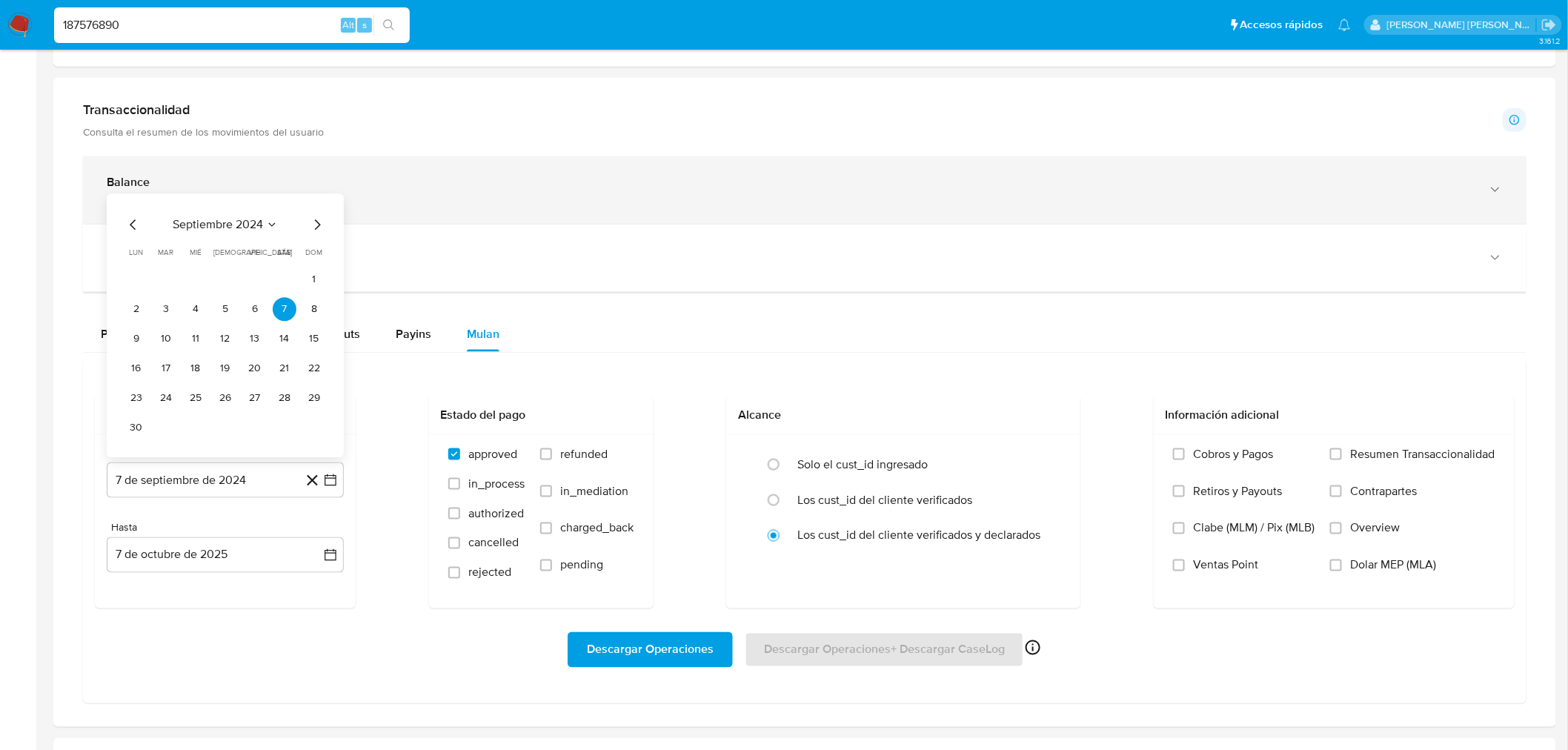
click at [317, 224] on icon "Mes siguiente" at bounding box center [317, 224] width 6 height 11
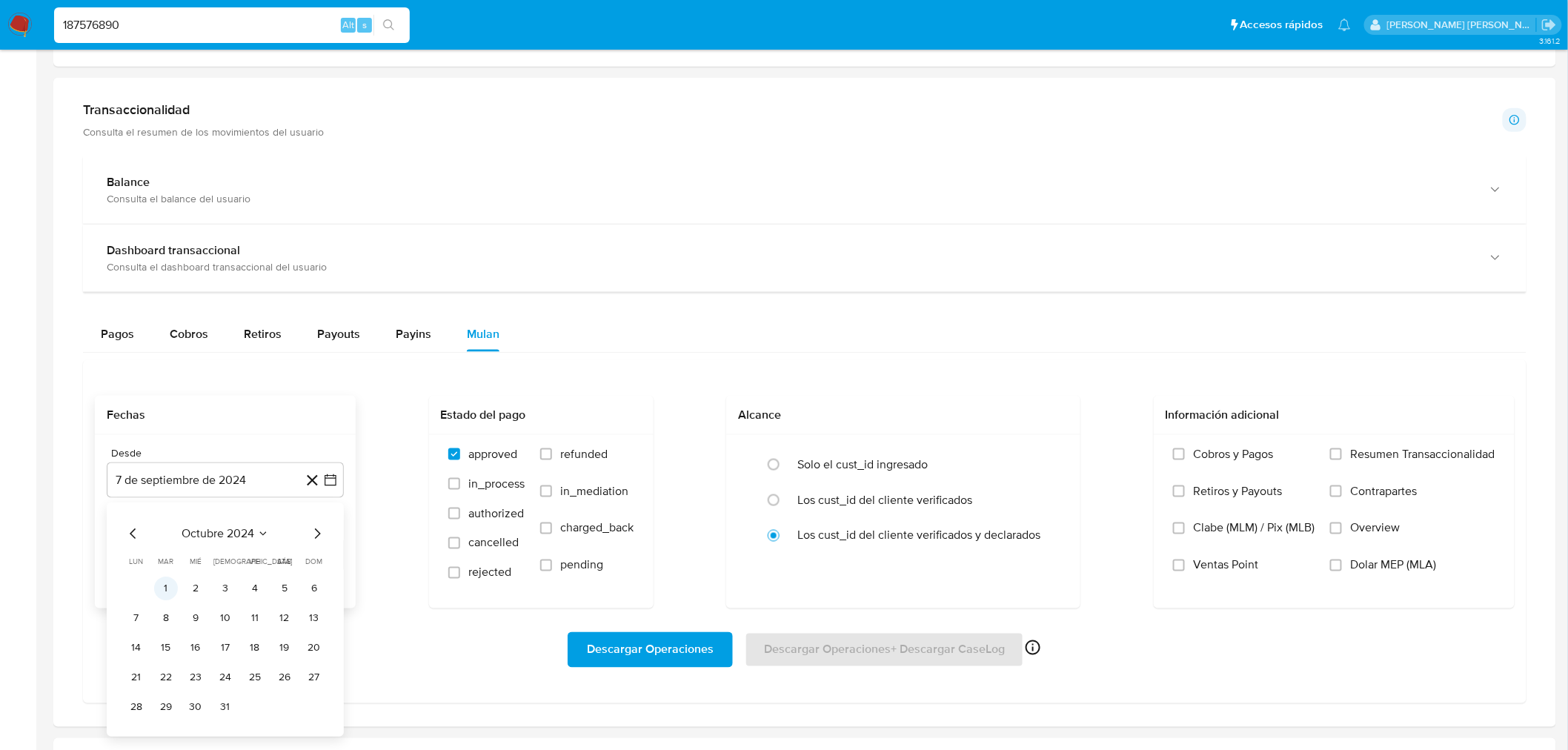
click at [166, 587] on button "1" at bounding box center [166, 588] width 23 height 23
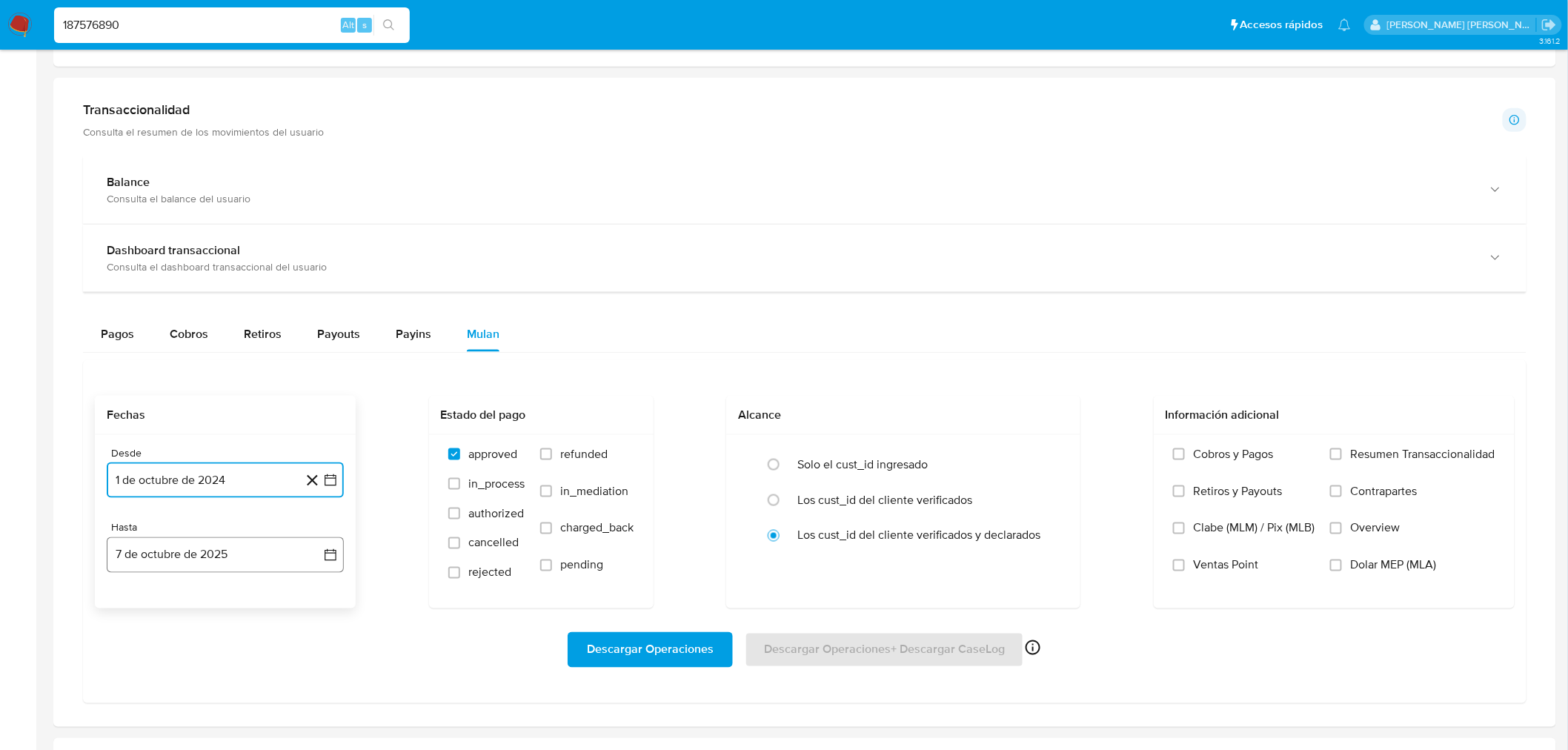
click at [181, 559] on button "7 de octubre de 2025" at bounding box center [225, 555] width 237 height 36
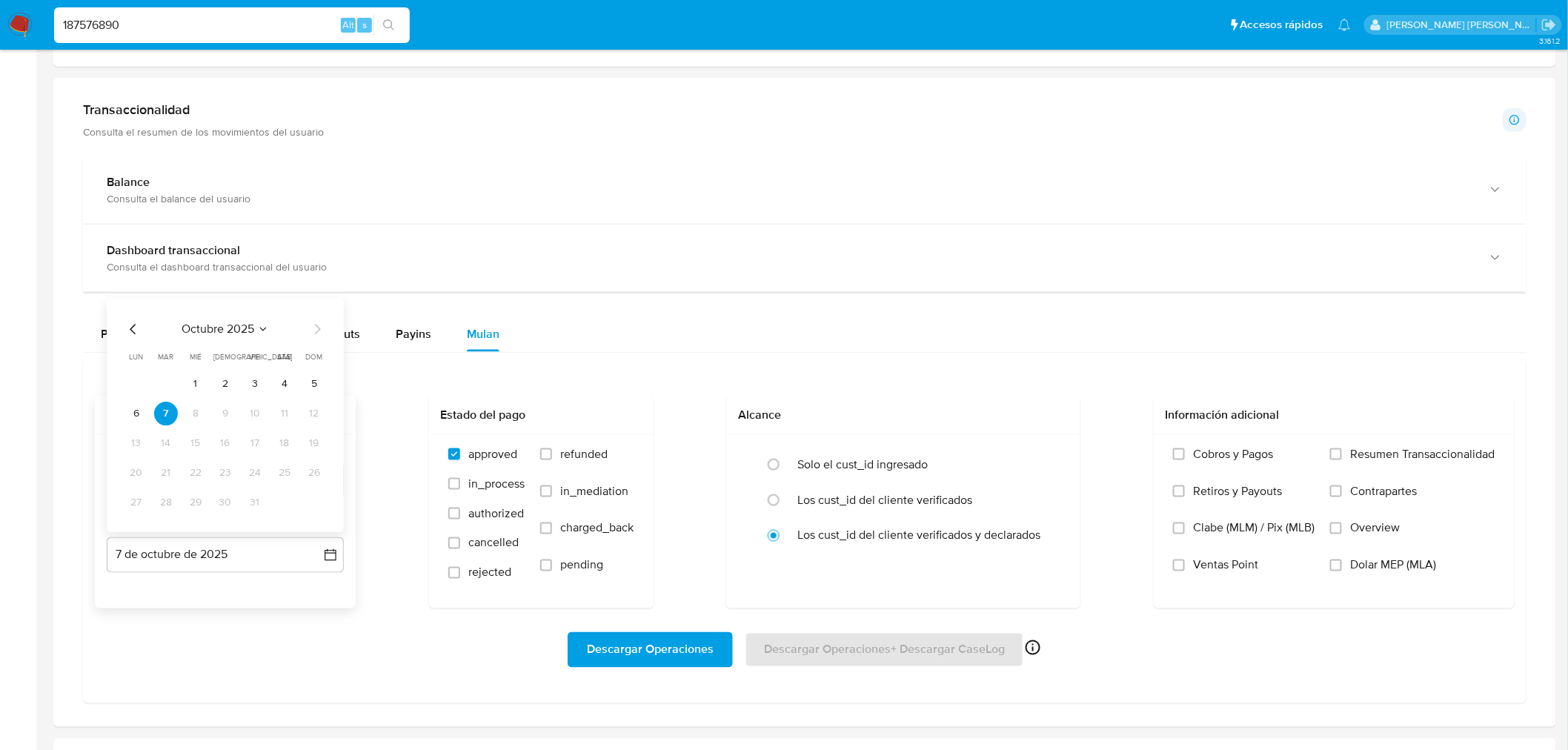
drag, startPoint x: 130, startPoint y: 333, endPoint x: 152, endPoint y: 364, distance: 38.0
click at [130, 336] on icon "Mes anterior" at bounding box center [133, 329] width 18 height 18
click at [162, 505] on button "30" at bounding box center [166, 503] width 23 height 23
click at [557, 453] on label "refunded" at bounding box center [587, 466] width 94 height 37
click at [552, 453] on input "refunded" at bounding box center [546, 454] width 12 height 12
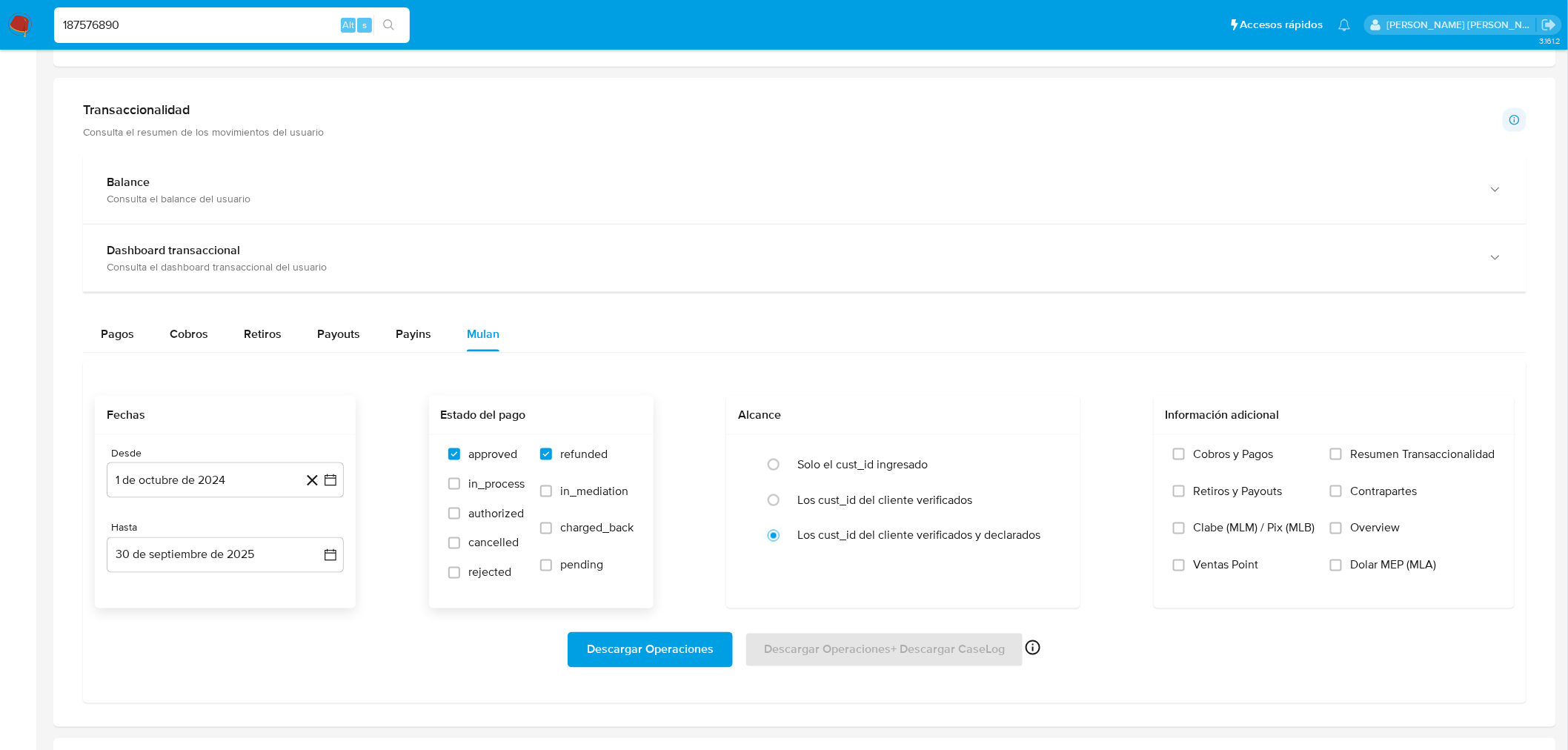
checkbox input "true"
click at [1358, 564] on span "Dolar MEP (MLA)" at bounding box center [1394, 565] width 86 height 15
click at [1342, 564] on input "Dolar MEP (MLA)" at bounding box center [1336, 565] width 12 height 12
click at [675, 650] on span "Descargar Operaciones" at bounding box center [651, 649] width 127 height 32
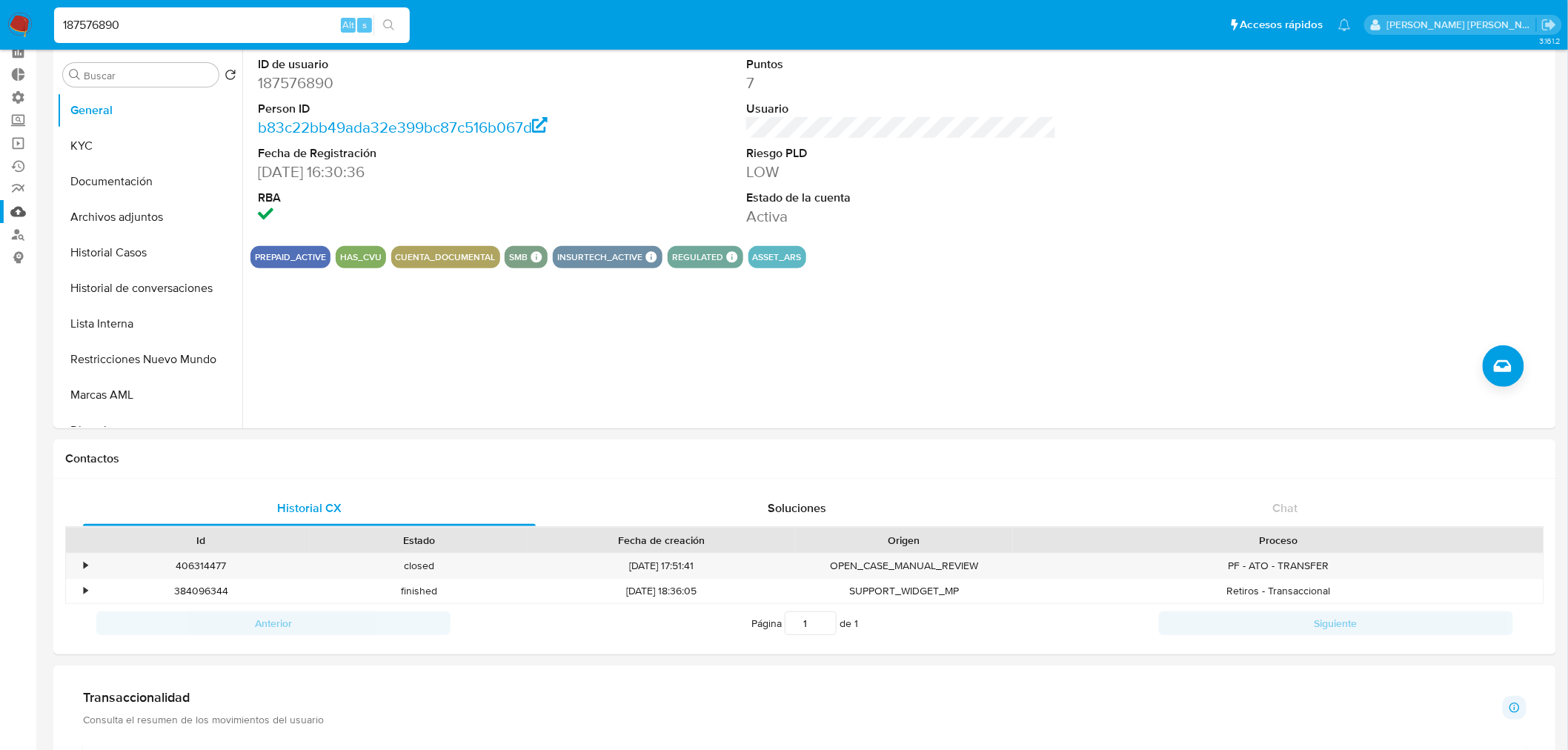
scroll to position [0, 0]
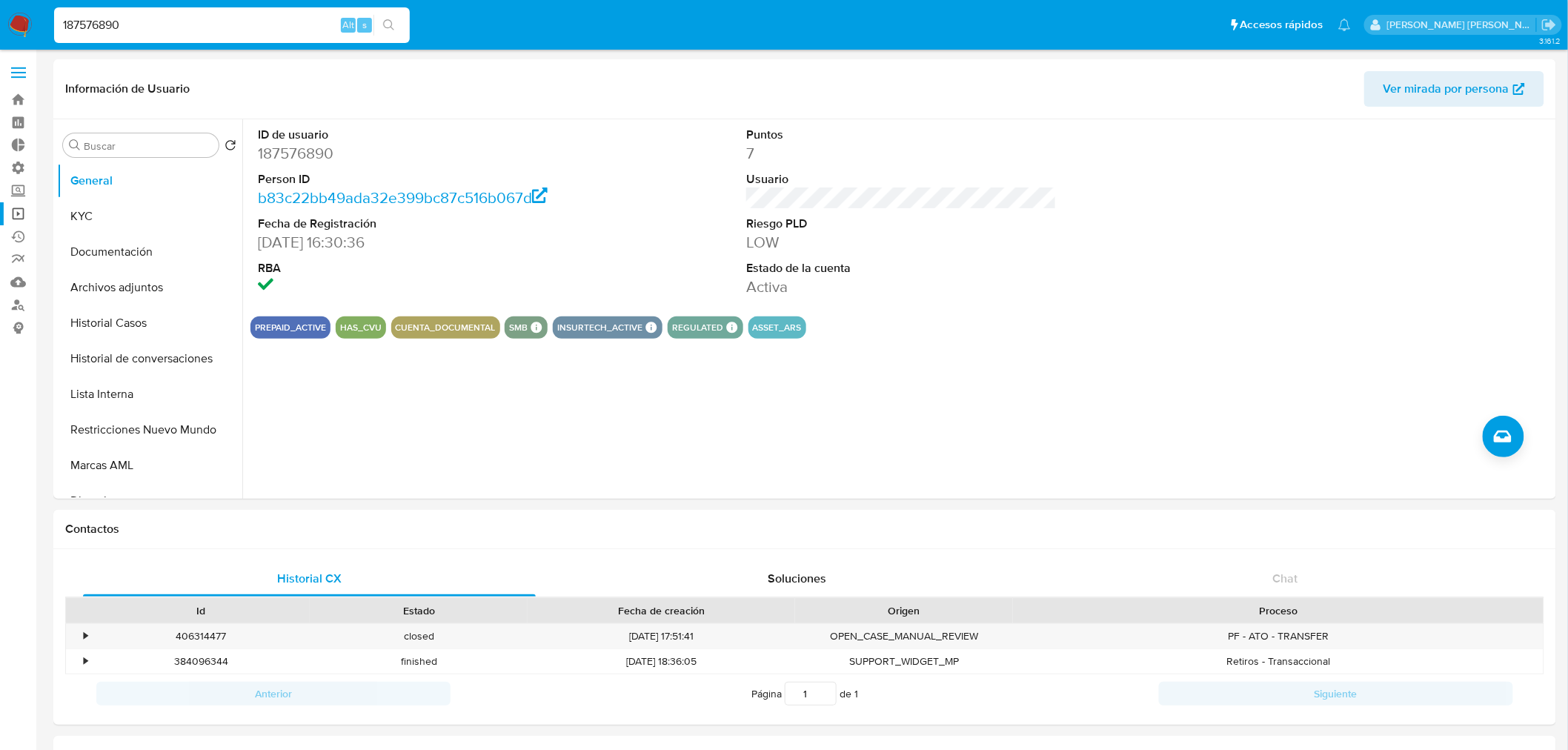
click at [18, 210] on link "Operaciones masivas" at bounding box center [88, 214] width 176 height 23
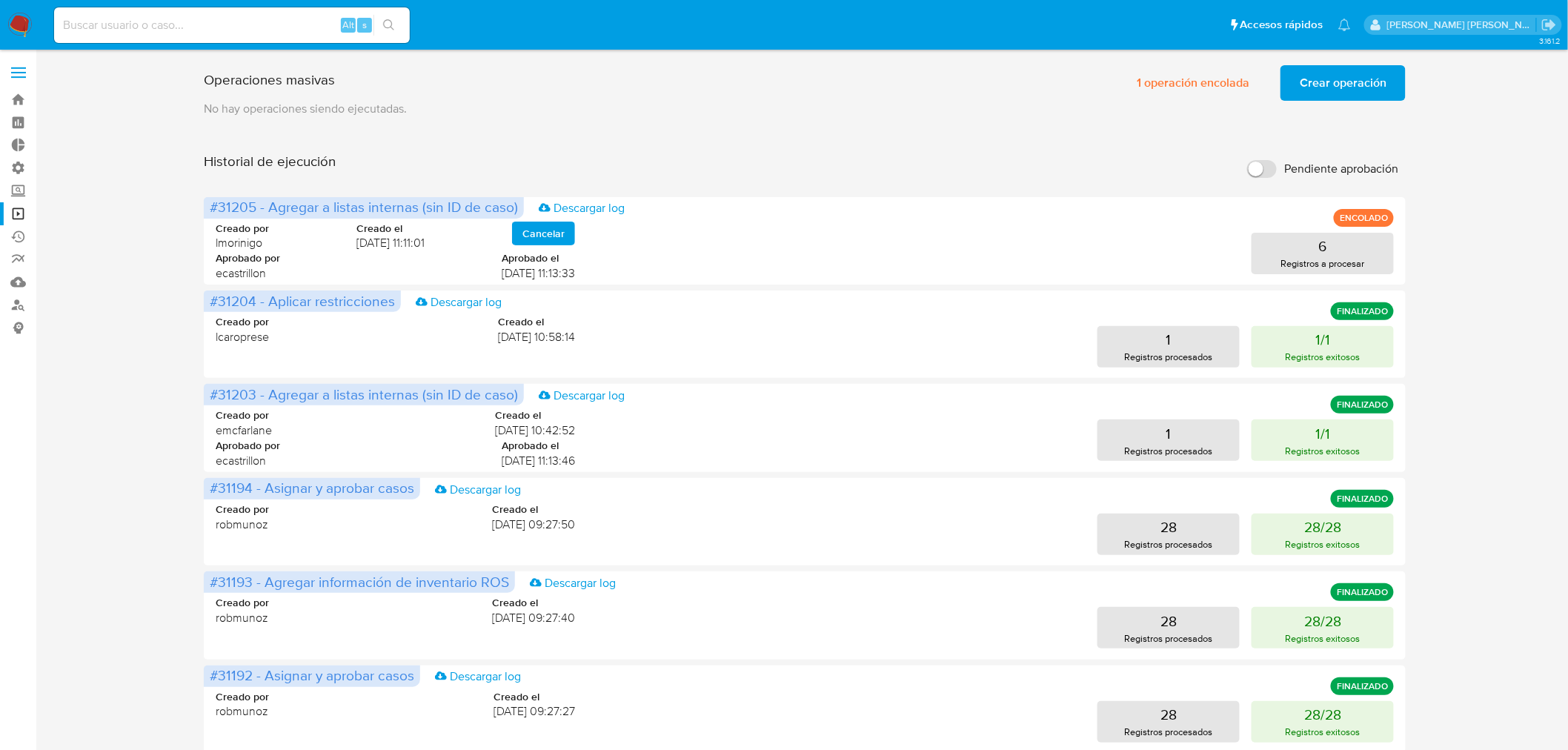
click at [1336, 88] on span "Crear operación" at bounding box center [1342, 82] width 87 height 32
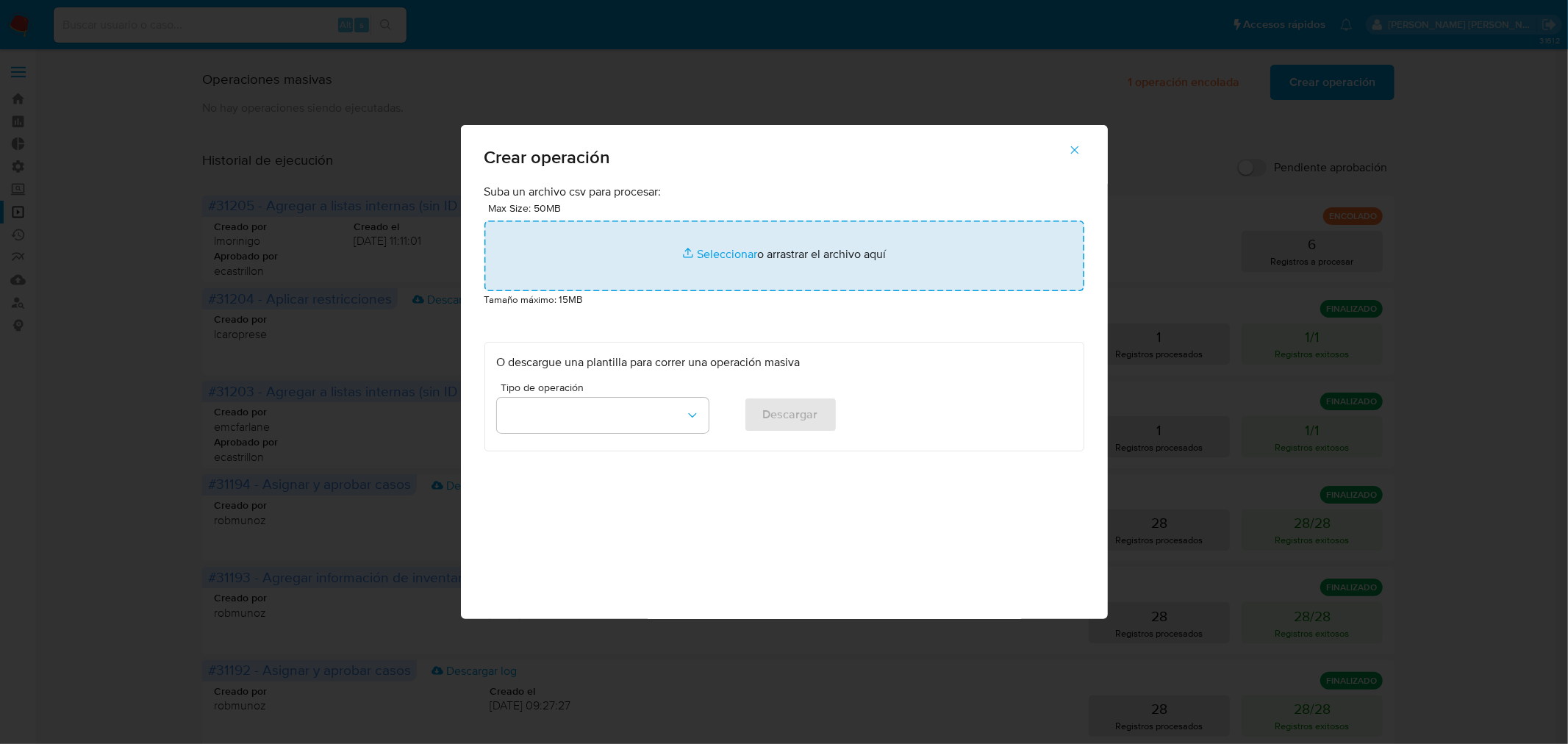
click at [733, 253] on input "file" at bounding box center [784, 255] width 600 height 71
type input "C:\fakepath\ASSIGN_AND_CLOSE_CASE new NO ROI 11.csv"
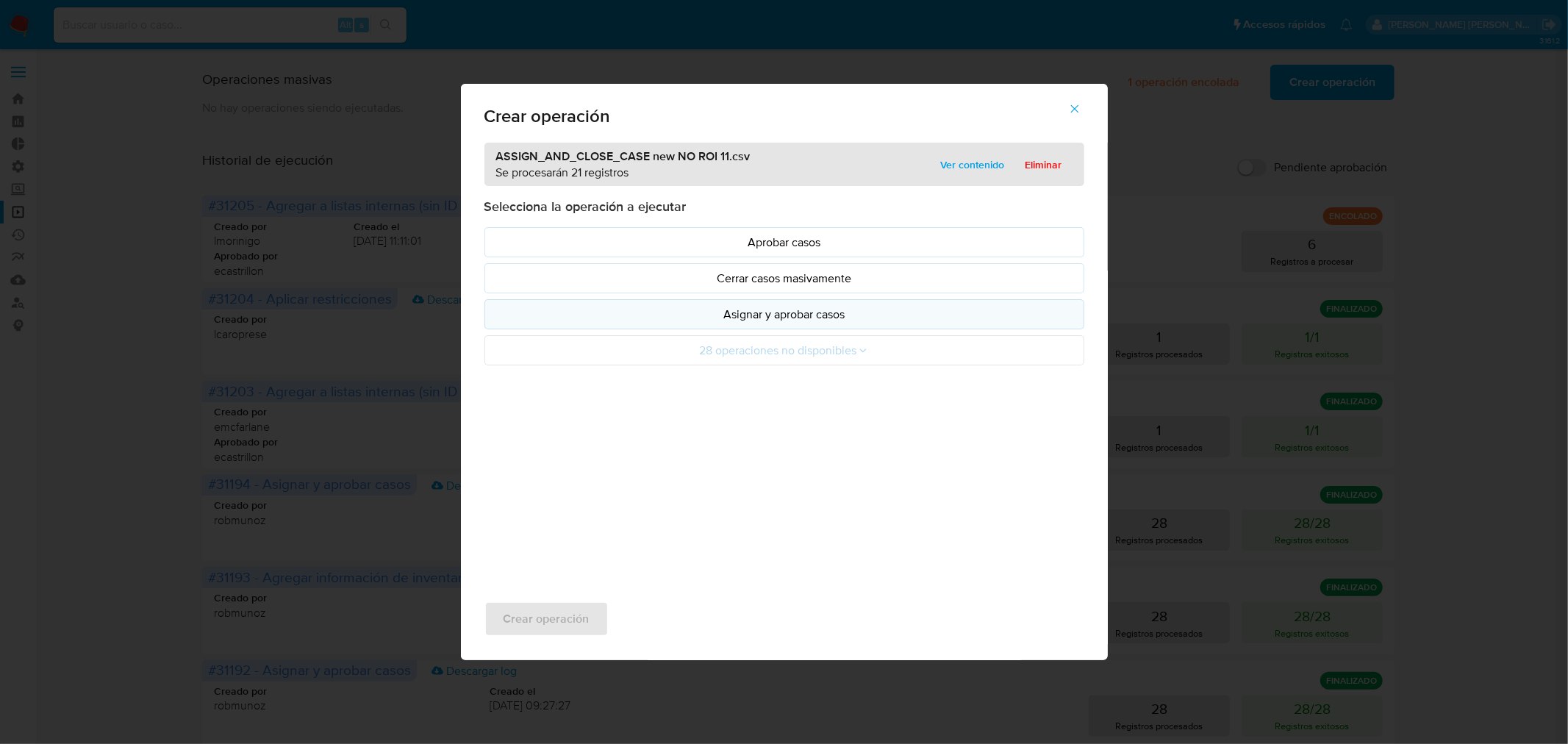
click at [955, 321] on p "Asignar y aprobar casos" at bounding box center [784, 313] width 575 height 16
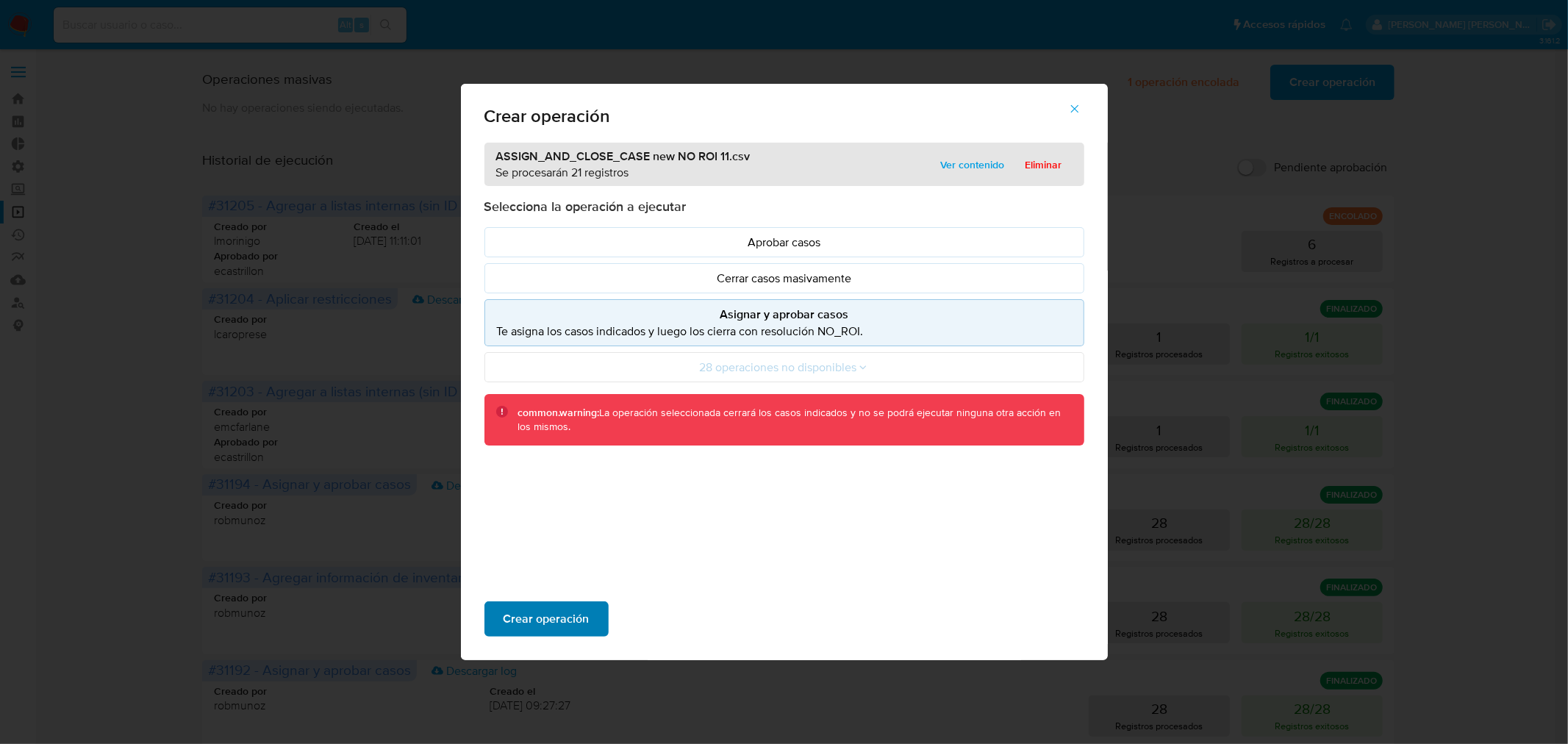
click at [546, 623] on span "Crear operación" at bounding box center [546, 618] width 86 height 32
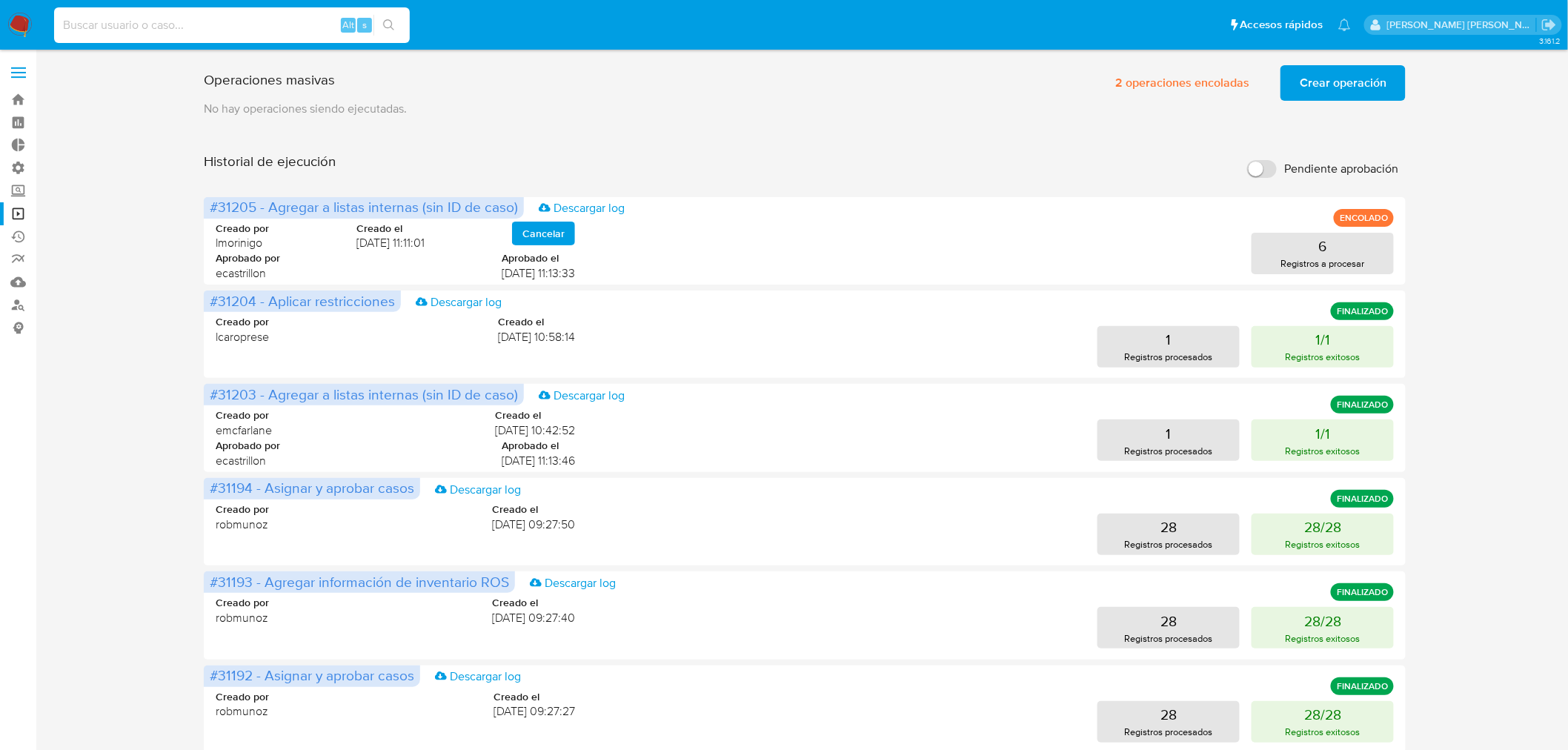
click at [256, 16] on input at bounding box center [232, 25] width 355 height 19
paste input "187576890"
type input "187576890"
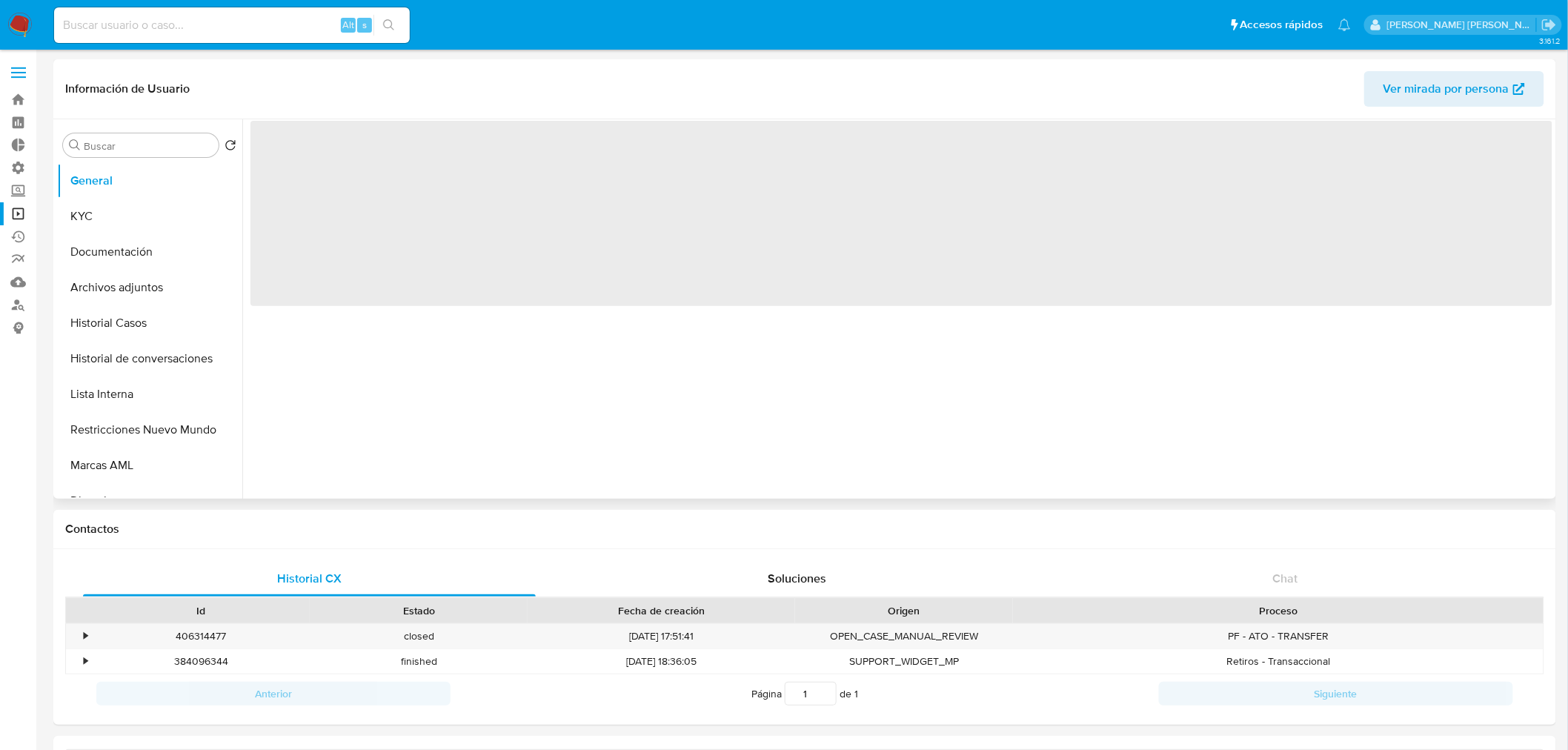
select select "10"
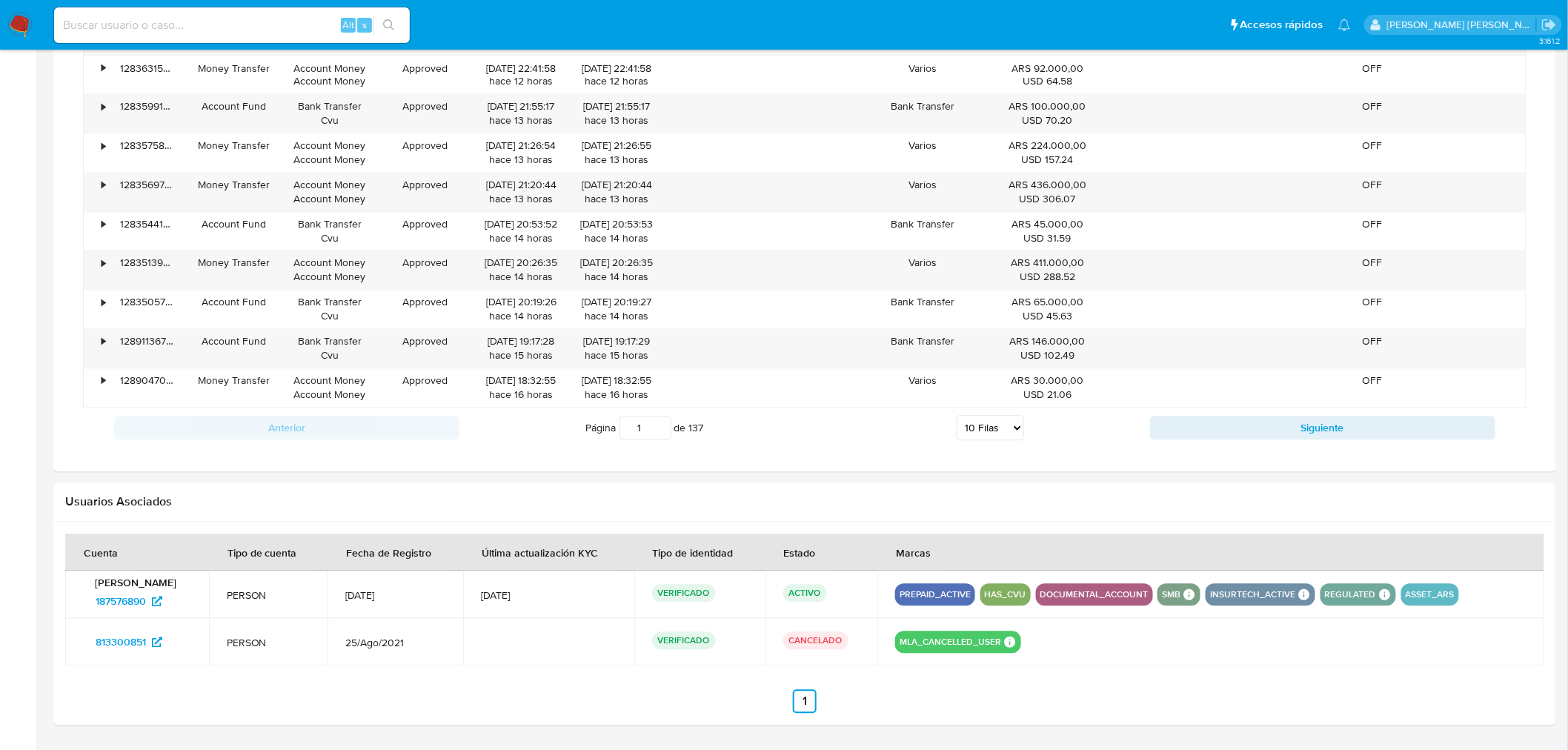
scroll to position [1152, 0]
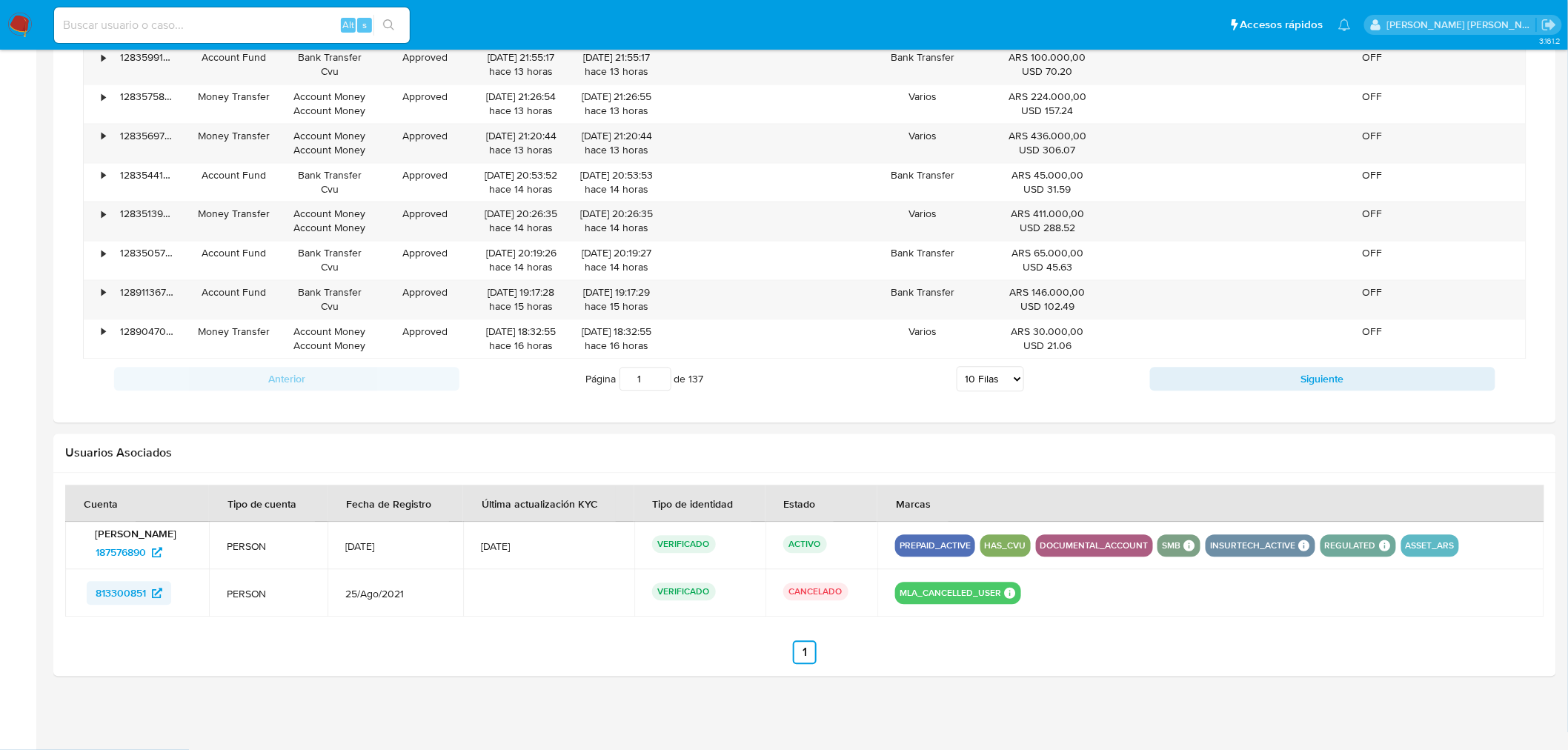
click at [131, 589] on span "813300851" at bounding box center [121, 593] width 51 height 23
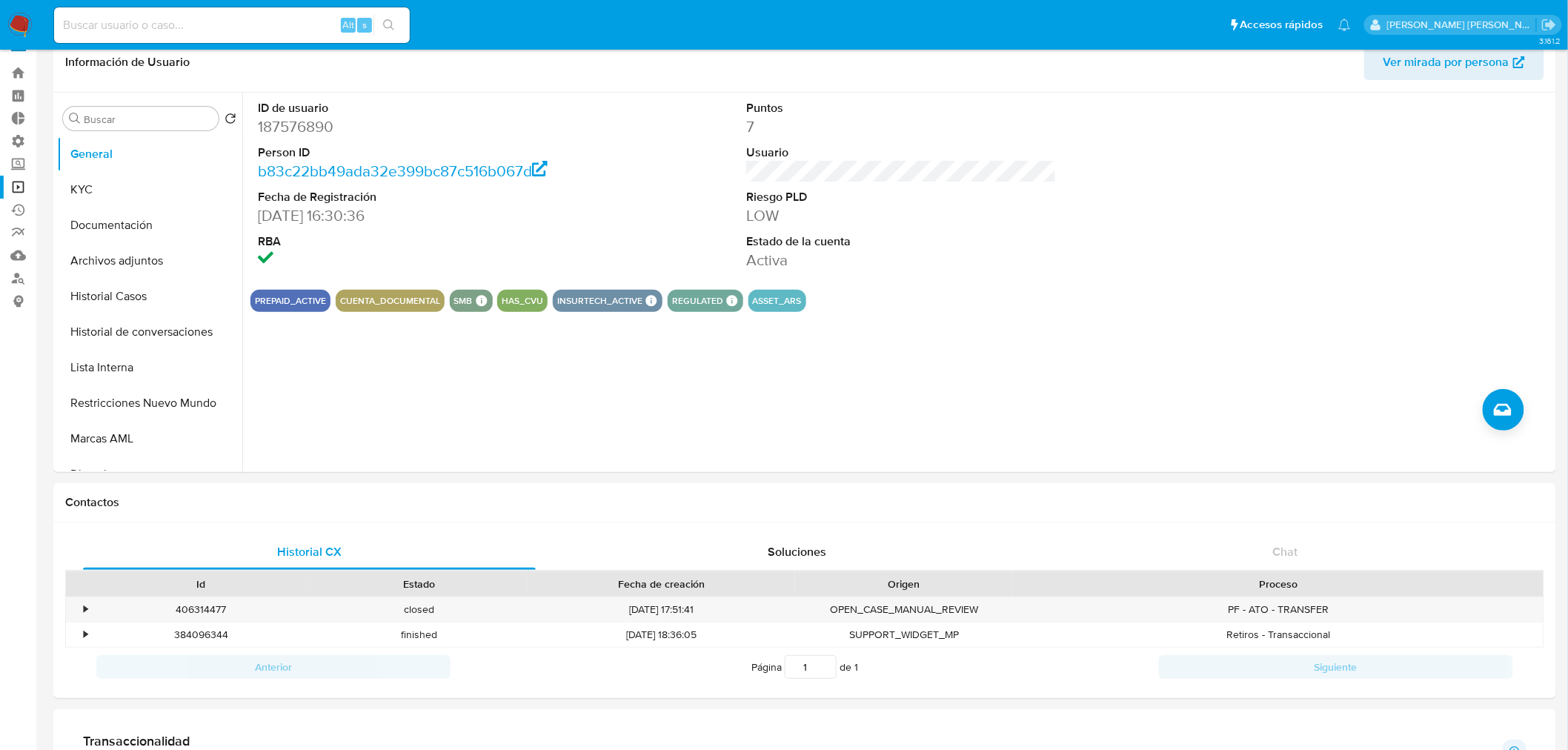
scroll to position [0, 0]
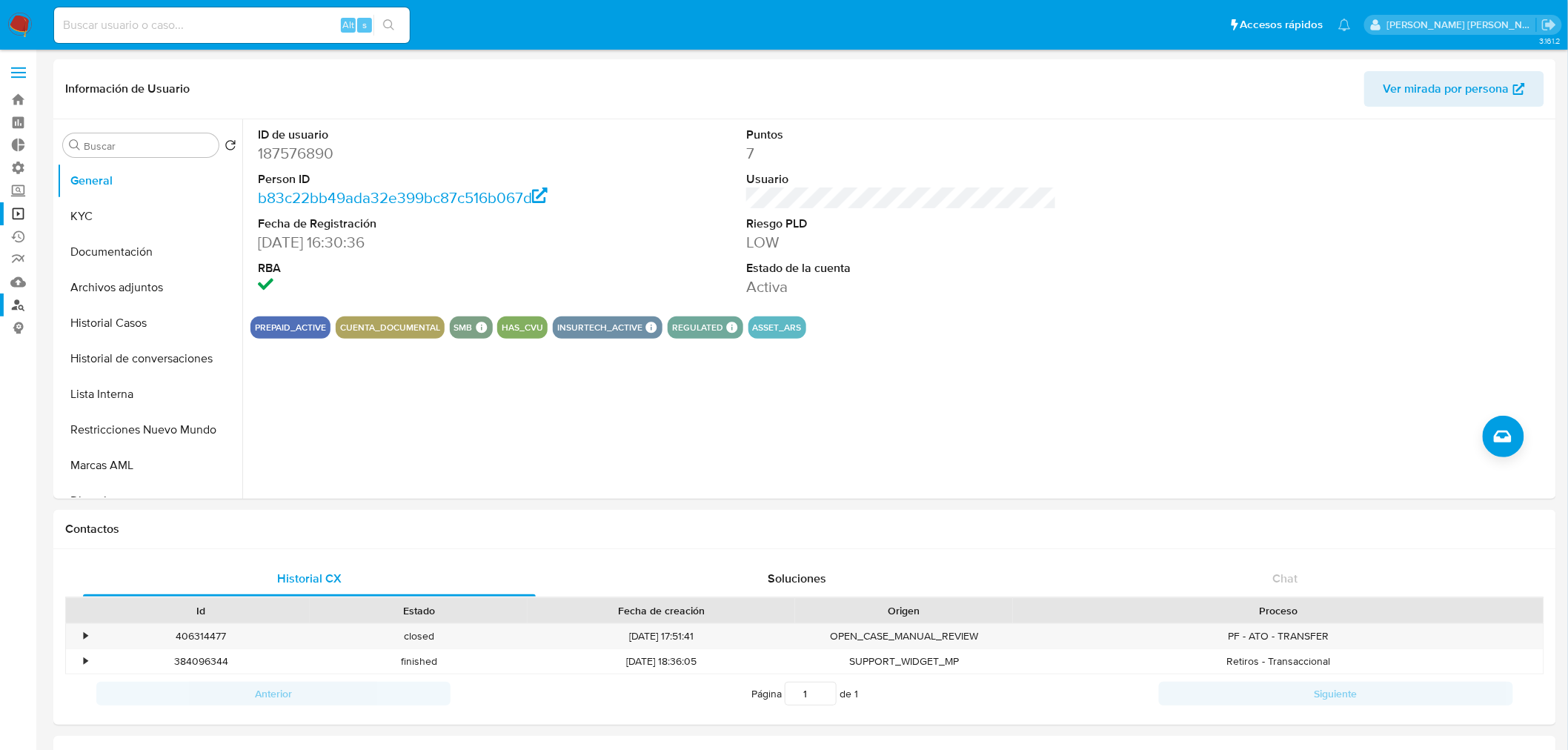
click at [20, 302] on link "Buscador de personas" at bounding box center [88, 305] width 176 height 23
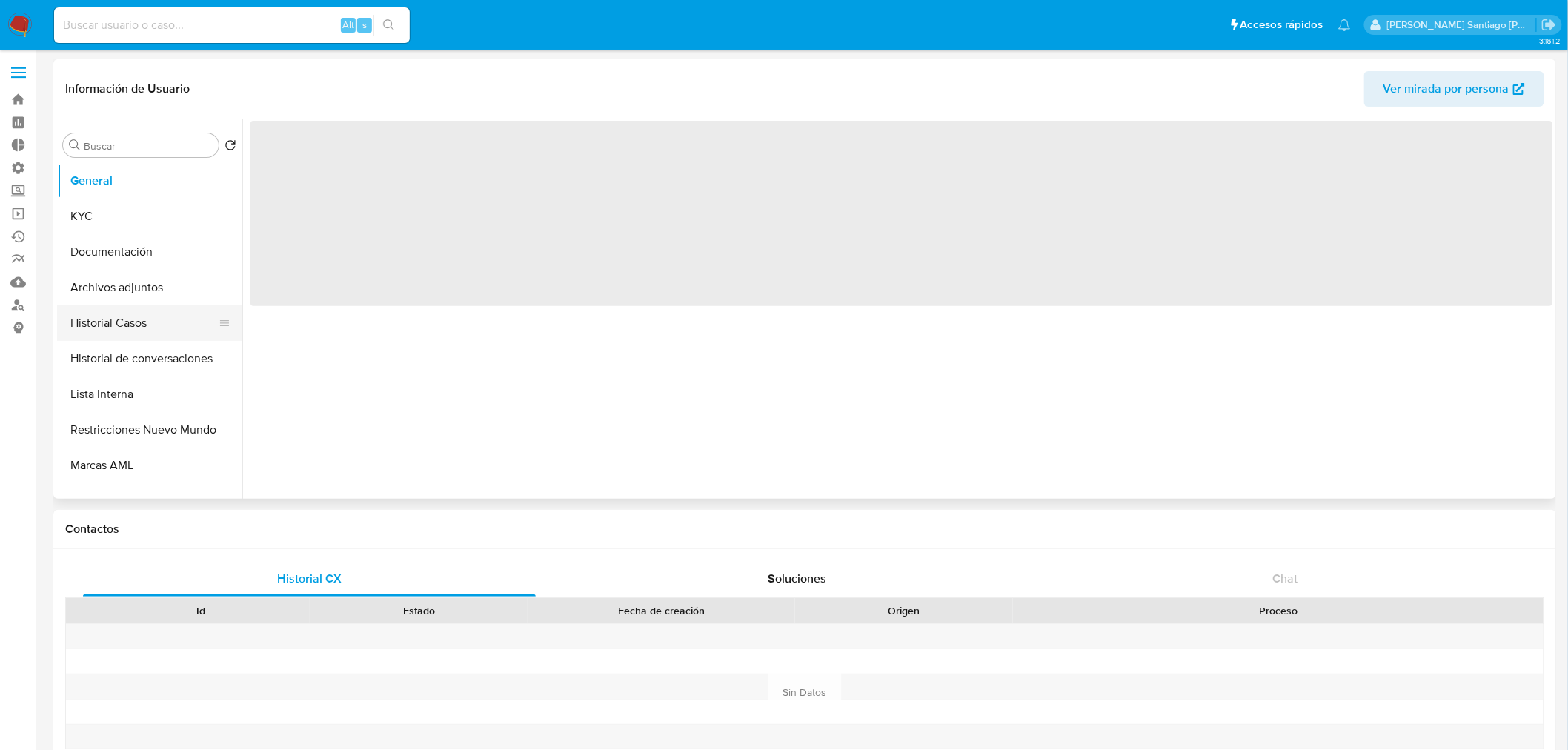
click at [129, 324] on button "Historial Casos" at bounding box center [144, 322] width 173 height 36
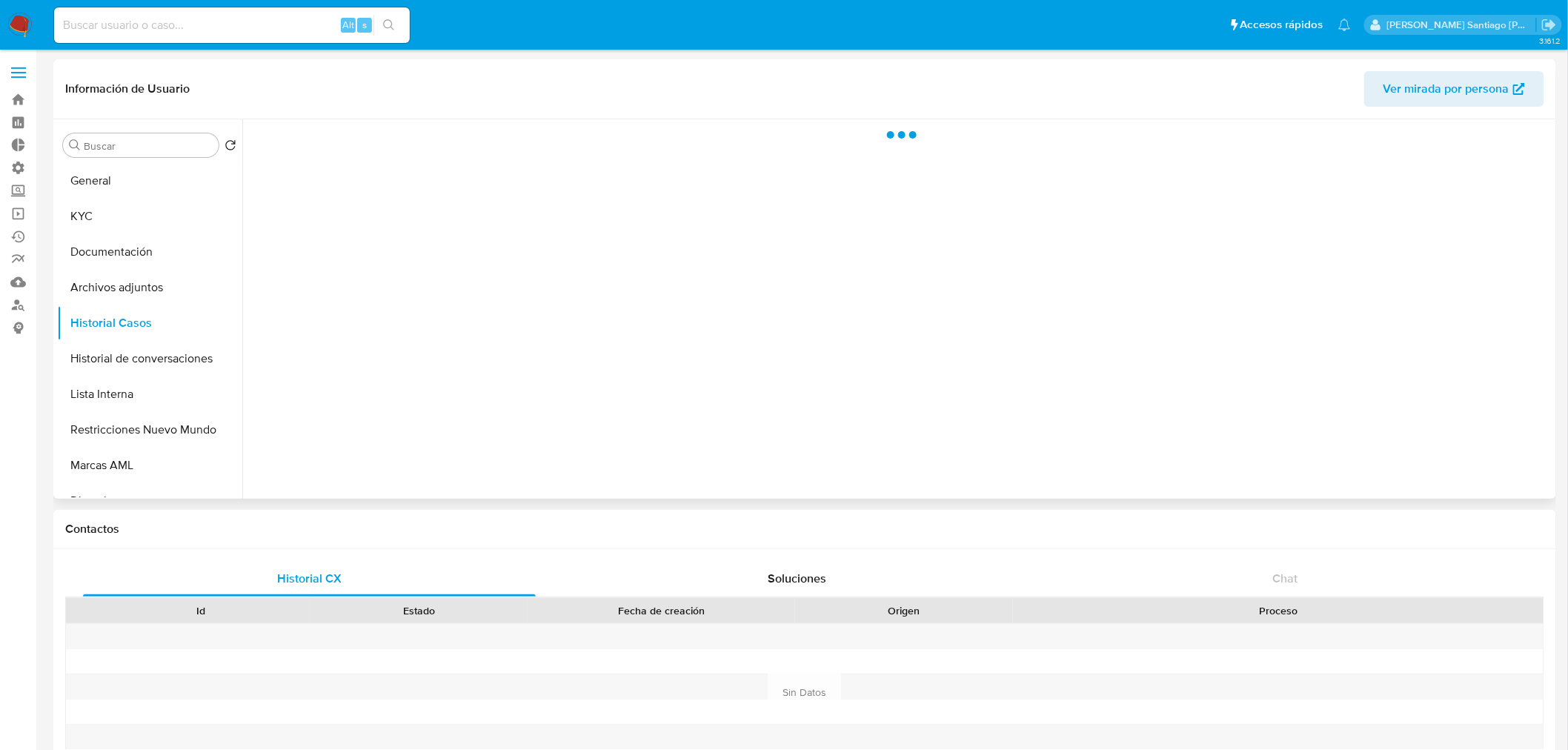
select select "10"
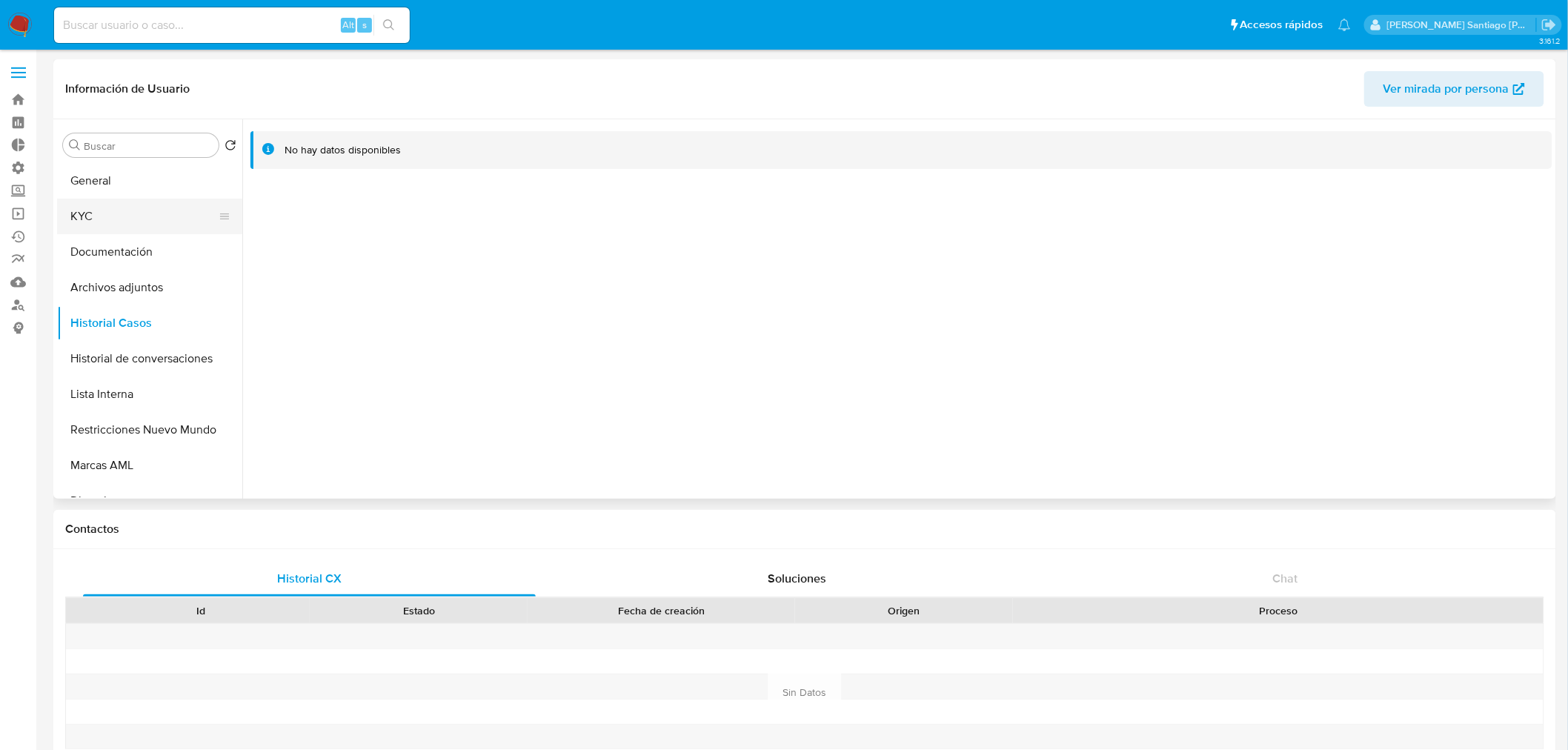
click at [131, 215] on button "KYC" at bounding box center [144, 216] width 173 height 36
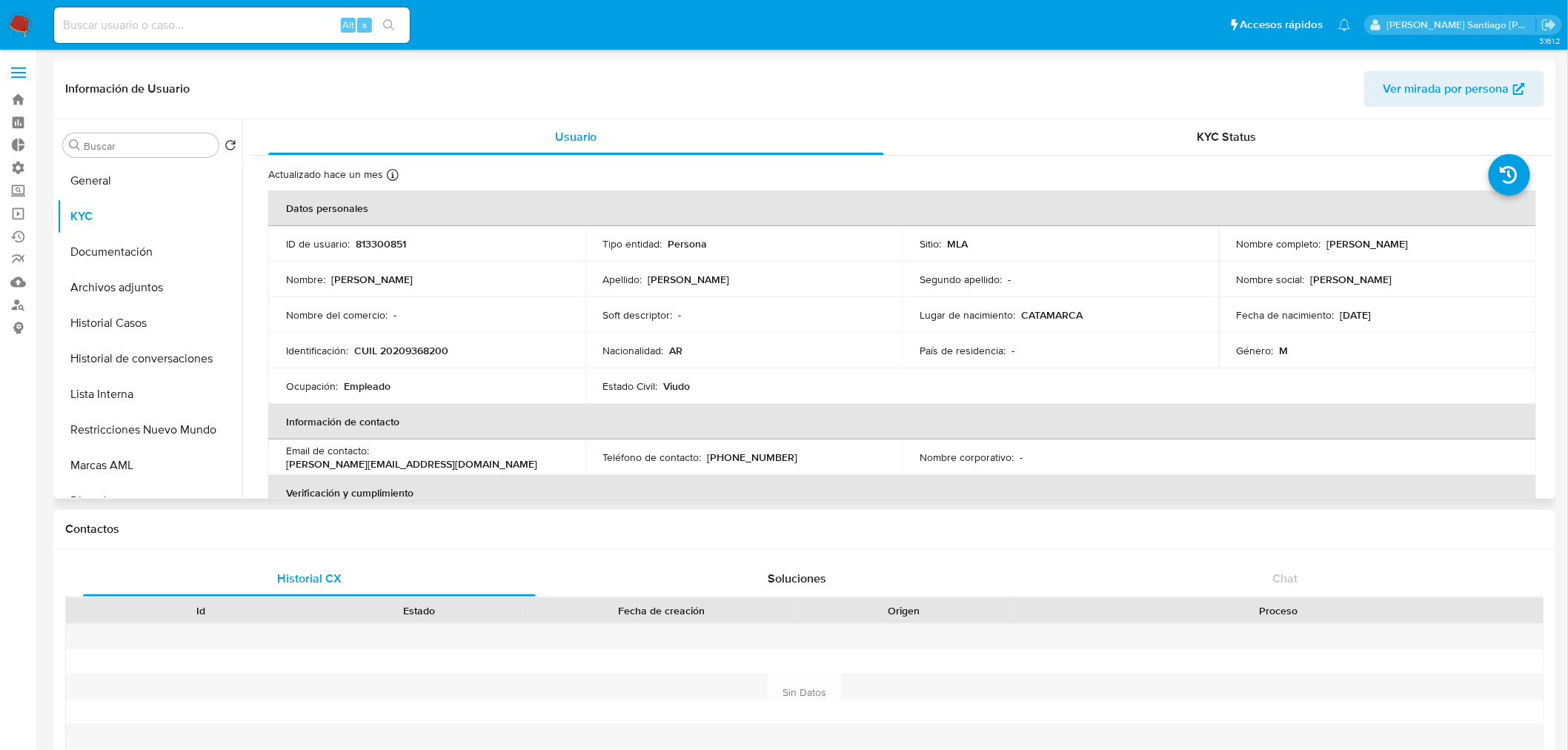
click at [424, 349] on p "CUIL 20209368200" at bounding box center [401, 351] width 94 height 14
copy p "20209368200"
click at [302, 17] on input at bounding box center [232, 25] width 355 height 19
paste input "127234074"
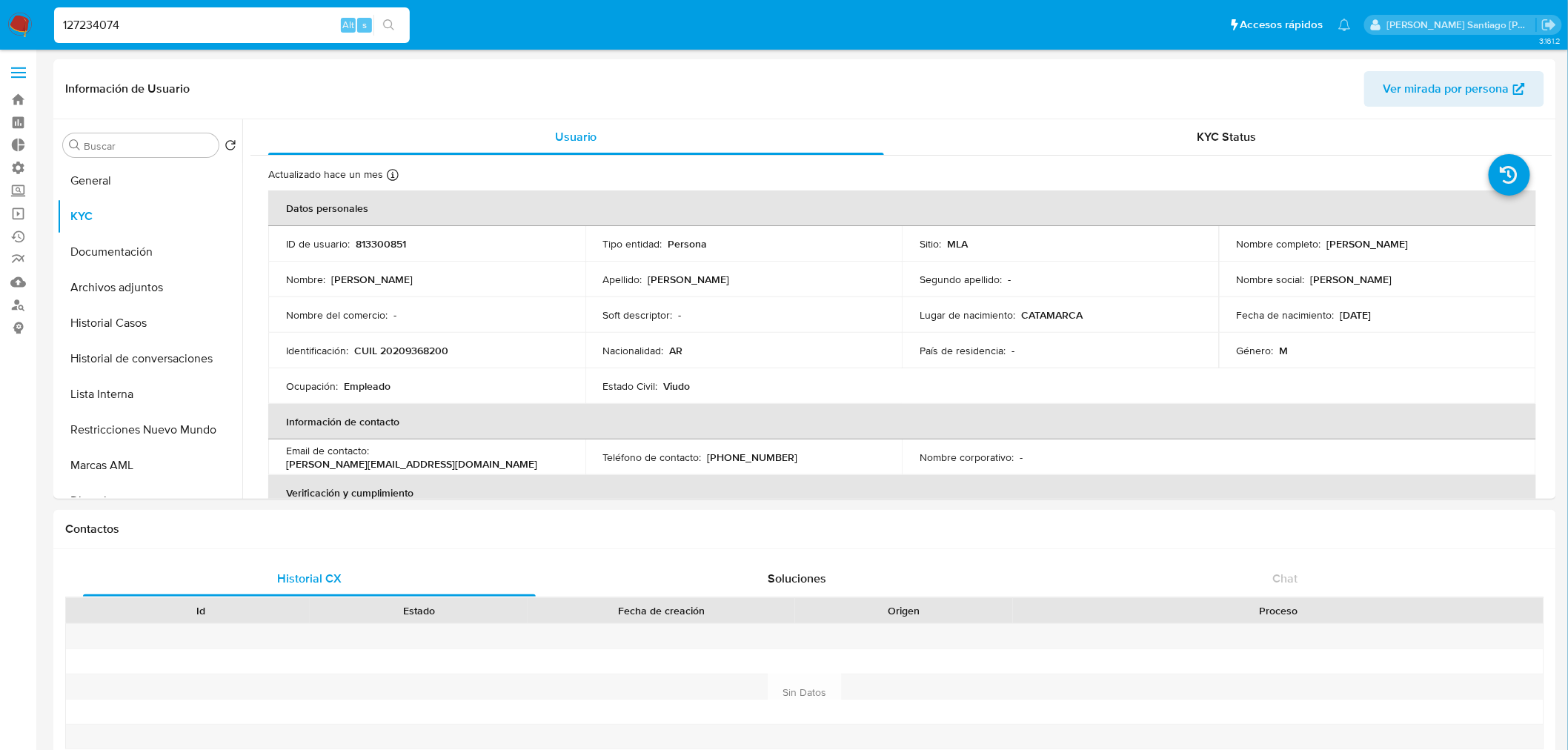
type input "127234074"
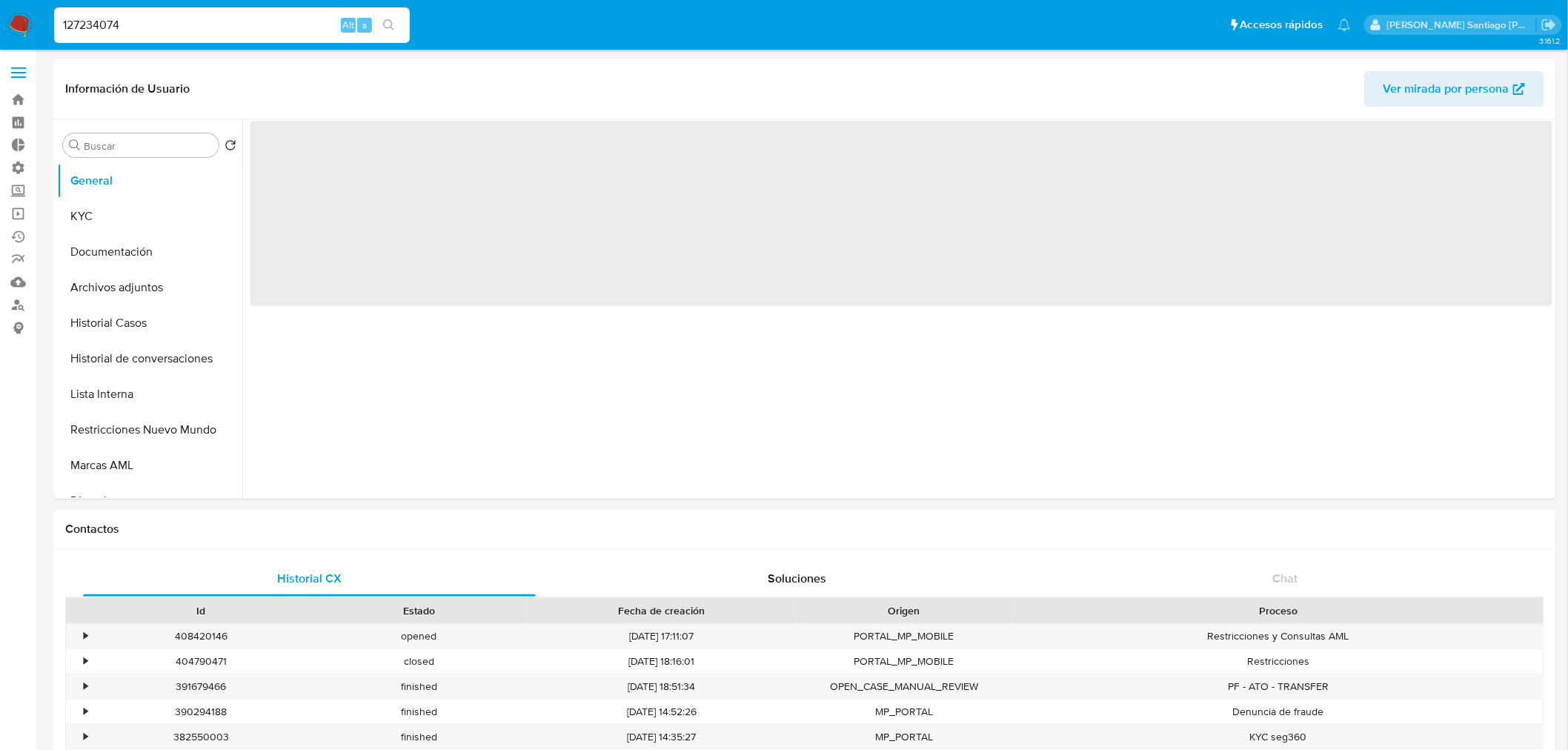
select select "10"
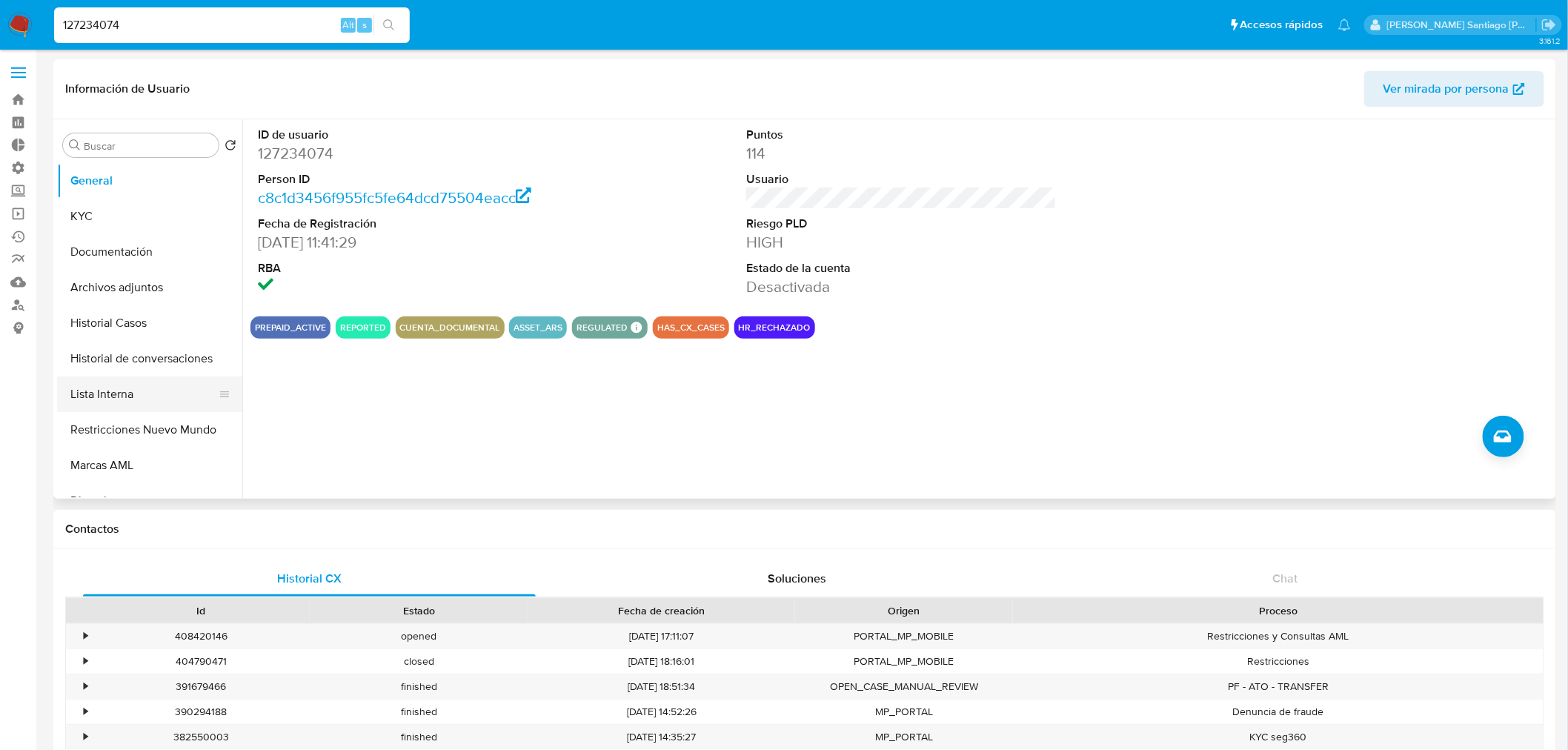
click at [134, 396] on button "Lista Interna" at bounding box center [144, 394] width 173 height 36
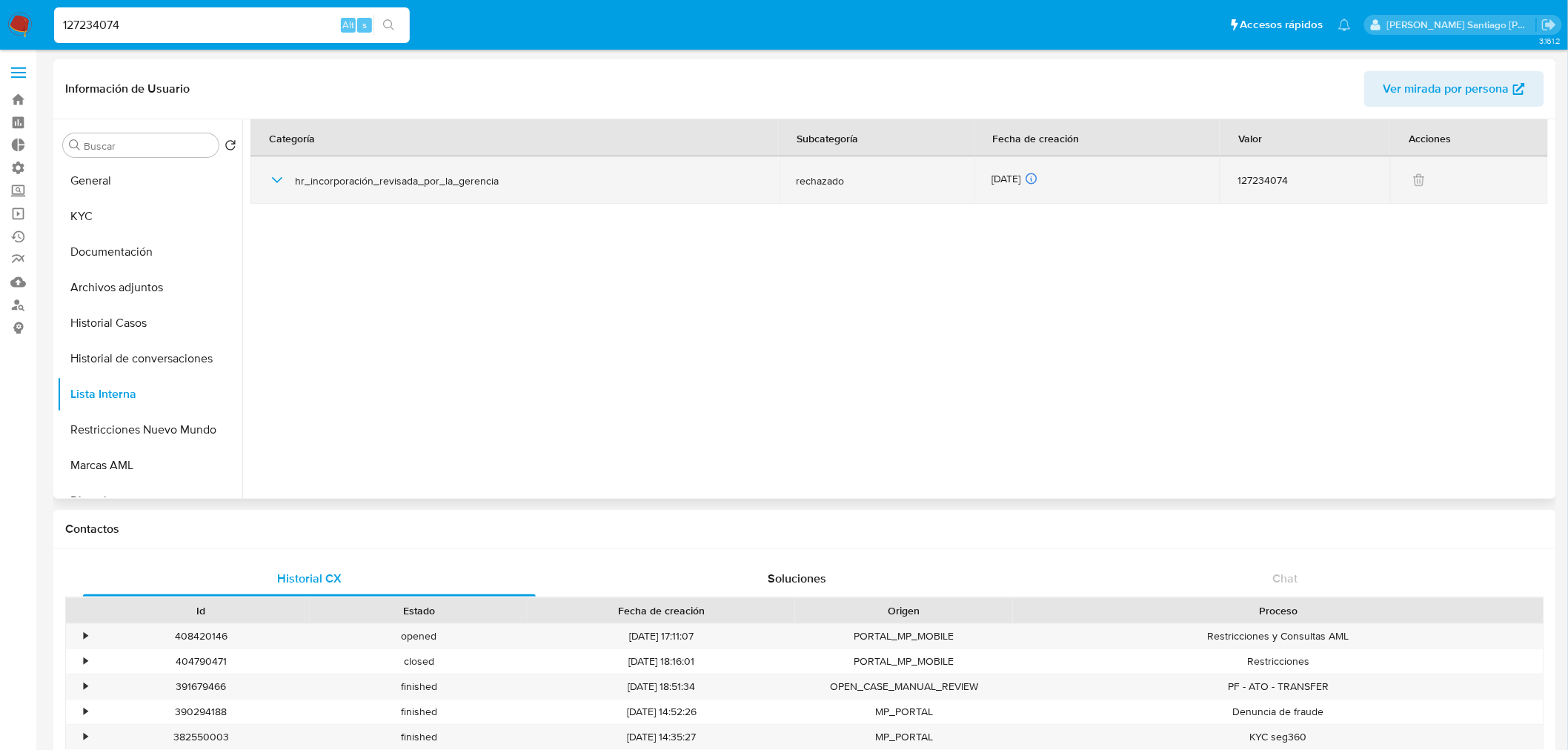
drag, startPoint x: 506, startPoint y: 183, endPoint x: 291, endPoint y: 182, distance: 215.0
click at [291, 182] on div "hr_incorporación_revisada_por_la_gerencia" at bounding box center [514, 180] width 493 height 48
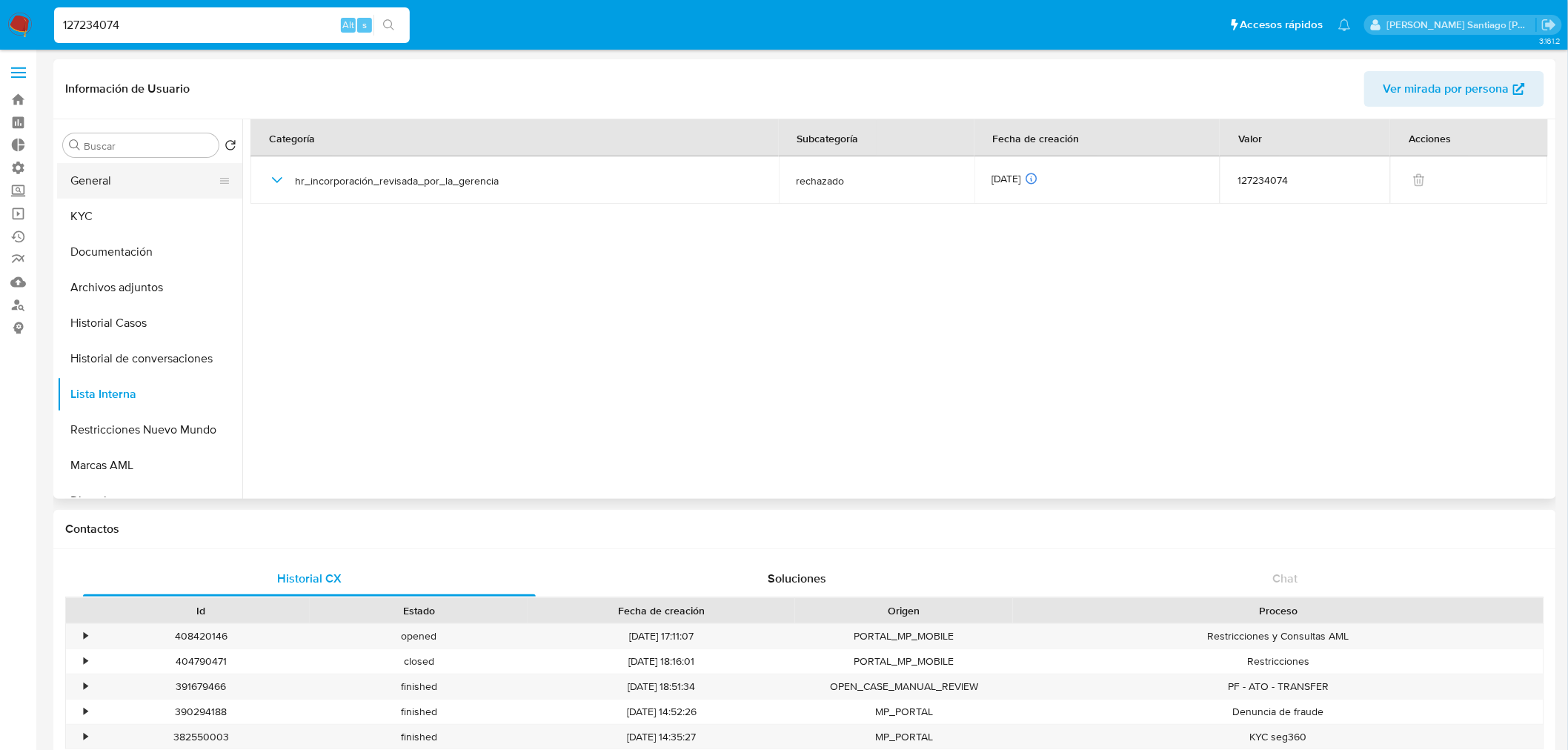
click at [150, 169] on button "General" at bounding box center [144, 180] width 173 height 36
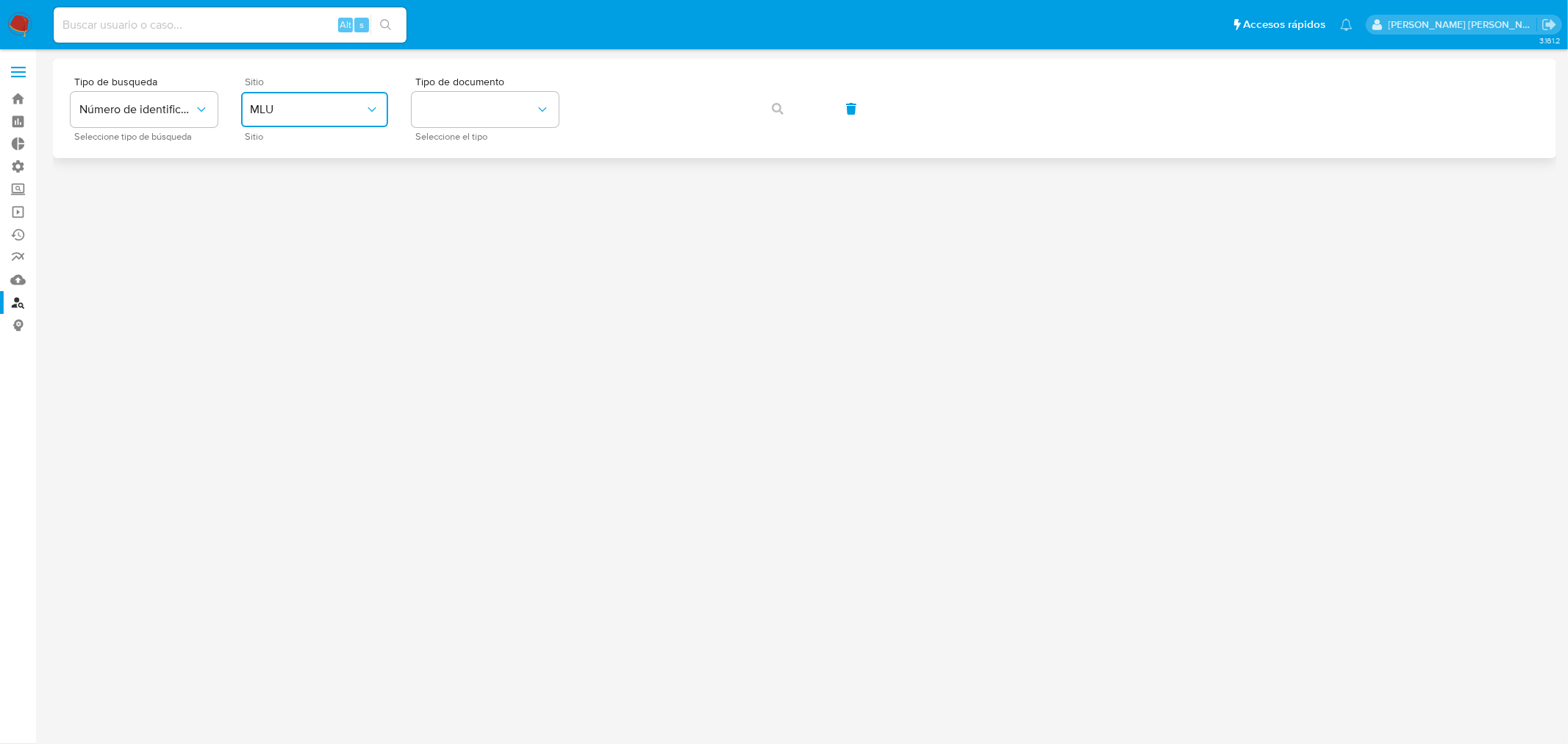
click at [349, 115] on span "MLU" at bounding box center [307, 109] width 115 height 14
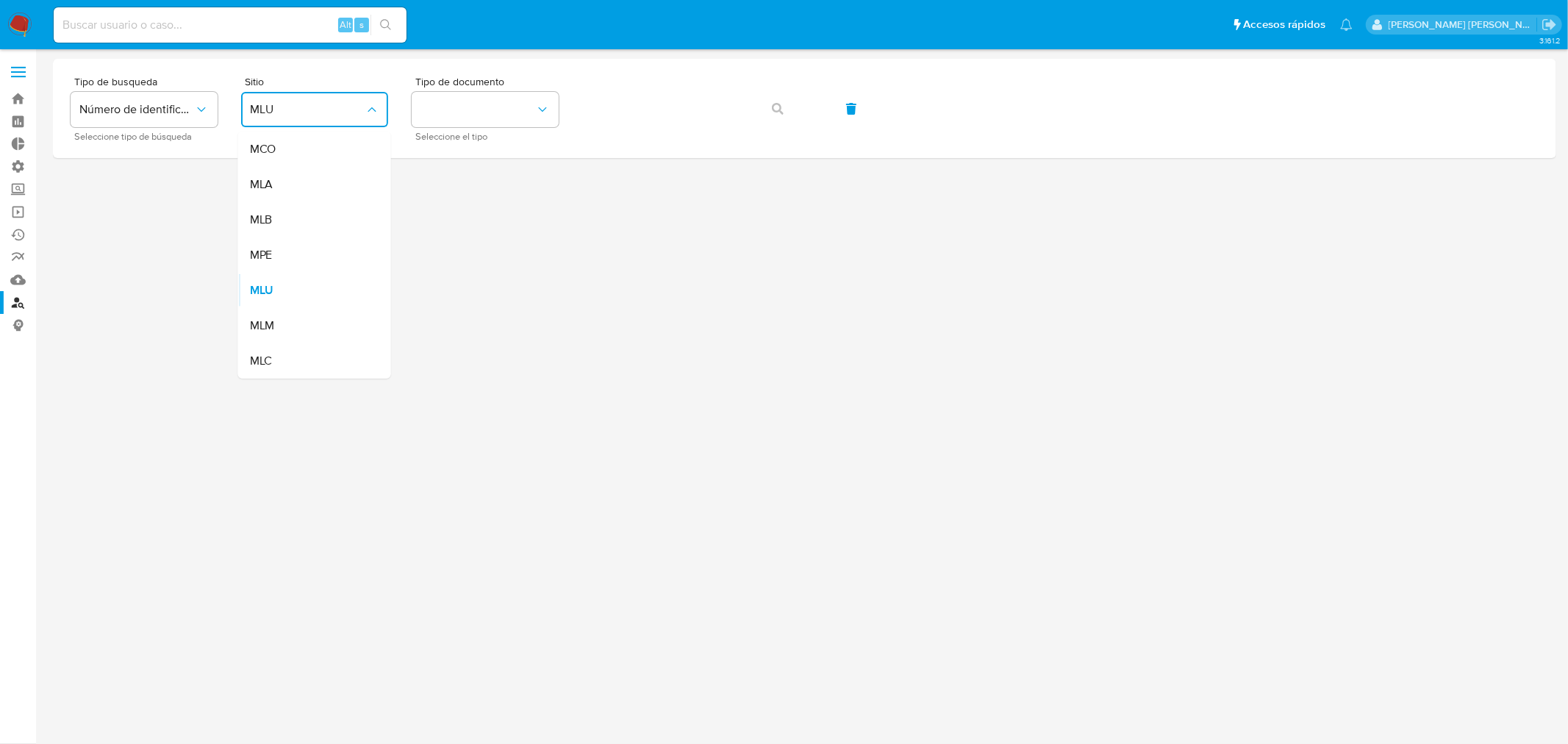
click at [316, 182] on div "MLA" at bounding box center [310, 185] width 121 height 36
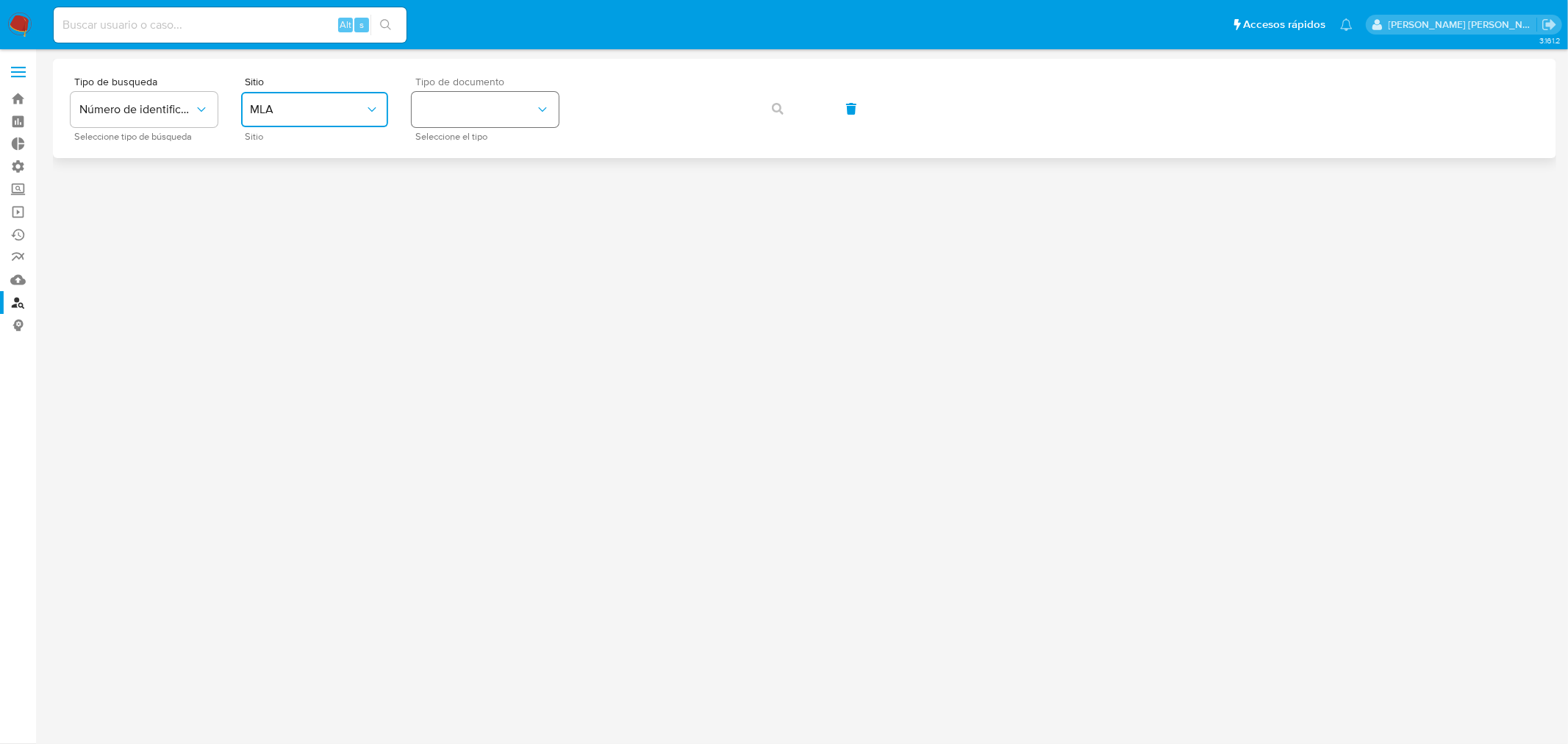
drag, startPoint x: 469, startPoint y: 109, endPoint x: 469, endPoint y: 125, distance: 16.0
click at [469, 110] on button "identificationType" at bounding box center [485, 109] width 147 height 36
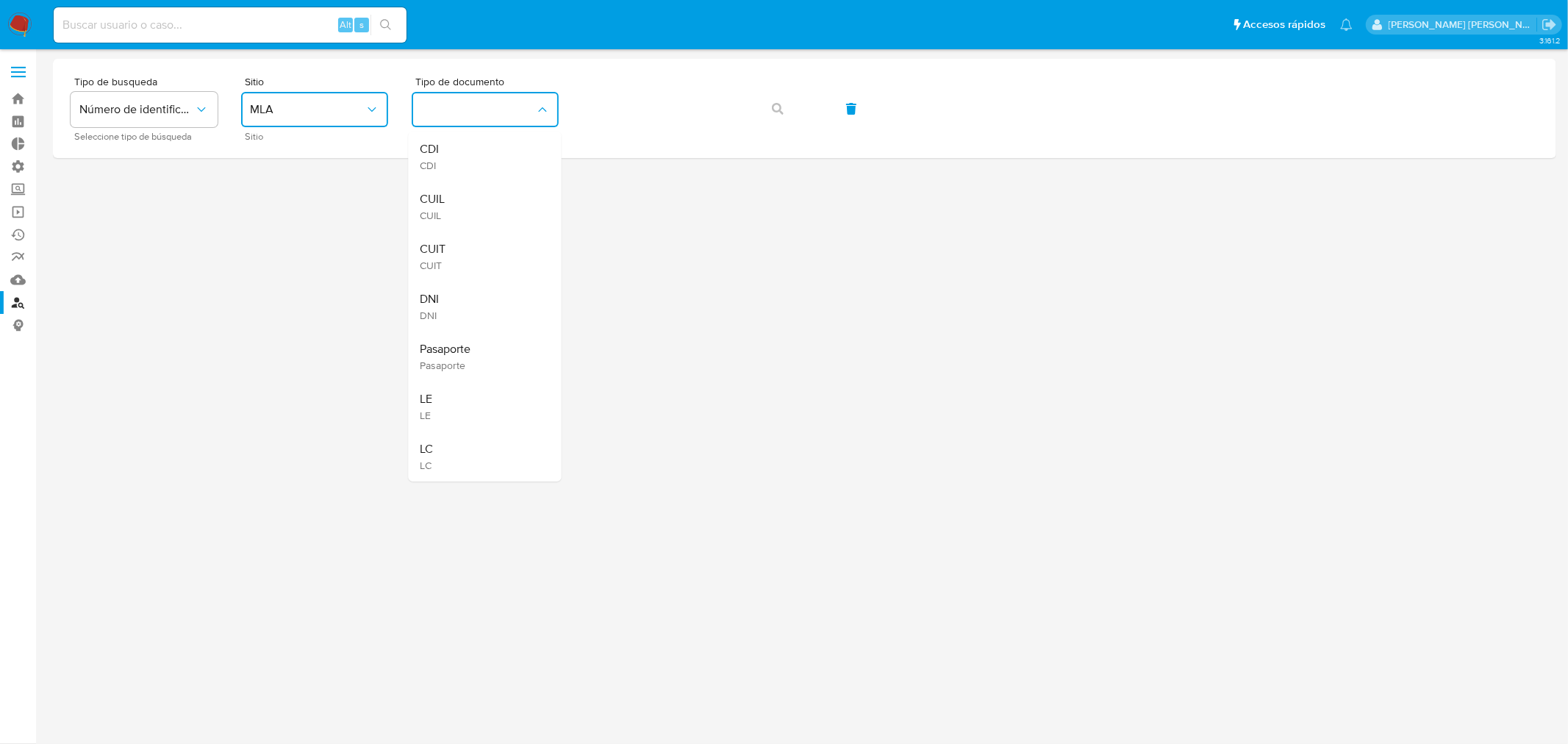
click at [471, 243] on div "CUIT CUIT" at bounding box center [480, 257] width 121 height 50
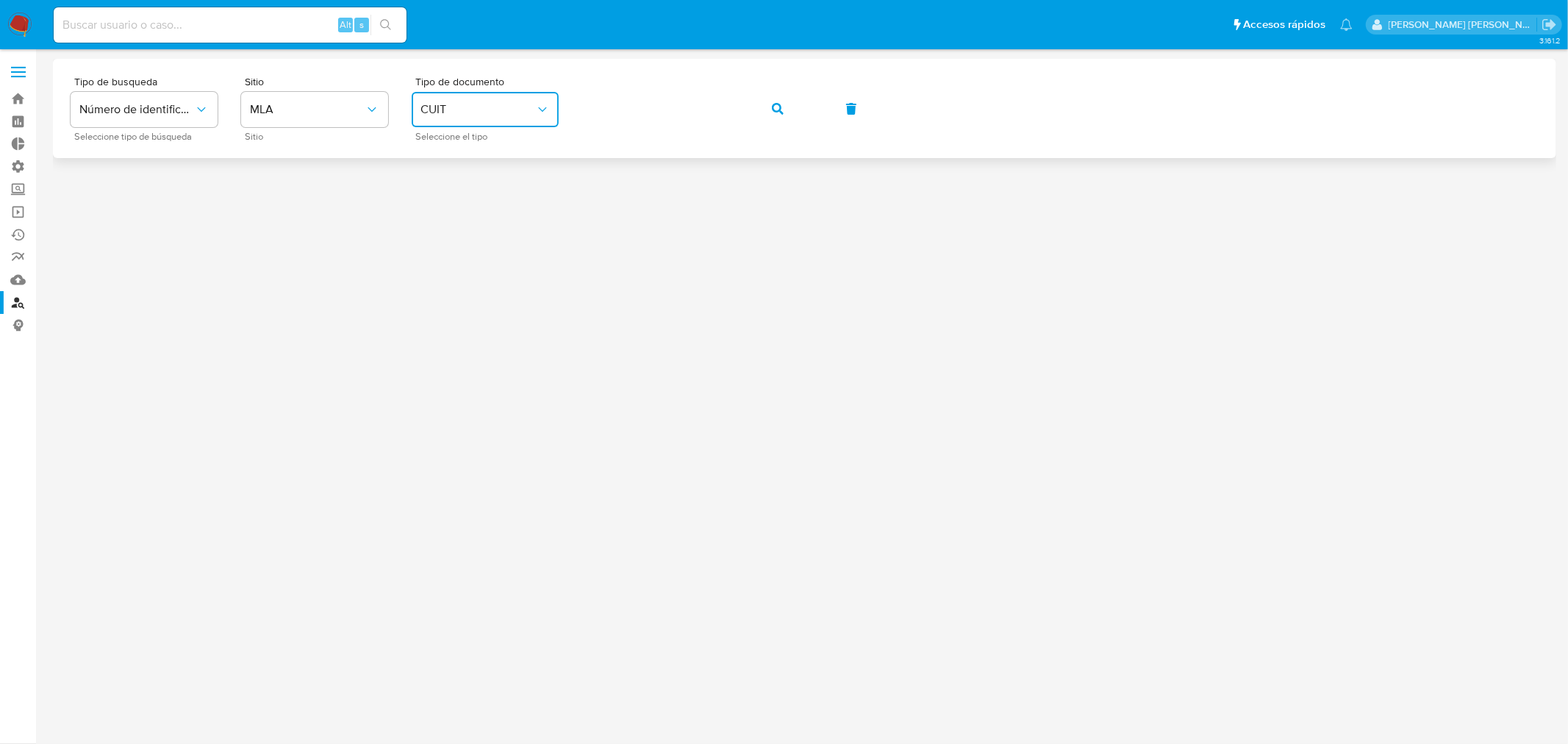
click at [780, 103] on icon "button" at bounding box center [778, 109] width 12 height 12
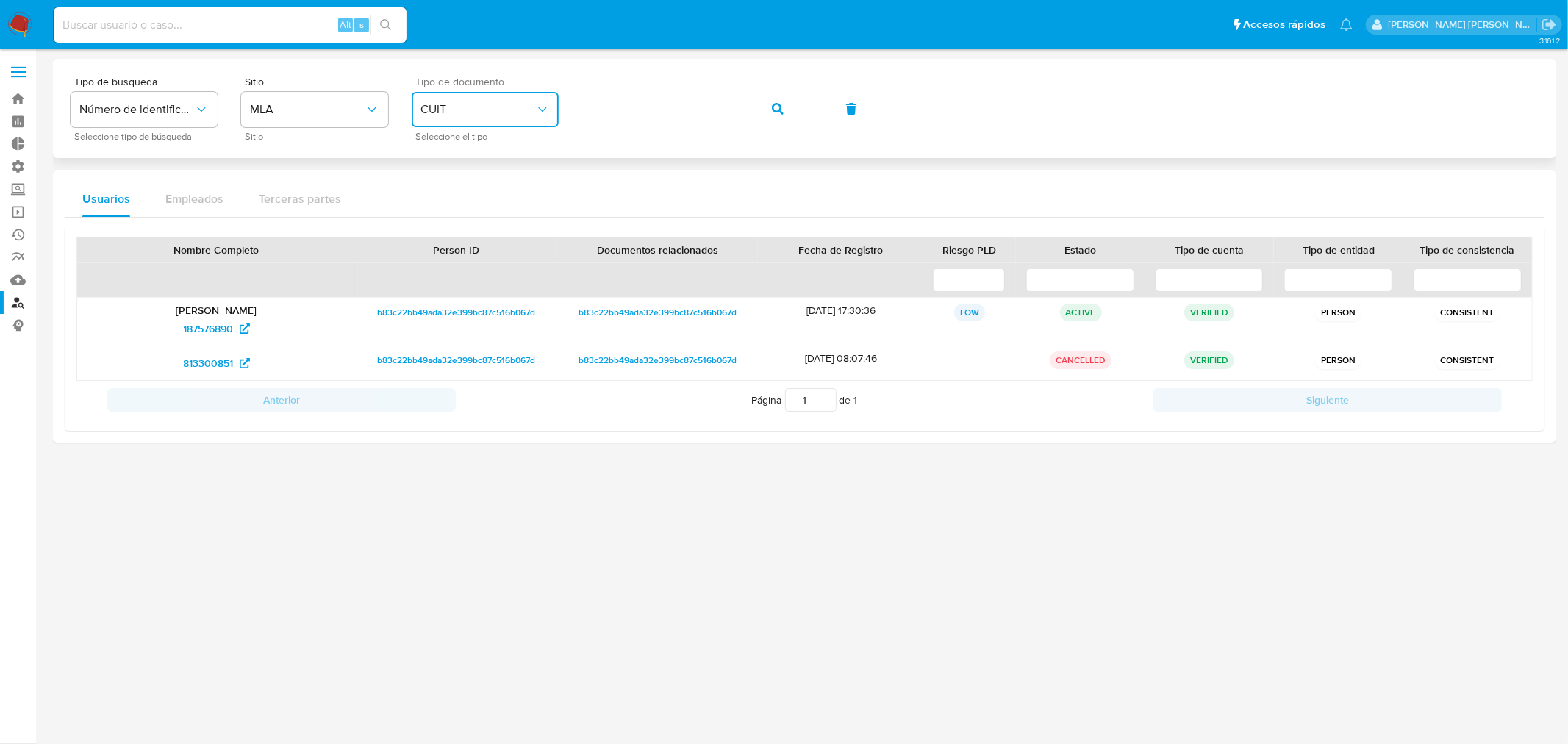
click at [438, 118] on button "CUIT" at bounding box center [485, 109] width 147 height 36
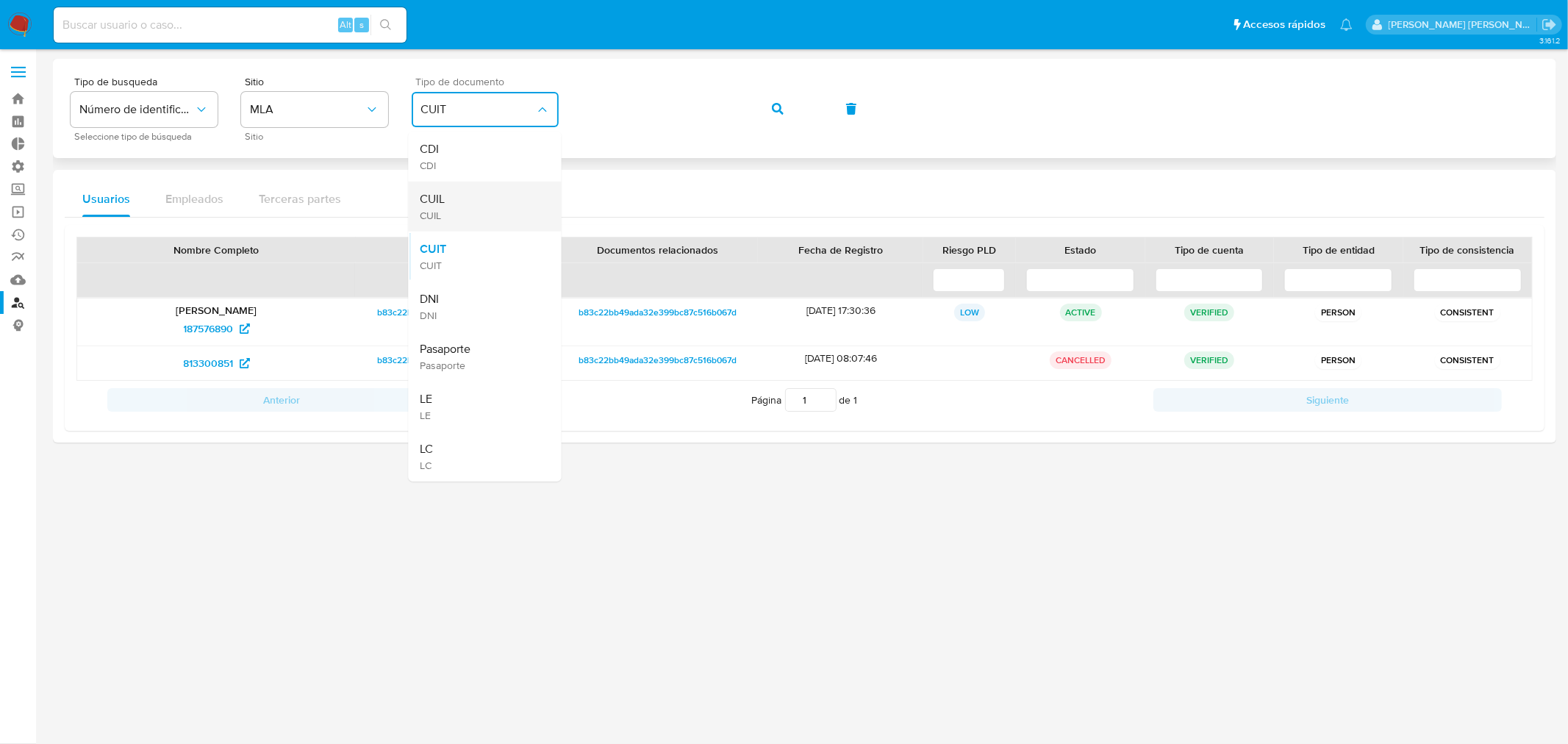
click at [493, 217] on div "CUIL CUIL" at bounding box center [480, 207] width 121 height 50
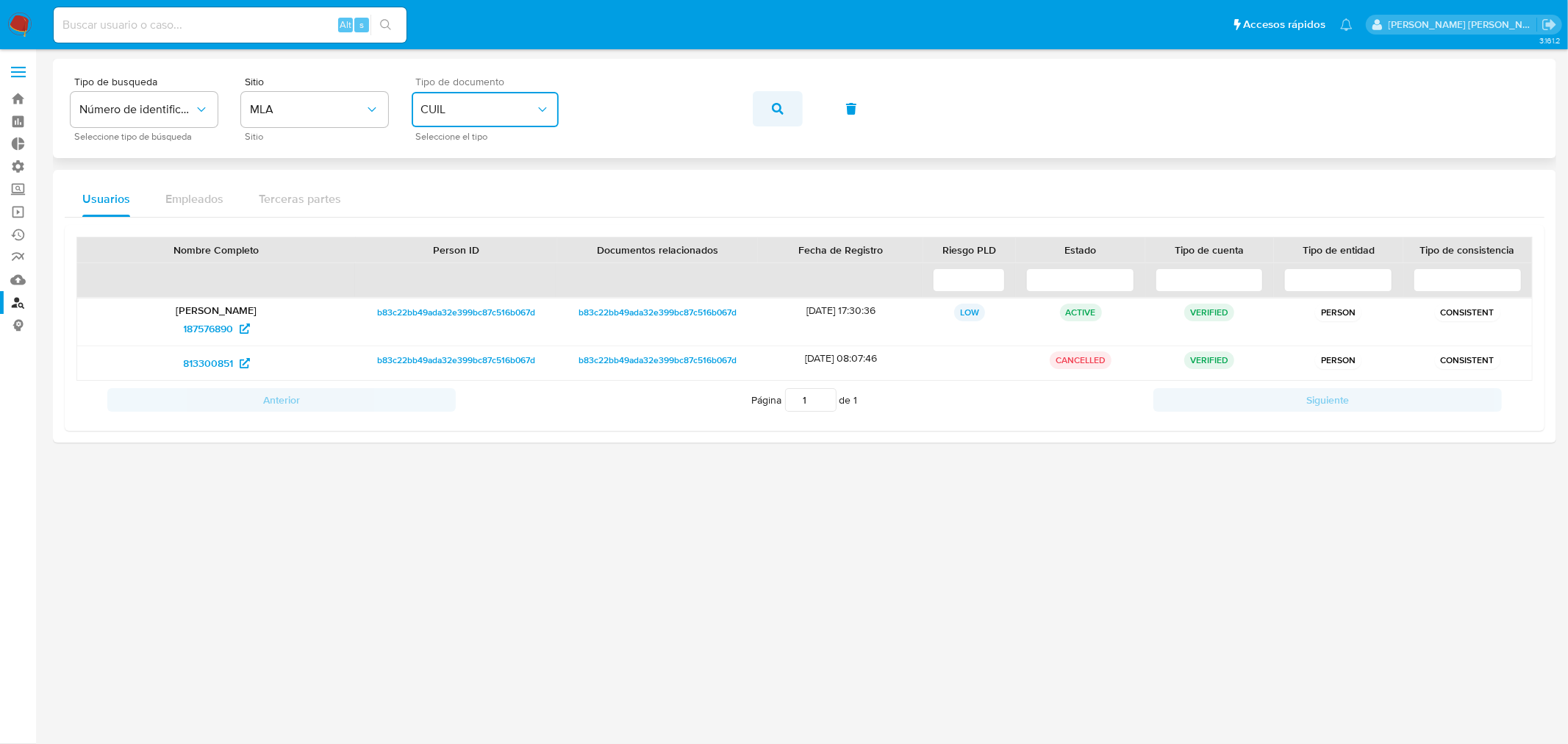
click at [779, 100] on span "button" at bounding box center [778, 108] width 12 height 32
